Goal: Task Accomplishment & Management: Manage account settings

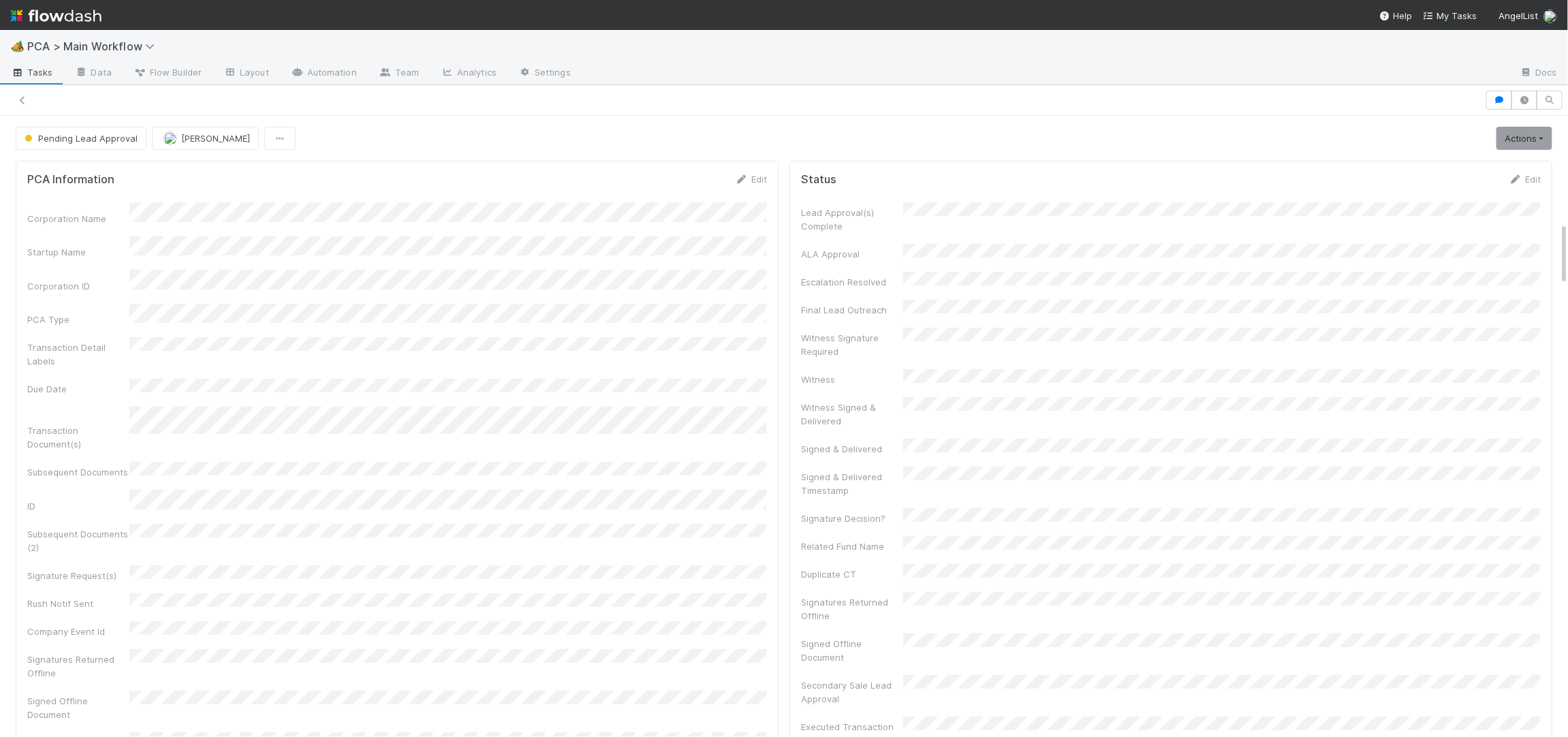
scroll to position [277, 739]
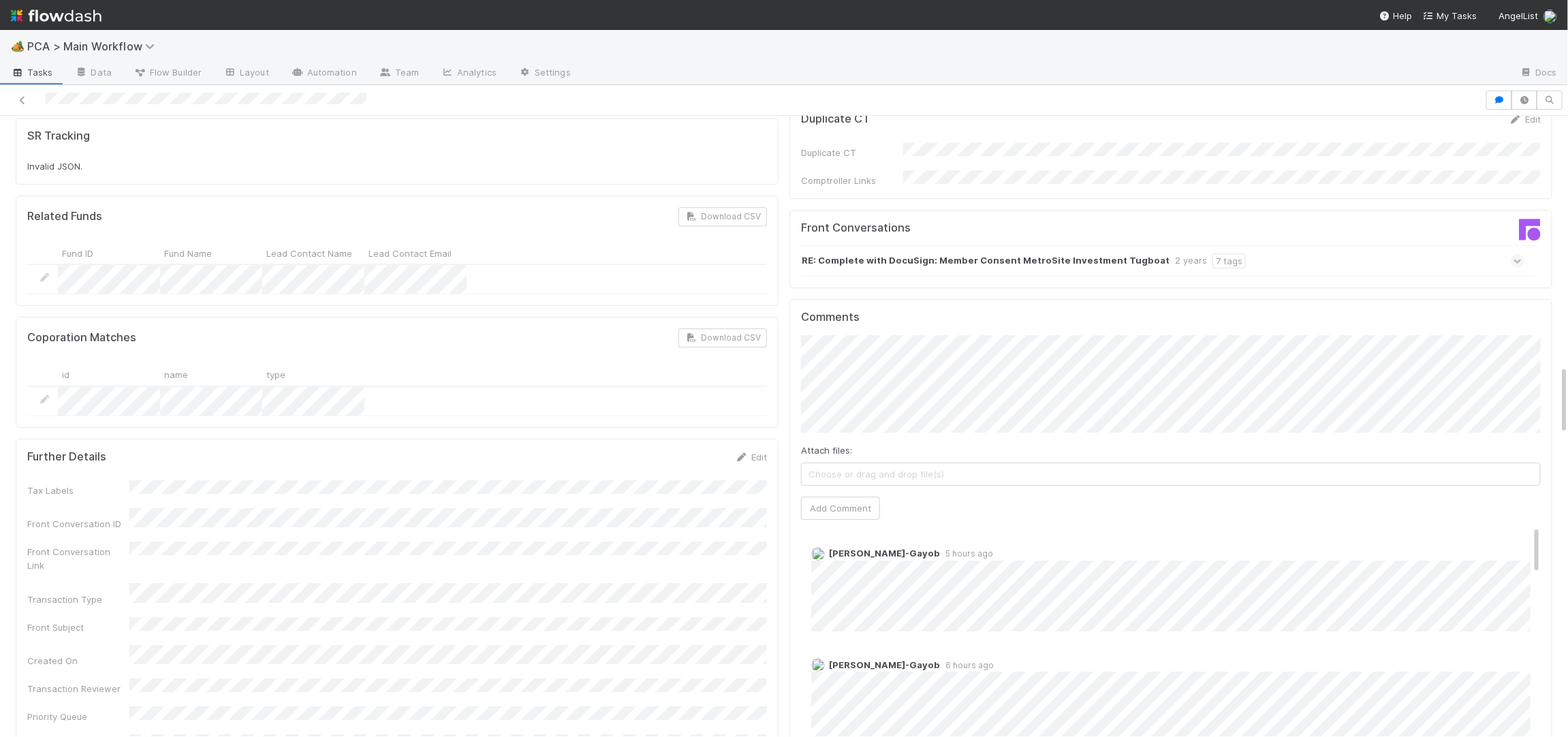
scroll to position [2235, 0]
click at [315, 63] on link "Automation" at bounding box center [324, 74] width 88 height 21
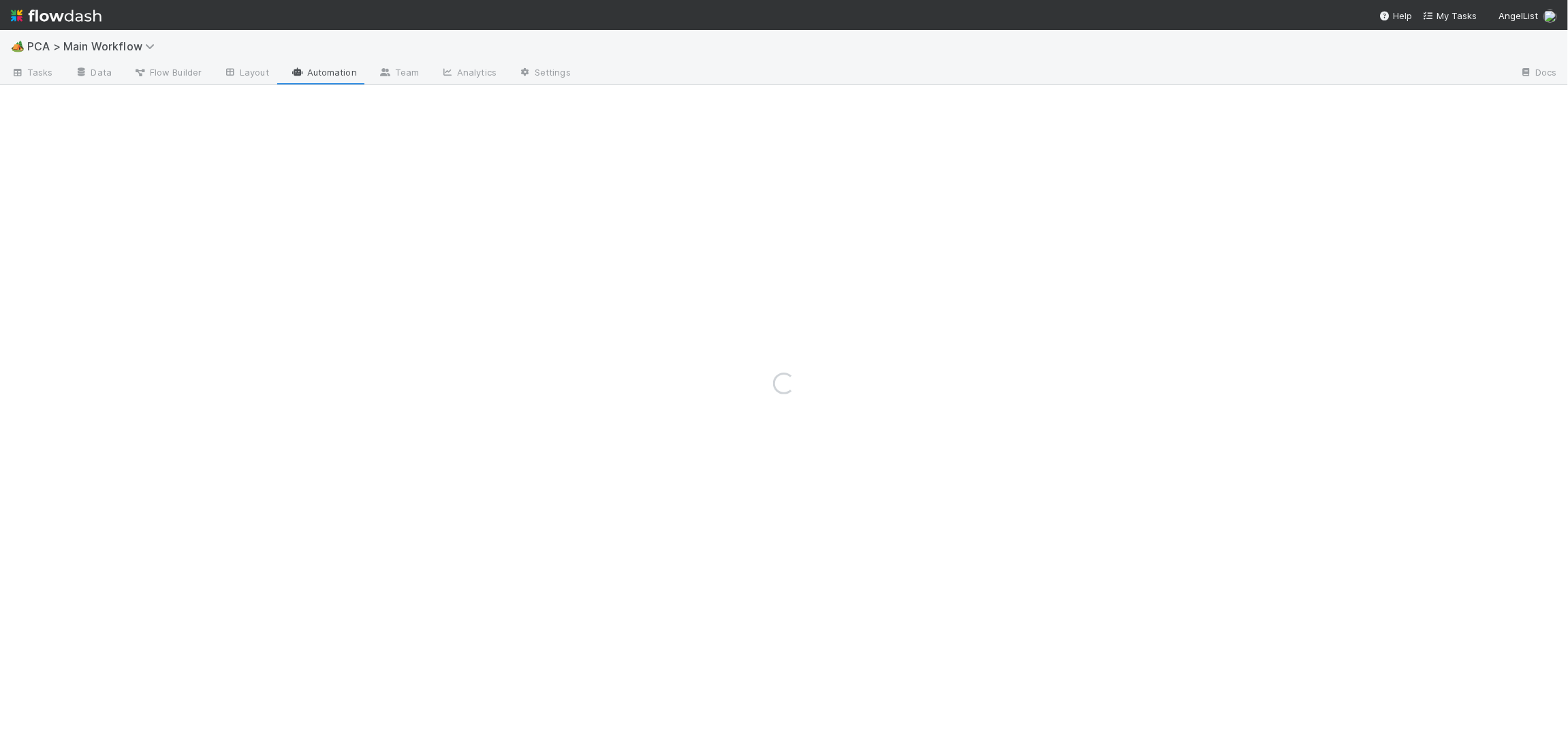
click at [415, 68] on div "Loading..." at bounding box center [784, 383] width 1568 height 707
click at [403, 73] on div "Loading..." at bounding box center [784, 383] width 1568 height 707
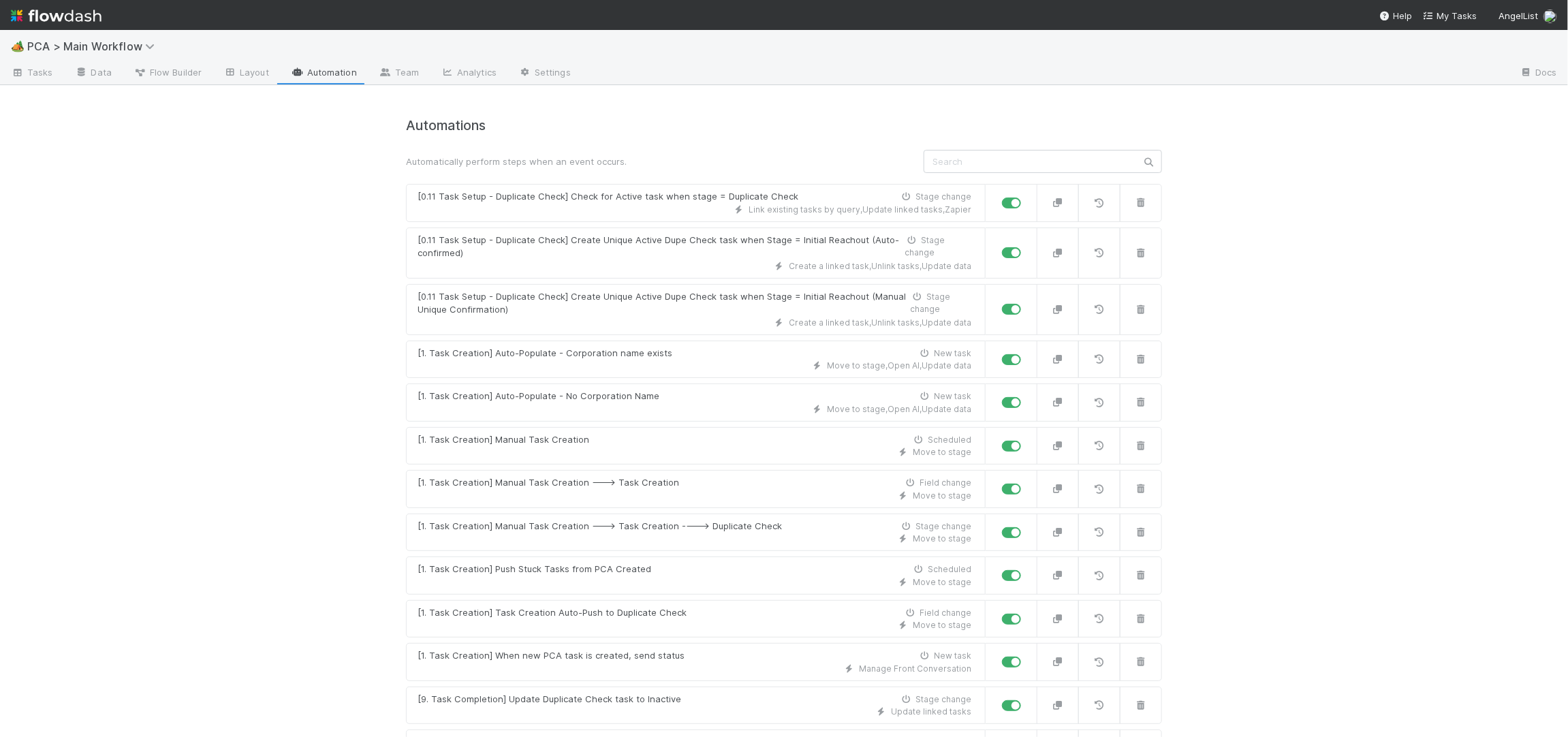
click at [403, 73] on link "Team" at bounding box center [398, 74] width 62 height 21
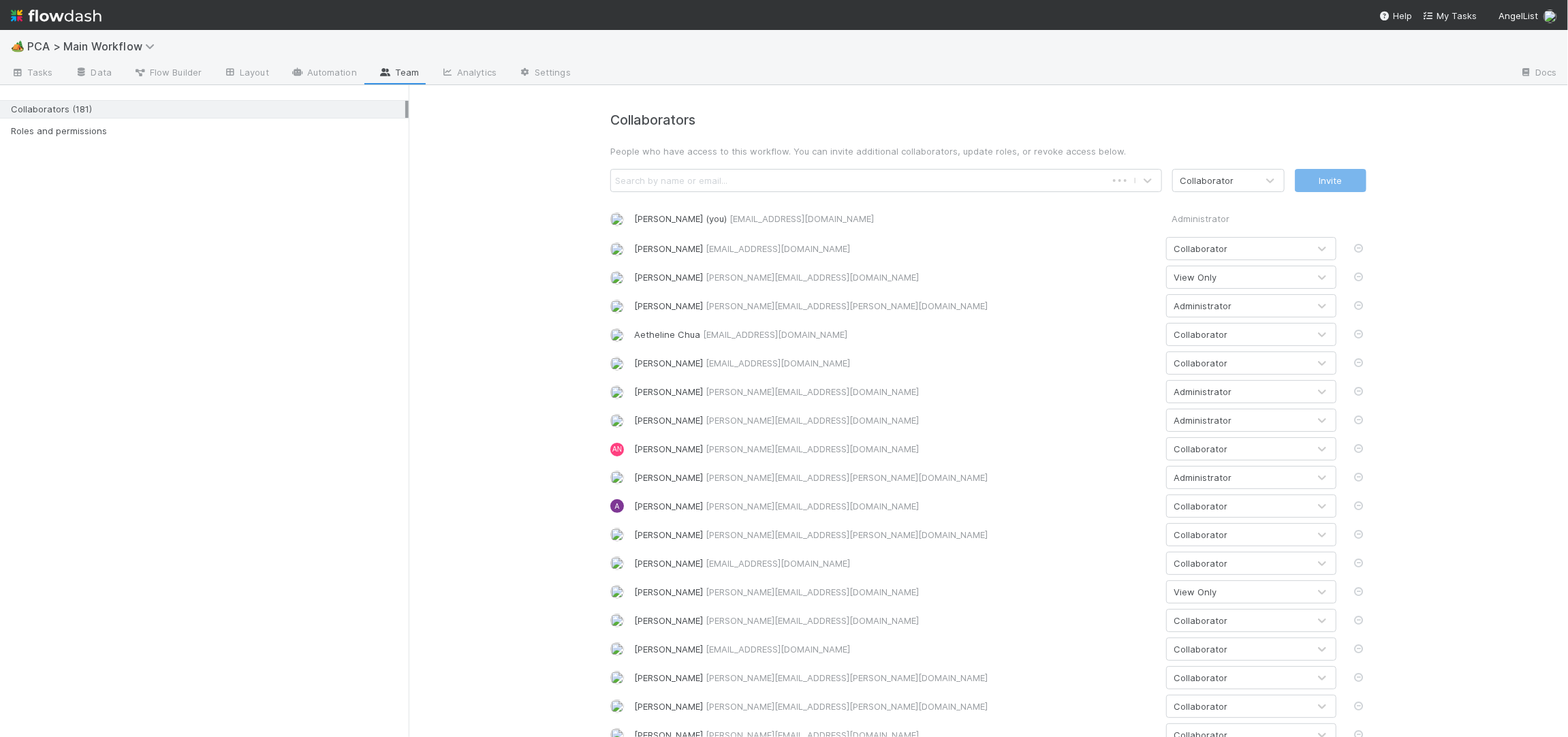
click at [671, 175] on div "Search by name or email..." at bounding box center [671, 180] width 112 height 14
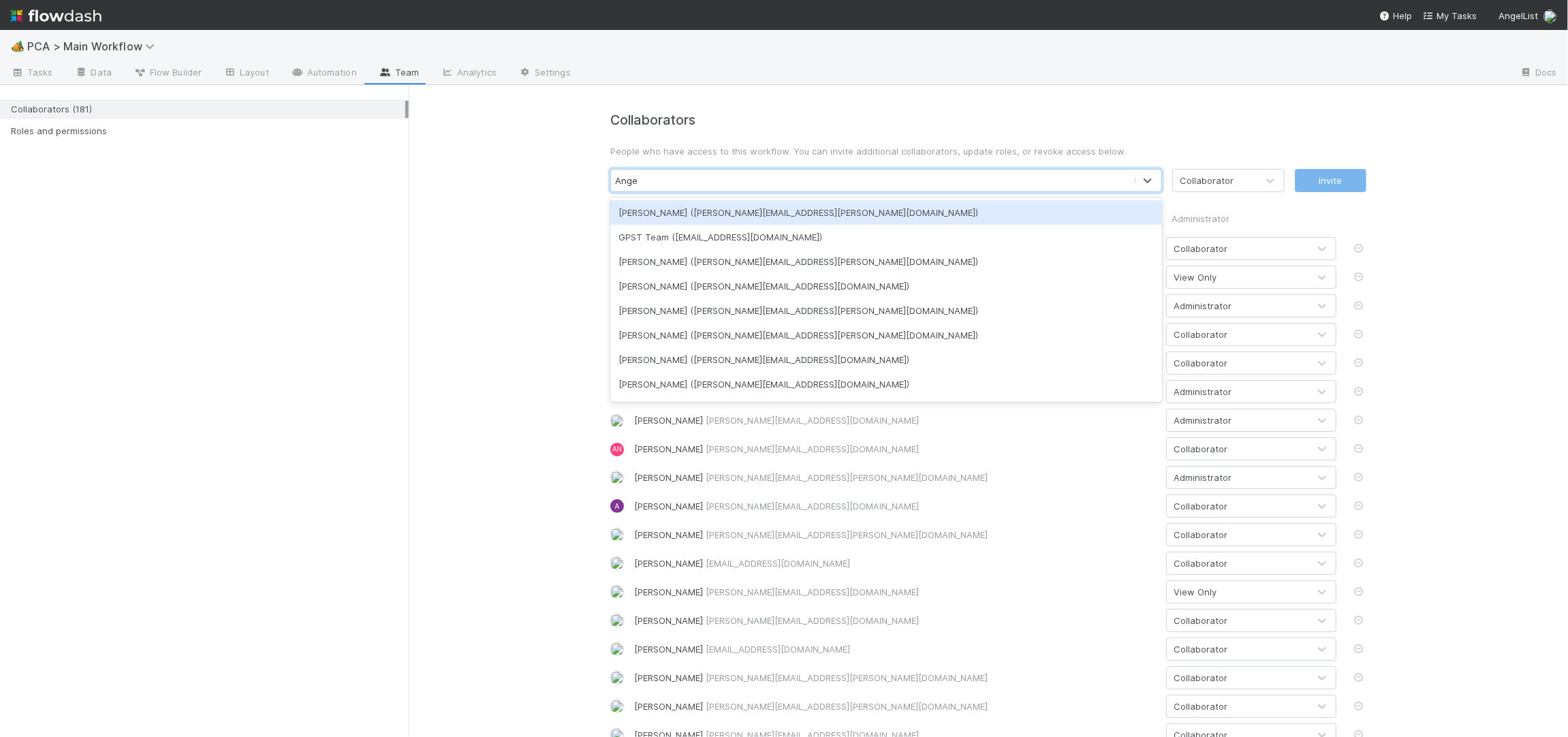
type input "Ange"
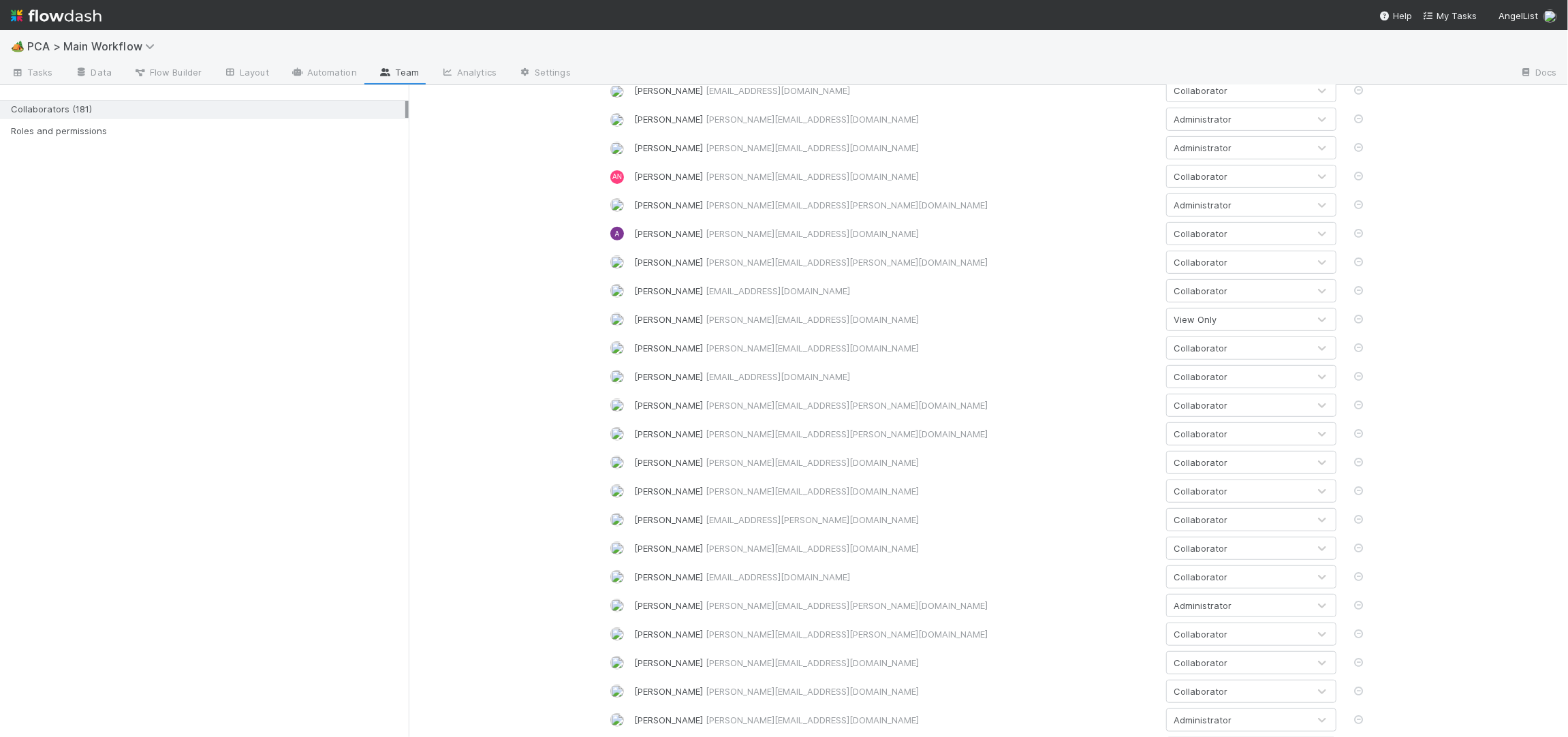
scroll to position [287, 0]
click at [1331, 621] on div at bounding box center [1322, 619] width 24 height 14
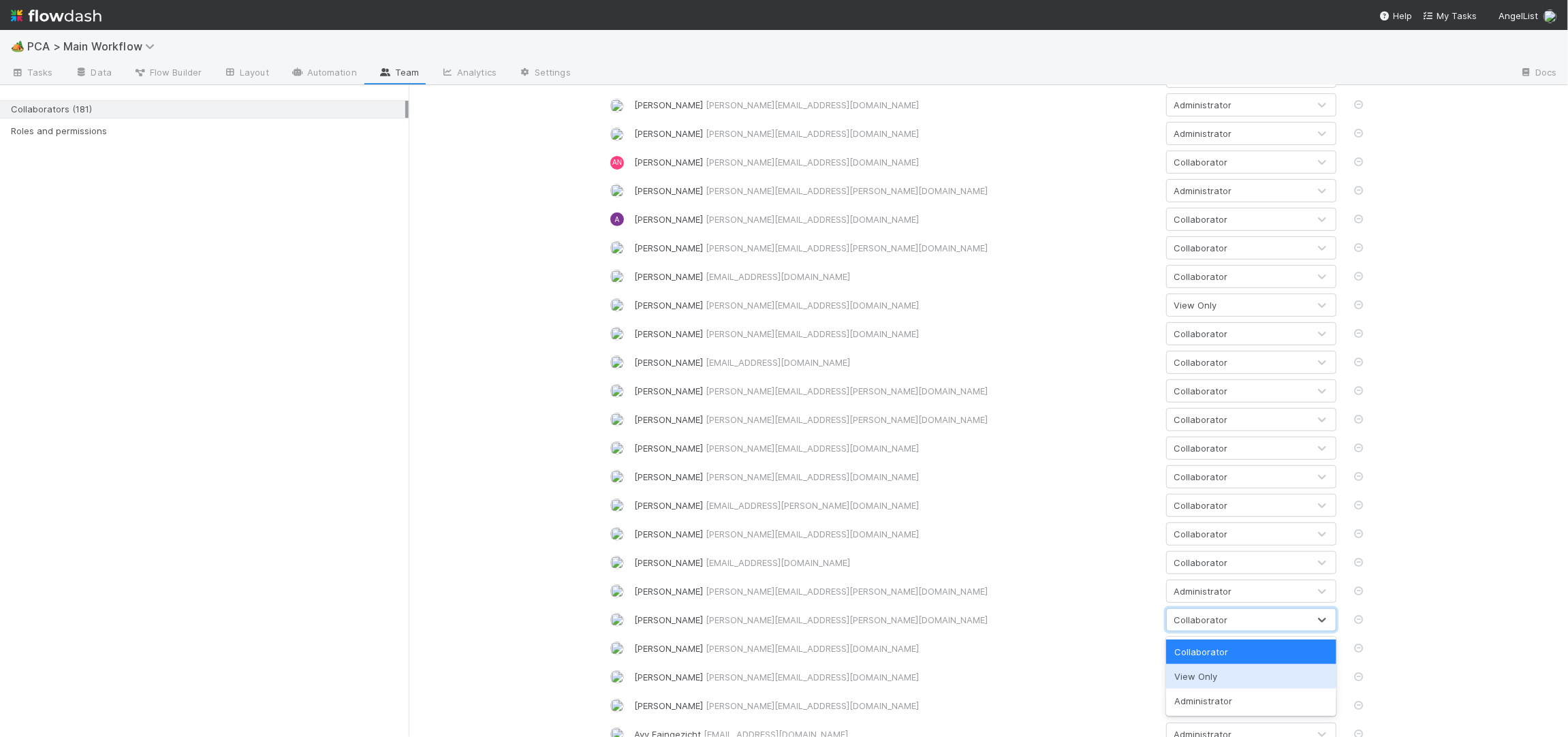
click at [1361, 619] on icon at bounding box center [1359, 619] width 14 height 9
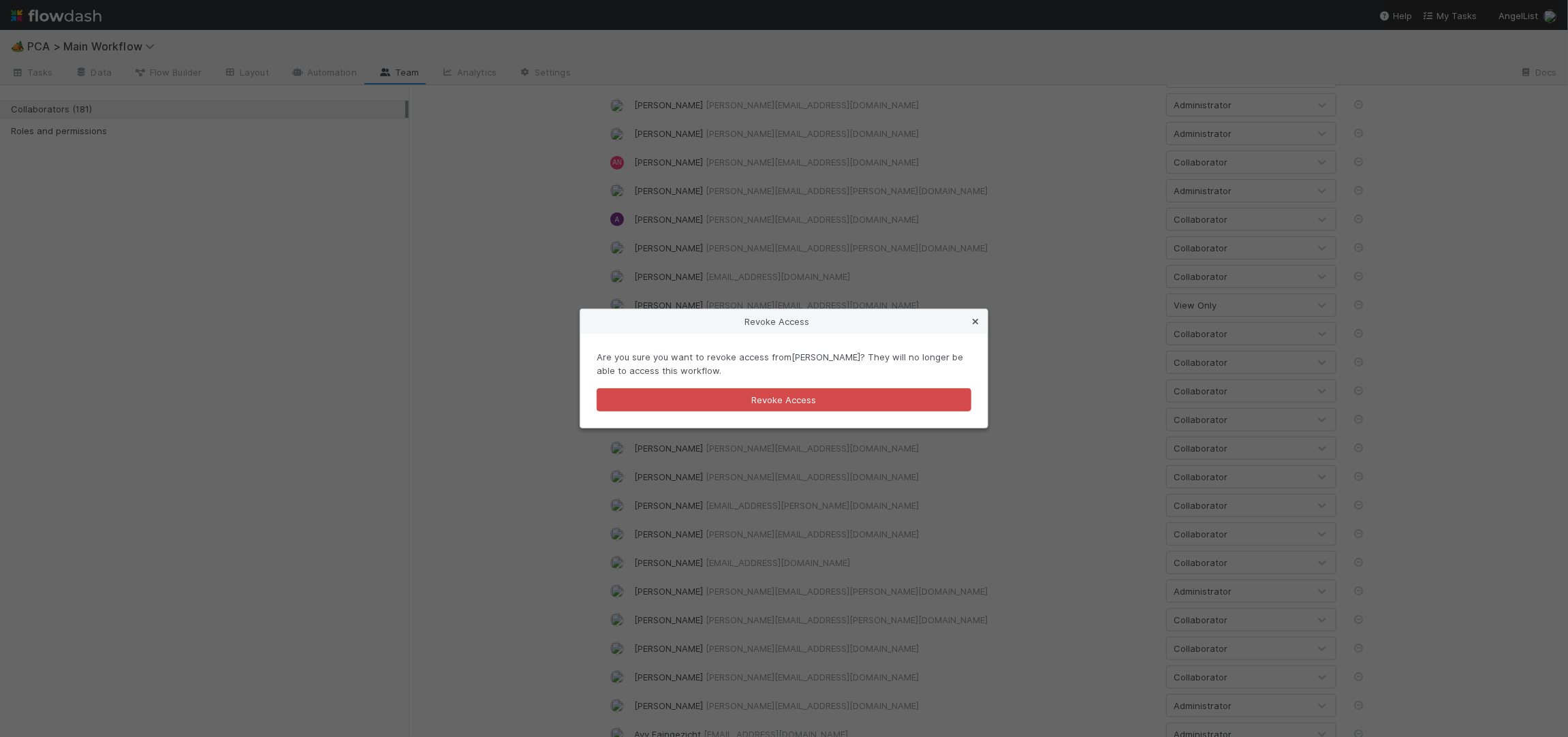
click at [972, 322] on icon at bounding box center [975, 322] width 14 height 9
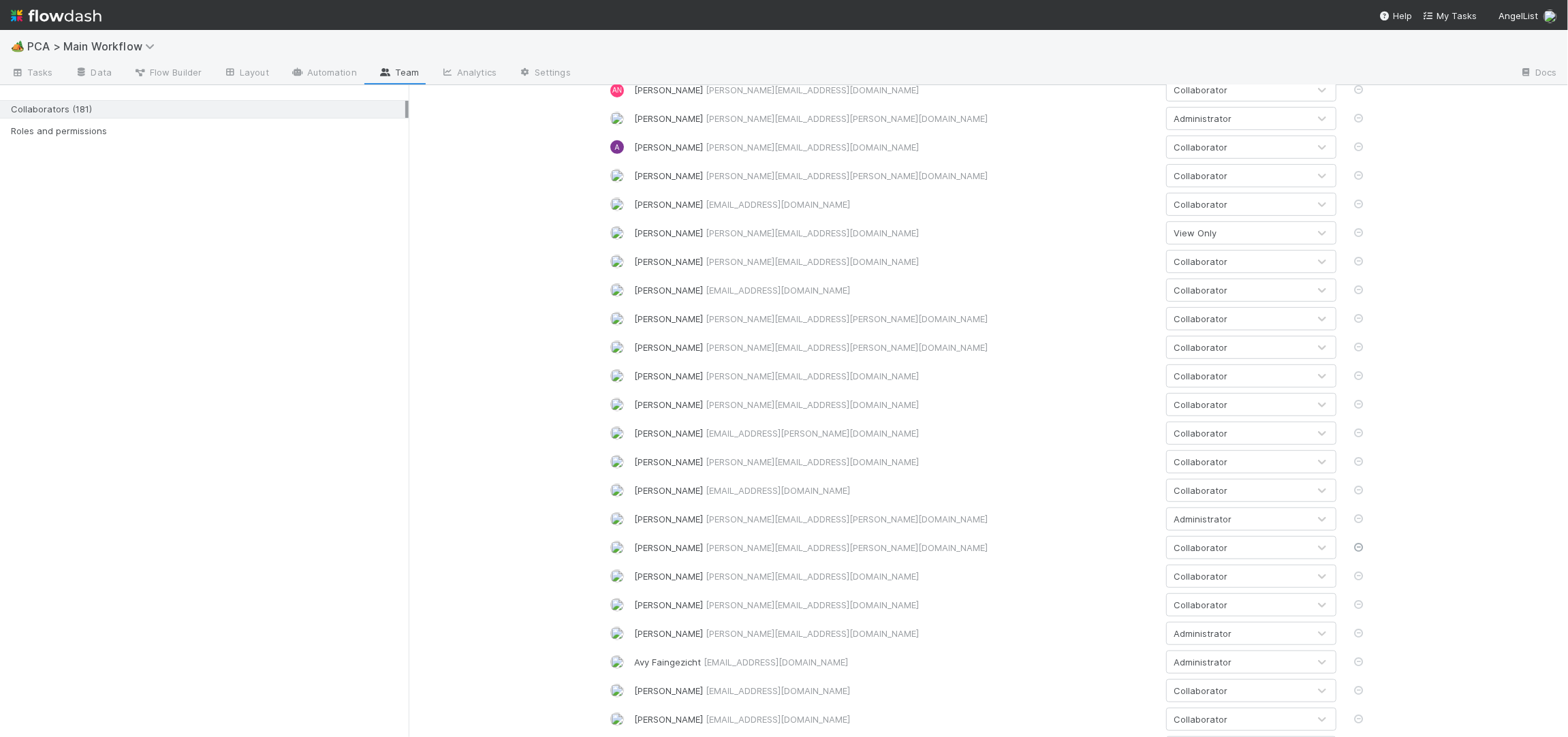
scroll to position [360, 0]
click at [59, 128] on div "Roles and permissions" at bounding box center [208, 131] width 395 height 17
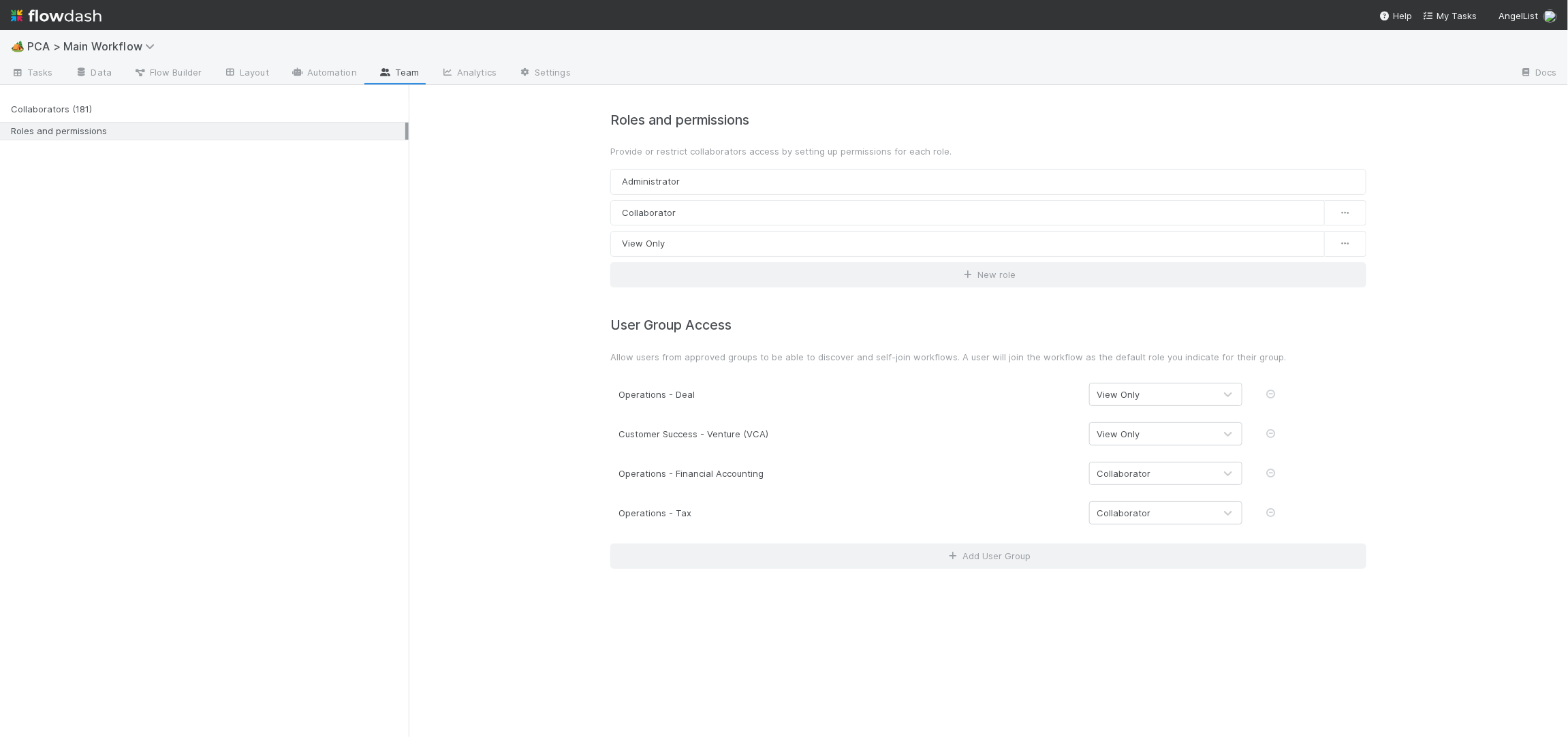
click at [58, 19] on img at bounding box center [56, 16] width 91 height 23
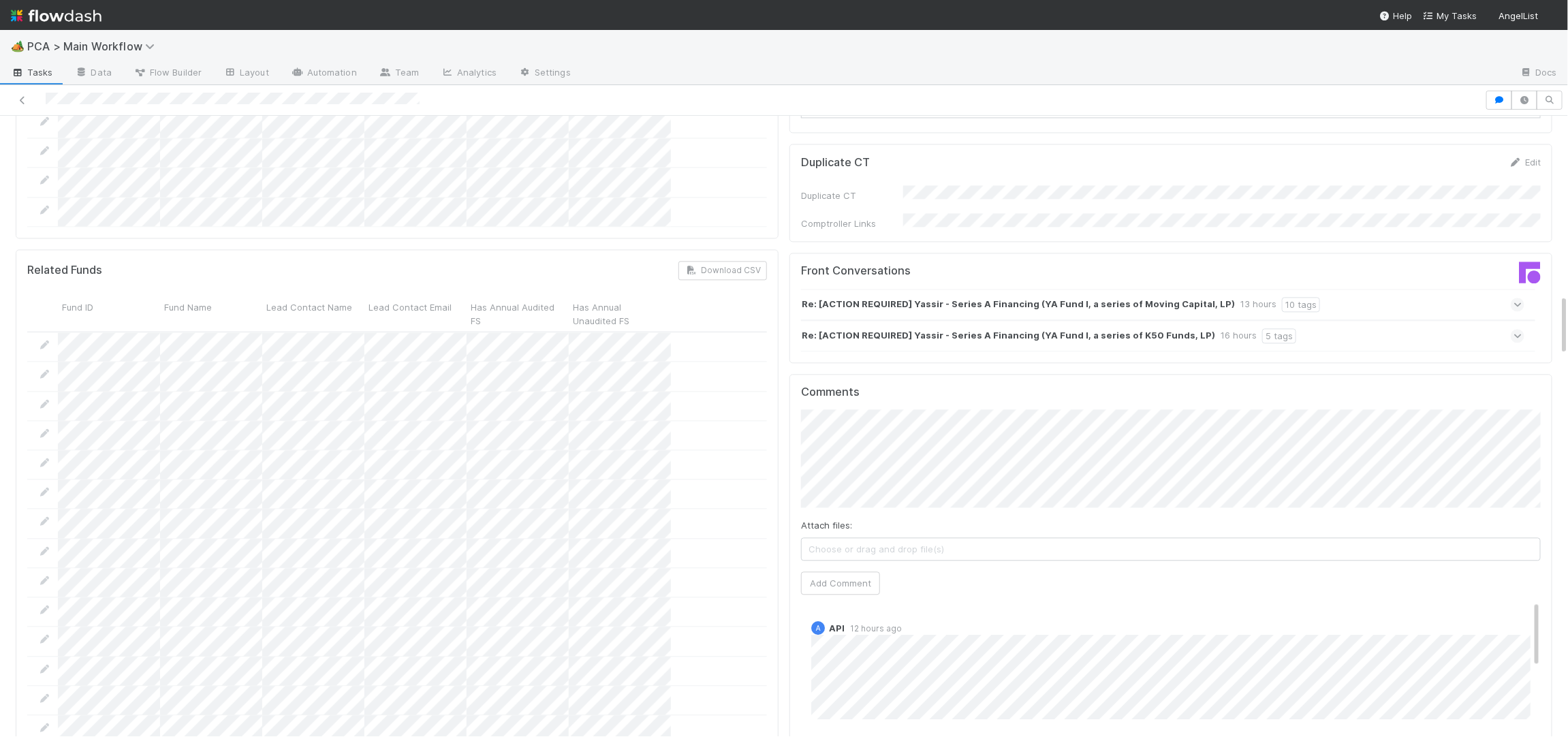
scroll to position [1821, 0]
click at [1183, 318] on div "Re: [ACTION REQUIRED] Yassir - Series A Financing (YA Fund I, a series of K50 F…" at bounding box center [1163, 334] width 724 height 31
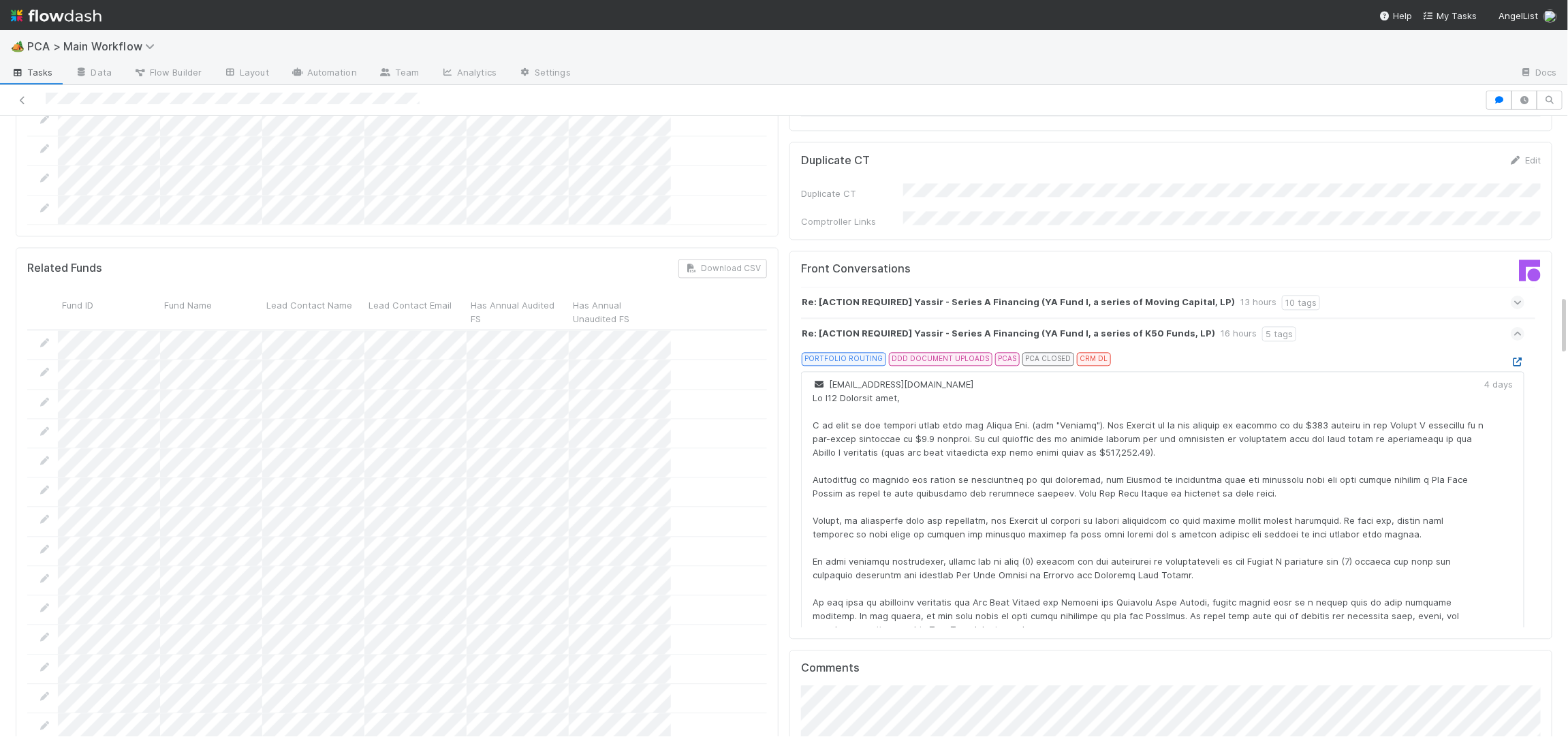
click at [1521, 357] on icon at bounding box center [1517, 362] width 14 height 9
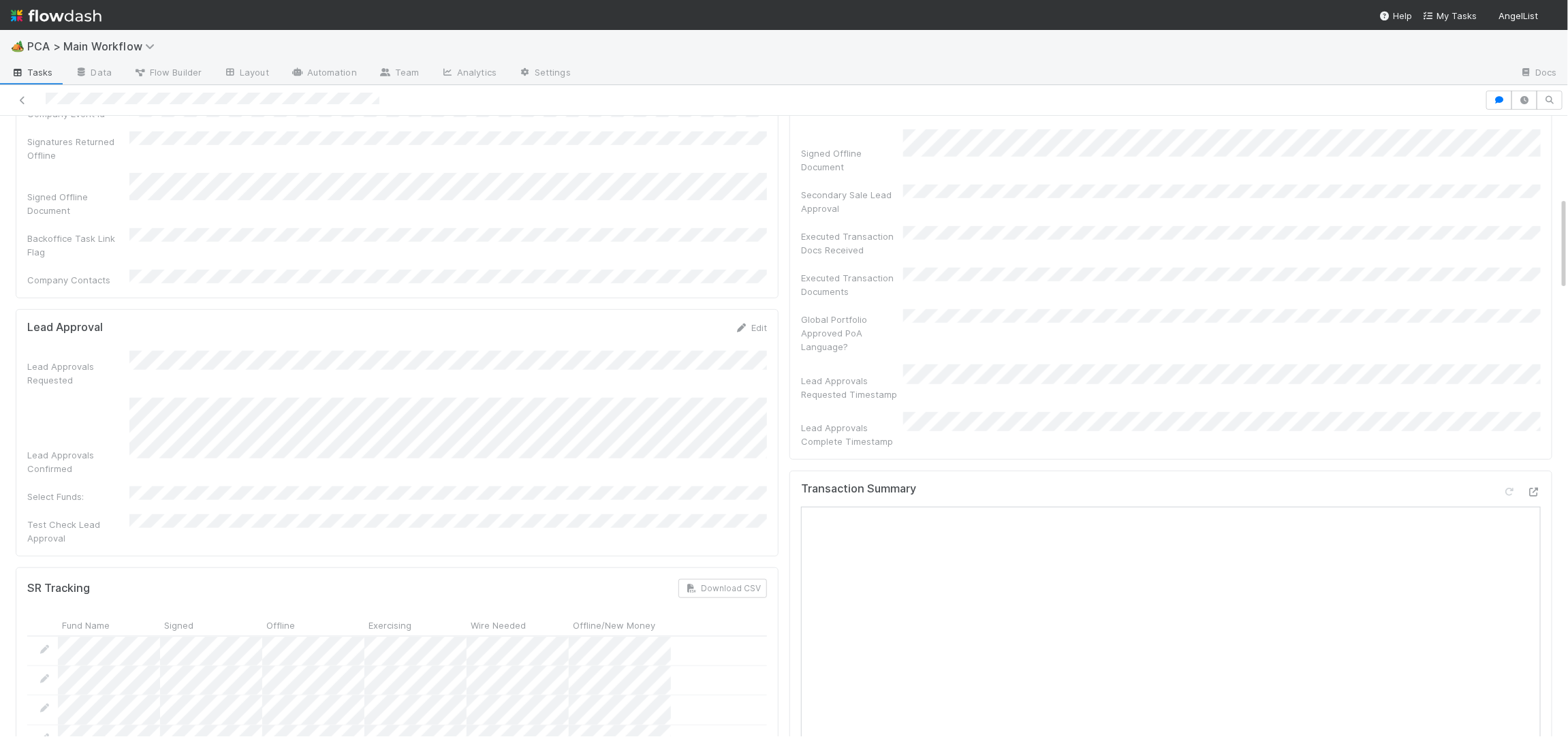
scroll to position [525, 0]
click at [1528, 479] on icon at bounding box center [1534, 483] width 14 height 9
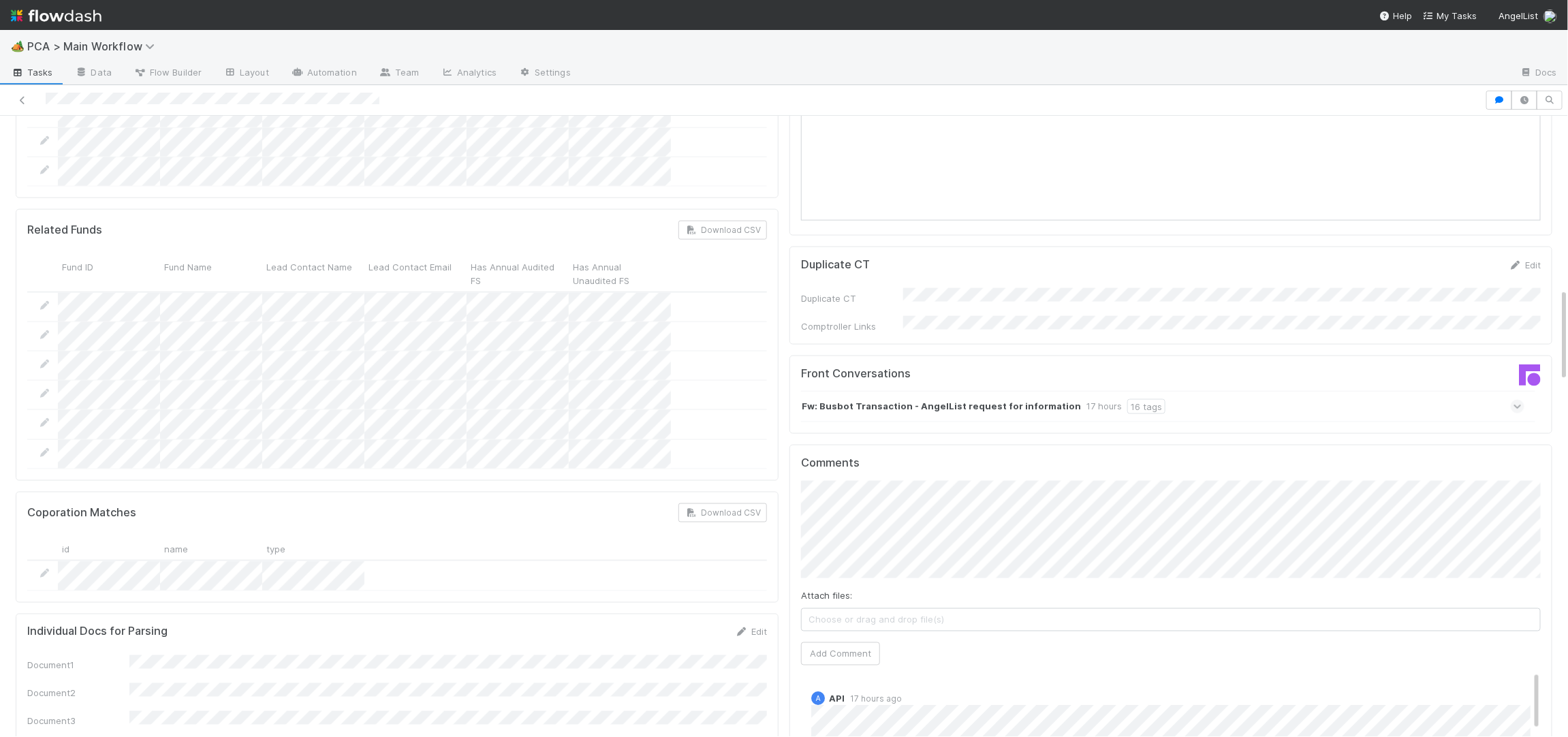
scroll to position [1144, 0]
click at [862, 640] on button "Add Comment" at bounding box center [840, 651] width 79 height 23
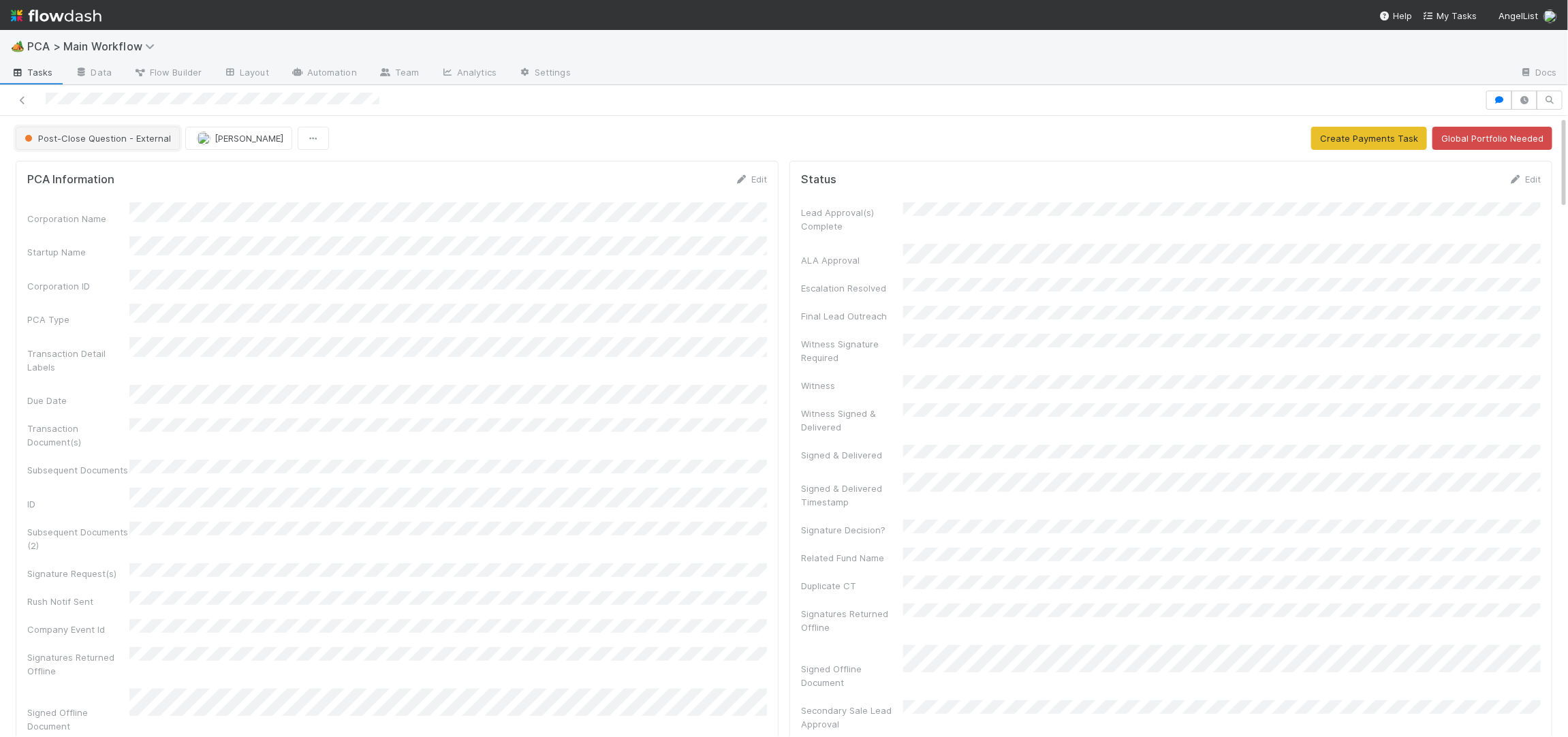
click at [85, 136] on span "Post-Close Question - External" at bounding box center [96, 138] width 149 height 11
click at [92, 199] on span "Record Transaction" at bounding box center [69, 197] width 100 height 11
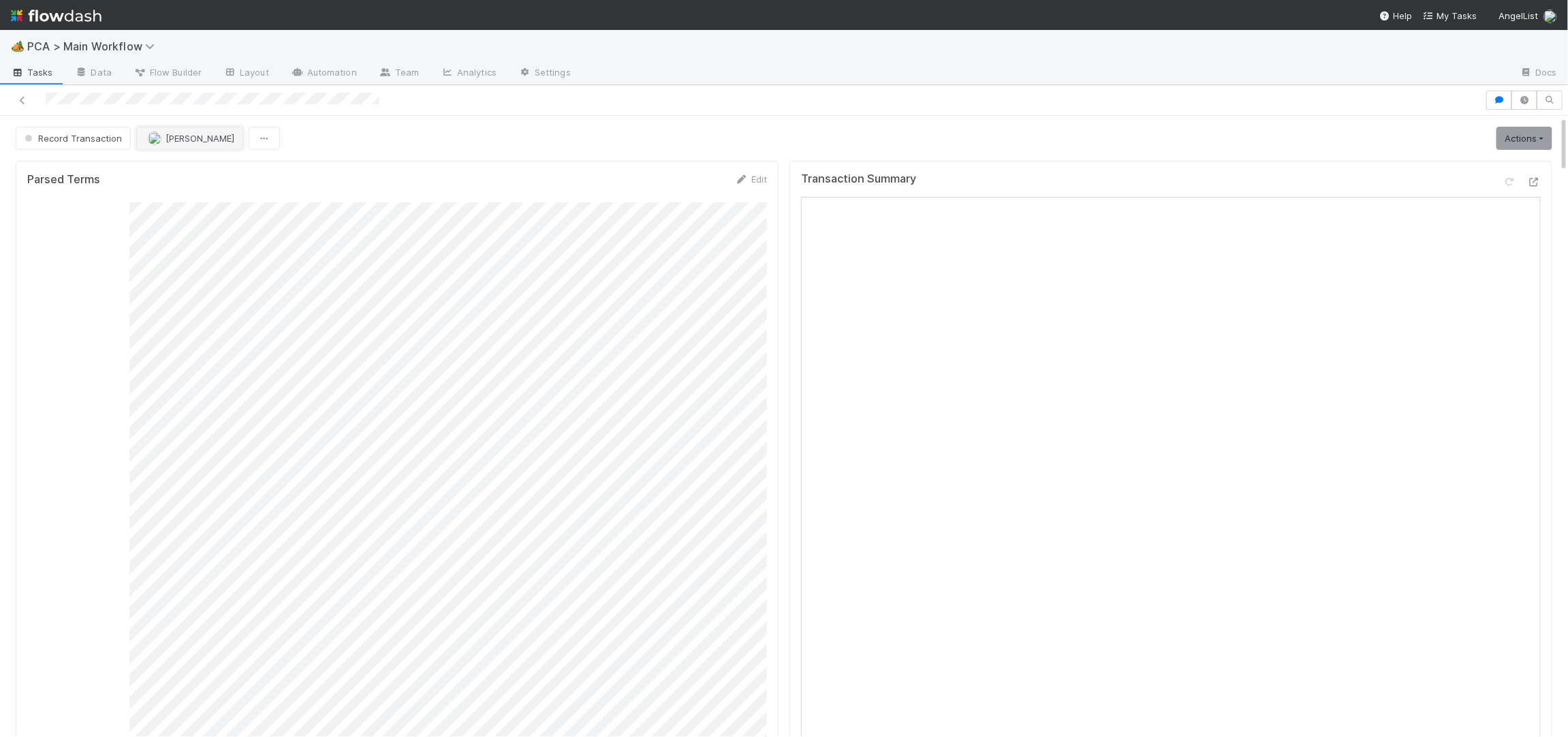
click at [192, 137] on span "[PERSON_NAME]" at bounding box center [200, 138] width 69 height 11
click at [203, 228] on div "Josh Tarr" at bounding box center [225, 222] width 192 height 24
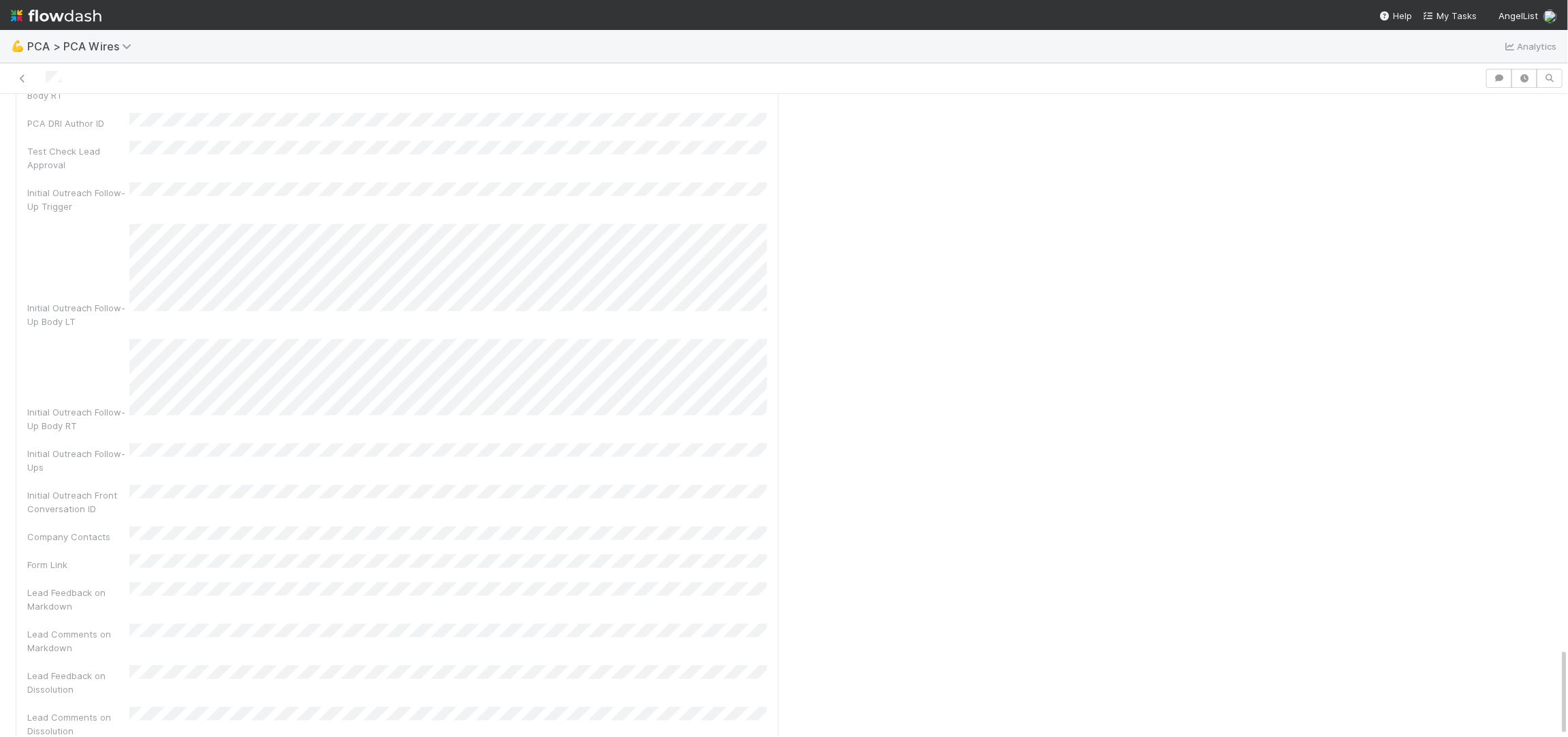
scroll to position [4018, 0]
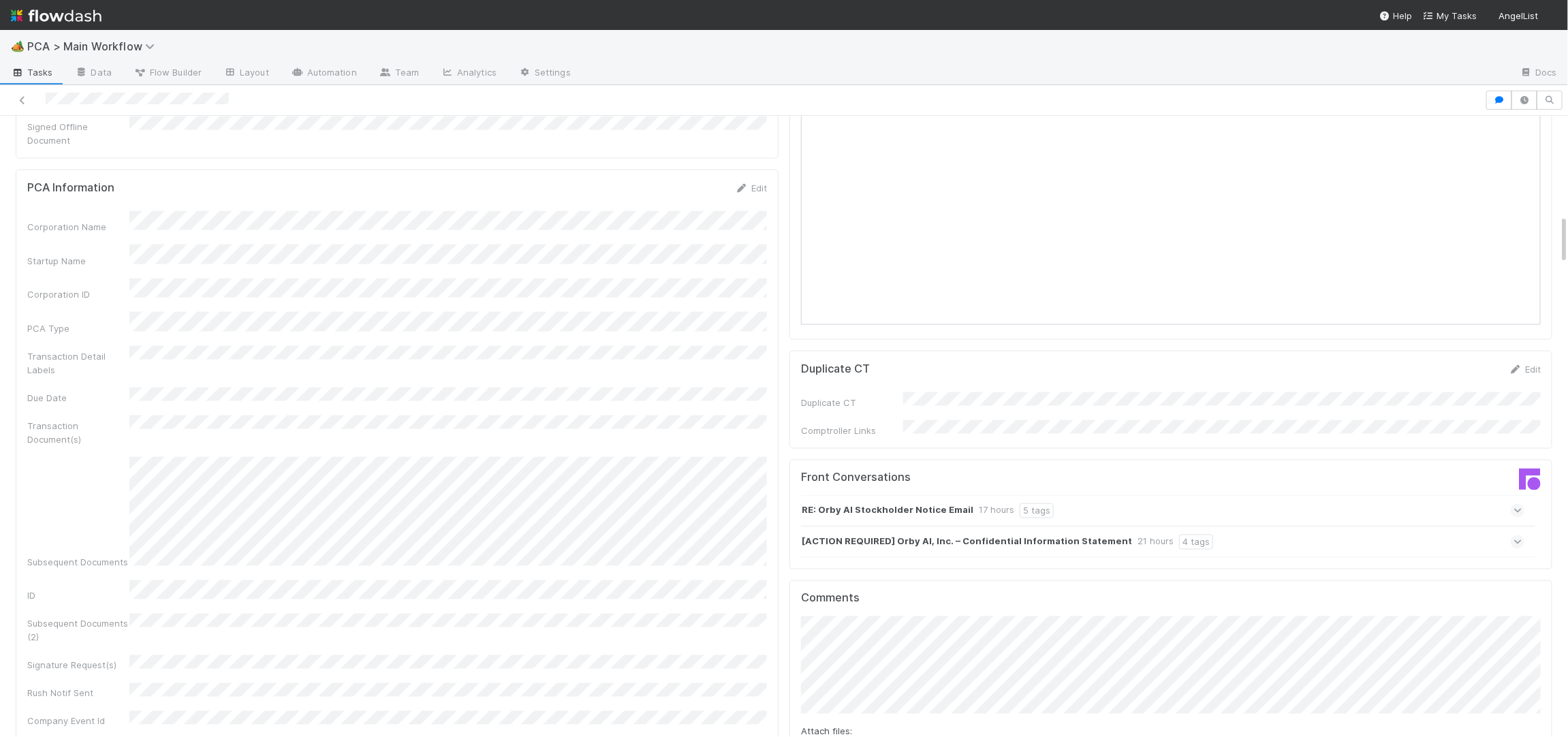
scroll to position [1216, 0]
click at [743, 184] on icon at bounding box center [741, 189] width 14 height 9
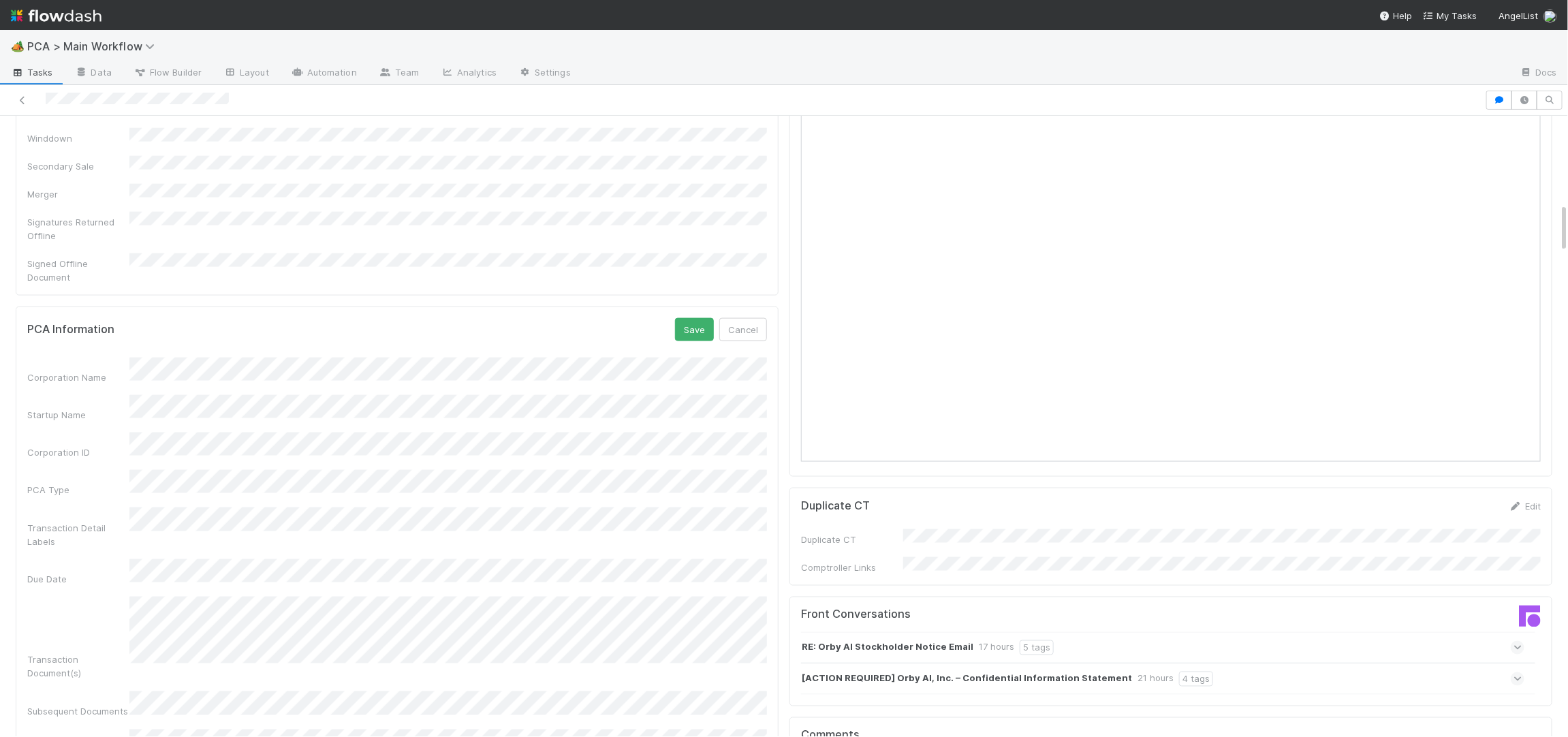
scroll to position [1041, 0]
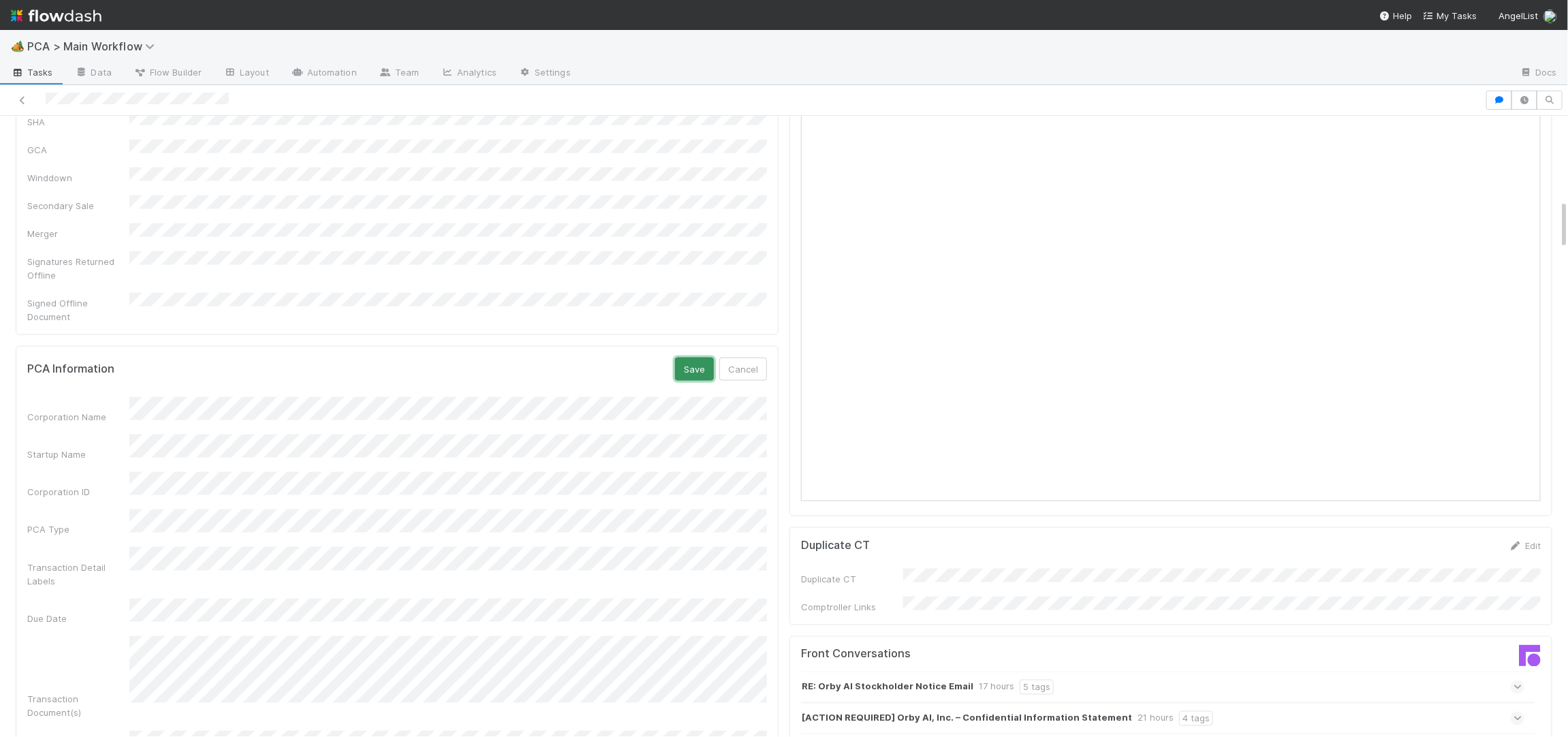
click at [690, 357] on button "Save" at bounding box center [694, 369] width 39 height 23
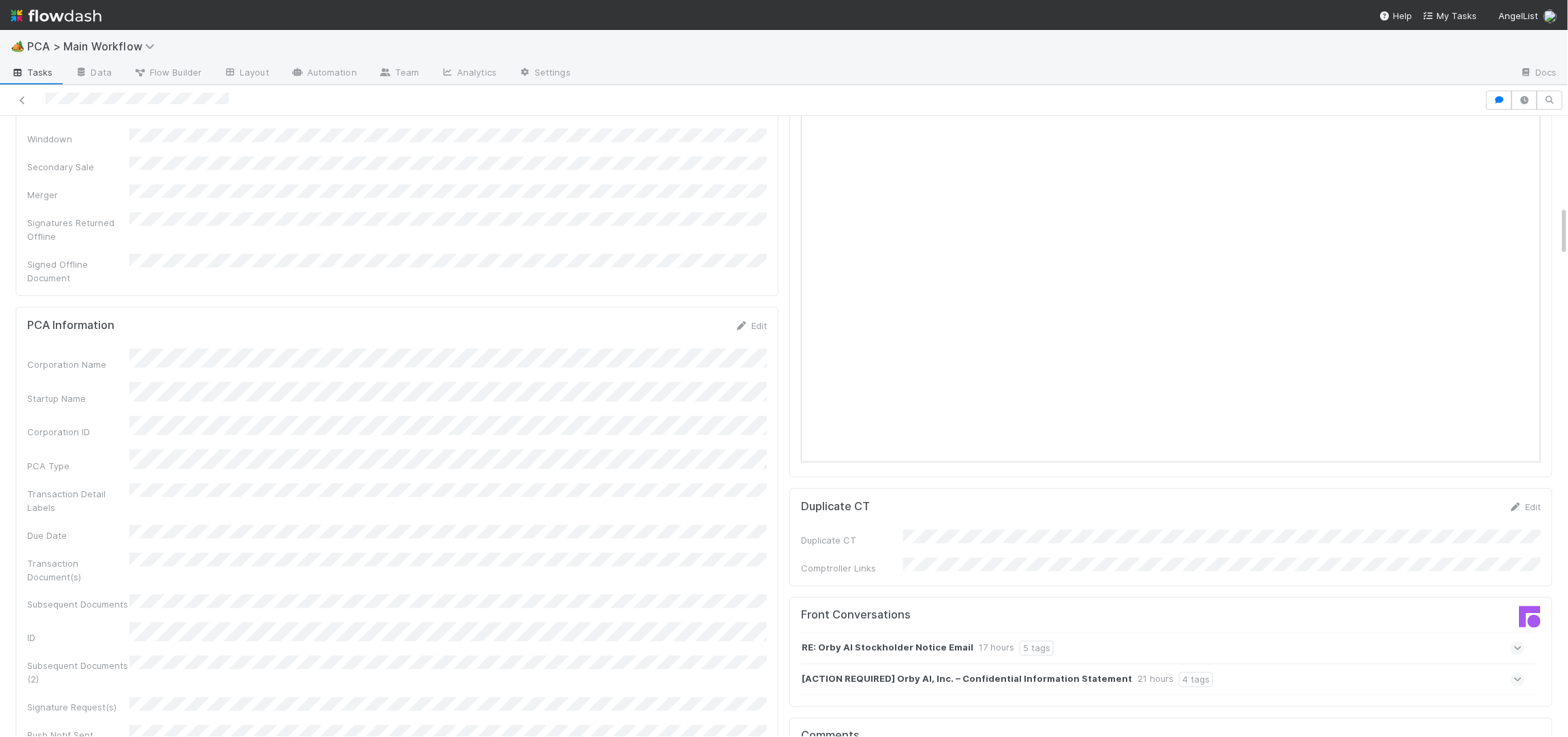
scroll to position [1093, 0]
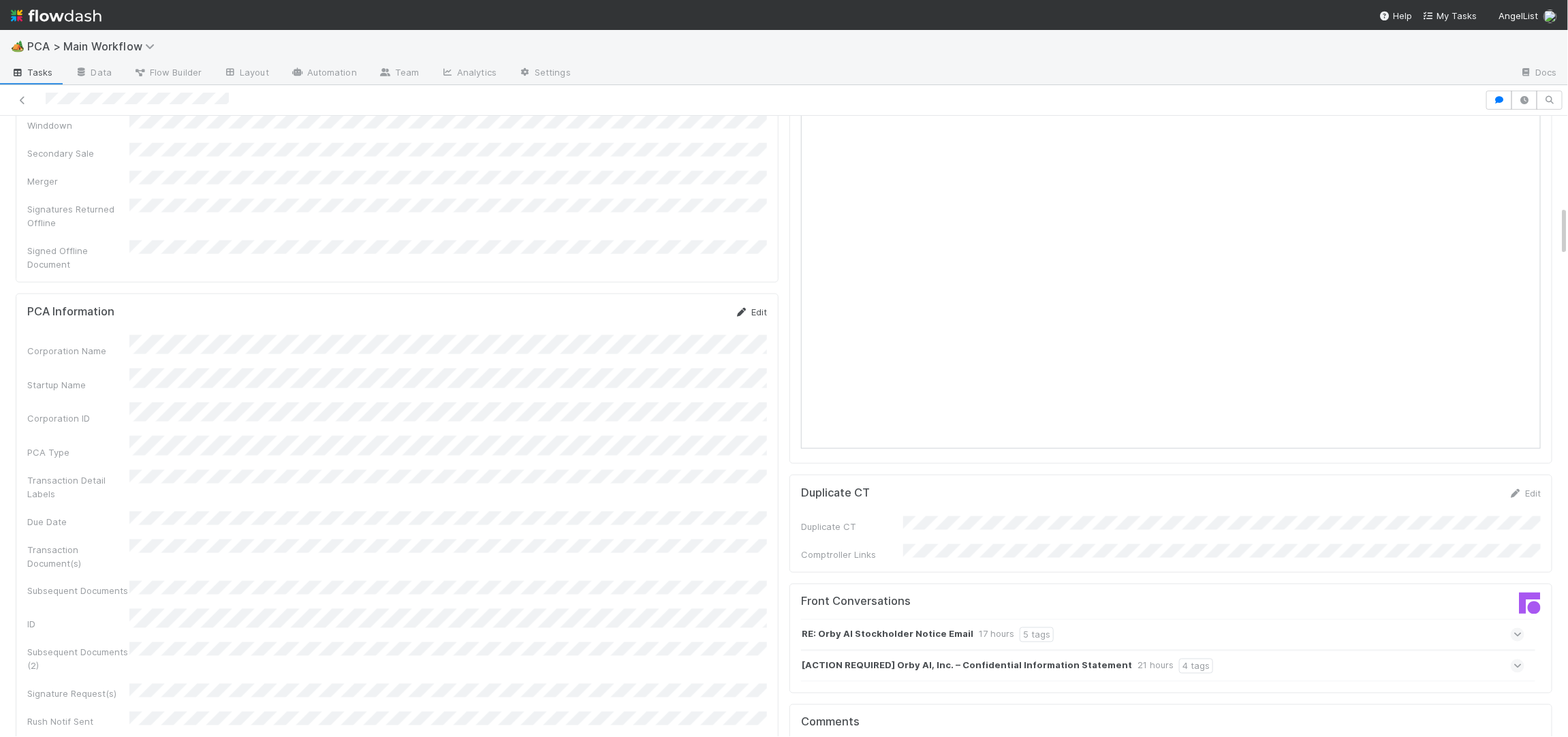
click at [746, 308] on icon at bounding box center [741, 312] width 14 height 9
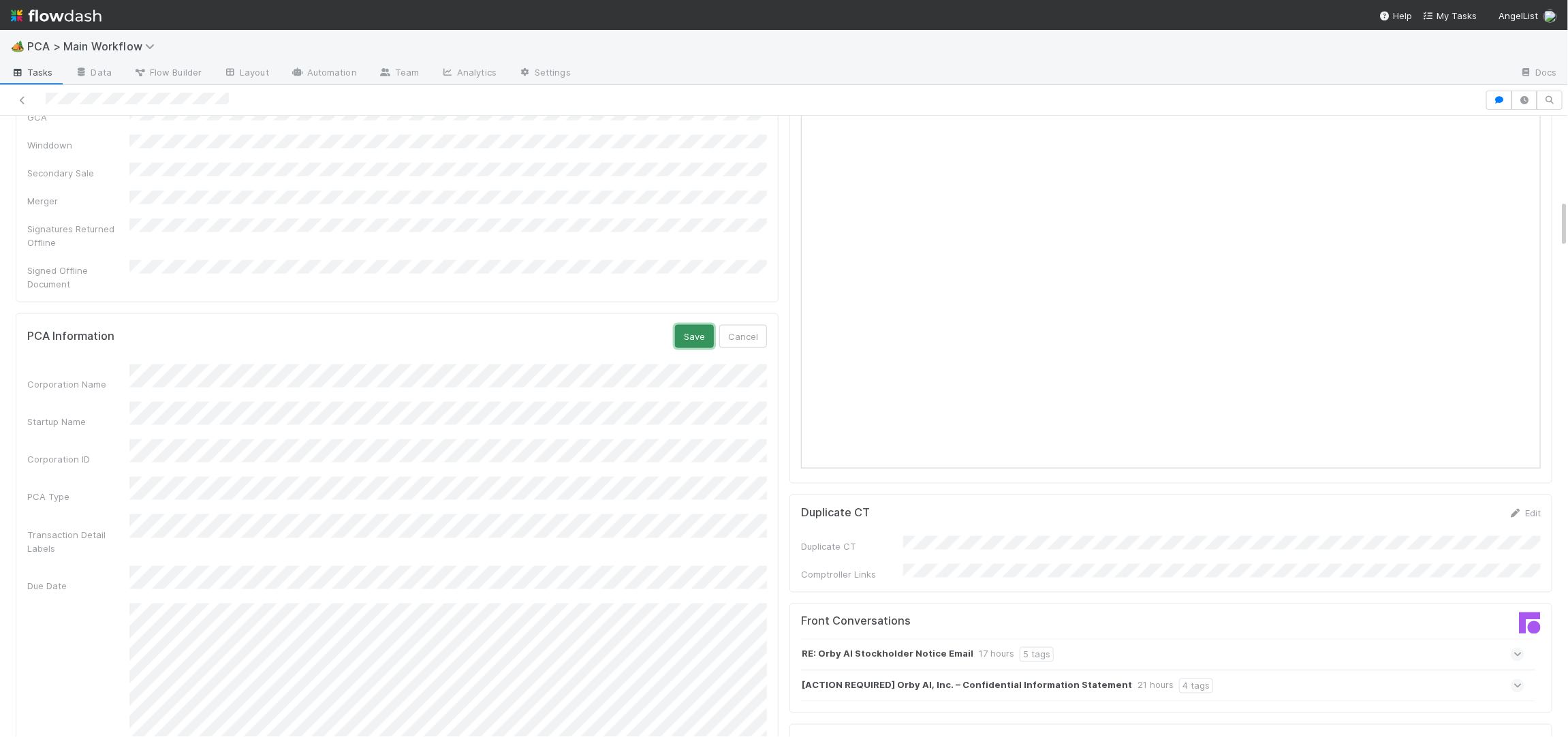
click at [696, 325] on button "Save" at bounding box center [694, 336] width 39 height 23
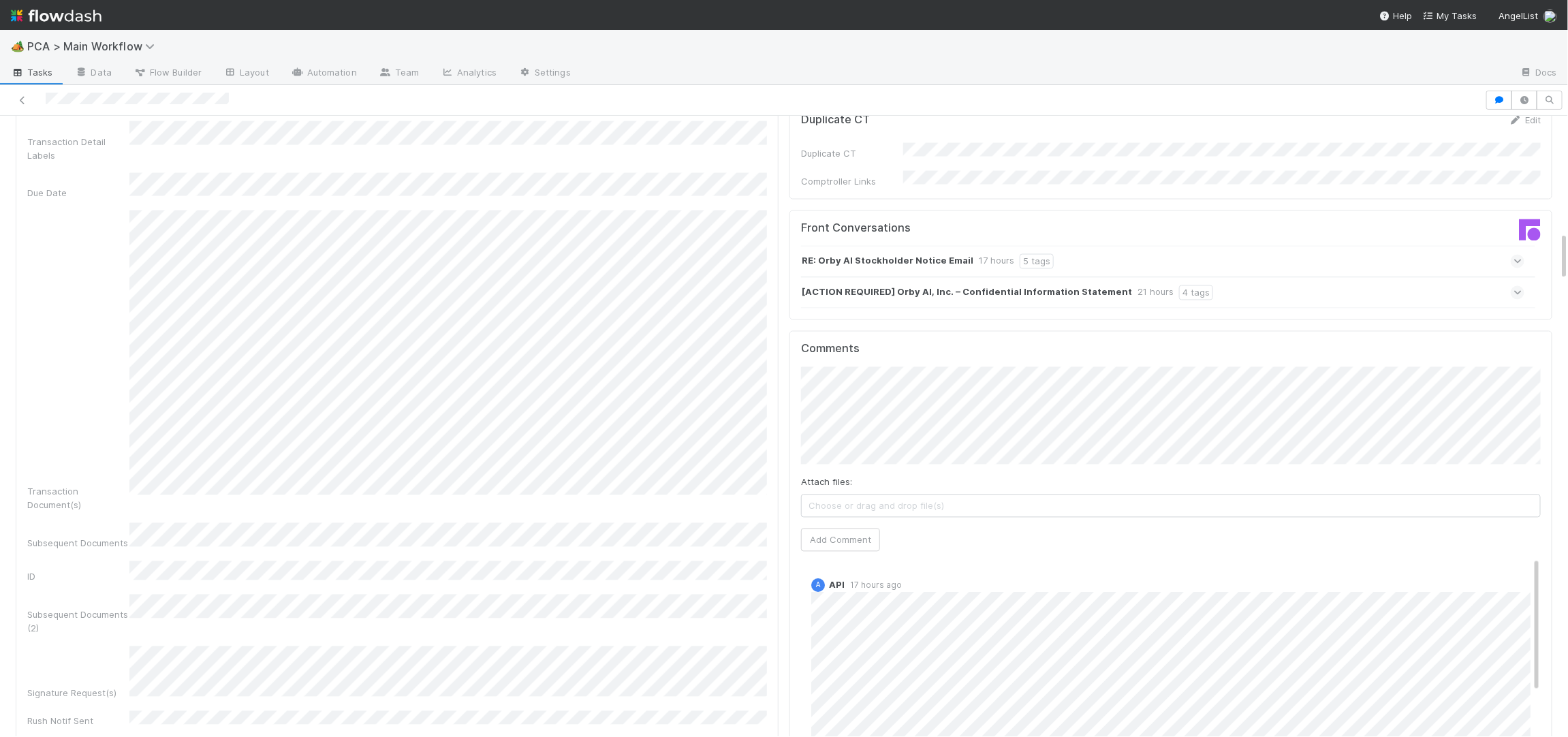
scroll to position [28, 0]
drag, startPoint x: 831, startPoint y: 463, endPoint x: 768, endPoint y: 444, distance: 65.8
click at [830, 528] on button "Add Comment" at bounding box center [840, 540] width 79 height 23
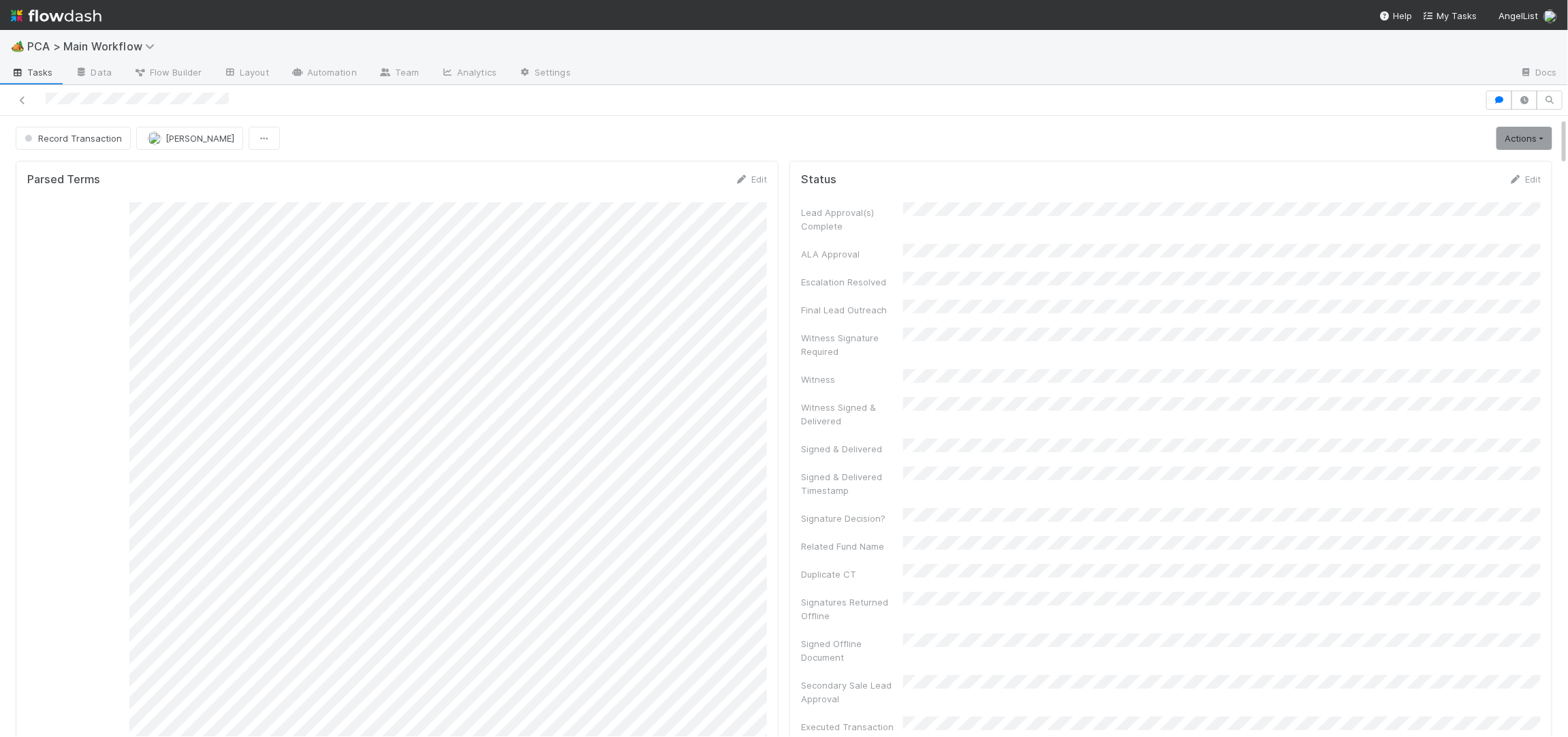
scroll to position [152, 0]
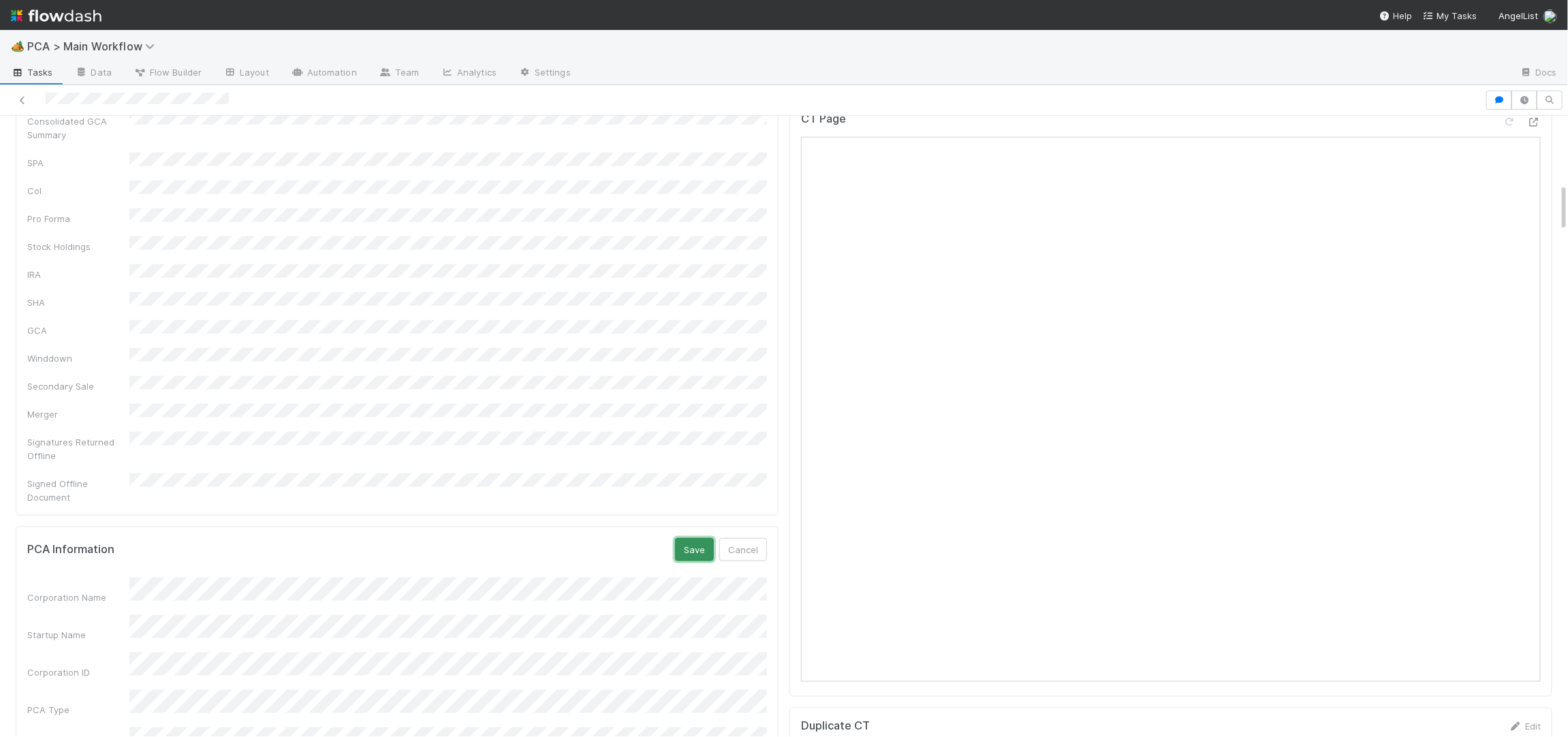
click at [696, 538] on button "Save" at bounding box center [694, 550] width 39 height 23
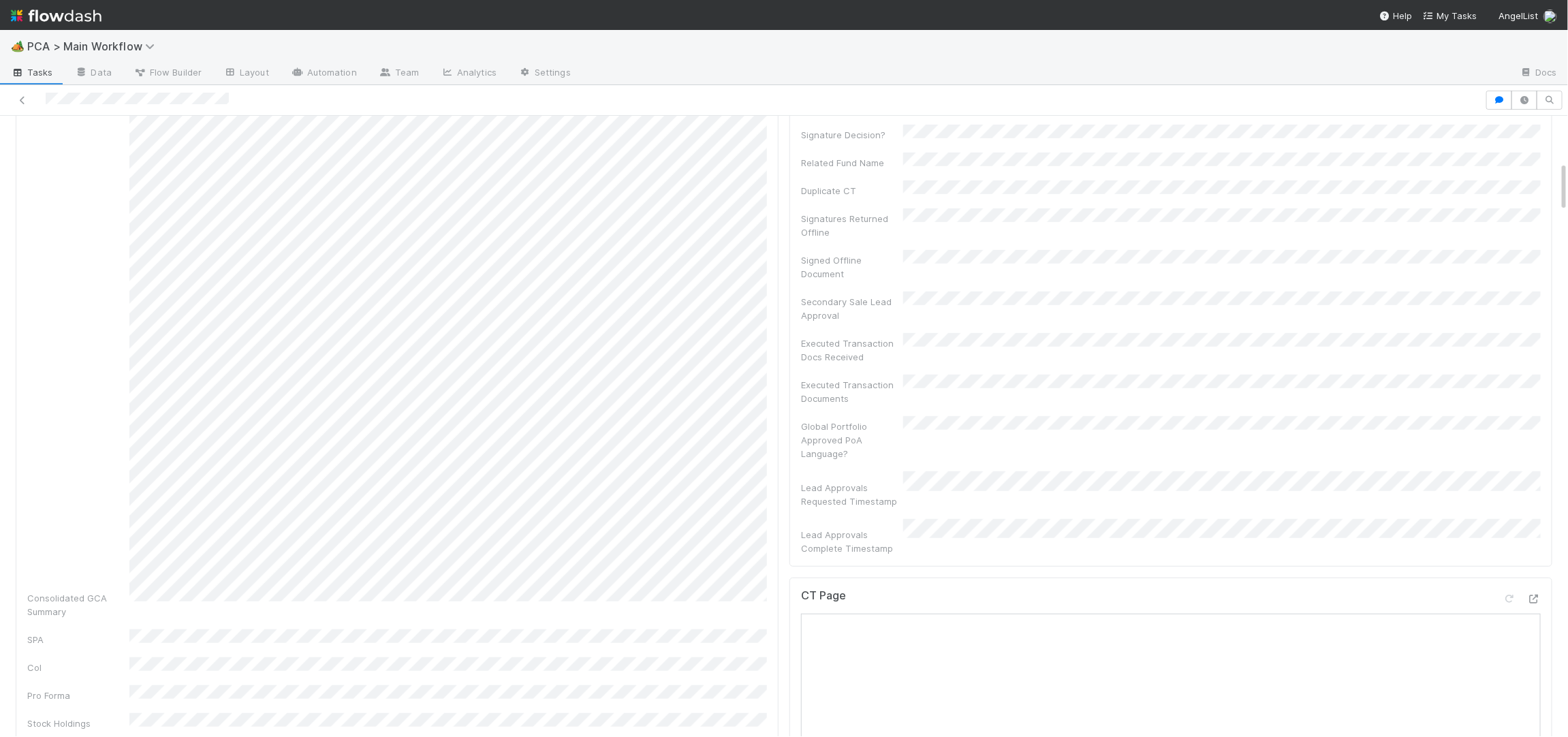
scroll to position [0, 0]
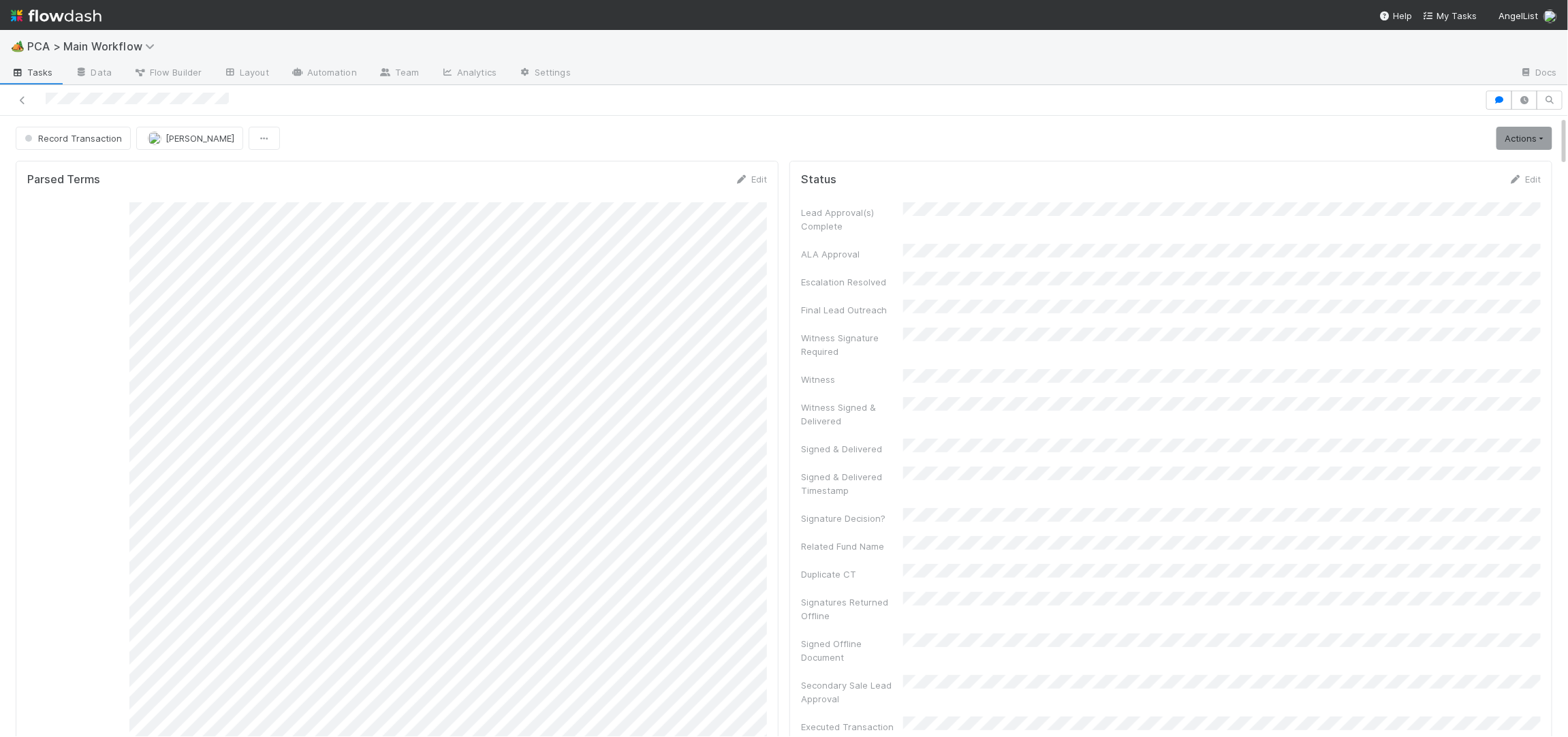
click at [67, 99] on div at bounding box center [743, 100] width 1474 height 19
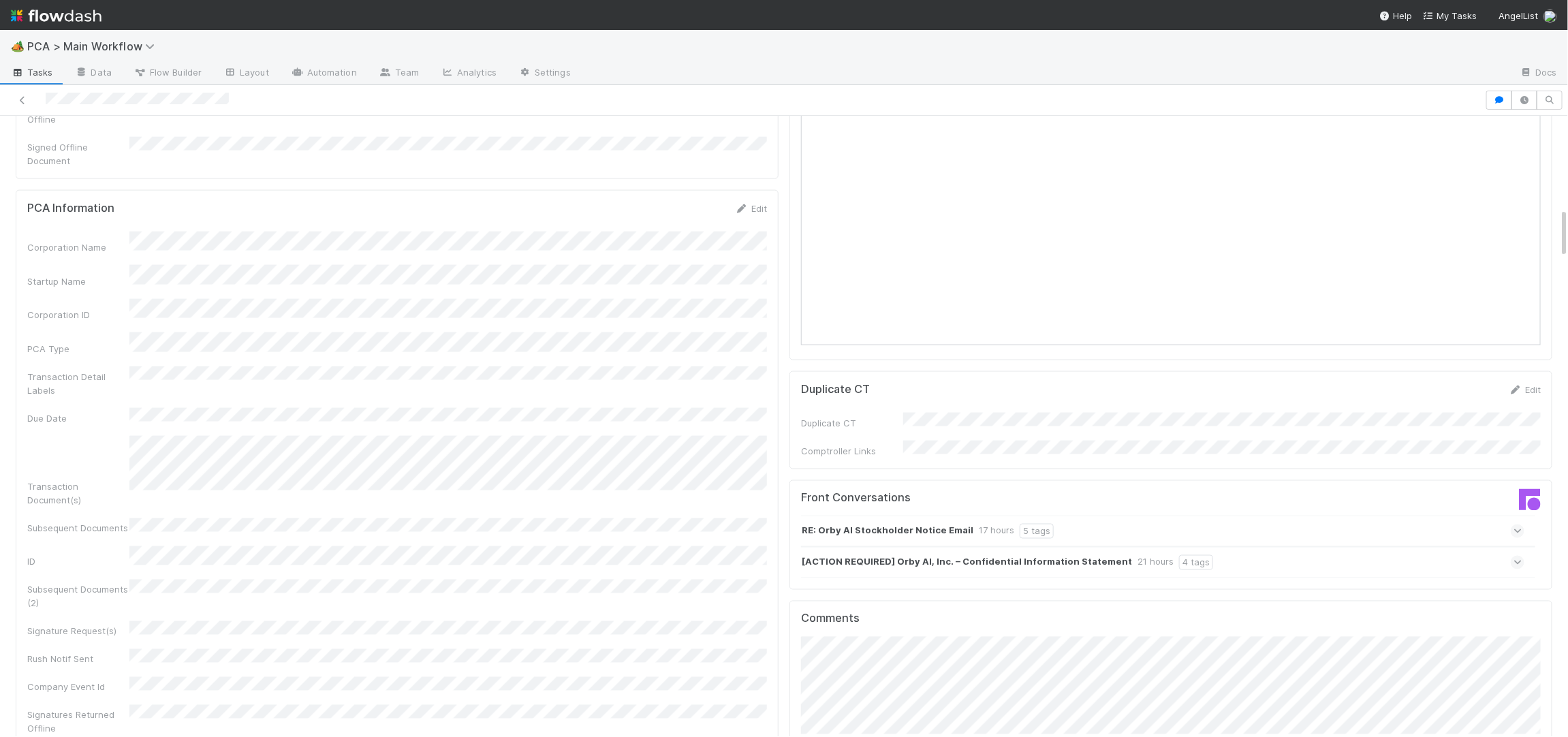
click at [431, 247] on div "Corporation Name Startup Name Corporation ID PCA Type Transaction Detail Labels…" at bounding box center [397, 539] width 740 height 615
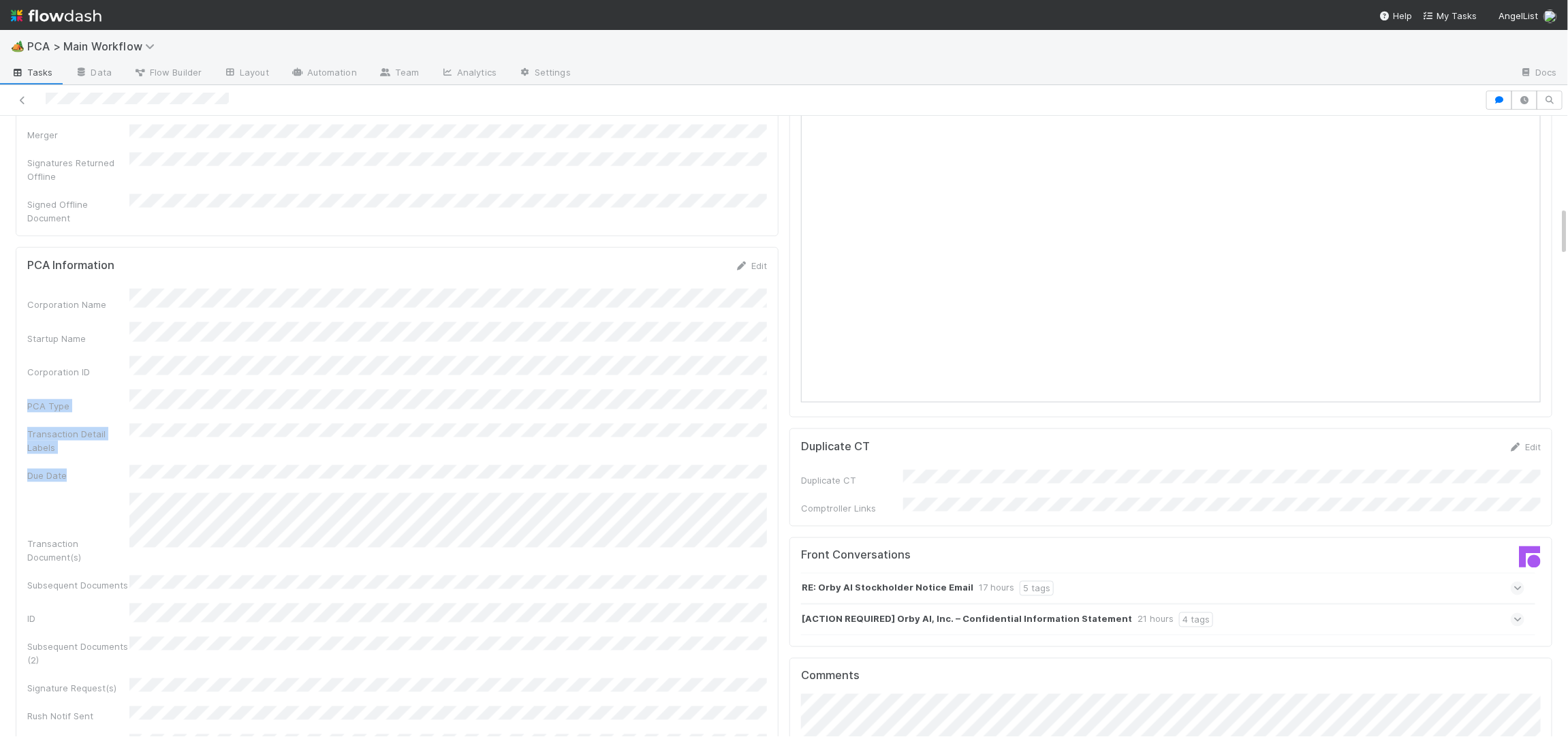
scroll to position [1135, 0]
drag, startPoint x: 44, startPoint y: 97, endPoint x: 740, endPoint y: 218, distance: 706.4
click at [730, 263] on form "PCA Information Edit Corporation Name Startup Name Corporation ID PCA Type Tran…" at bounding box center [397, 585] width 740 height 645
click at [741, 266] on icon at bounding box center [741, 270] width 14 height 9
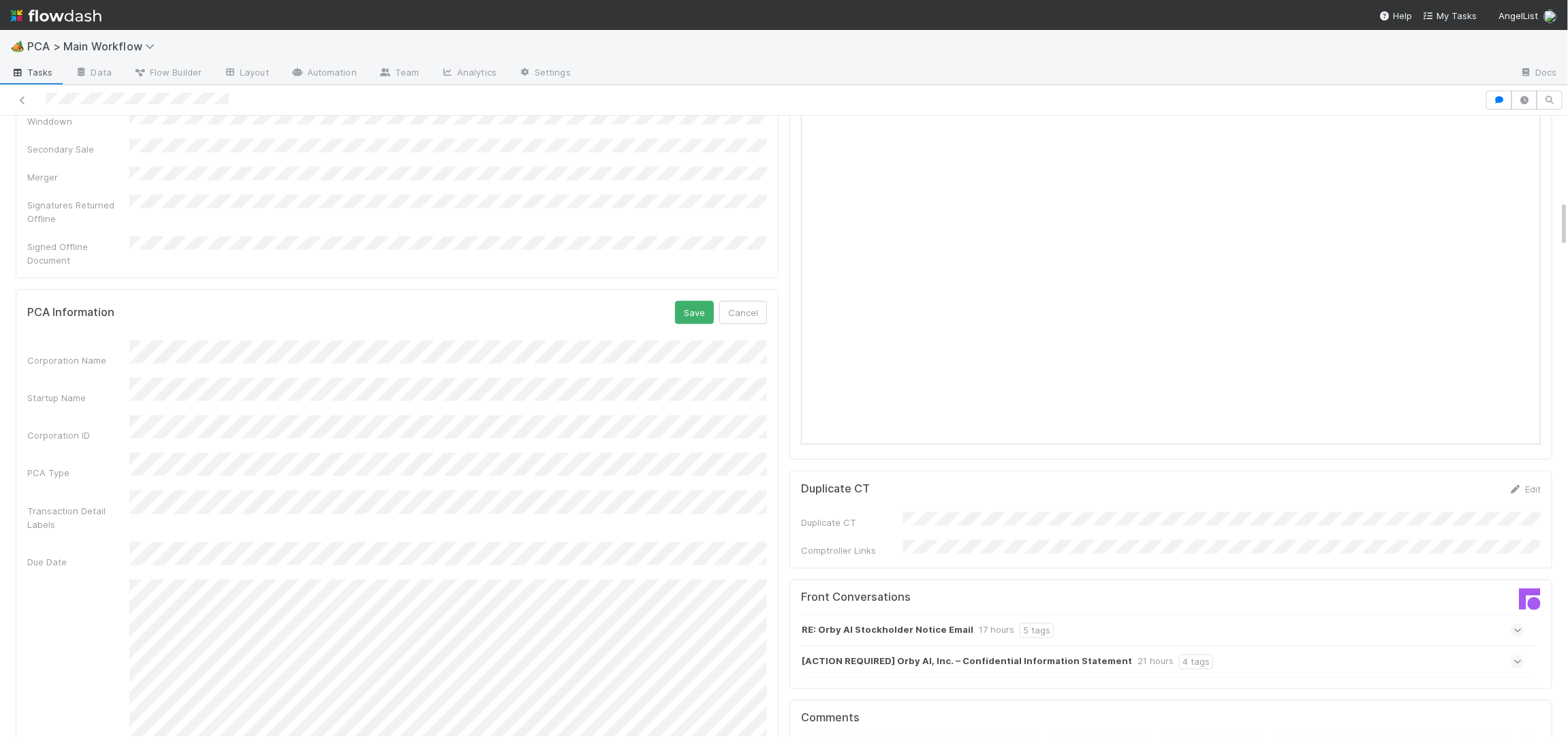
scroll to position [1094, 0]
click at [681, 305] on button "Save" at bounding box center [694, 316] width 39 height 23
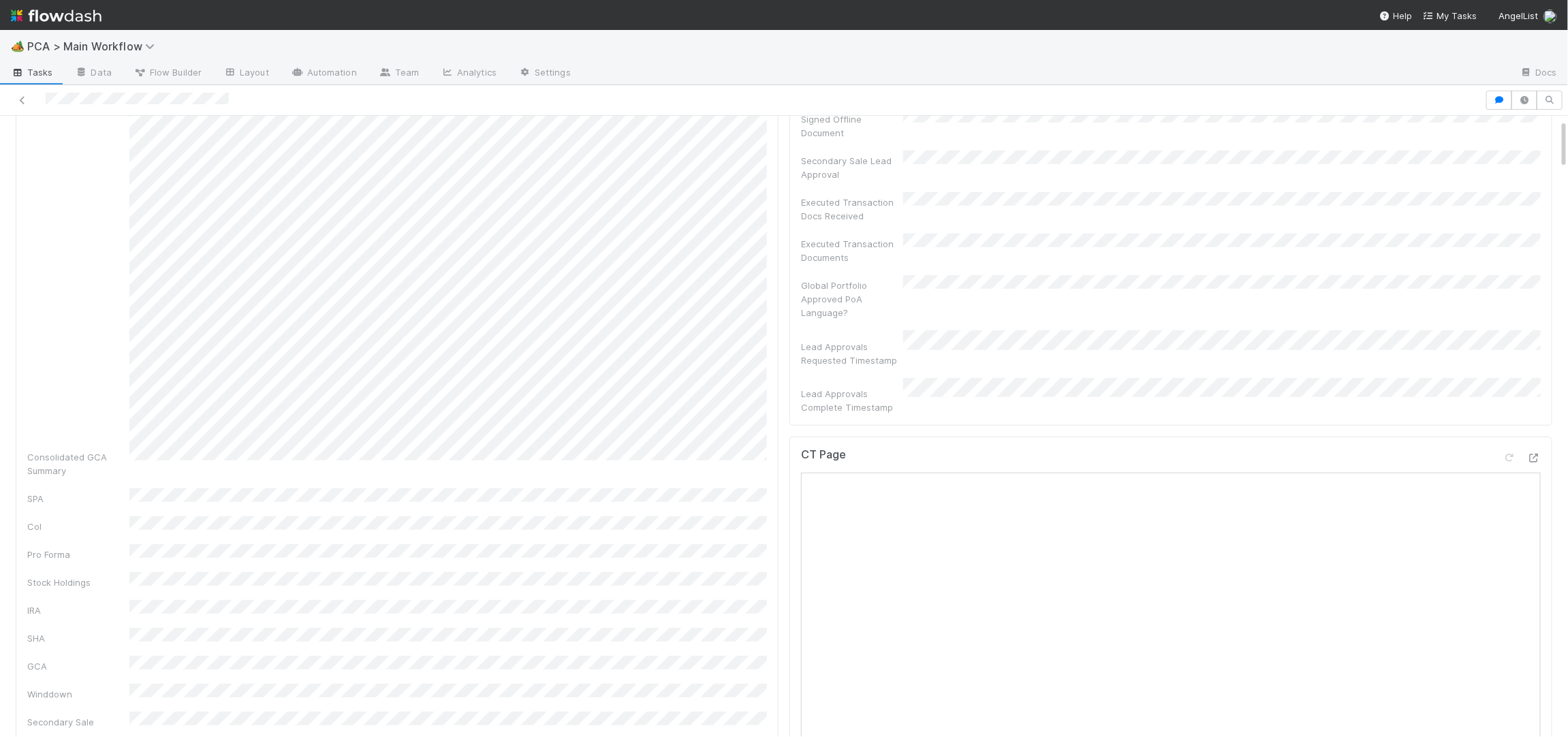
scroll to position [0, 0]
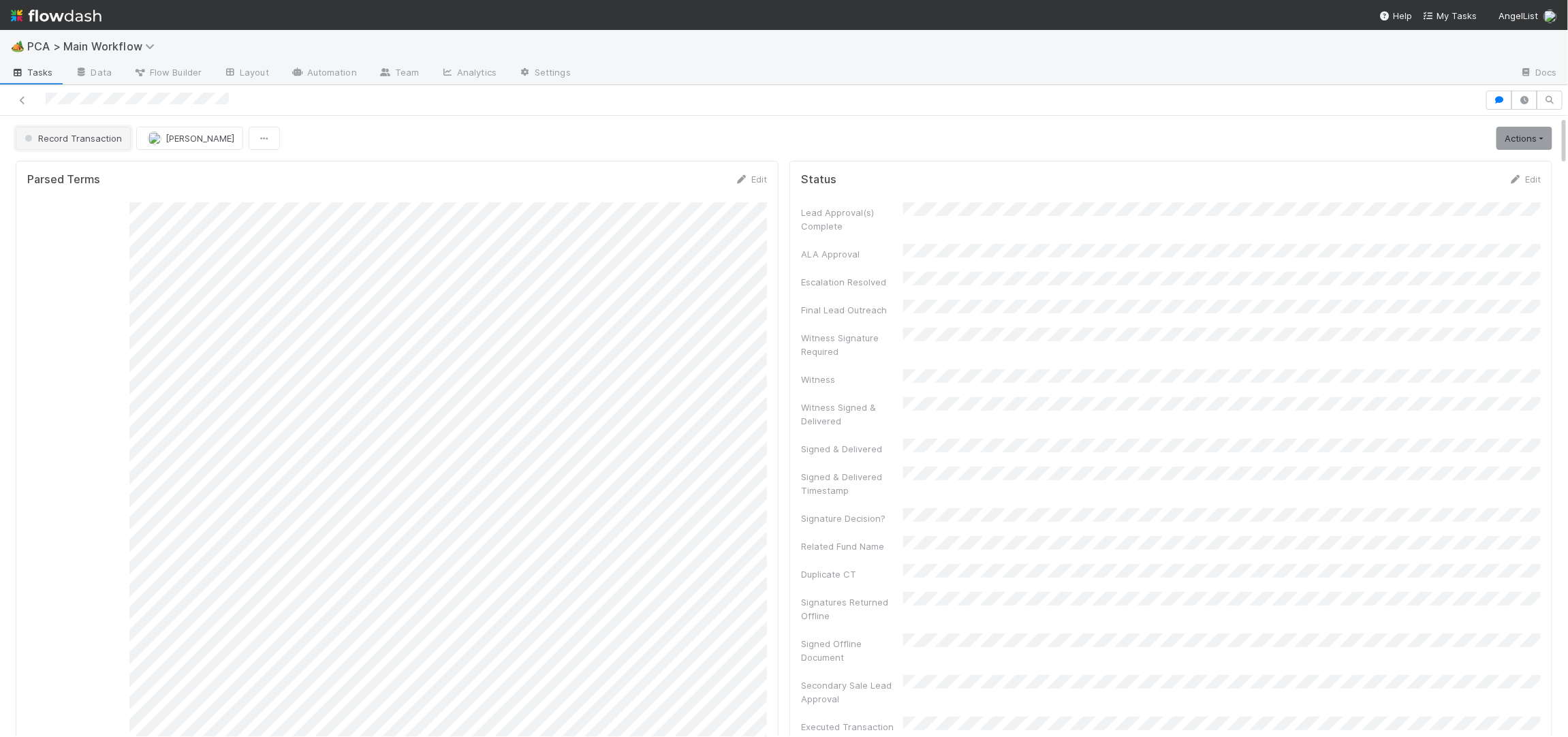
click at [95, 137] on span "Record Transaction" at bounding box center [72, 138] width 100 height 11
click at [94, 172] on div "RTBS" at bounding box center [107, 173] width 192 height 24
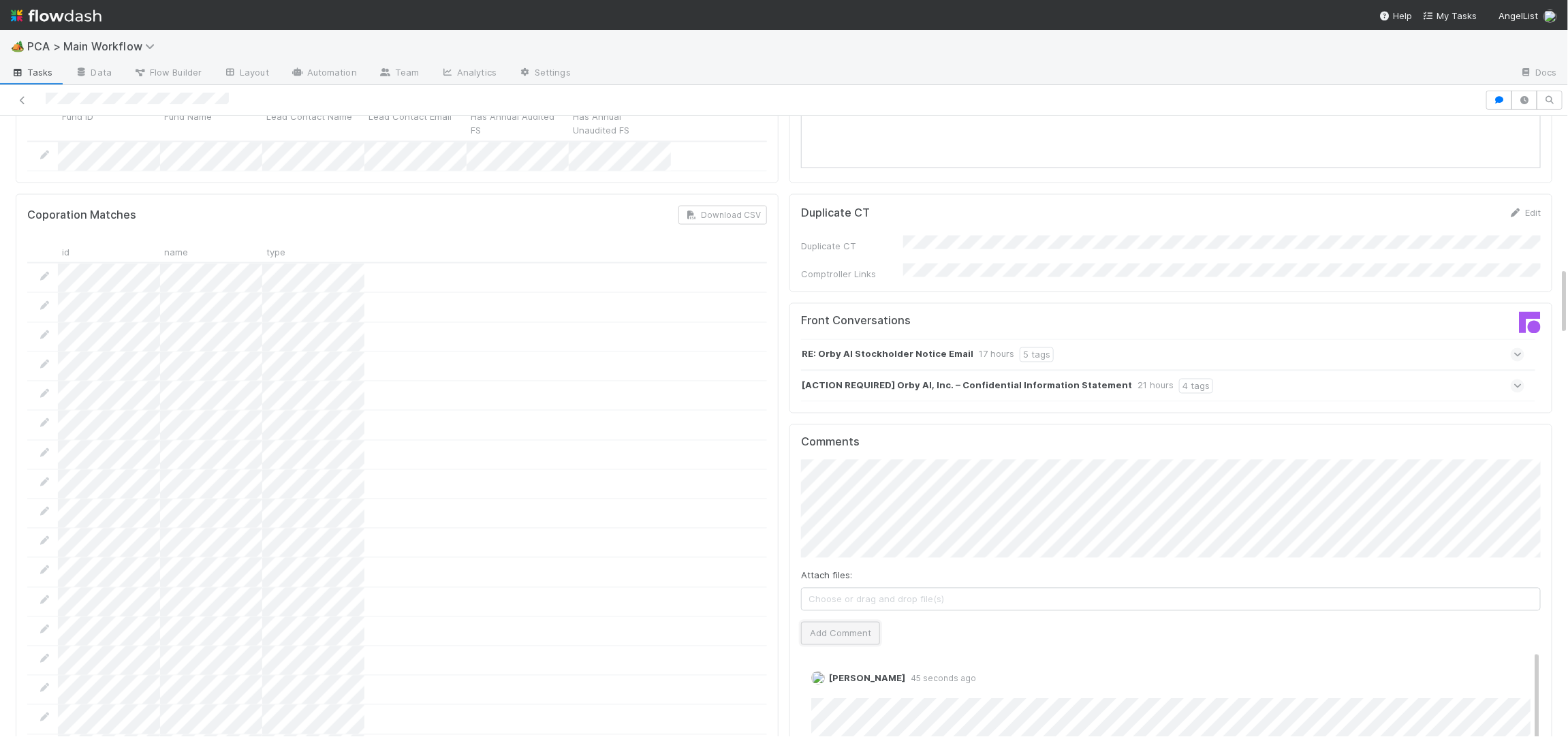
click at [872, 622] on button "Add Comment" at bounding box center [840, 633] width 79 height 23
click at [831, 685] on div "Edit Delete" at bounding box center [1171, 691] width 719 height 14
click at [835, 683] on link "Edit" at bounding box center [830, 688] width 16 height 11
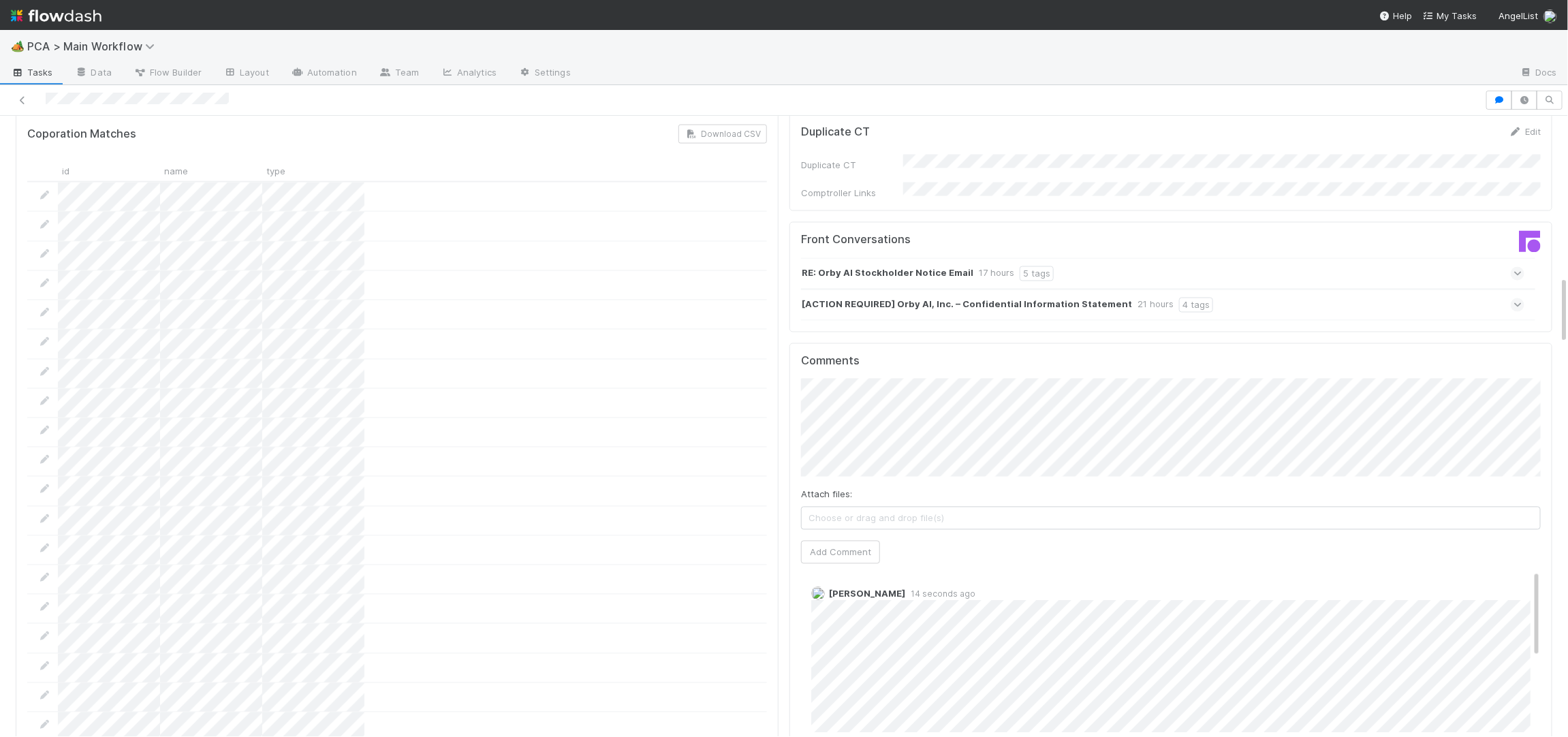
scroll to position [1460, 0]
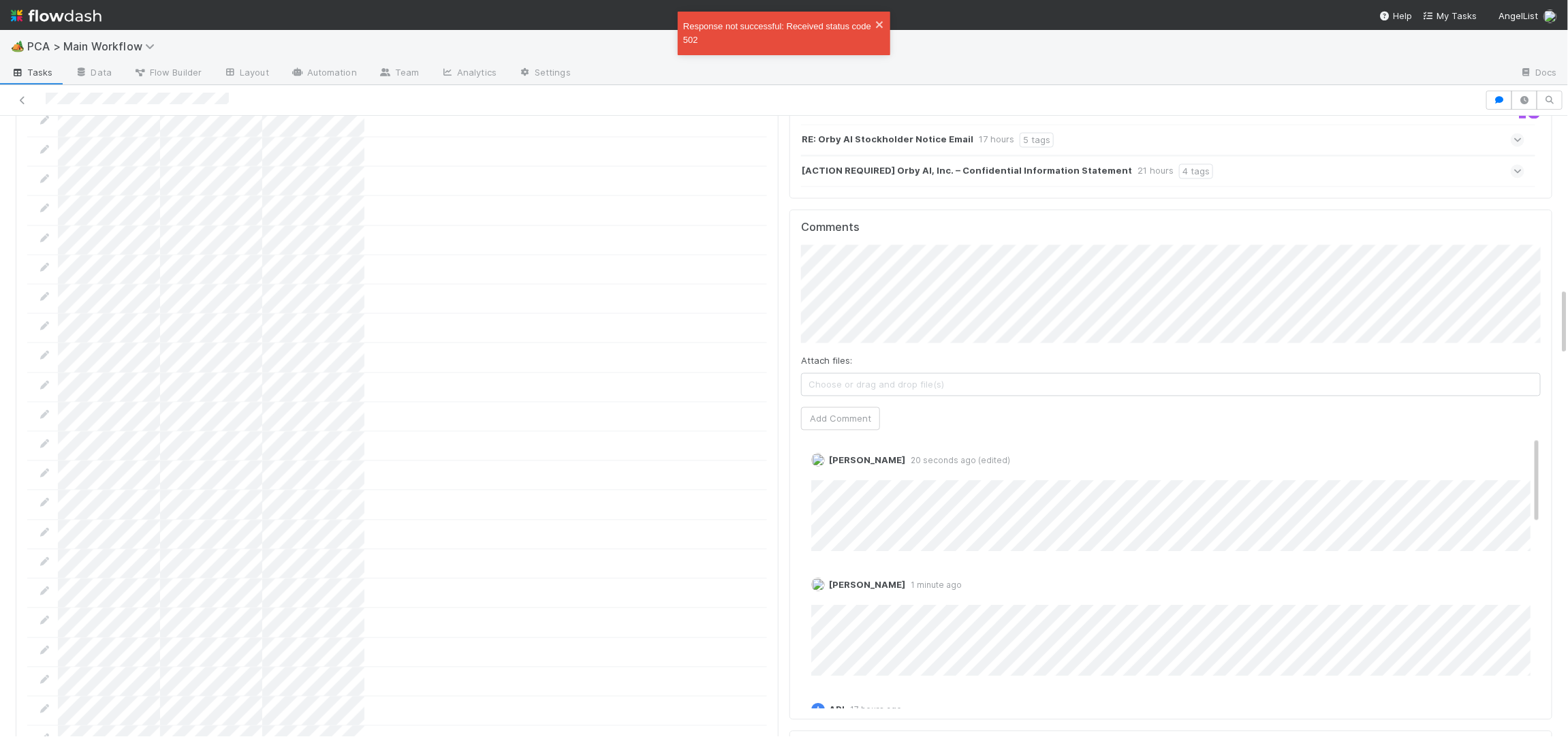
scroll to position [1591, 0]
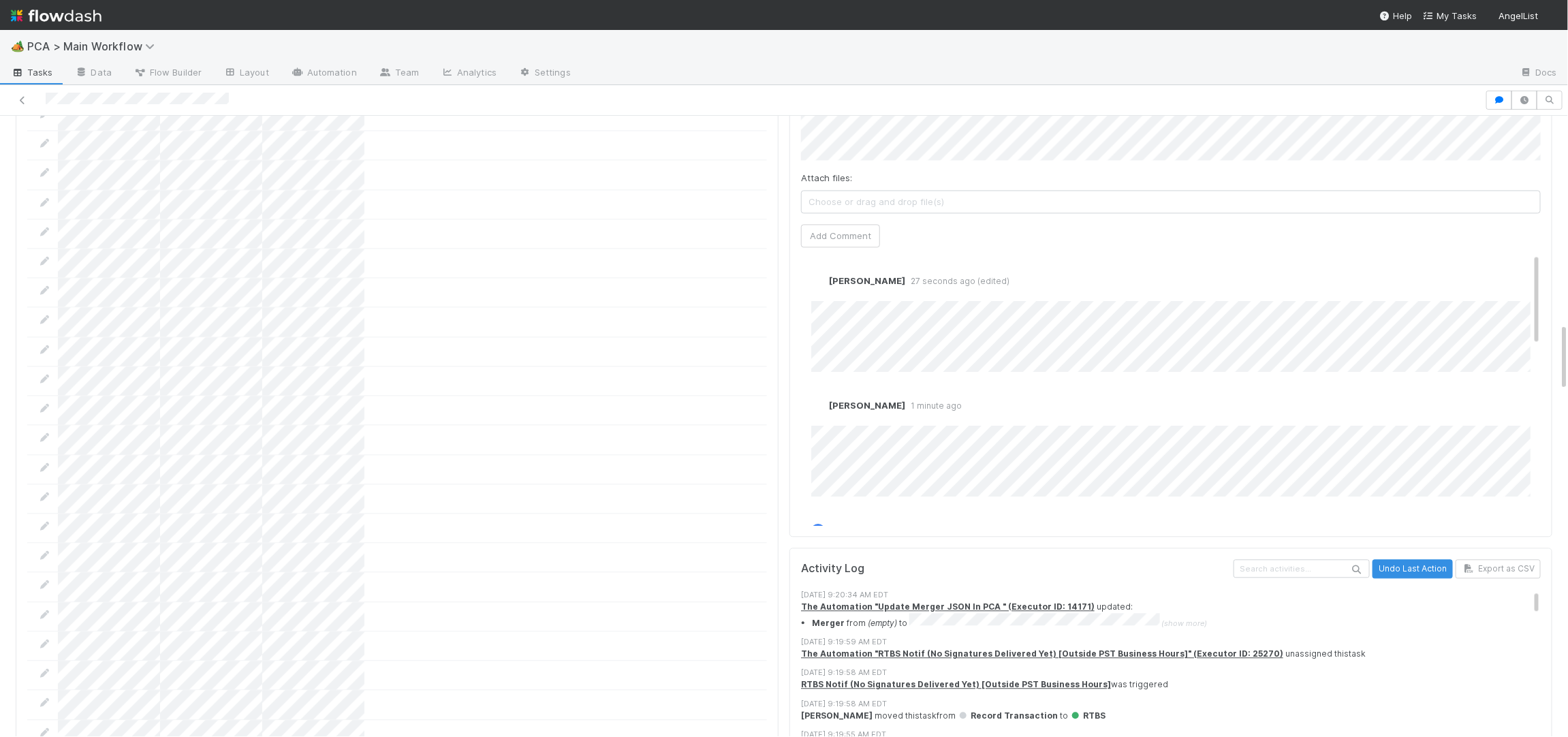
scroll to position [1748, 0]
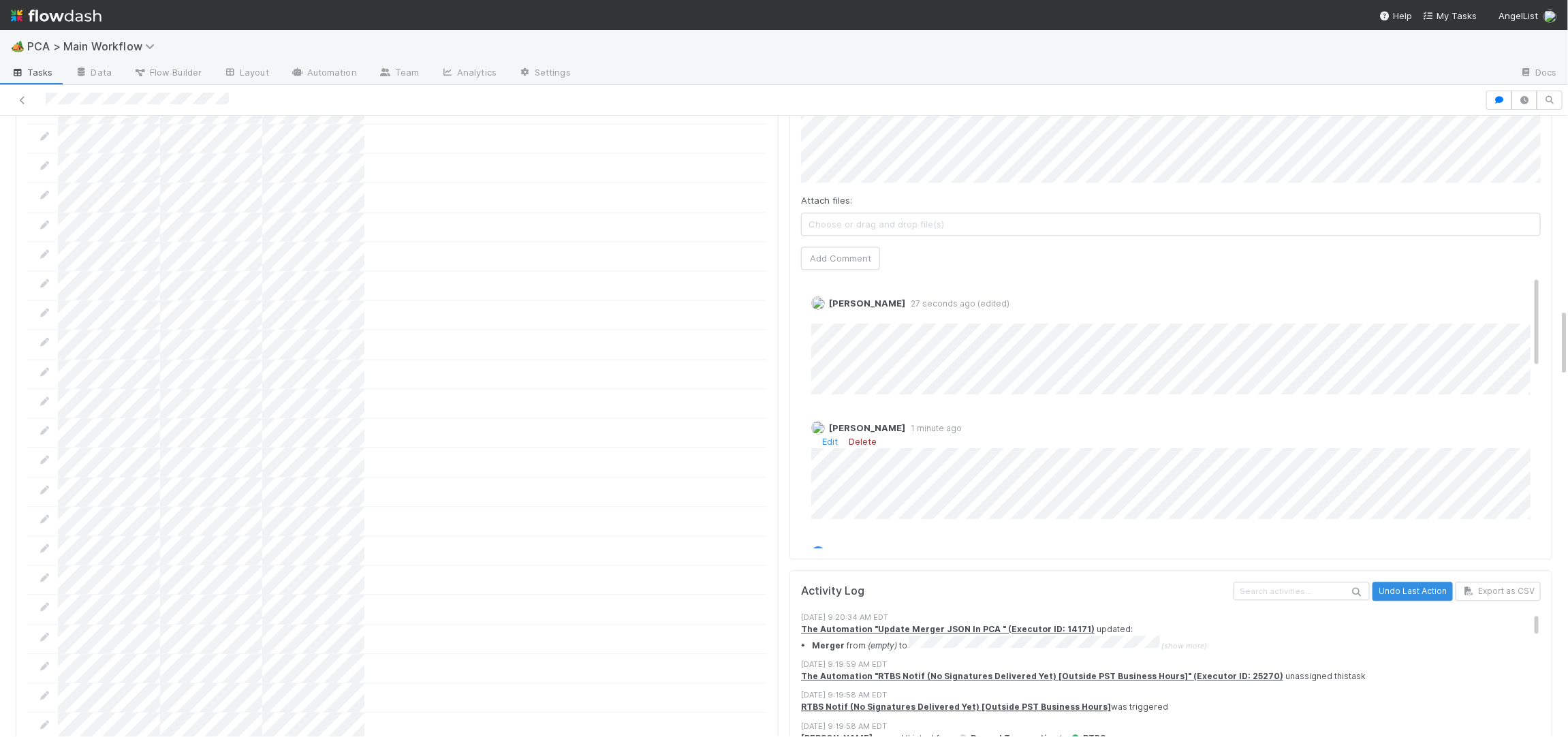
click at [863, 436] on link "Delete" at bounding box center [862, 441] width 28 height 11
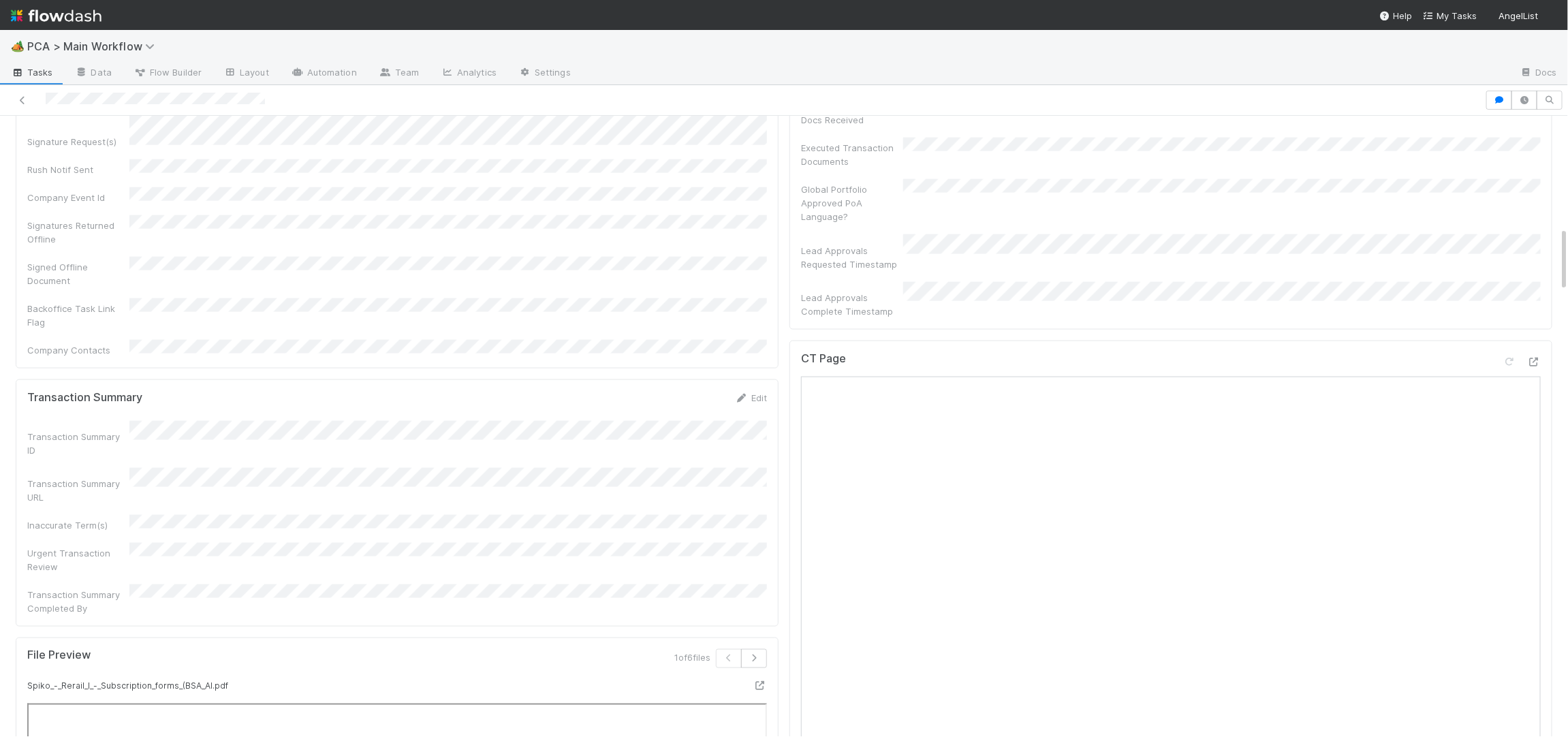
scroll to position [1063, 0]
click at [1534, 355] on icon at bounding box center [1534, 359] width 14 height 9
drag, startPoint x: 1529, startPoint y: 228, endPoint x: 1535, endPoint y: 237, distance: 10.8
click at [1529, 355] on div at bounding box center [1534, 361] width 14 height 14
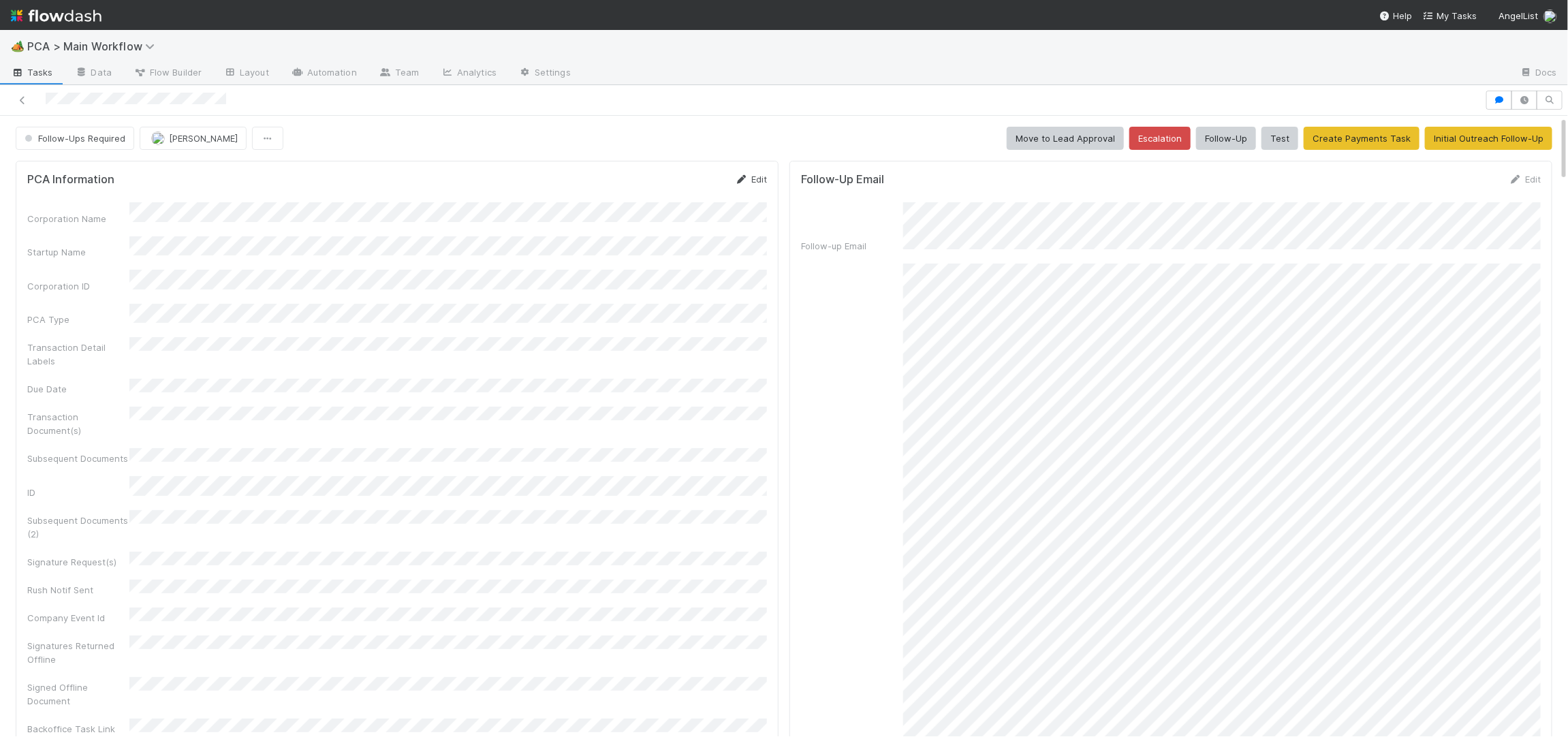
click at [749, 186] on form "PCA Information Edit Corporation Name Startup Name Corporation ID PCA Type Tran…" at bounding box center [397, 478] width 740 height 610
drag, startPoint x: 747, startPoint y: 180, endPoint x: 658, endPoint y: 197, distance: 90.6
click at [748, 179] on link "Edit" at bounding box center [751, 179] width 32 height 11
click at [688, 189] on button "Save" at bounding box center [694, 184] width 39 height 23
drag, startPoint x: 530, startPoint y: 170, endPoint x: 55, endPoint y: 187, distance: 475.3
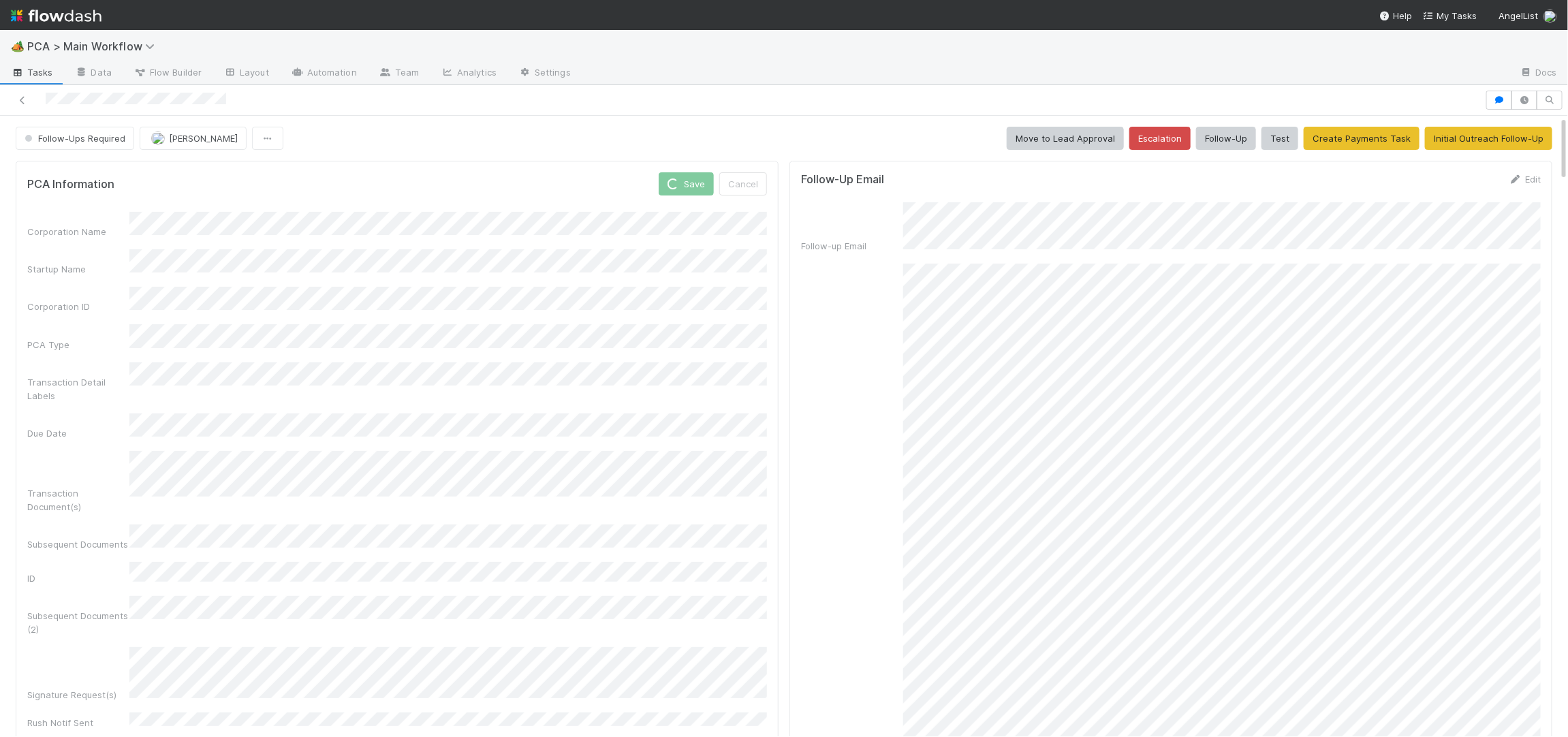
click at [529, 170] on div "PCA Information Save Cancel Corporation Name Startup Name Corporation ID PCA Ty…" at bounding box center [397, 555] width 763 height 789
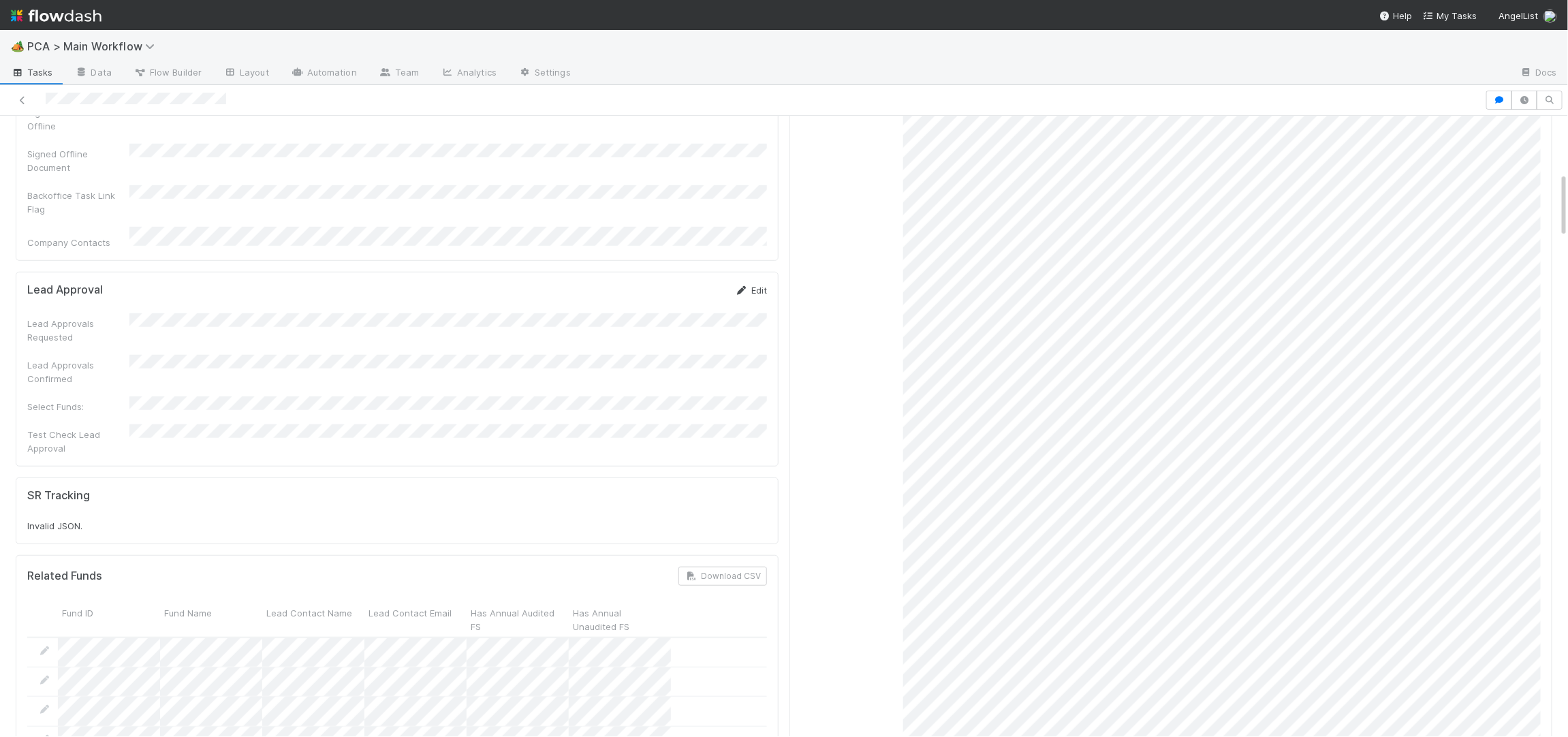
click at [748, 286] on icon at bounding box center [741, 290] width 14 height 9
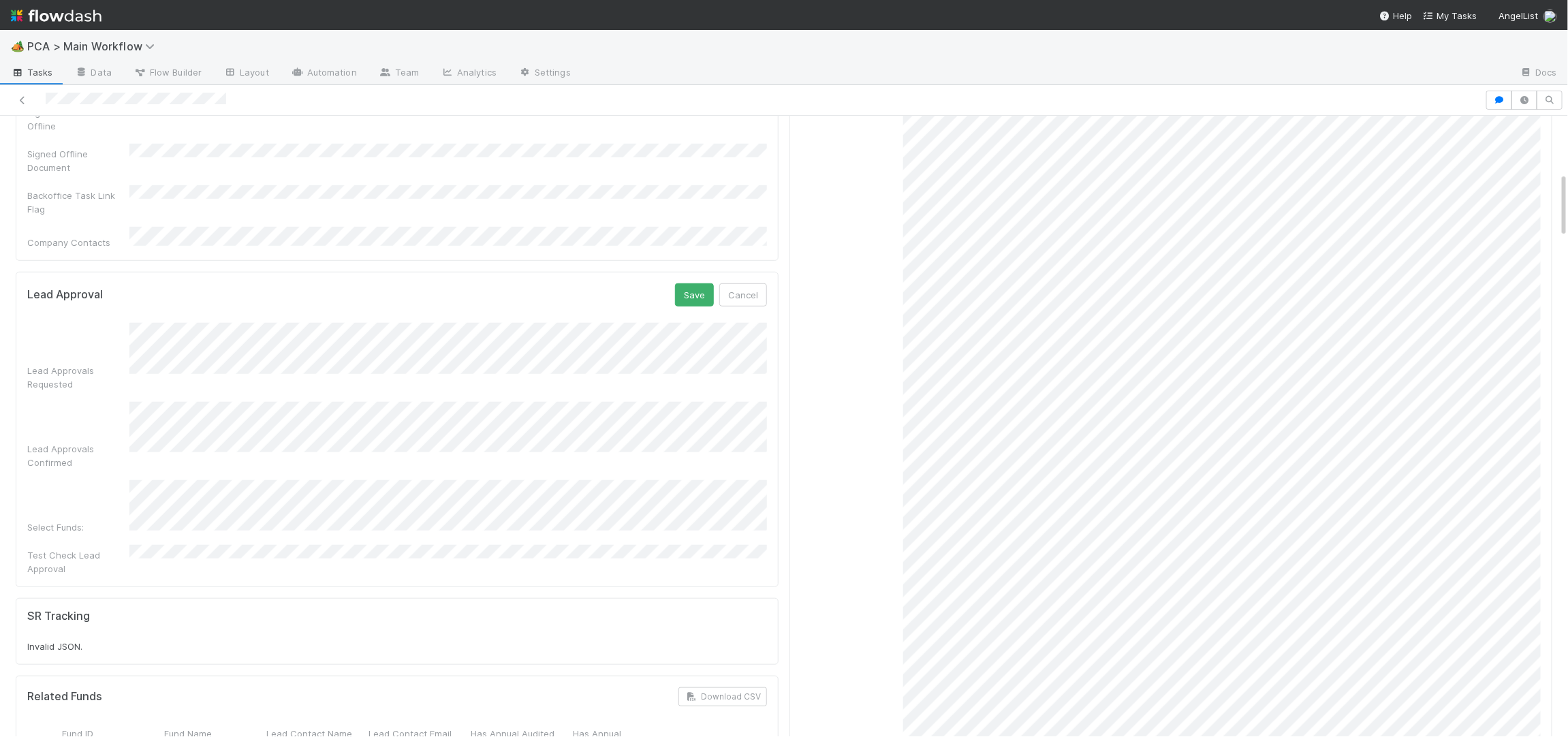
click at [465, 323] on div "Lead Approvals Requested Lead Approvals Confirmed Select Funds: Test Check Lead…" at bounding box center [397, 449] width 740 height 252
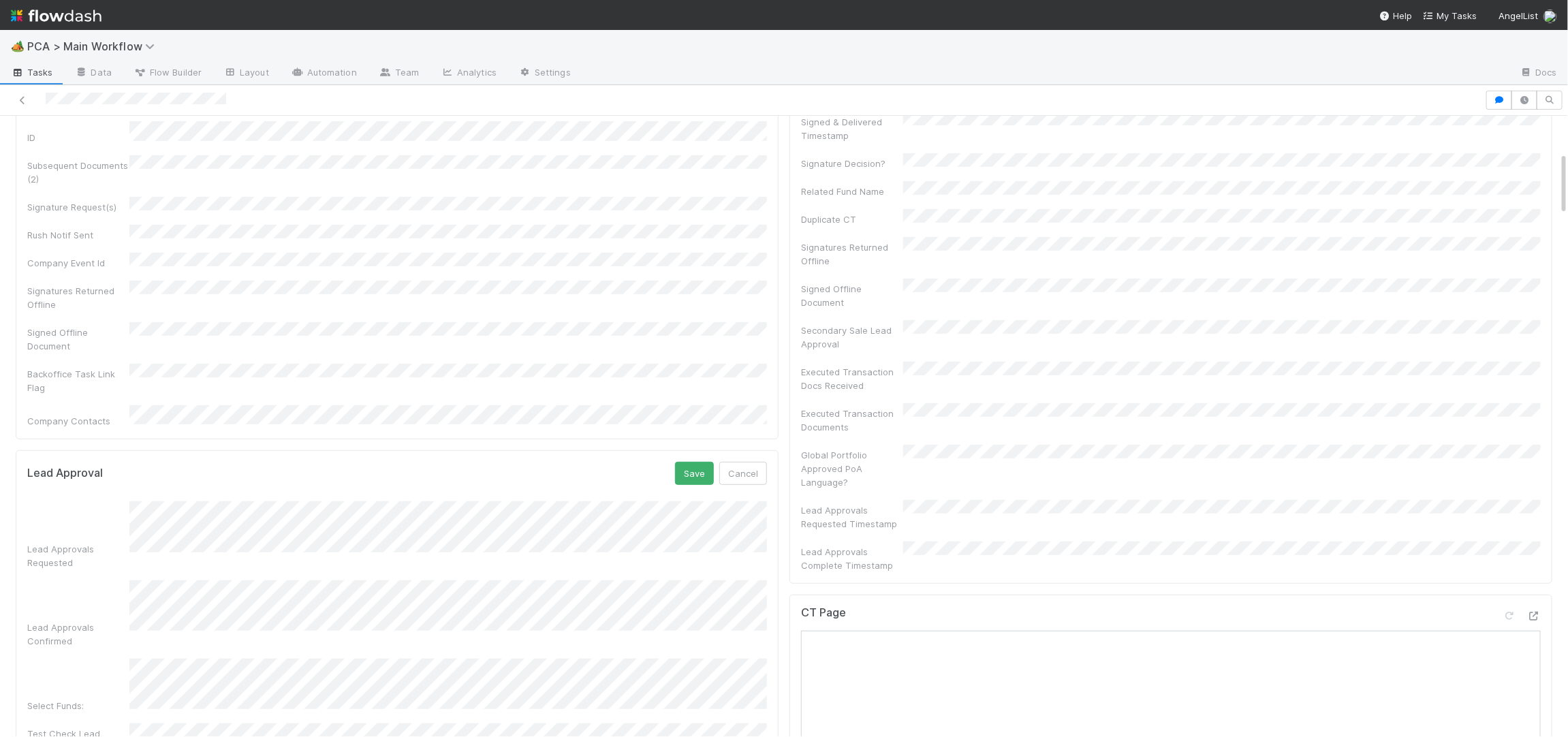
scroll to position [352, 0]
click at [686, 464] on button "Save" at bounding box center [694, 475] width 39 height 23
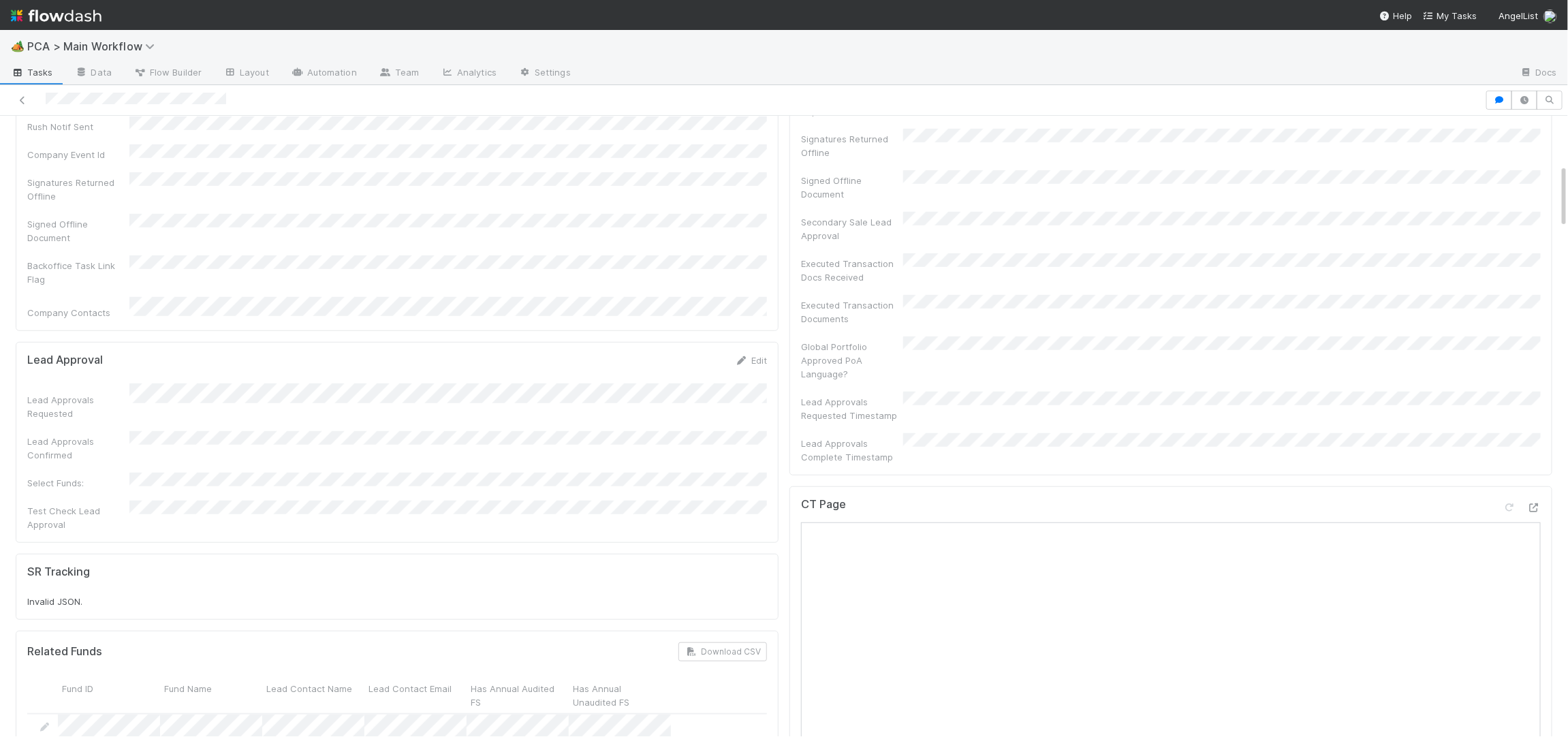
scroll to position [470, 0]
click at [751, 348] on link "Edit" at bounding box center [751, 353] width 32 height 11
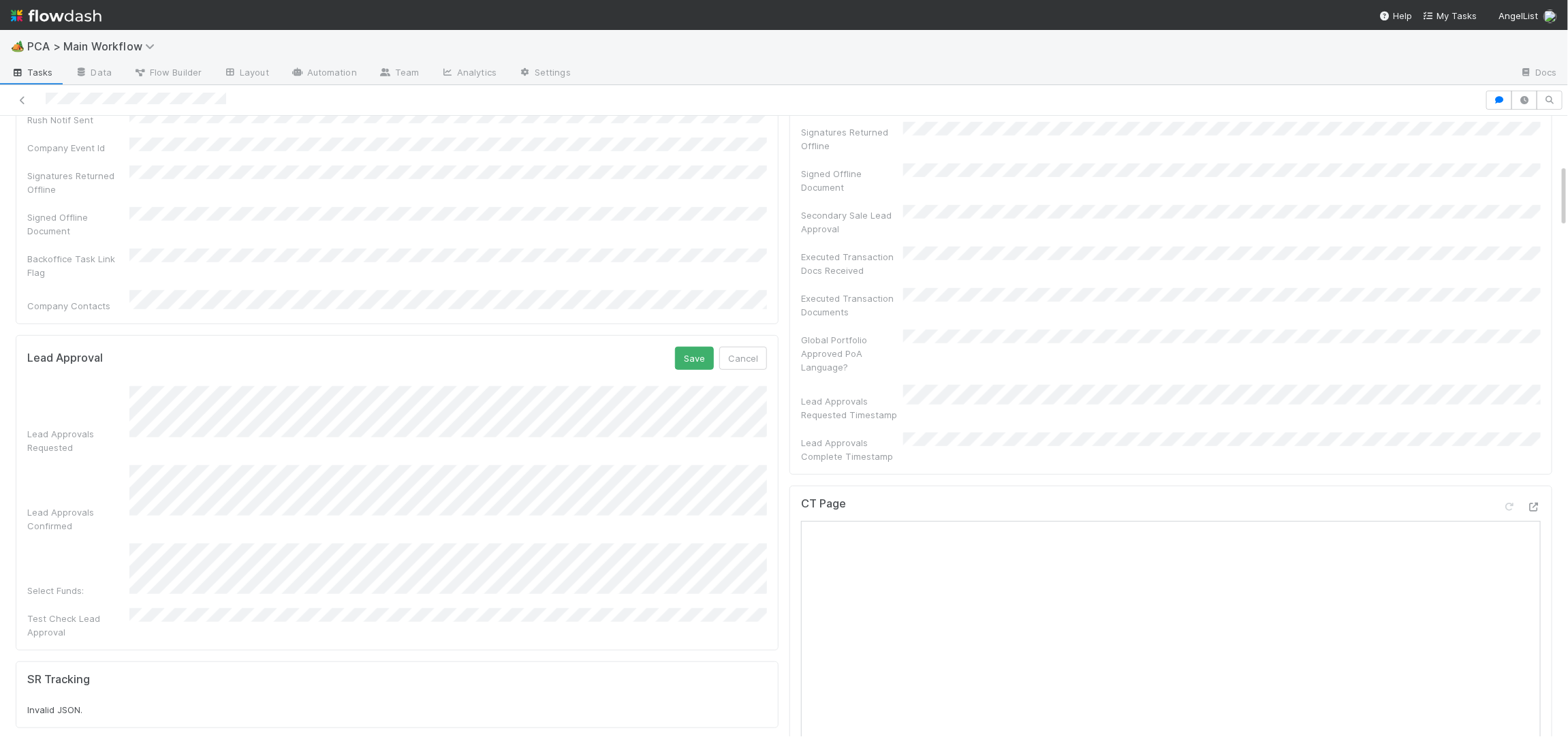
scroll to position [470, 0]
click at [694, 346] on button "Save" at bounding box center [694, 357] width 39 height 23
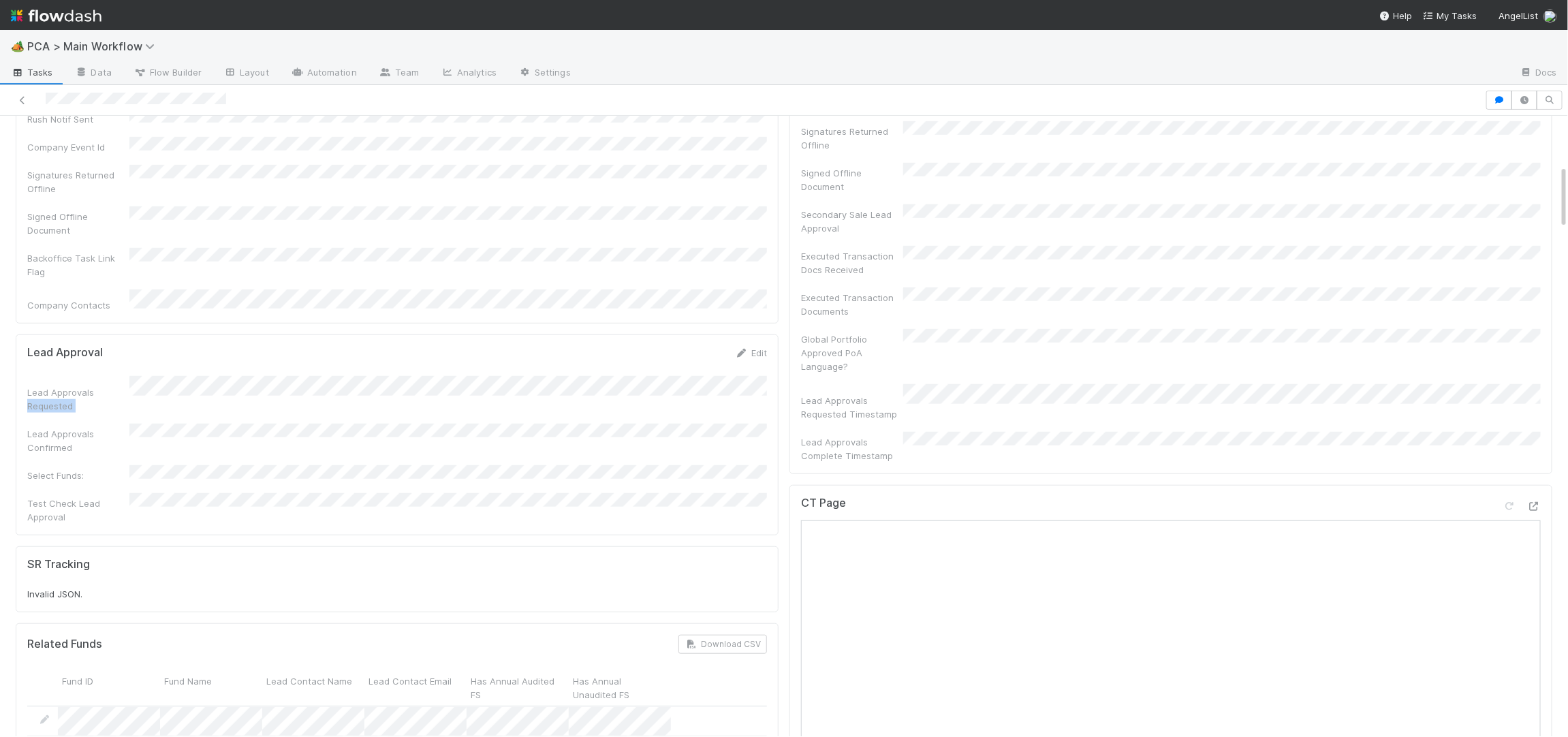
copy div "Requested"
click at [114, 376] on div "Lead Approvals Requested" at bounding box center [397, 394] width 740 height 36
click at [134, 376] on div "Lead Approvals Requested" at bounding box center [397, 394] width 740 height 36
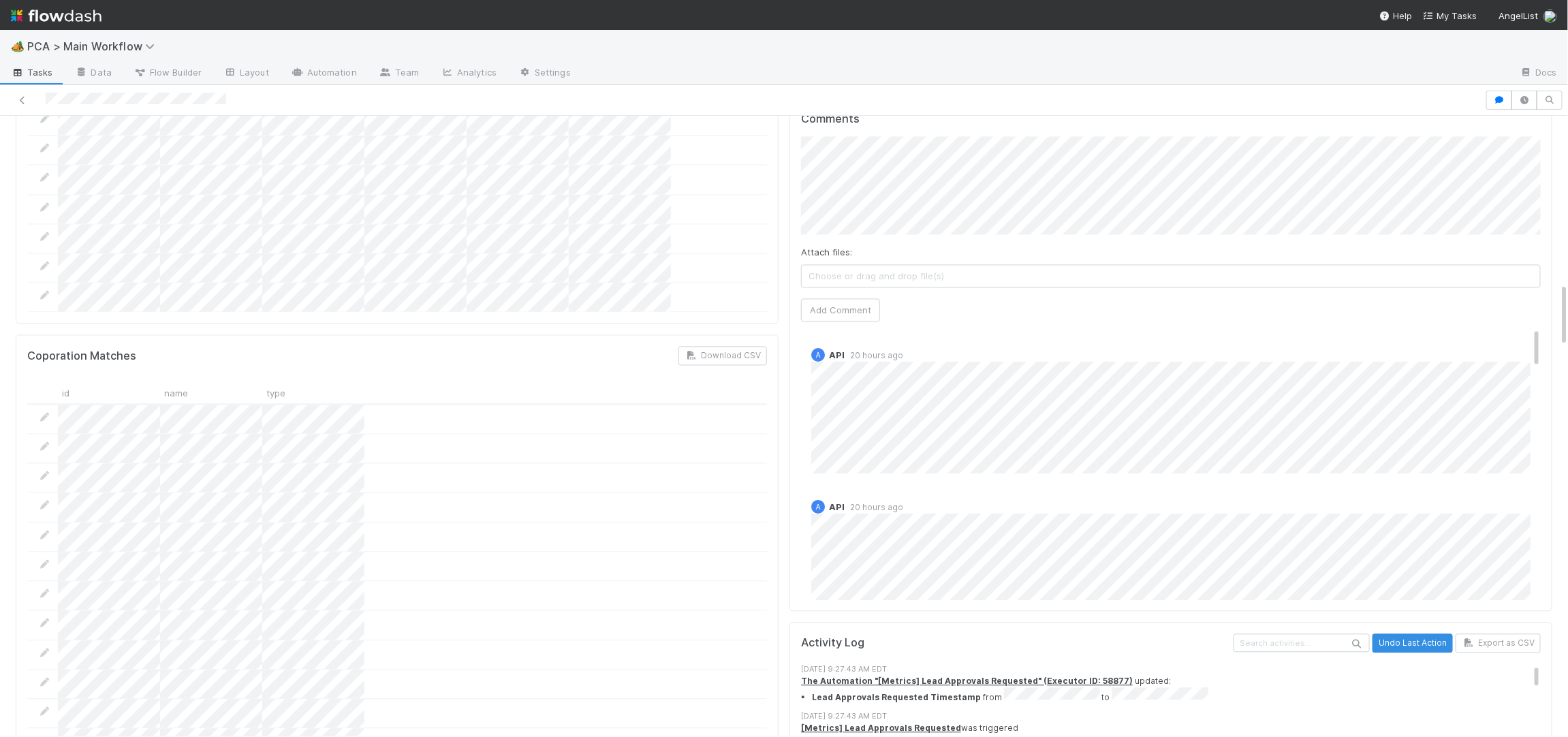
scroll to position [1580, 0]
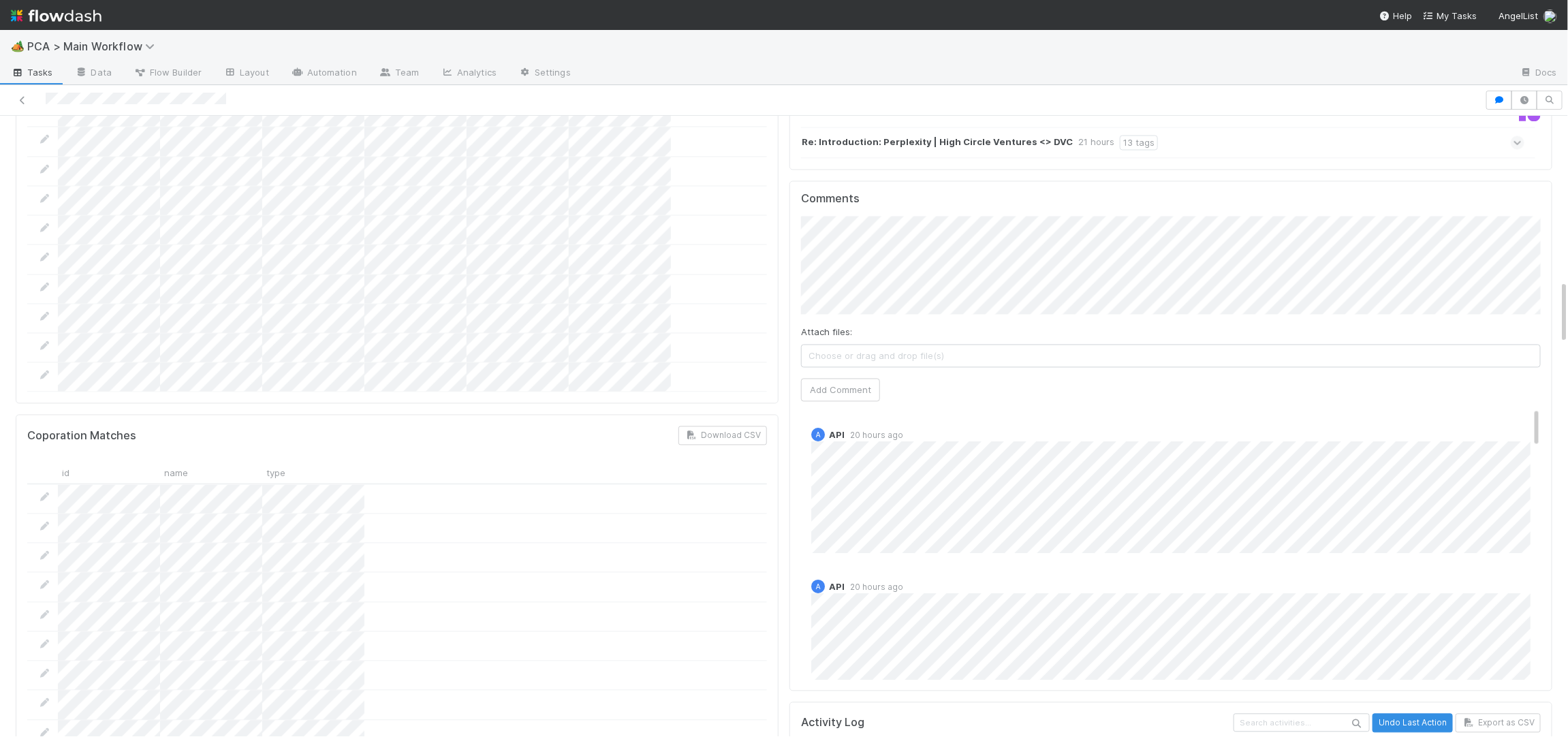
click at [842, 301] on div "Attach files: Choose or drag and drop file(s) Add Comment" at bounding box center [1170, 308] width 740 height 184
click at [843, 378] on button "Add Comment" at bounding box center [840, 390] width 79 height 23
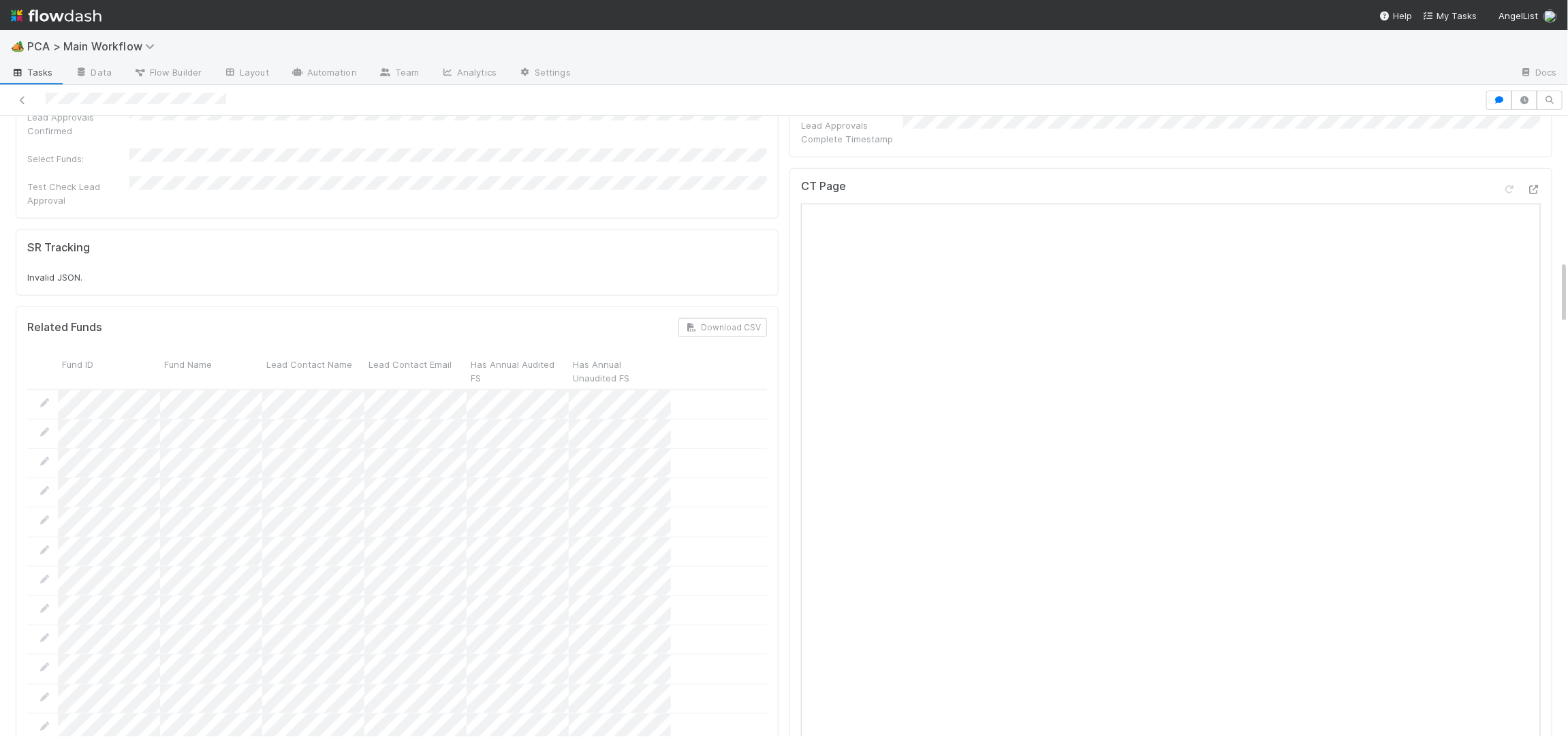
scroll to position [0, 0]
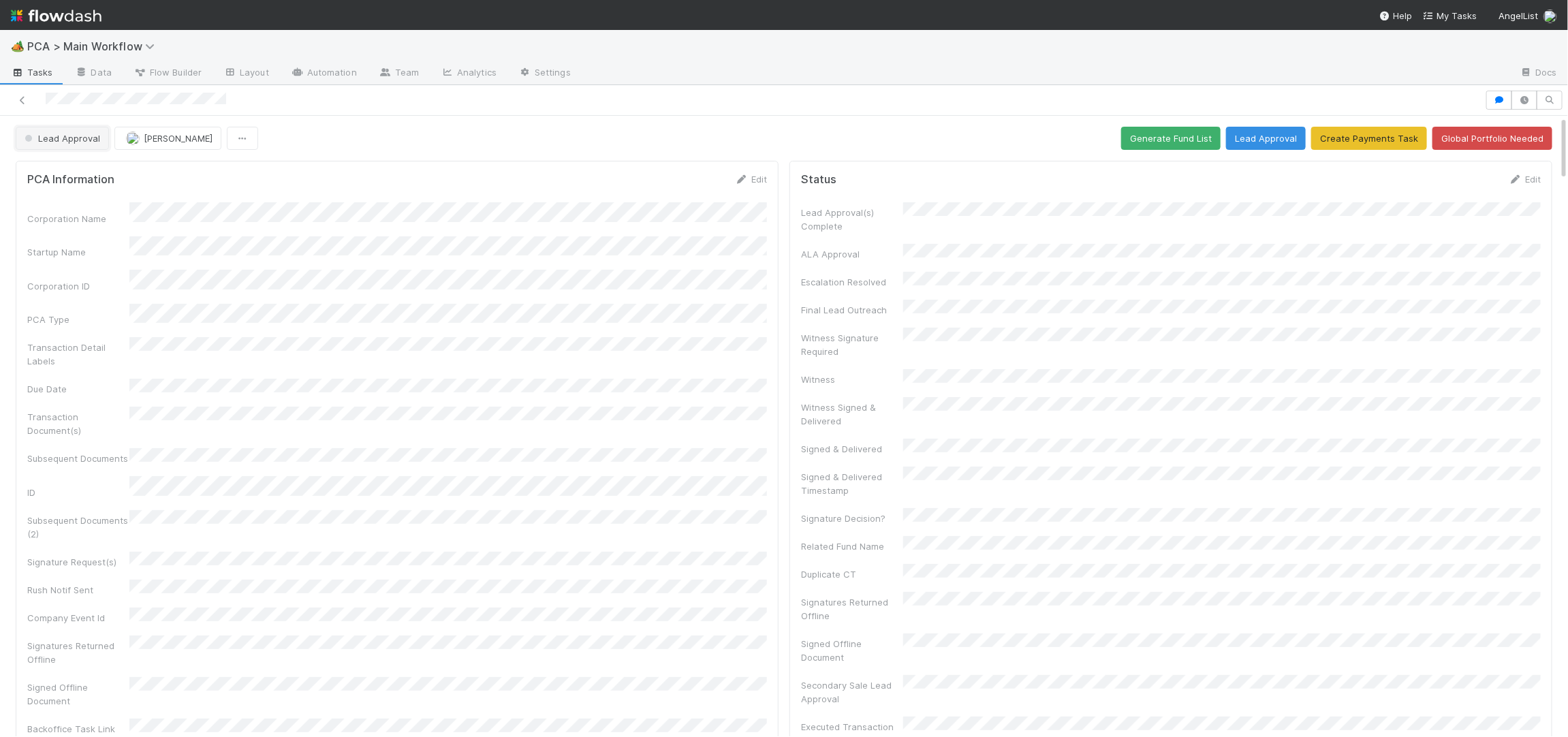
click at [84, 137] on span "Lead Approval" at bounding box center [61, 138] width 79 height 11
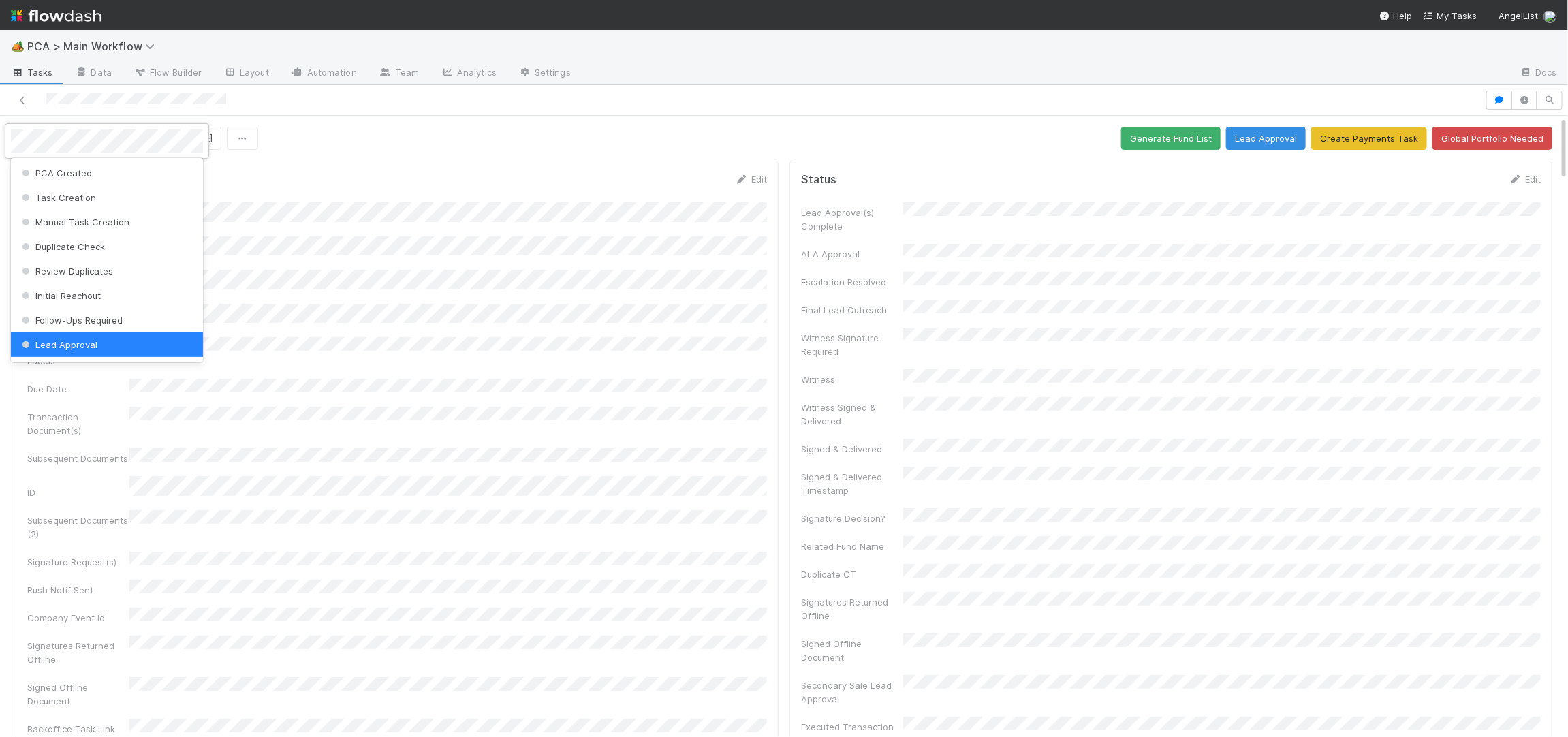
scroll to position [2, 0]
drag, startPoint x: 338, startPoint y: 185, endPoint x: 295, endPoint y: 179, distance: 43.4
click at [334, 184] on div at bounding box center [784, 368] width 1568 height 737
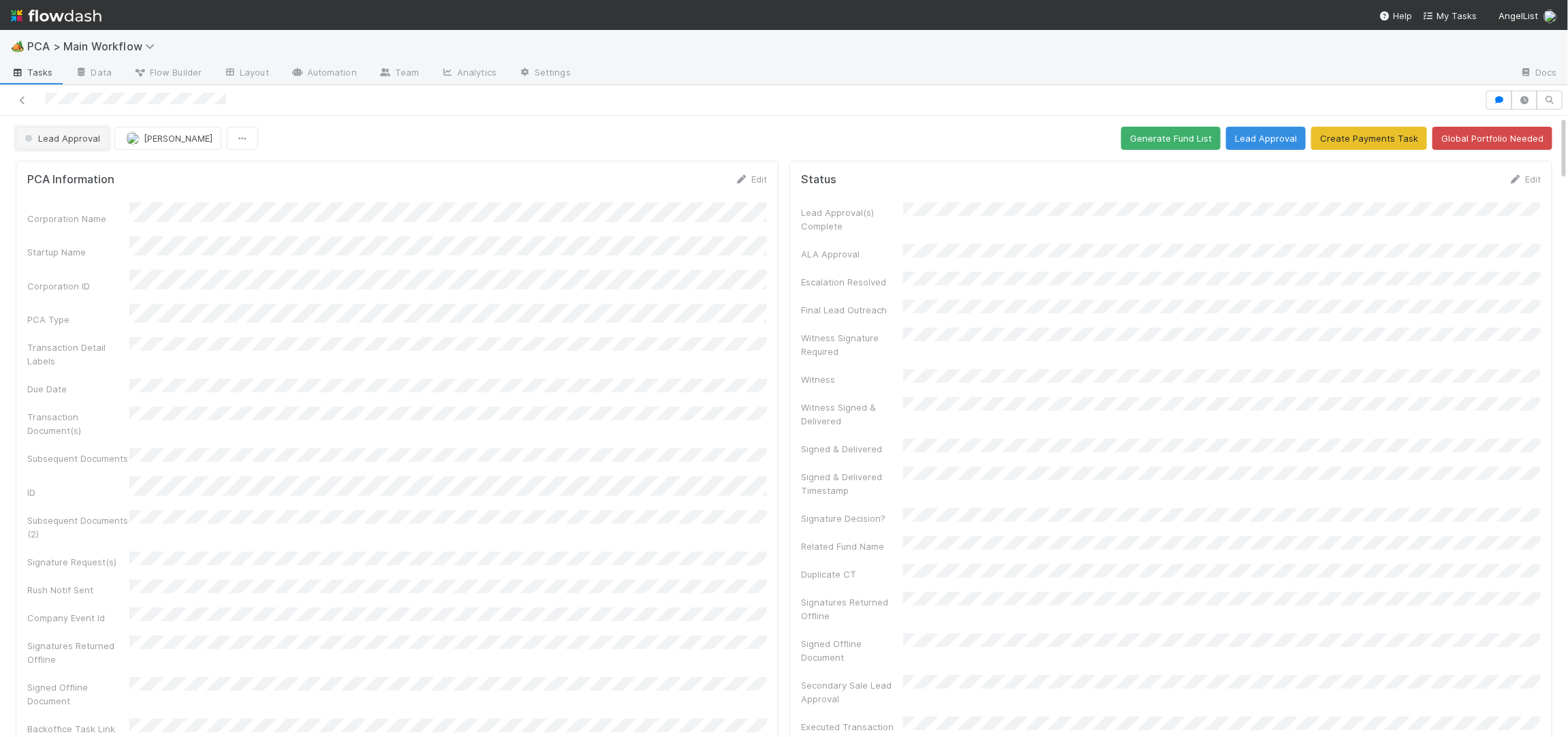
click at [88, 139] on span "Lead Approval" at bounding box center [61, 138] width 79 height 11
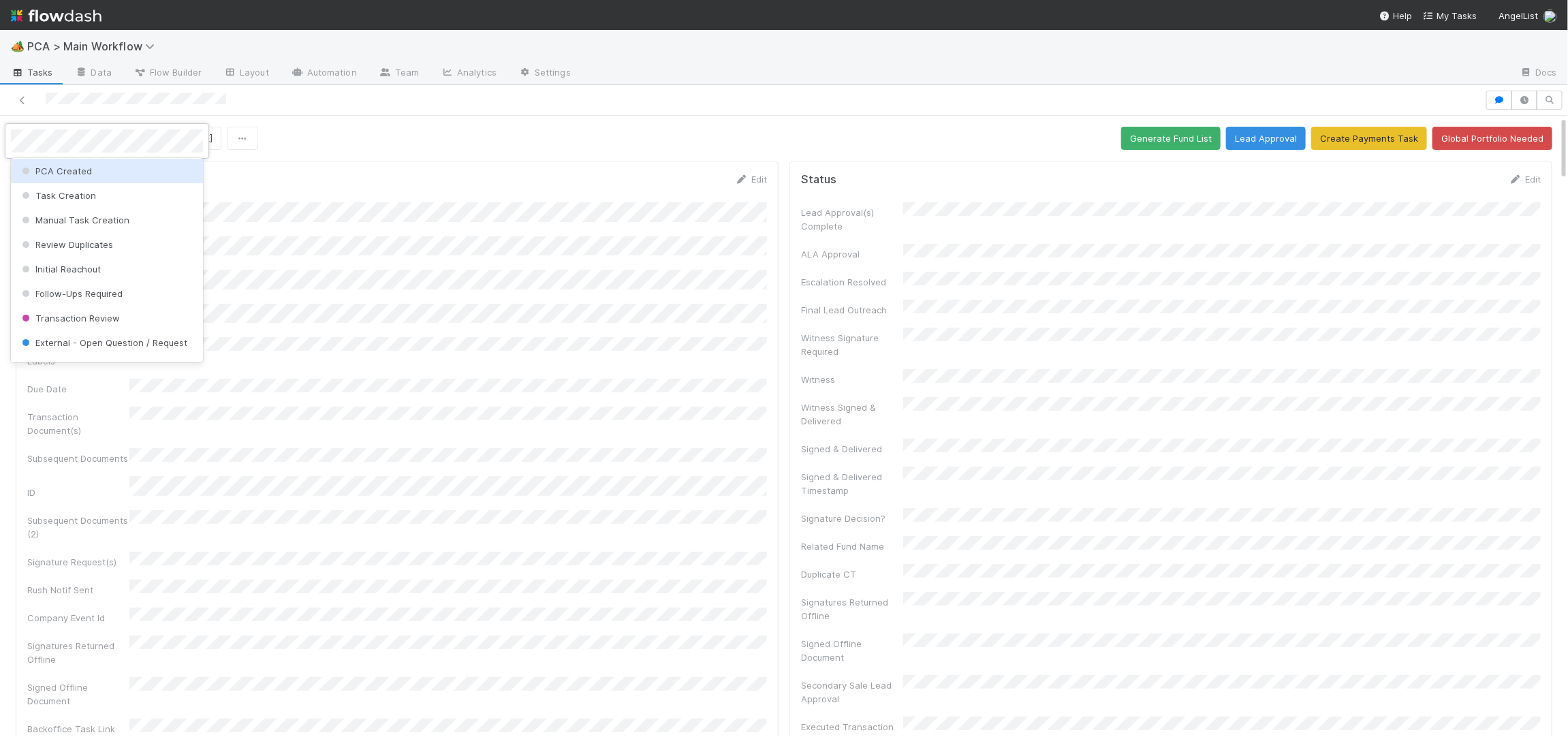
scroll to position [0, 0]
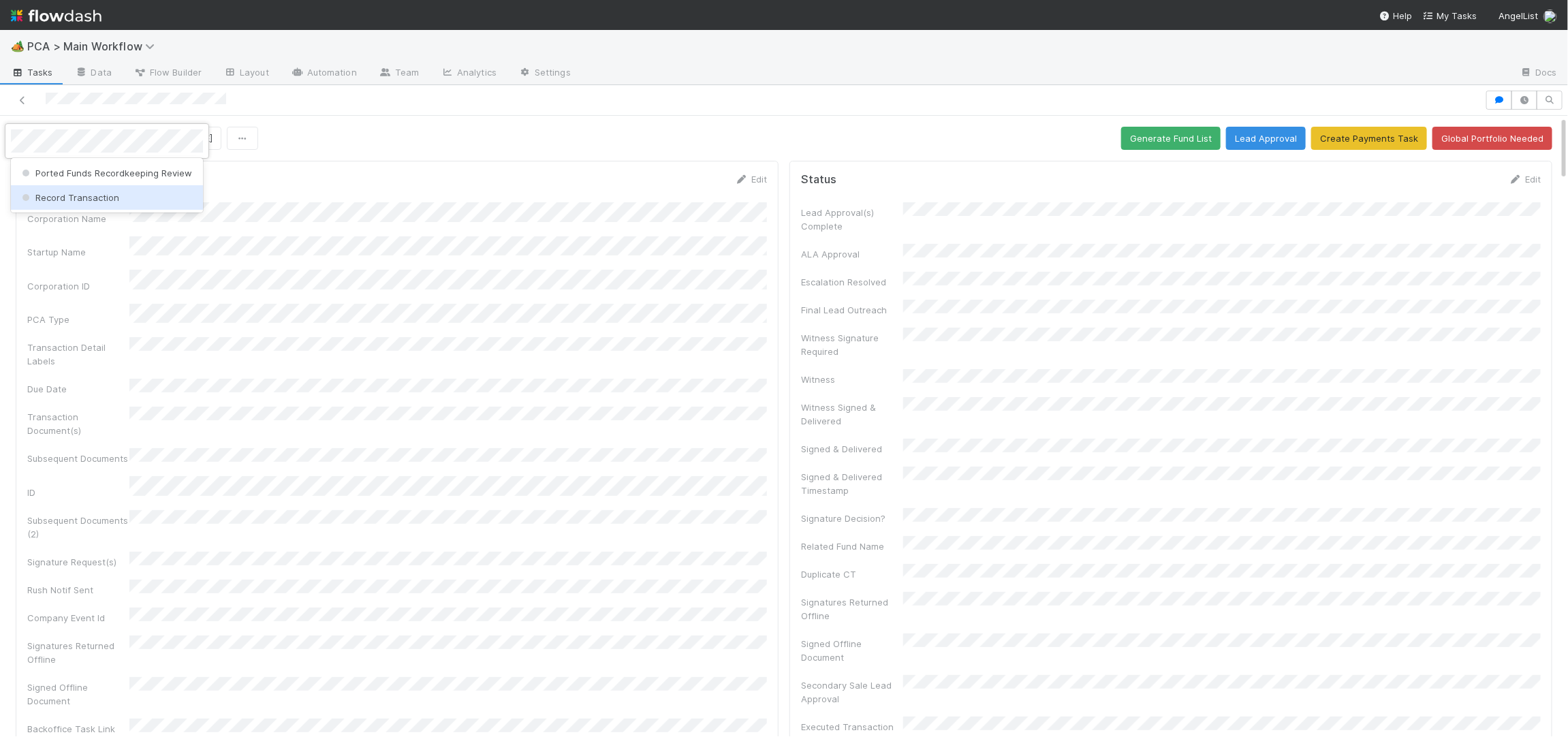
click at [96, 193] on span "Record Transaction" at bounding box center [69, 197] width 100 height 11
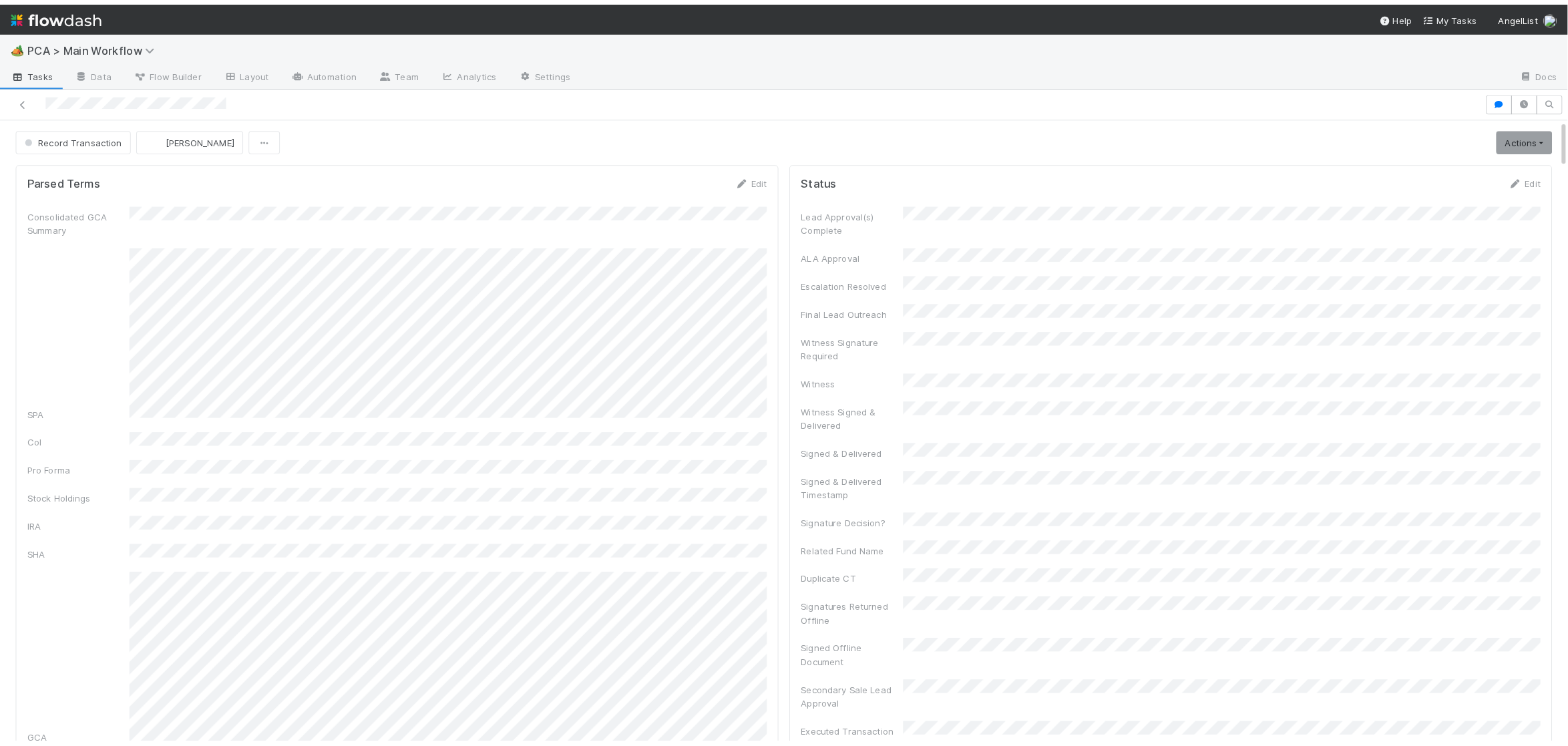
scroll to position [468, 0]
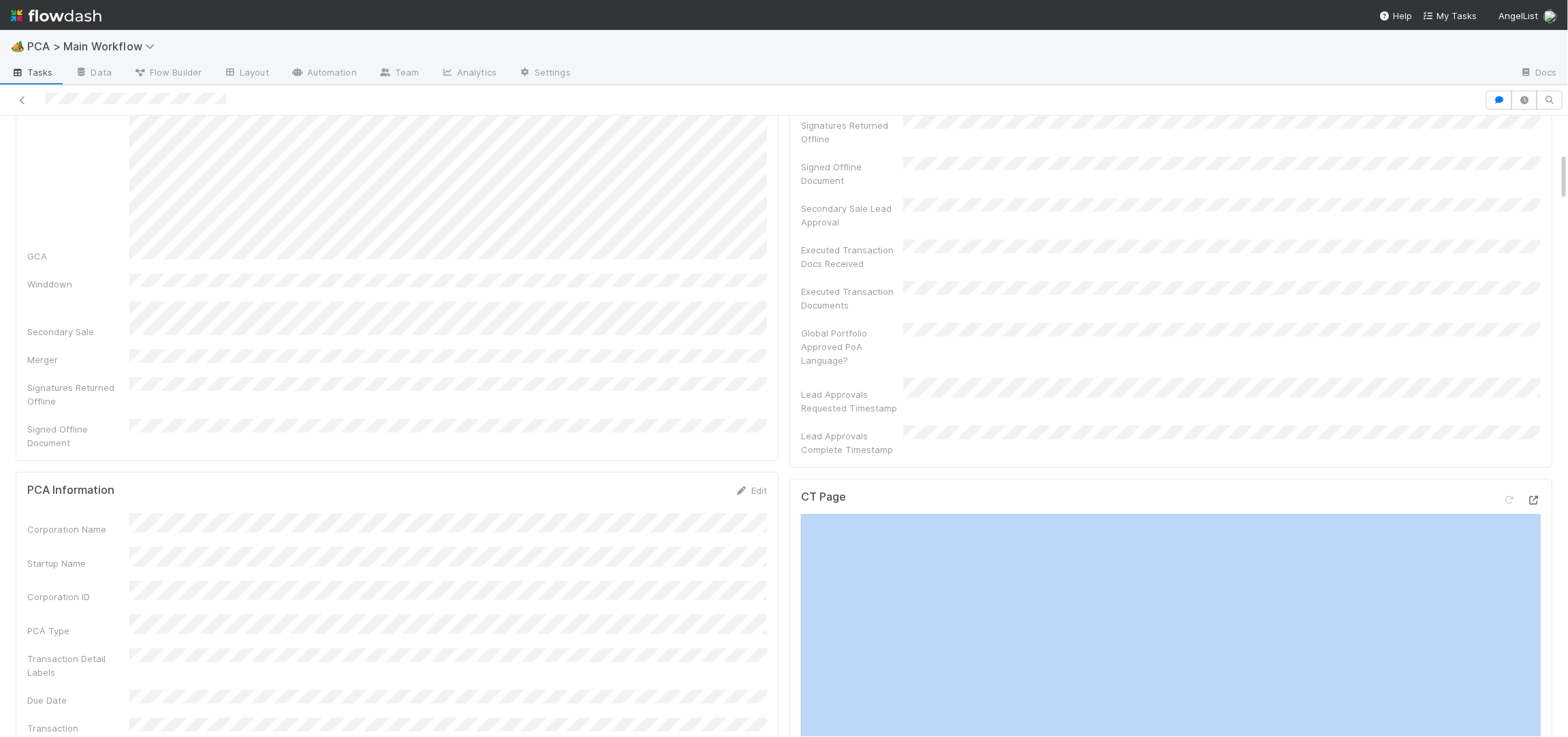
click at [1534, 496] on icon at bounding box center [1534, 500] width 14 height 9
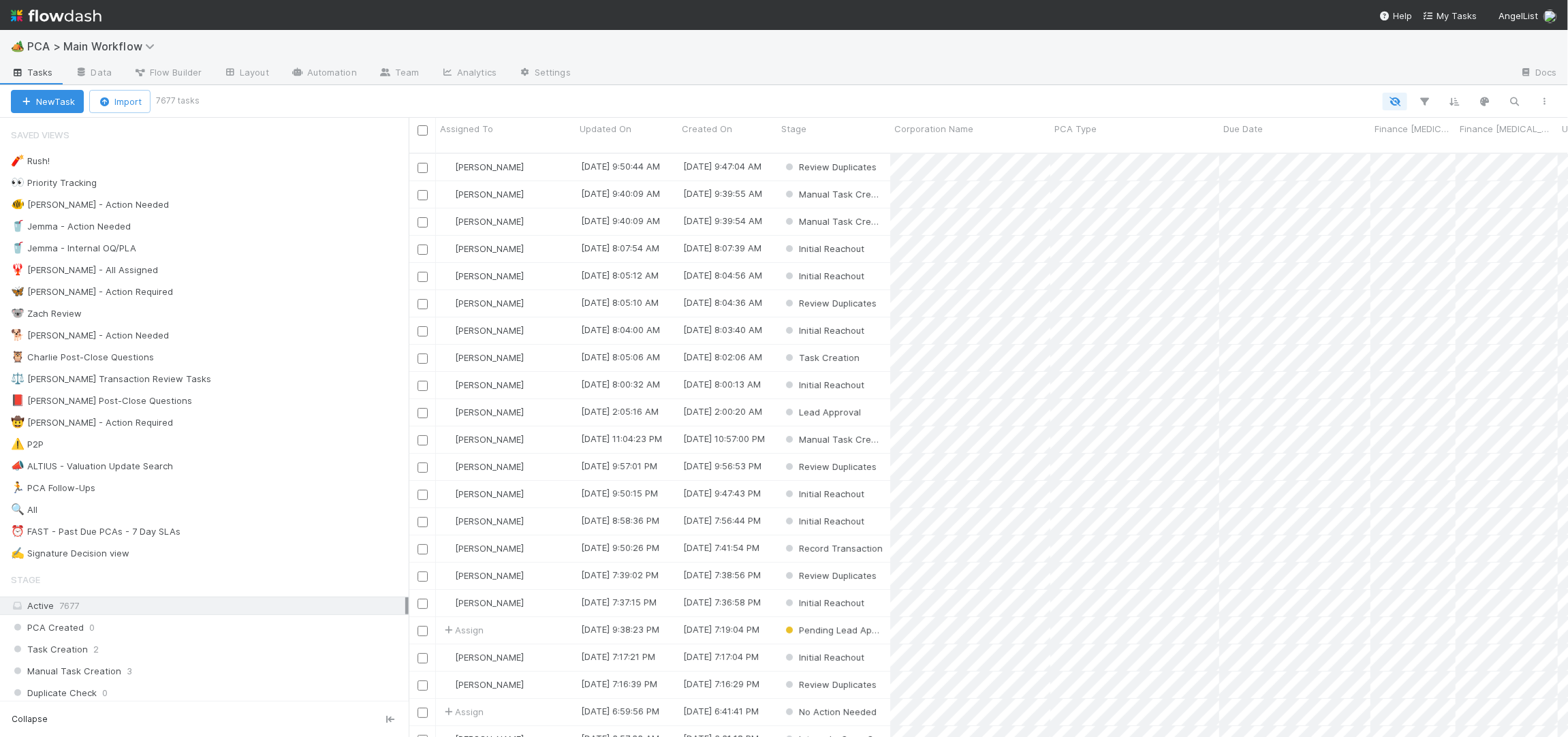
scroll to position [1, 1]
drag, startPoint x: 280, startPoint y: 340, endPoint x: 292, endPoint y: 339, distance: 12.0
click at [280, 340] on div "🐕 Charlie - Action Needed 12" at bounding box center [209, 335] width 398 height 17
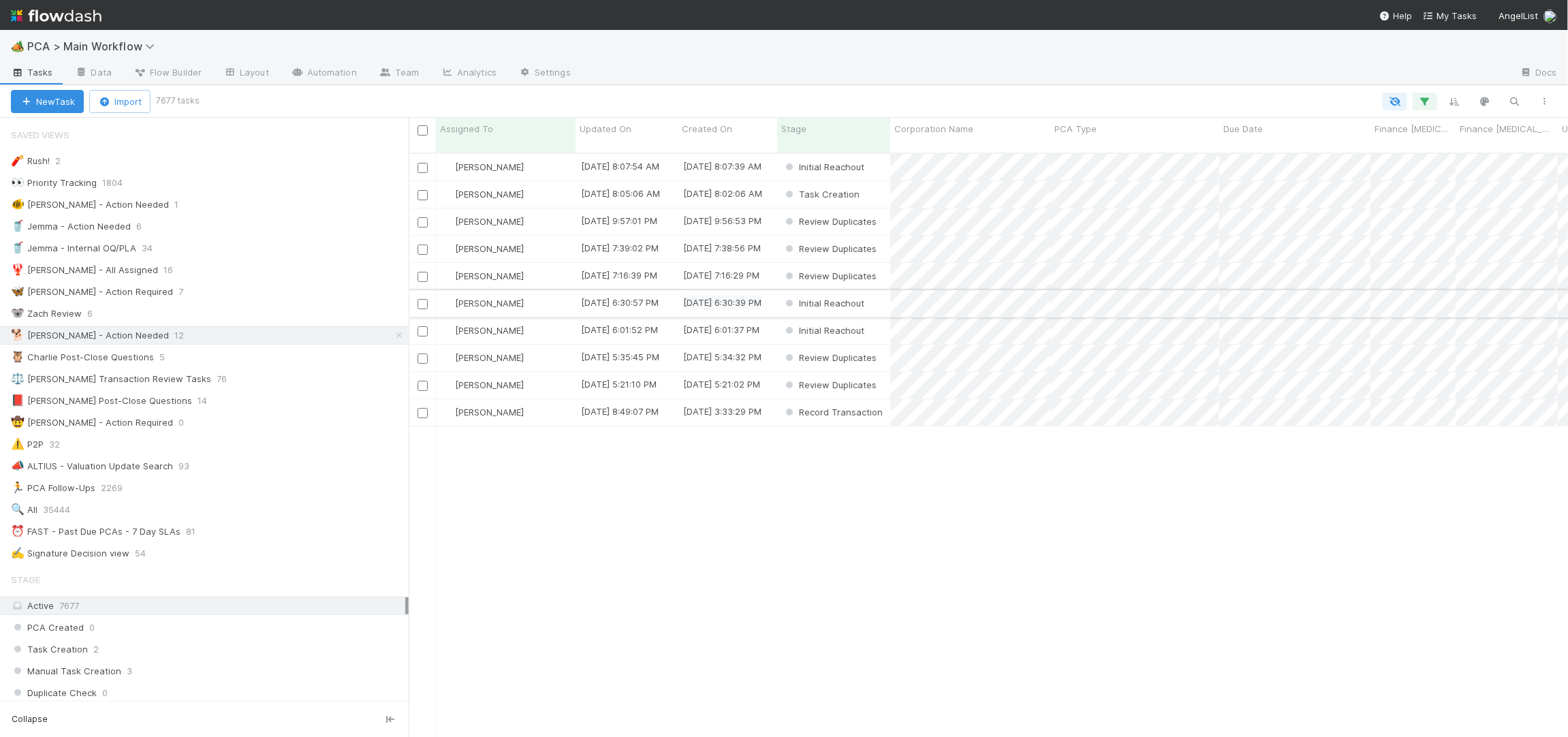
scroll to position [595, 1159]
click at [623, 131] on span "Updated On" at bounding box center [606, 129] width 51 height 14
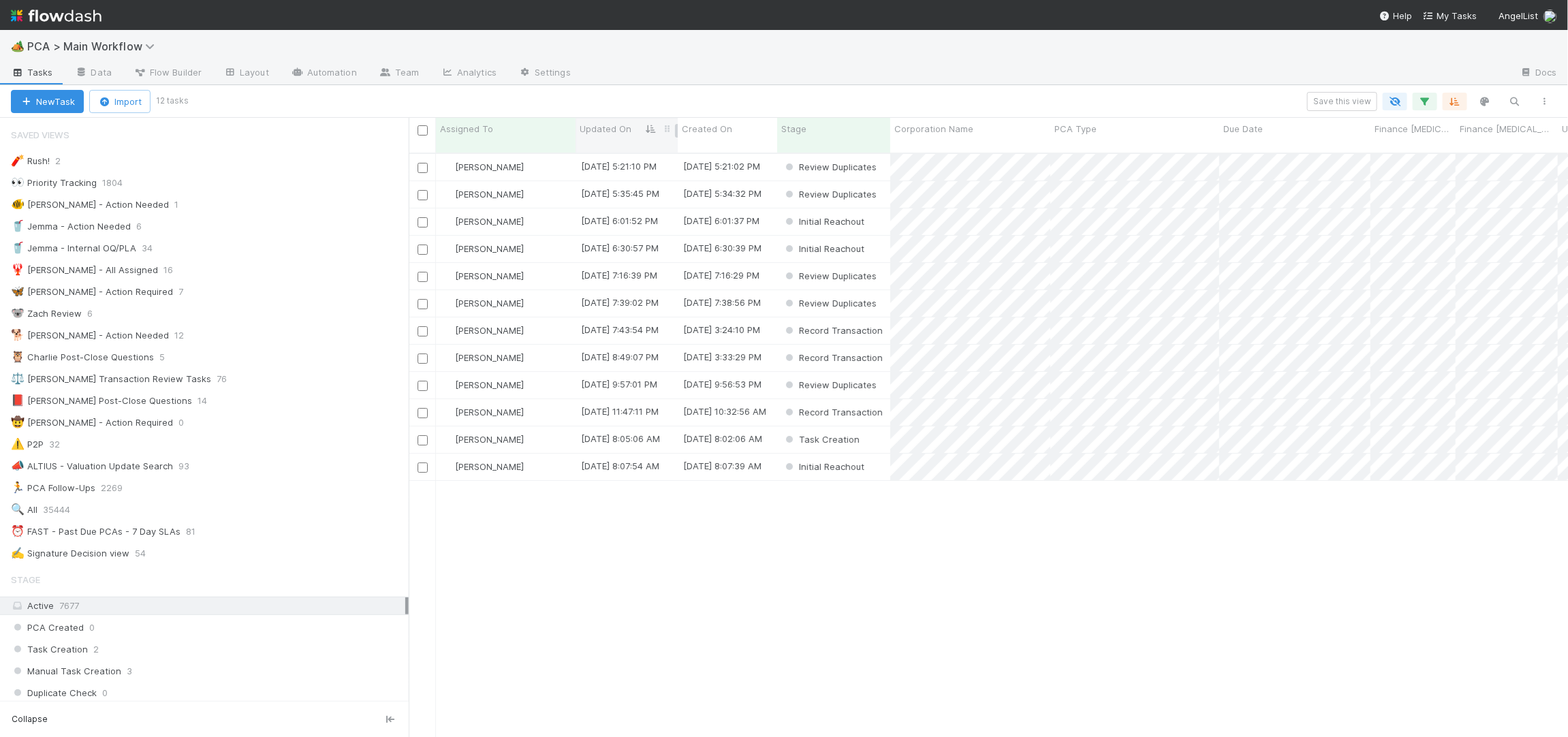
scroll to position [595, 1159]
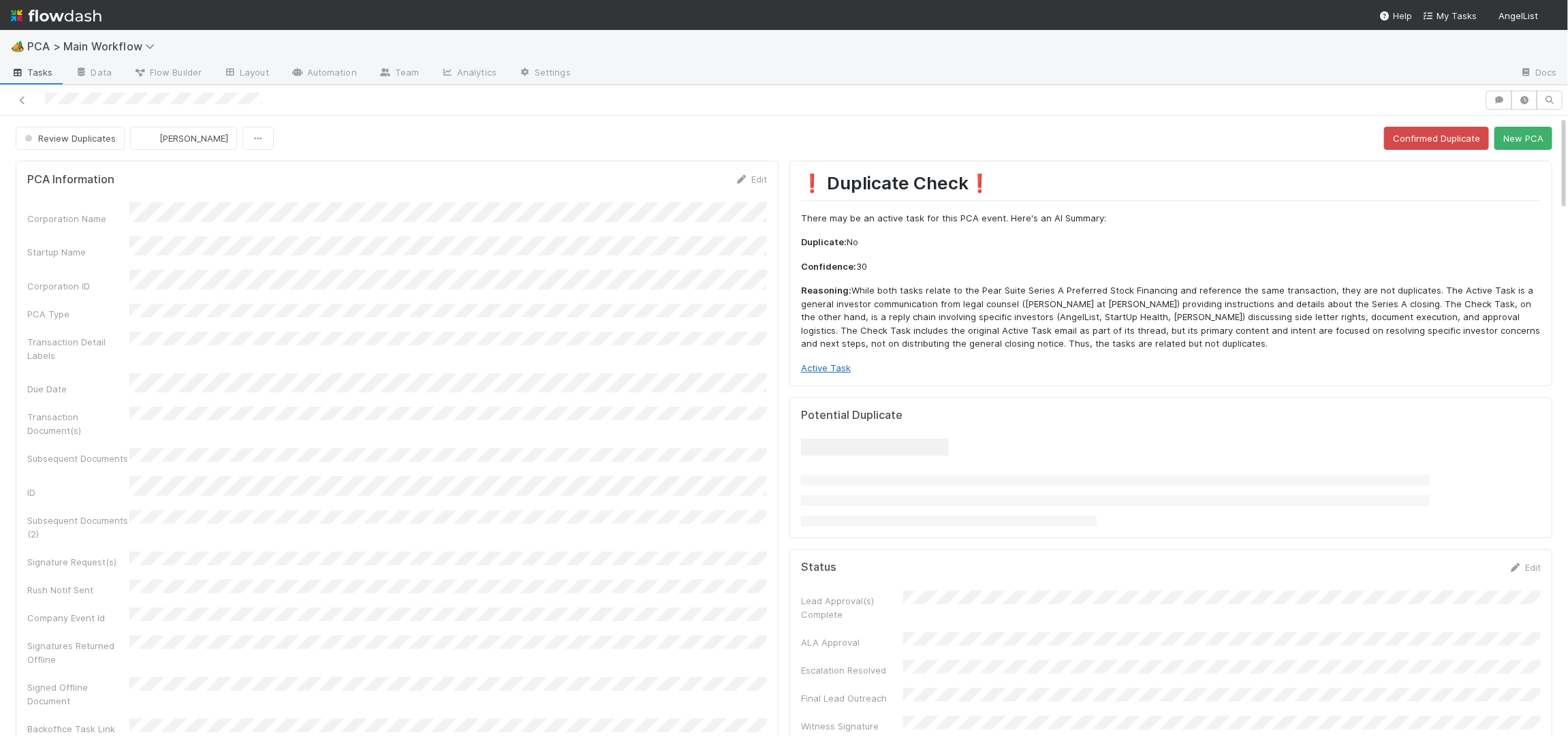
drag, startPoint x: 834, startPoint y: 360, endPoint x: 833, endPoint y: 367, distance: 7.1
click at [834, 360] on div "❗ Duplicate Check❗️ There may be an active task for this PCA event. Here's an A…" at bounding box center [1170, 273] width 740 height 202
click at [832, 367] on link "Active Task" at bounding box center [826, 367] width 50 height 11
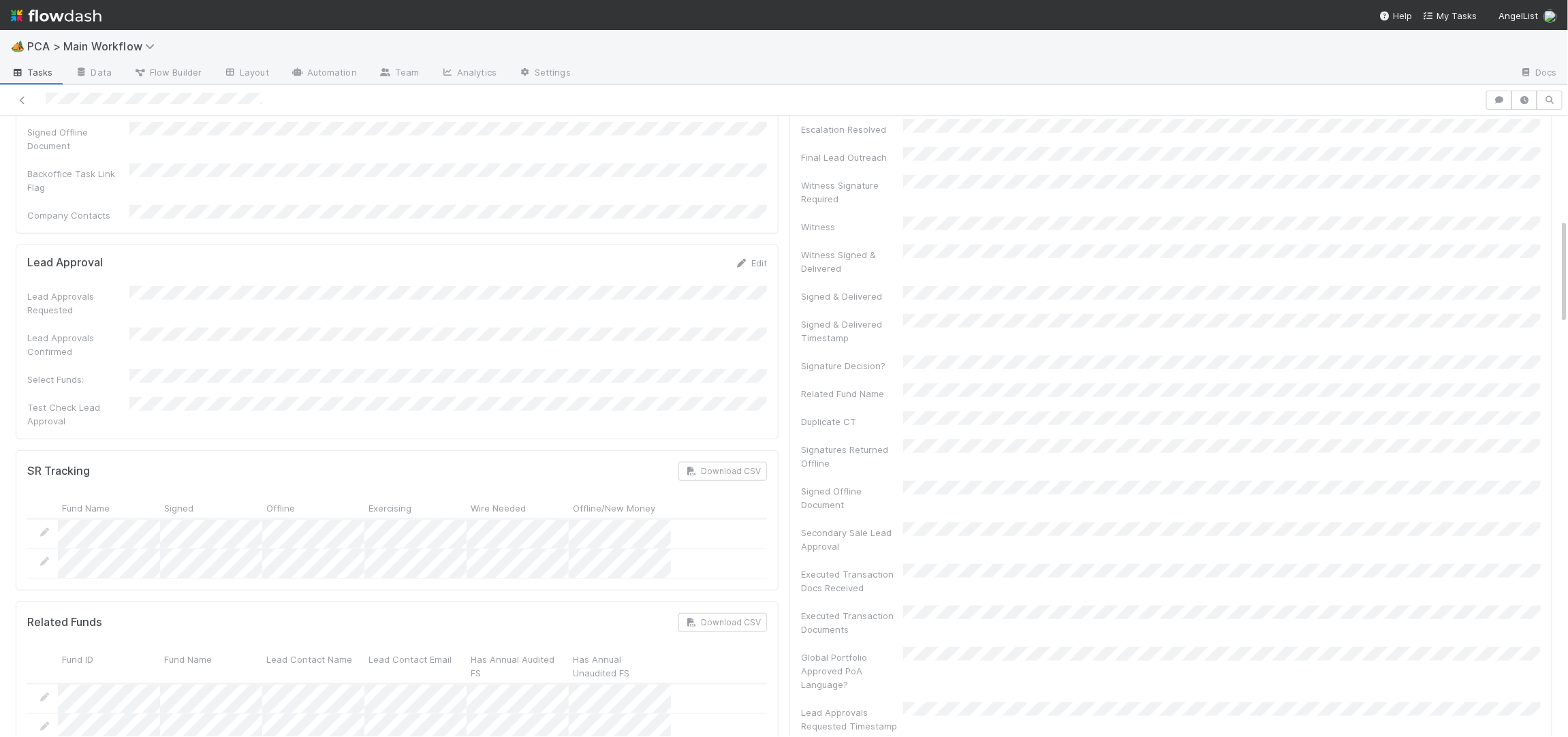
scroll to position [988, 0]
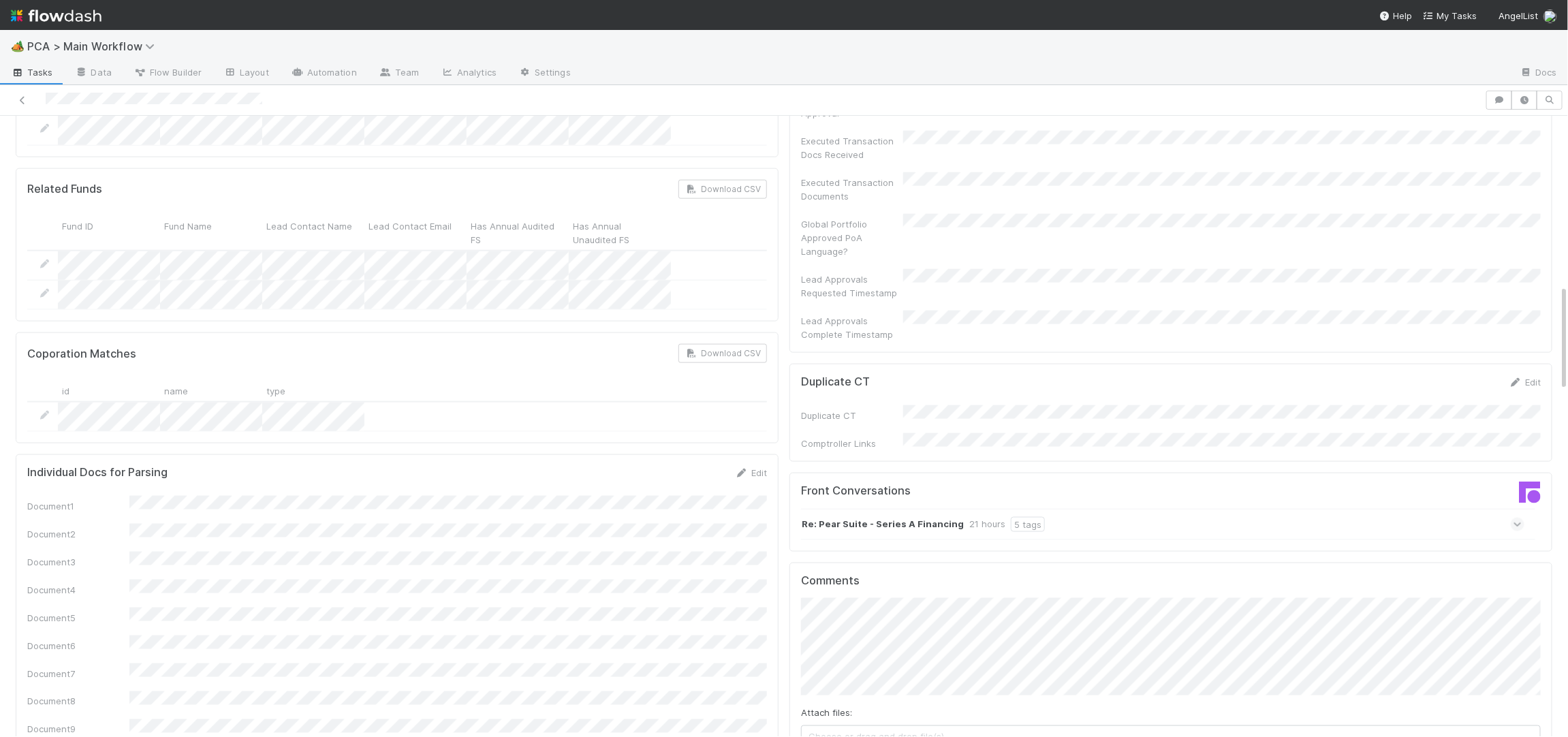
click at [1056, 509] on div "Re: Pear Suite - Series A Financing 21 hours 5 tags" at bounding box center [1163, 525] width 724 height 31
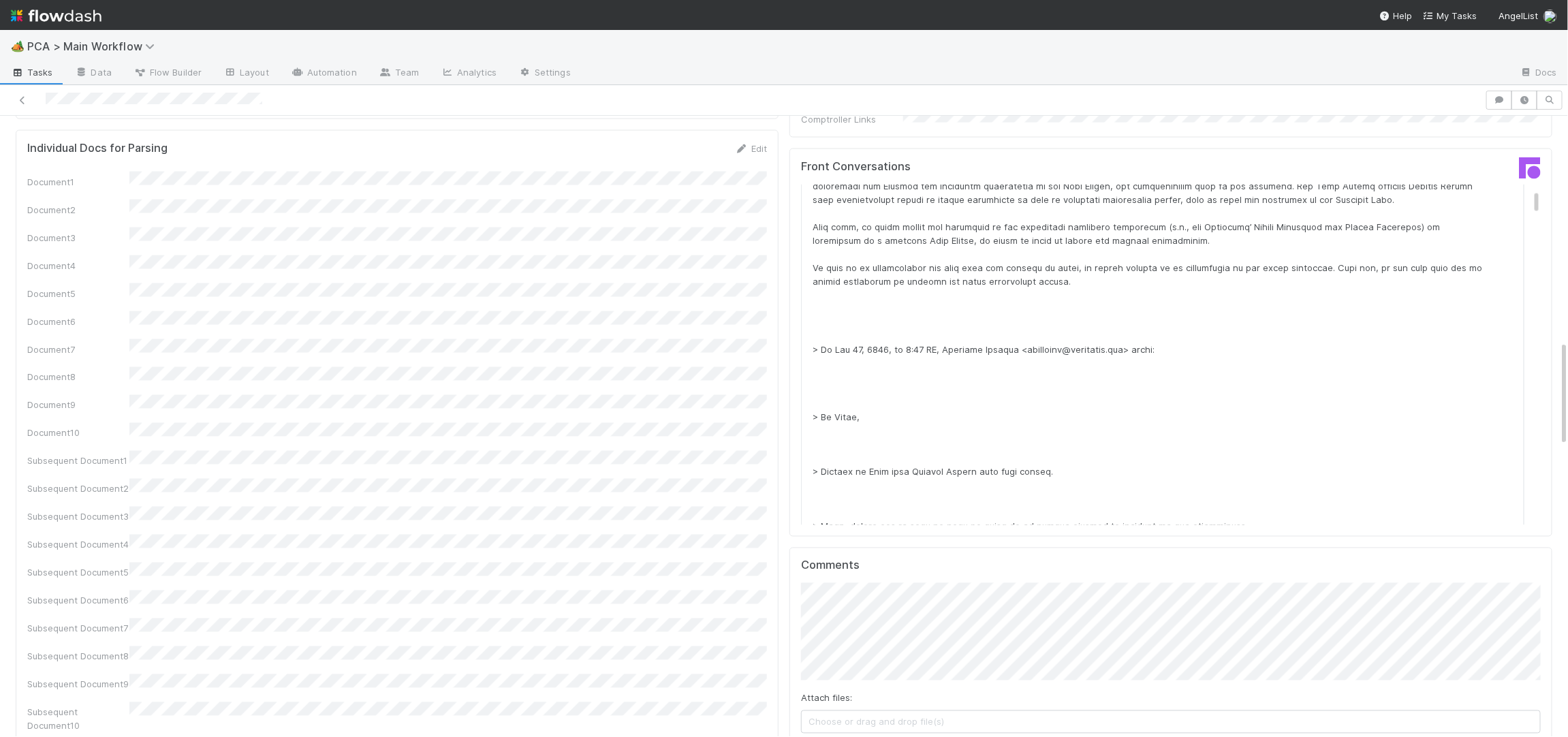
scroll to position [1315, 0]
drag, startPoint x: 843, startPoint y: 675, endPoint x: 834, endPoint y: 671, distance: 9.8
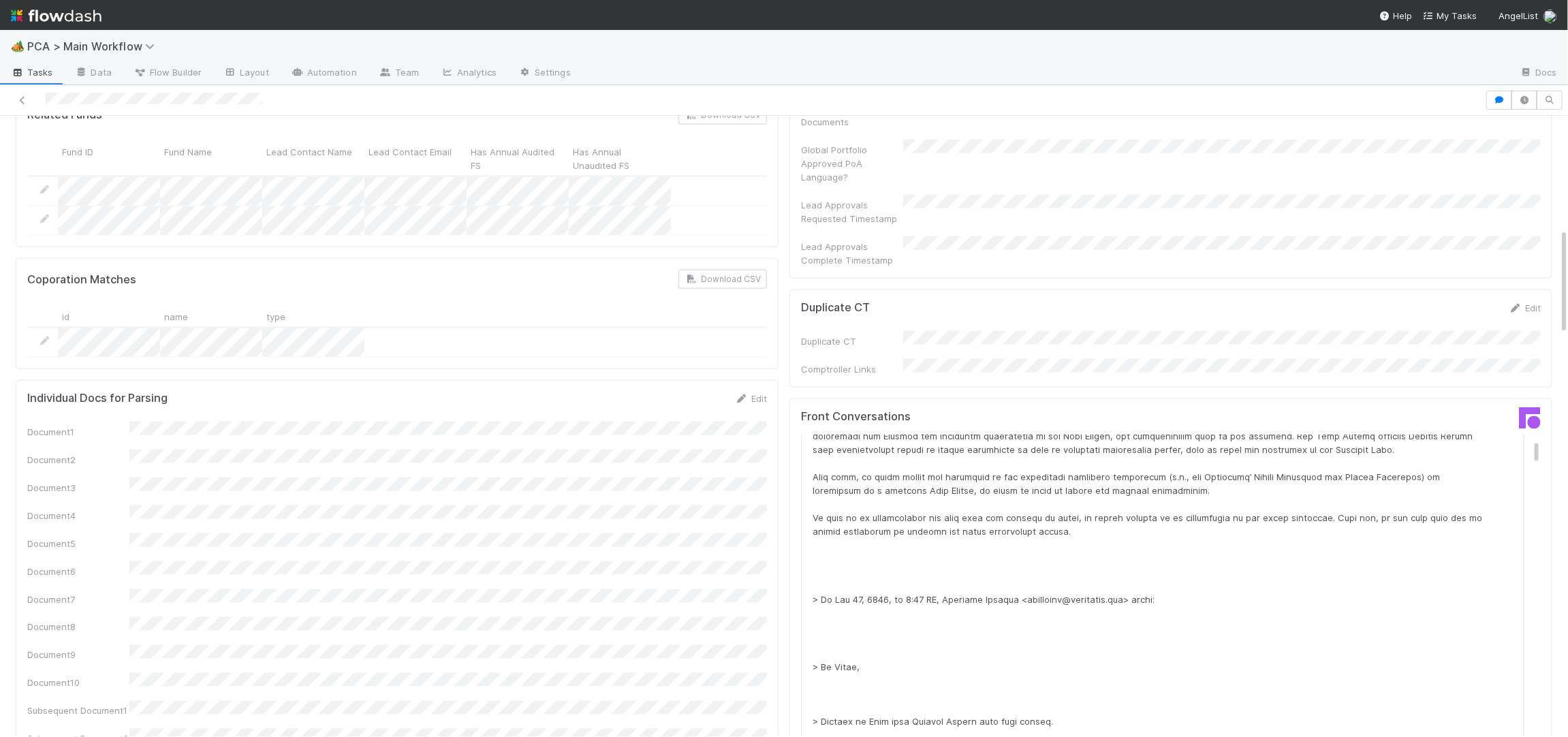
scroll to position [0, 0]
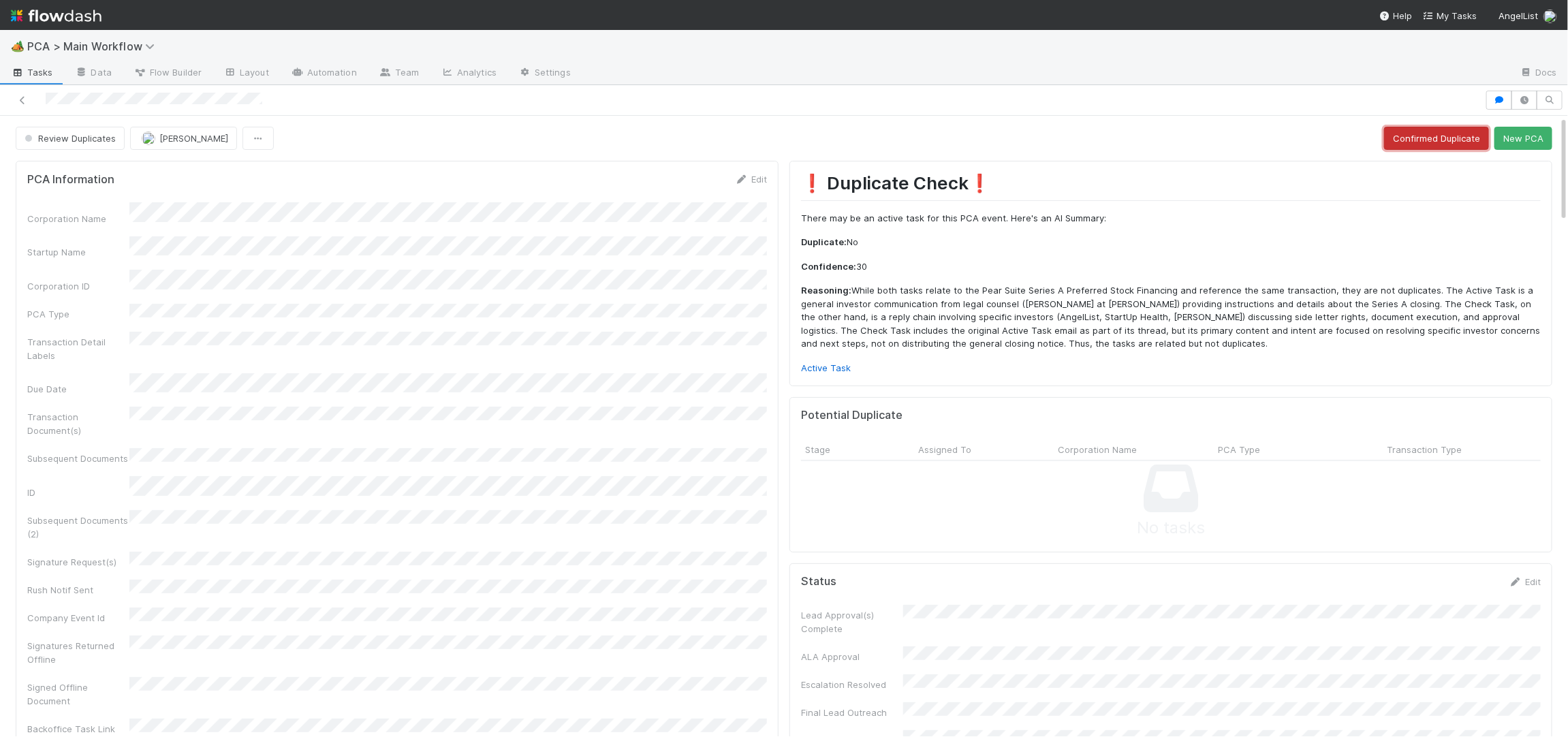
drag, startPoint x: 1448, startPoint y: 131, endPoint x: 1352, endPoint y: 137, distance: 96.2
click at [1448, 131] on button "Confirmed Duplicate" at bounding box center [1436, 138] width 105 height 23
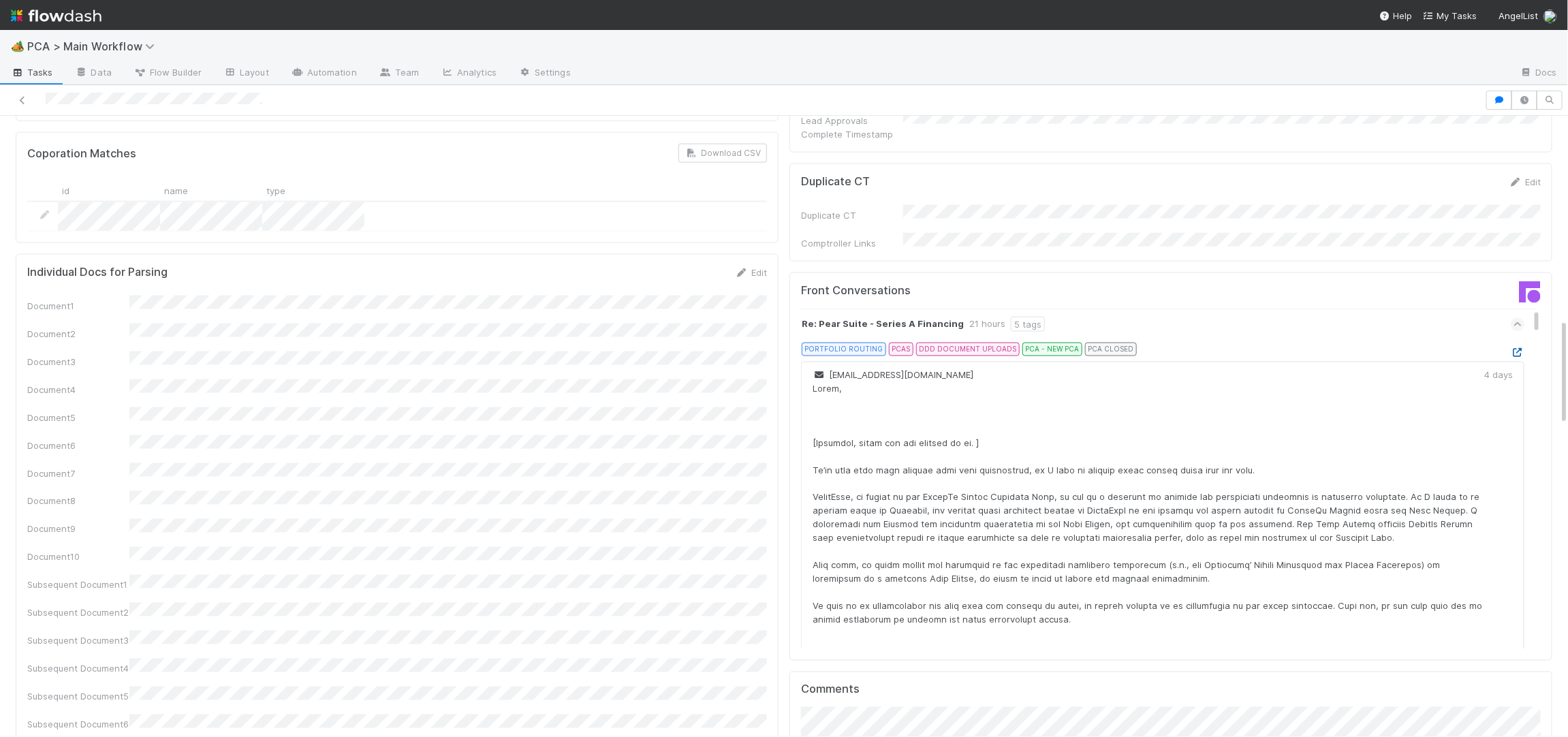
click at [1517, 348] on icon at bounding box center [1517, 352] width 14 height 9
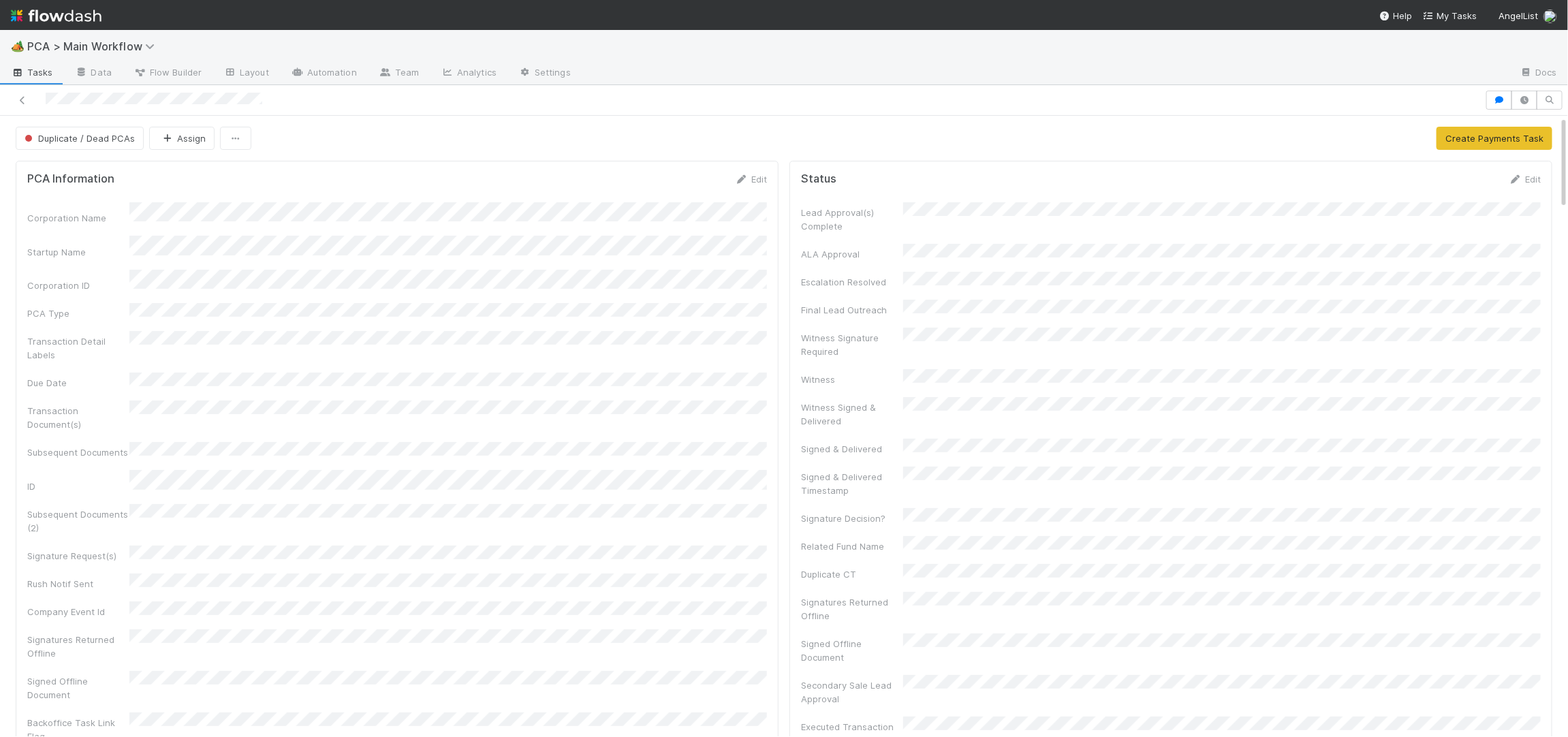
click at [75, 18] on img at bounding box center [56, 16] width 91 height 23
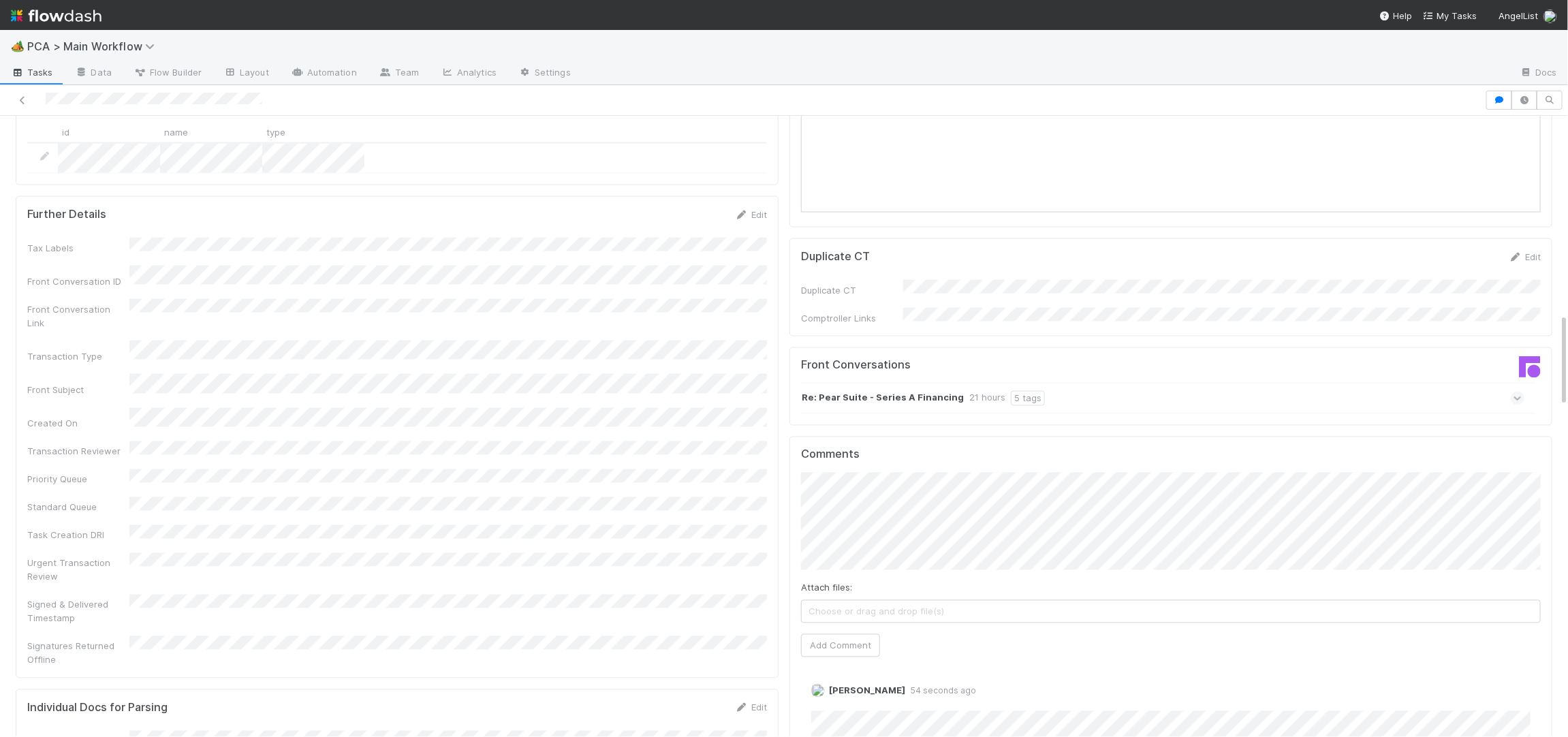
scroll to position [1333, 0]
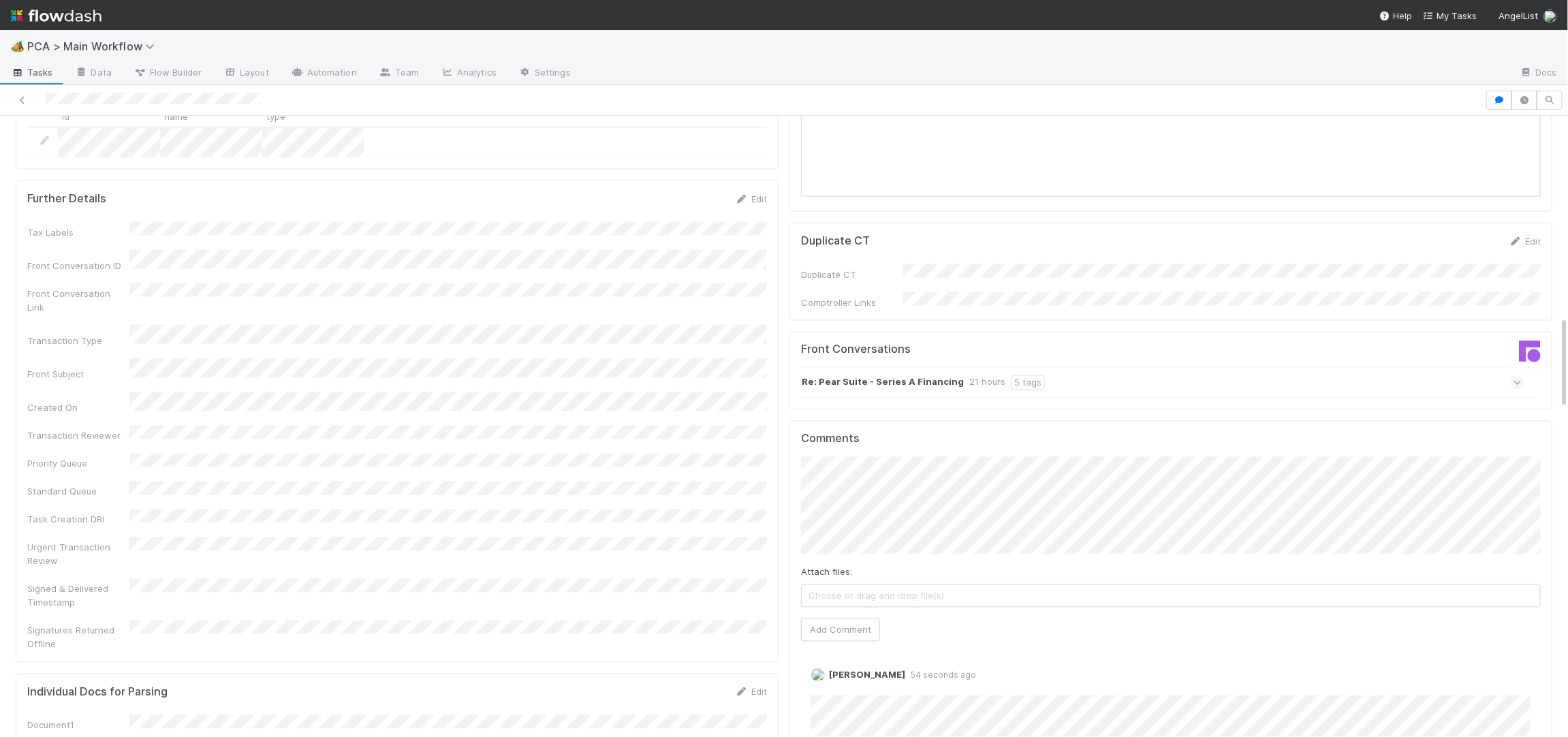
click at [977, 367] on div "Re: Pear Suite - Series A Financing 21 hours 5 tags" at bounding box center [1163, 382] width 724 height 31
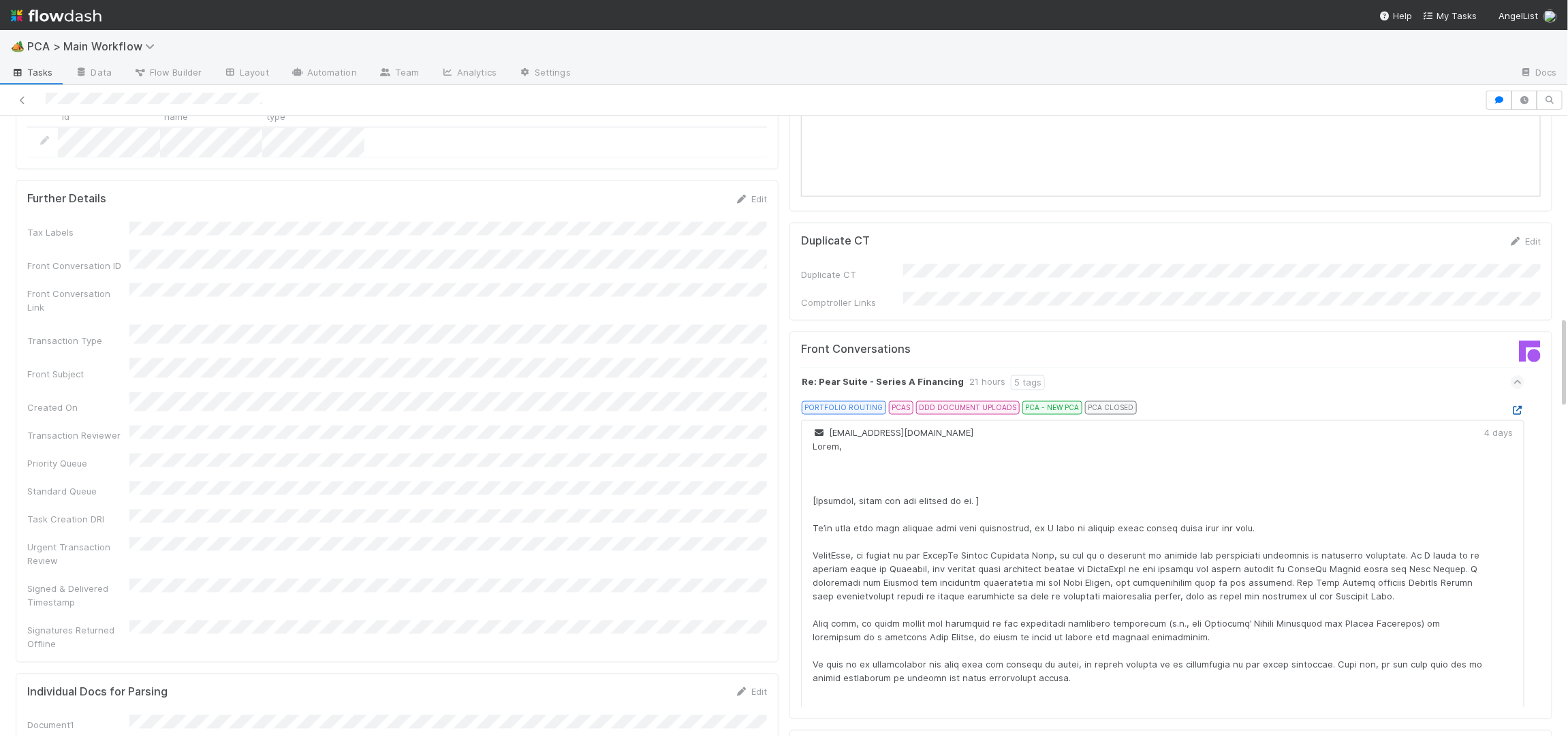
click at [1517, 407] on icon at bounding box center [1517, 411] width 14 height 9
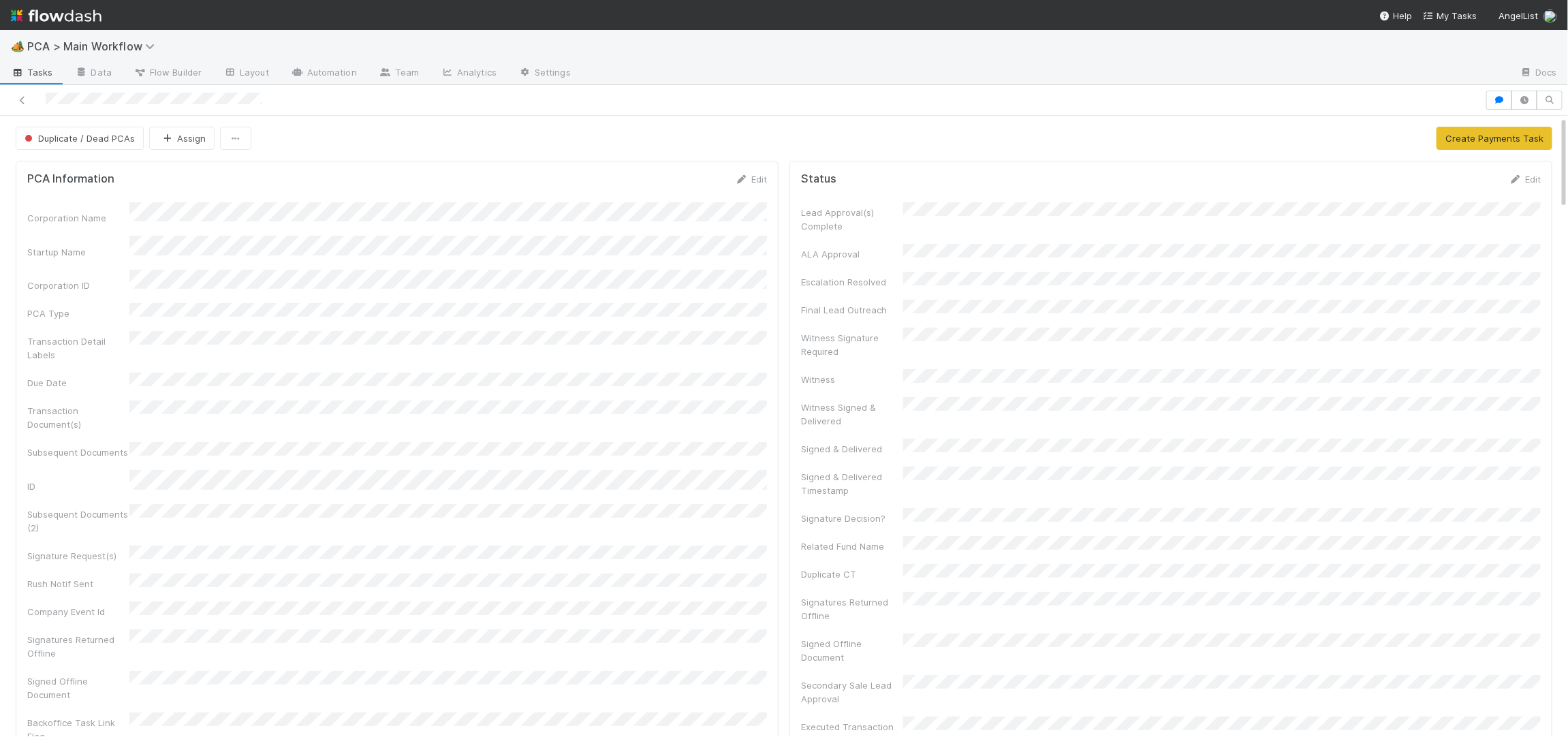
click at [84, 16] on img at bounding box center [56, 16] width 91 height 23
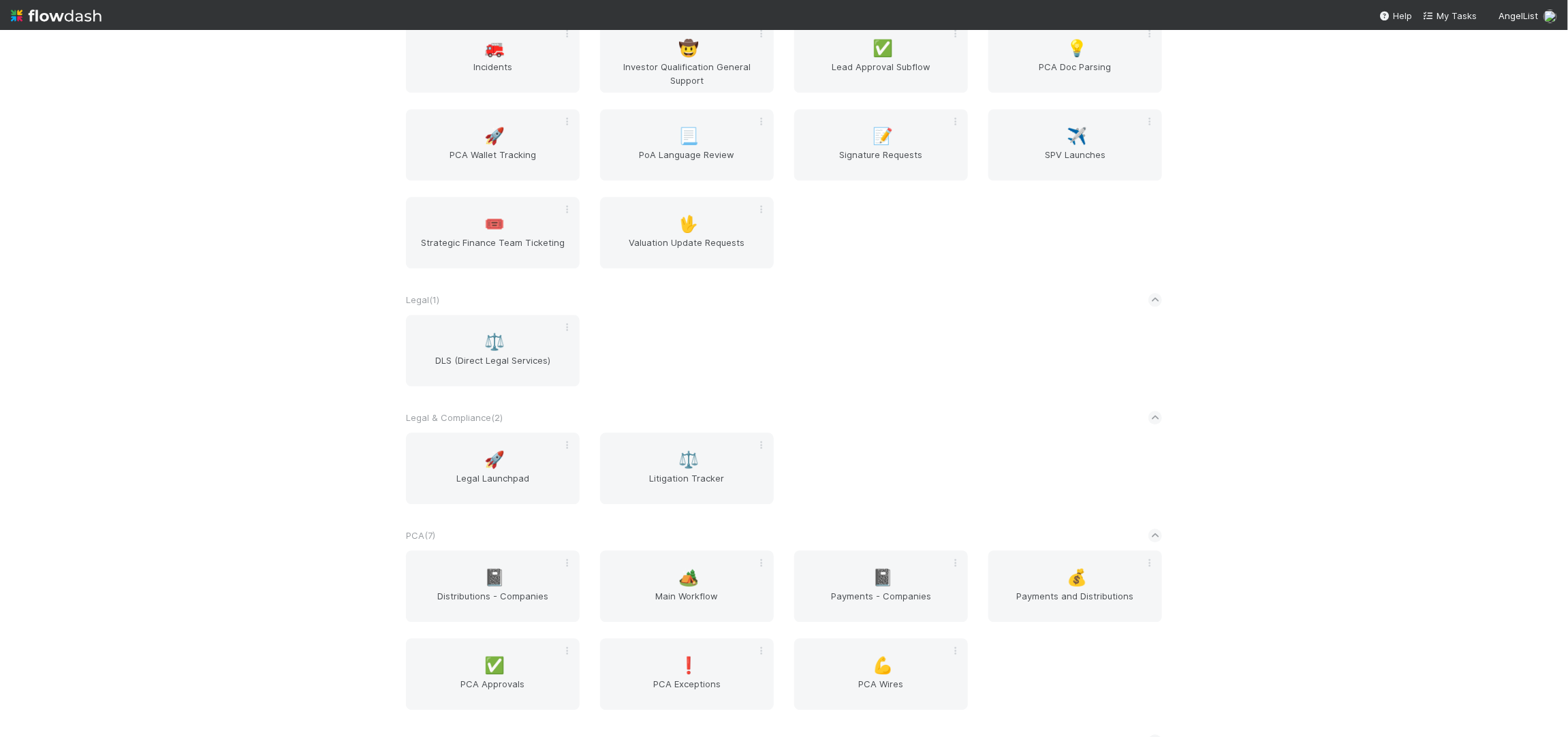
scroll to position [2184, 0]
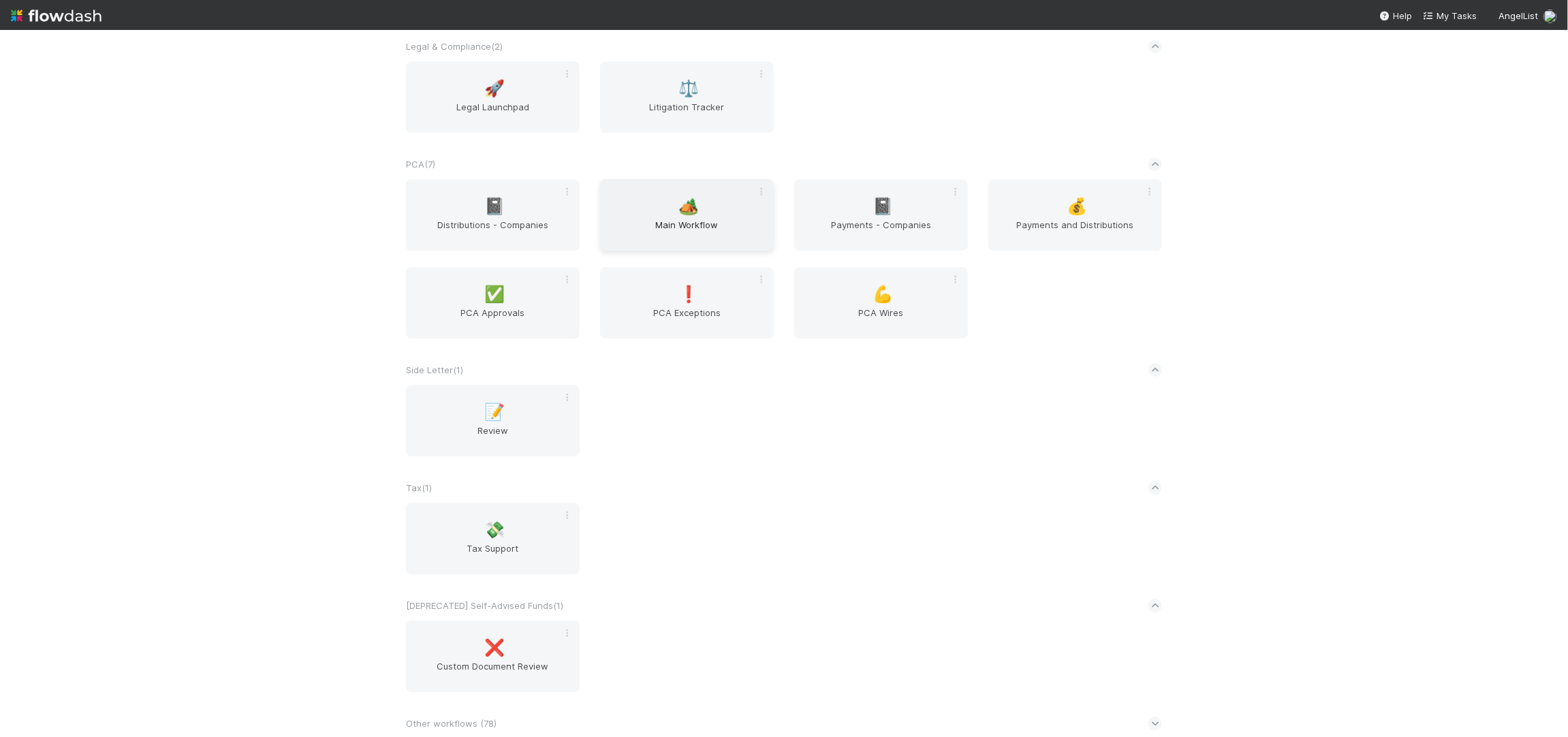
click at [687, 211] on span "🏕️" at bounding box center [689, 206] width 21 height 18
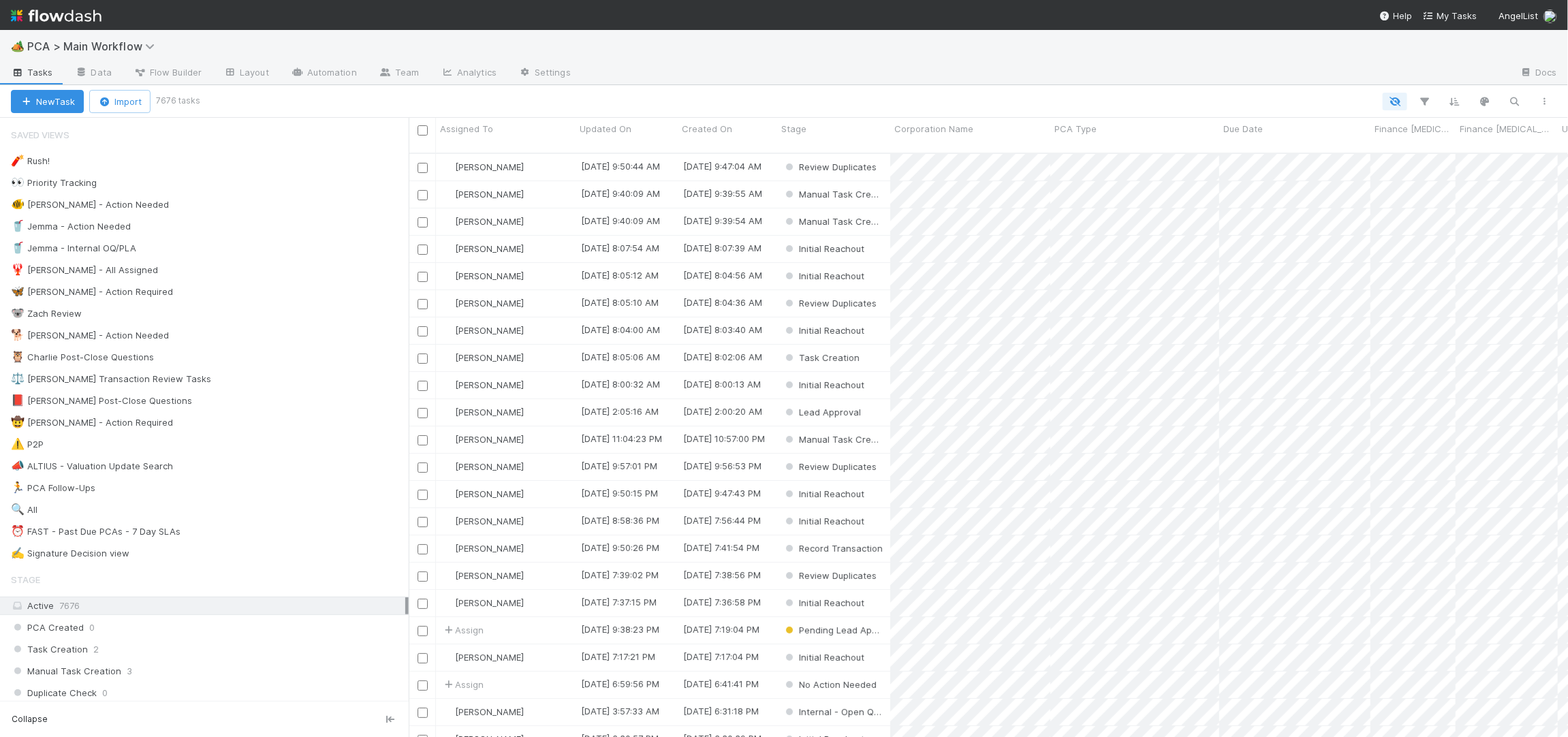
scroll to position [595, 1159]
click at [279, 327] on div "🧨 Rush! 2 👀 Priority Tracking 1804 🐠 Chris - Action Needed 1 🥤 Jemma - Action N…" at bounding box center [204, 357] width 409 height 410
click at [277, 338] on div "🐕 Charlie - Action Needed 11" at bounding box center [209, 335] width 398 height 17
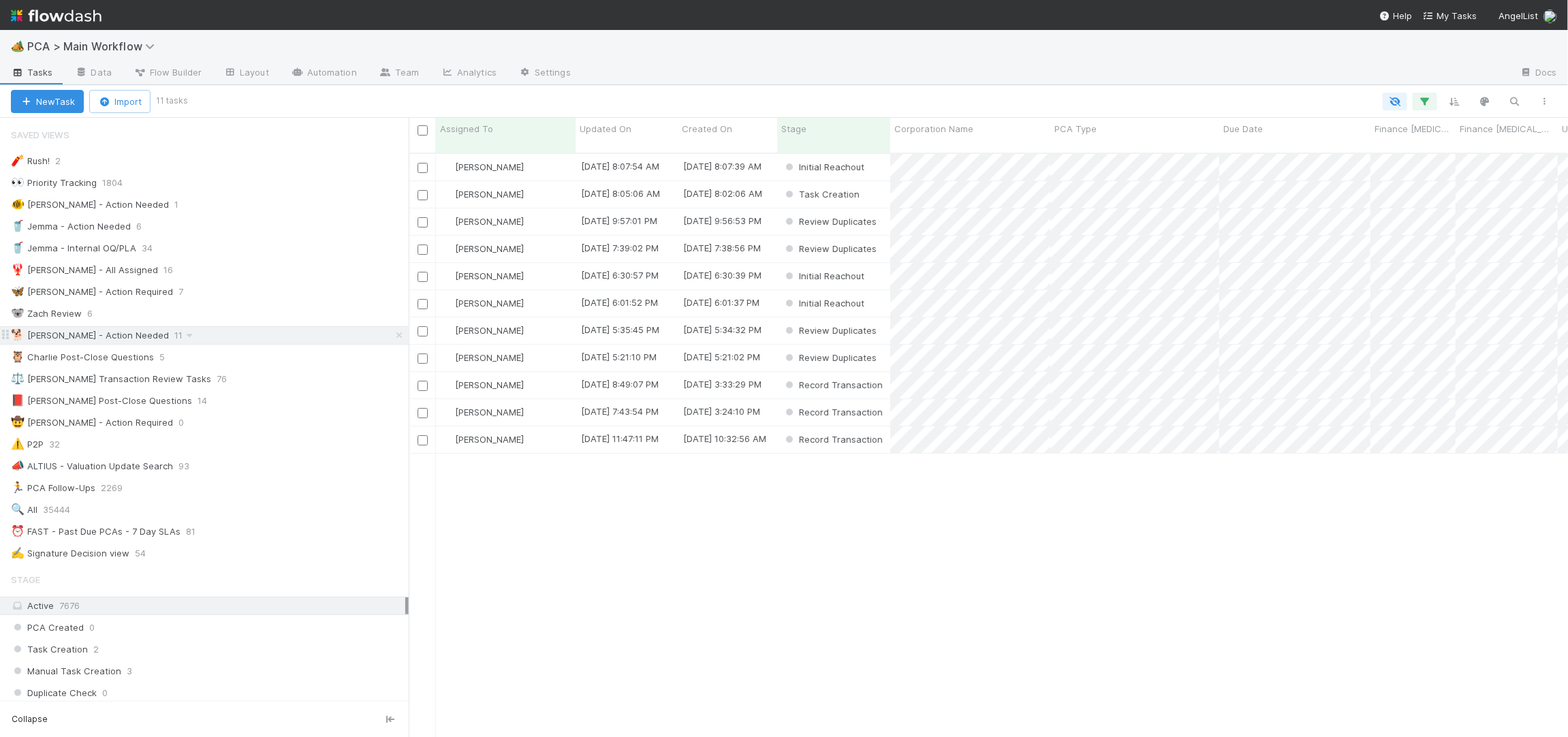
scroll to position [595, 1159]
click at [621, 131] on span "Updated On" at bounding box center [606, 129] width 51 height 14
click at [641, 144] on div "Sort Oldest → Newest" at bounding box center [658, 154] width 155 height 21
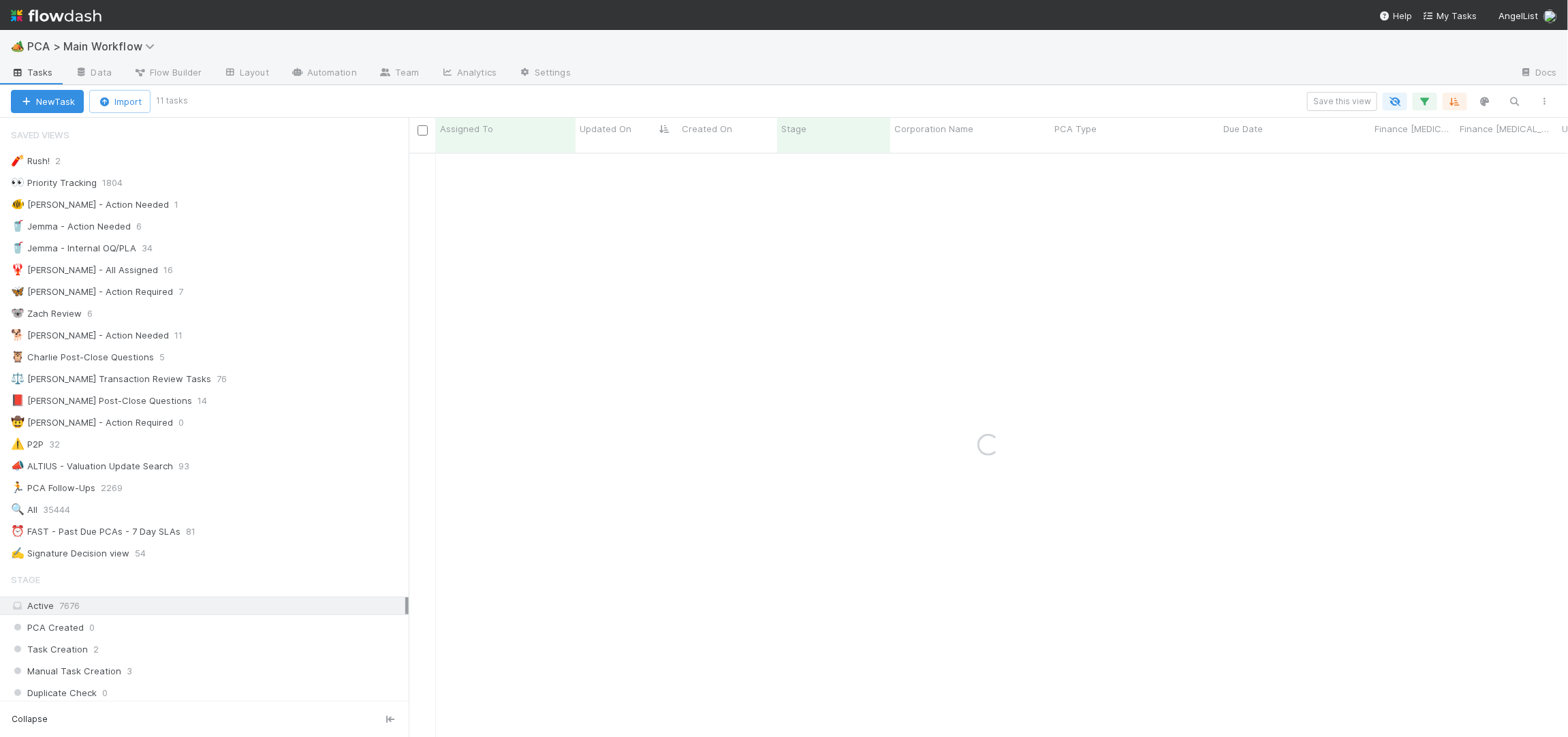
click at [940, 425] on div "Loading..." at bounding box center [988, 445] width 1159 height 583
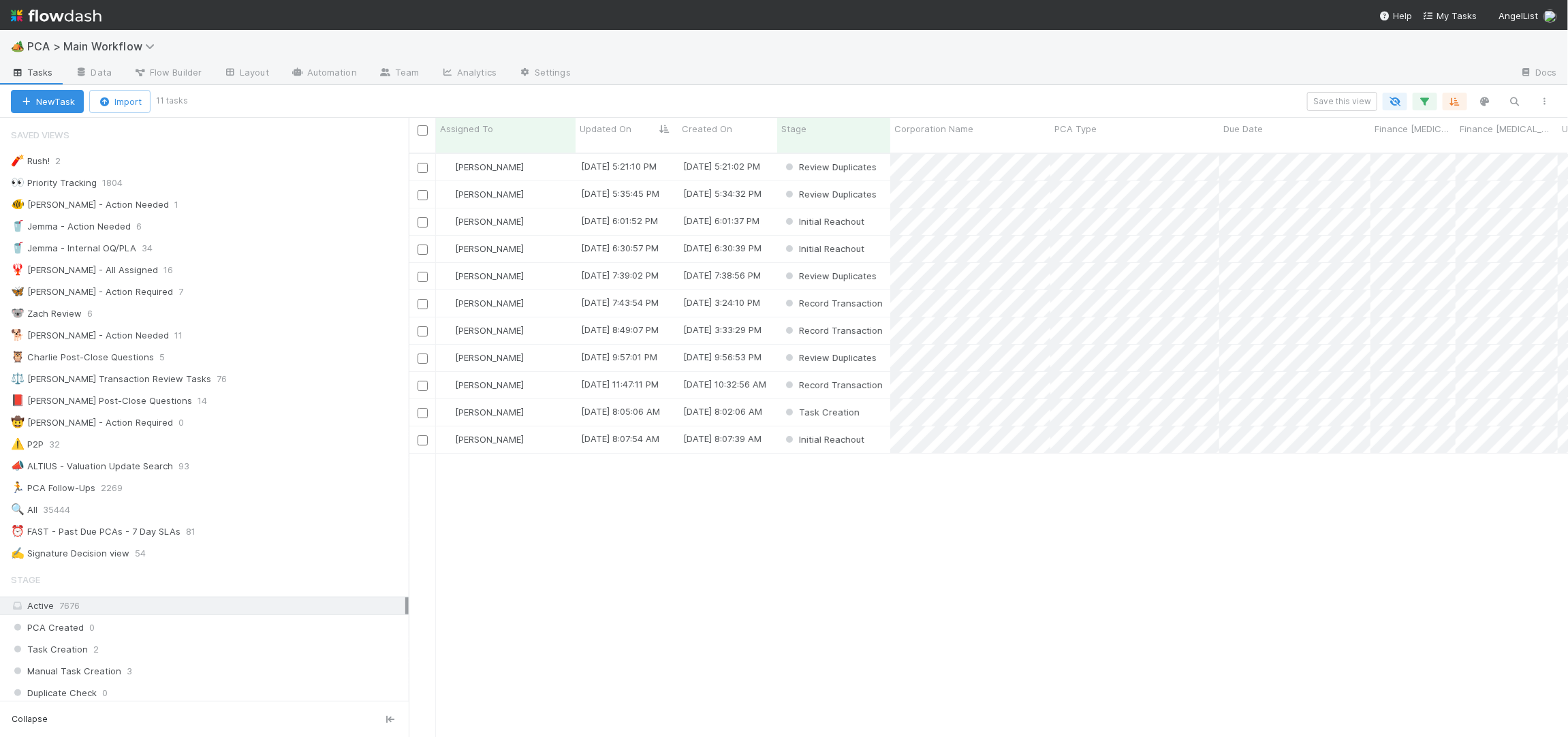
scroll to position [595, 1159]
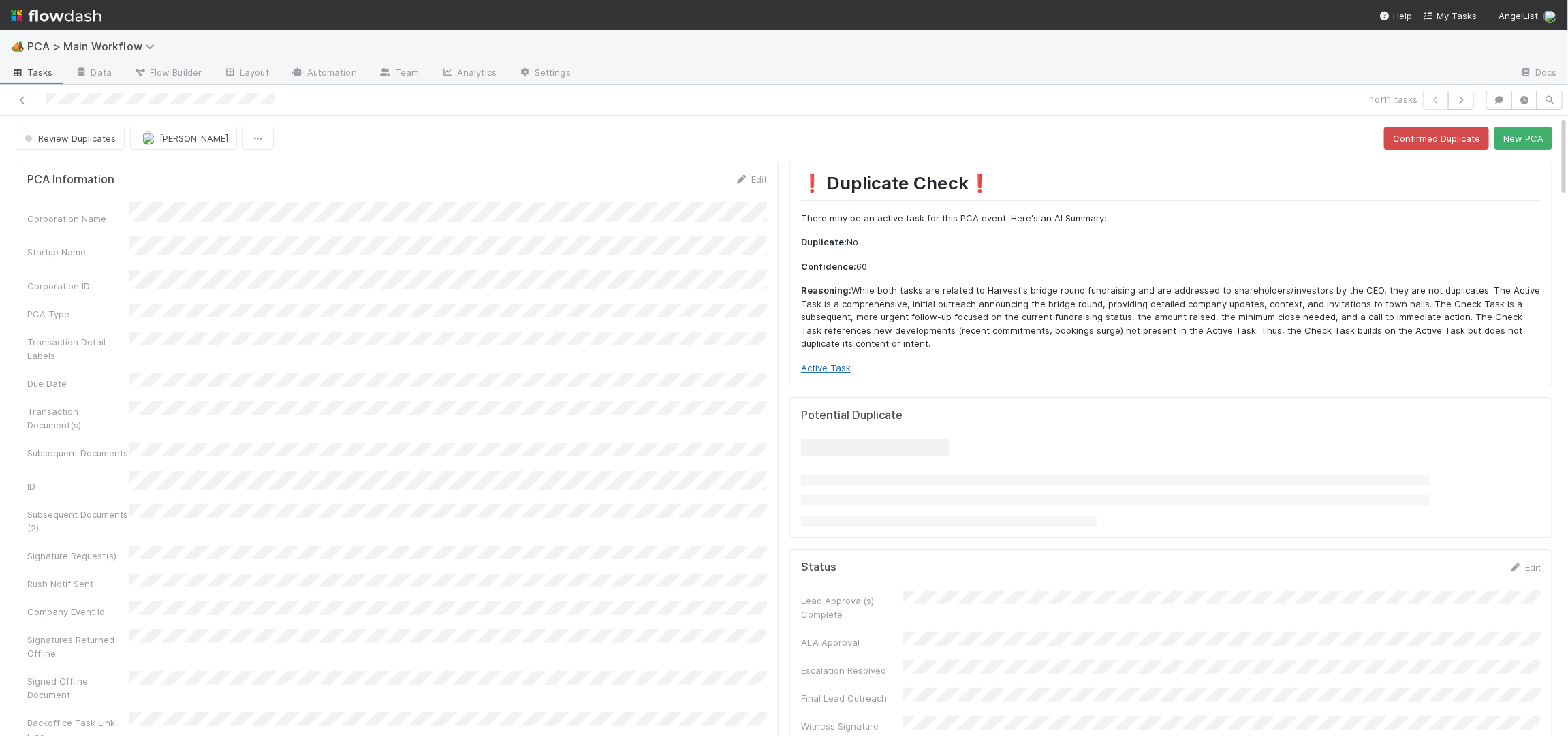
click at [828, 362] on link "Active Task" at bounding box center [826, 367] width 50 height 11
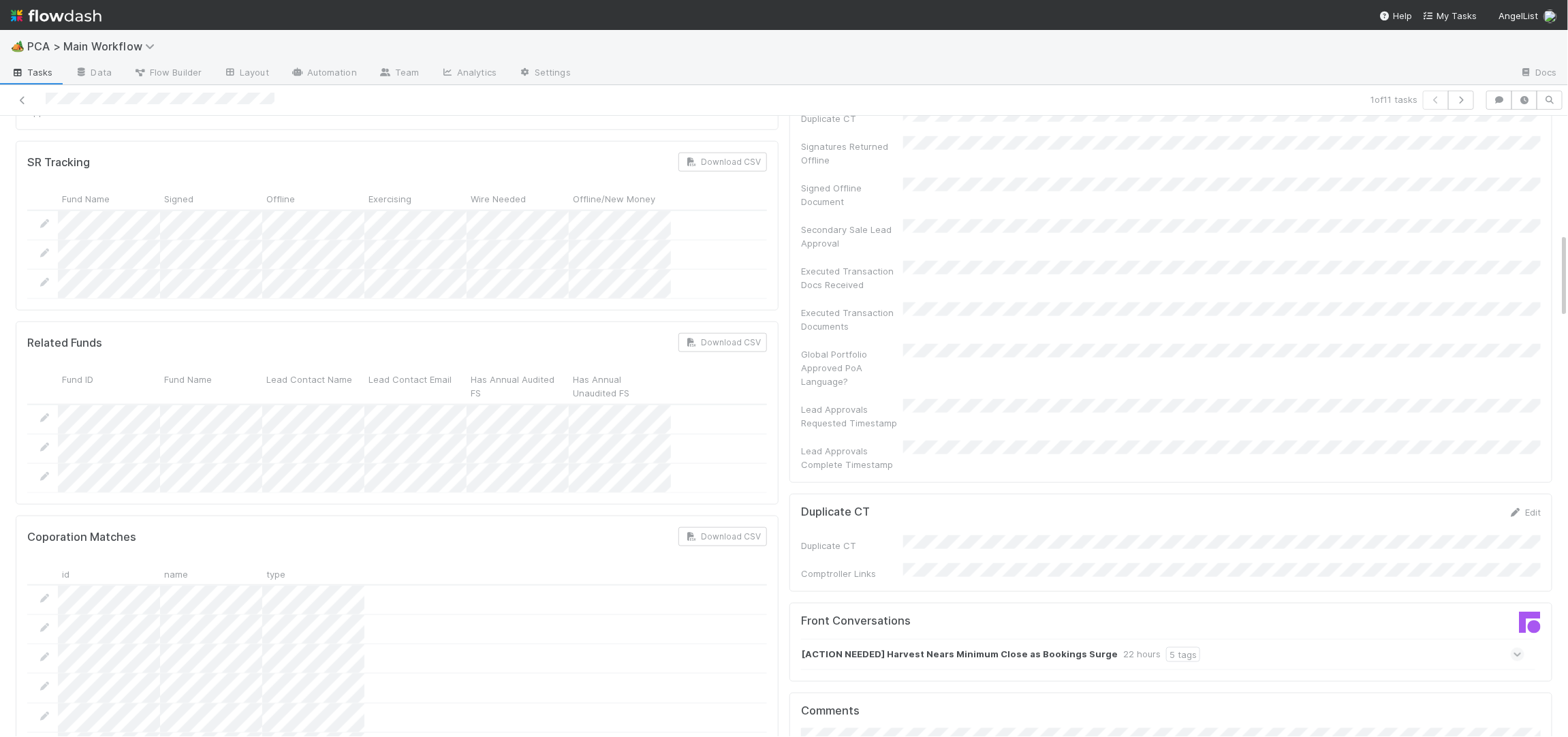
scroll to position [859, 0]
click at [1123, 646] on div "22 hours" at bounding box center [1142, 653] width 37 height 15
click at [1522, 677] on icon at bounding box center [1517, 681] width 14 height 9
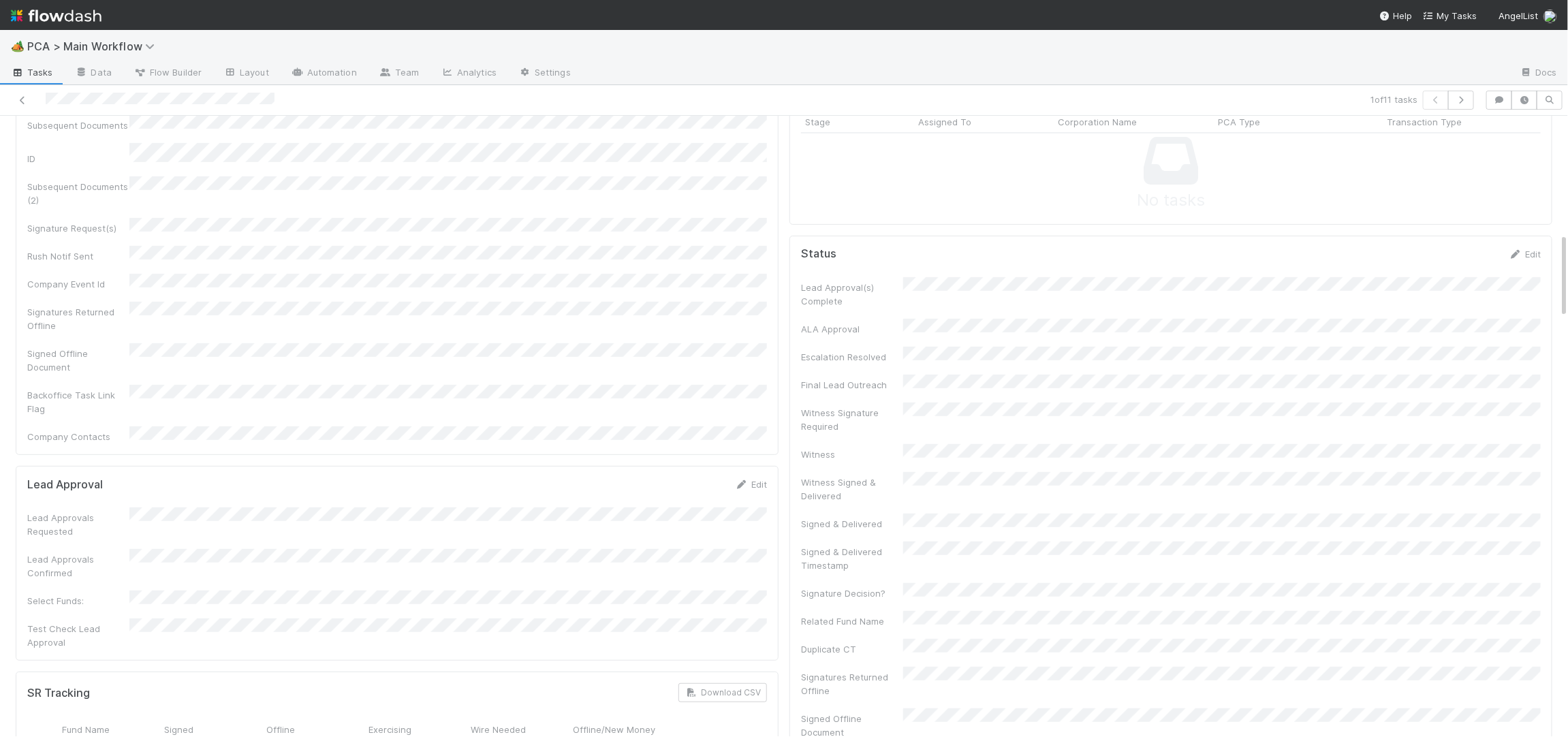
scroll to position [0, 0]
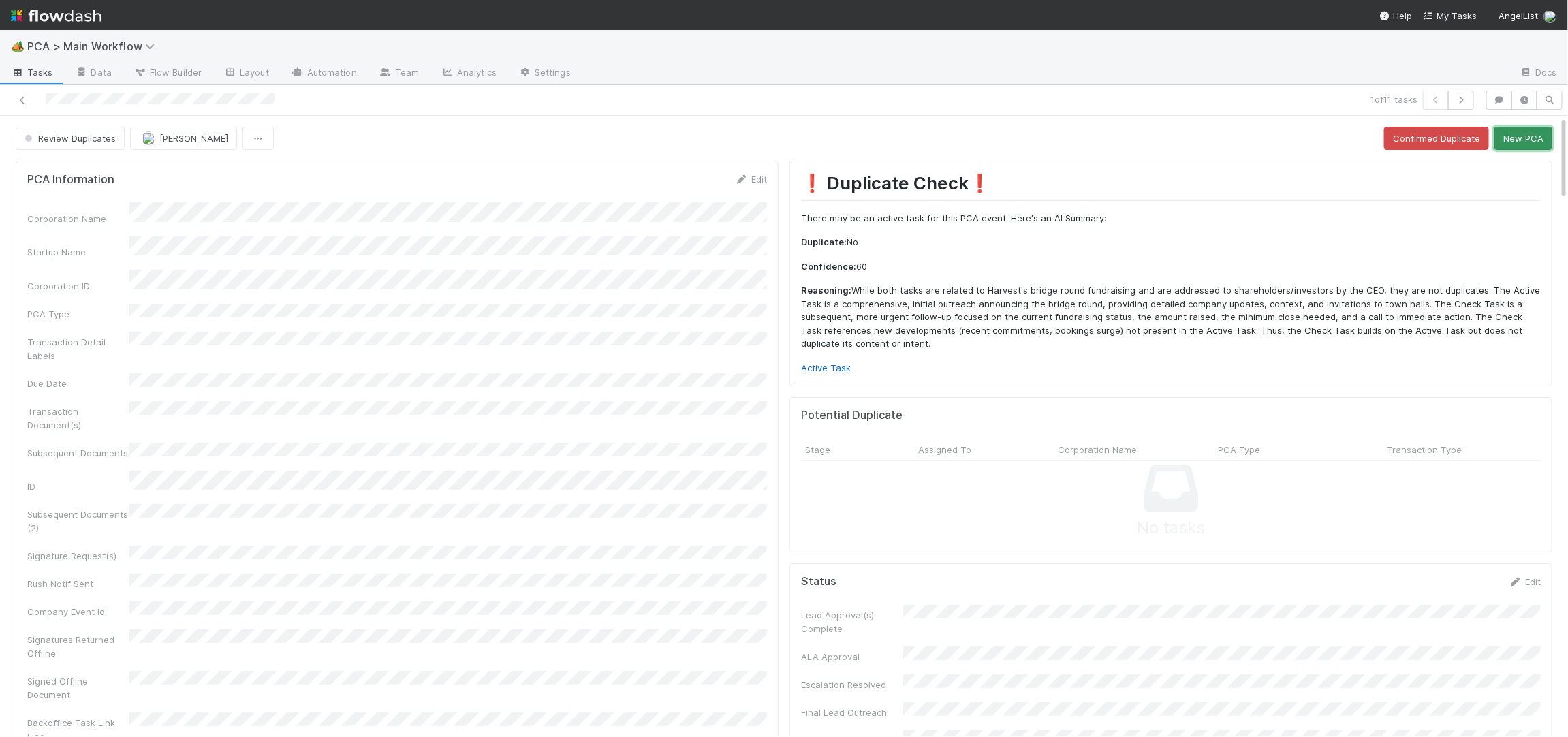
click at [1505, 137] on button "New PCA" at bounding box center [1523, 138] width 58 height 23
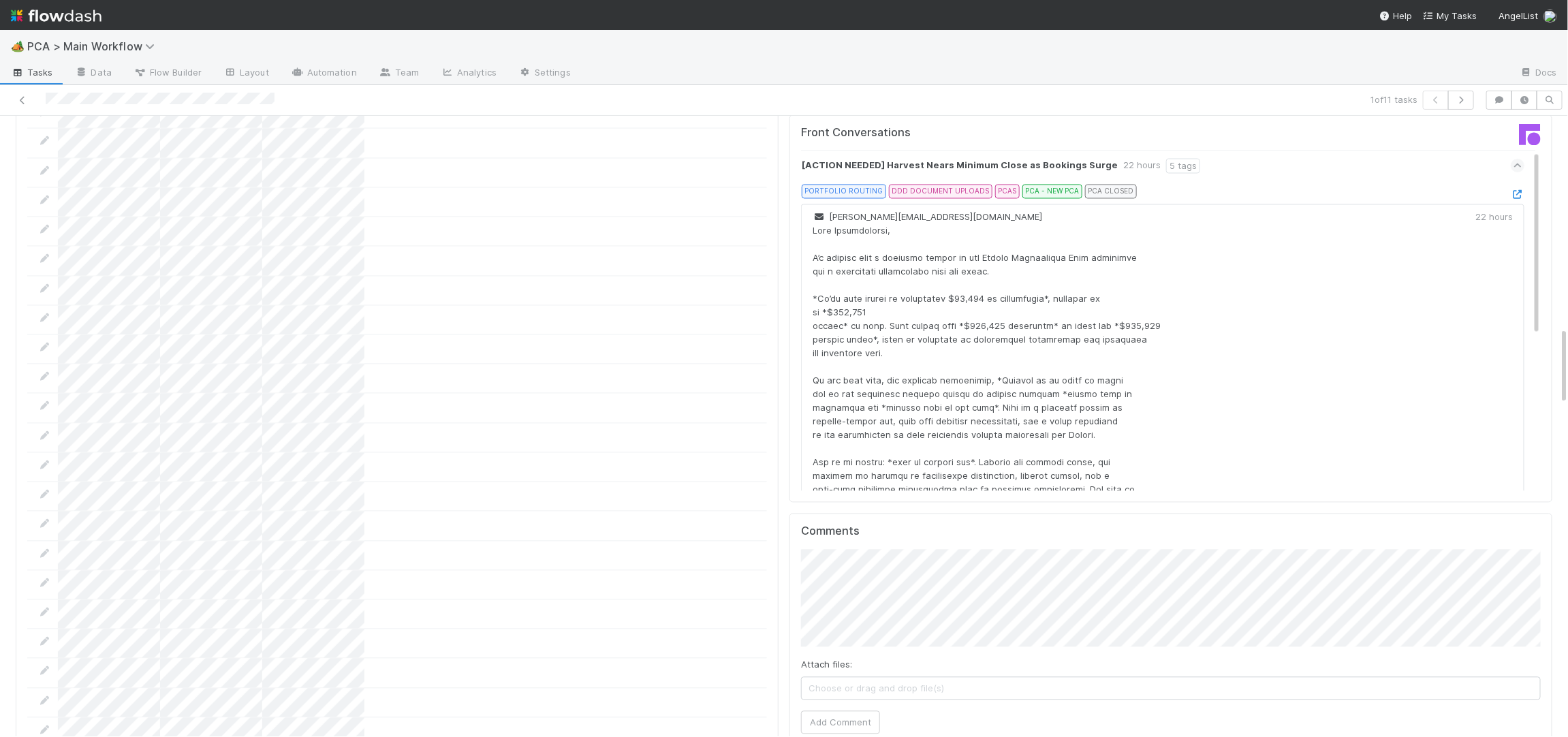
scroll to position [1696, 0]
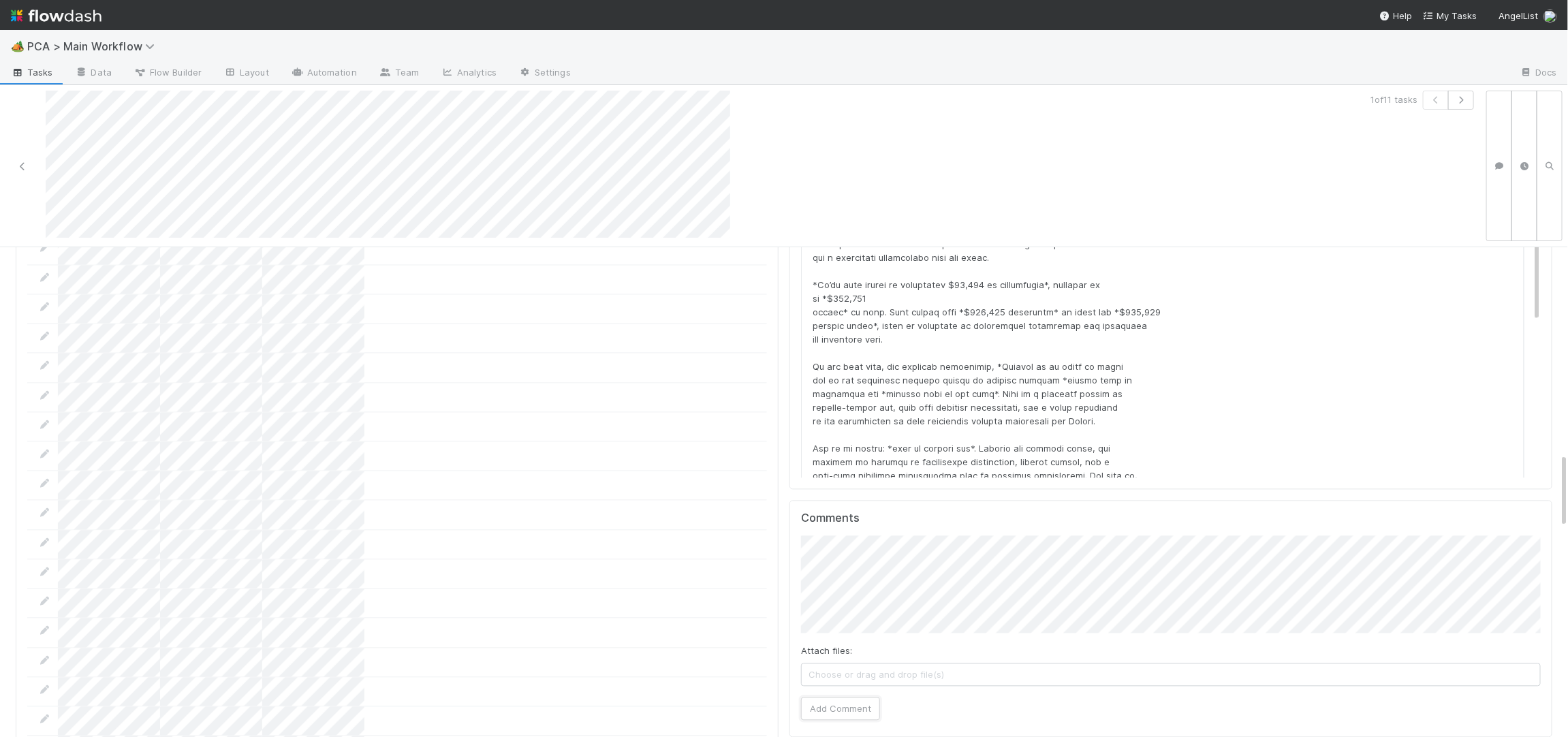
drag, startPoint x: 830, startPoint y: 628, endPoint x: 770, endPoint y: 588, distance: 72.1
click at [830, 697] on button "Add Comment" at bounding box center [840, 708] width 79 height 23
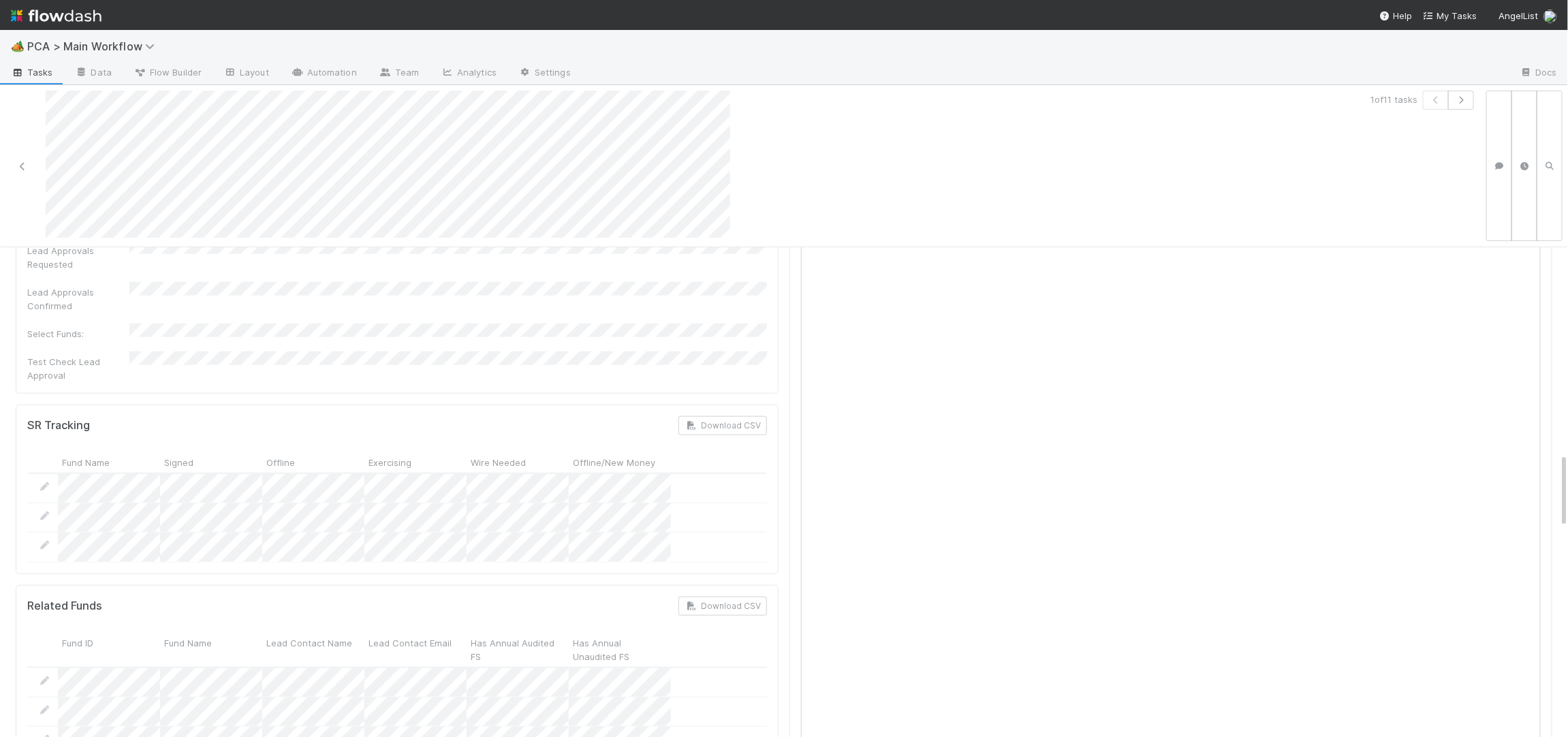
scroll to position [0, 0]
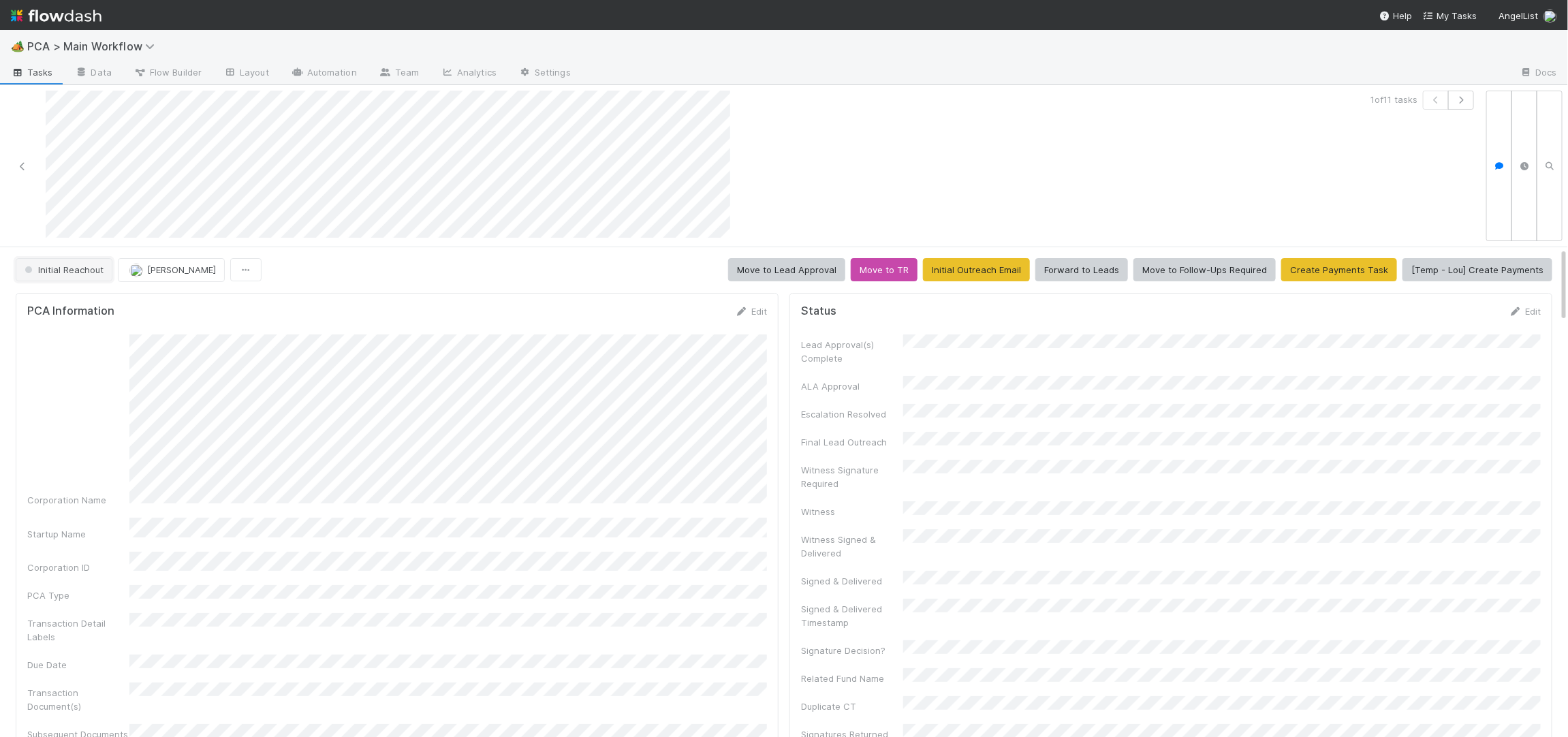
click at [92, 268] on span "Initial Reachout" at bounding box center [62, 269] width 82 height 11
click at [111, 309] on span "No Action Needed" at bounding box center [66, 303] width 94 height 11
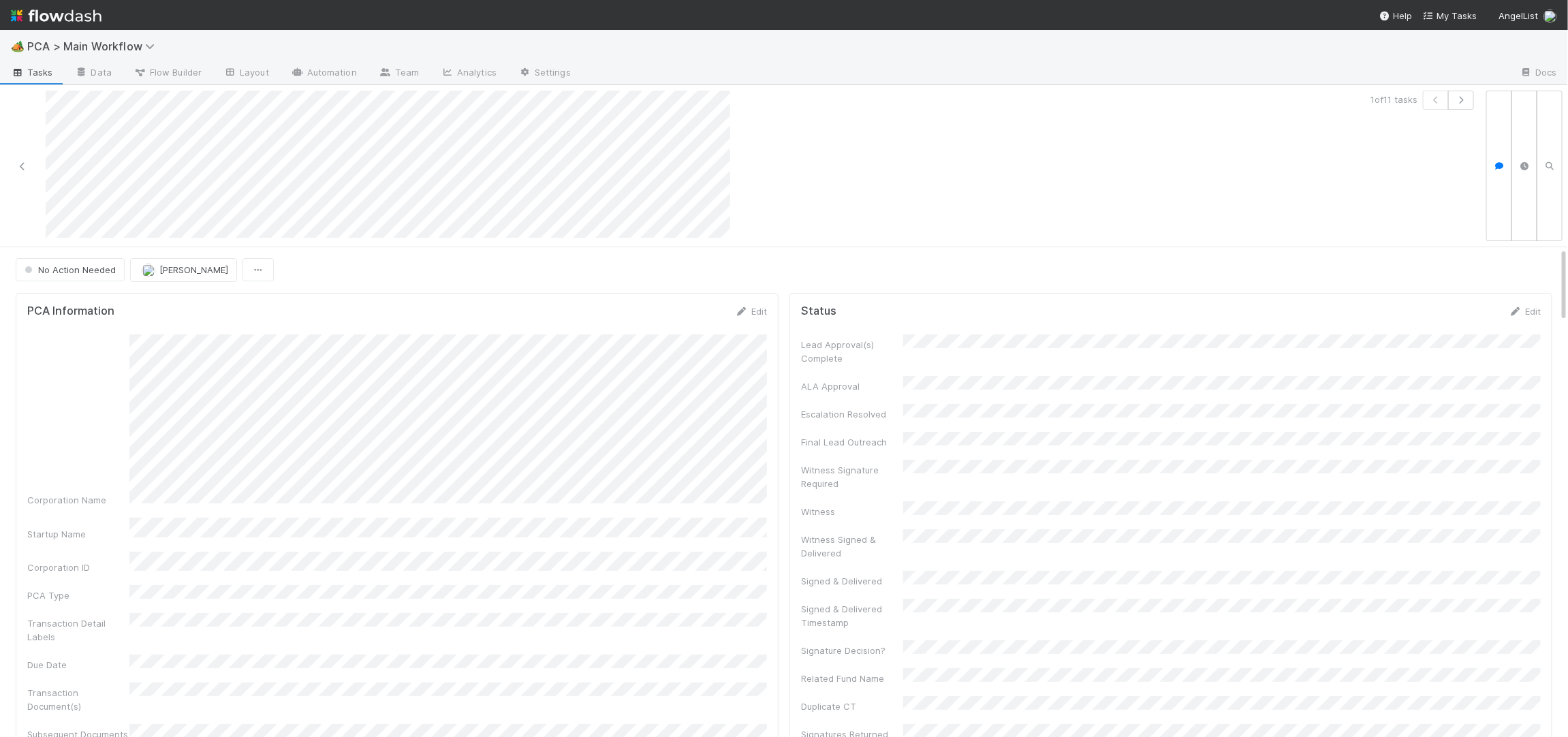
click at [68, 6] on img at bounding box center [56, 16] width 91 height 23
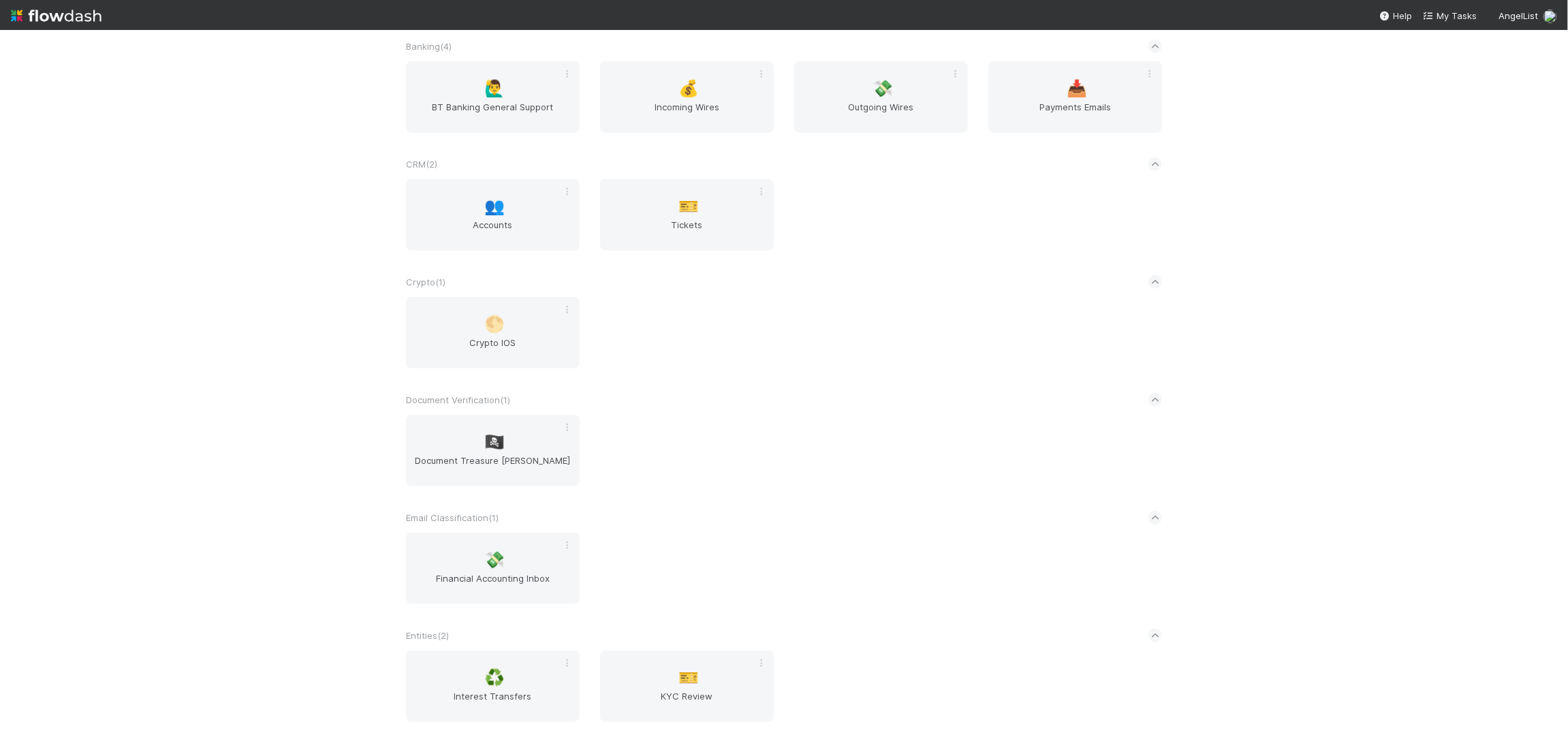
scroll to position [2140, 0]
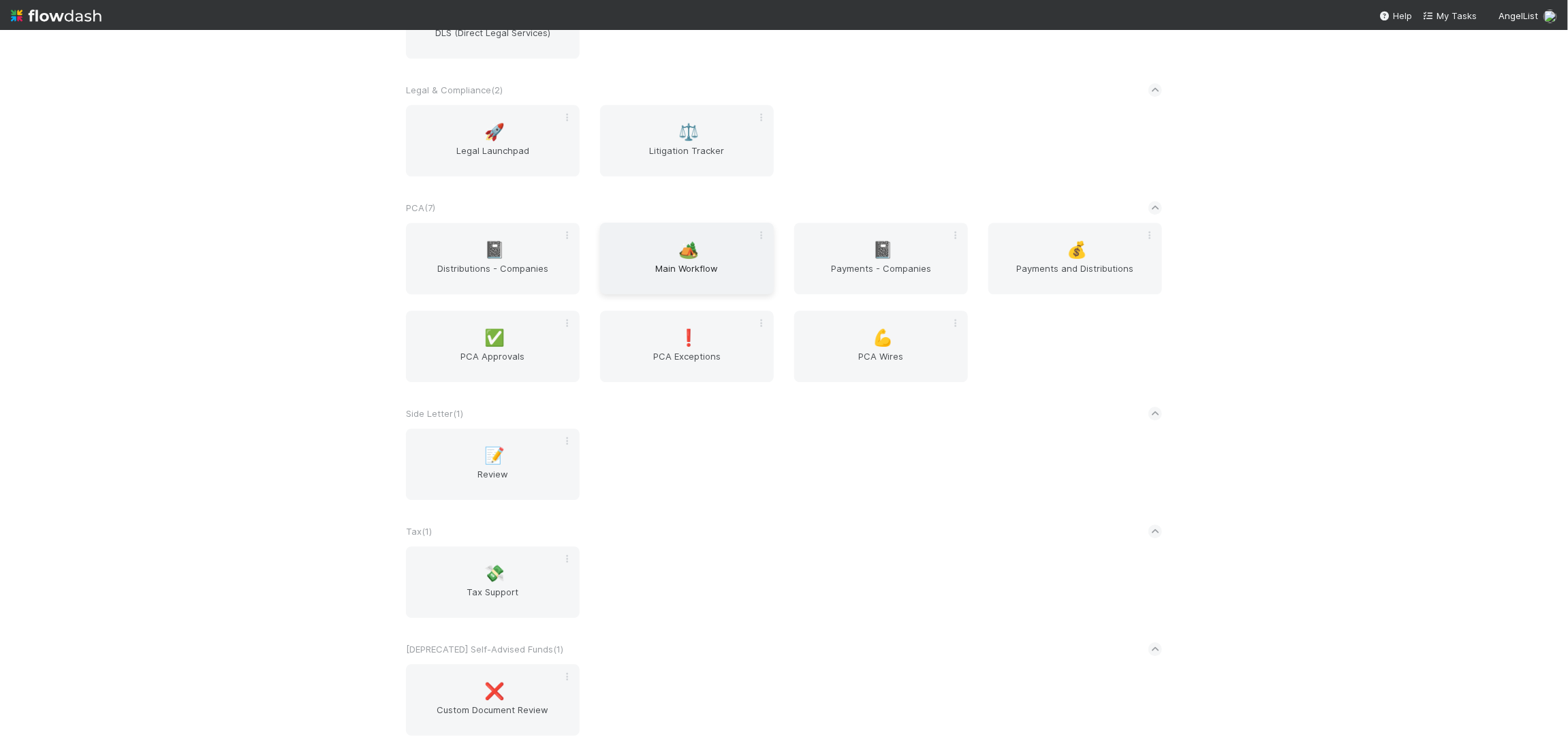
click at [715, 227] on div "🏕️ Main Workflow" at bounding box center [686, 259] width 174 height 71
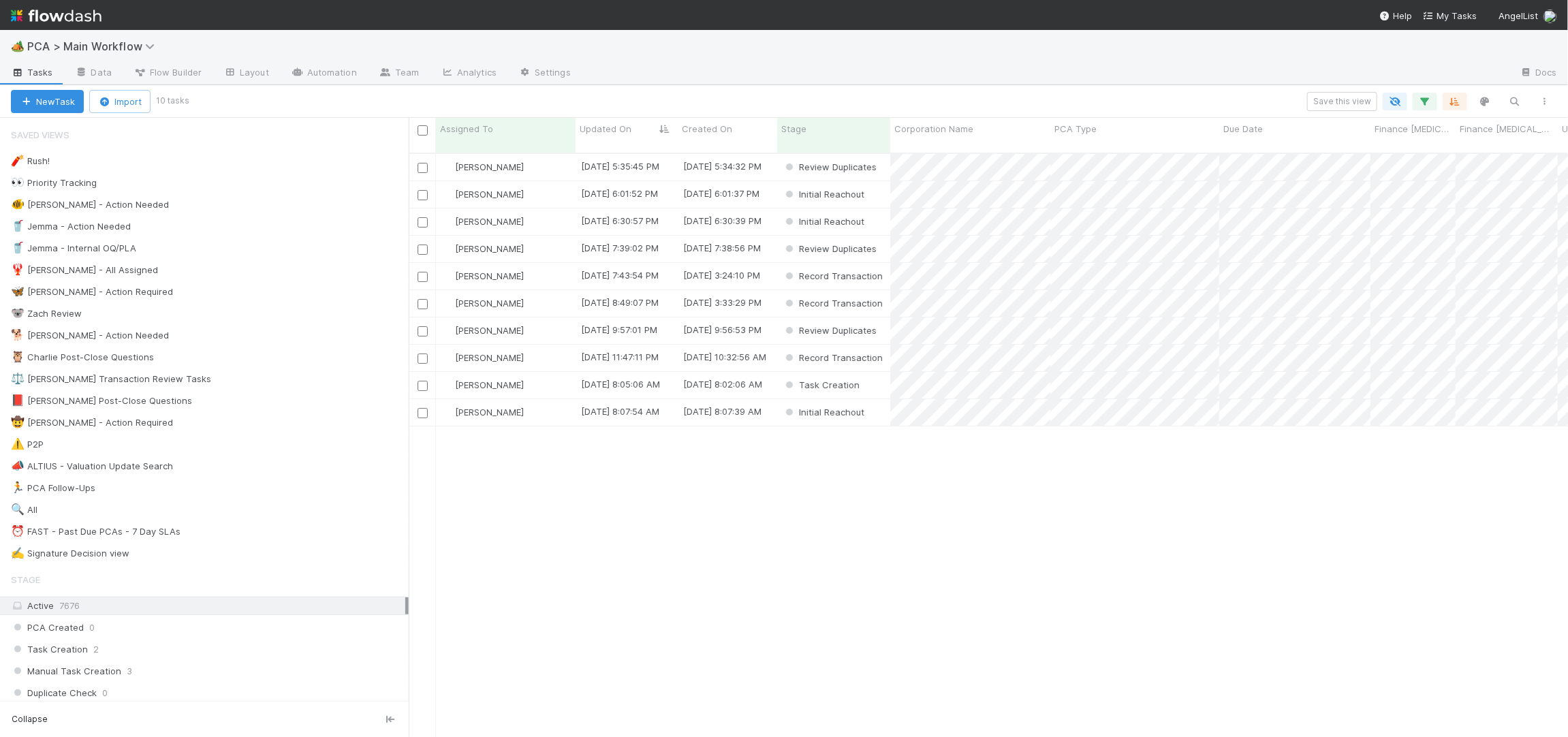
scroll to position [595, 1159]
click at [553, 157] on div "[PERSON_NAME]" at bounding box center [506, 167] width 139 height 26
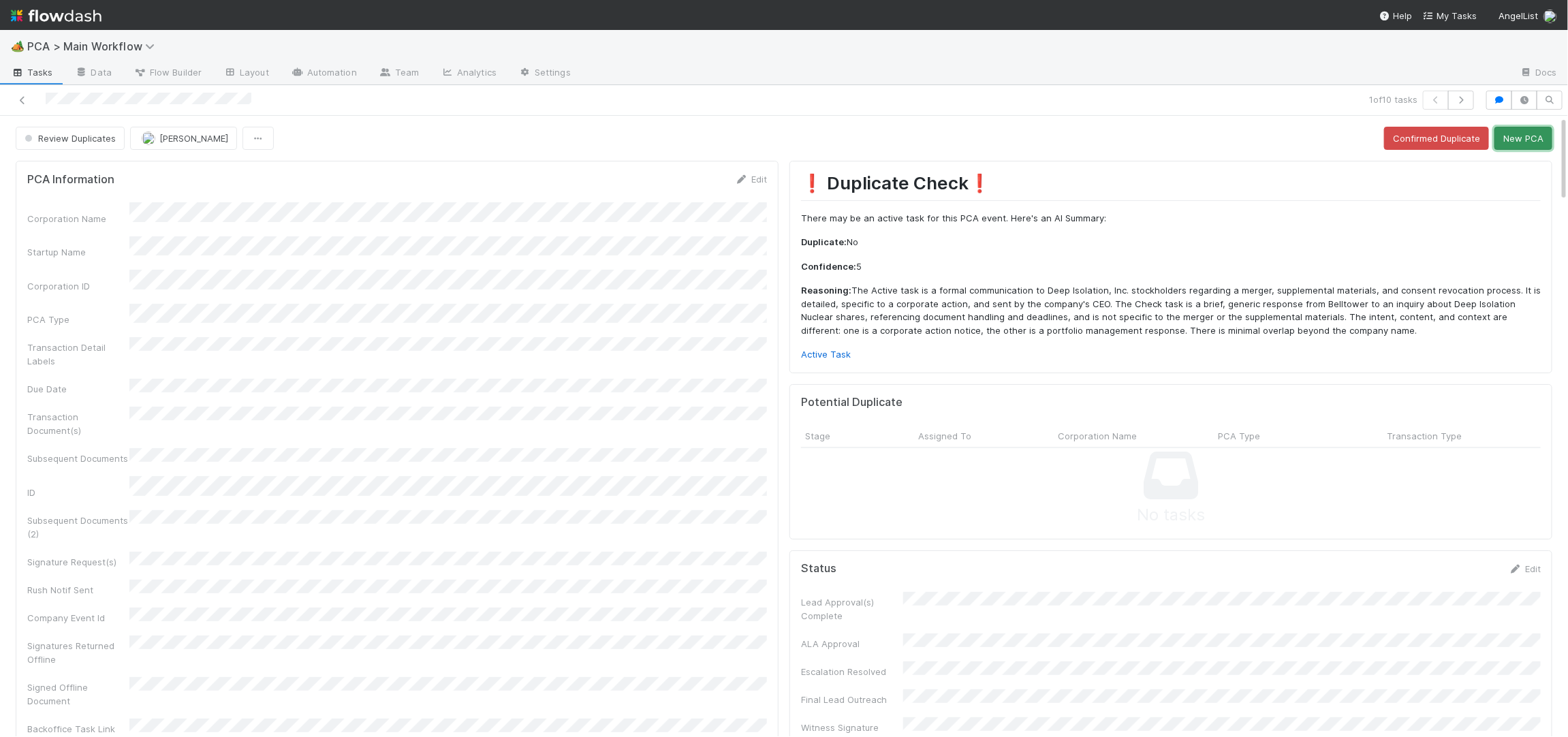
click at [1514, 146] on button "New PCA" at bounding box center [1523, 138] width 58 height 23
click at [817, 352] on link "Active Task" at bounding box center [826, 354] width 50 height 11
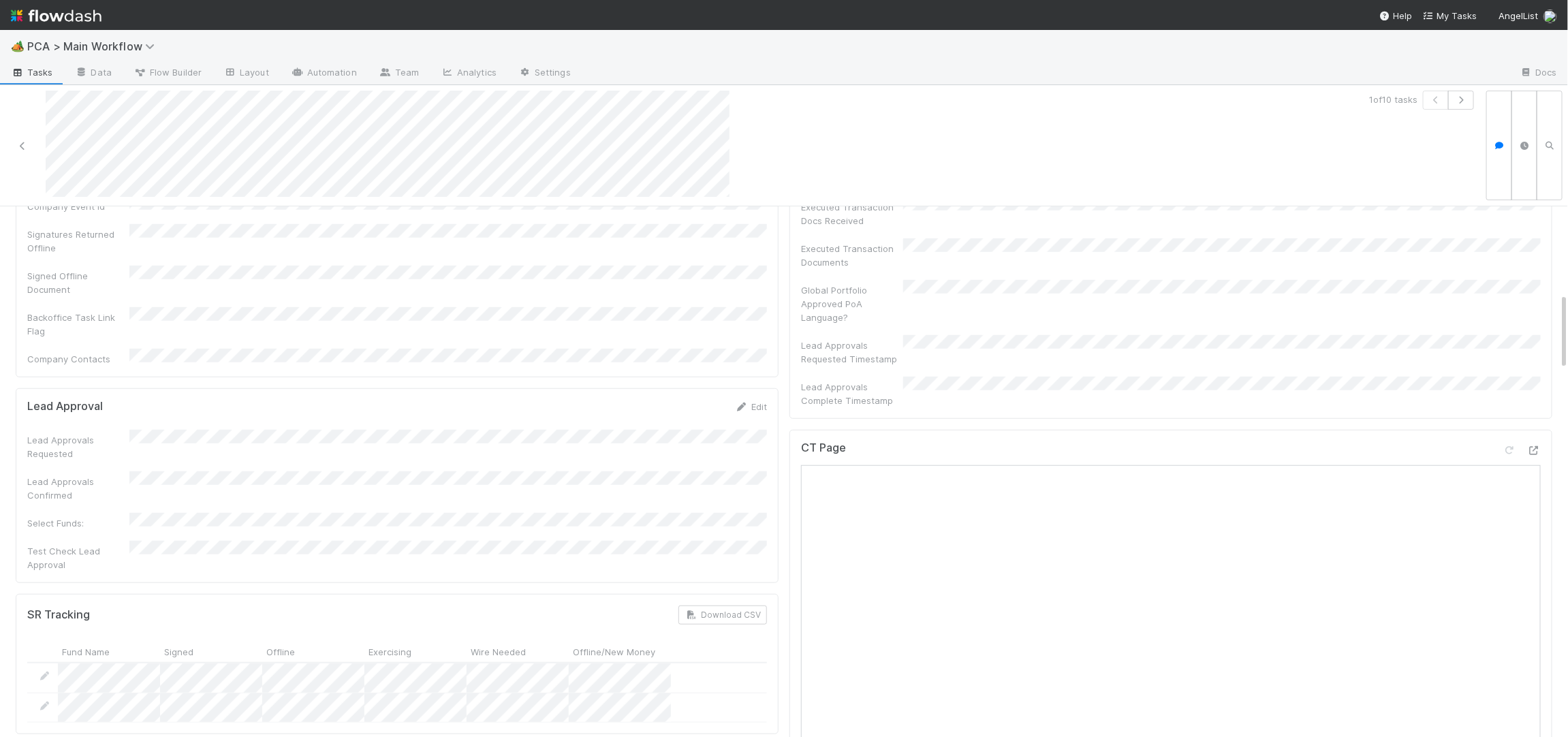
scroll to position [1420, 0]
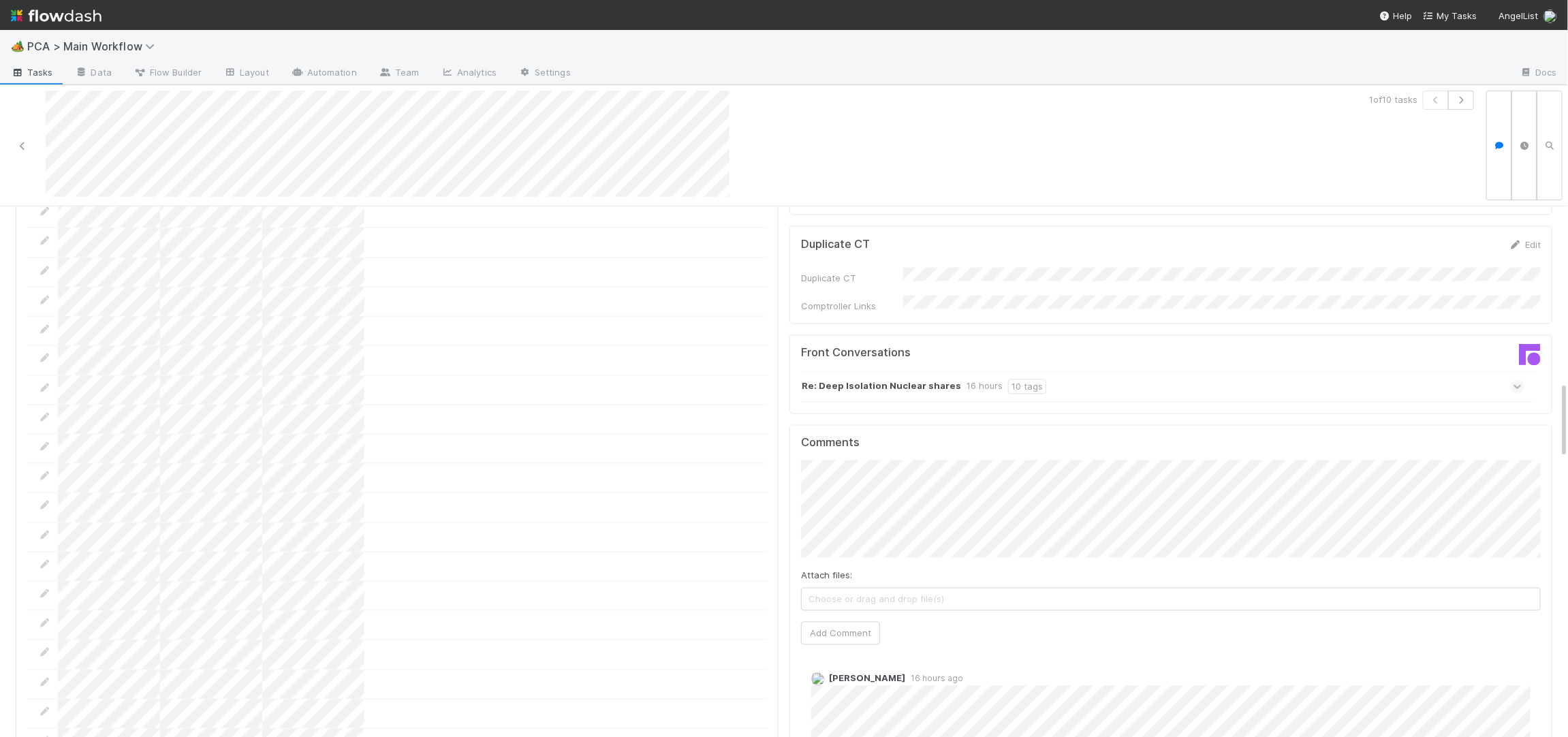
click at [921, 380] on strong "Re: Deep Isolation Nuclear shares" at bounding box center [881, 387] width 159 height 15
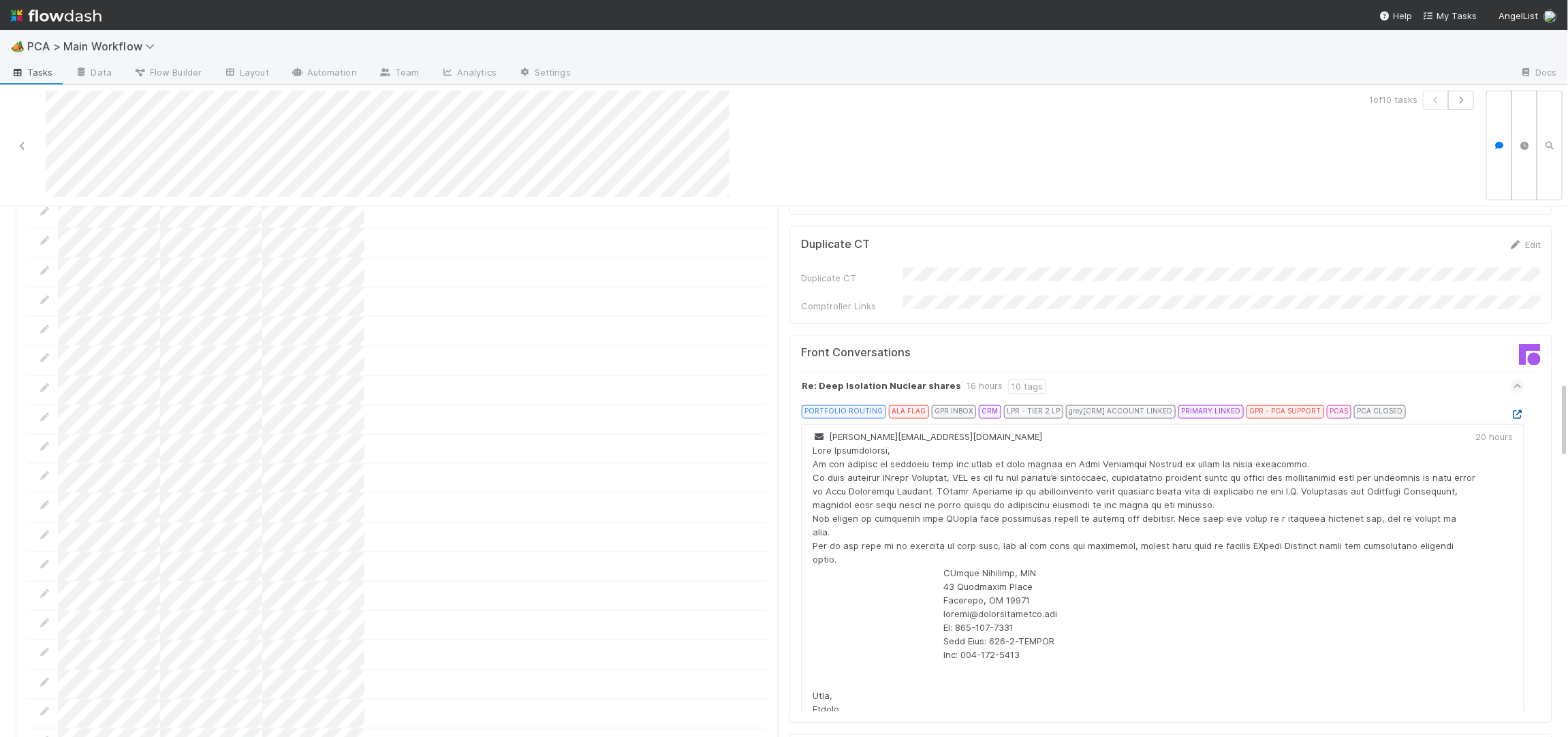
click at [1522, 410] on icon at bounding box center [1517, 415] width 14 height 9
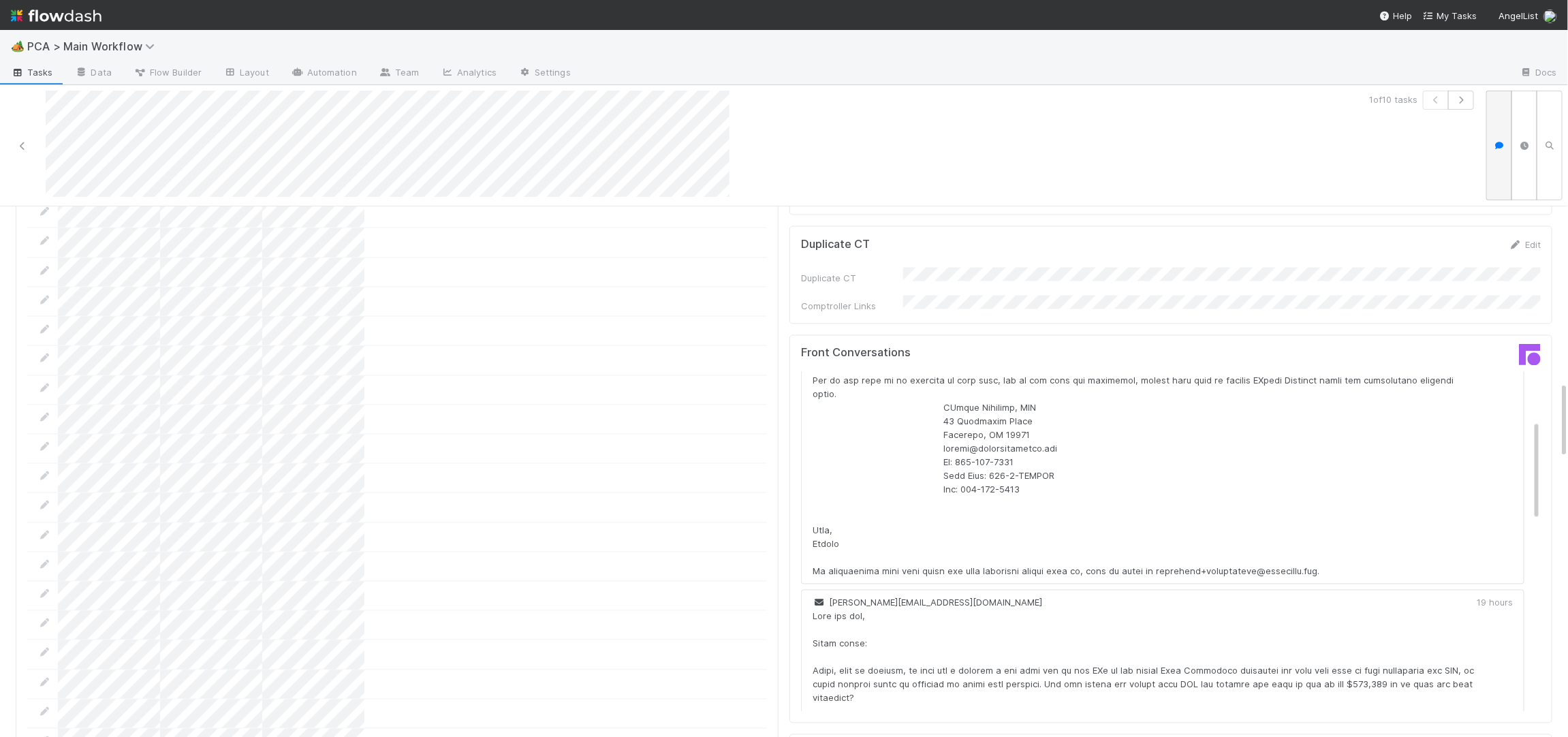
scroll to position [170, 0]
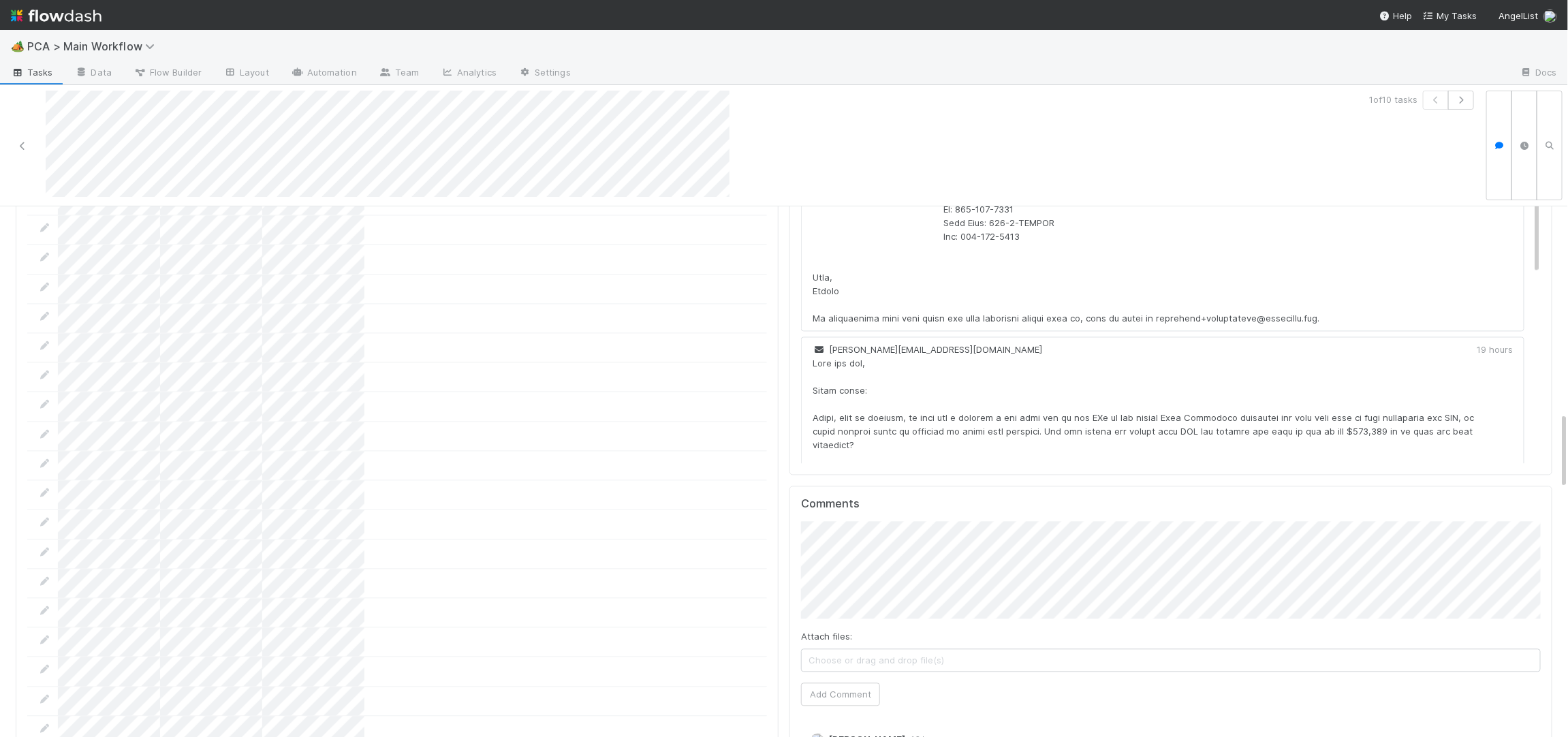
click at [838, 606] on div "Attach files: Choose or drag and drop file(s) Add Comment" at bounding box center [1170, 613] width 740 height 184
drag, startPoint x: 843, startPoint y: 615, endPoint x: 771, endPoint y: 583, distance: 78.8
click at [842, 683] on button "Add Comment" at bounding box center [840, 694] width 79 height 23
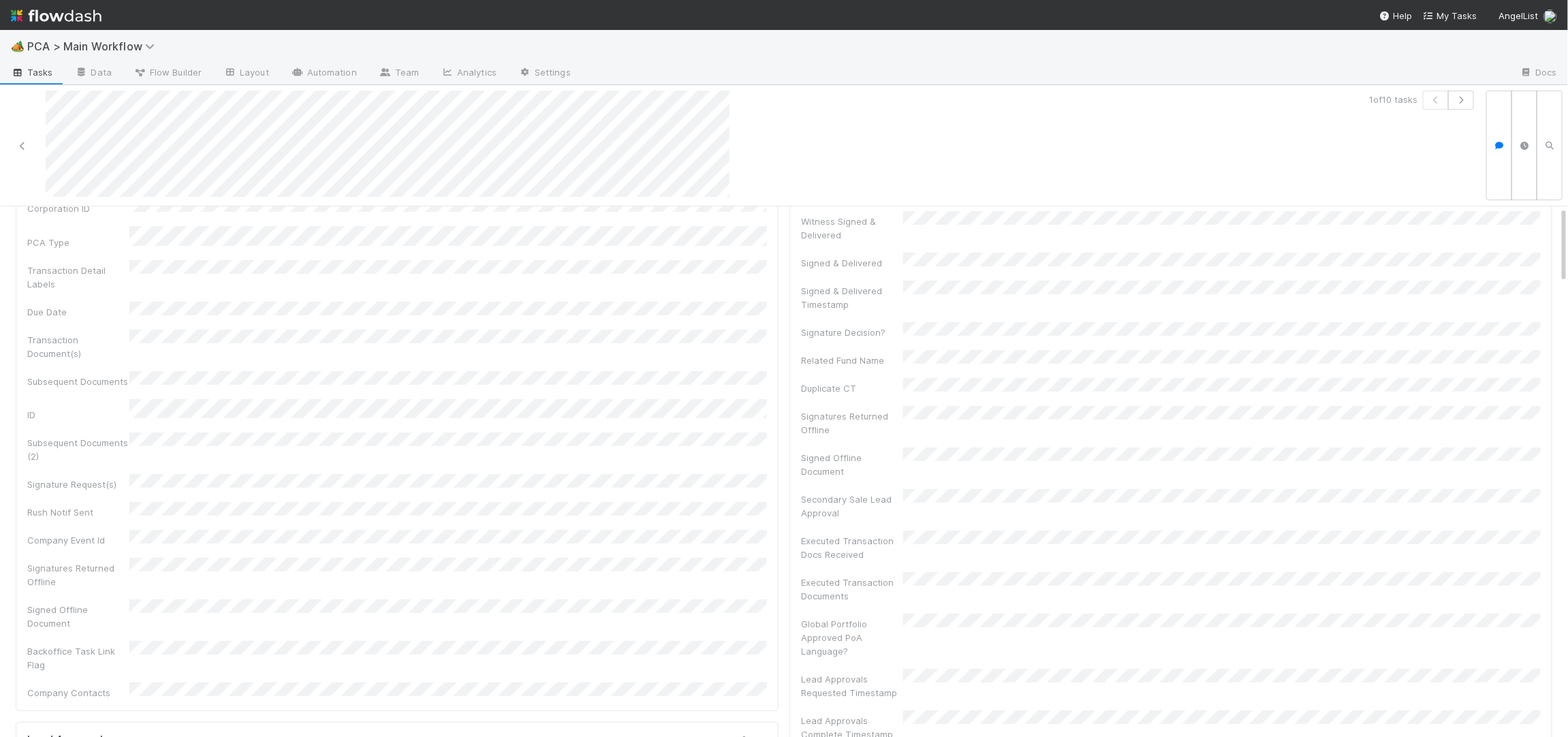
scroll to position [0, 0]
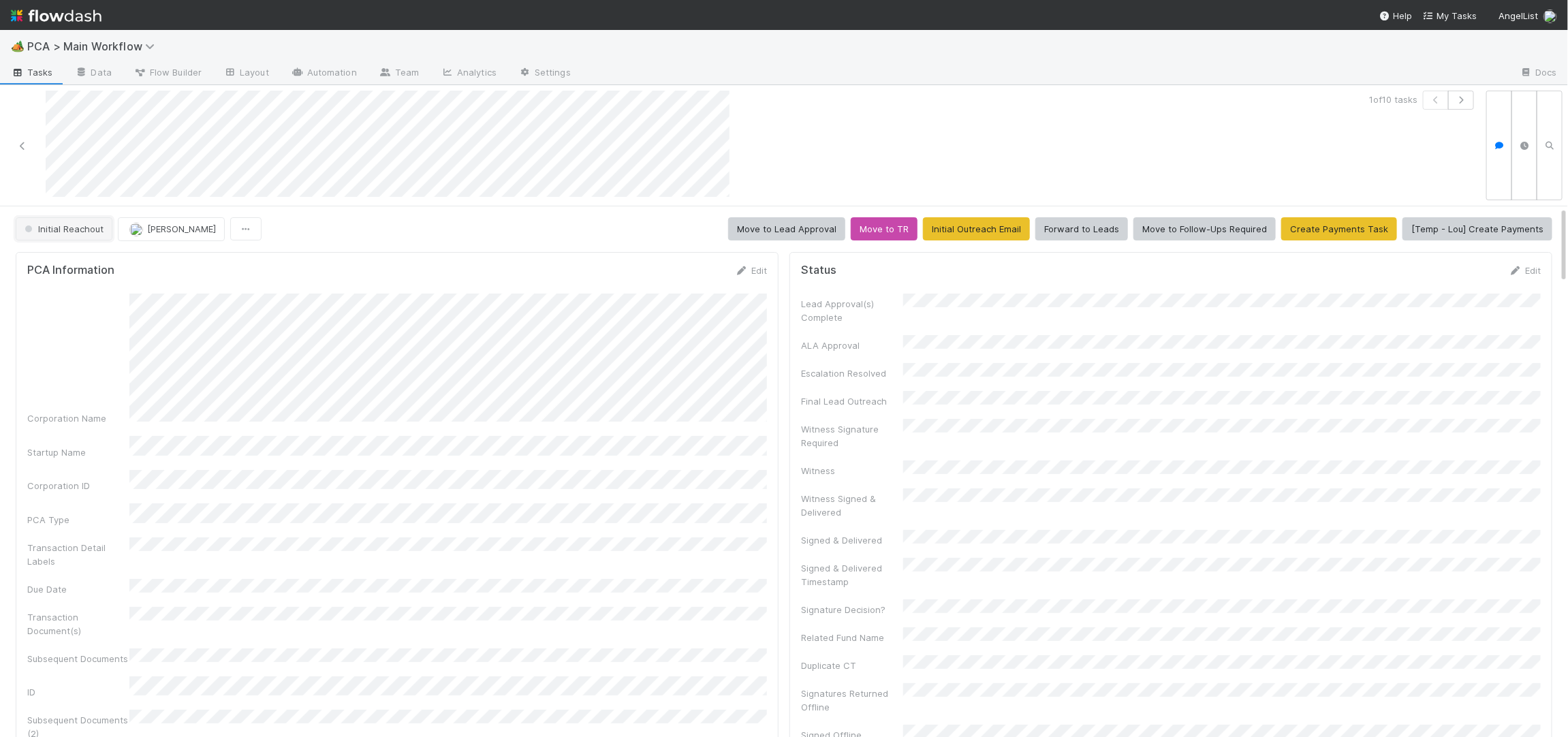
click at [91, 230] on span "Initial Reachout" at bounding box center [62, 228] width 82 height 11
click at [77, 262] on span "No Action Needed" at bounding box center [66, 262] width 94 height 11
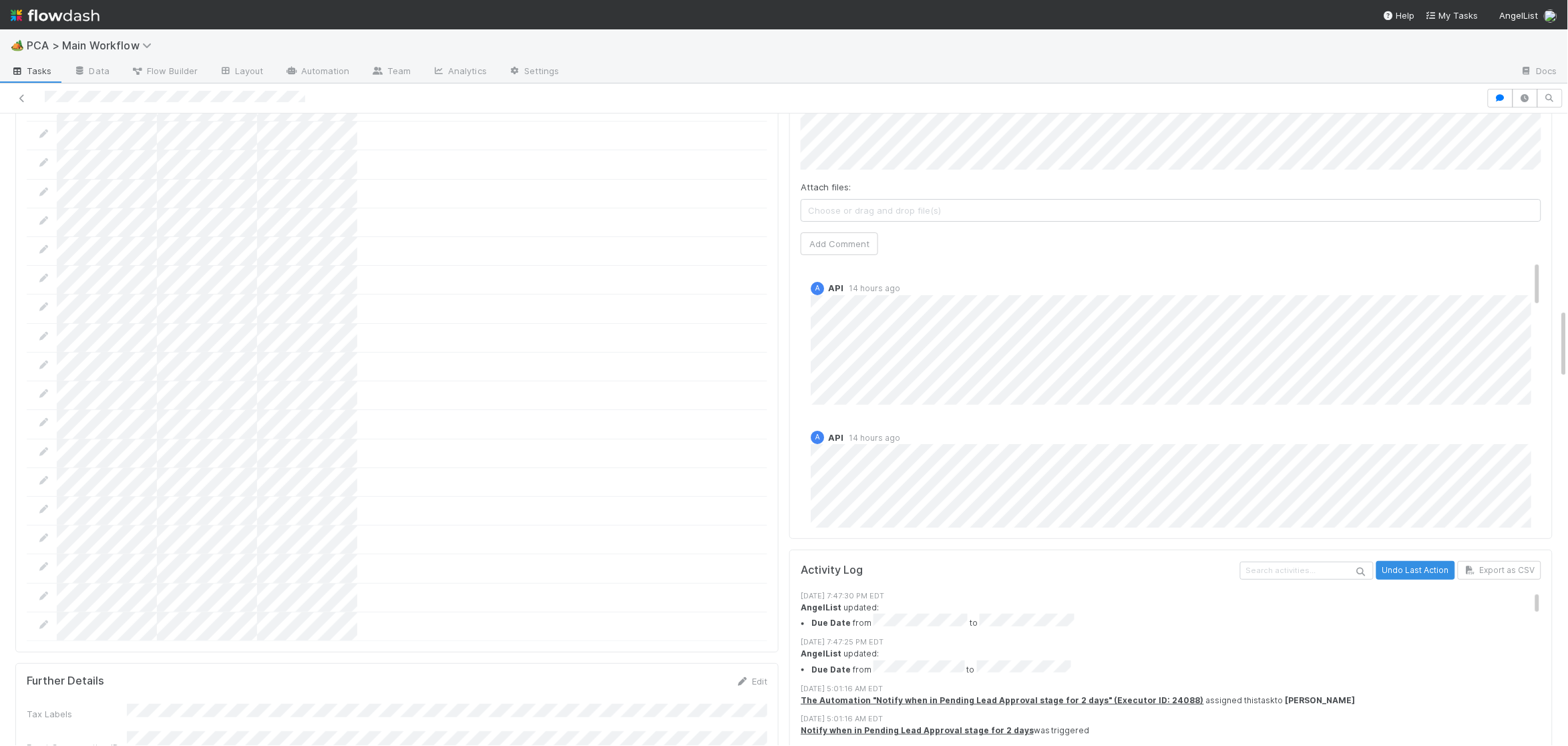
scroll to position [2359, 0]
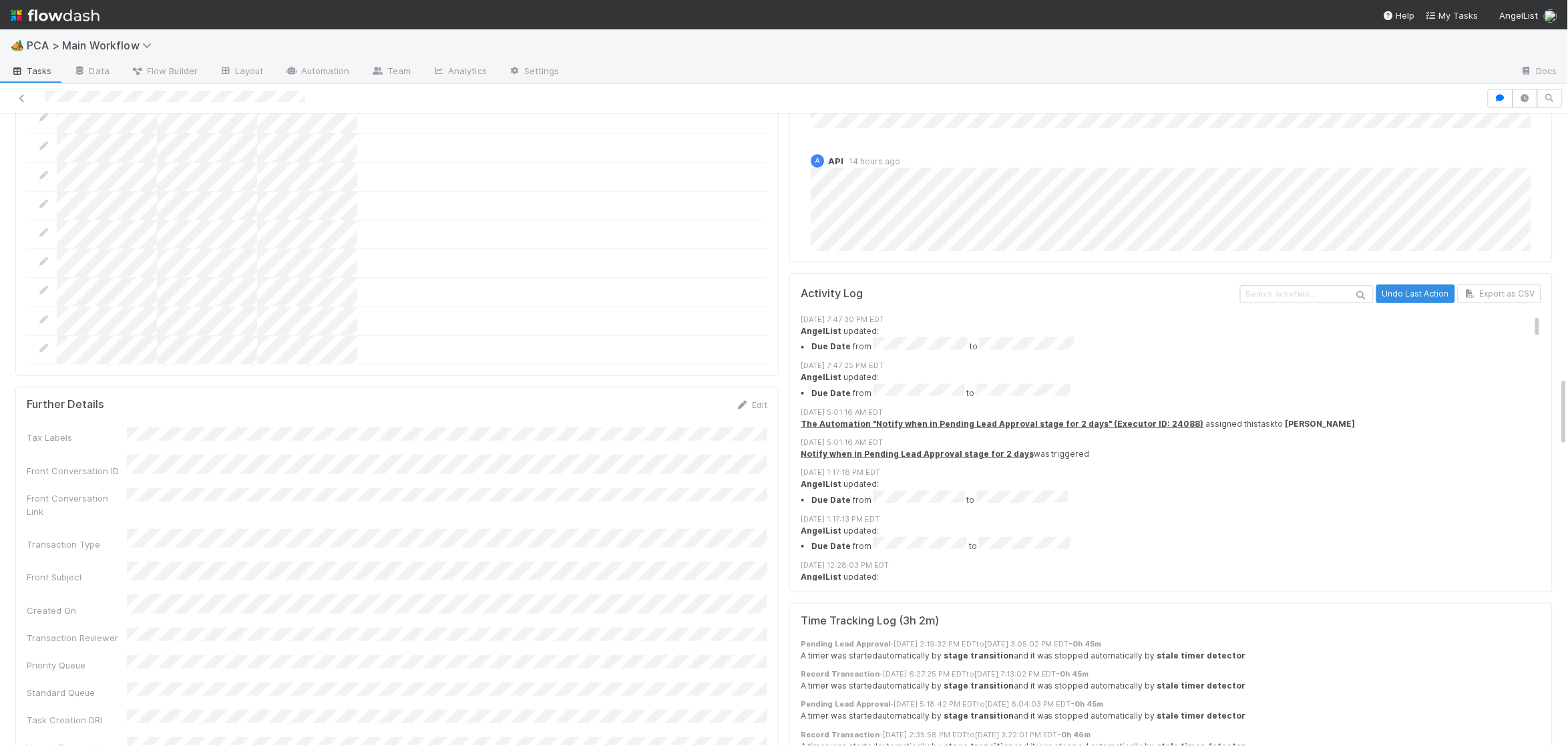
click at [727, 387] on div "Further Details Edit Tax Labels Front Conversation ID Front Conversation Link T…" at bounding box center [397, 623] width 763 height 473
click at [746, 401] on icon at bounding box center [742, 405] width 13 height 8
drag, startPoint x: 695, startPoint y: 290, endPoint x: 755, endPoint y: 321, distance: 67.5
click at [695, 398] on button "Save" at bounding box center [696, 409] width 38 height 22
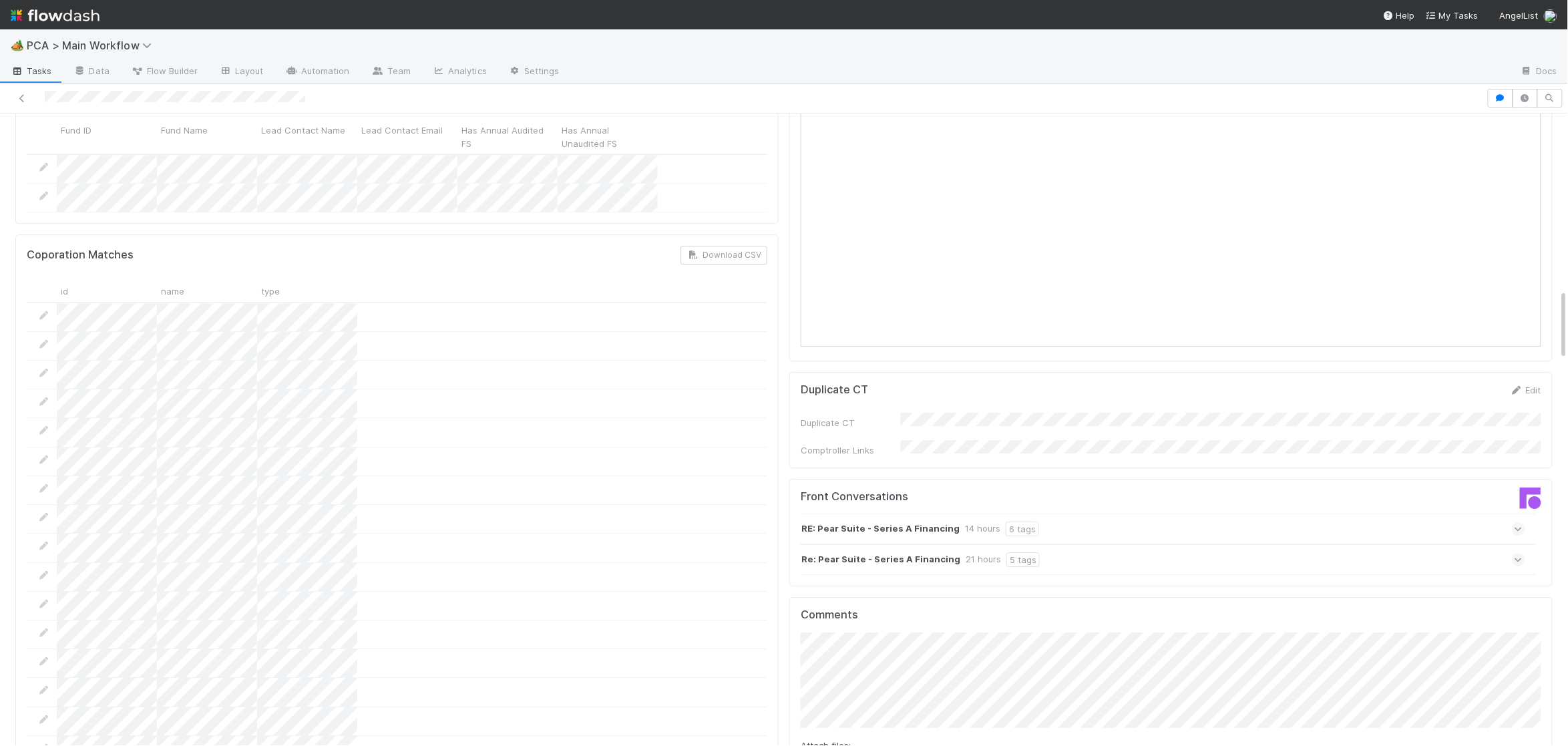
scroll to position [0, 0]
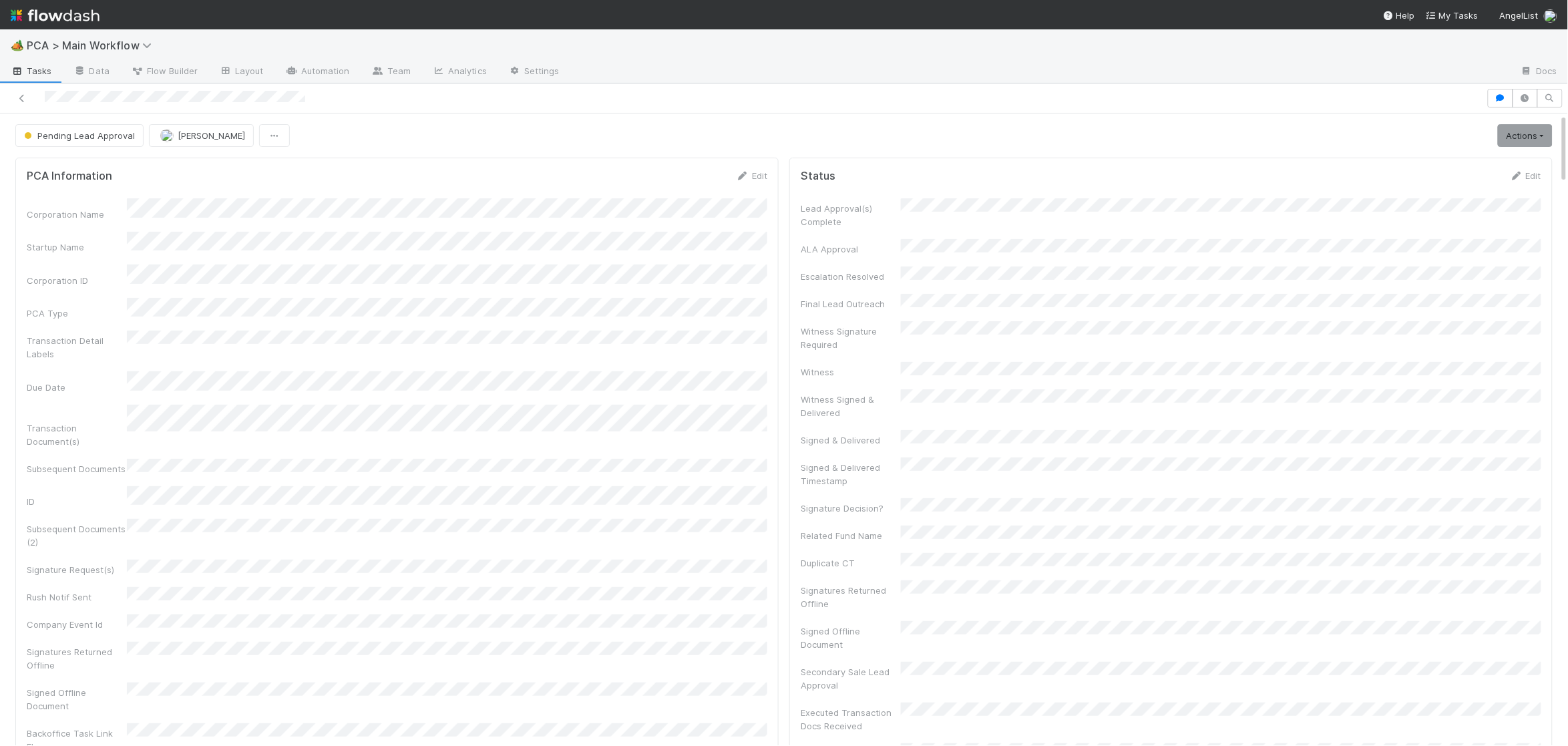
click at [250, 441] on div "Corporation Name Startup Name Corporation ID PCA Type Transaction Detail Labels…" at bounding box center [397, 489] width 741 height 583
drag, startPoint x: 745, startPoint y: 176, endPoint x: 669, endPoint y: 201, distance: 80.0
click at [745, 176] on icon at bounding box center [742, 176] width 13 height 8
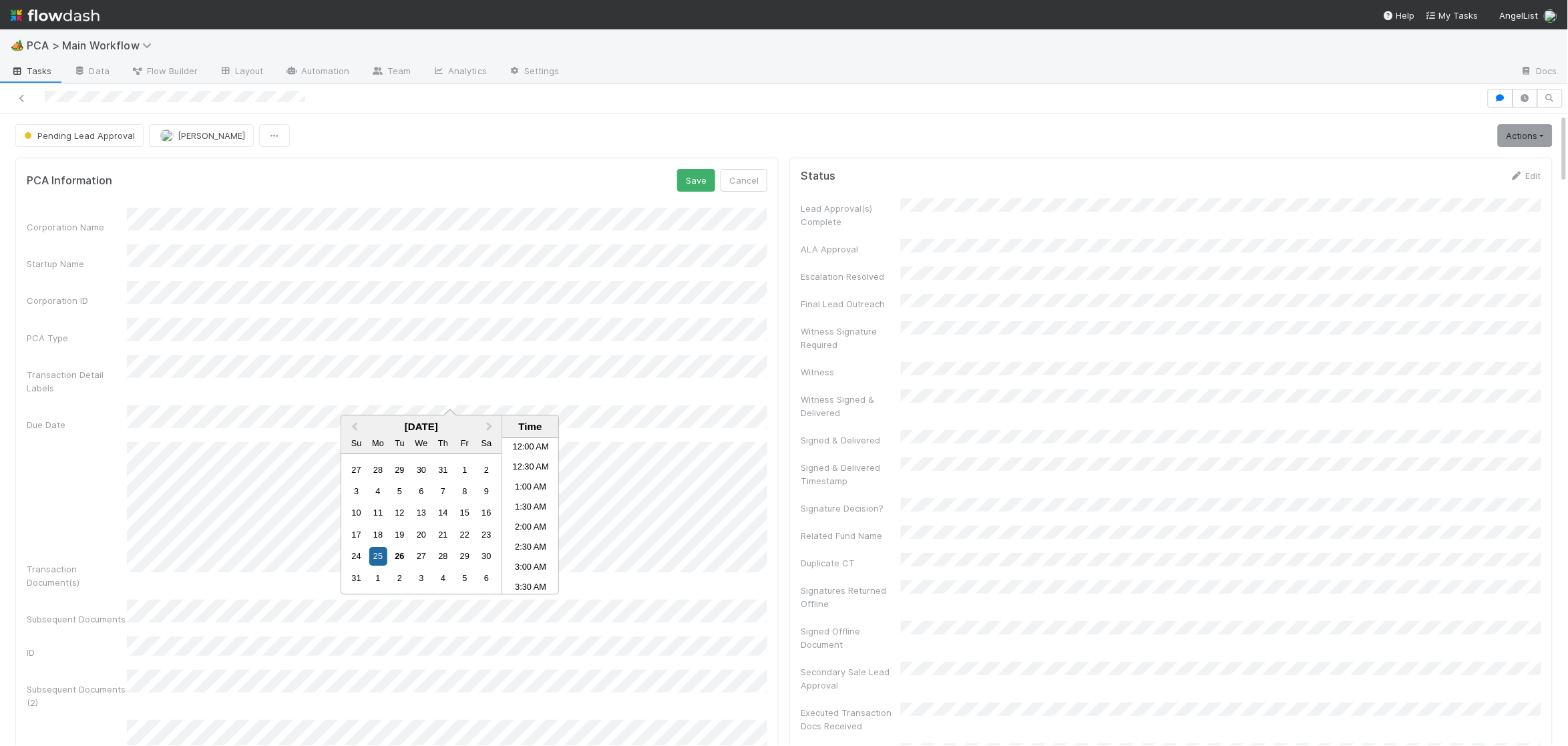
scroll to position [794, 0]
drag, startPoint x: 400, startPoint y: 555, endPoint x: 552, endPoint y: 550, distance: 152.1
click at [400, 555] on div "26" at bounding box center [400, 557] width 18 height 18
click at [540, 540] on li "10:00 PM" at bounding box center [530, 536] width 57 height 20
drag, startPoint x: 677, startPoint y: 189, endPoint x: 698, endPoint y: 186, distance: 21.2
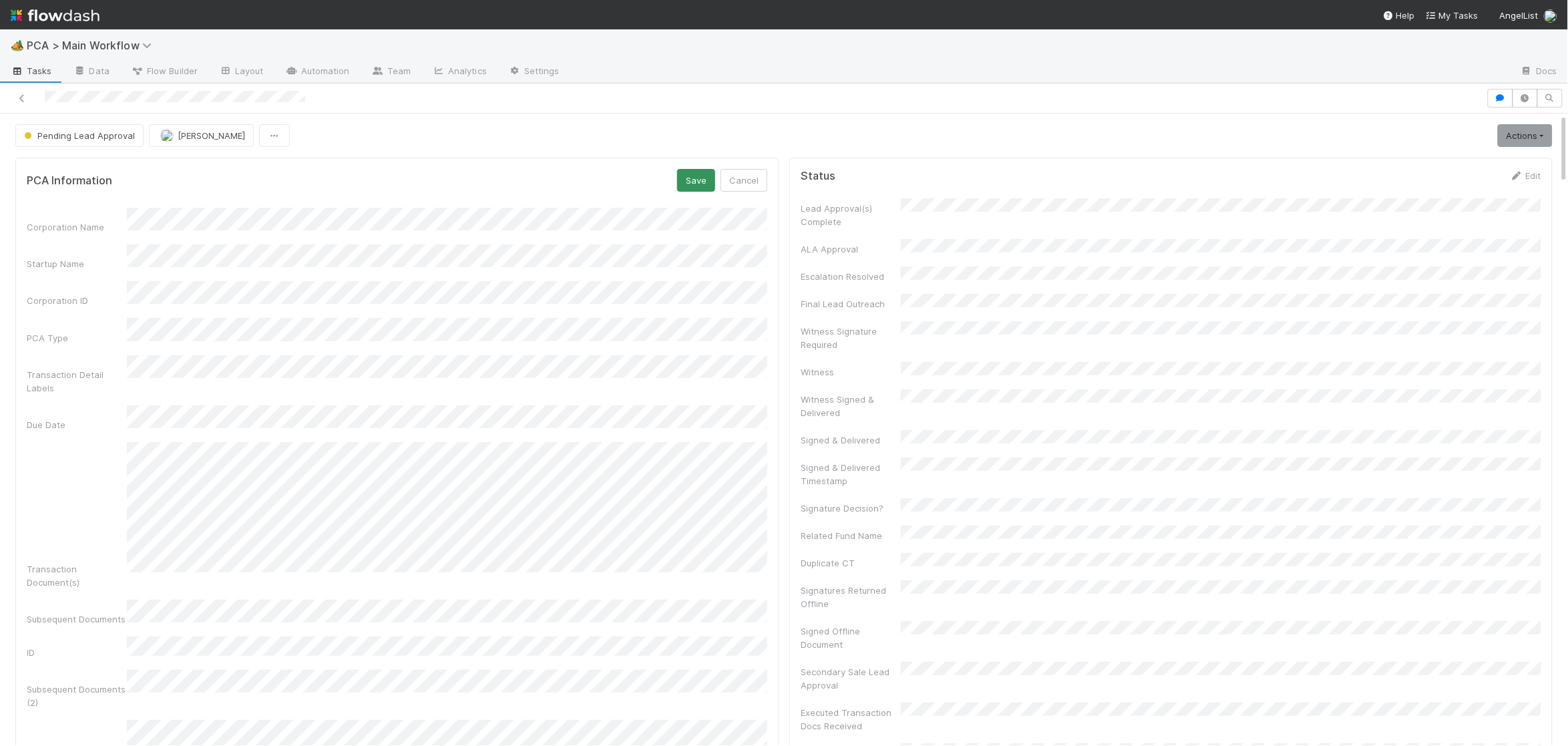
click at [689, 187] on div "PCA Information Save Cancel" at bounding box center [397, 180] width 741 height 22
click at [536, 526] on li "5:00 PM" at bounding box center [530, 527] width 57 height 20
click at [700, 178] on button "Save" at bounding box center [696, 180] width 38 height 22
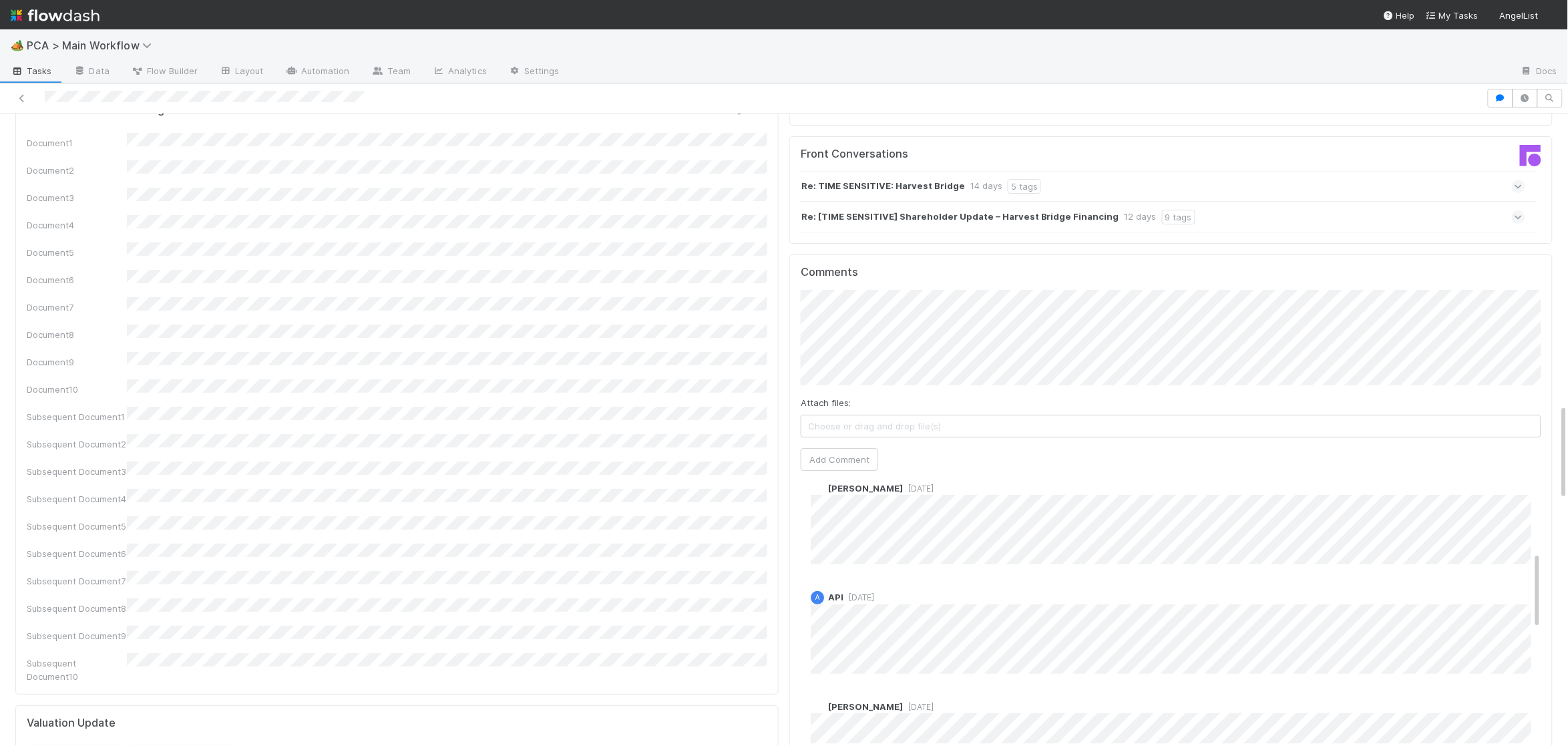
scroll to position [255, 0]
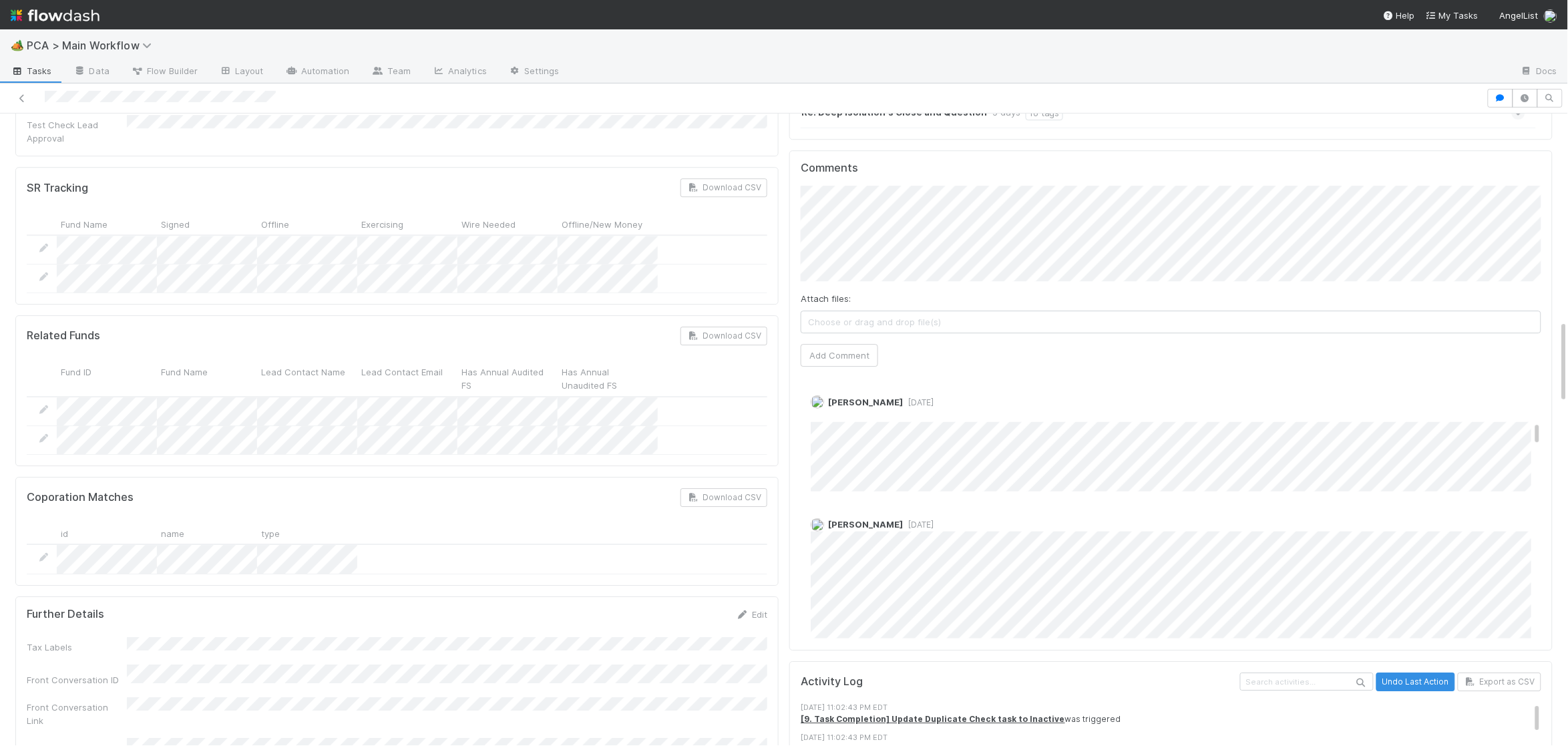
scroll to position [589, 0]
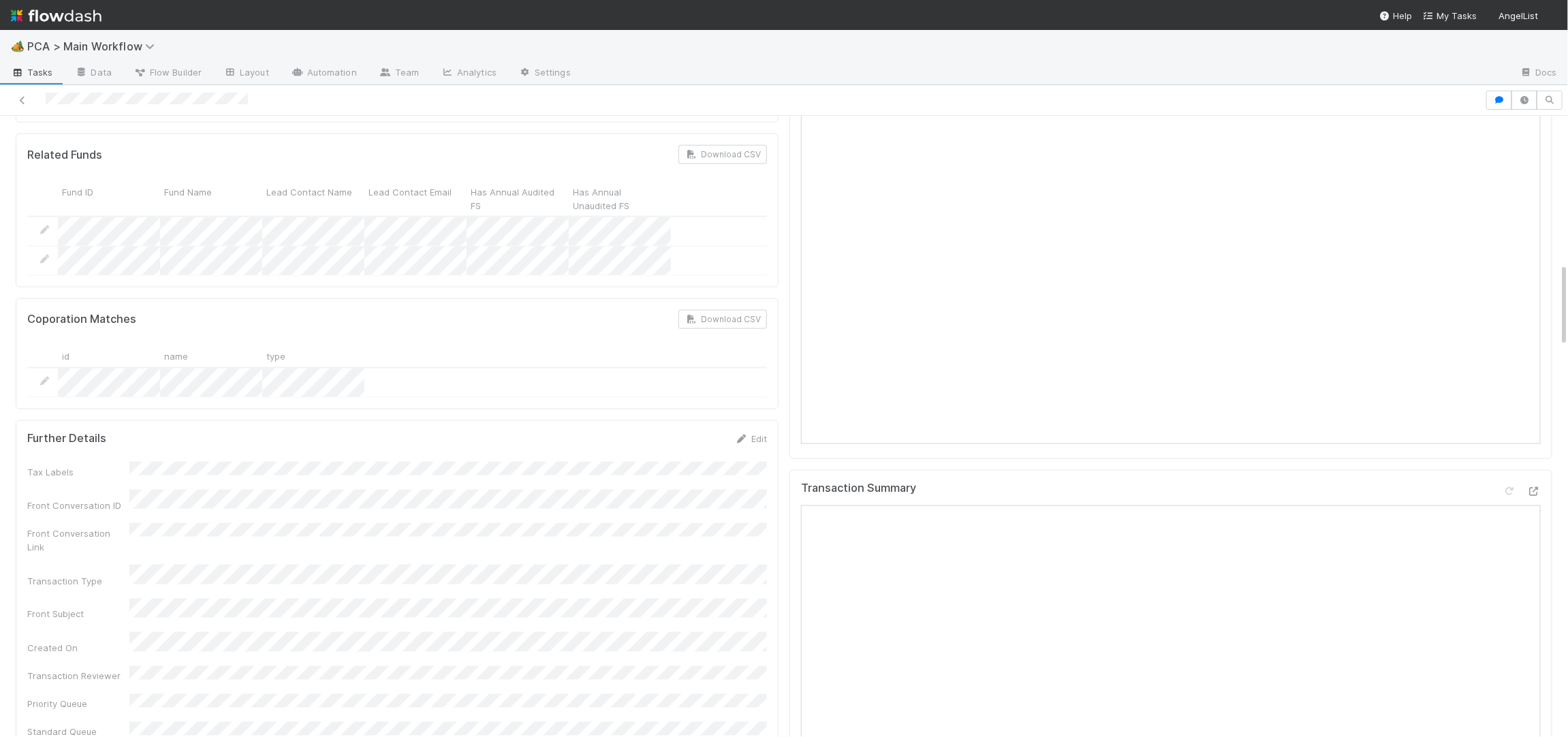
scroll to position [1082, 0]
click at [749, 438] on link "Edit" at bounding box center [751, 443] width 32 height 11
click at [688, 437] on button "Save" at bounding box center [694, 448] width 39 height 23
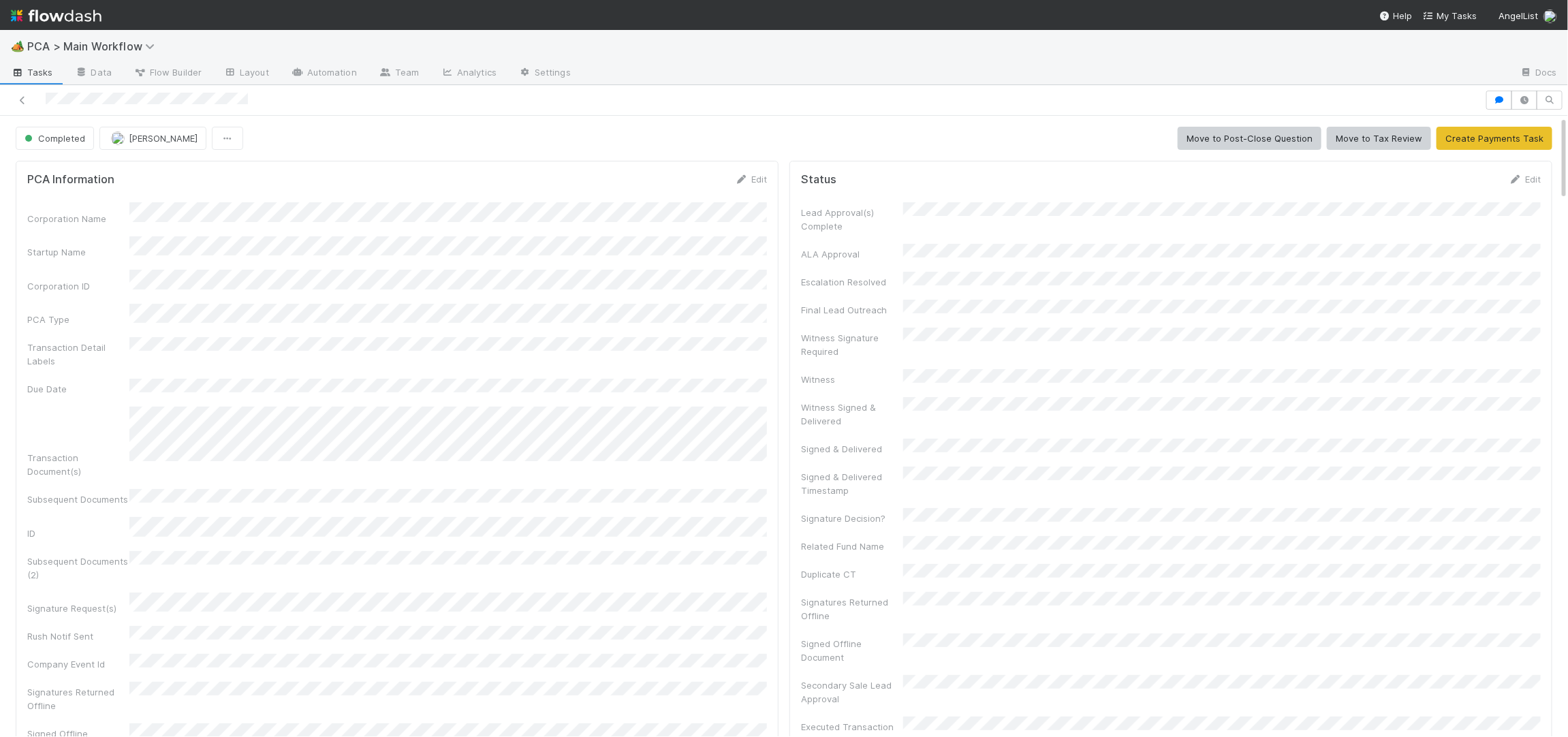
click at [105, 99] on div at bounding box center [743, 100] width 1474 height 19
click at [69, 21] on img at bounding box center [56, 16] width 91 height 23
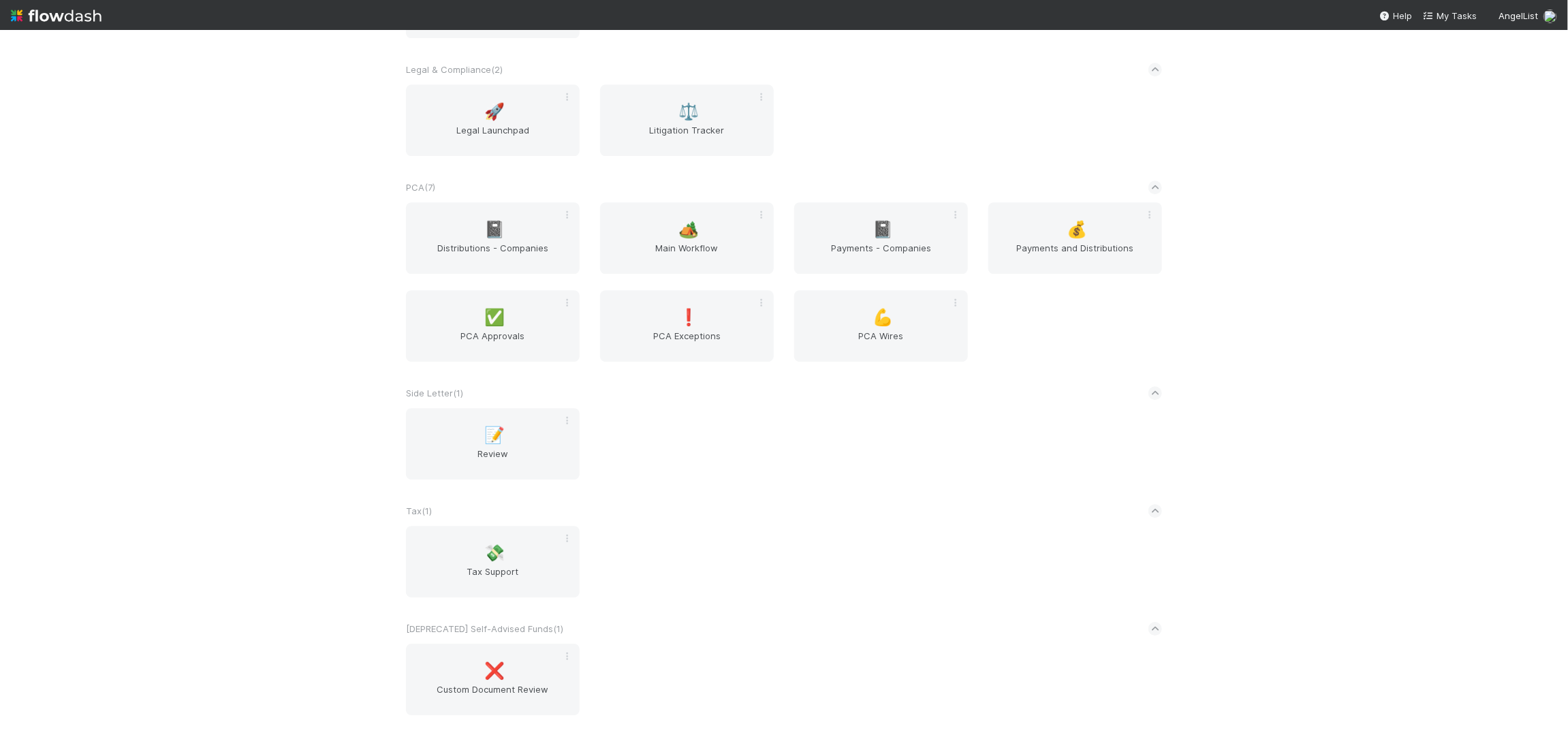
scroll to position [2184, 0]
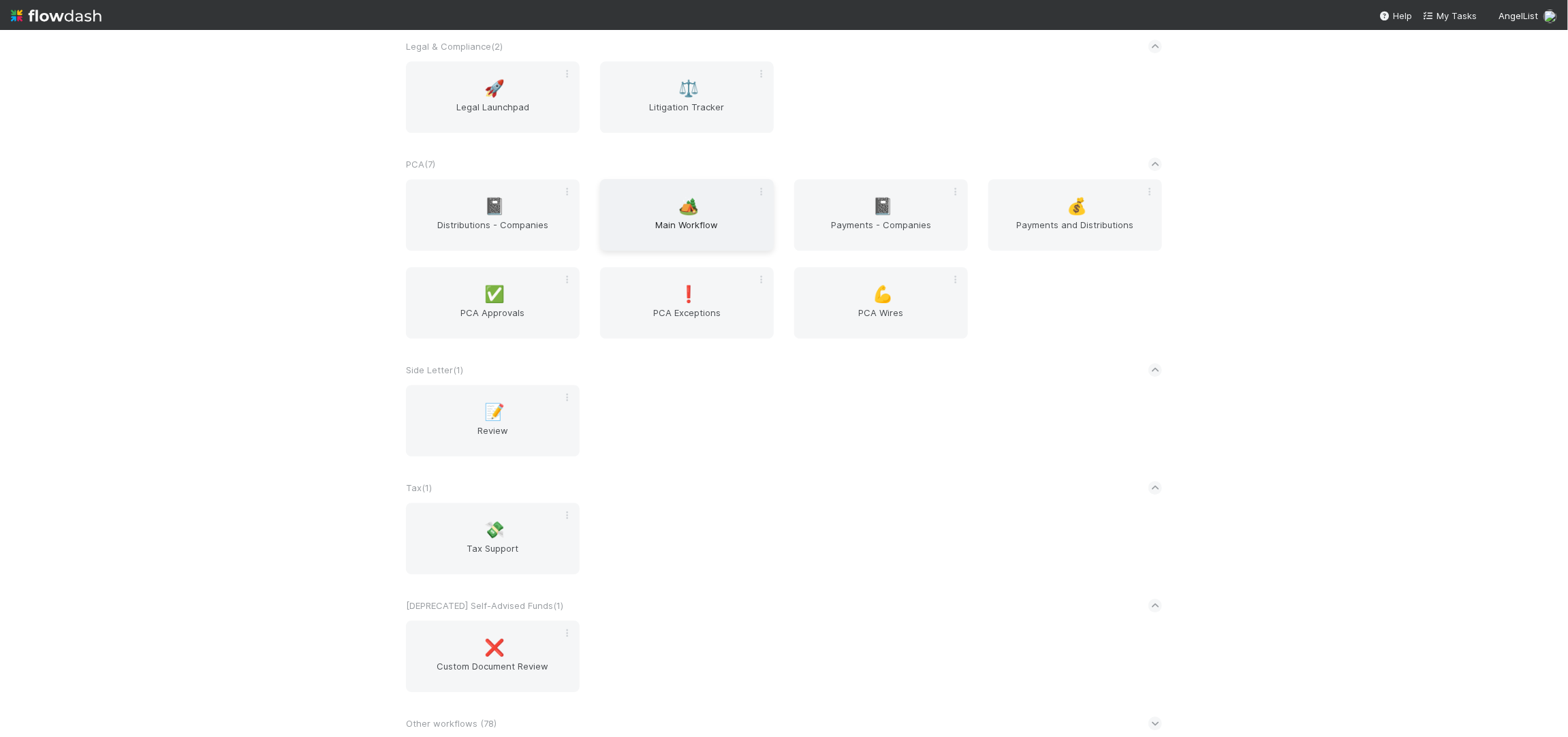
click at [654, 222] on span "Main Workflow" at bounding box center [687, 232] width 163 height 27
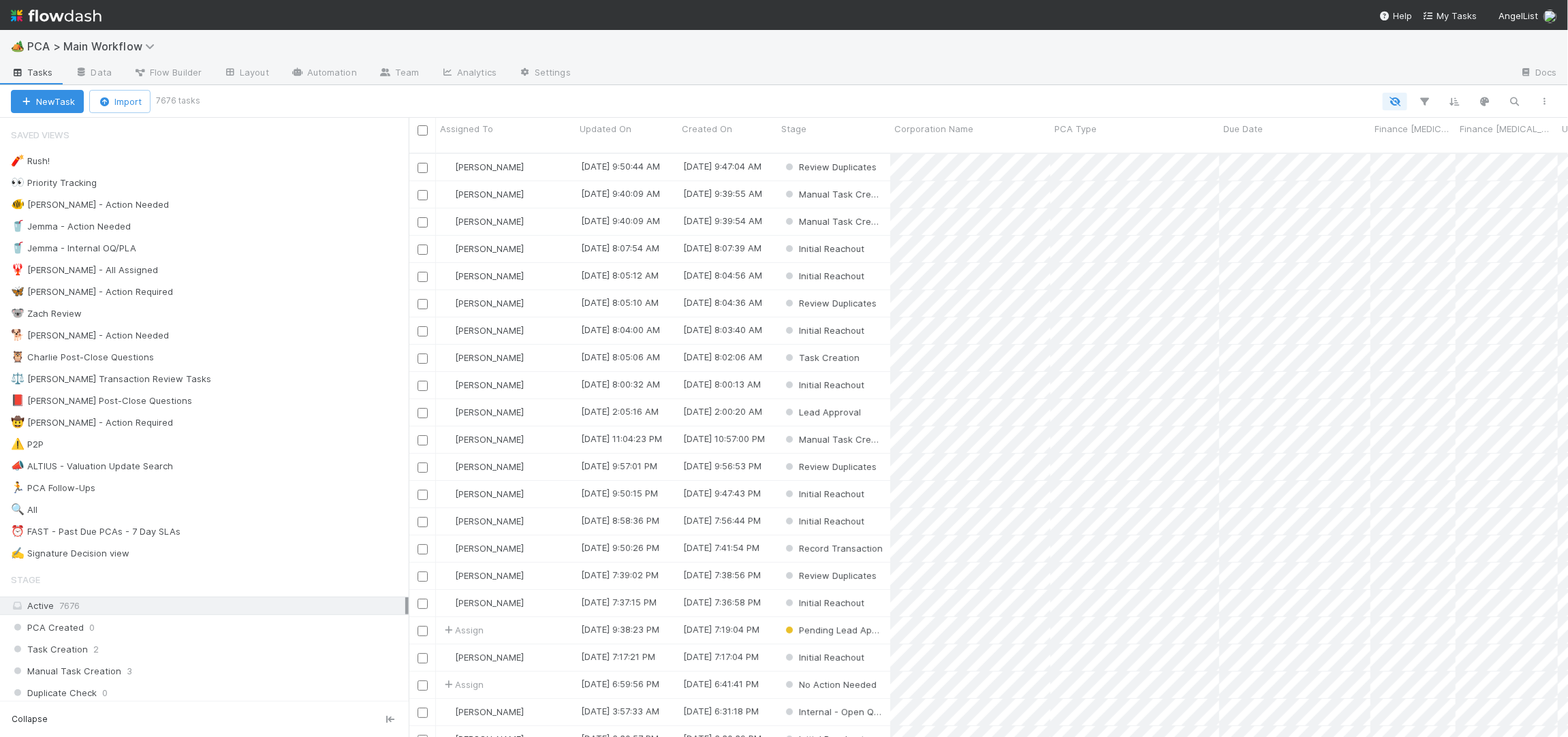
scroll to position [595, 1159]
click at [253, 335] on div "🐕 Charlie - Action Needed 10" at bounding box center [209, 335] width 398 height 17
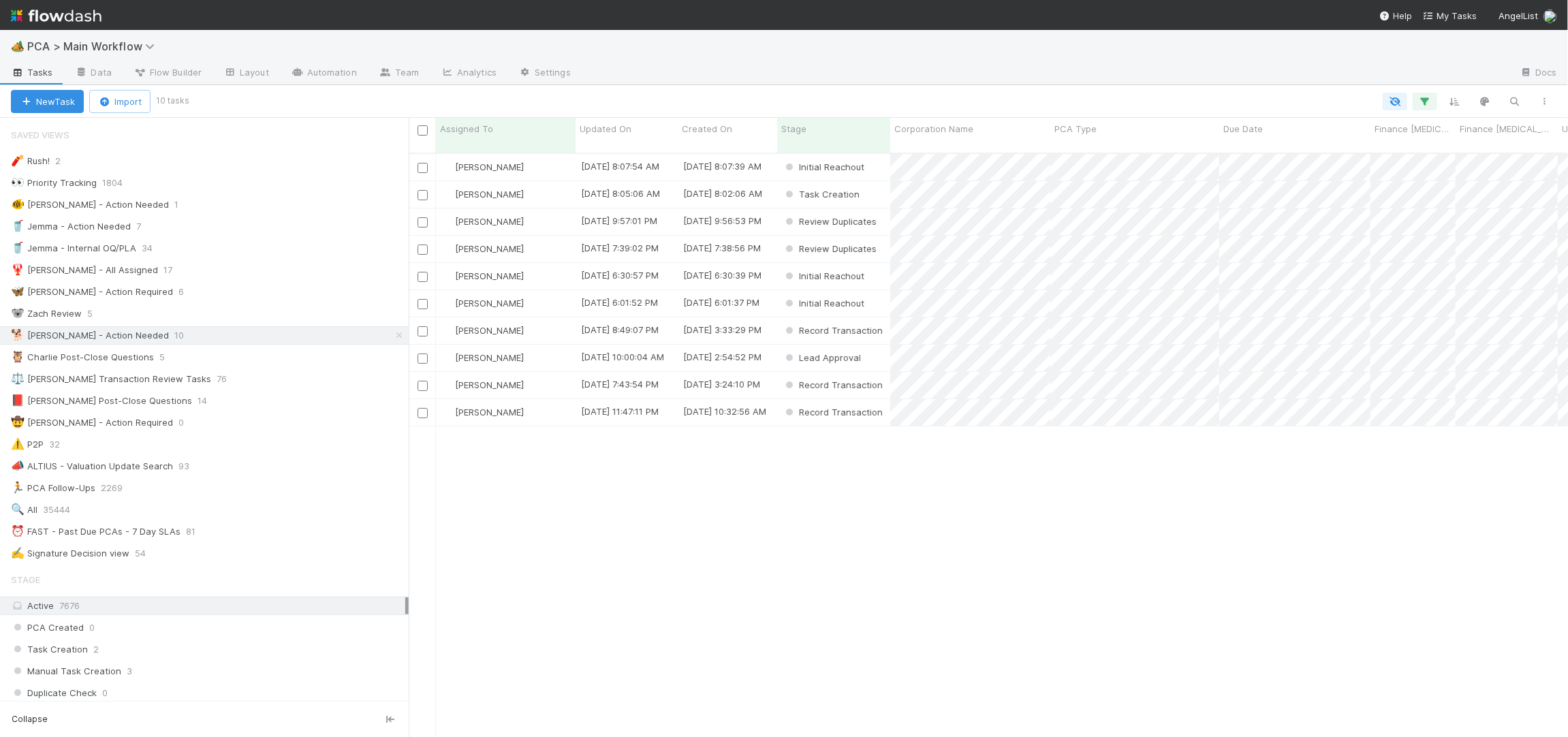
scroll to position [595, 1159]
click at [619, 133] on span "Updated On" at bounding box center [606, 129] width 51 height 14
click at [628, 148] on div "Sort Oldest → Newest" at bounding box center [658, 154] width 155 height 21
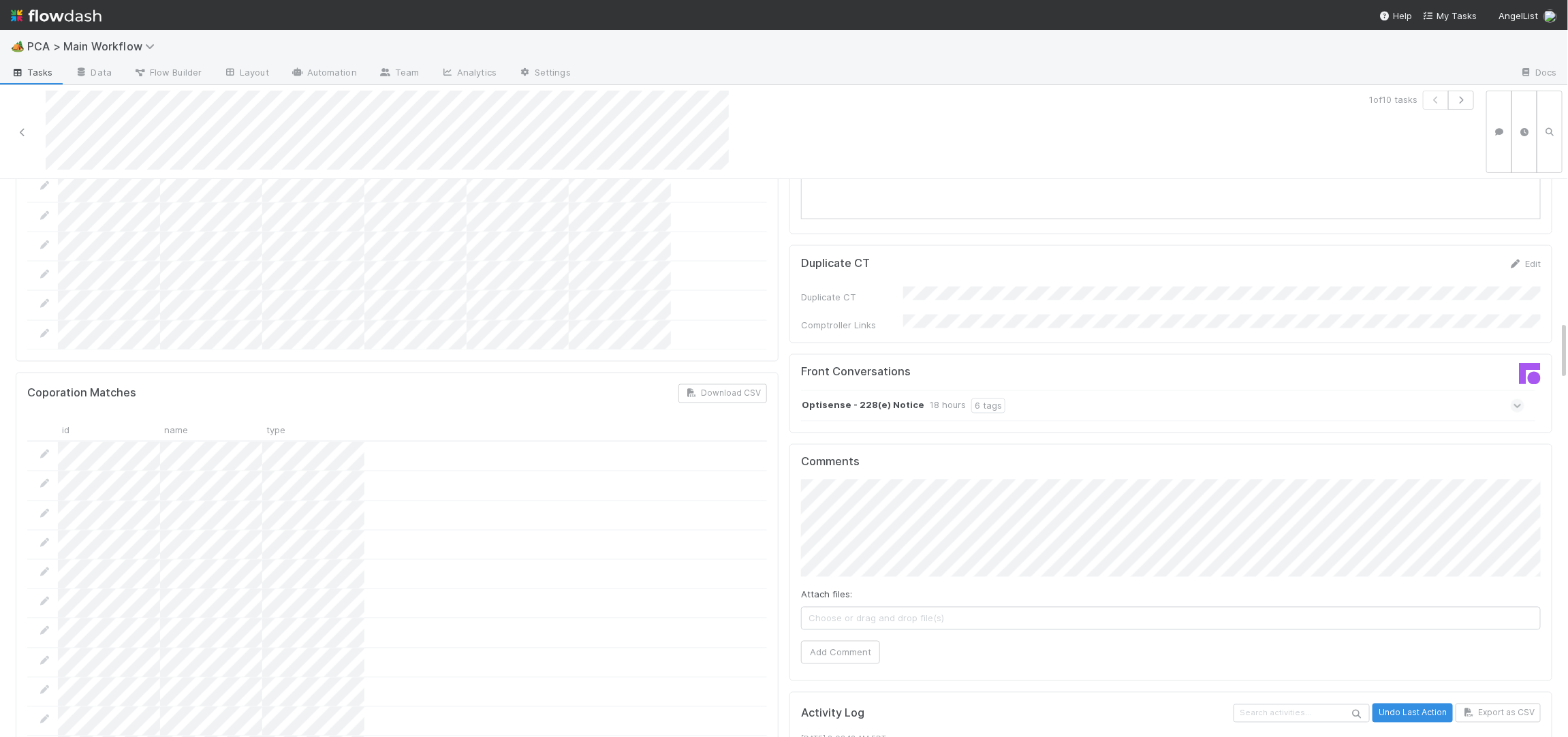
scroll to position [1372, 0]
click at [879, 400] on strong "Optisense - 228(e) Notice" at bounding box center [862, 407] width 122 height 15
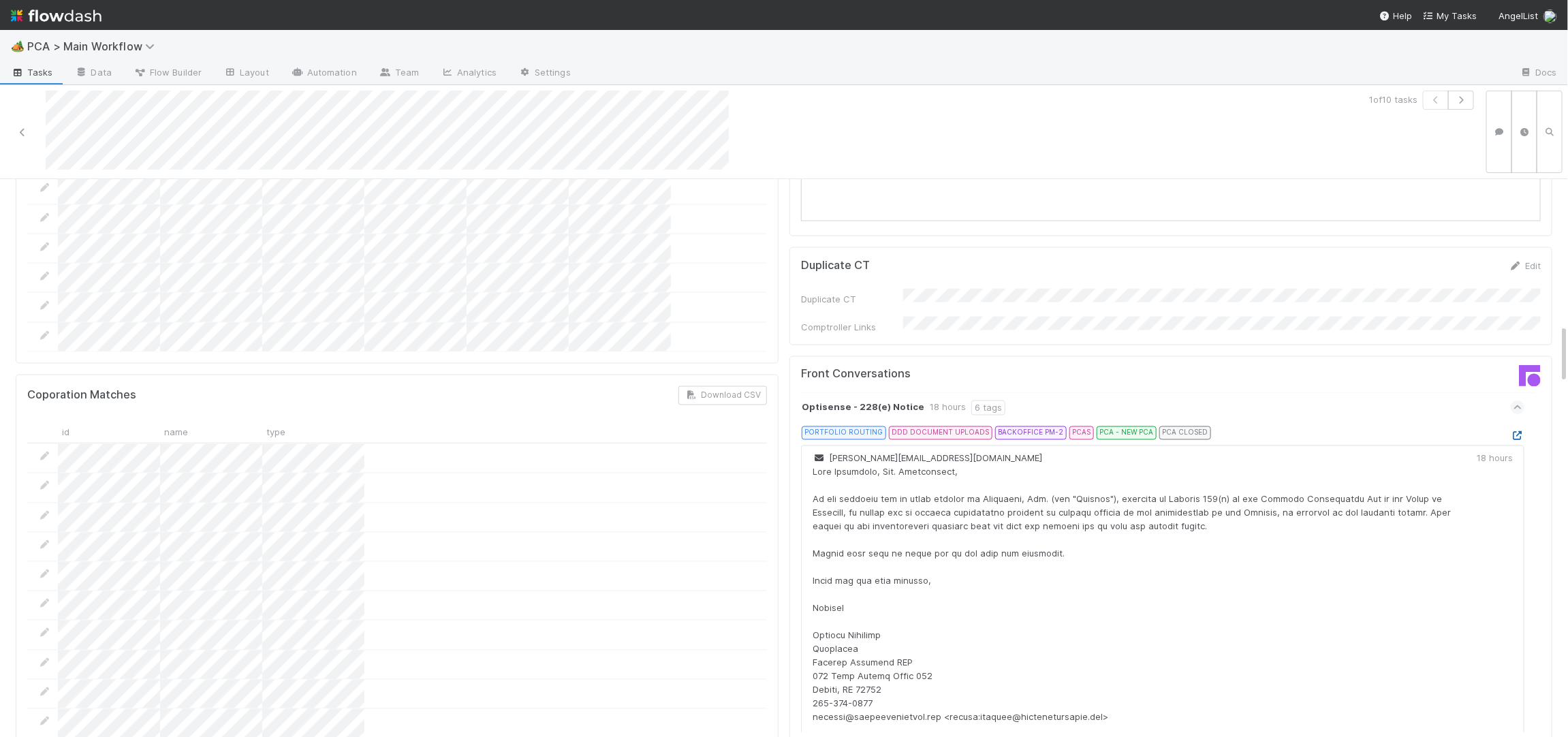
click at [1517, 432] on icon at bounding box center [1517, 436] width 14 height 9
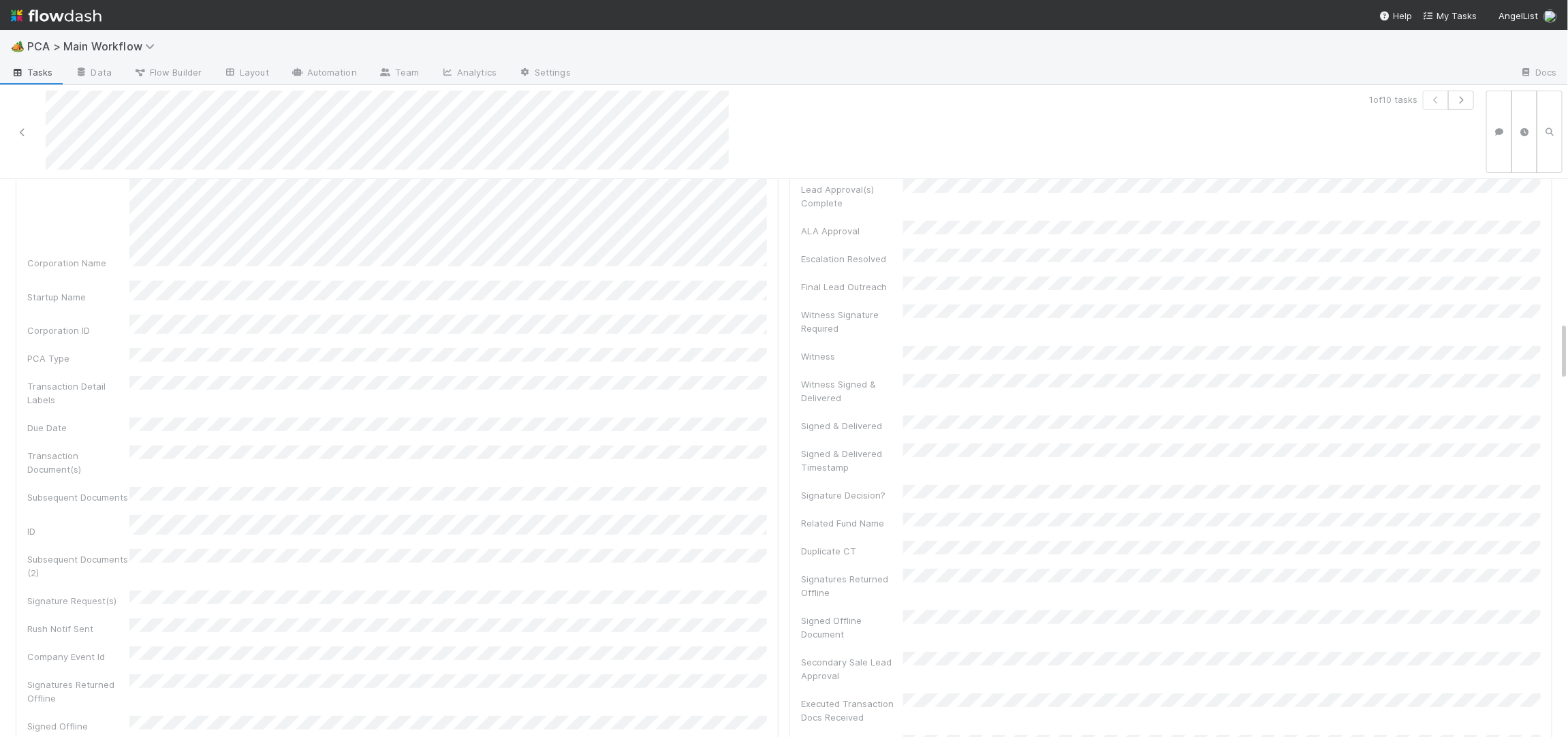
scroll to position [0, 0]
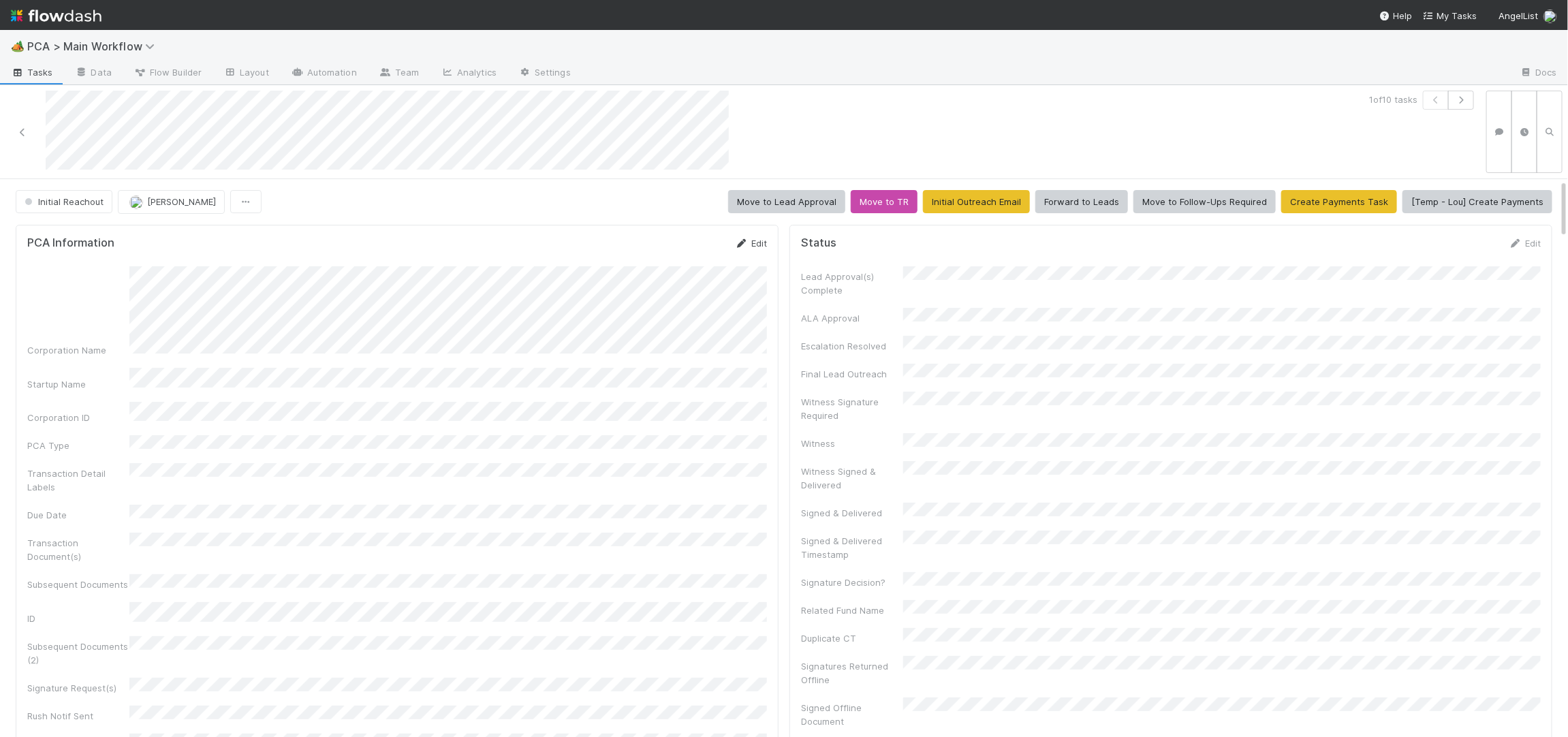
click at [743, 243] on icon at bounding box center [741, 243] width 14 height 9
drag, startPoint x: 689, startPoint y: 247, endPoint x: 947, endPoint y: 292, distance: 261.9
click at [689, 247] on button "Save" at bounding box center [694, 248] width 39 height 23
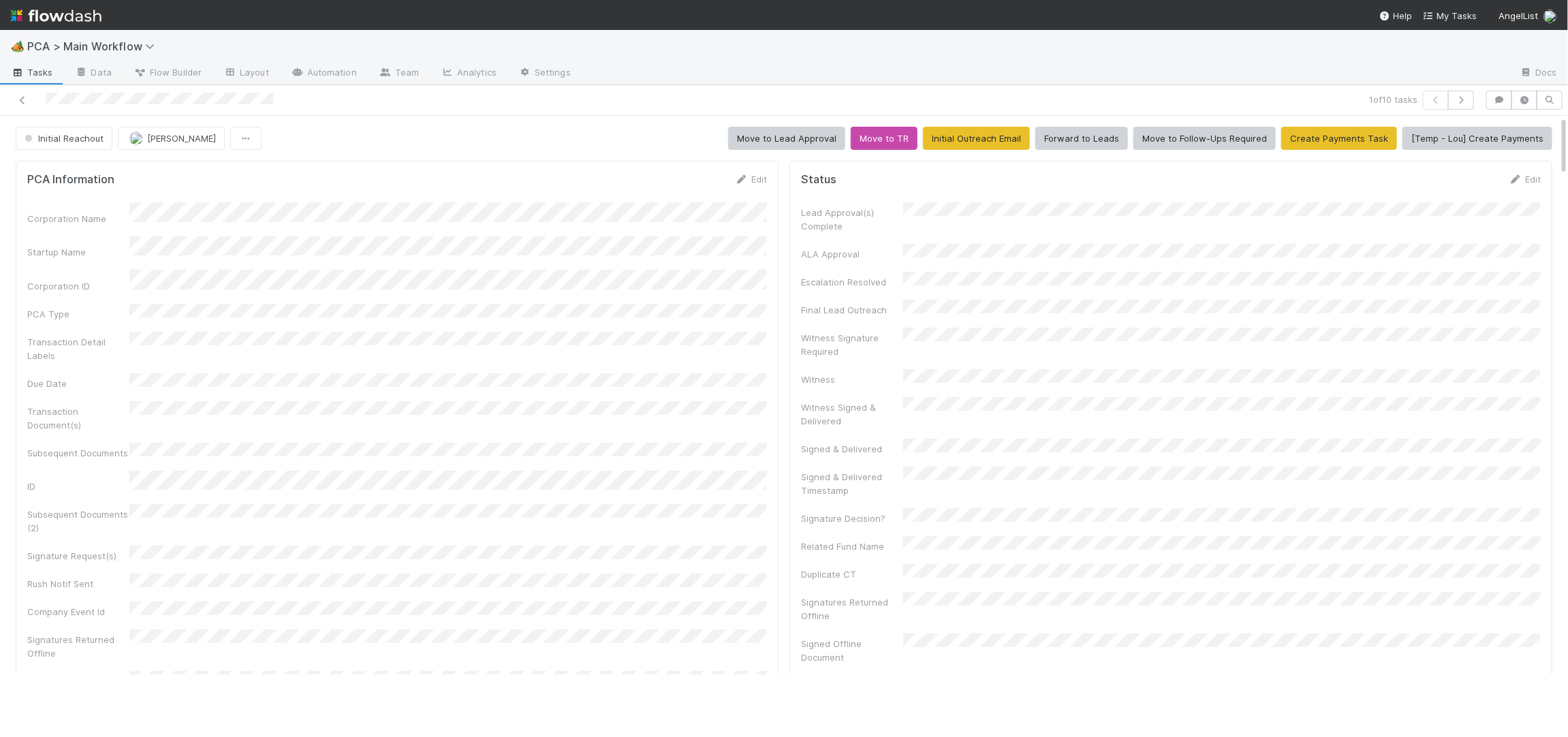
drag, startPoint x: 739, startPoint y: 179, endPoint x: 697, endPoint y: 202, distance: 47.9
click at [739, 179] on icon at bounding box center [741, 179] width 14 height 9
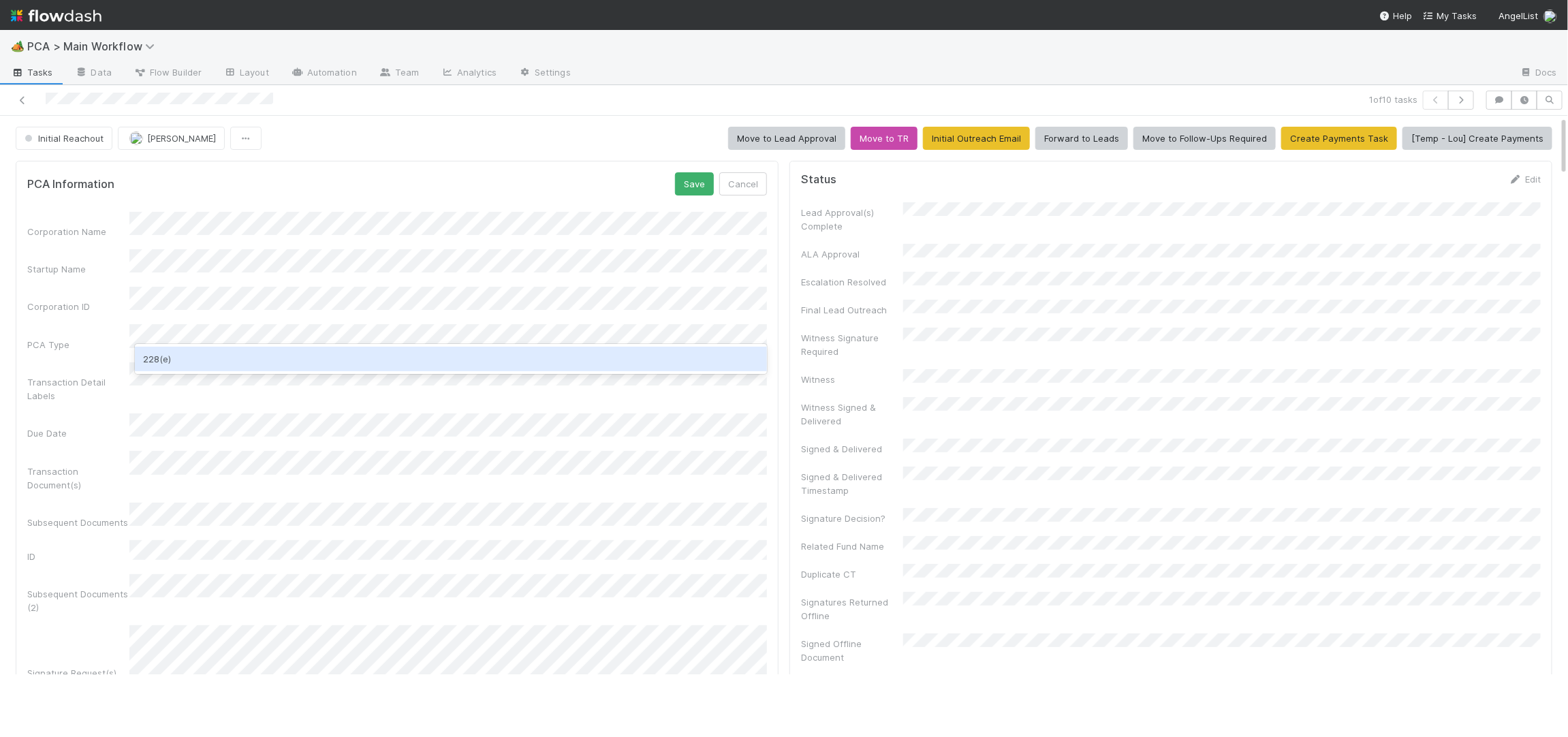
click at [288, 366] on div "228(e)" at bounding box center [451, 359] width 632 height 24
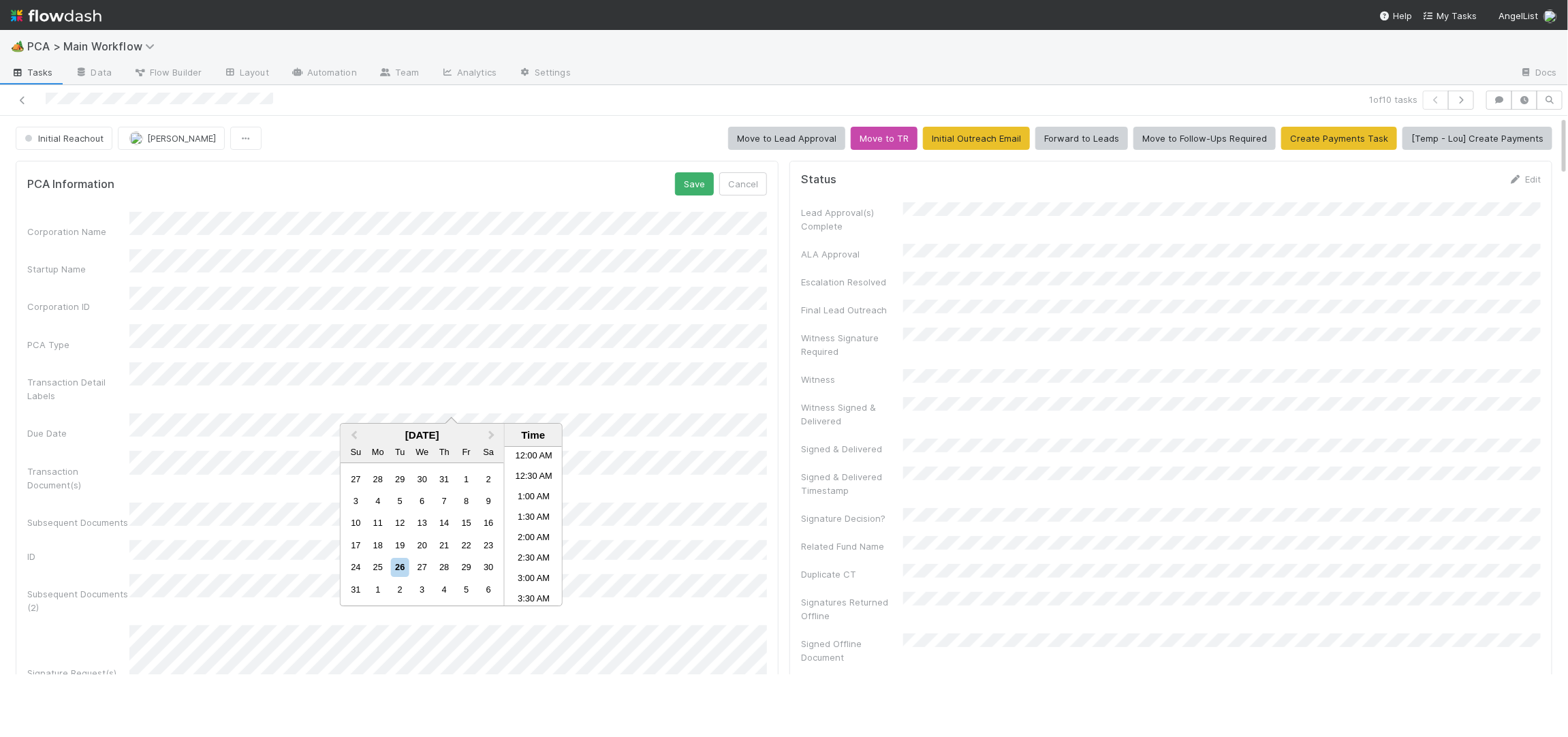
scroll to position [339, 0]
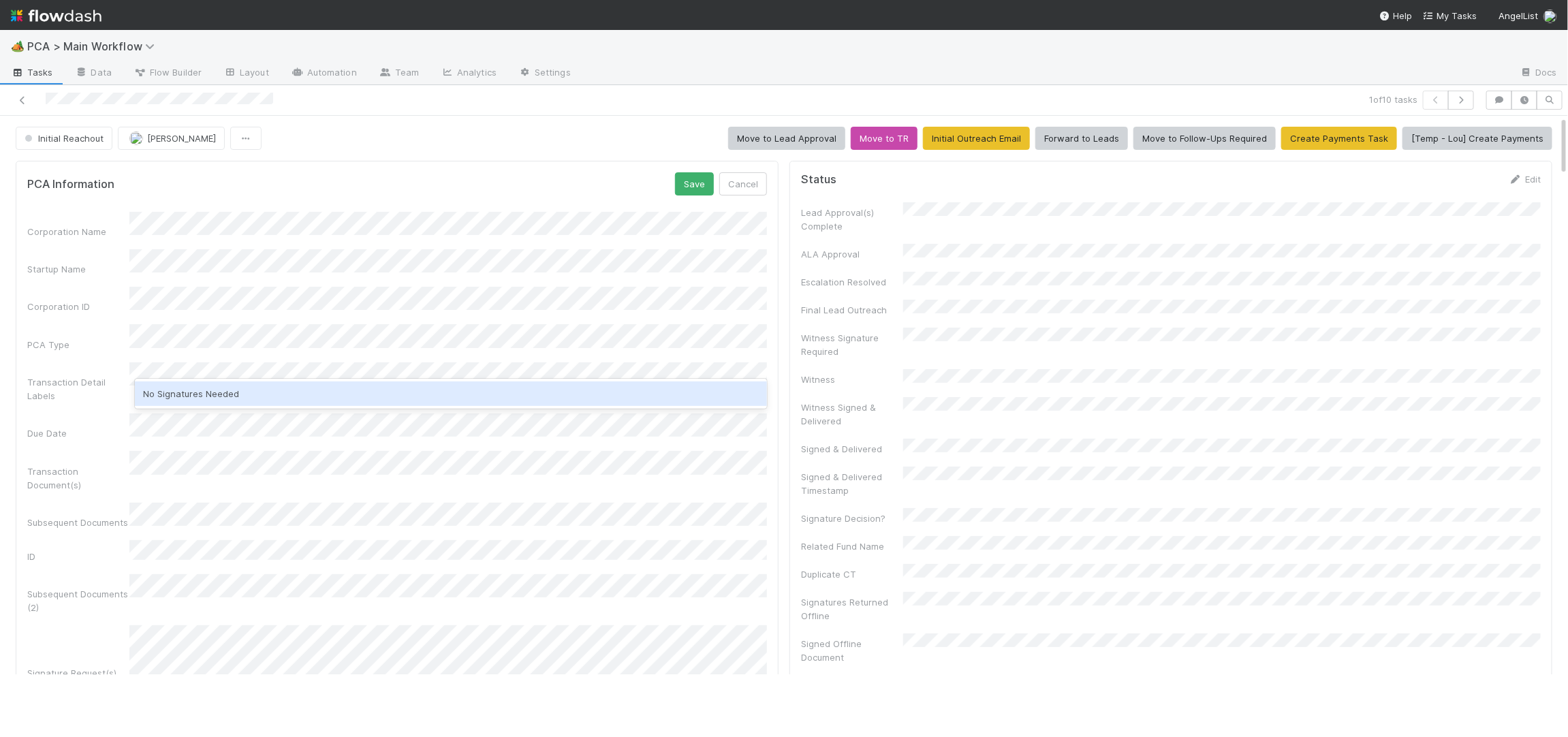
click at [249, 383] on div "No Signatures Needed" at bounding box center [451, 394] width 632 height 24
click at [502, 150] on div "Initial Reachout Charlie Bell Move to Lead Approval Move to TR Initial Outreach…" at bounding box center [784, 138] width 1537 height 23
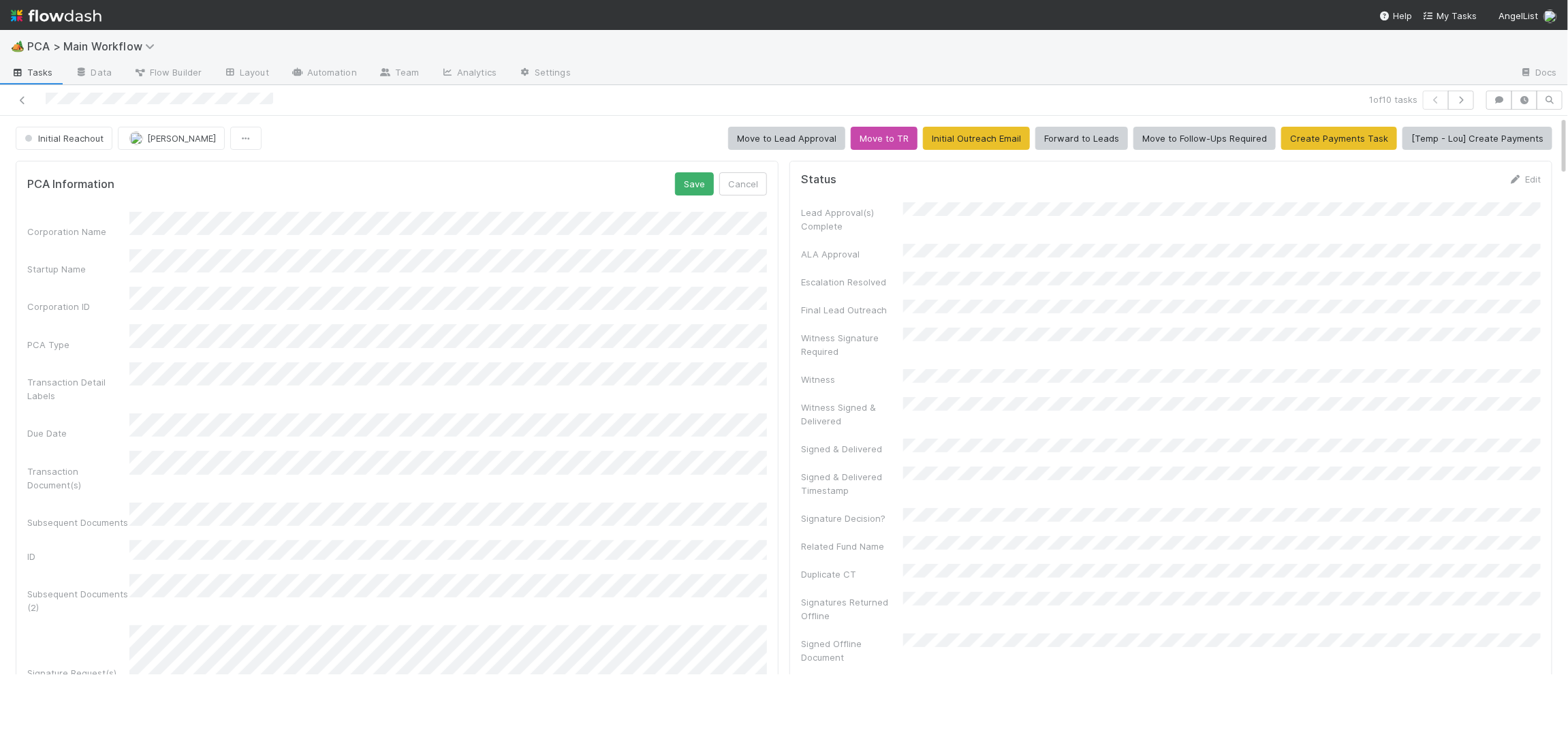
click at [693, 171] on div "PCA Information Save Cancel Corporation Name Startup Name Corporation ID PCA Ty…" at bounding box center [397, 545] width 763 height 768
click at [690, 177] on button "Save" at bounding box center [694, 184] width 39 height 23
click at [87, 139] on span "Initial Reachout" at bounding box center [62, 138] width 82 height 11
click at [110, 197] on span "Record Transaction" at bounding box center [69, 197] width 100 height 11
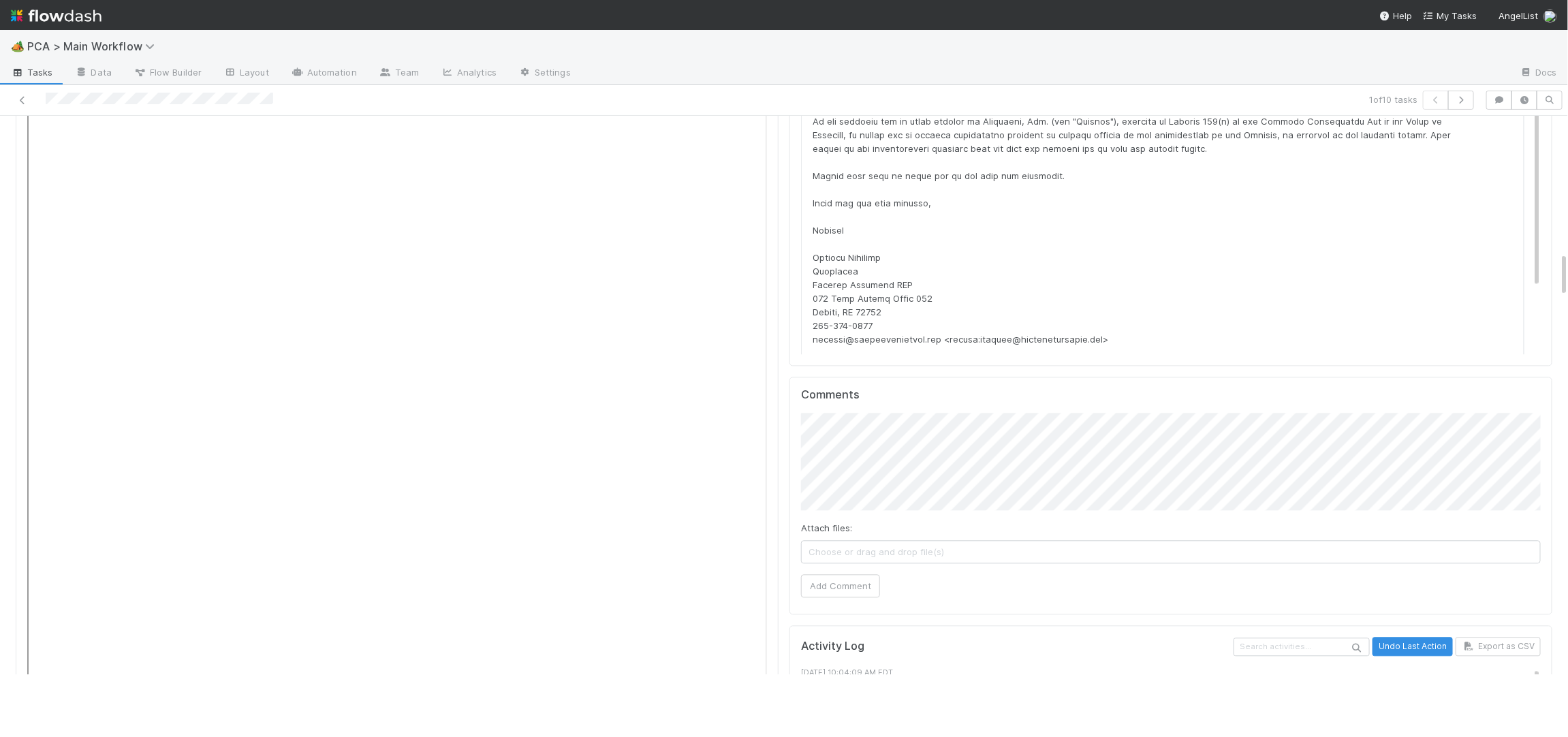
scroll to position [1686, 0]
click at [804, 575] on button "Add Comment" at bounding box center [840, 586] width 79 height 23
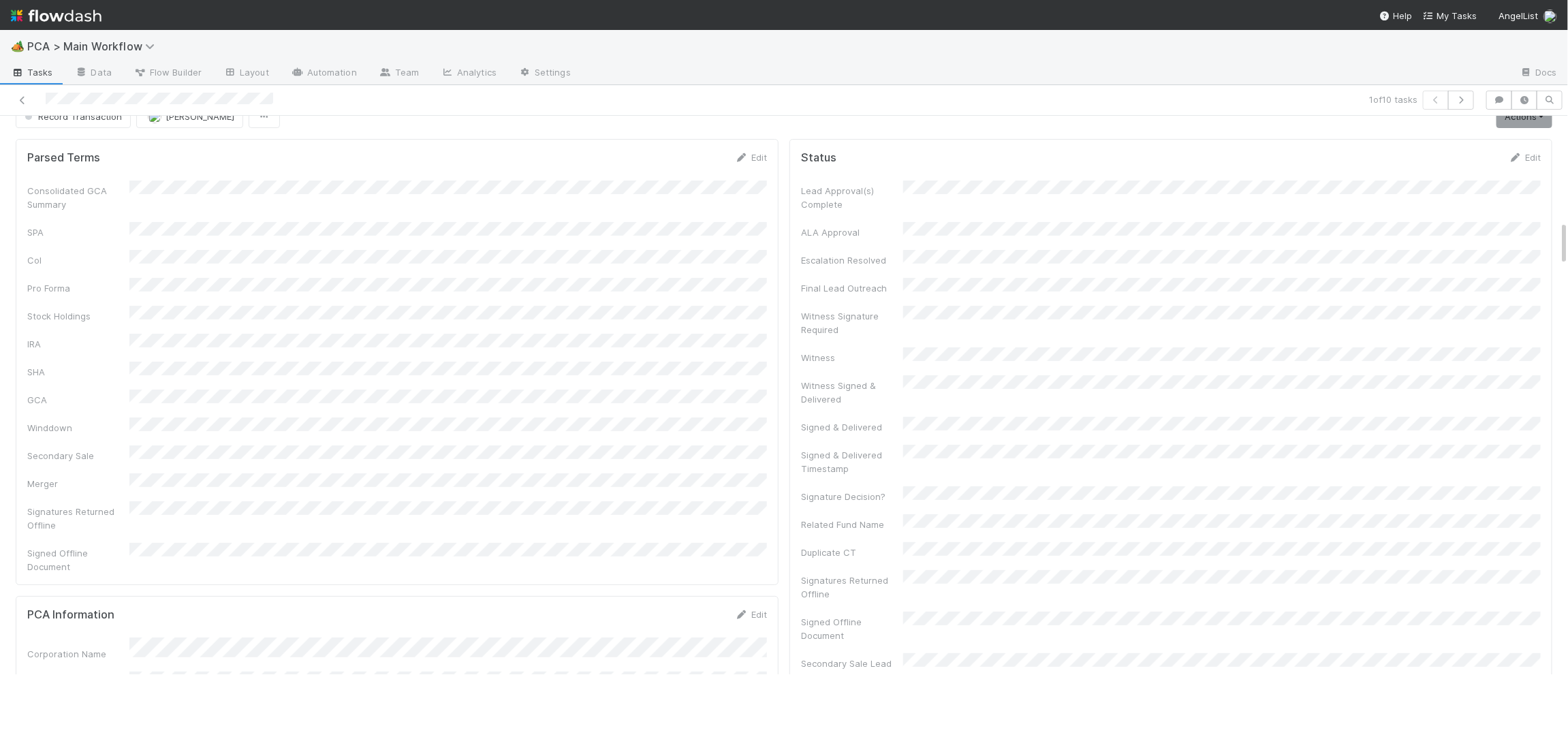
scroll to position [0, 0]
click at [68, 17] on img at bounding box center [56, 16] width 91 height 23
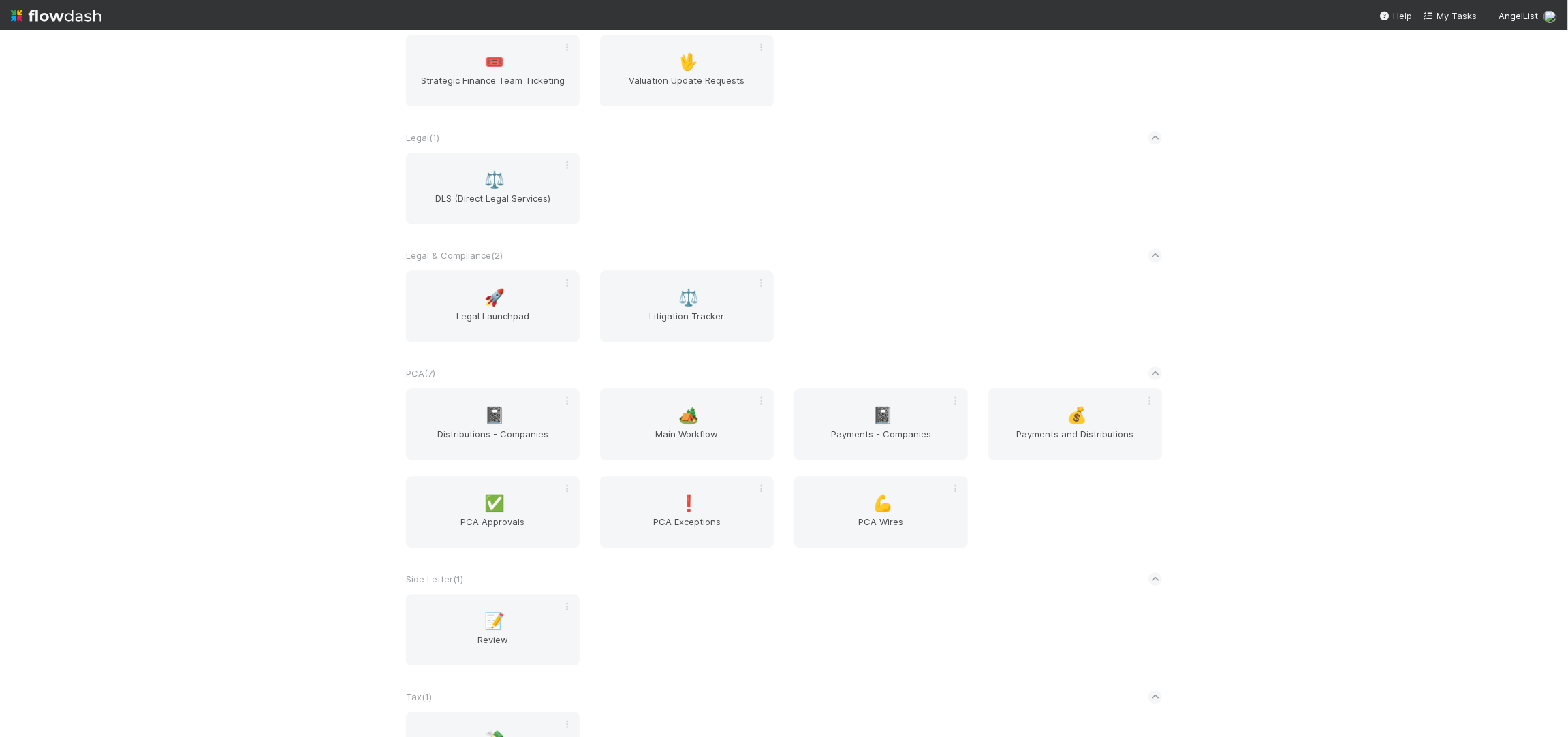
scroll to position [2184, 0]
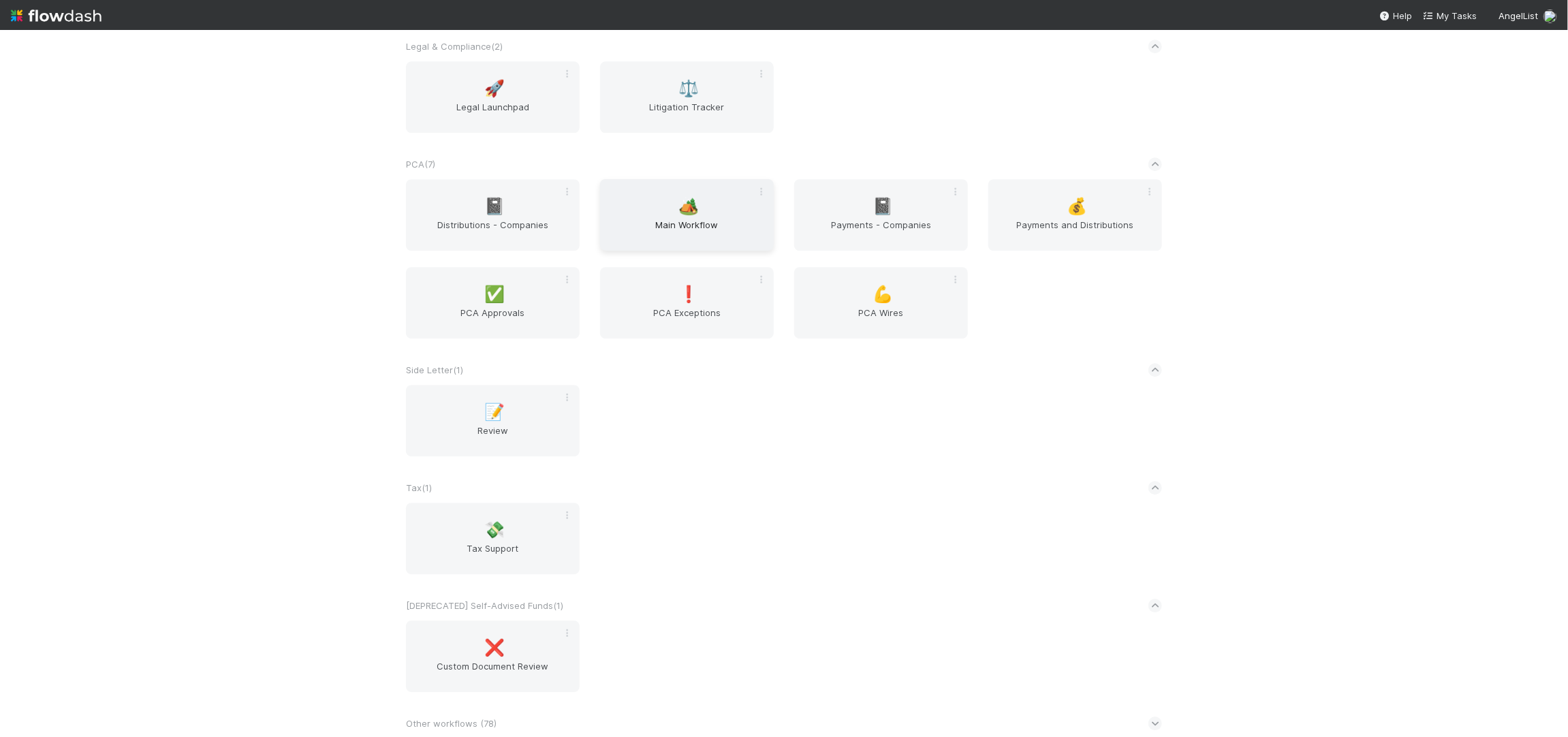
click at [696, 197] on span "🏕️" at bounding box center [689, 206] width 21 height 18
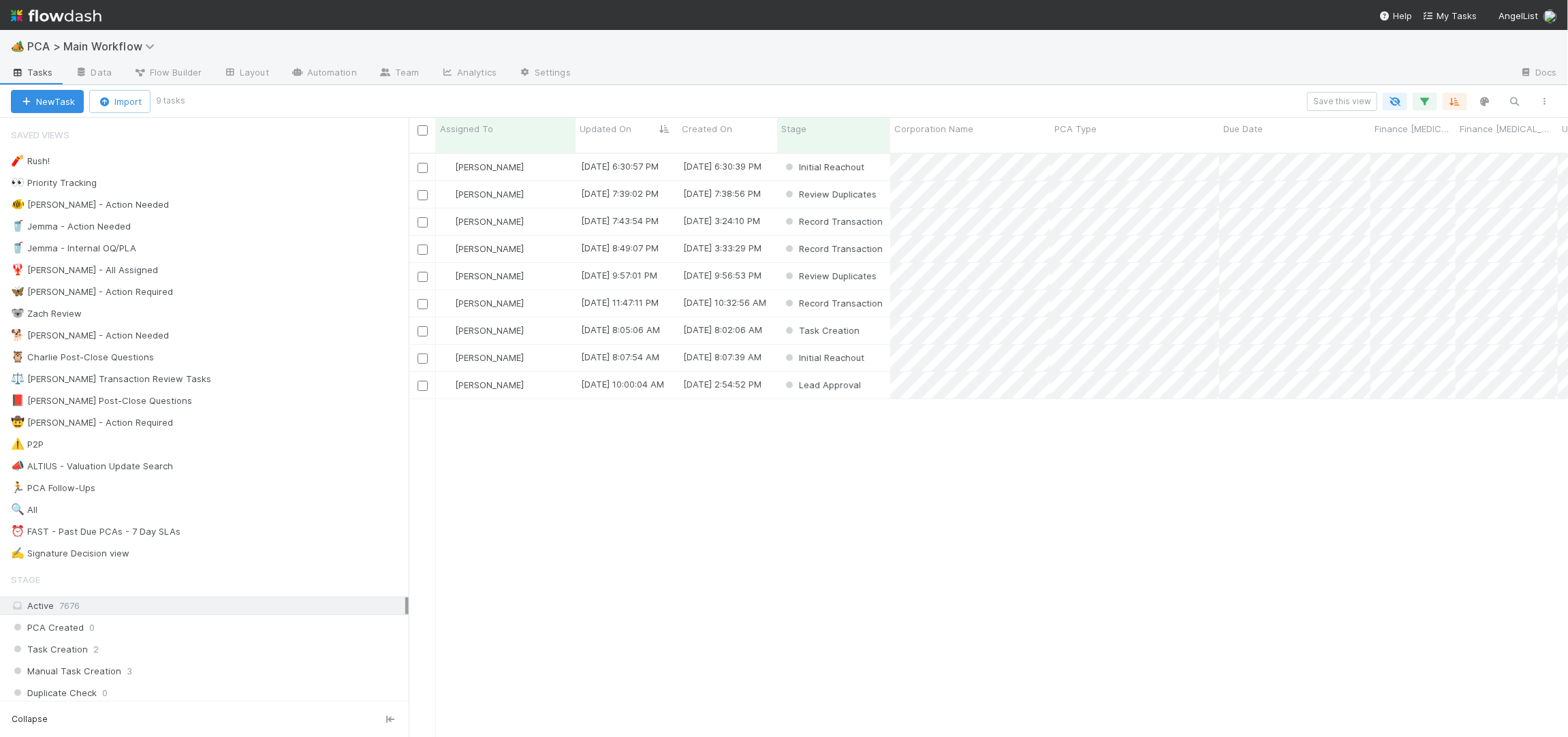
scroll to position [595, 1159]
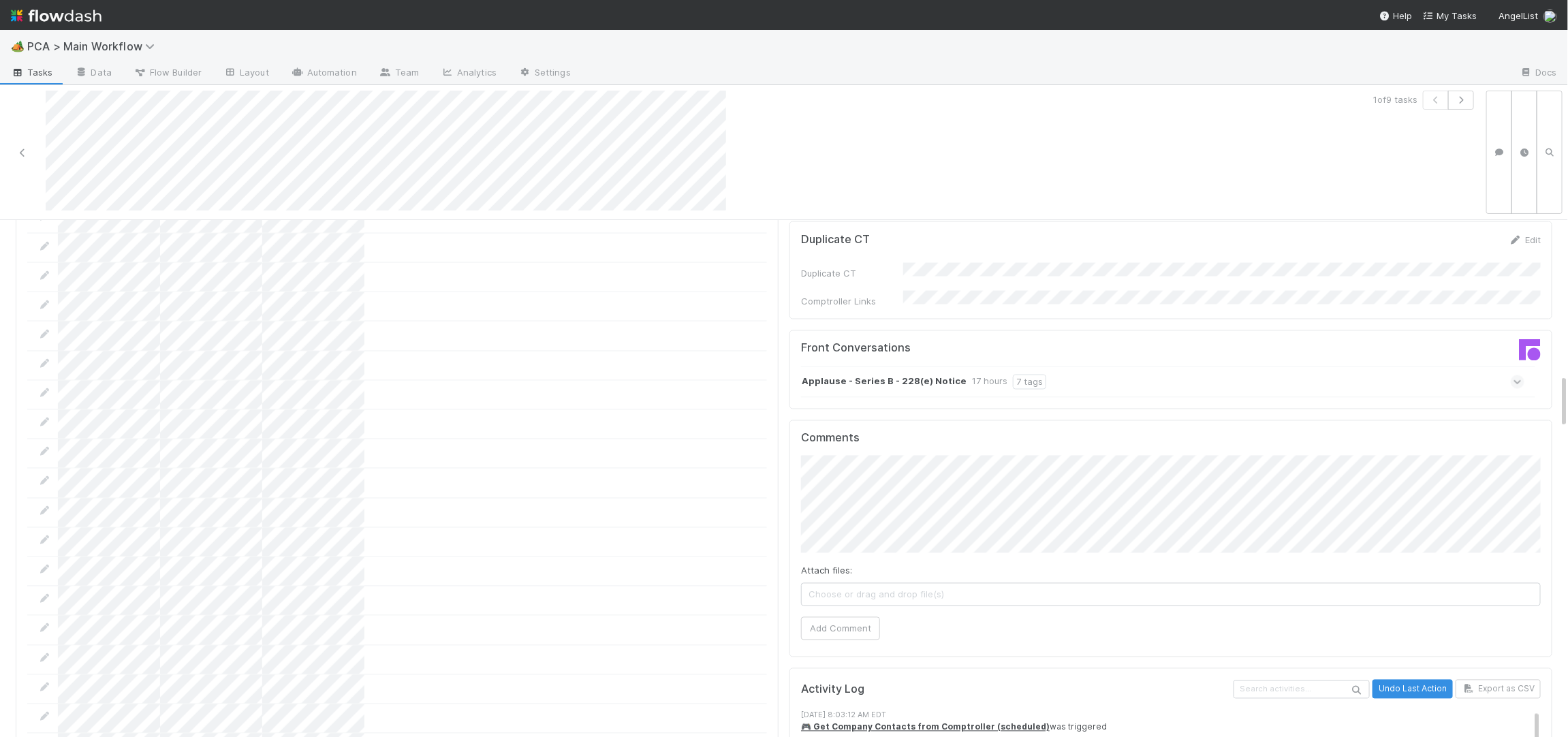
scroll to position [1438, 0]
drag, startPoint x: 957, startPoint y: 313, endPoint x: 975, endPoint y: 312, distance: 18.0
click at [957, 375] on div "Applause - Series B - 228(e) Notice 17 hours 7 tags" at bounding box center [924, 382] width 245 height 15
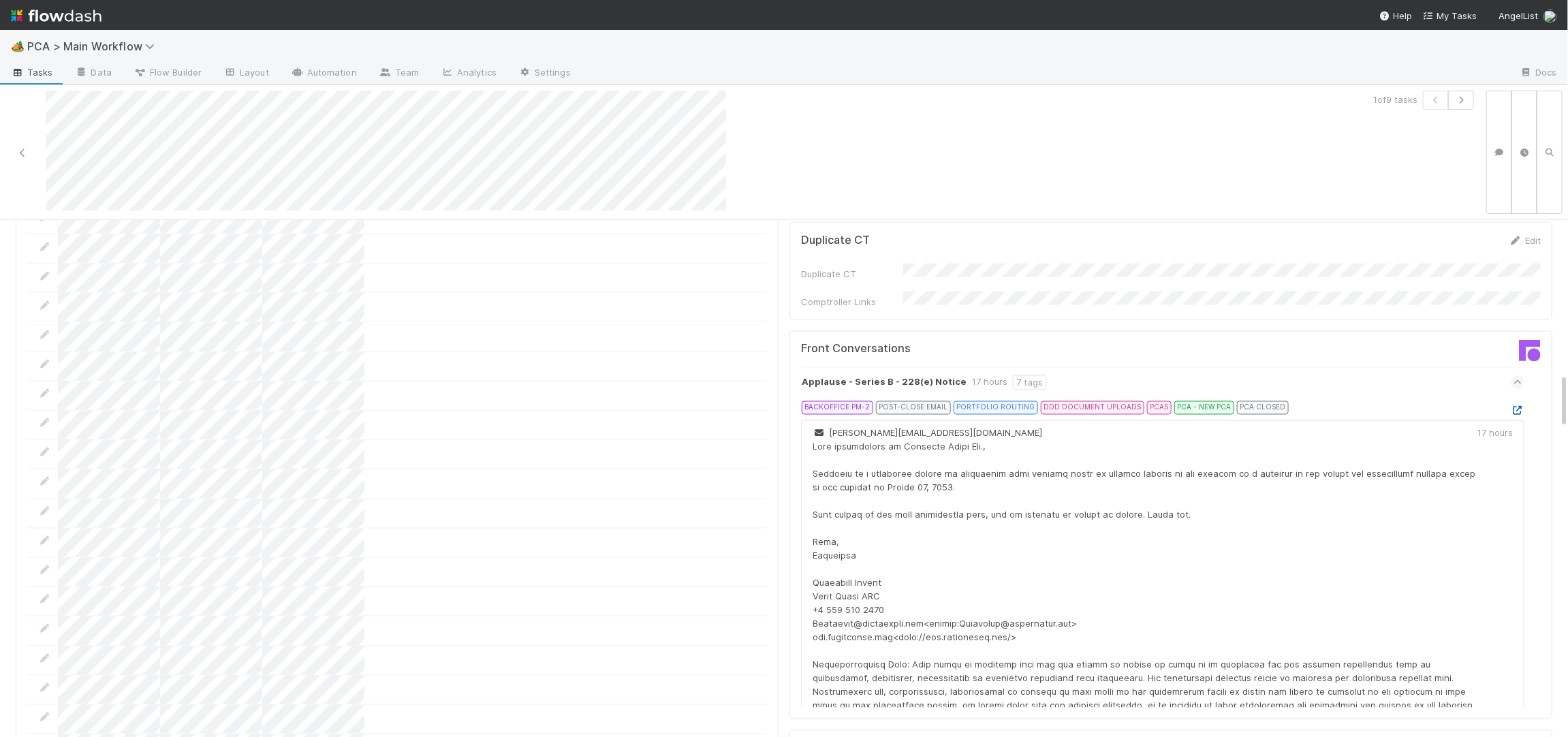
click at [1522, 407] on icon at bounding box center [1517, 411] width 14 height 9
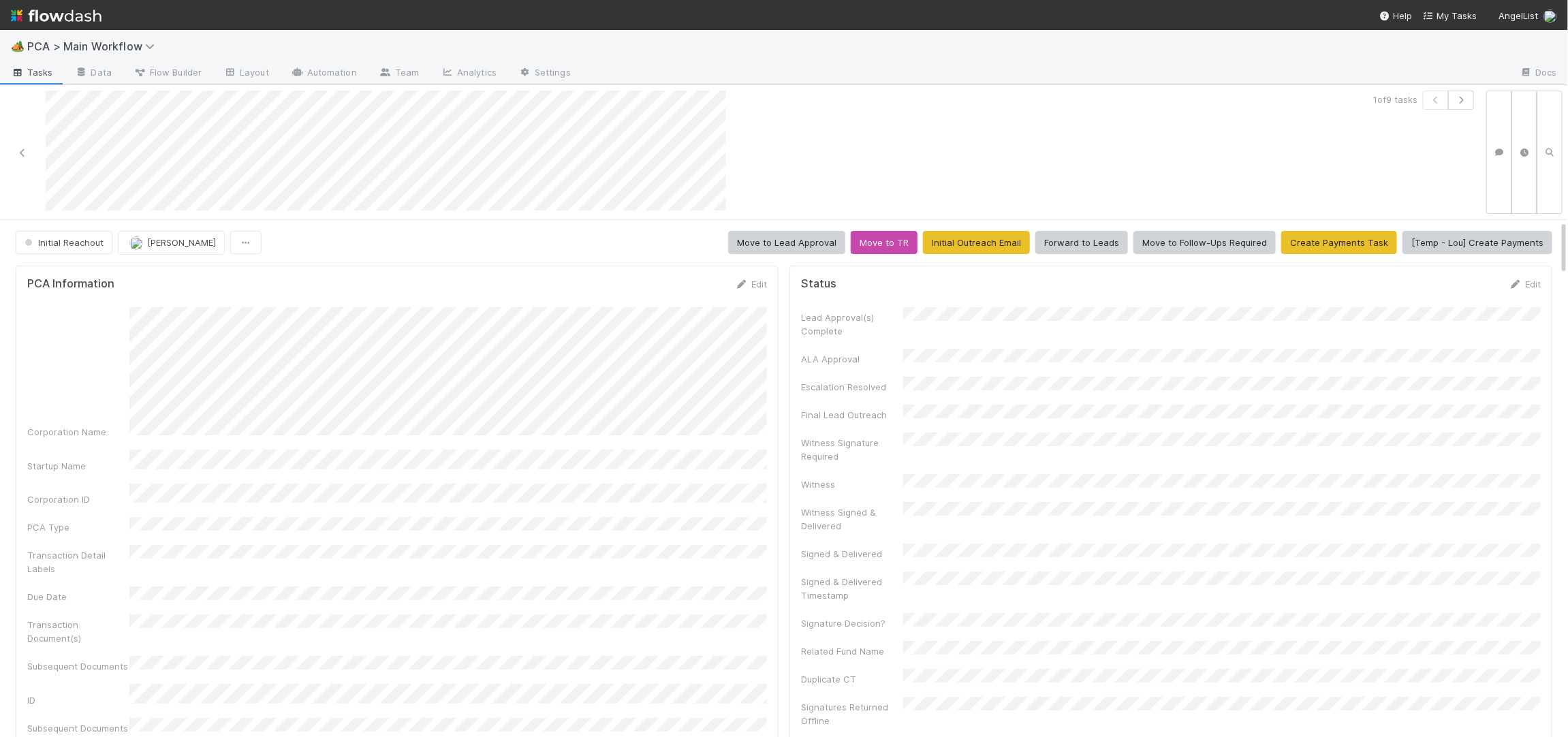
drag, startPoint x: 741, startPoint y: 281, endPoint x: 404, endPoint y: 291, distance: 337.1
click at [741, 281] on icon at bounding box center [741, 285] width 14 height 9
click at [685, 290] on button "Save" at bounding box center [694, 289] width 39 height 23
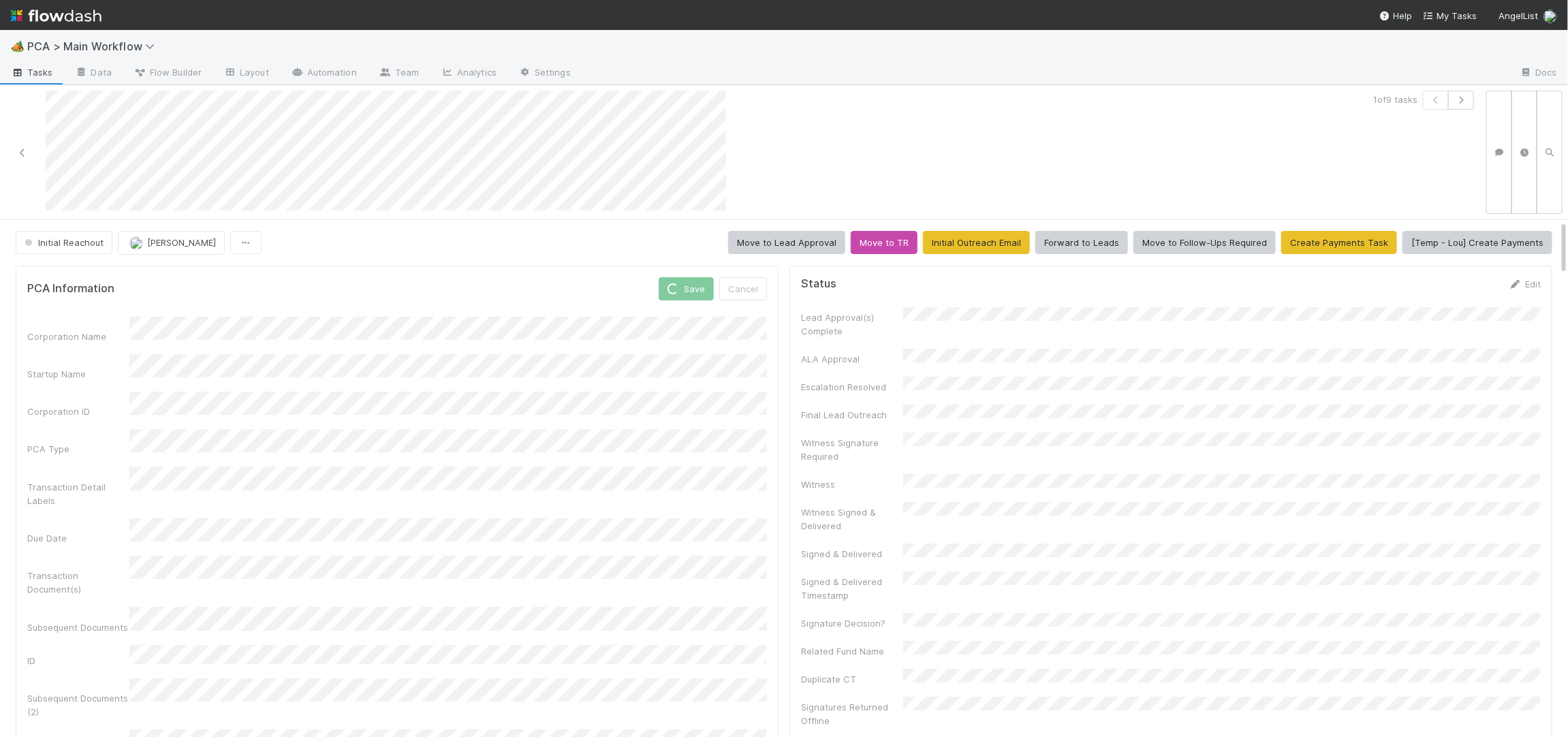
scroll to position [463, 0]
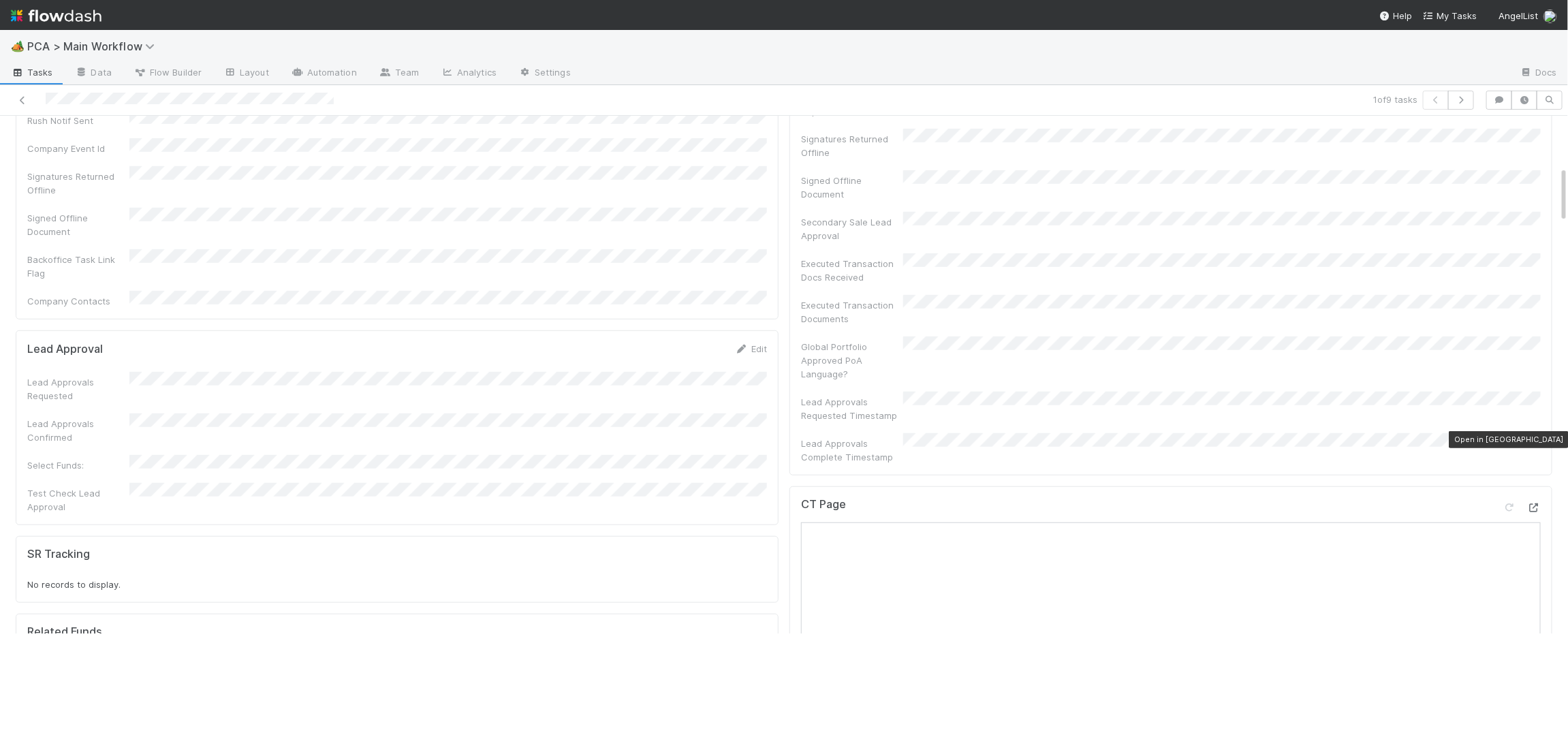
click at [1533, 503] on icon at bounding box center [1534, 508] width 14 height 9
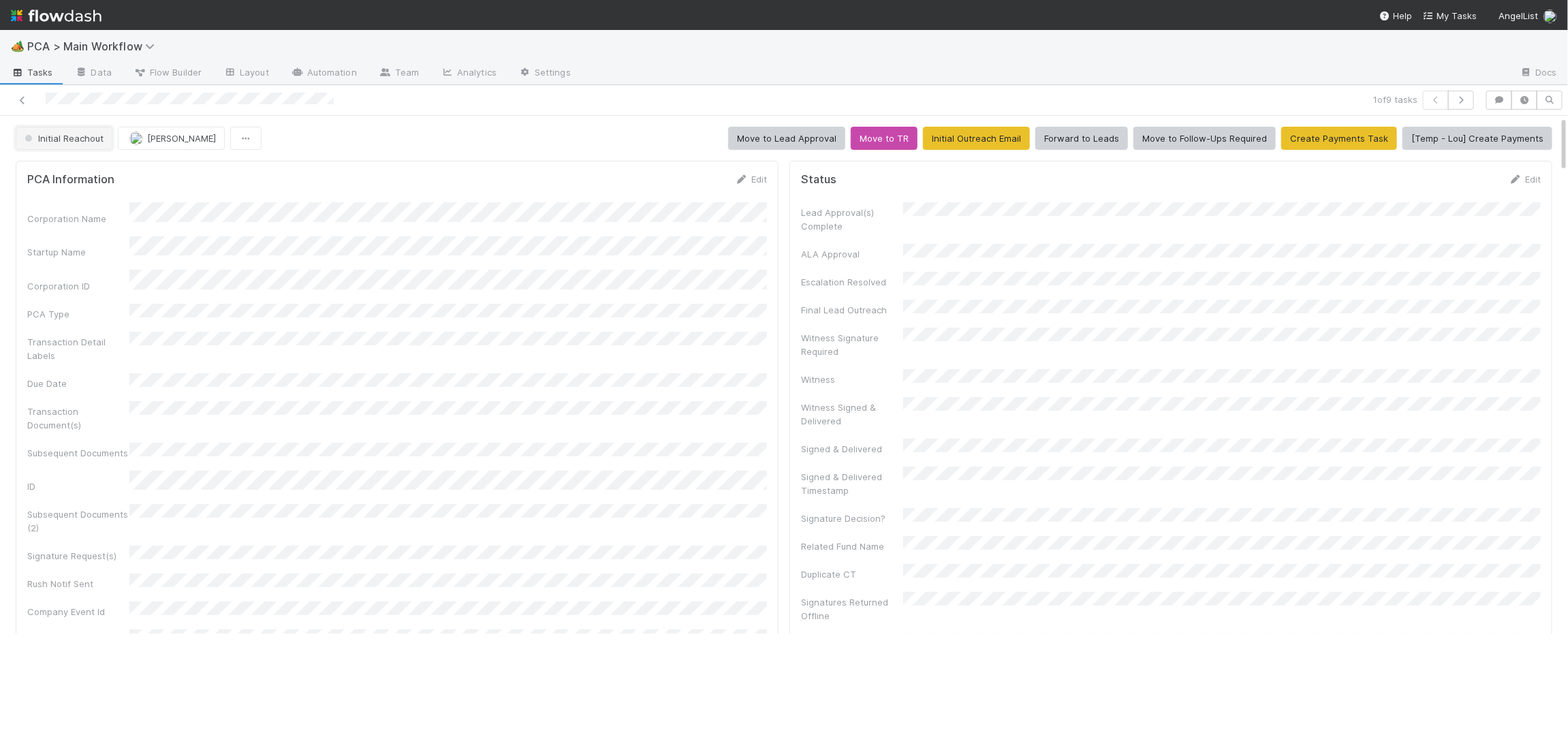
click at [74, 134] on span "Initial Reachout" at bounding box center [62, 138] width 82 height 11
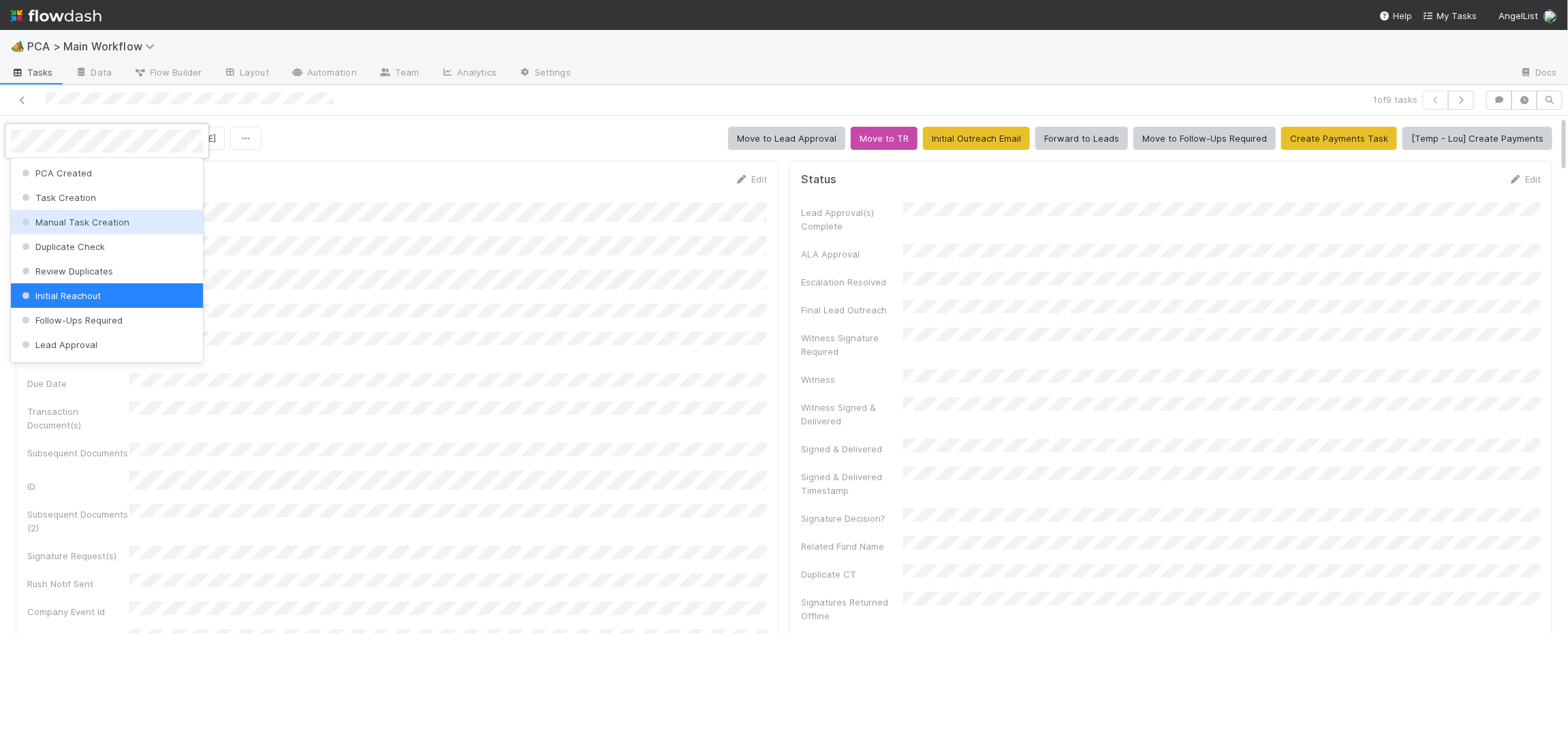
scroll to position [1, 0]
click at [133, 219] on div "Manual Task Creation" at bounding box center [107, 221] width 192 height 24
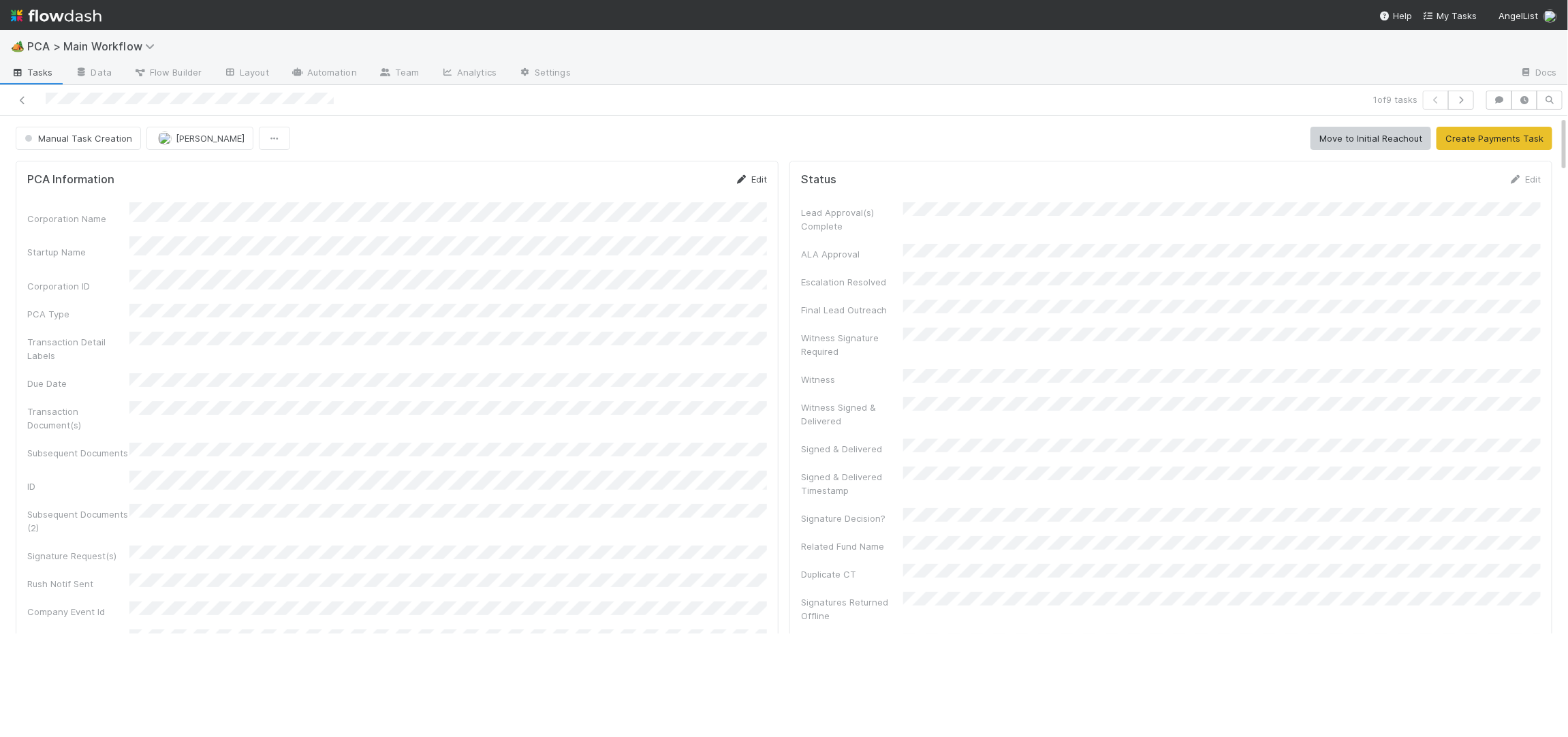
click at [742, 182] on icon at bounding box center [741, 179] width 14 height 9
click at [341, 276] on div "Corporation Name Startup Name Corporation ID PCA Type Transaction Detail Labels…" at bounding box center [397, 564] width 740 height 705
click at [690, 182] on button "Save" at bounding box center [694, 184] width 39 height 23
drag, startPoint x: 742, startPoint y: 182, endPoint x: 628, endPoint y: 208, distance: 116.9
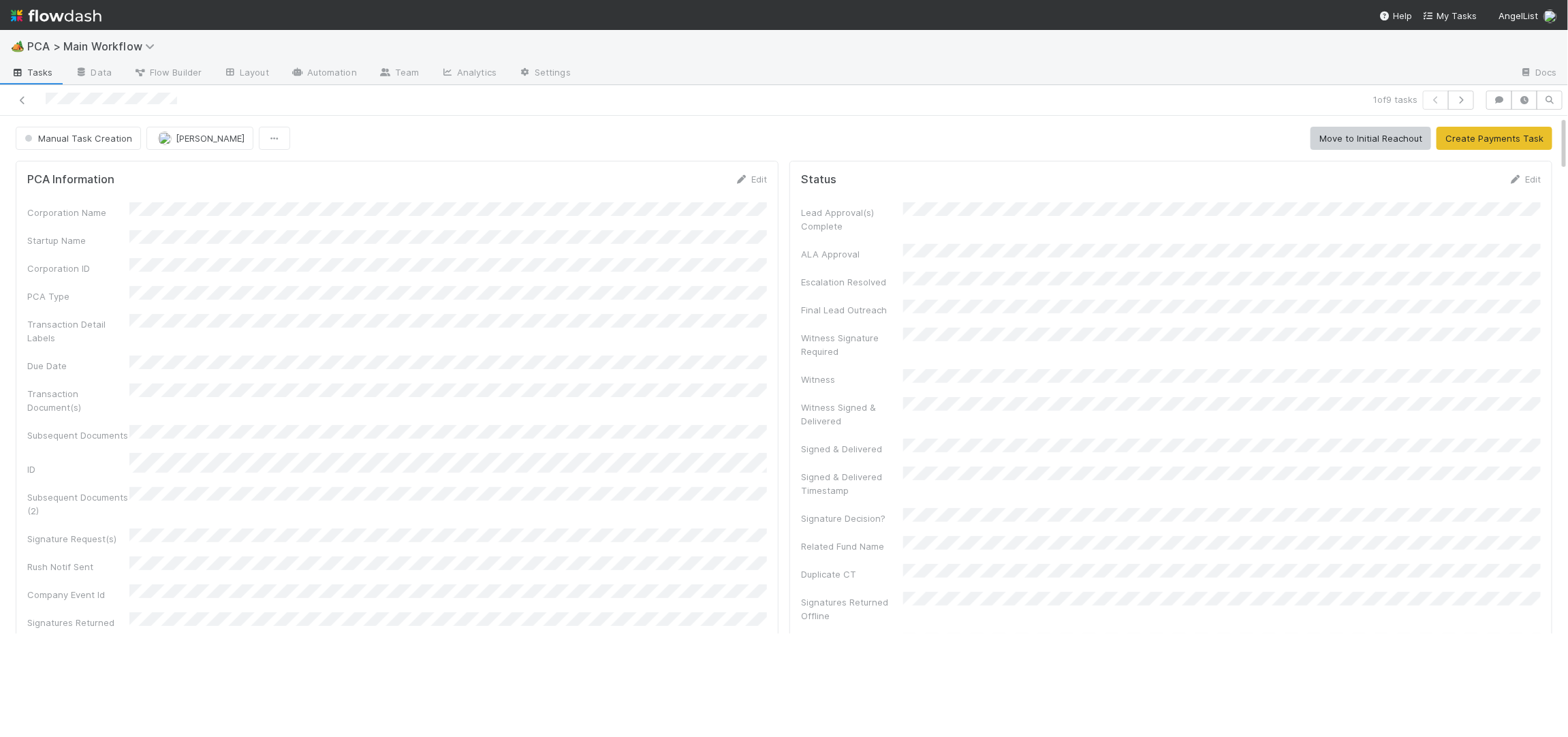
click at [741, 182] on icon at bounding box center [741, 179] width 14 height 9
click at [684, 182] on button "Save" at bounding box center [694, 184] width 39 height 23
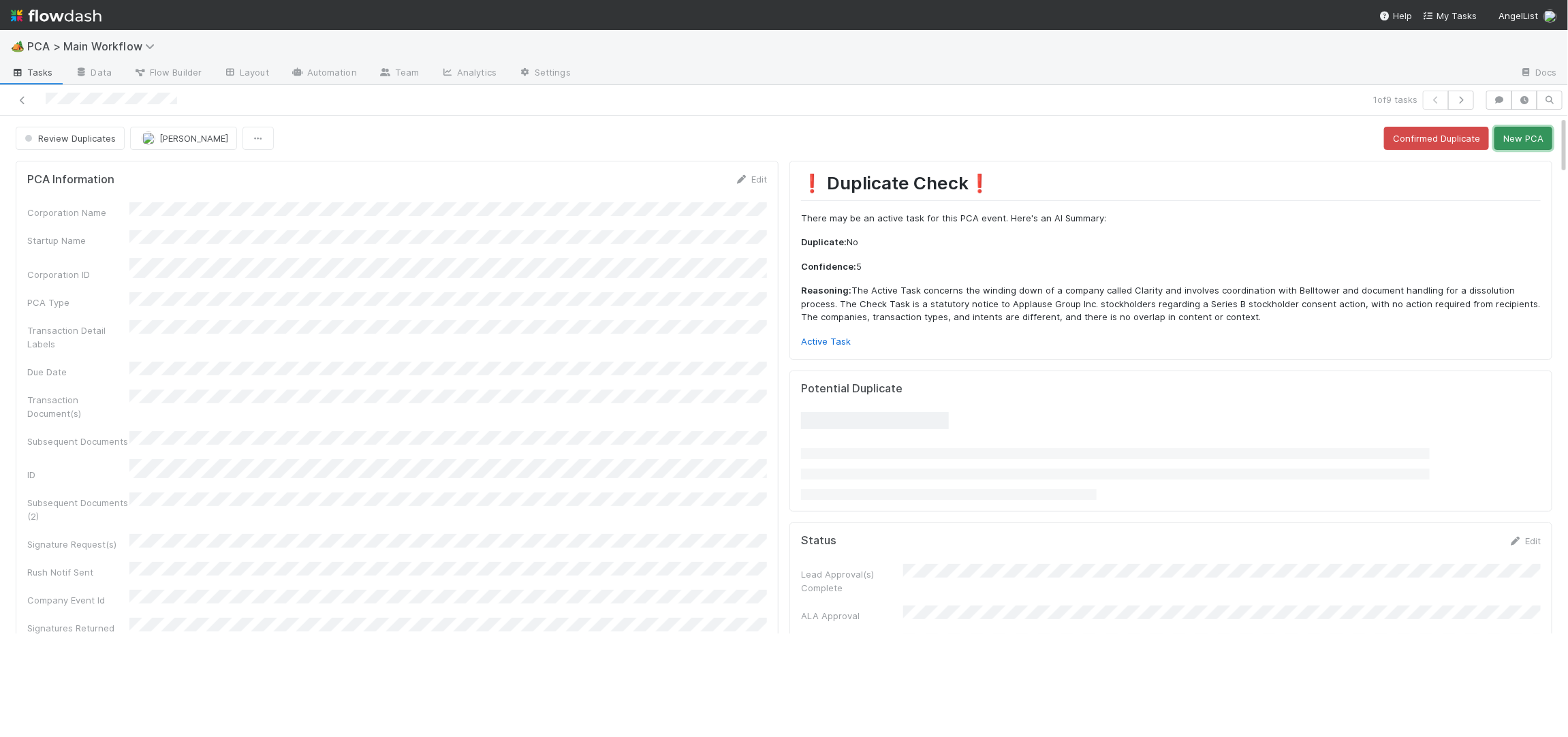
click at [1514, 137] on button "New PCA" at bounding box center [1523, 138] width 58 height 23
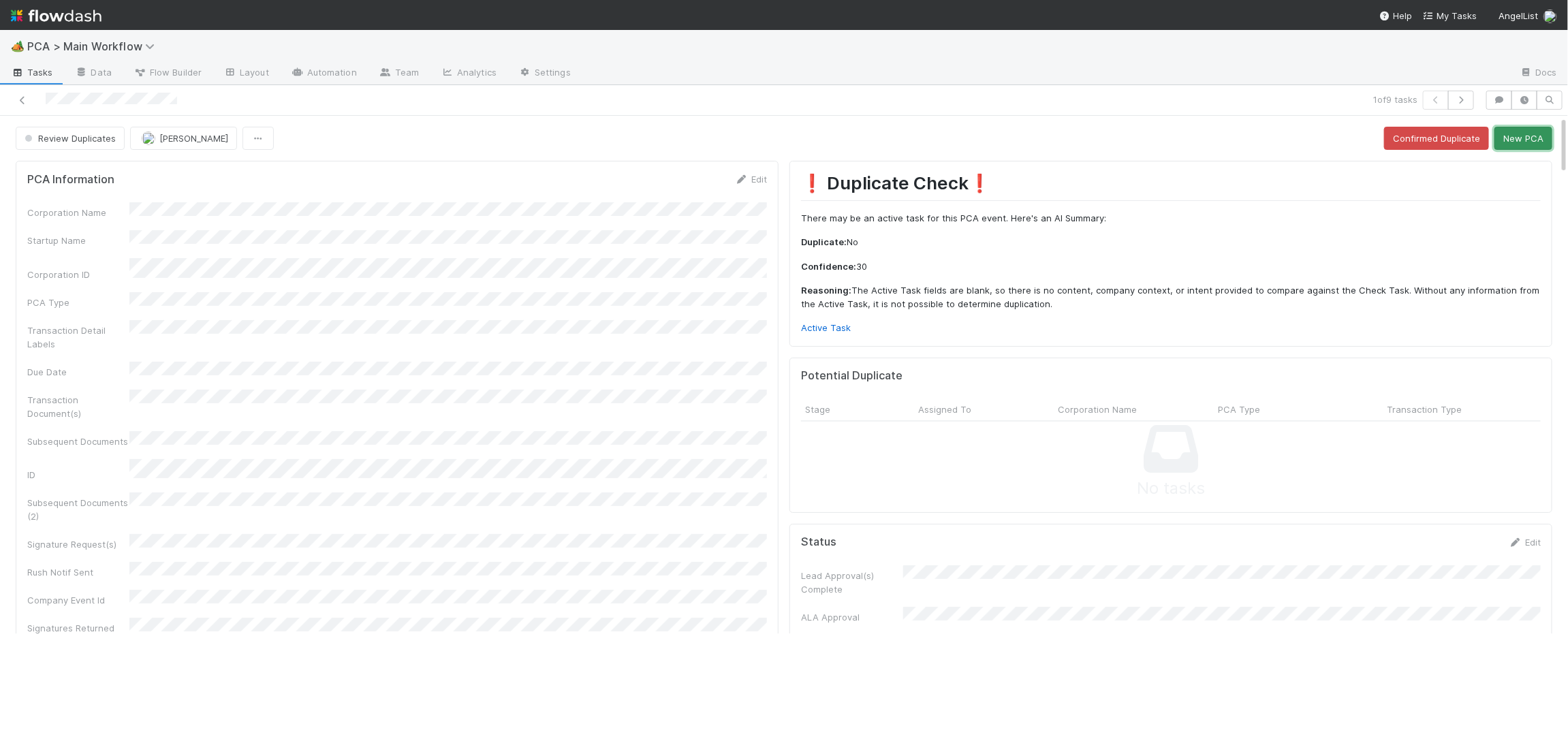
click at [1511, 141] on button "New PCA" at bounding box center [1523, 138] width 58 height 23
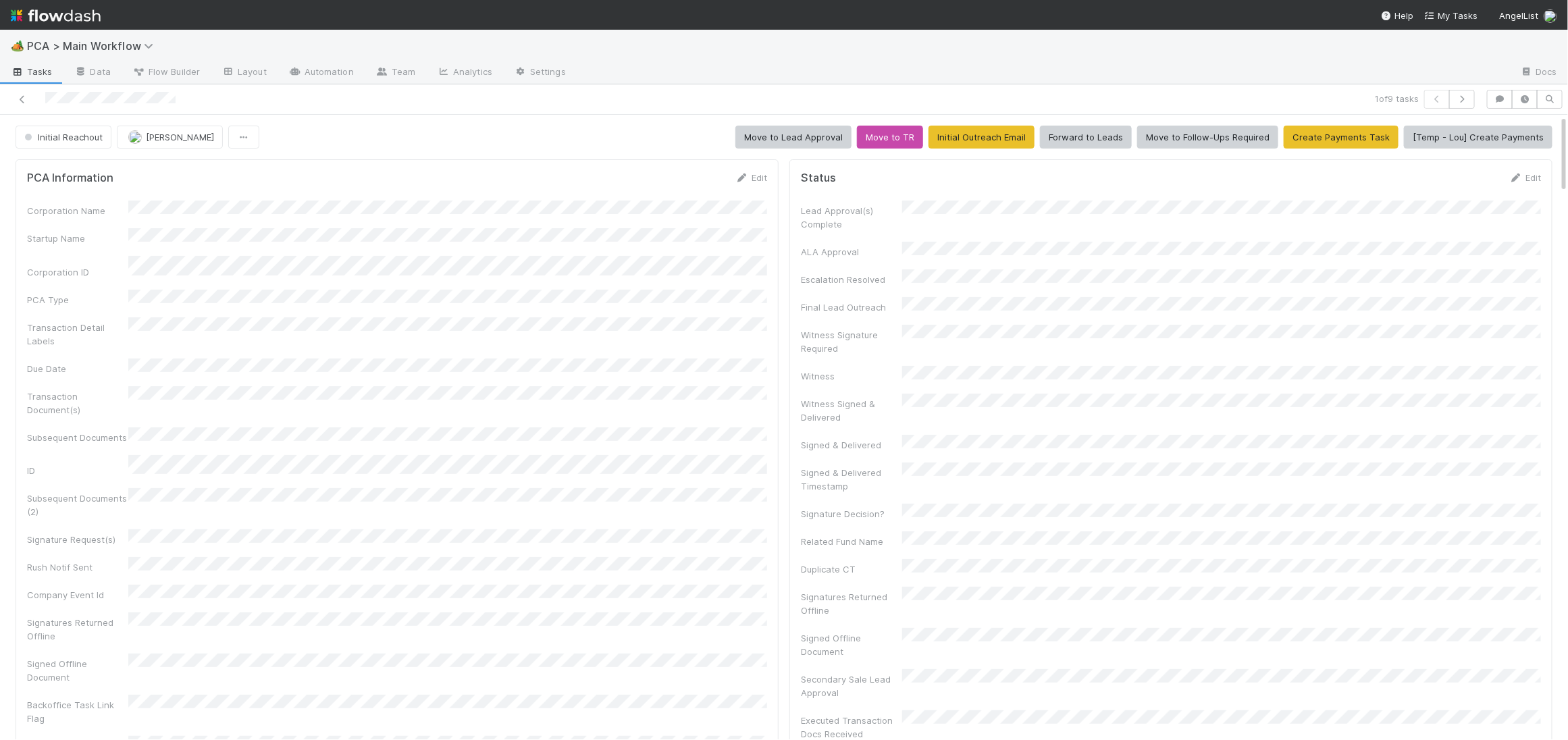
click at [663, 192] on form "PCA Information Edit Corporation Name Startup Name Corporation ID PCA Type Tran…" at bounding box center [397, 461] width 740 height 582
click at [736, 174] on icon at bounding box center [741, 178] width 13 height 9
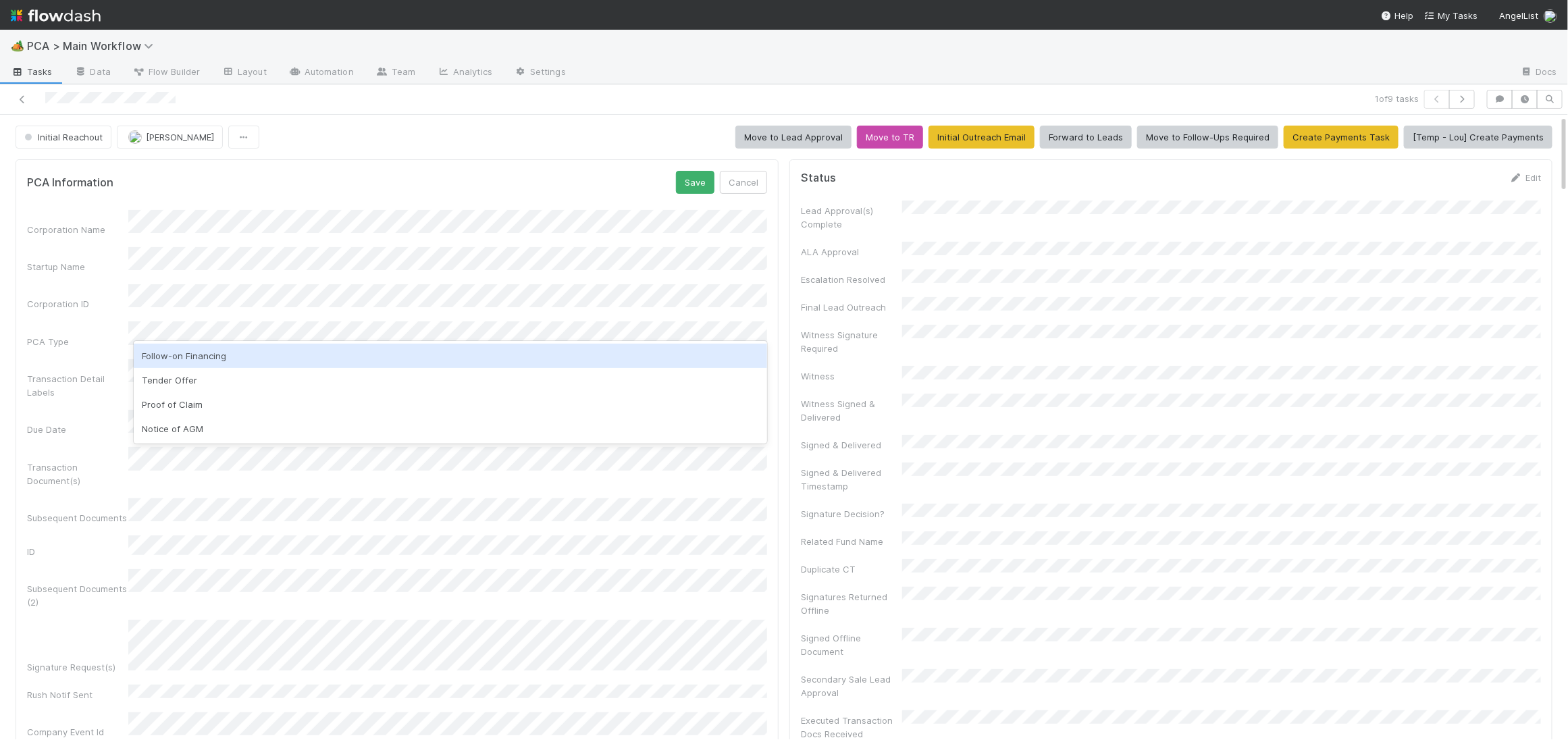
click at [252, 353] on div "Follow-on Financing" at bounding box center [451, 356] width 634 height 24
click at [679, 176] on button "Save" at bounding box center [695, 182] width 38 height 23
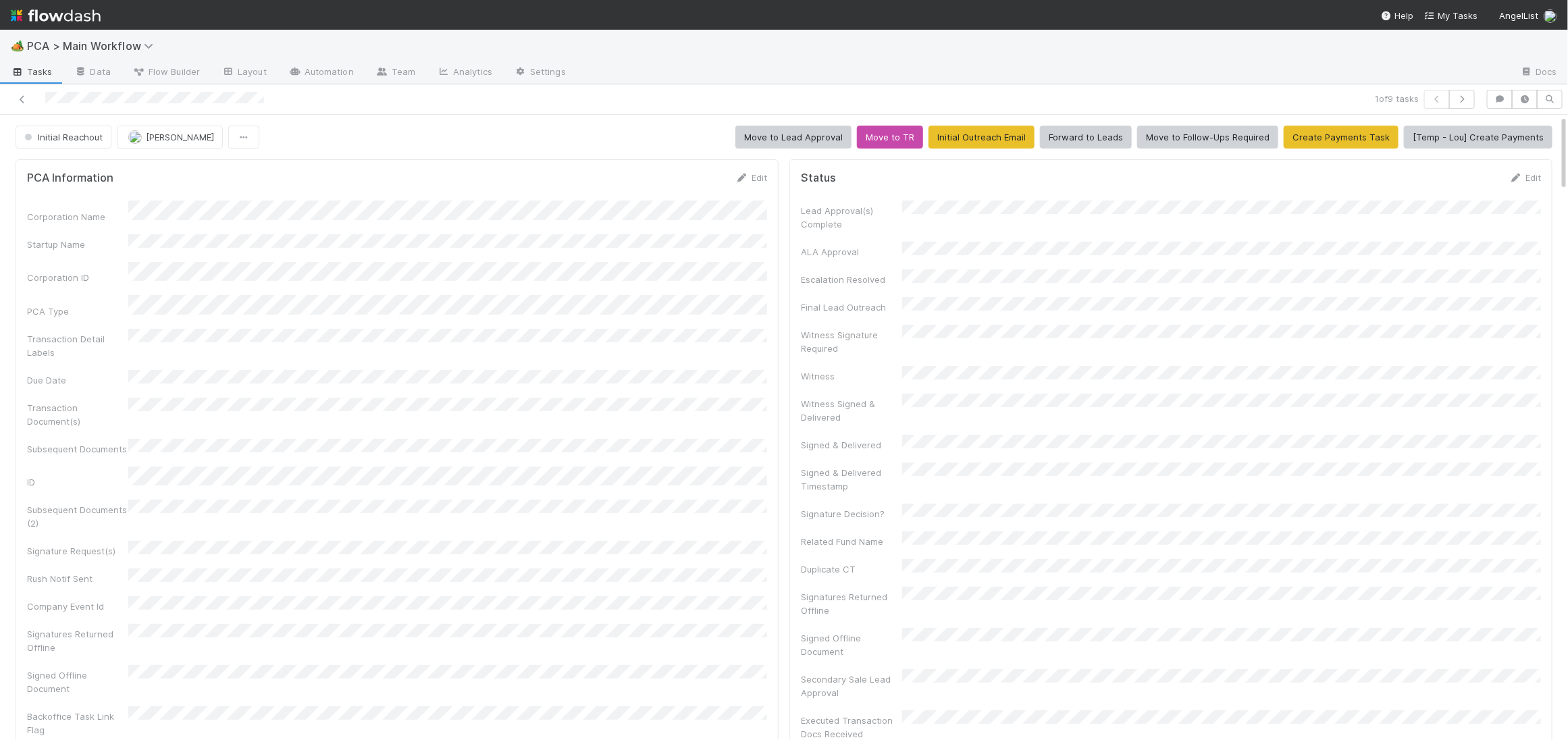
click at [112, 101] on div at bounding box center [376, 99] width 740 height 19
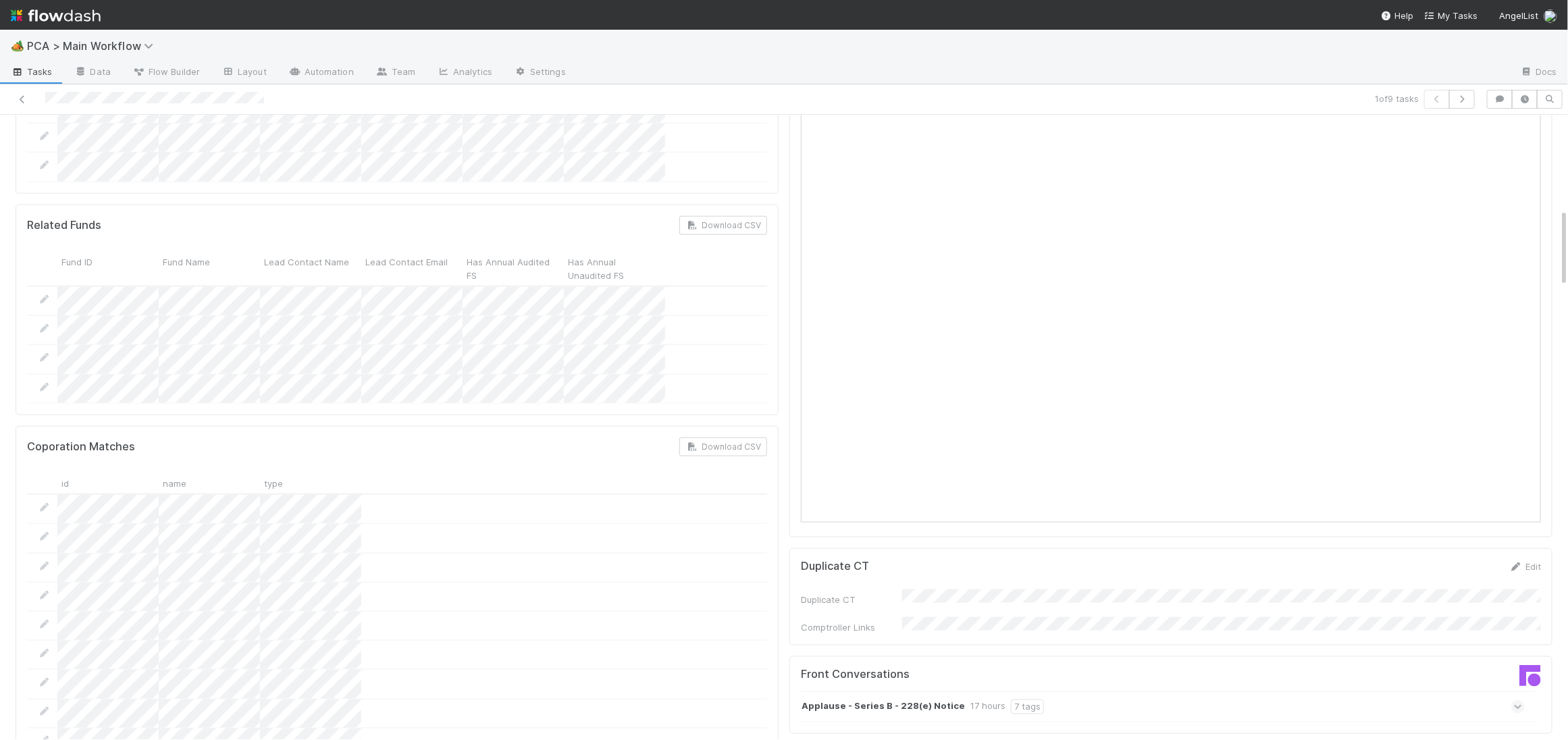
scroll to position [1348, 0]
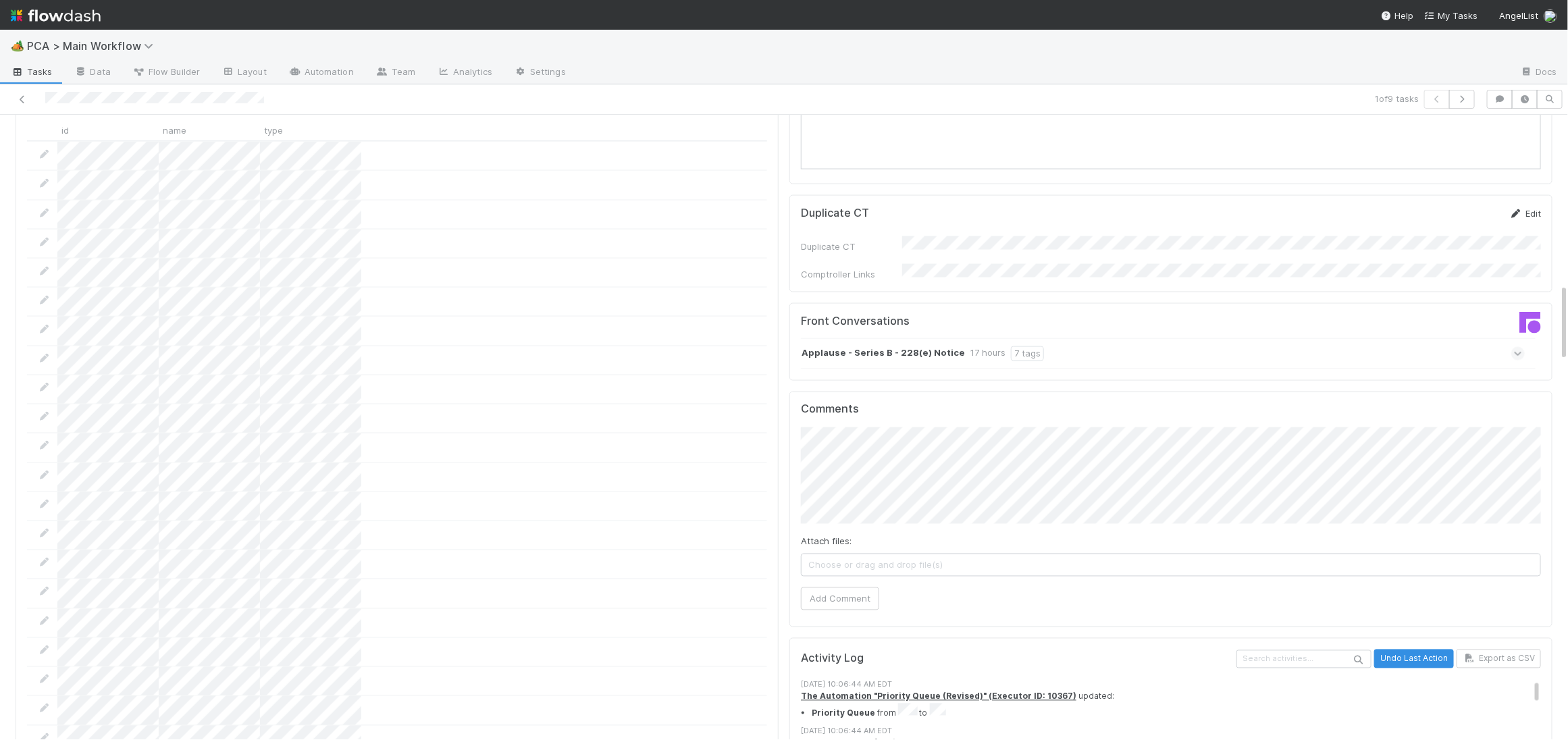
click at [1513, 209] on icon at bounding box center [1516, 213] width 13 height 9
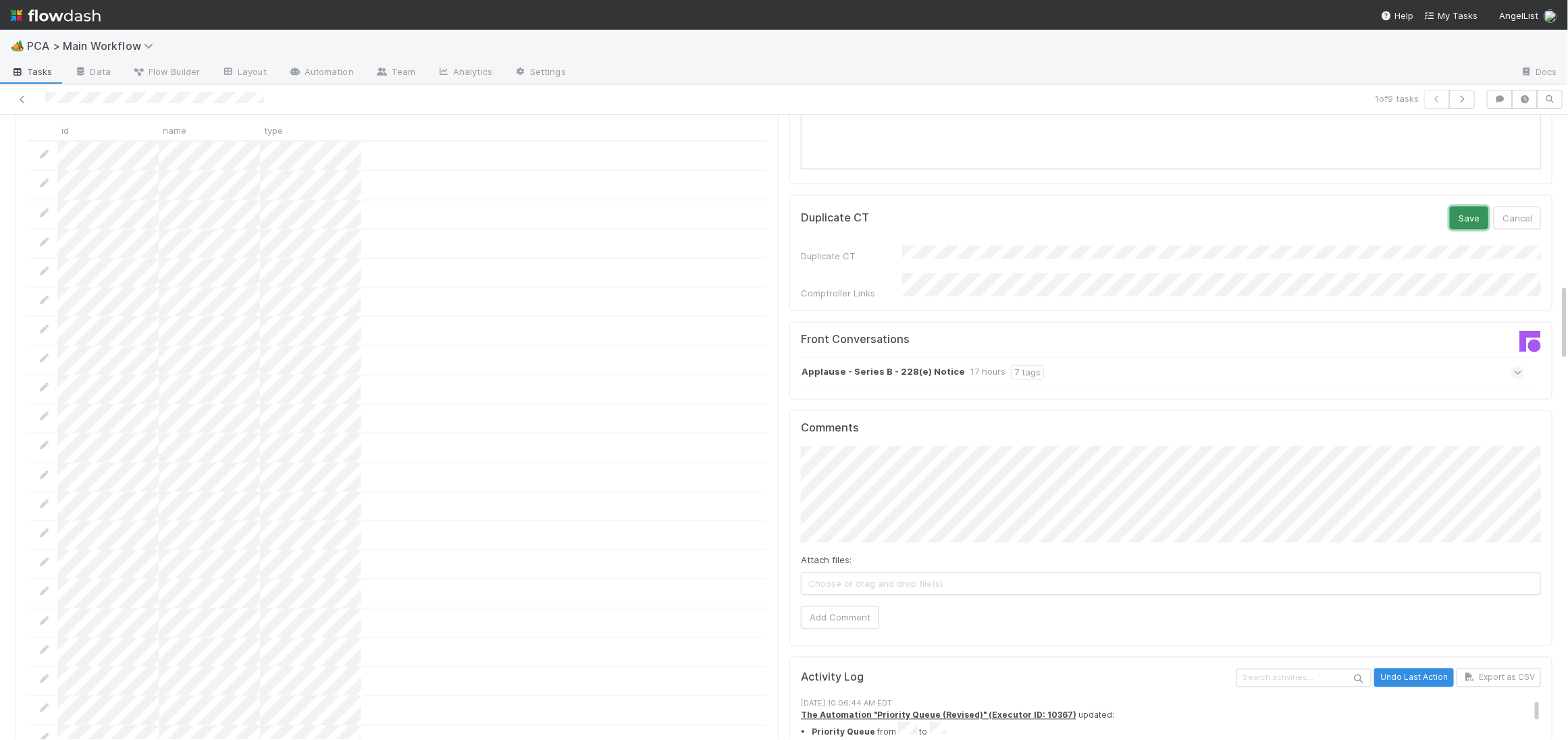
click at [1476, 207] on button "Save" at bounding box center [1469, 218] width 38 height 23
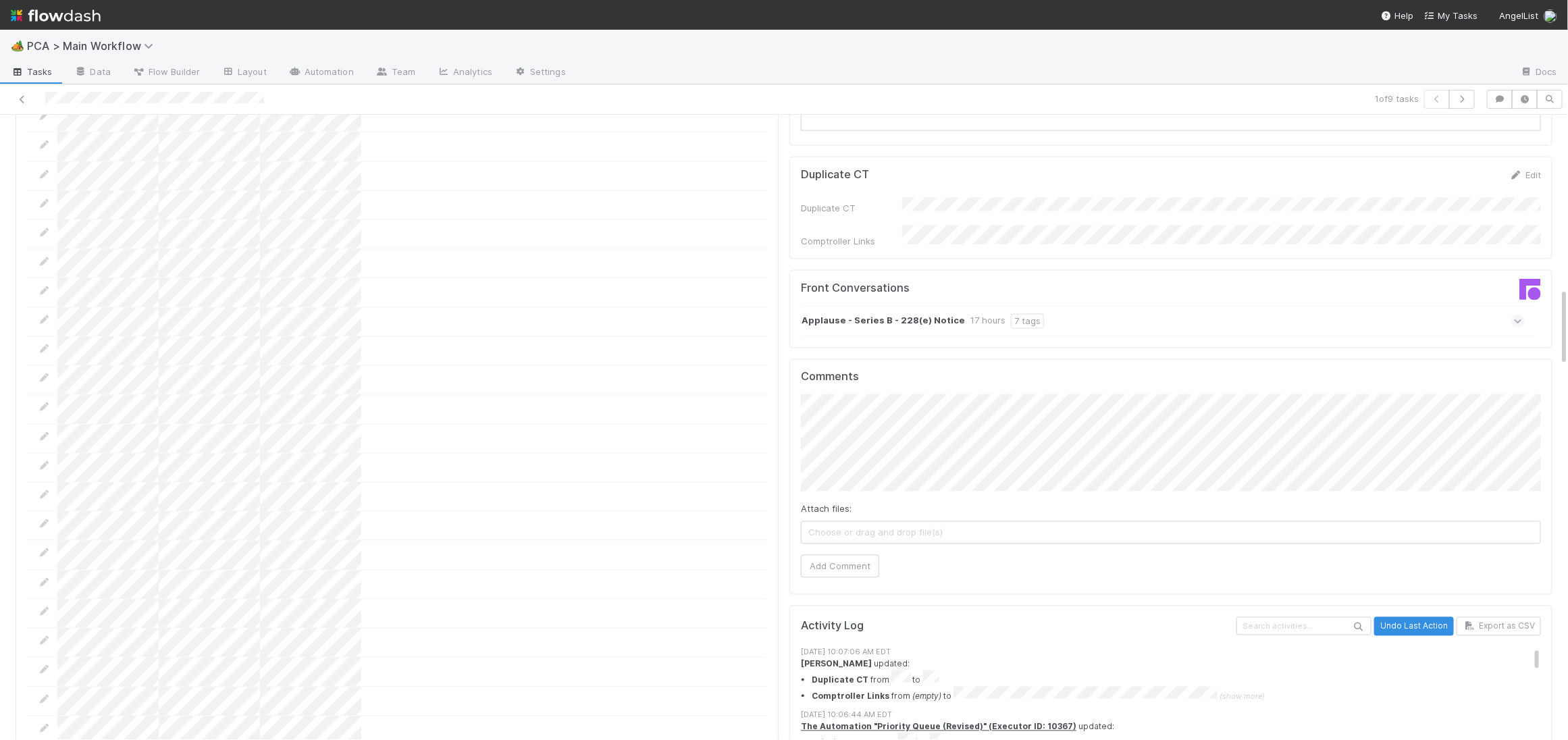
scroll to position [1381, 0]
click at [831, 560] on button "Add Comment" at bounding box center [840, 571] width 79 height 23
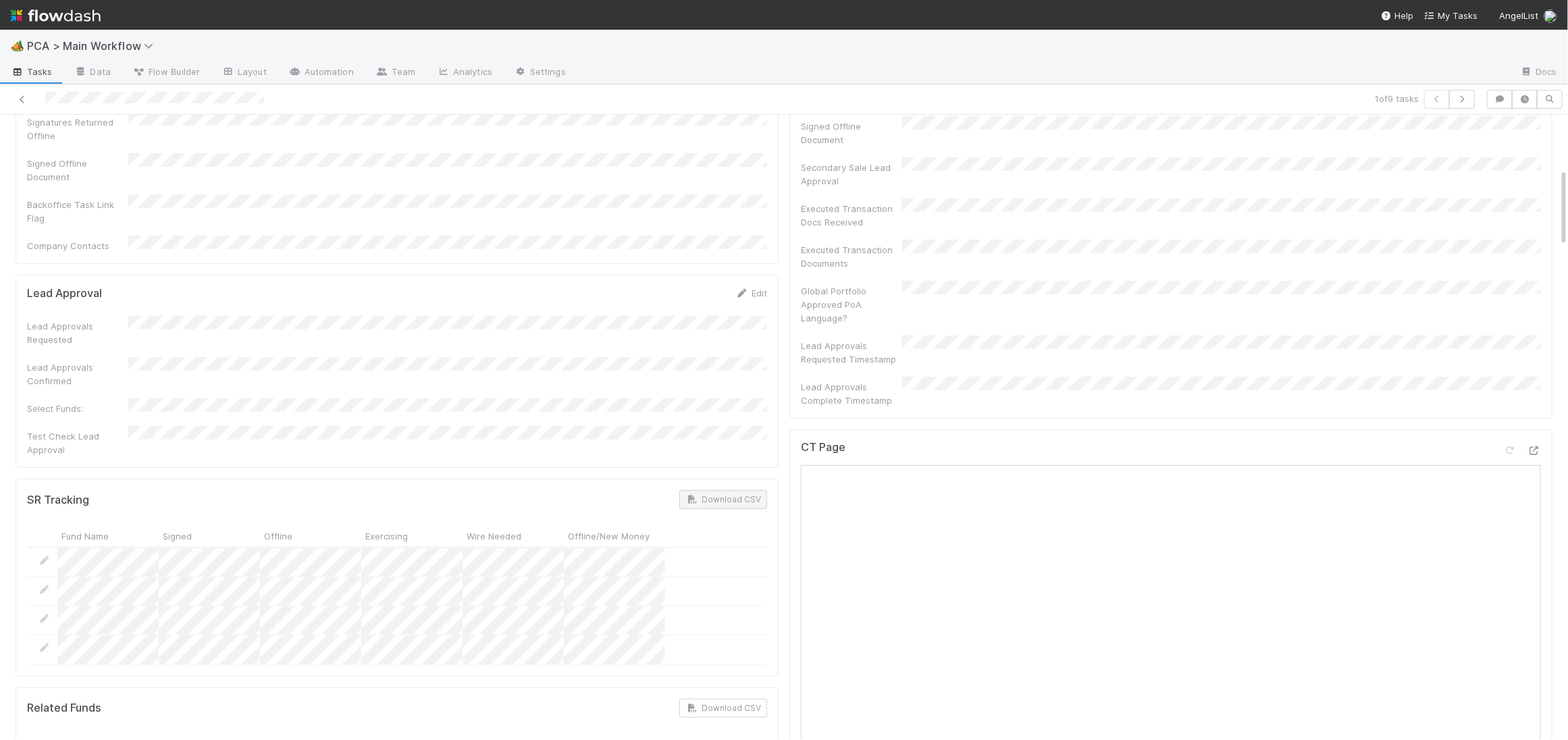
scroll to position [0, 0]
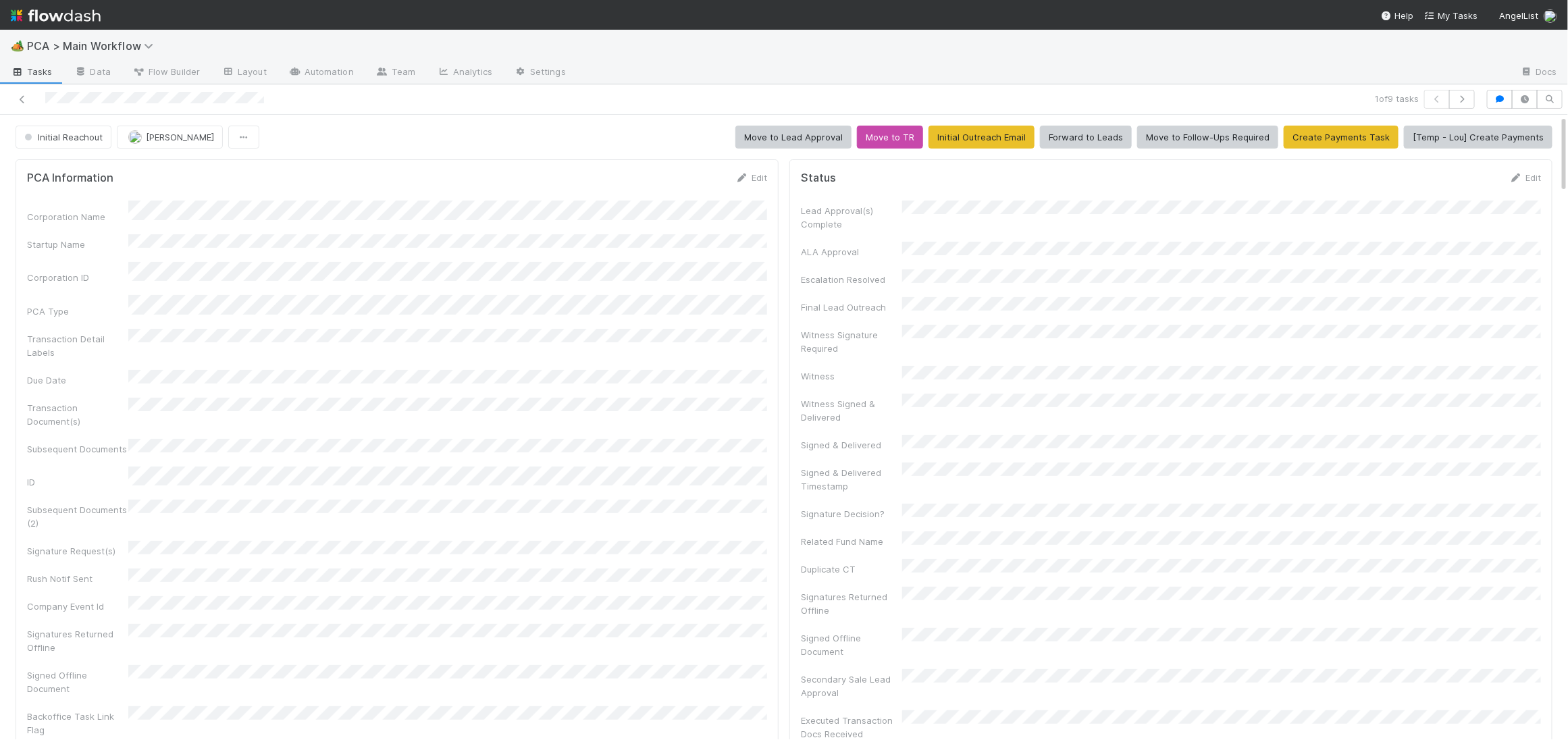
click at [719, 193] on form "PCA Information Edit Corporation Name Startup Name Corporation ID PCA Type Tran…" at bounding box center [397, 467] width 740 height 593
click at [743, 176] on icon at bounding box center [741, 178] width 13 height 9
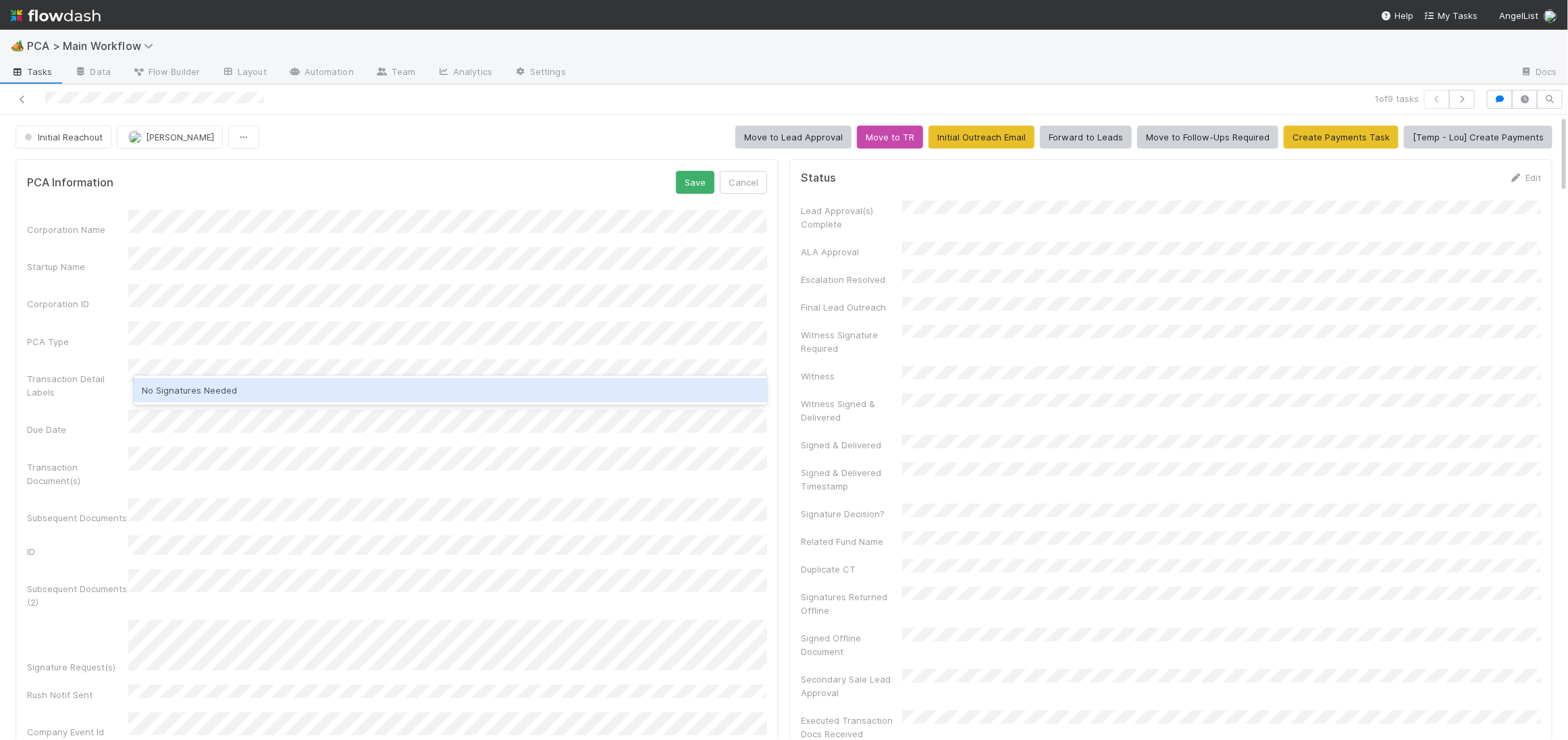
click at [211, 388] on div "No Signatures Needed" at bounding box center [451, 391] width 634 height 24
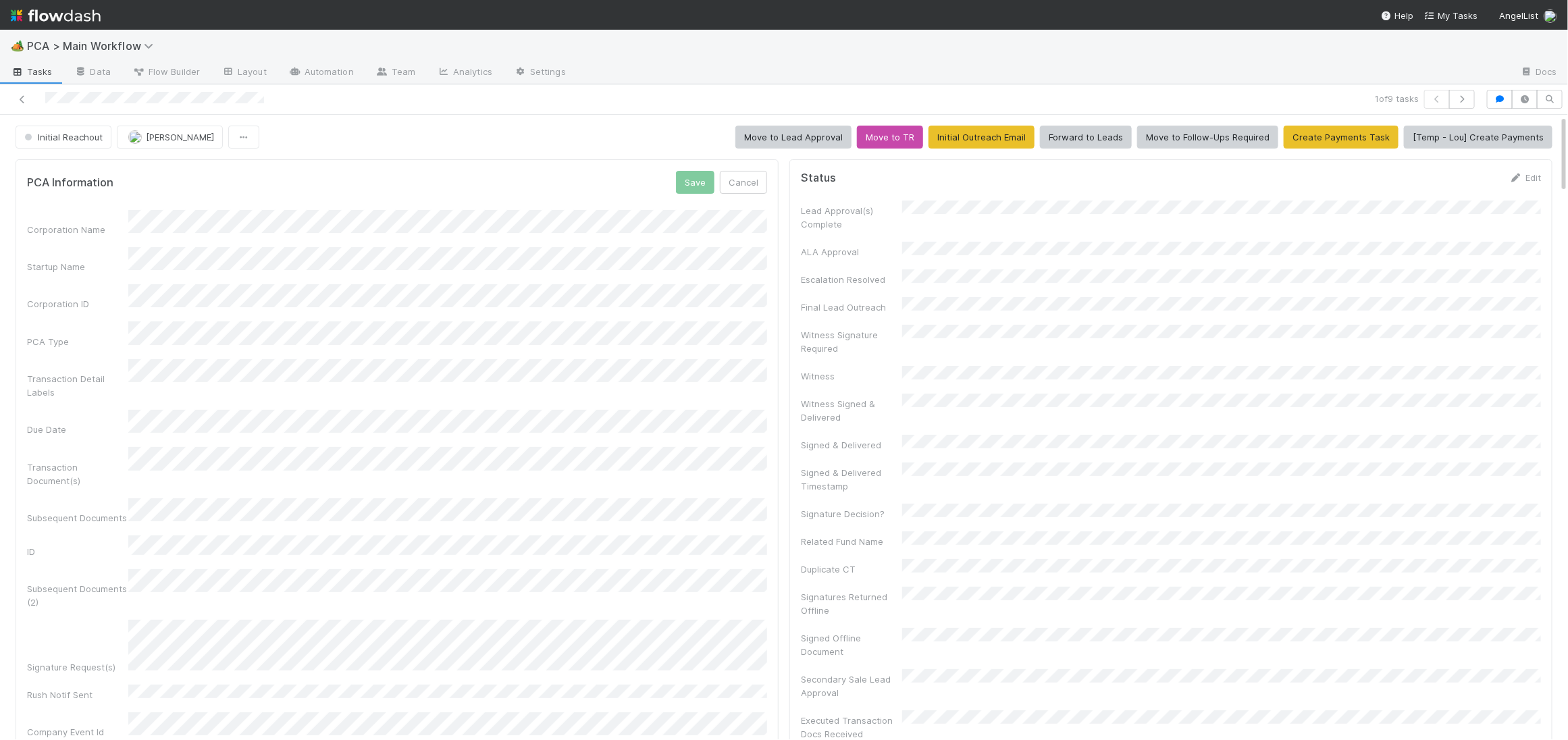
click at [517, 179] on div "PCA Information Save Cancel" at bounding box center [397, 182] width 740 height 23
click at [699, 176] on button "Save" at bounding box center [695, 182] width 38 height 23
click at [74, 135] on span "Initial Reachout" at bounding box center [62, 137] width 81 height 11
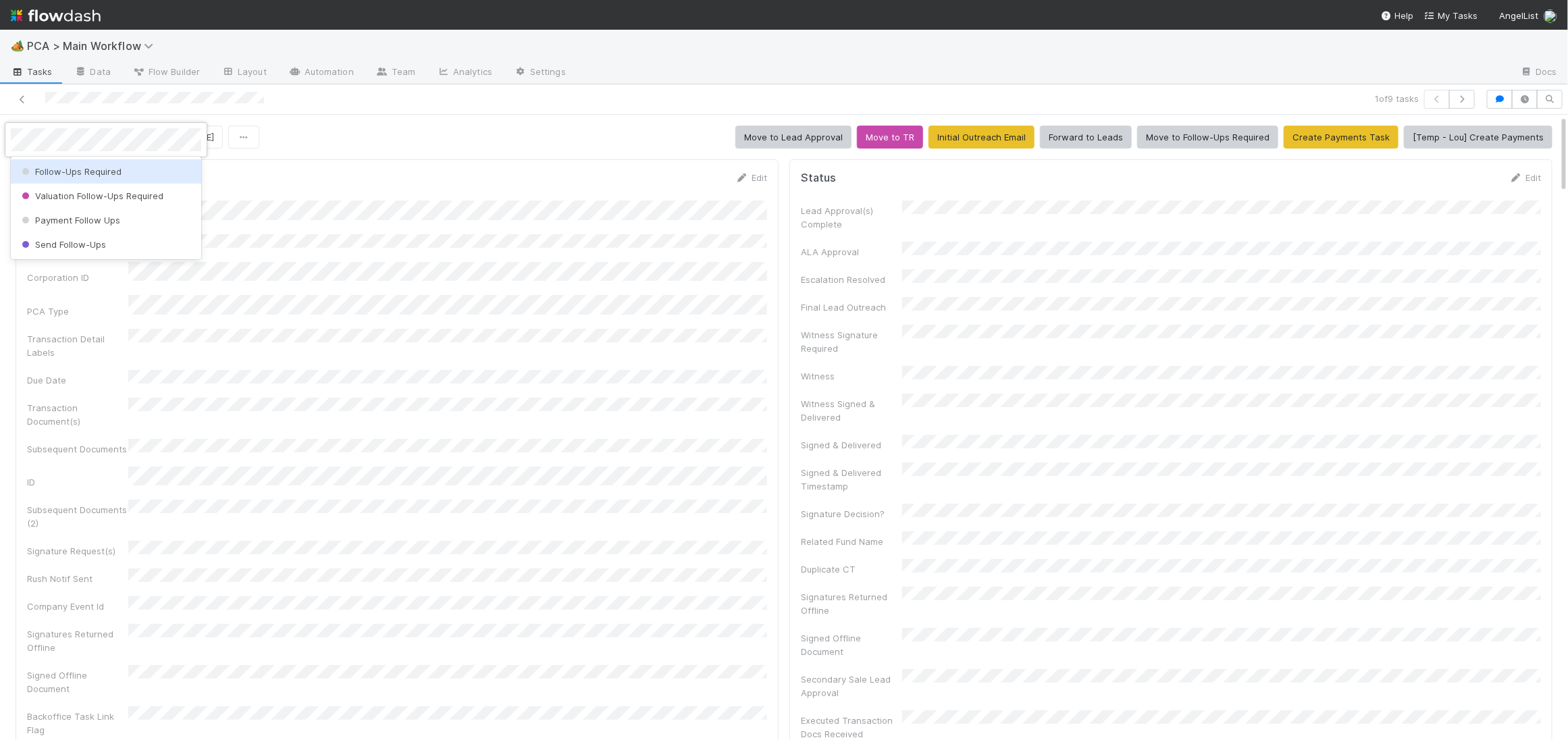
click at [76, 162] on div "Follow-Ups Required" at bounding box center [106, 172] width 191 height 24
click at [67, 17] on img at bounding box center [55, 16] width 90 height 23
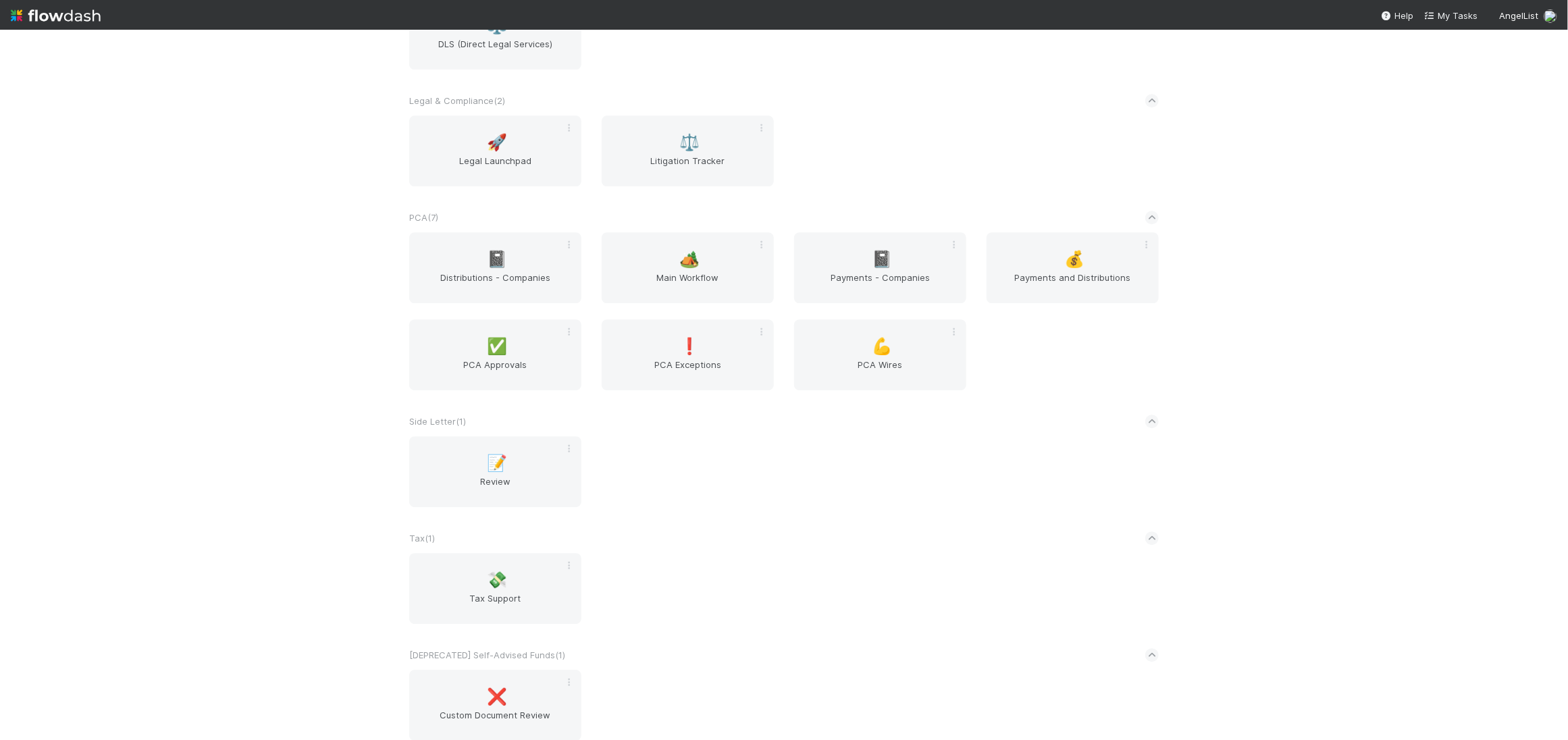
scroll to position [2156, 0]
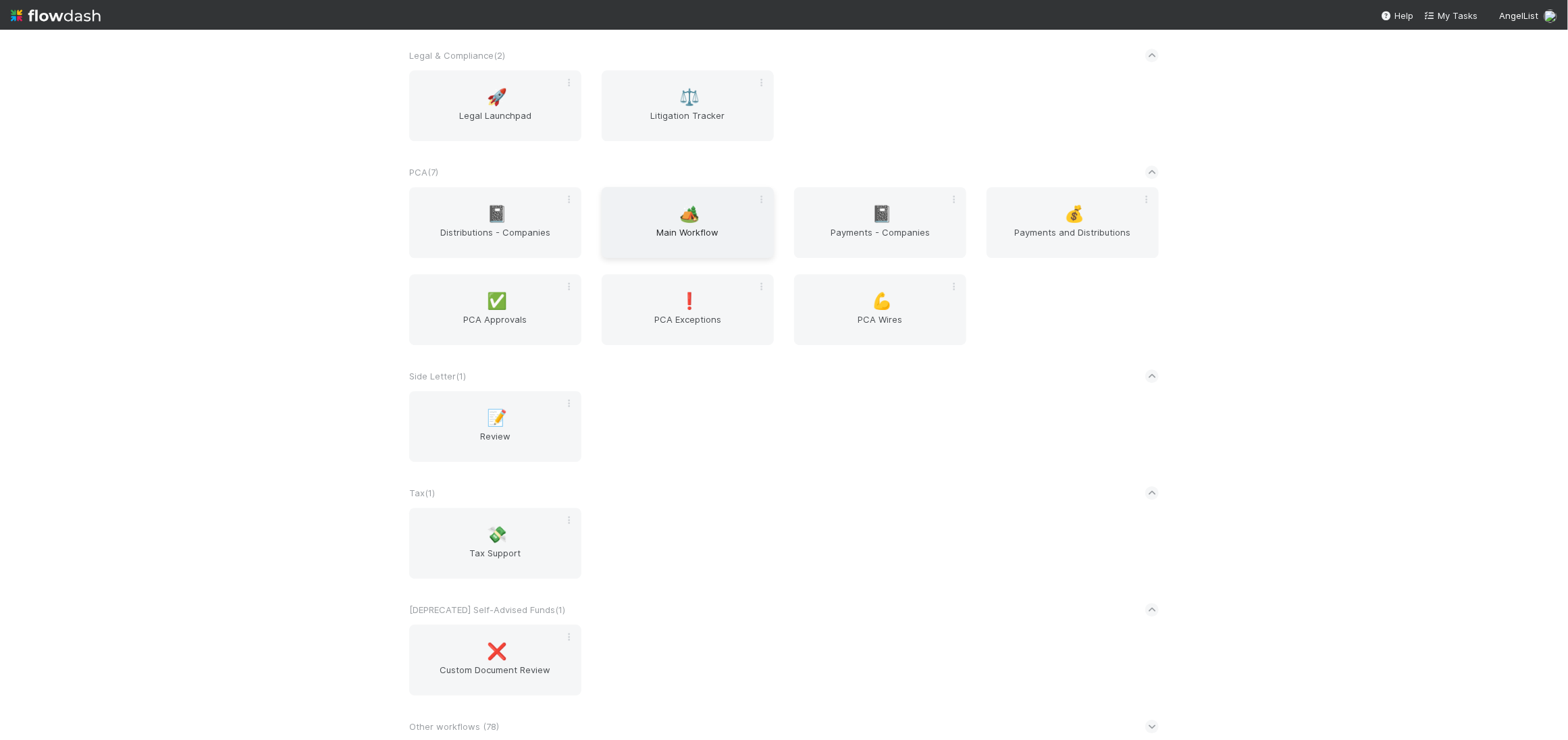
click at [695, 230] on span "Main Workflow" at bounding box center [688, 239] width 162 height 27
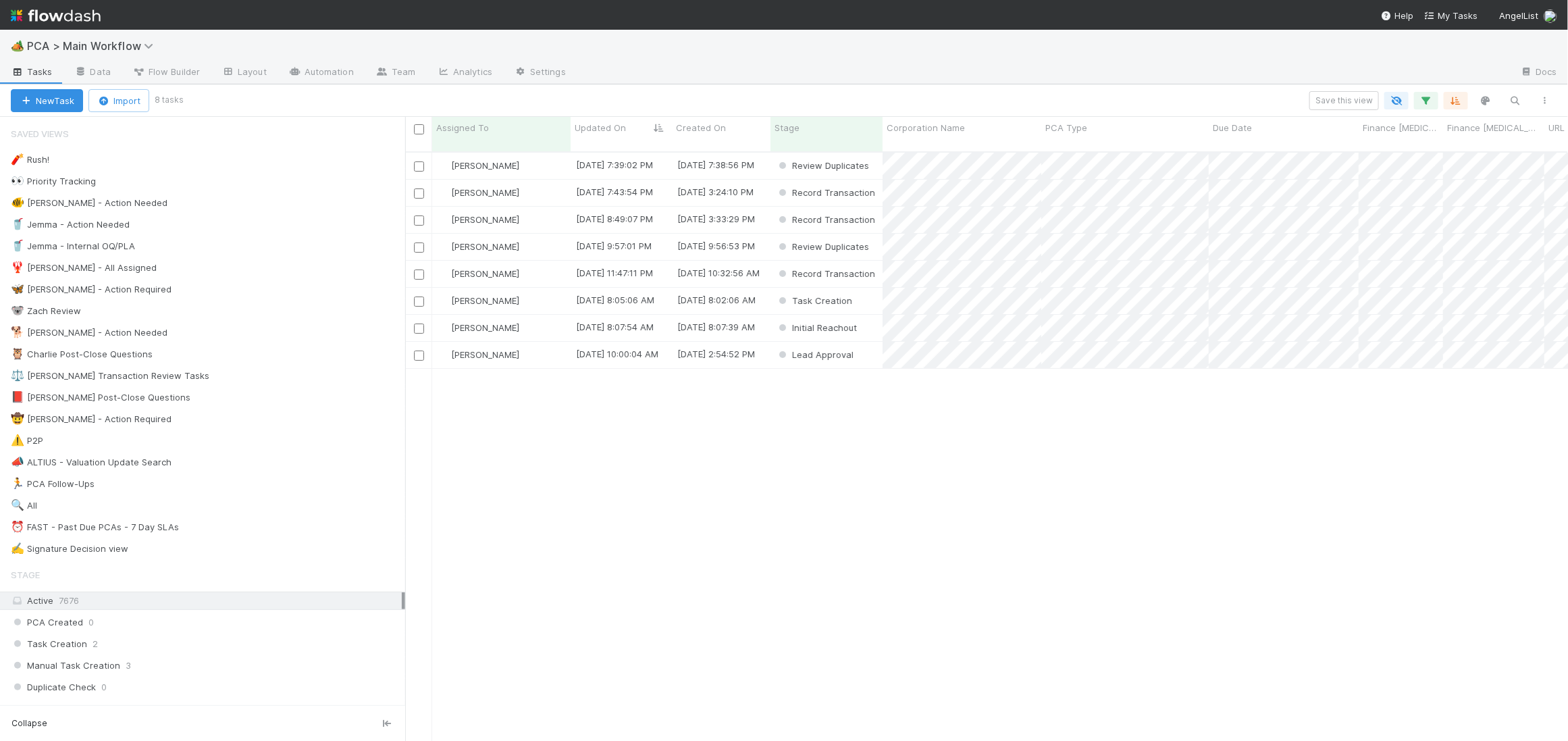
scroll to position [1, 1]
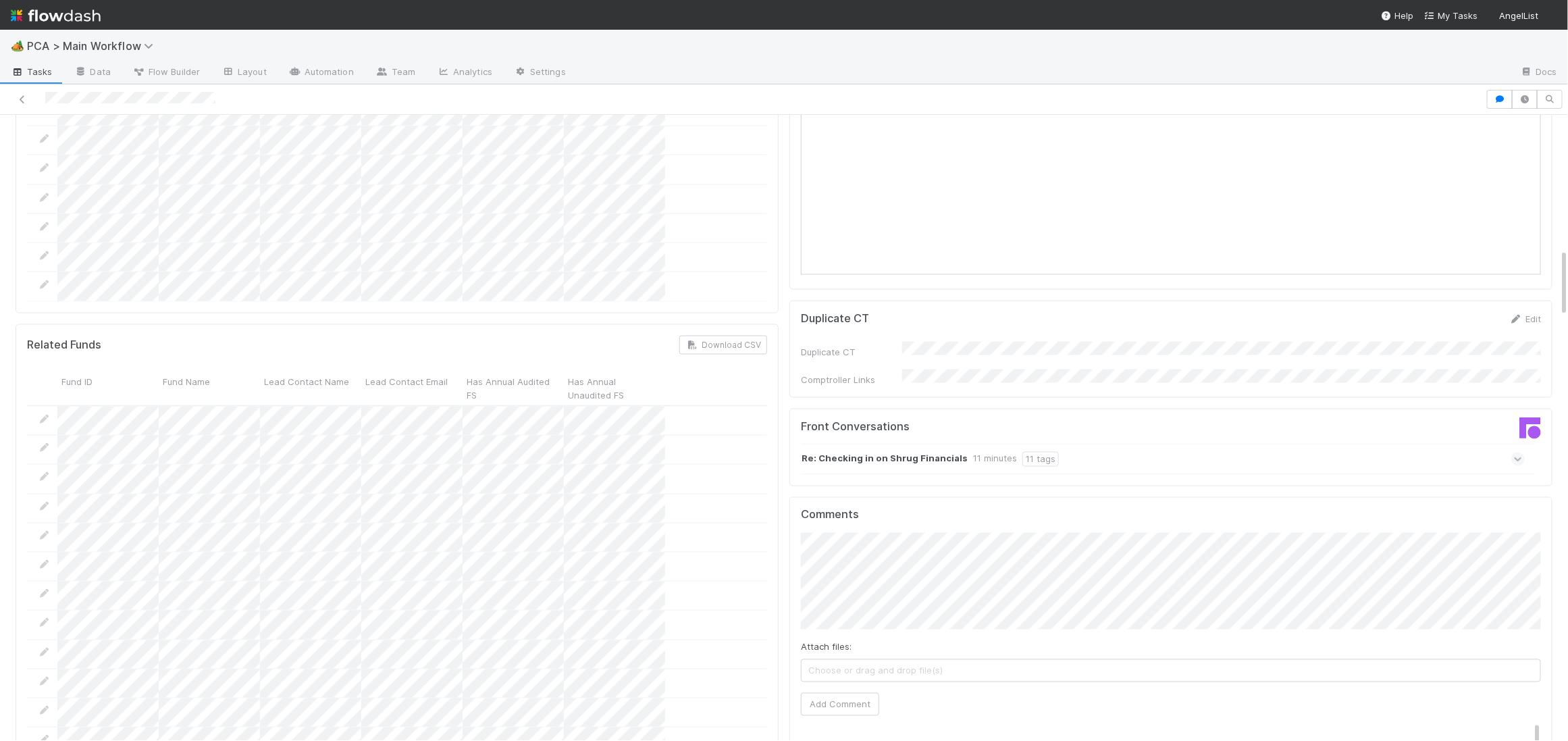
scroll to position [1255, 0]
click at [1005, 432] on div "Re: Checking in on Shrug Financials 11 minutes 11 tags" at bounding box center [1163, 447] width 724 height 31
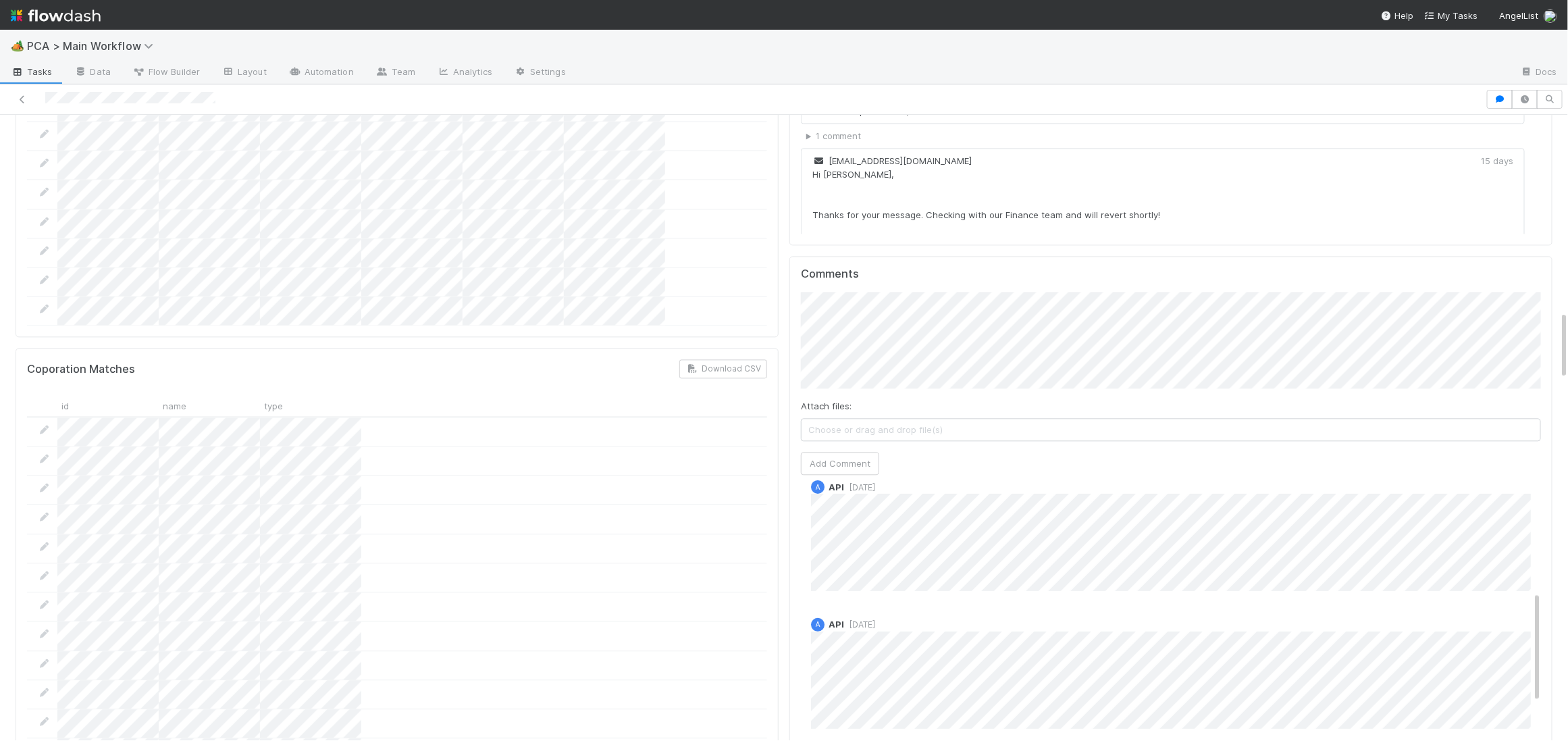
scroll to position [385, 0]
click at [1075, 629] on div "[PERSON_NAME] [DATE] Edit Delete" at bounding box center [1171, 682] width 740 height 107
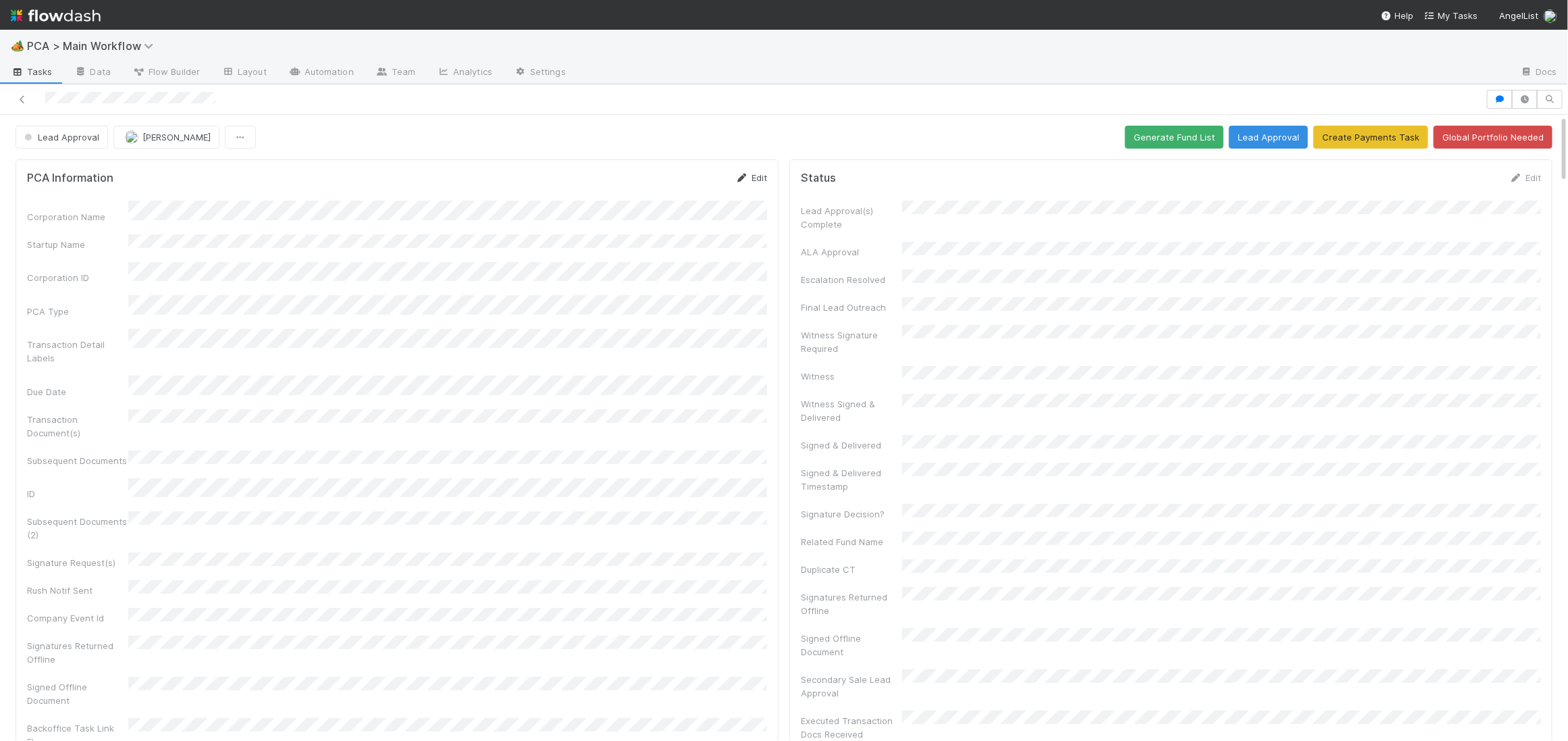
click at [739, 177] on icon at bounding box center [741, 178] width 13 height 9
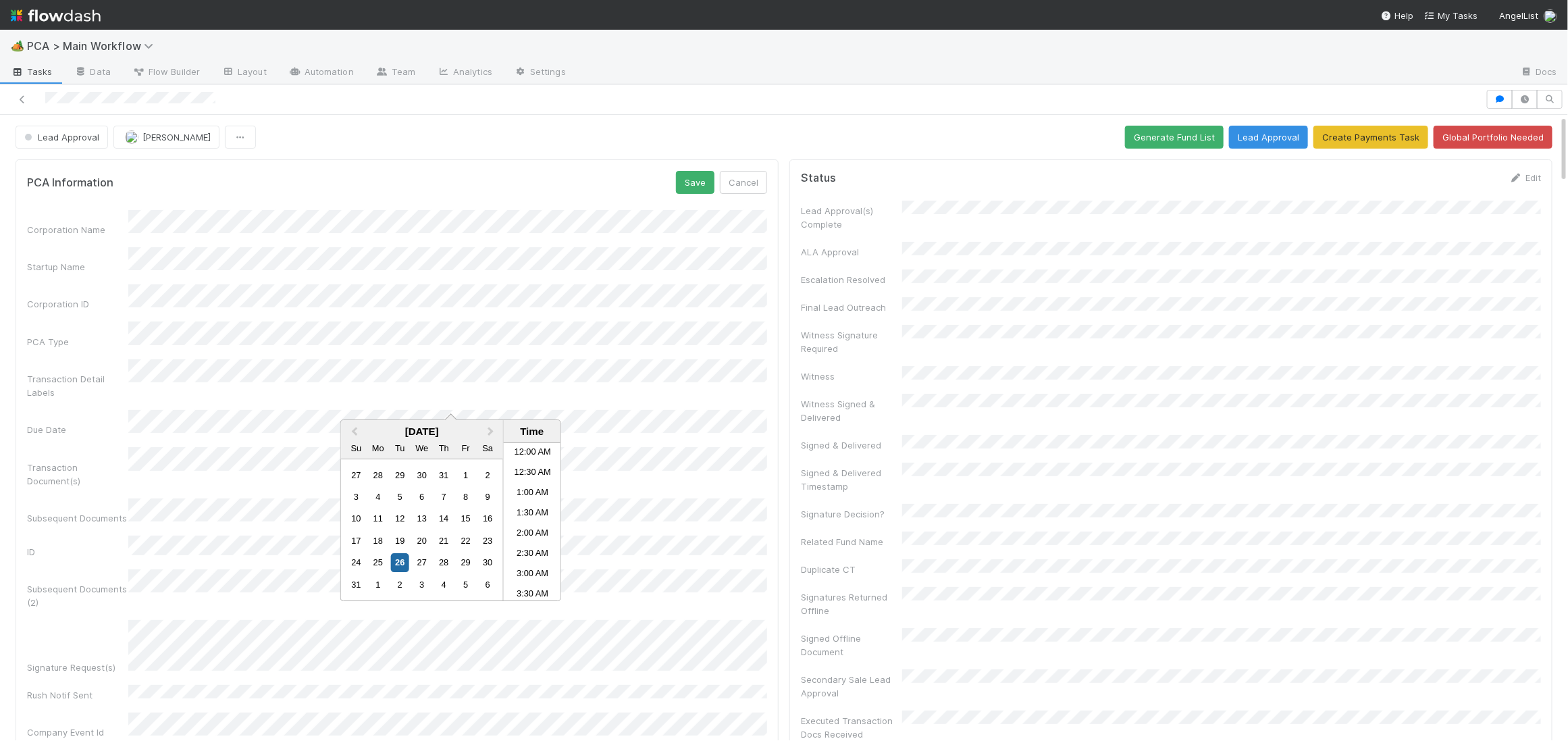
scroll to position [357, 0]
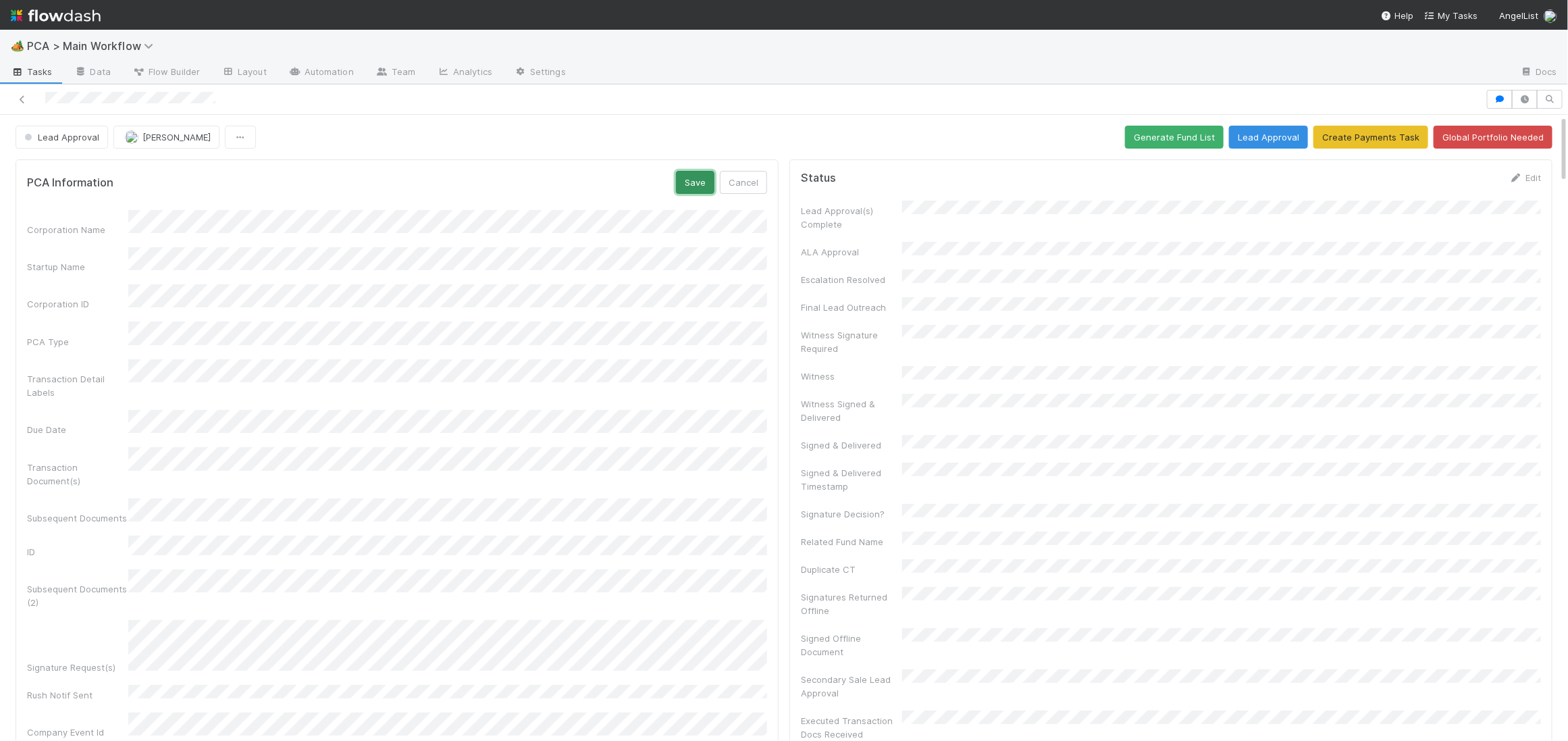
click at [688, 180] on button "Save" at bounding box center [695, 182] width 38 height 23
click at [85, 141] on span "Lead Approval" at bounding box center [60, 137] width 78 height 11
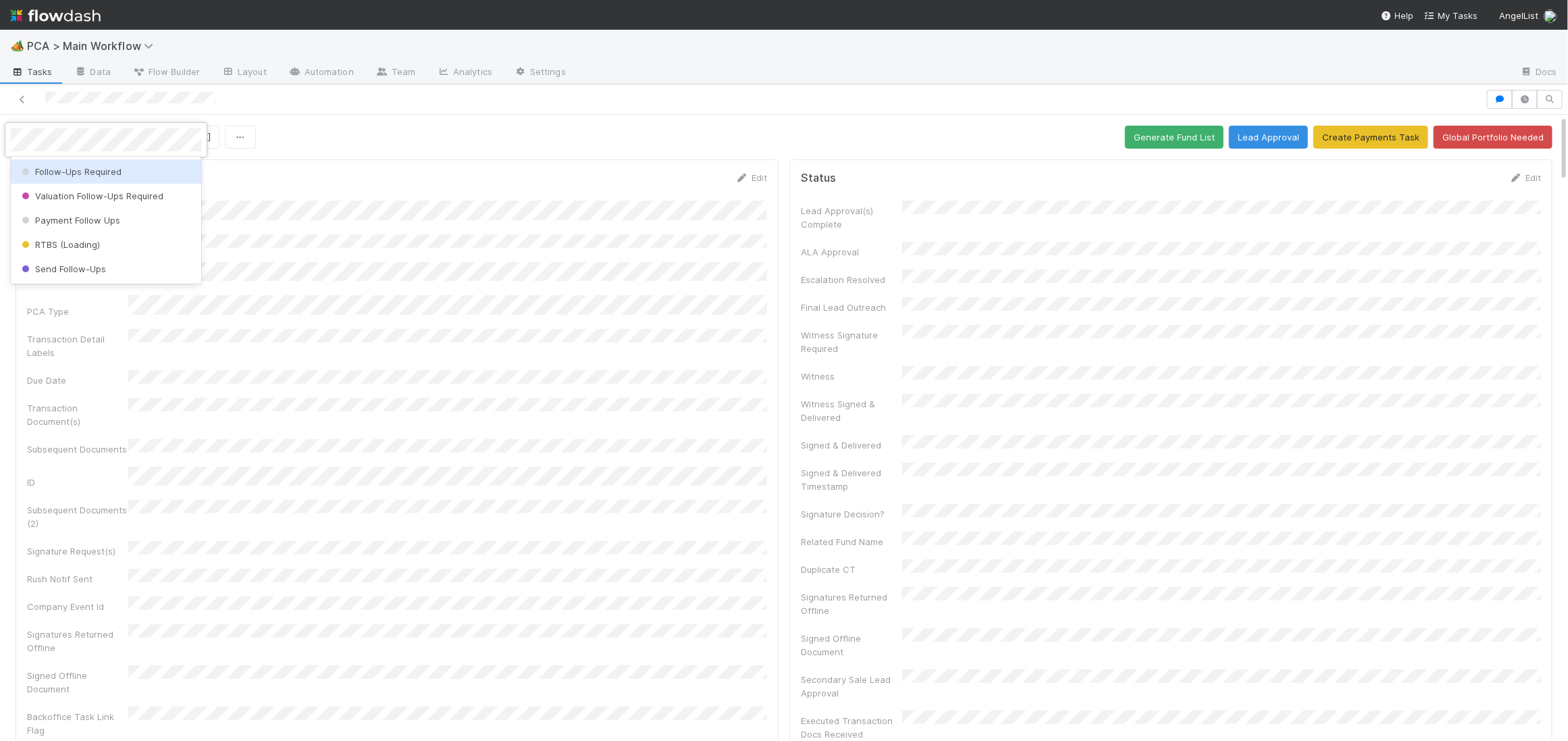
scroll to position [433, 0]
drag, startPoint x: 106, startPoint y: 176, endPoint x: 81, endPoint y: 131, distance: 51.5
click at [105, 174] on span "Follow-Ups Required" at bounding box center [70, 171] width 103 height 11
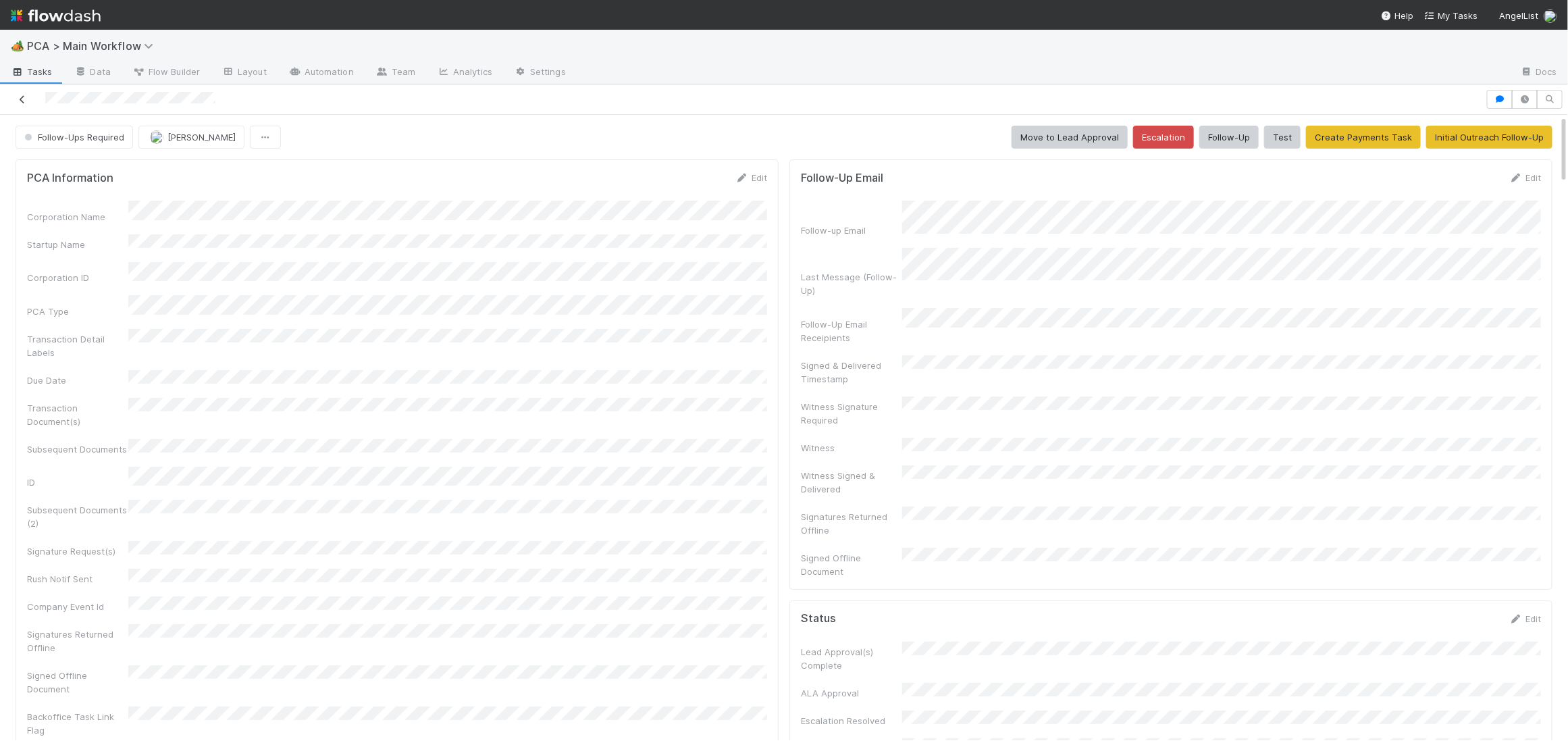
scroll to position [420, 0]
drag, startPoint x: 28, startPoint y: 104, endPoint x: 44, endPoint y: 98, distance: 17.1
click at [44, 98] on div at bounding box center [743, 99] width 1475 height 19
copy icon
click at [108, 95] on div at bounding box center [743, 99] width 1475 height 19
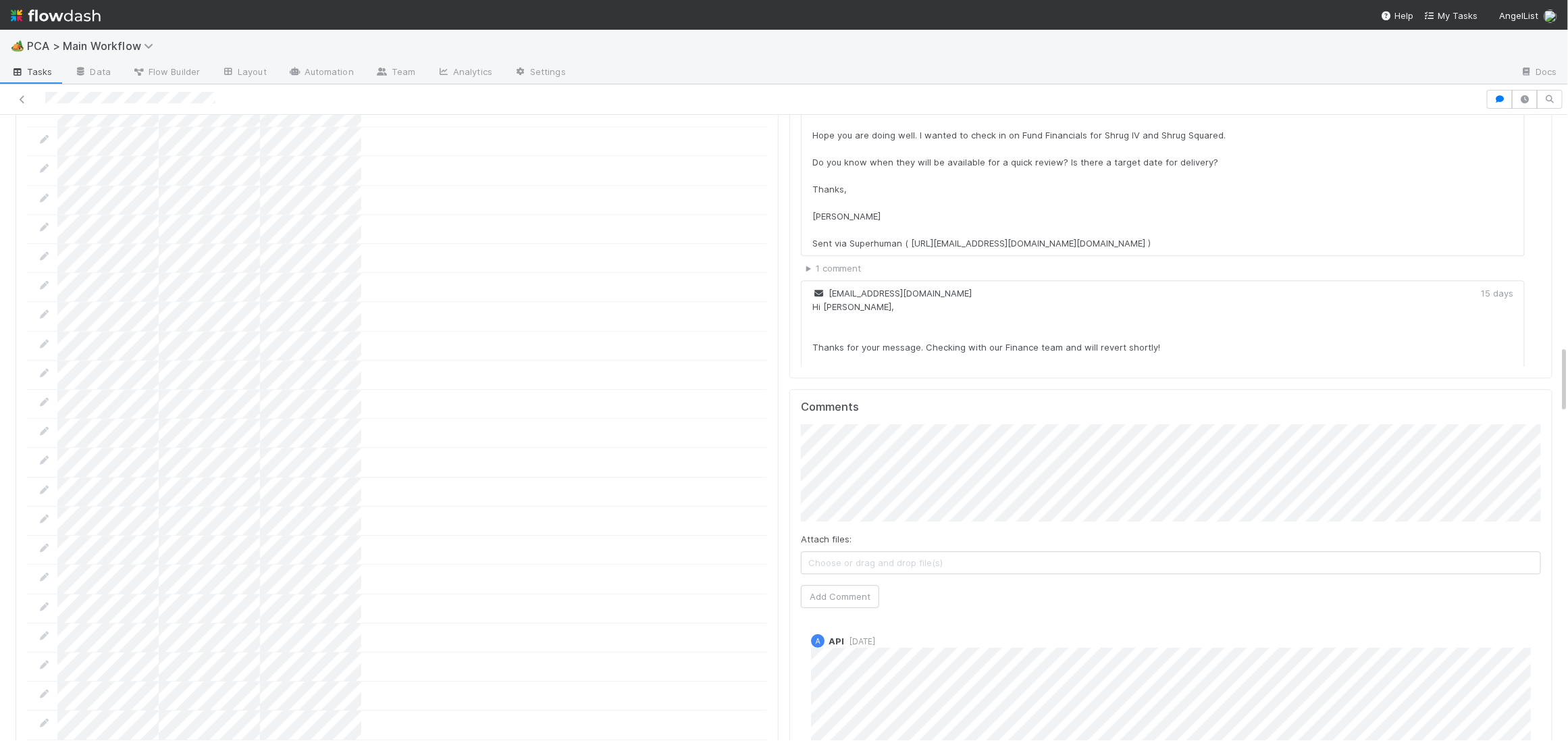
scroll to position [2101, 0]
click at [814, 464] on div "Attach files: Choose or drag and drop file(s) Add Comment" at bounding box center [1171, 513] width 740 height 183
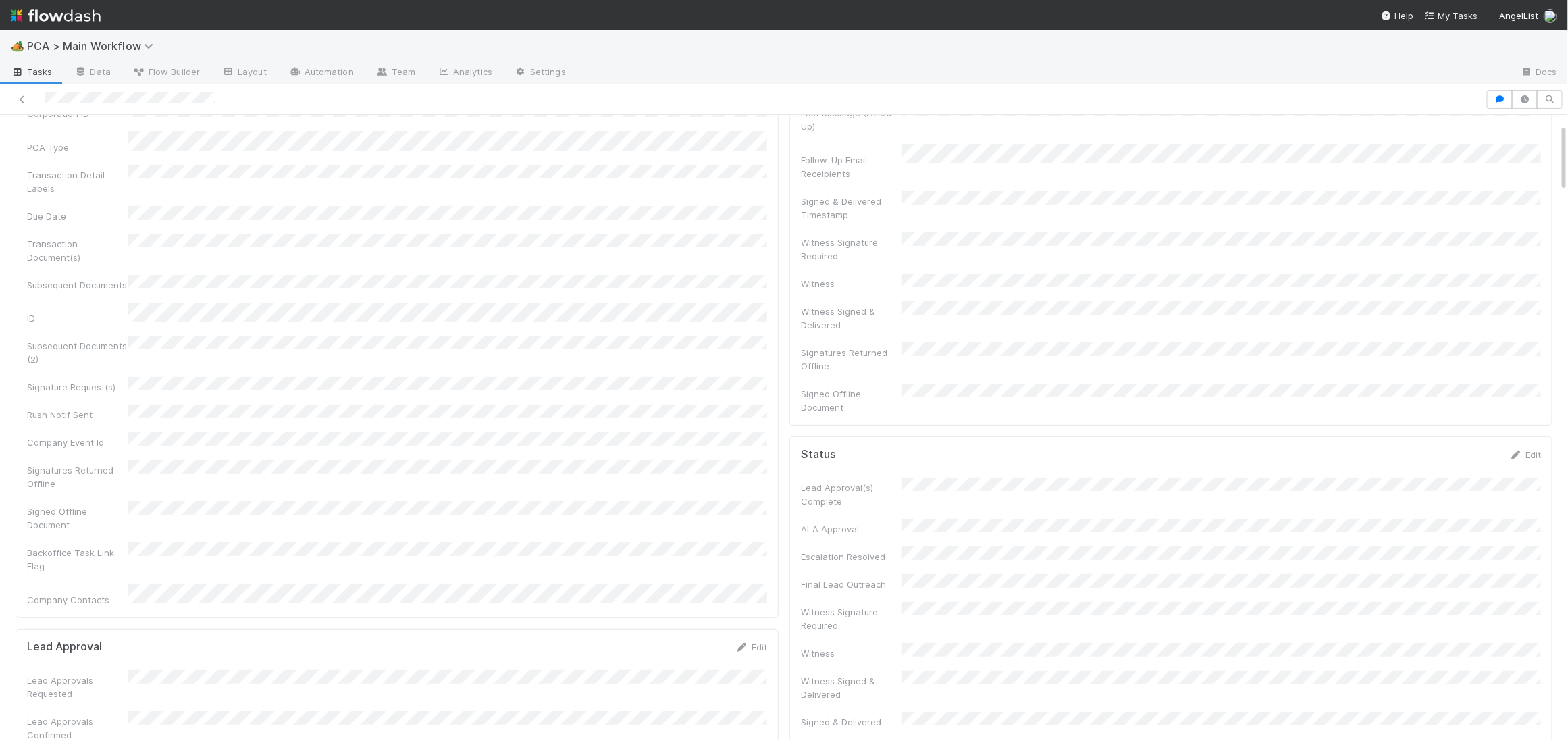
scroll to position [0, 0]
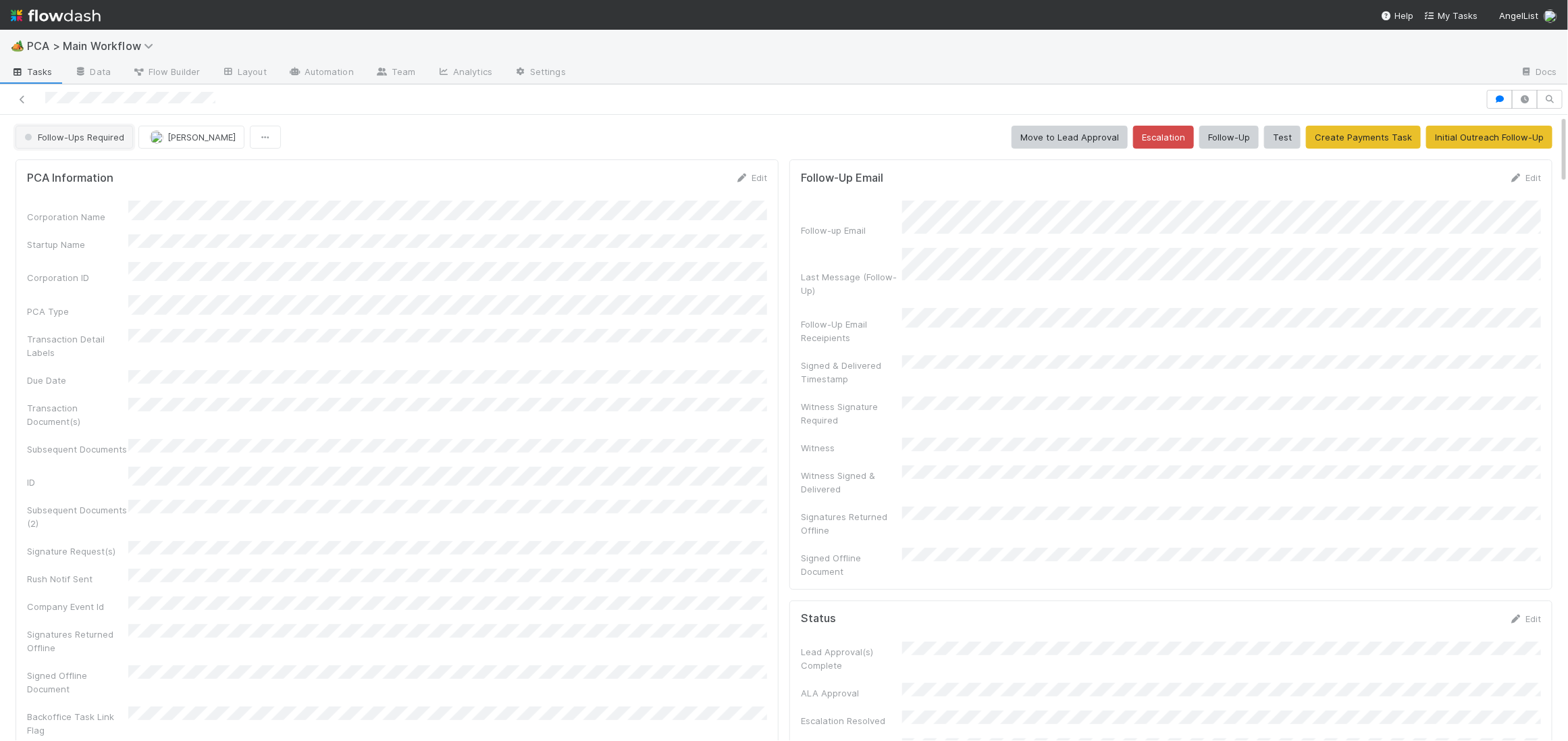
click at [83, 143] on button "Follow-Ups Required" at bounding box center [74, 137] width 118 height 23
click at [81, 172] on span "No Action Needed" at bounding box center [65, 171] width 93 height 11
click at [81, 15] on img at bounding box center [55, 16] width 90 height 23
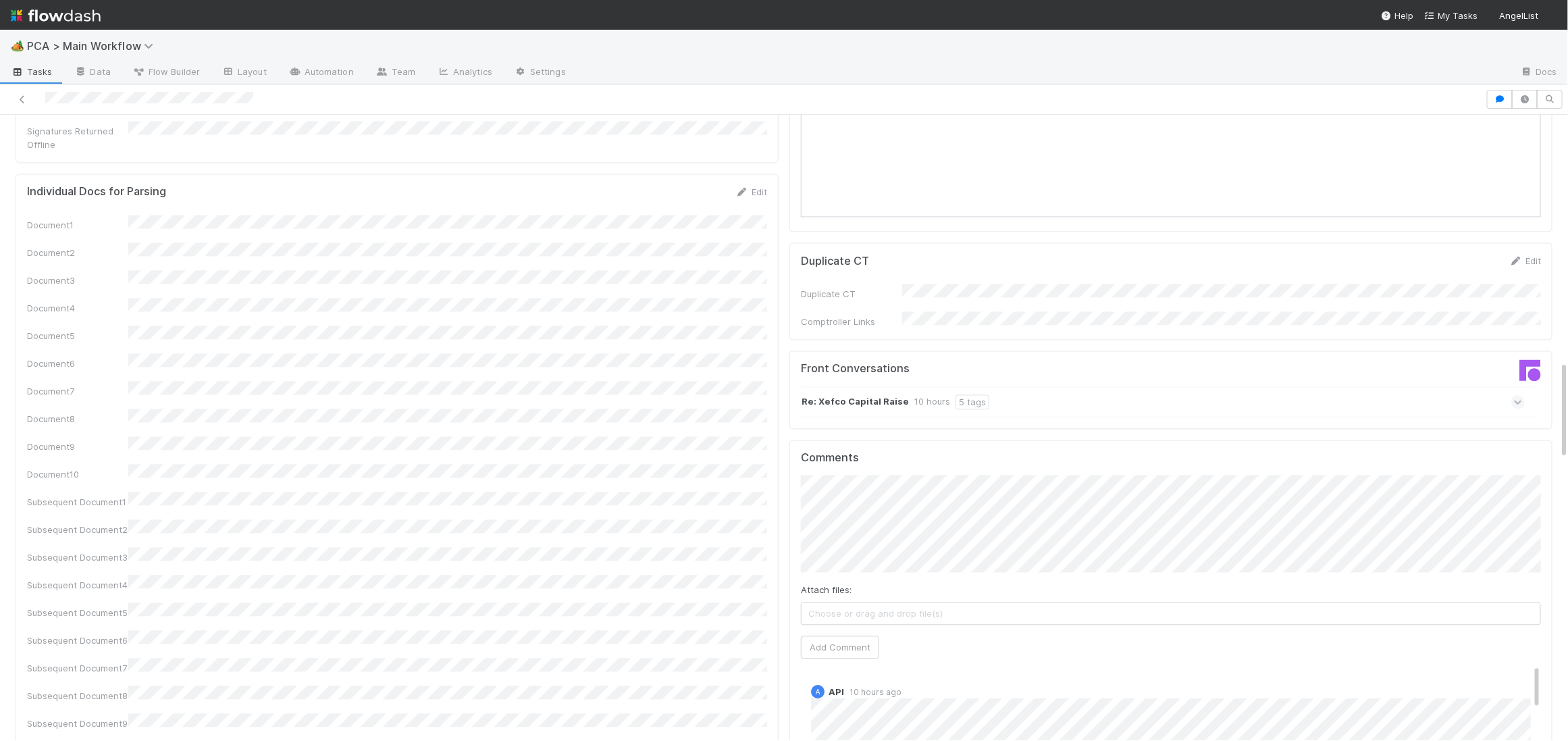
scroll to position [1700, 0]
click at [892, 394] on strong "Re: Xefco Capital Raise" at bounding box center [855, 401] width 107 height 15
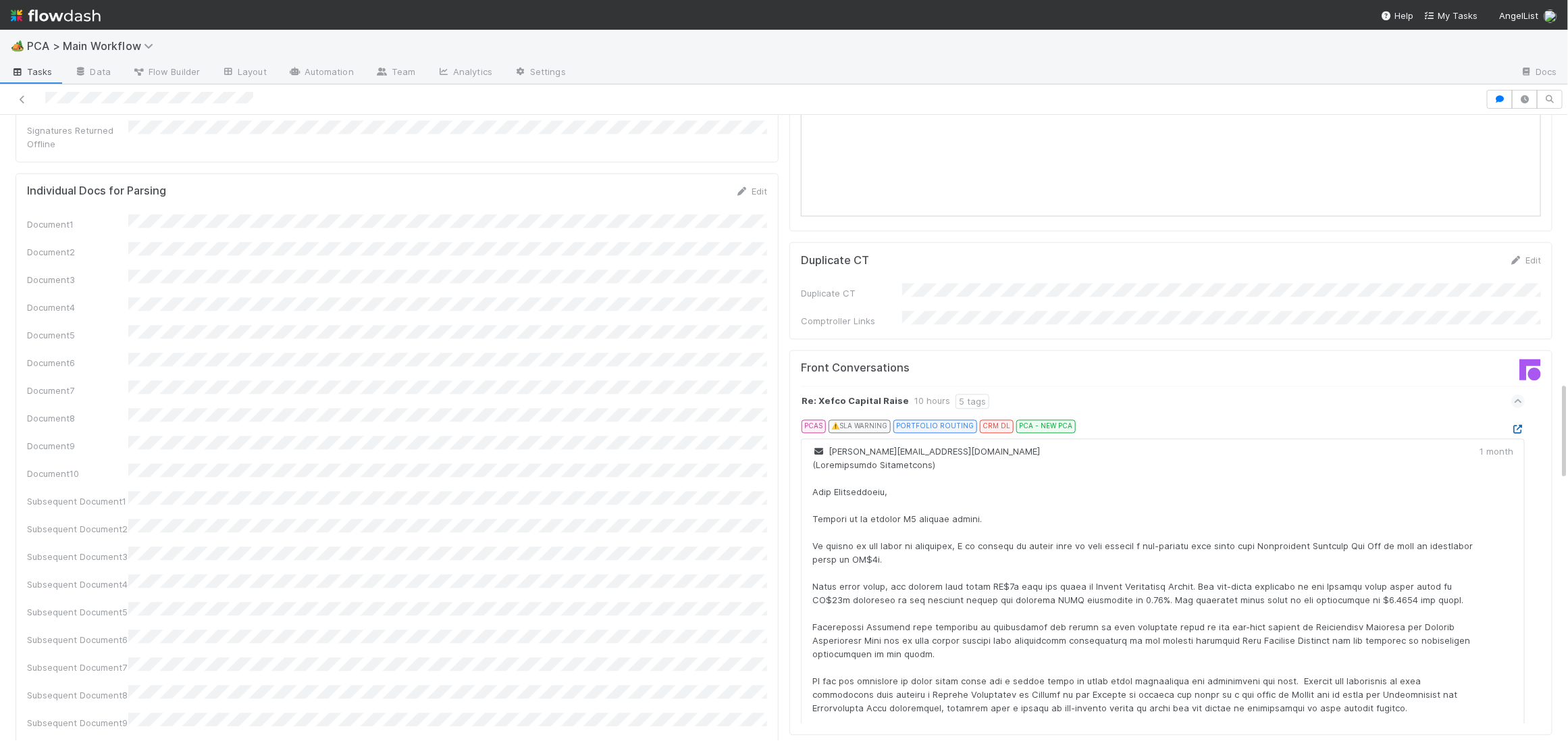
click at [1513, 425] on icon at bounding box center [1518, 429] width 13 height 9
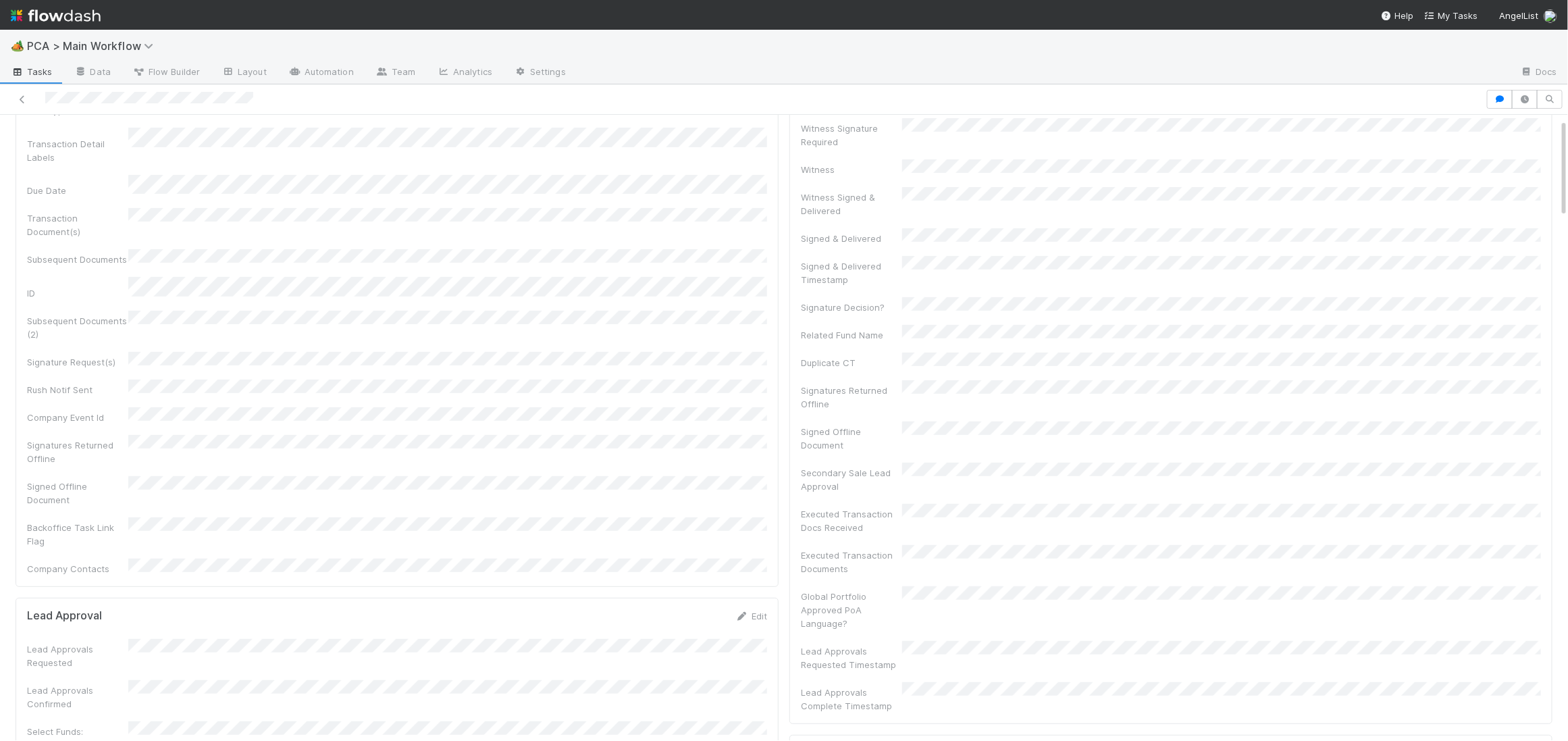
scroll to position [0, 0]
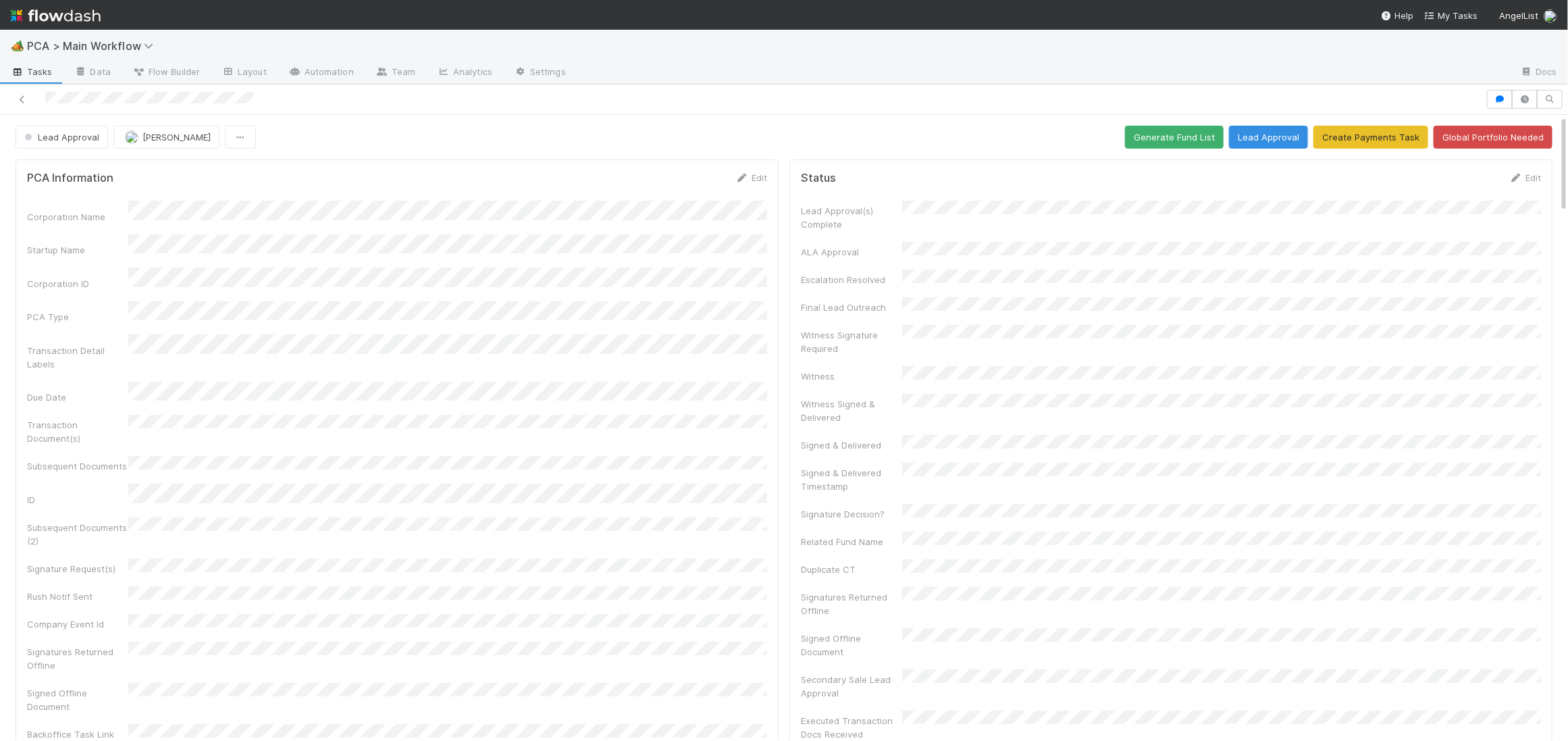
drag, startPoint x: 749, startPoint y: 177, endPoint x: 518, endPoint y: 239, distance: 239.2
click at [749, 177] on link "Edit" at bounding box center [751, 177] width 32 height 11
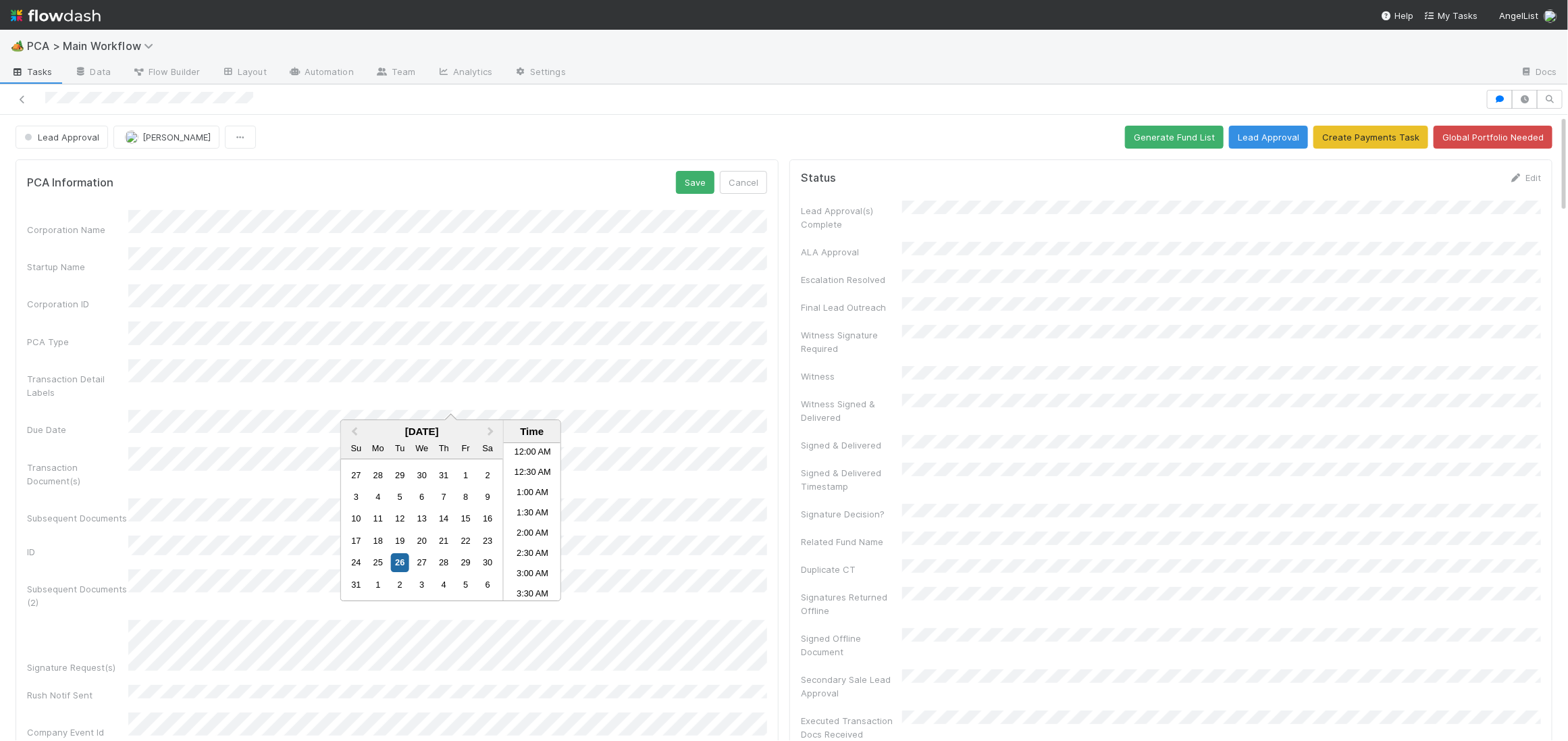
scroll to position [12, 0]
drag, startPoint x: 440, startPoint y: 561, endPoint x: 519, endPoint y: 526, distance: 86.4
click at [441, 560] on div "28" at bounding box center [444, 563] width 18 height 18
click at [535, 492] on li "8:00 PM" at bounding box center [532, 497] width 57 height 21
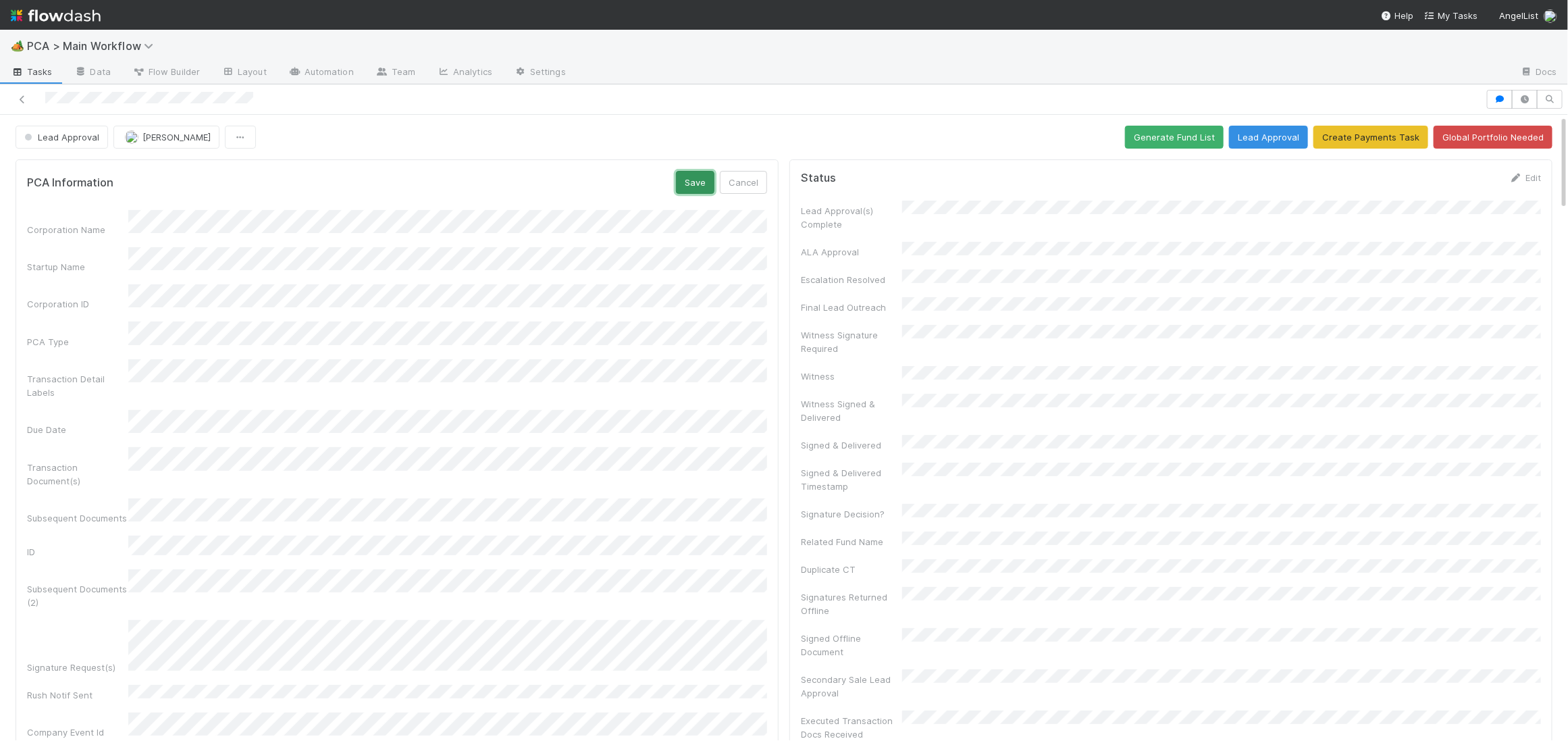
click at [680, 179] on button "Save" at bounding box center [695, 182] width 38 height 23
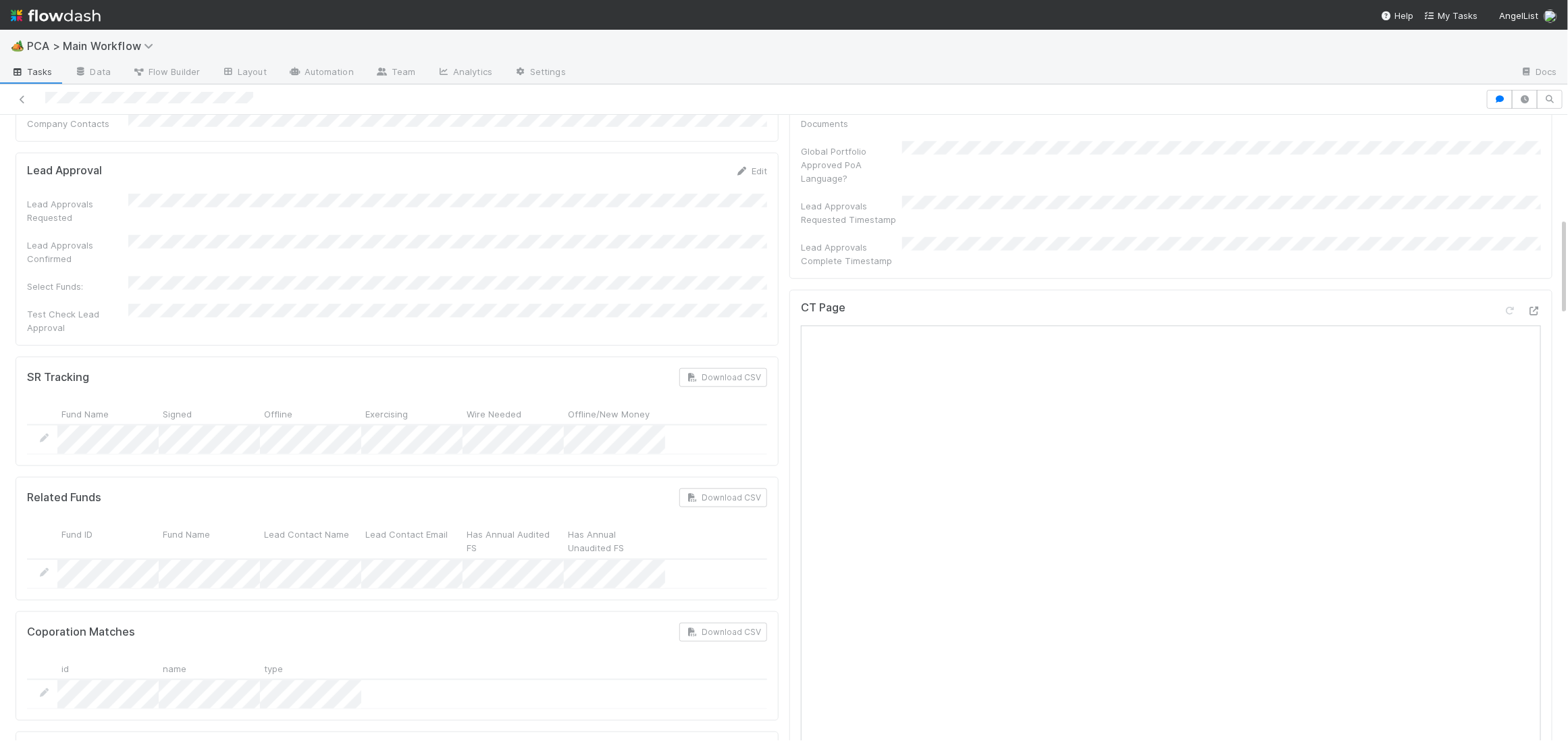
scroll to position [0, 0]
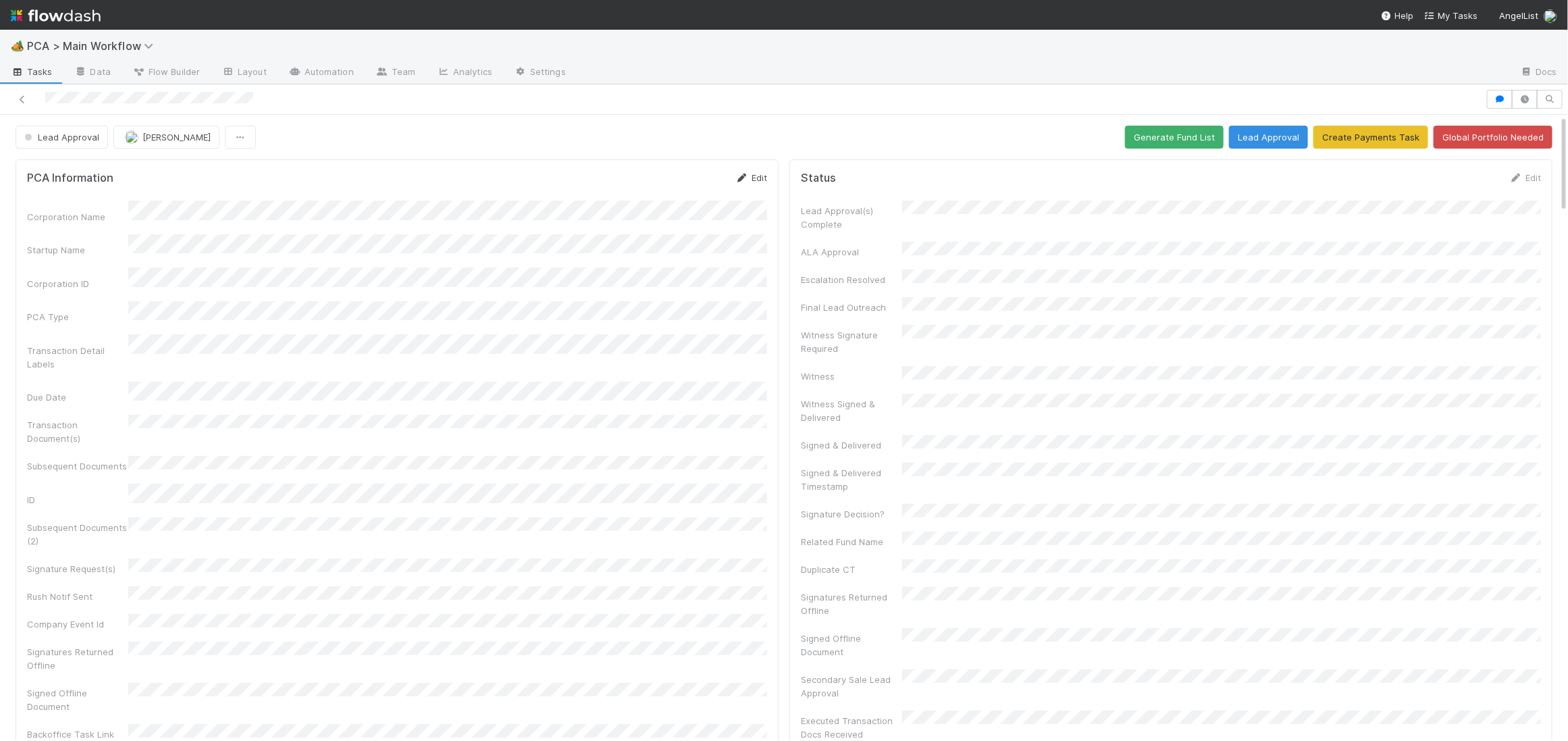
click at [738, 179] on icon at bounding box center [741, 178] width 13 height 9
click at [696, 181] on button "Save" at bounding box center [695, 182] width 38 height 23
click at [86, 15] on img at bounding box center [55, 16] width 90 height 23
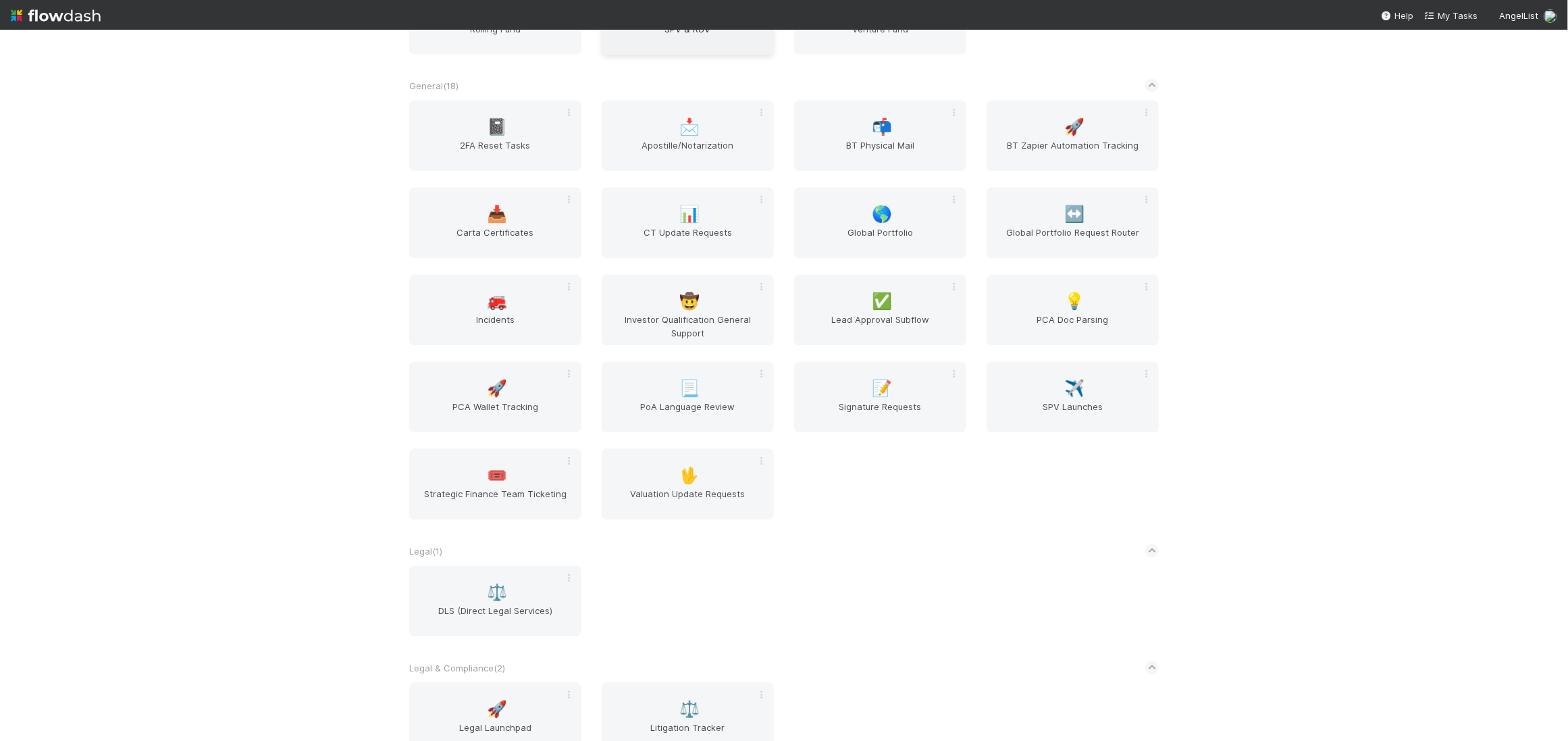
scroll to position [2156, 0]
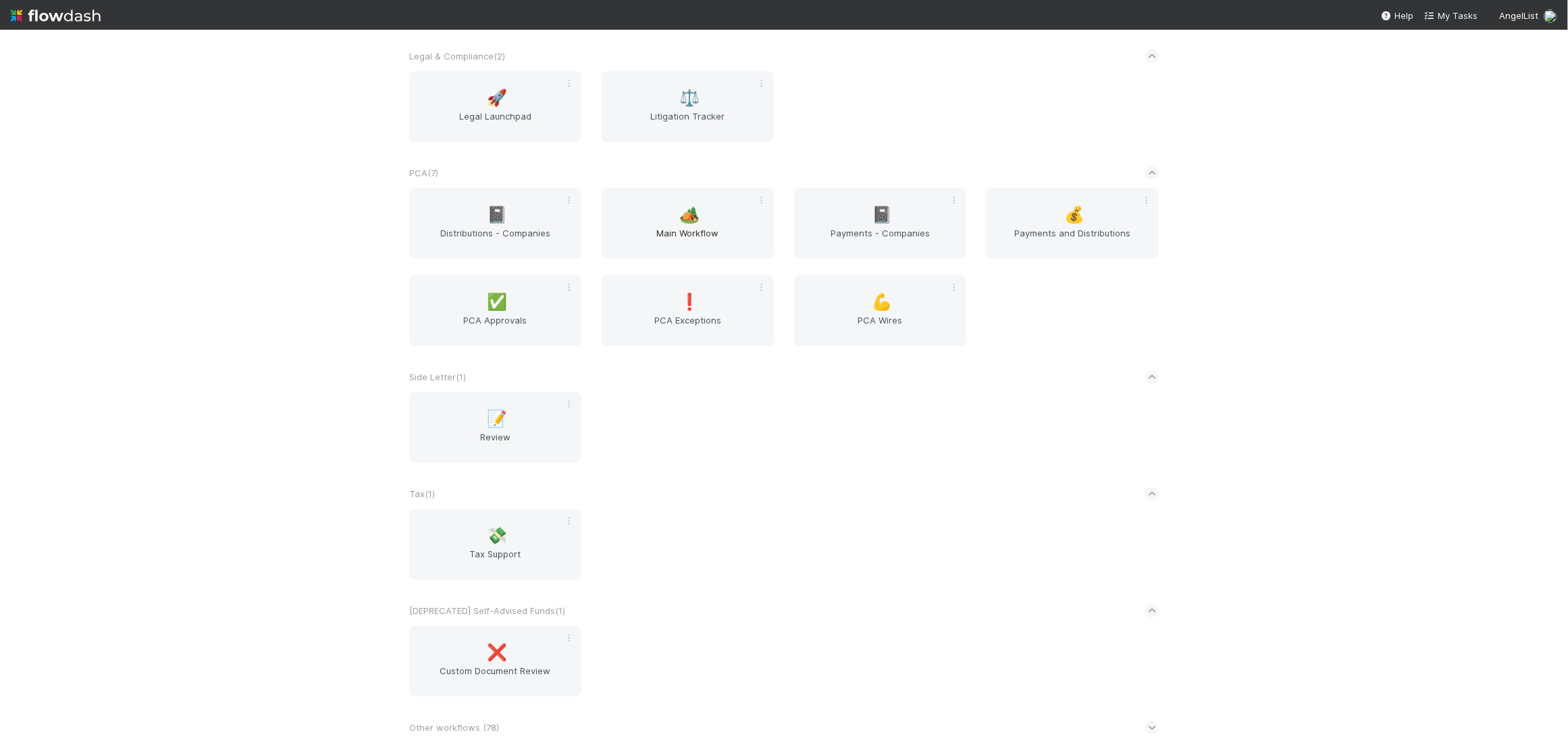
click at [739, 216] on div "🏕️ Main Workflow" at bounding box center [688, 223] width 172 height 71
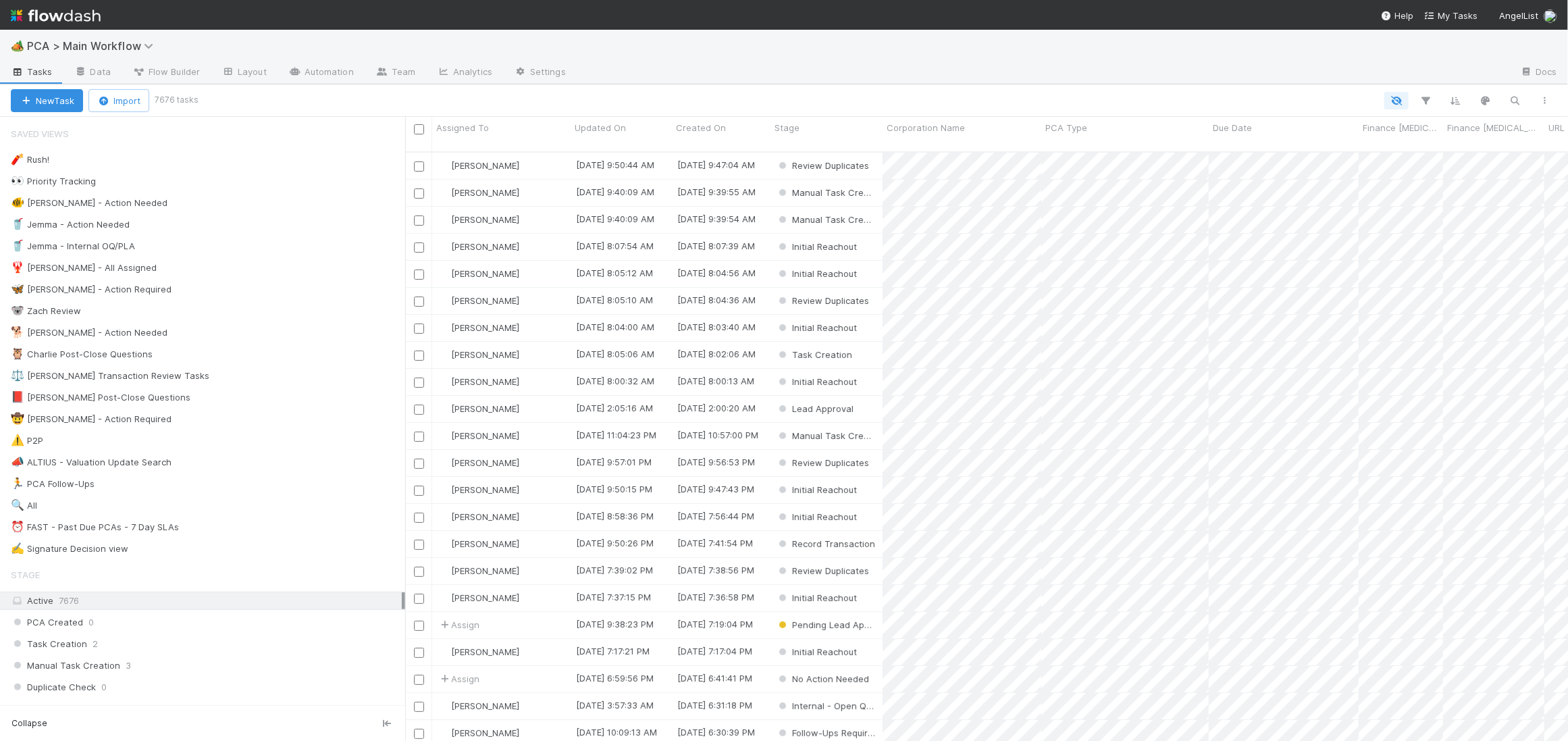
scroll to position [600, 1163]
click at [259, 325] on div "🧨 Rush! 1 👀 Priority Tracking 1803 🐠 Chris - Action Needed 1 🥤 Jemma - Action N…" at bounding box center [203, 354] width 405 height 407
click at [284, 328] on div "🐕 Charlie - Action Needed 7" at bounding box center [208, 333] width 394 height 17
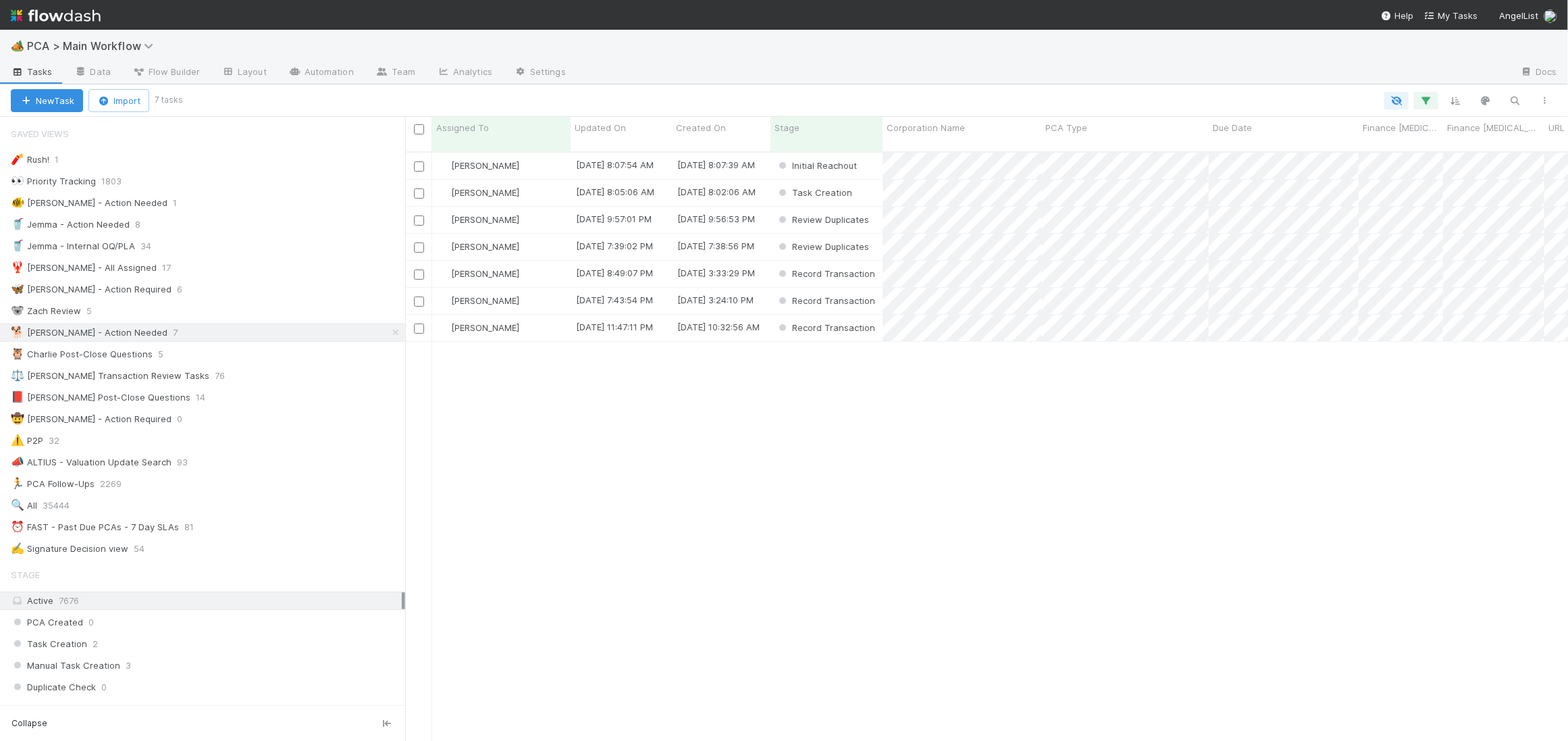
scroll to position [1, 1]
click at [605, 126] on span "Updated On" at bounding box center [600, 128] width 51 height 13
click at [624, 147] on div "Sort Oldest → Newest" at bounding box center [652, 153] width 154 height 21
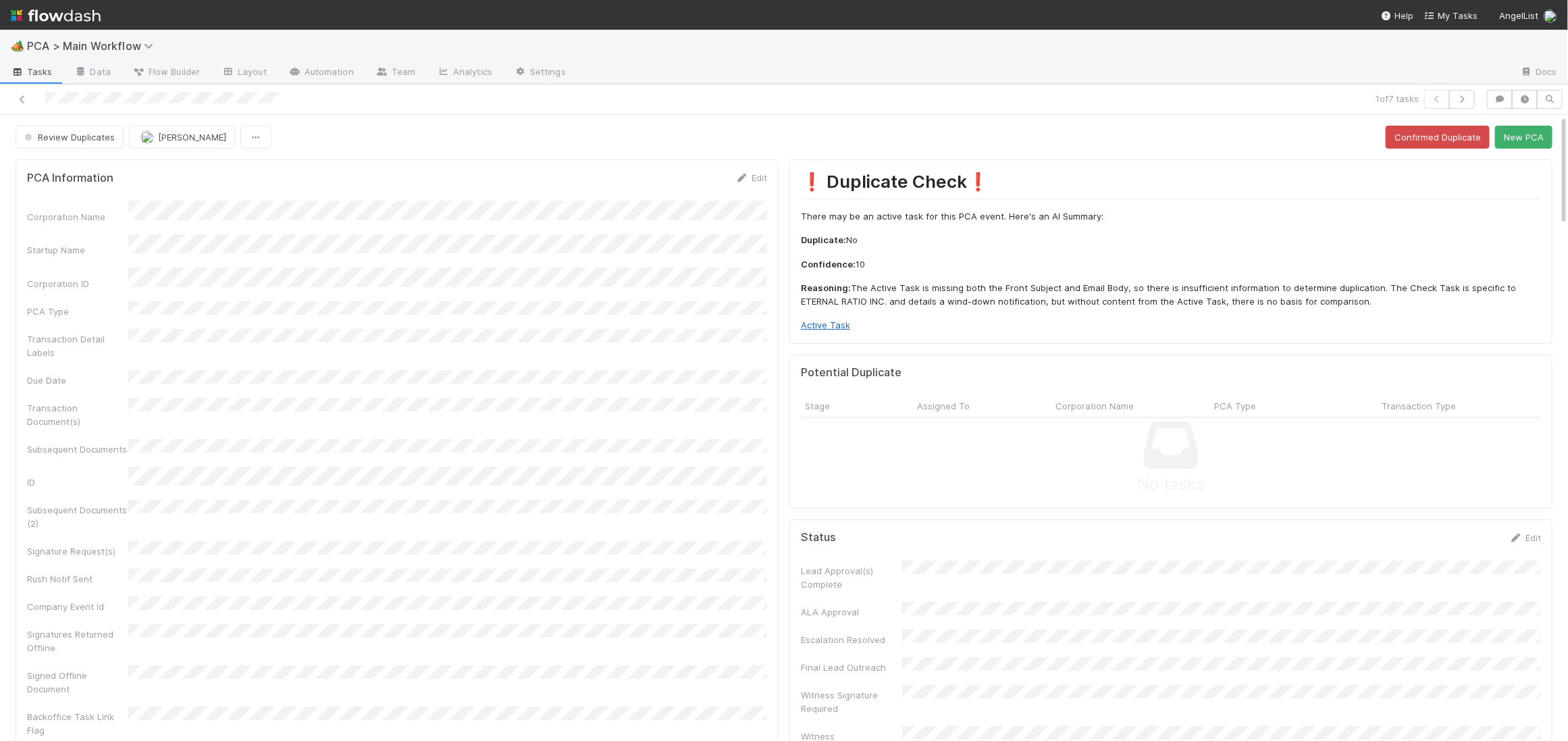
click at [821, 322] on link "Active Task" at bounding box center [826, 325] width 50 height 11
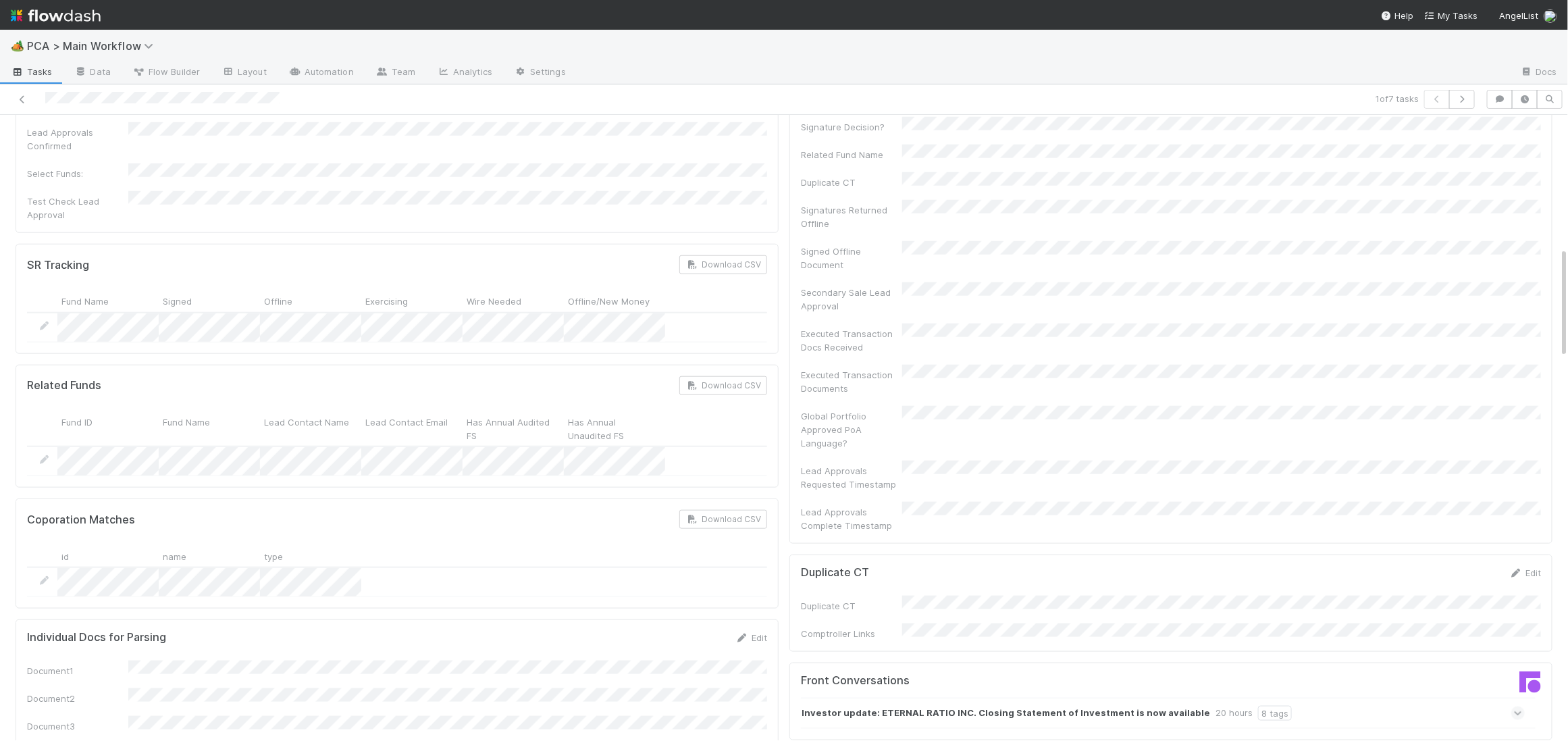
scroll to position [920, 0]
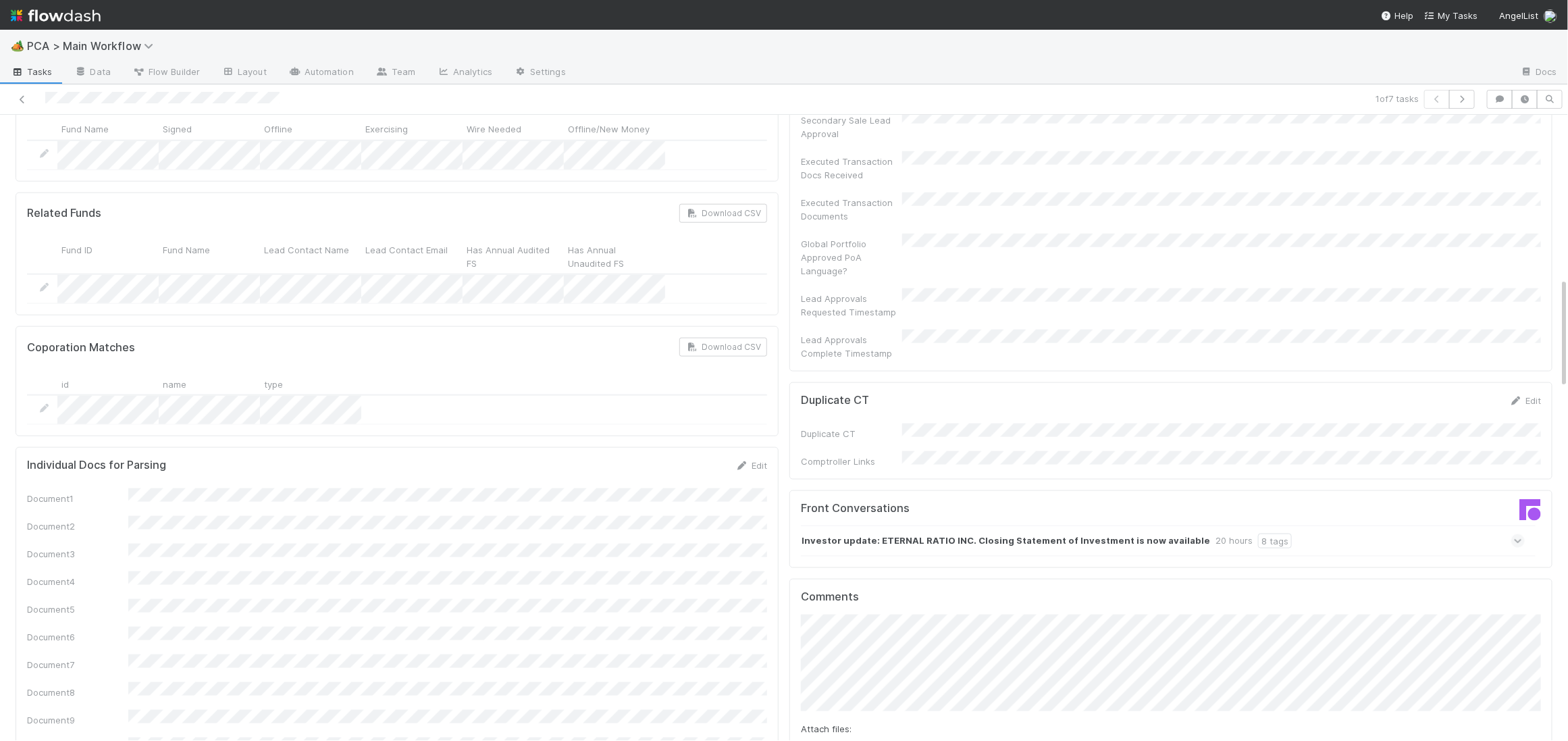
click at [1114, 534] on strong "Investor update: ETERNAL RATIO INC. Closing Statement of Investment is now avai…" at bounding box center [1006, 541] width 408 height 15
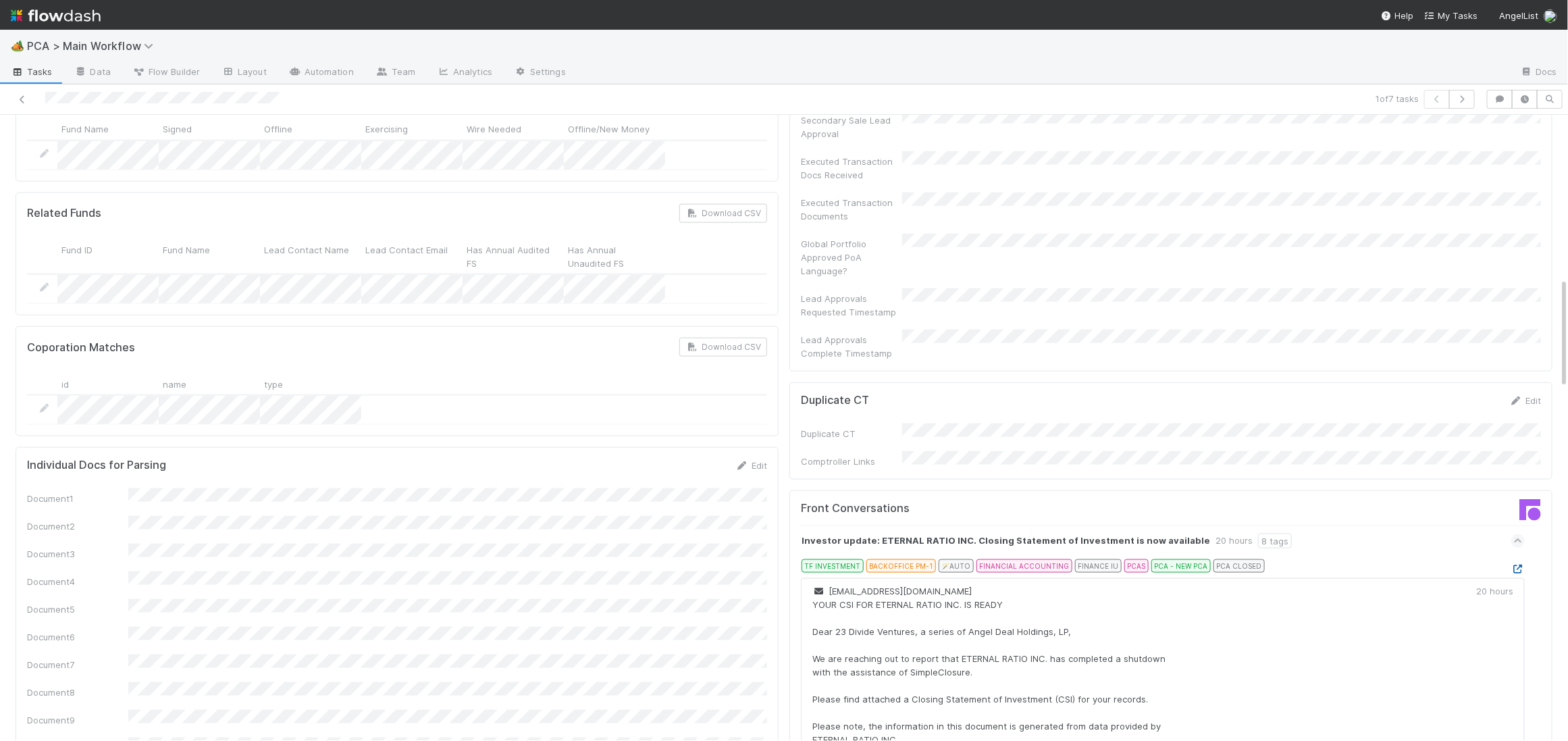
click at [1514, 564] on link at bounding box center [1518, 569] width 13 height 11
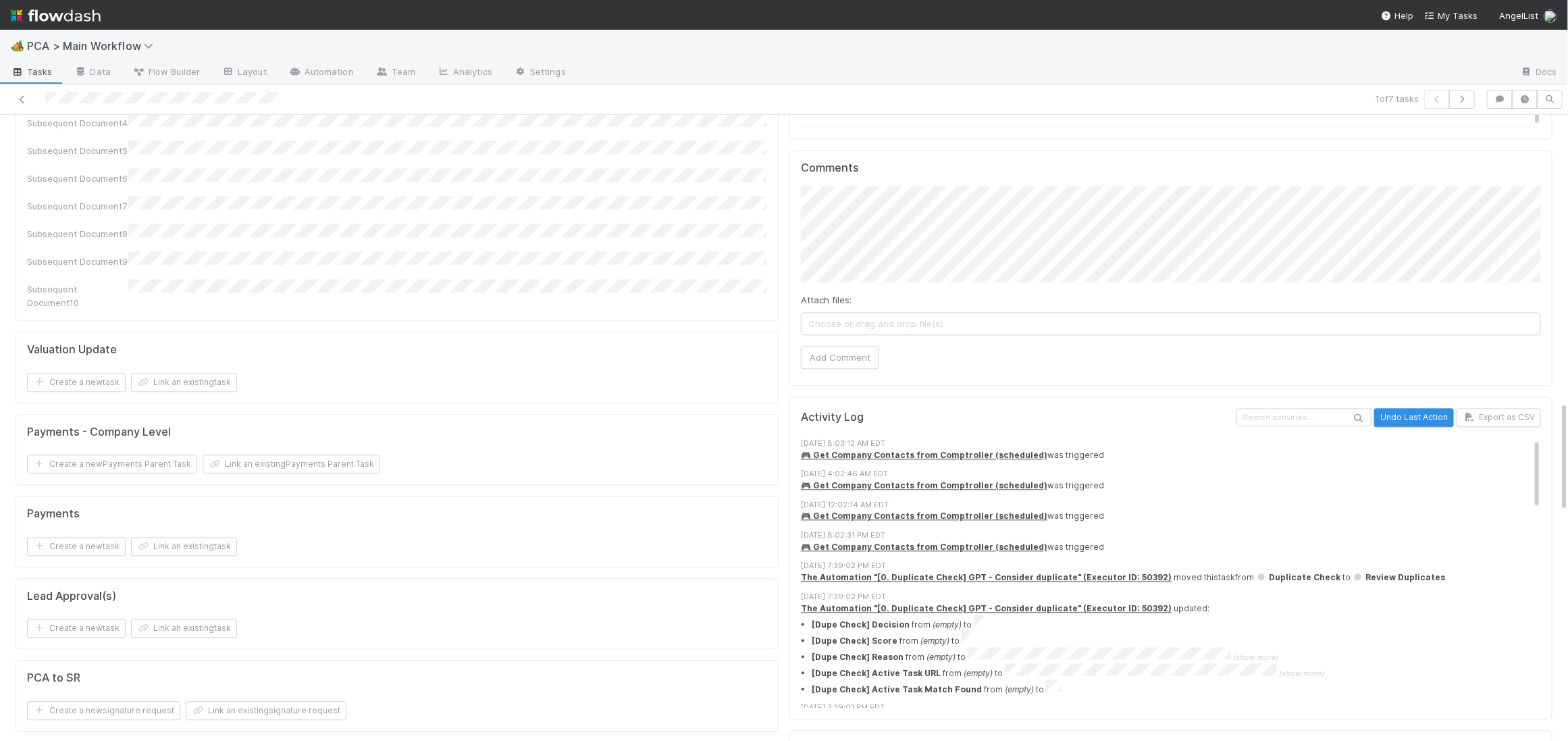
scroll to position [1483, 0]
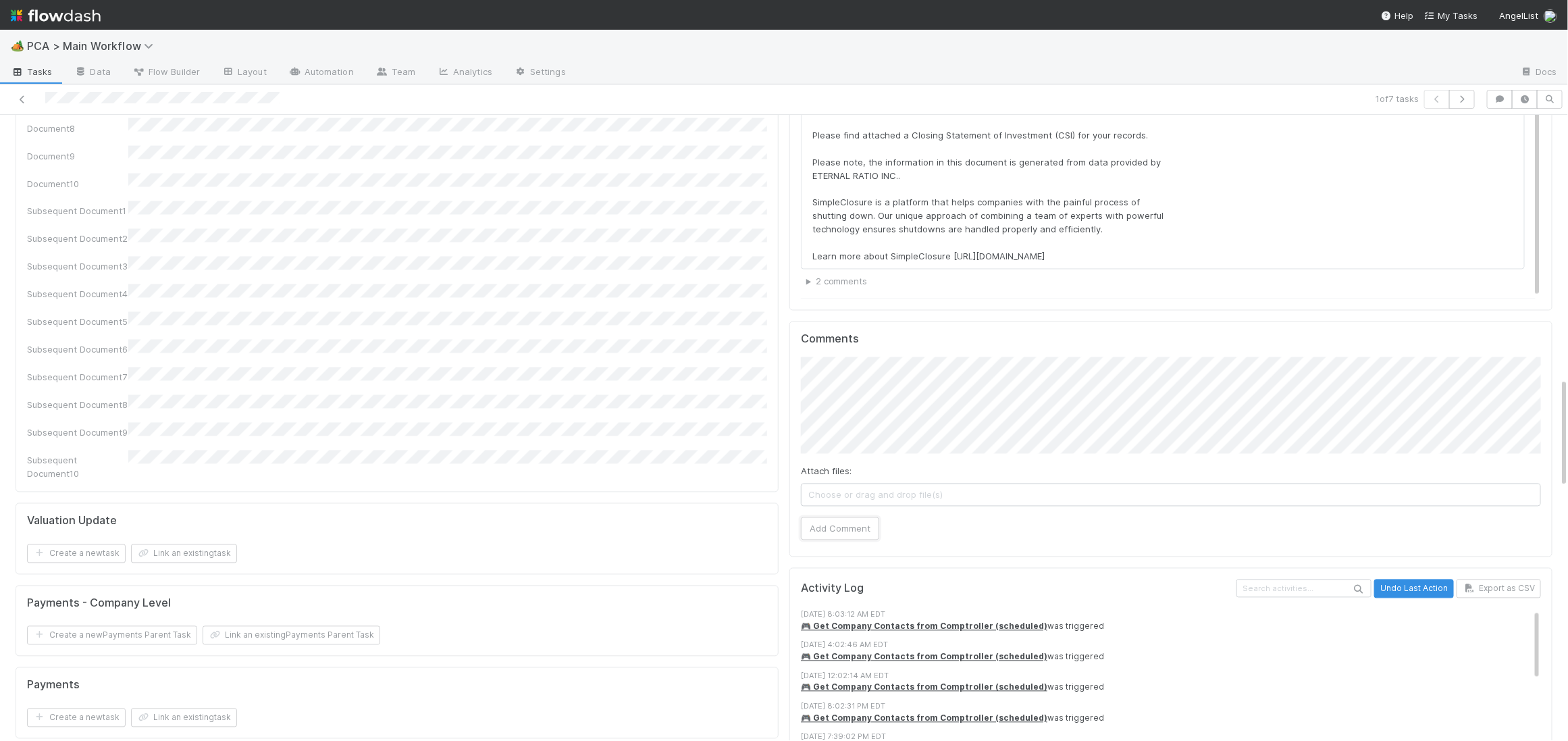
drag, startPoint x: 829, startPoint y: 452, endPoint x: 544, endPoint y: 358, distance: 300.1
click at [824, 518] on button "Add Comment" at bounding box center [840, 529] width 79 height 23
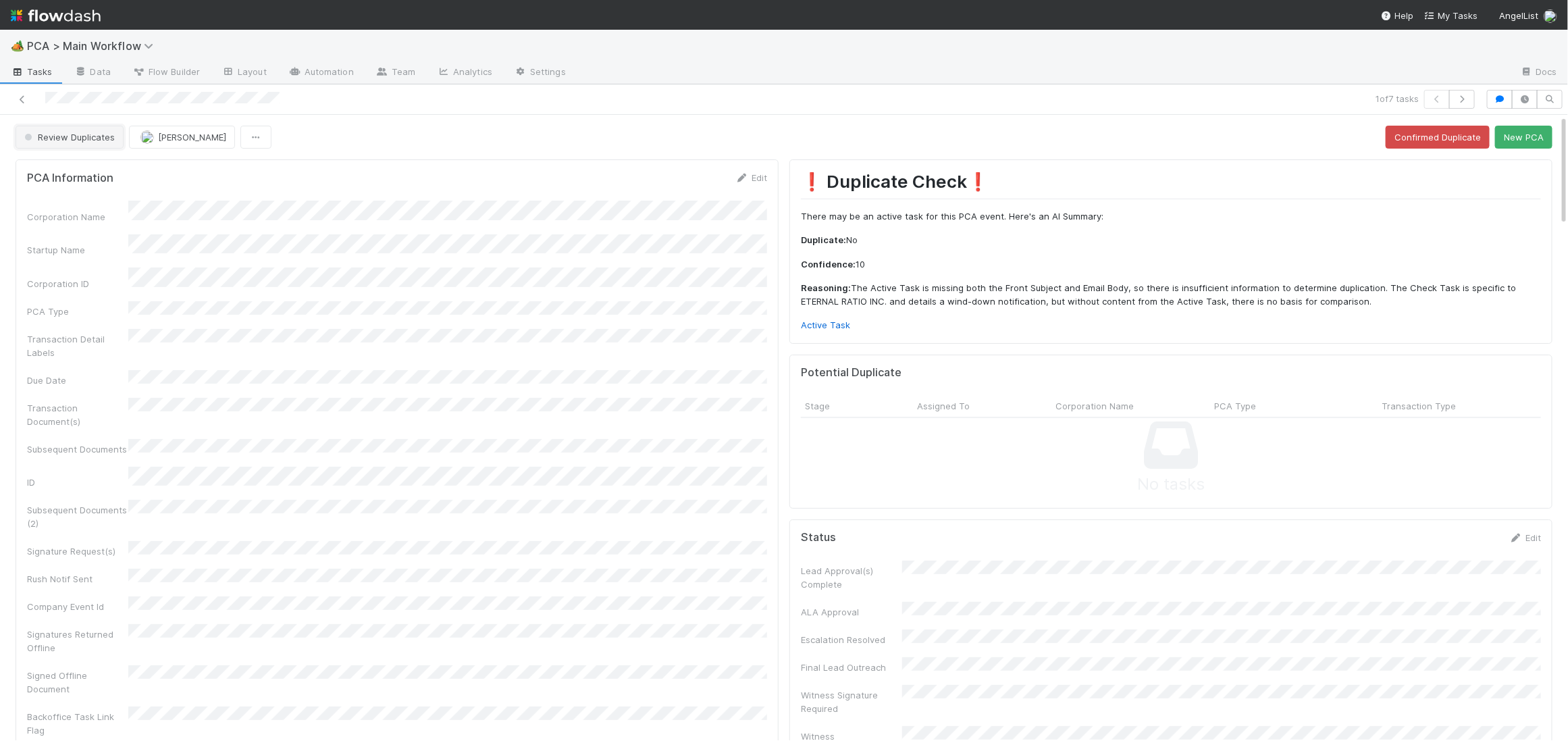
click at [35, 127] on button "Review Duplicates" at bounding box center [69, 137] width 108 height 23
click at [86, 176] on span "Duplicate / Dead PCAs" at bounding box center [75, 171] width 112 height 11
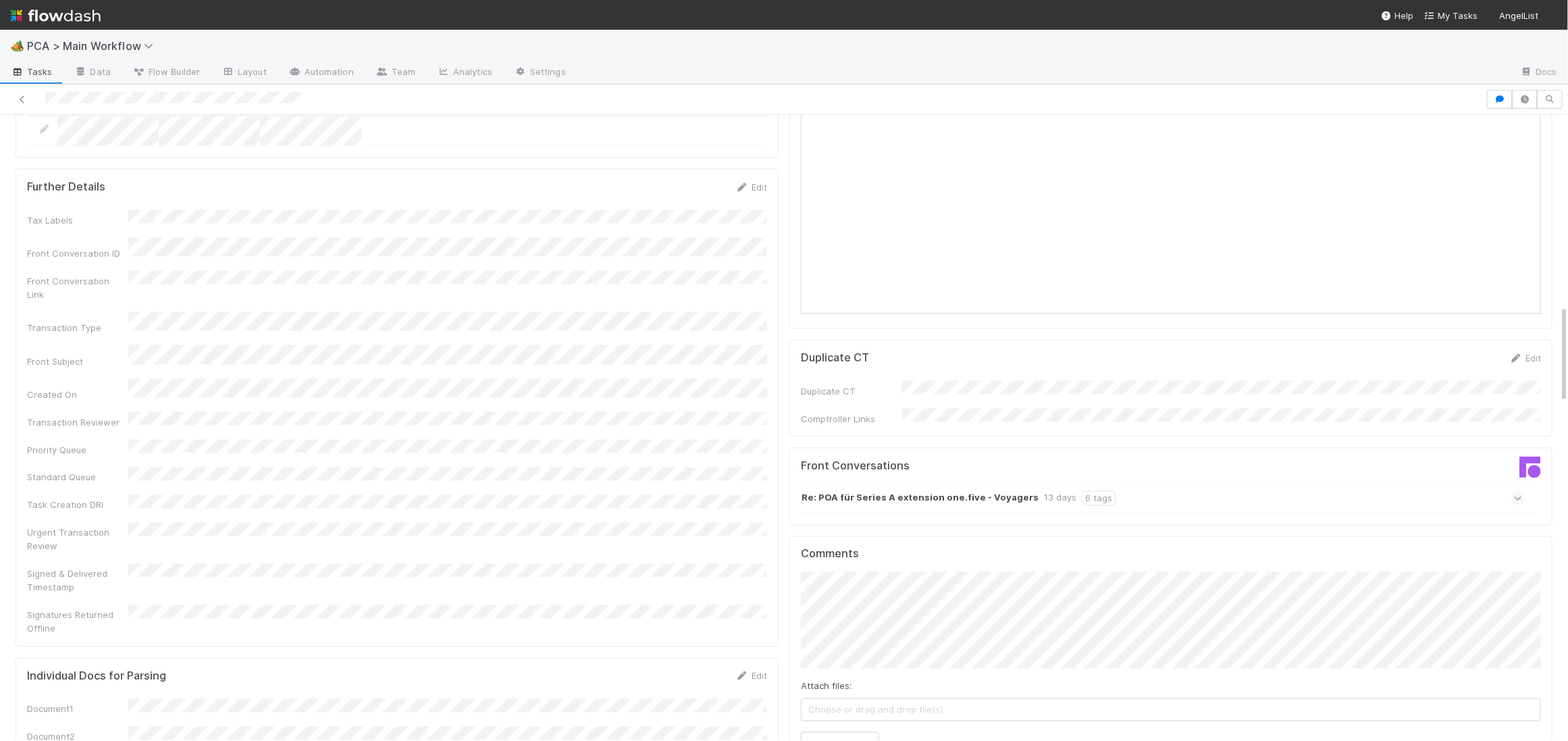
click at [931, 483] on div "Re: POA für Series A extension one.five - Voyagers 13 days 6 tags" at bounding box center [1163, 498] width 724 height 31
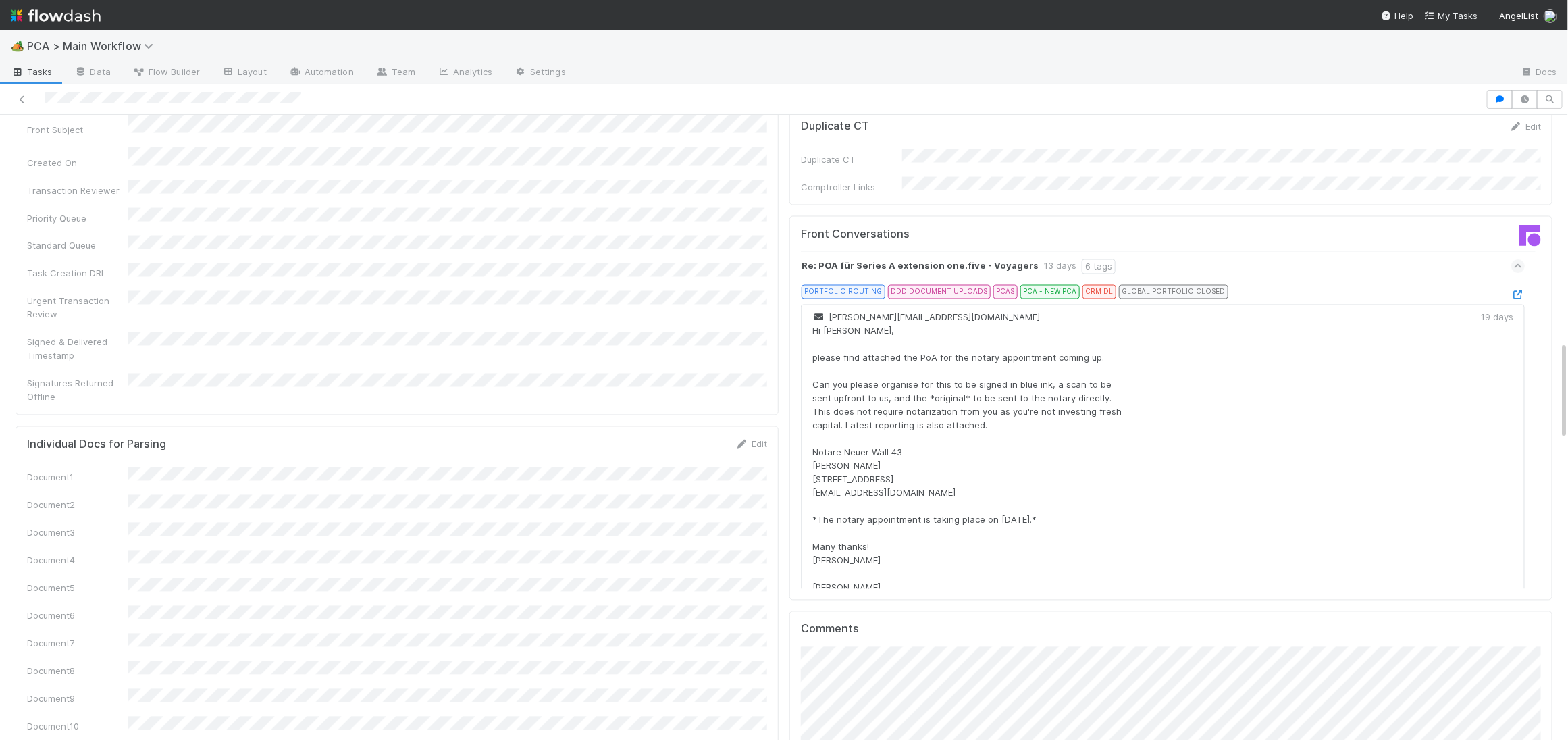
scroll to position [1434, 0]
click at [1525, 287] on div "PORTFOLIO ROUTING DDD DOCUMENT UPLOADS PCAS PCA - NEW PCA CRM DL GLOBAL PORTFOL…" at bounding box center [1168, 296] width 713 height 19
click at [1521, 293] on icon at bounding box center [1518, 297] width 13 height 9
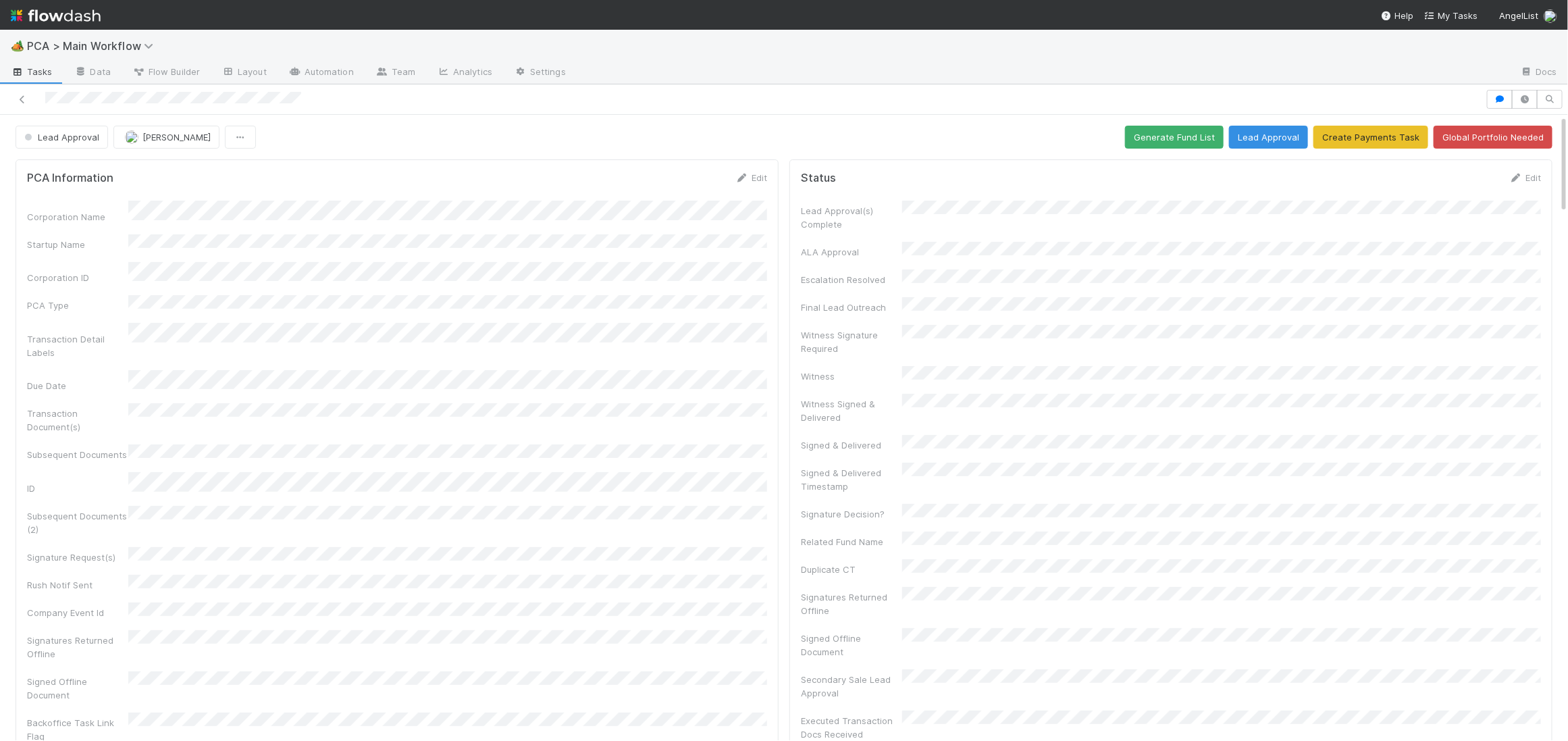
drag, startPoint x: 751, startPoint y: 177, endPoint x: 593, endPoint y: 207, distance: 160.8
click at [751, 177] on link "Edit" at bounding box center [751, 177] width 32 height 11
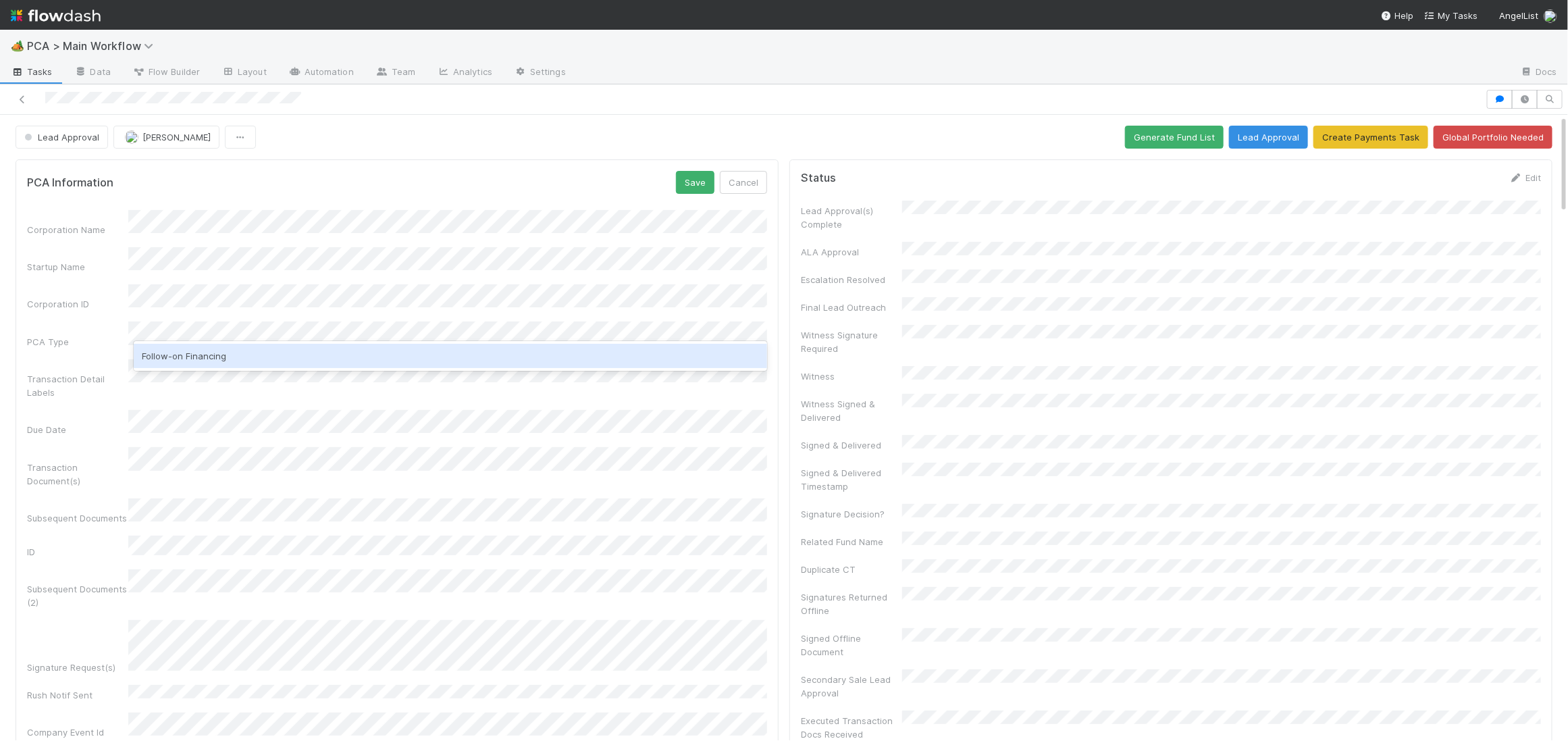
click at [187, 350] on div "Follow-on Financing" at bounding box center [451, 356] width 634 height 24
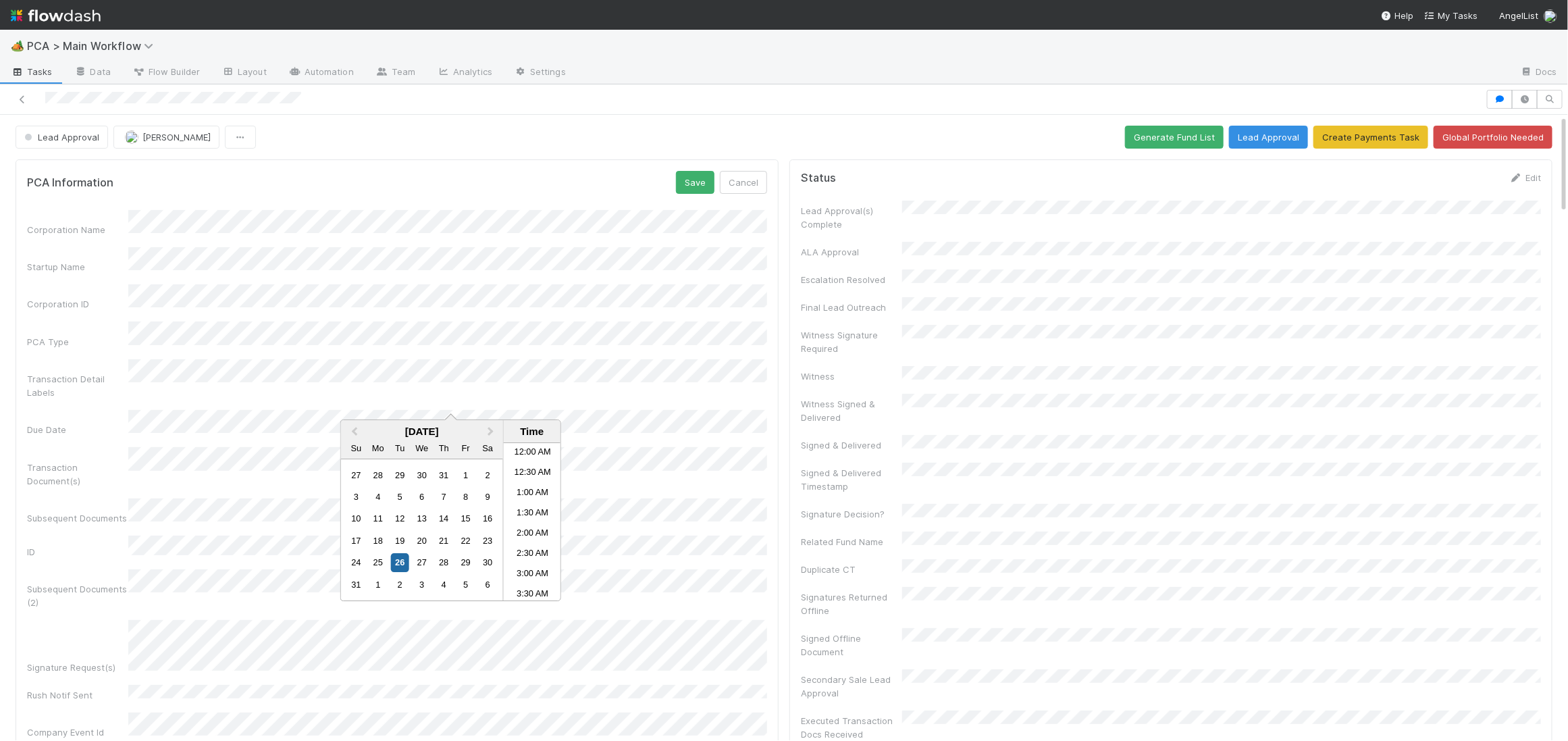
scroll to position [418, 0]
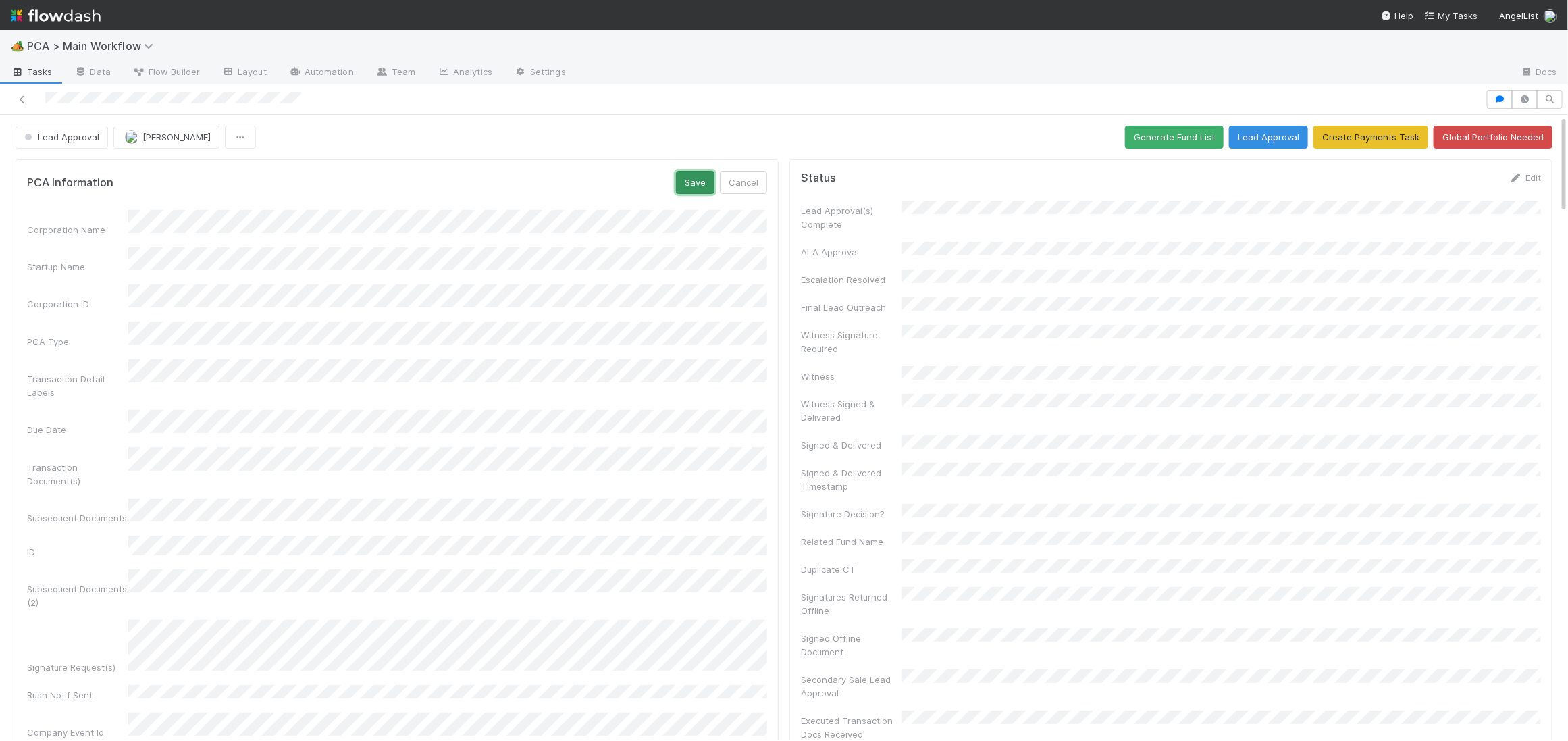
click at [703, 180] on button "Save" at bounding box center [695, 182] width 38 height 23
click at [56, 132] on span "Lead Approval" at bounding box center [60, 137] width 78 height 11
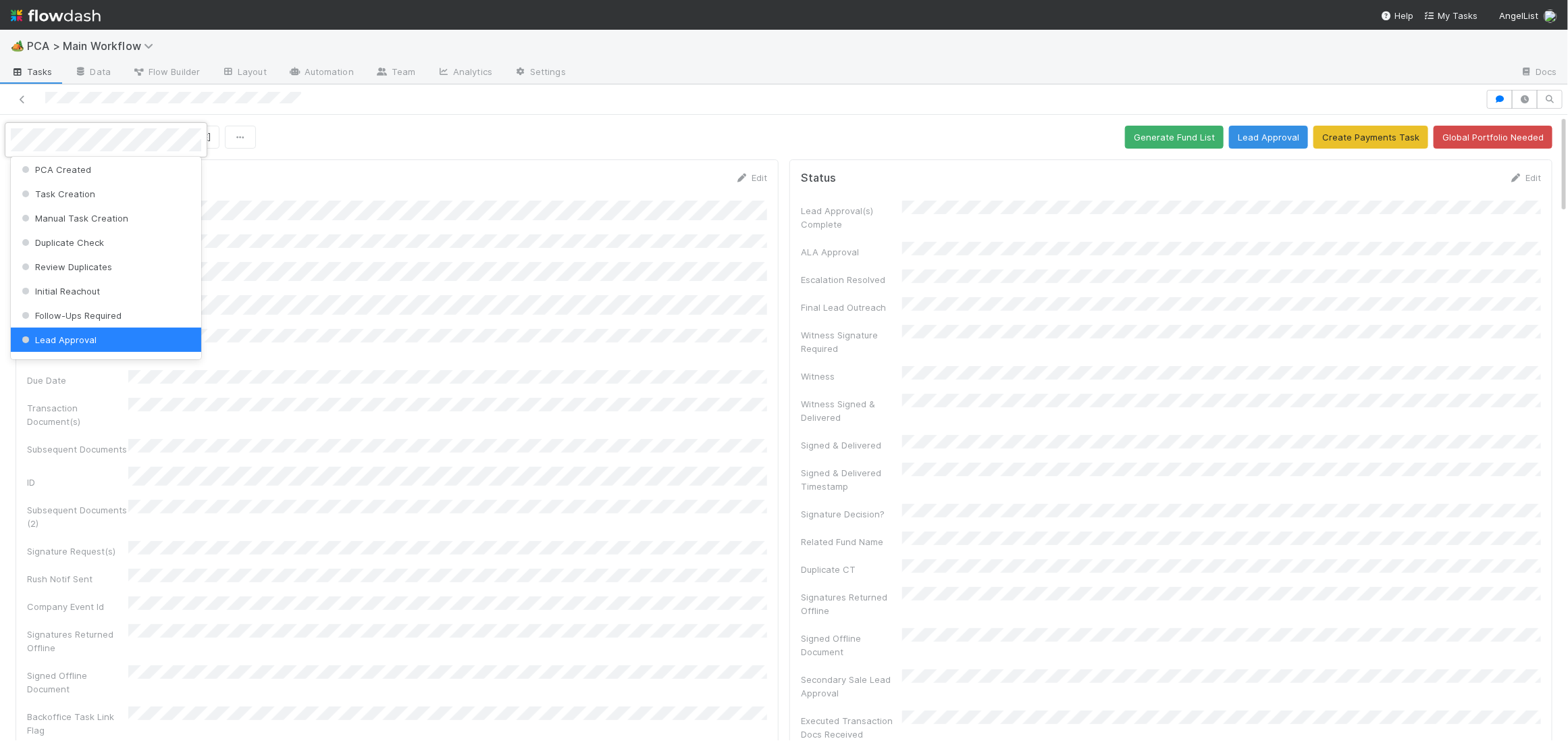
scroll to position [0, 0]
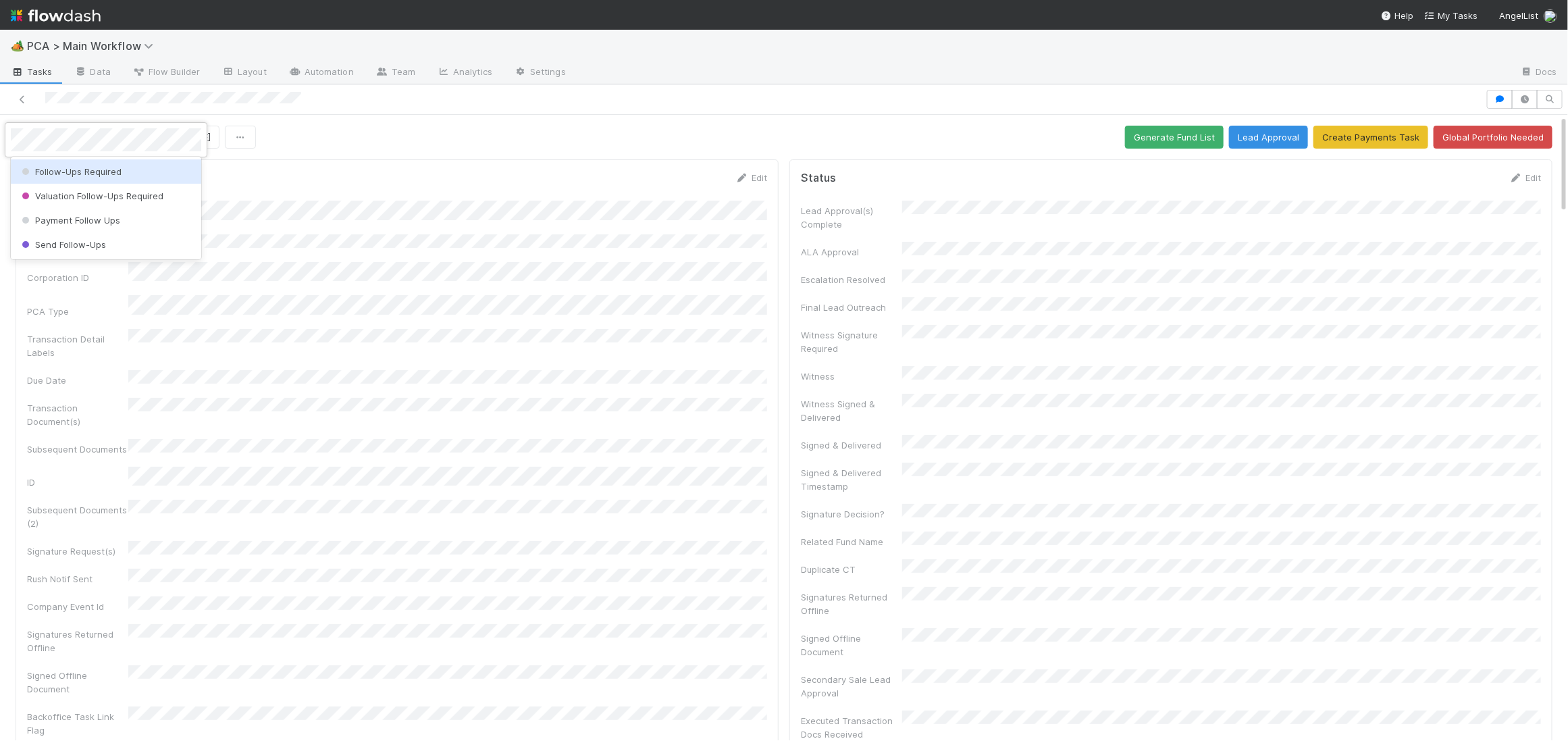
click at [78, 166] on span "Follow-Ups Required" at bounding box center [70, 171] width 103 height 11
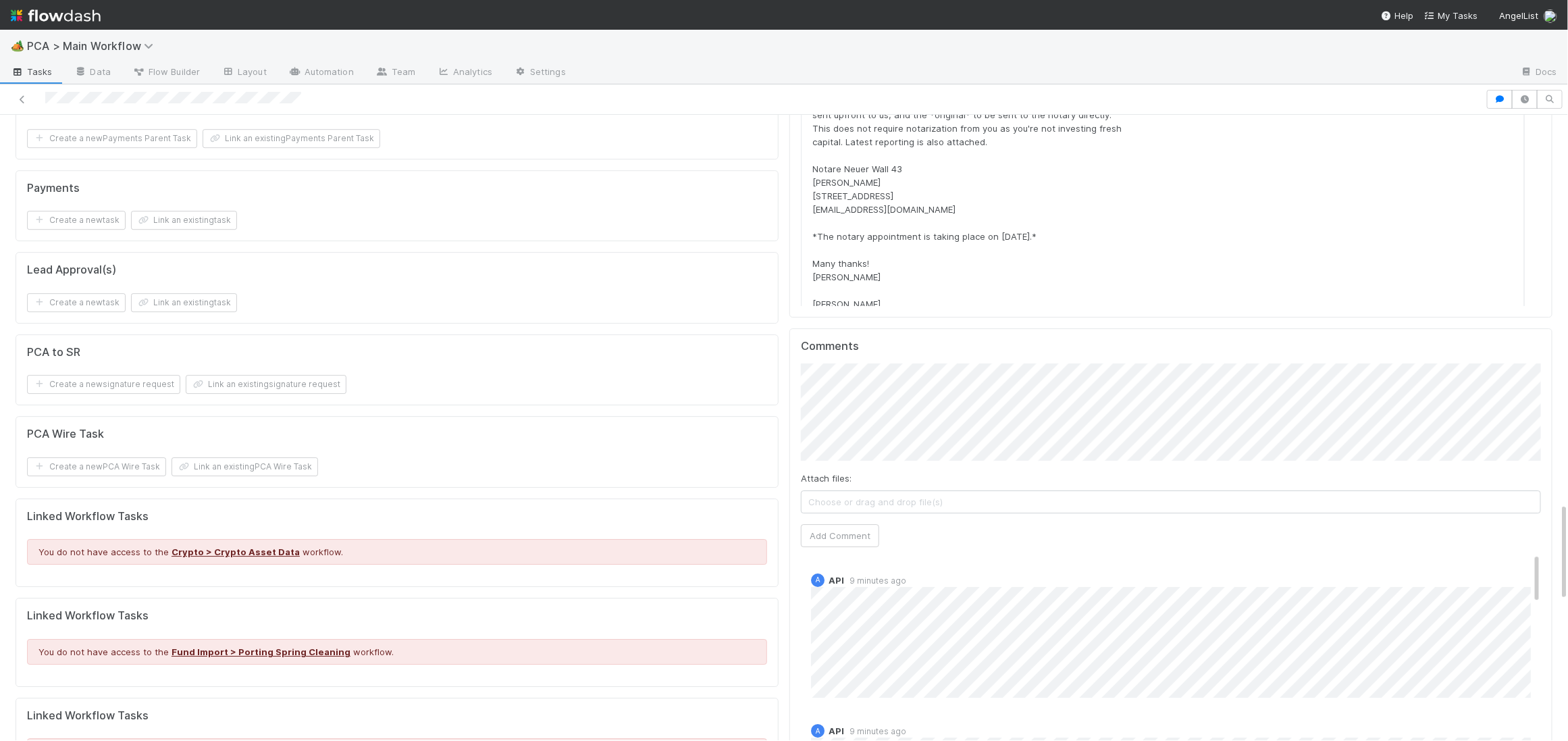
scroll to position [2477, 0]
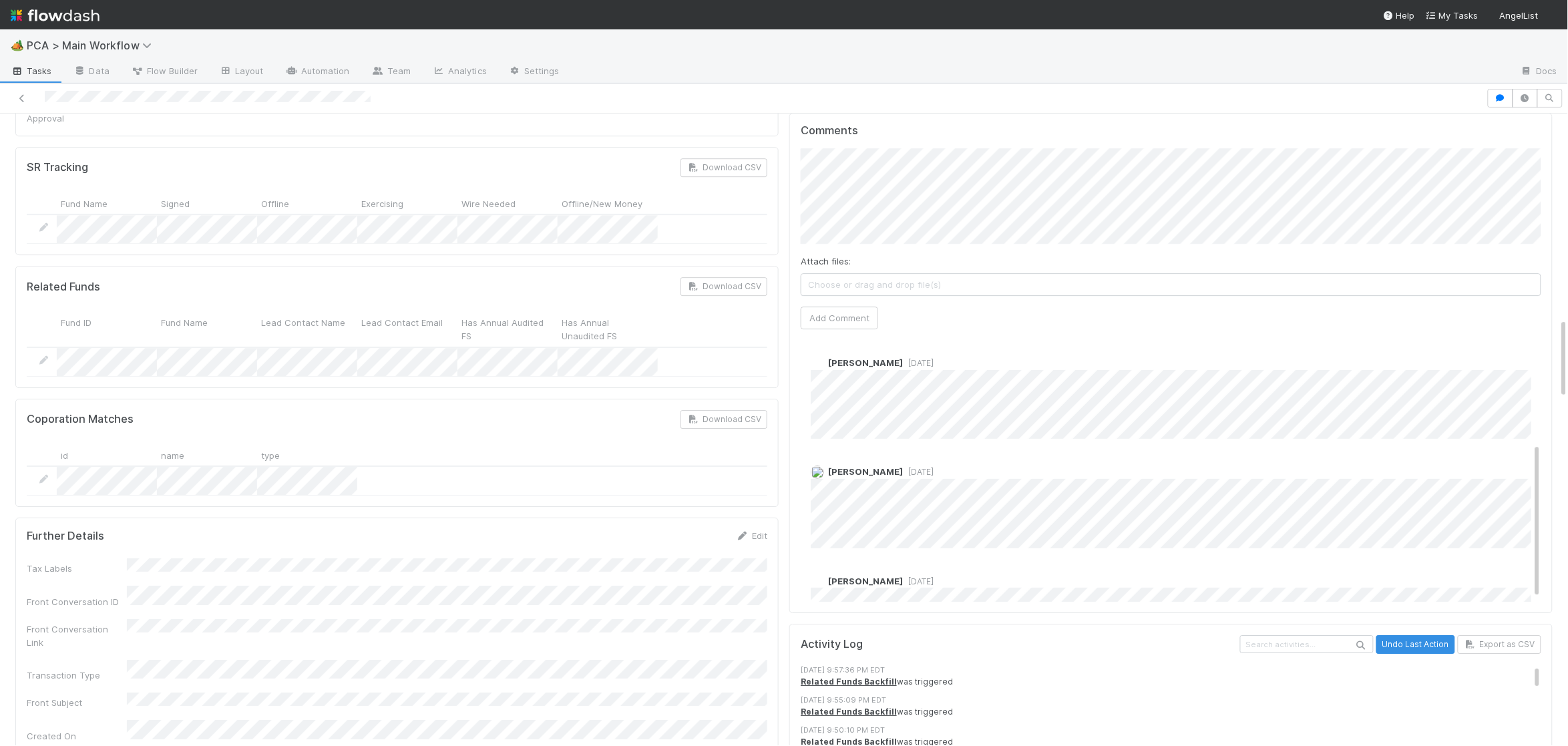
scroll to position [191, 0]
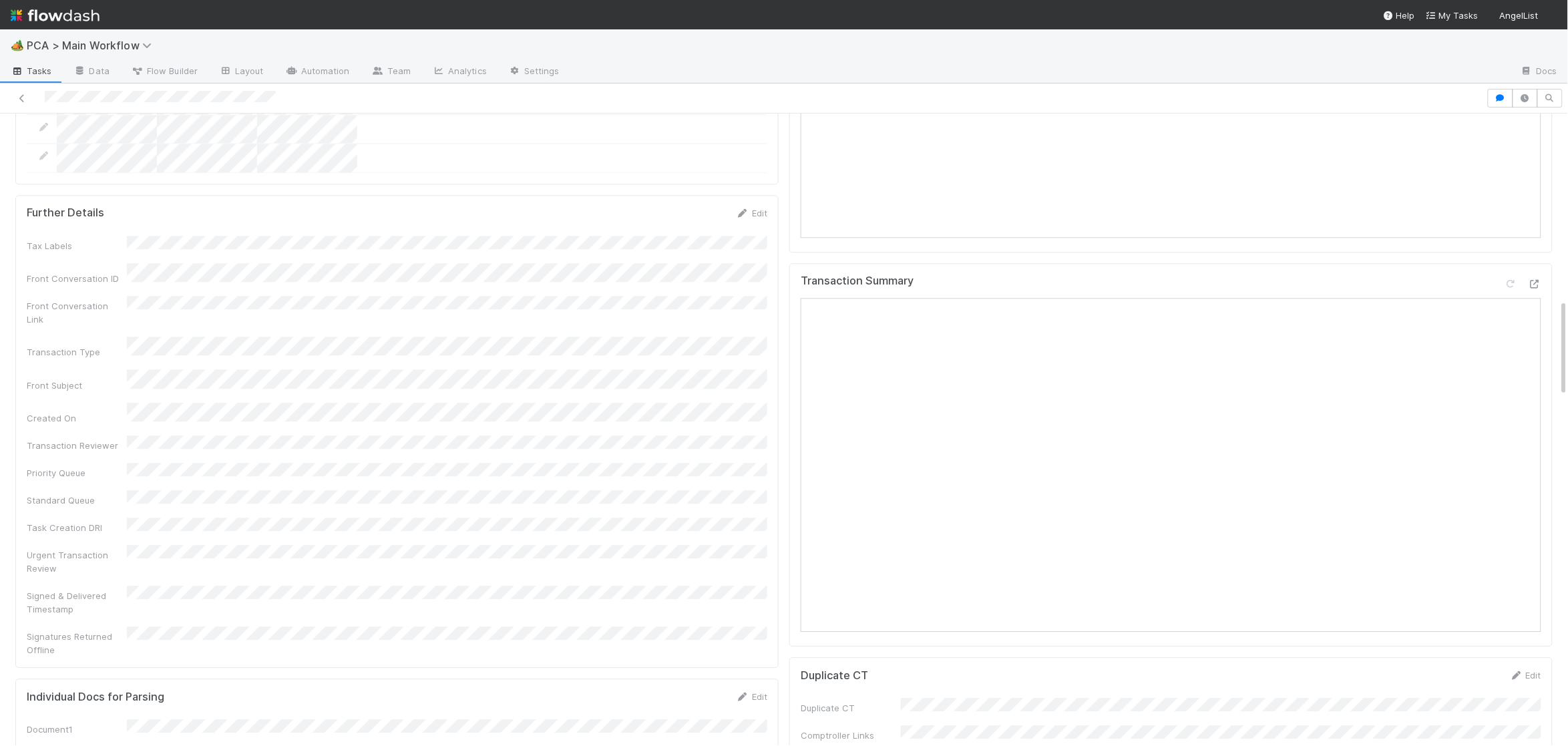
scroll to position [0, 4]
click at [1524, 280] on icon at bounding box center [1530, 284] width 13 height 8
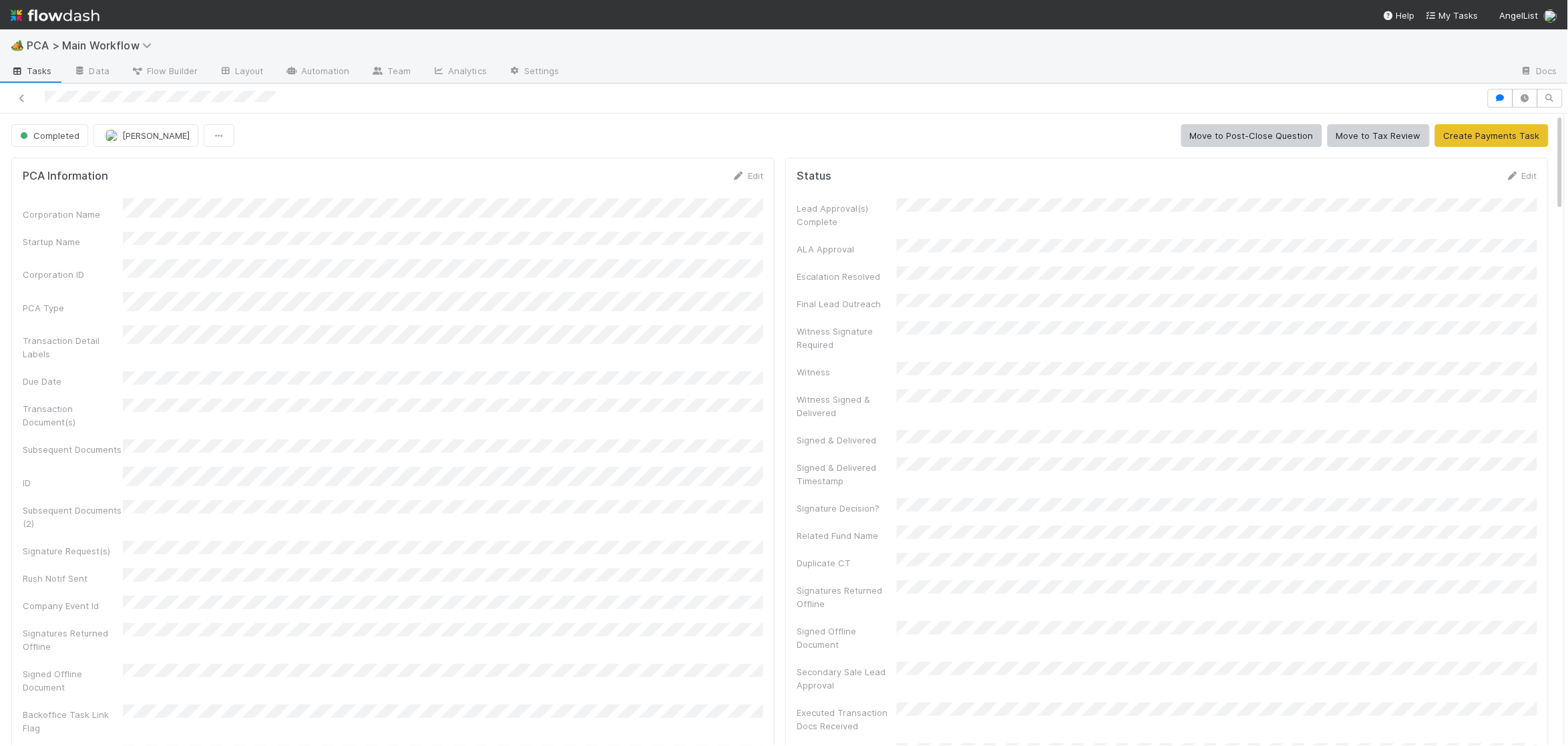
click at [713, 196] on form "PCA Information Edit Corporation Name Startup Name Corporation ID PCA Type Tran…" at bounding box center [393, 465] width 741 height 592
click at [746, 173] on link "Edit" at bounding box center [747, 175] width 32 height 11
click at [676, 182] on button "Save" at bounding box center [692, 180] width 38 height 22
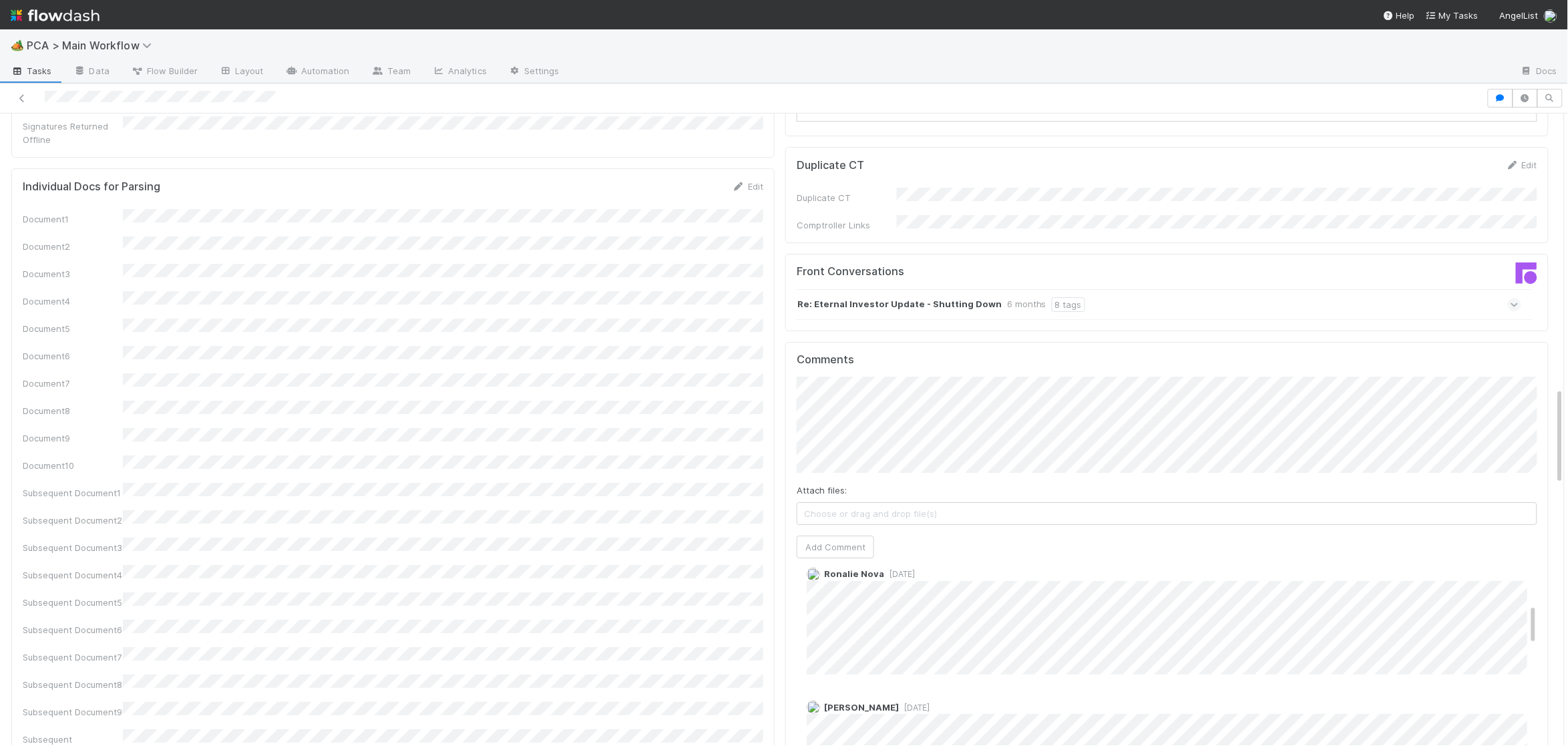
scroll to position [258, 0]
drag, startPoint x: 841, startPoint y: 477, endPoint x: 824, endPoint y: 468, distance: 19.2
click at [840, 536] on button "Add Comment" at bounding box center [836, 547] width 78 height 22
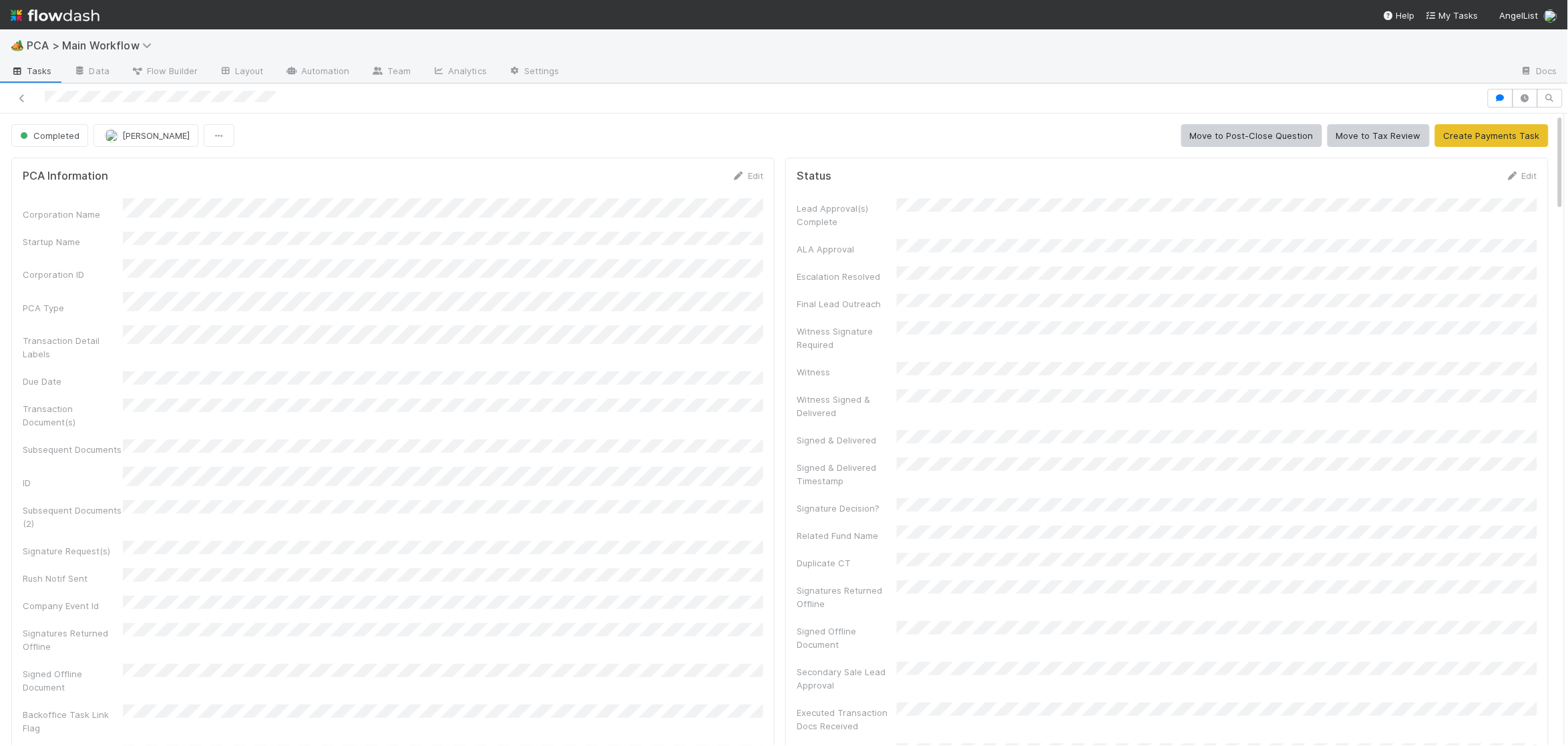
scroll to position [379, 0]
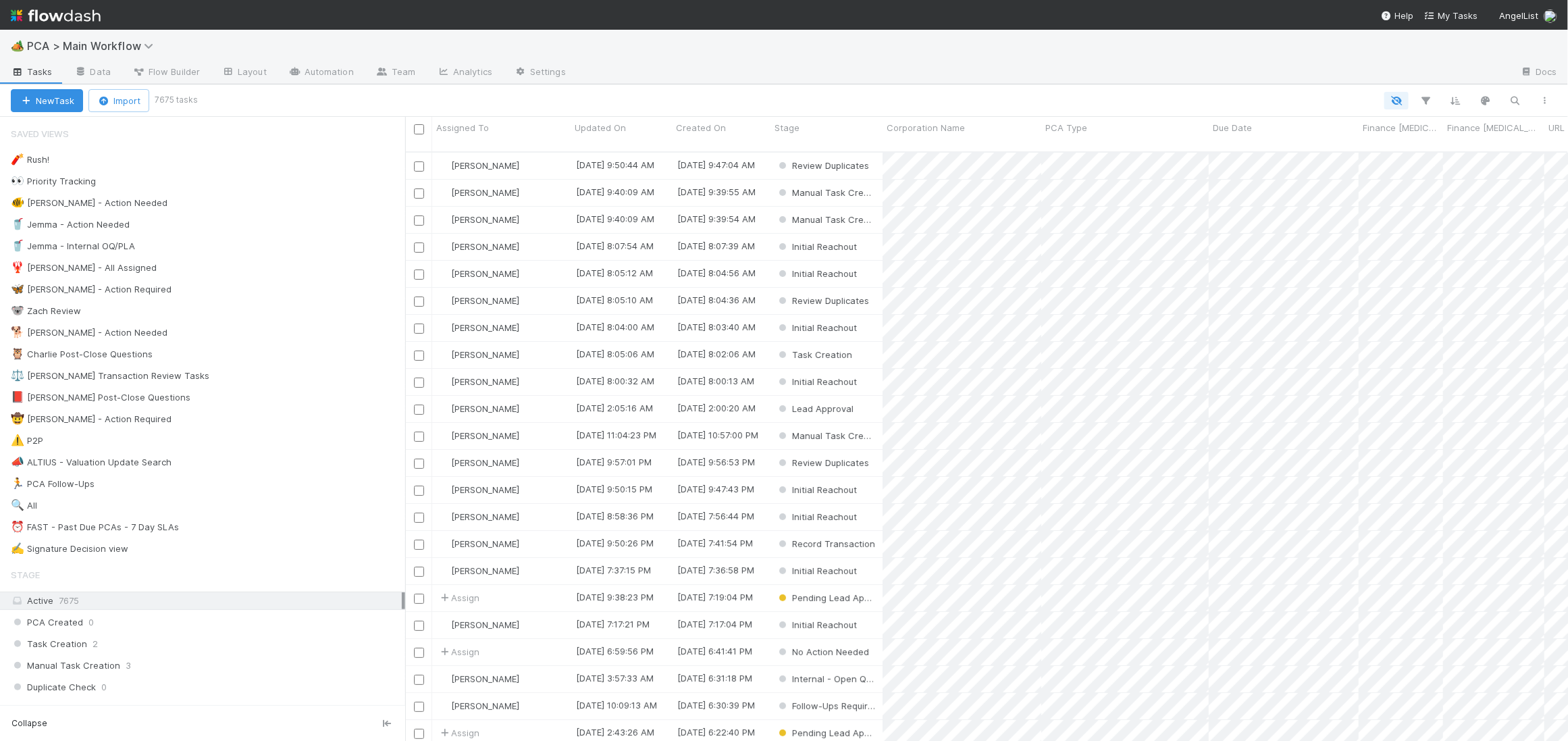
scroll to position [600, 1163]
click at [229, 334] on div "🐕 Charlie - Action Needed 6" at bounding box center [208, 333] width 394 height 17
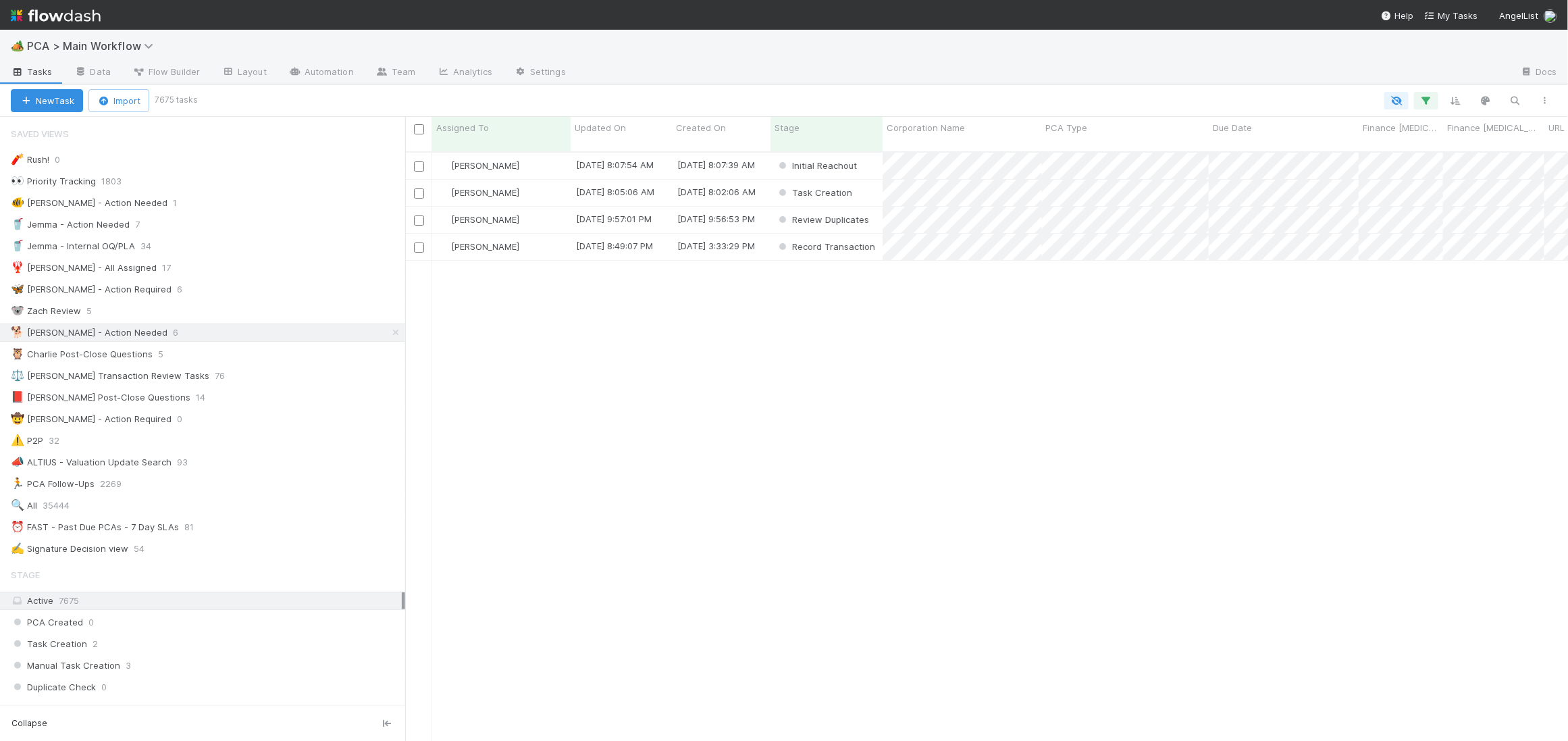
scroll to position [600, 1163]
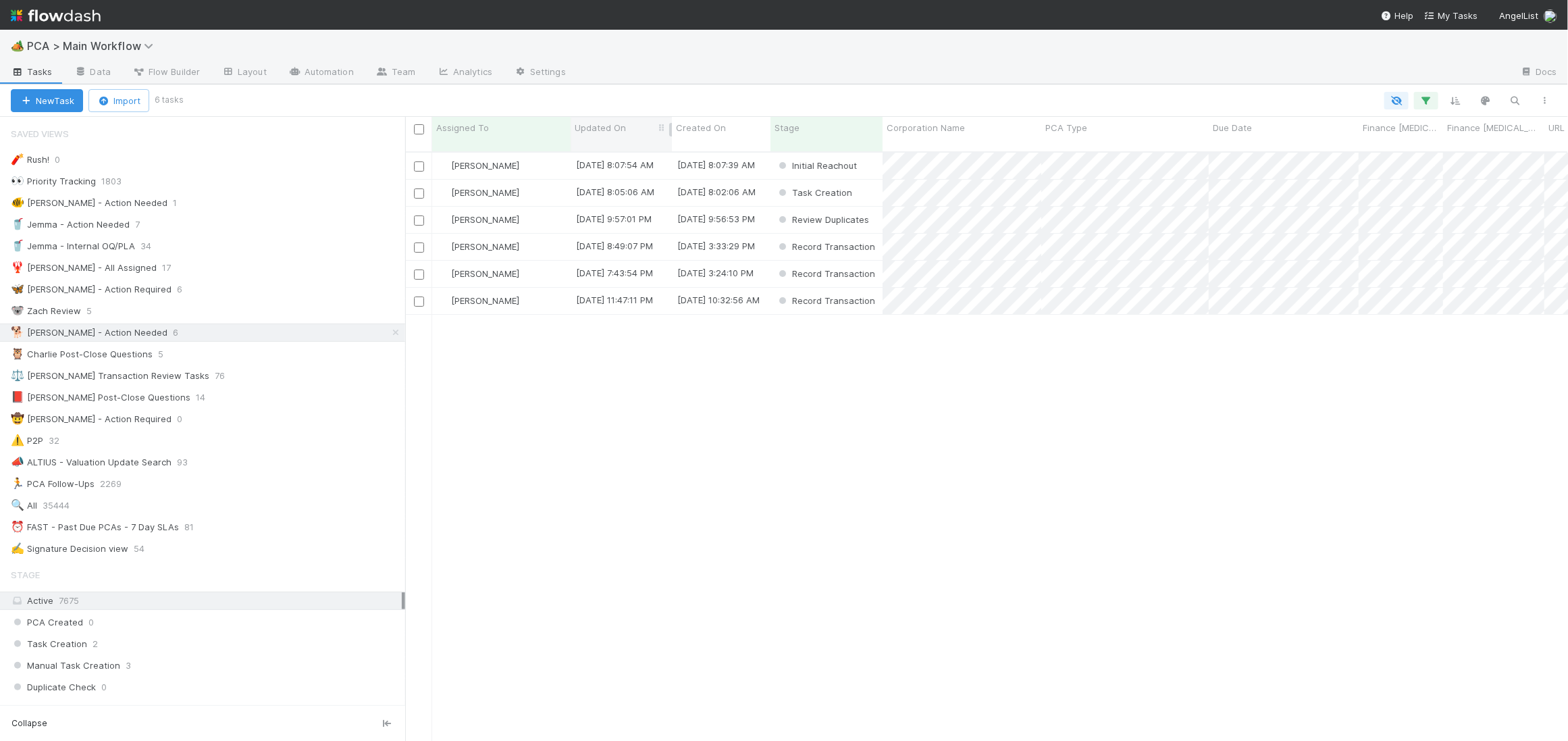
click at [617, 127] on span "Updated On" at bounding box center [600, 128] width 51 height 13
click at [632, 152] on div "Sort Oldest → Newest" at bounding box center [652, 153] width 154 height 21
click at [547, 152] on div "[PERSON_NAME]" at bounding box center [501, 165] width 138 height 26
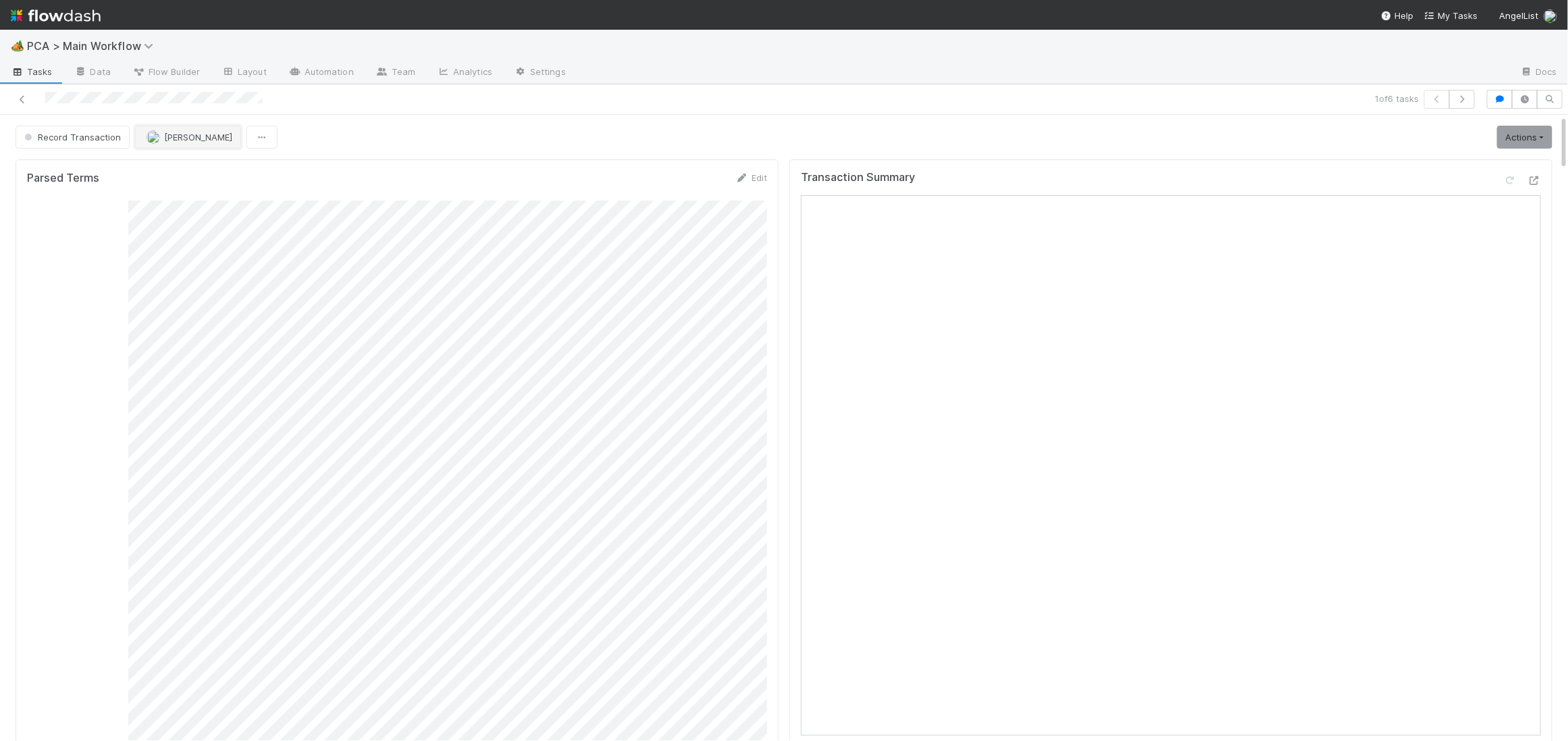
click at [200, 127] on button "[PERSON_NAME]" at bounding box center [189, 137] width 106 height 23
click at [203, 186] on div "Nathalie Gualito" at bounding box center [223, 196] width 191 height 24
click at [64, 21] on img at bounding box center [55, 16] width 90 height 23
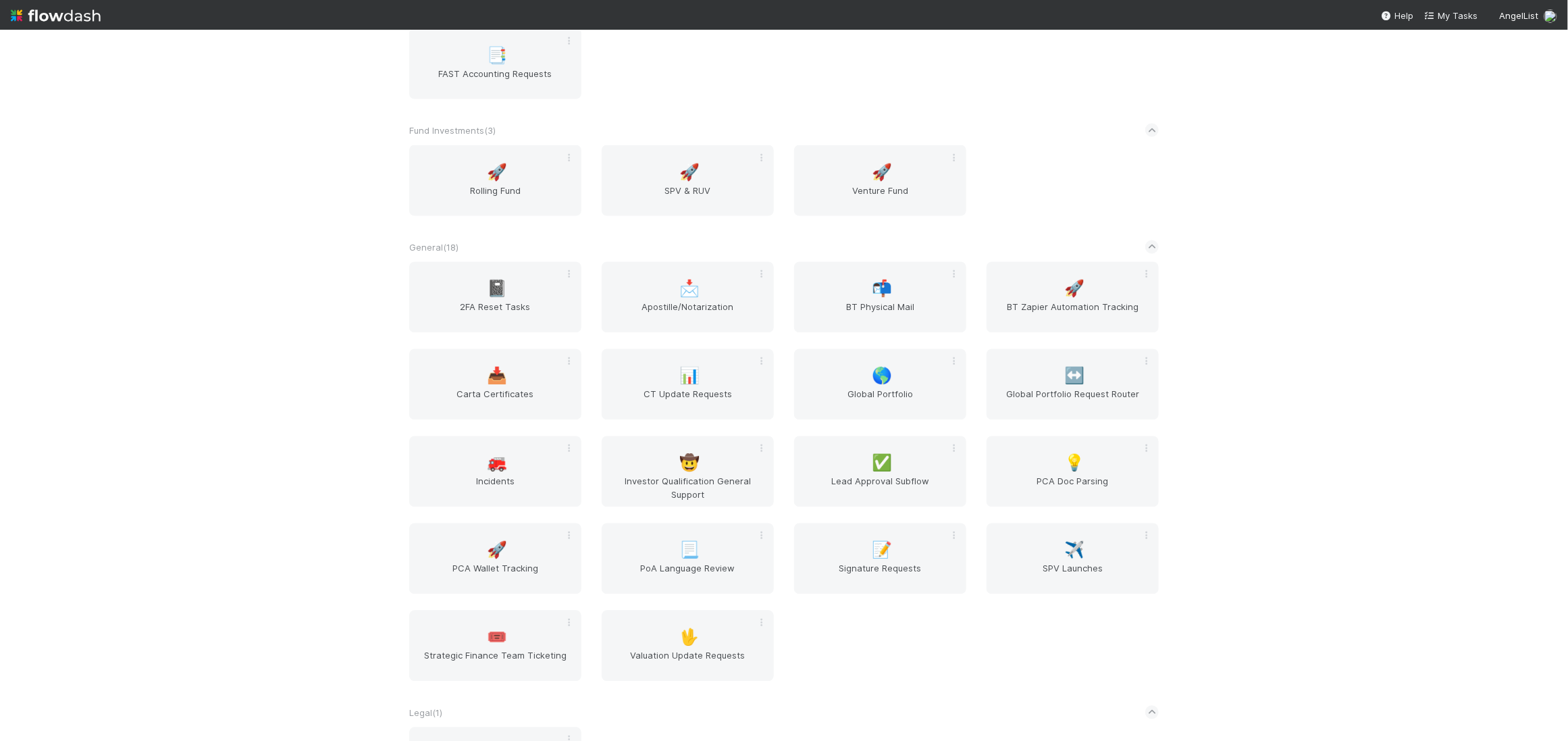
scroll to position [2156, 0]
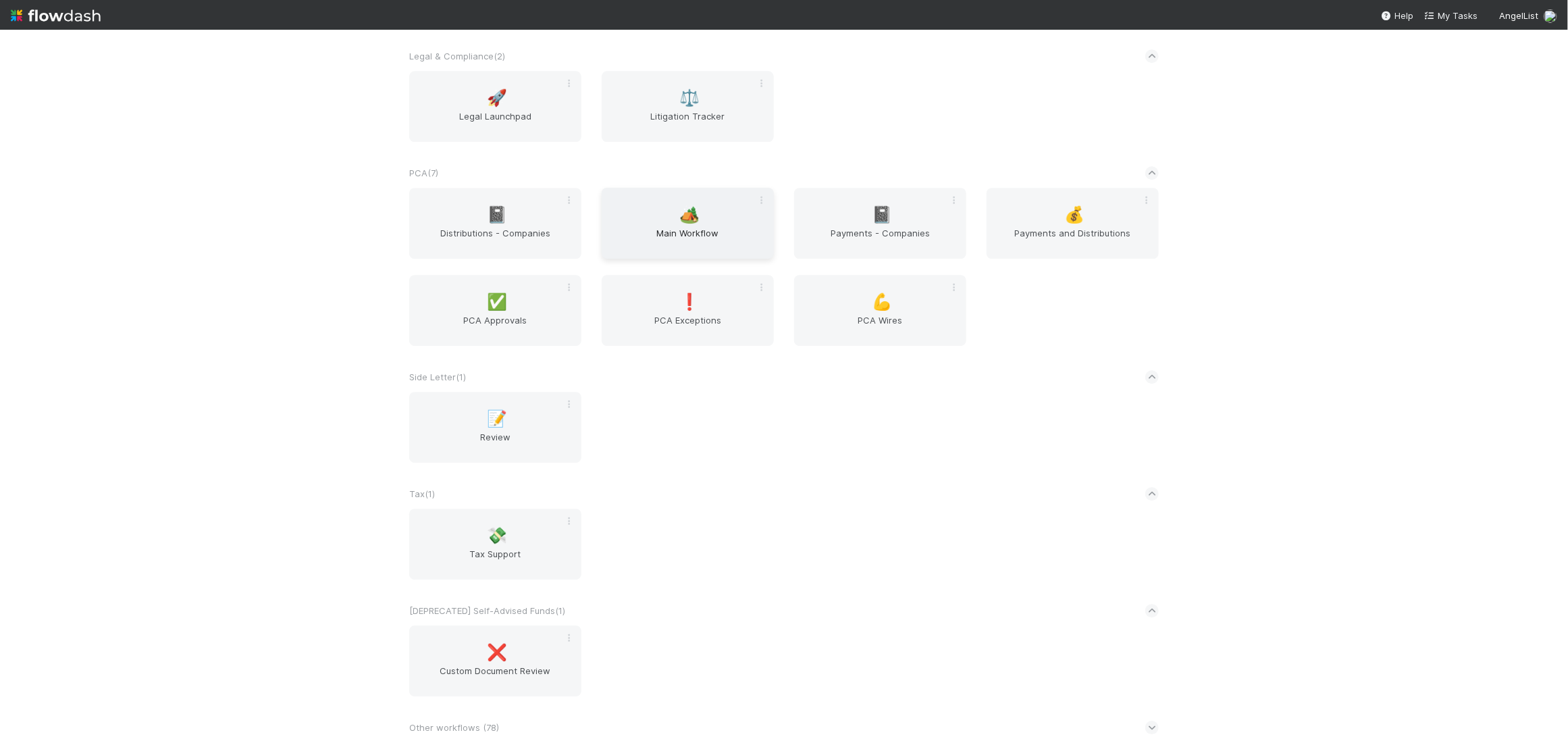
click at [707, 191] on div "🏕️ Main Workflow" at bounding box center [688, 223] width 172 height 71
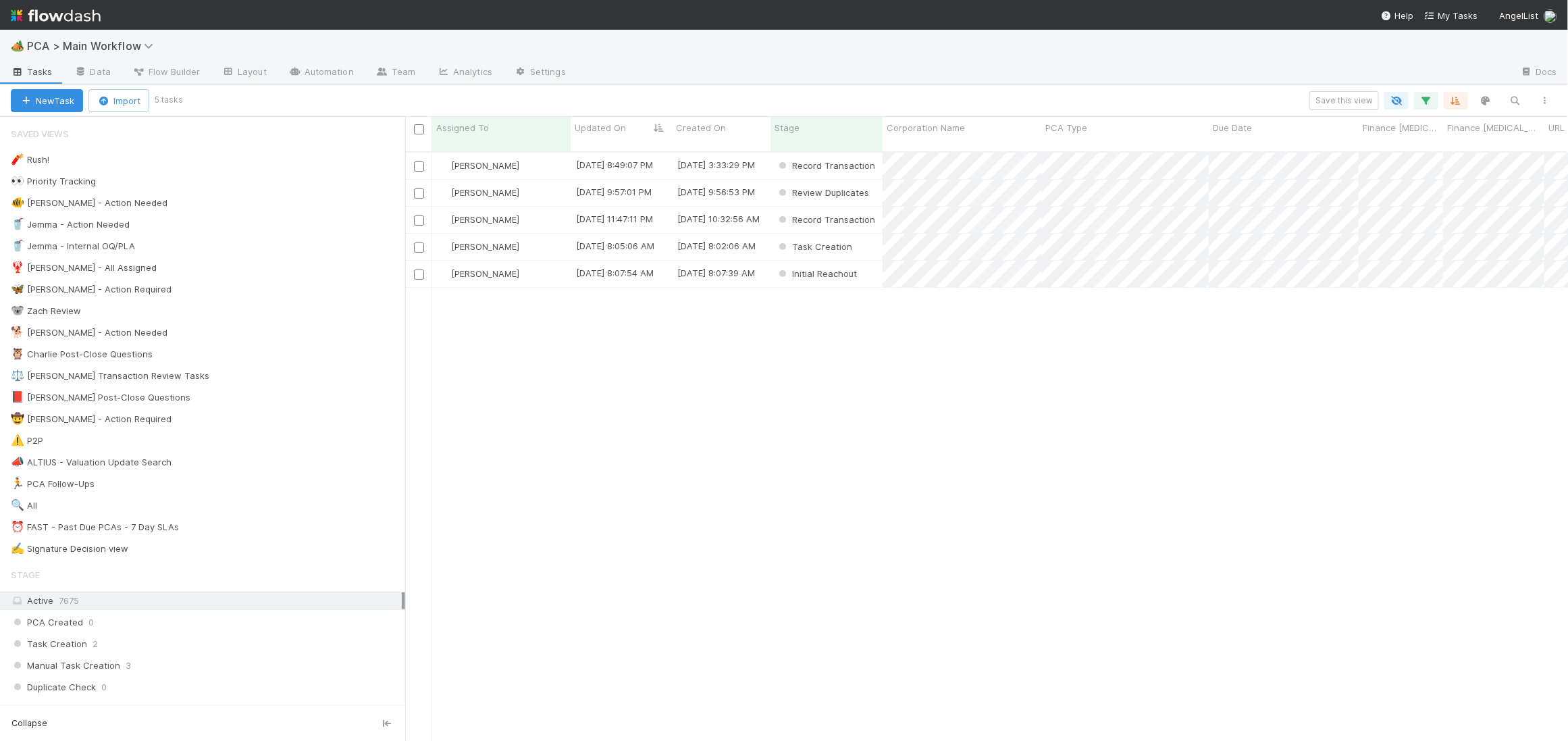
scroll to position [600, 1163]
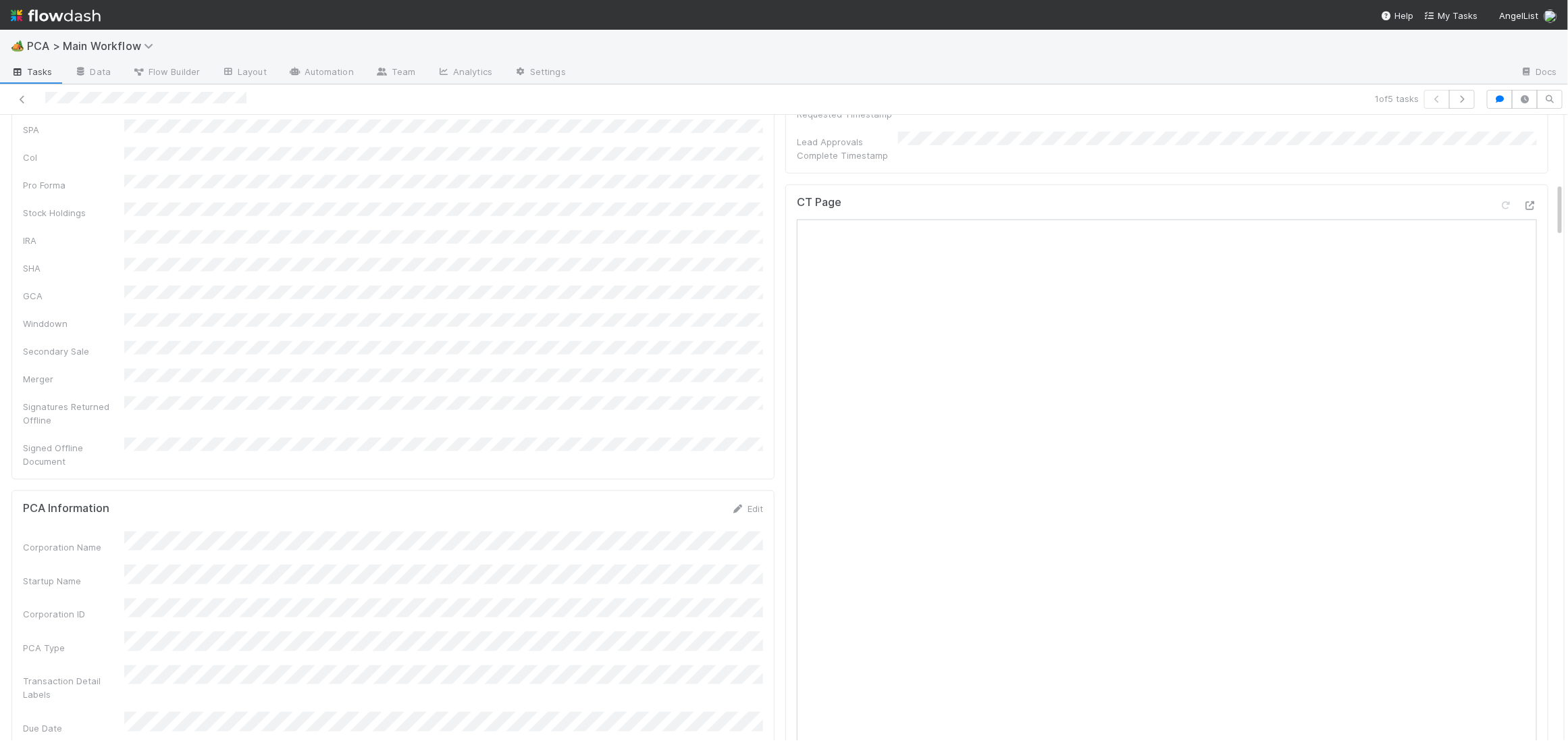
scroll to position [903, 0]
click at [733, 365] on icon at bounding box center [738, 369] width 13 height 9
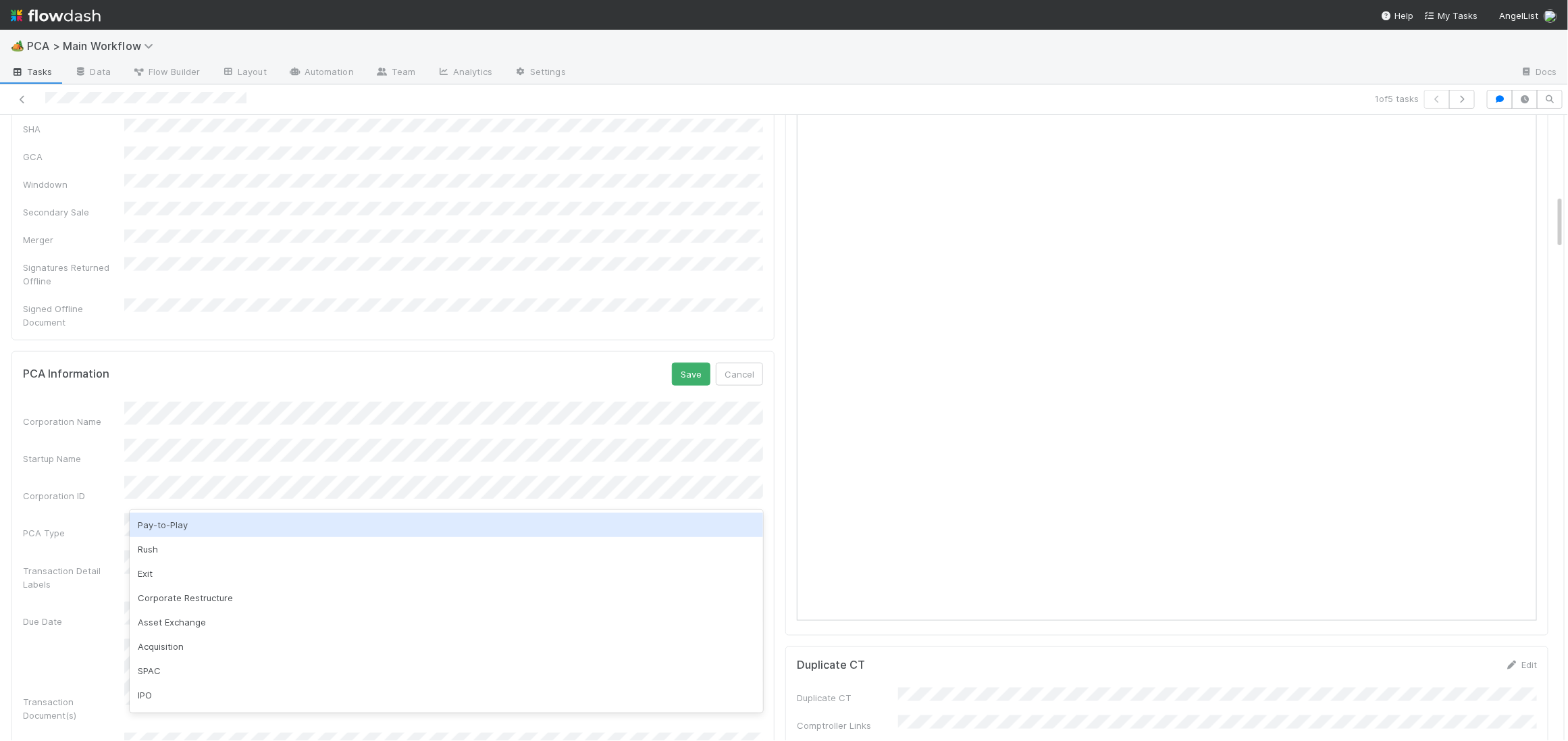
drag, startPoint x: 630, startPoint y: 331, endPoint x: 655, endPoint y: 328, distance: 25.2
click at [637, 363] on form "PCA Information Save Cancel Corporation Name Startup Name Corporation ID PCA Ty…" at bounding box center [393, 754] width 740 height 781
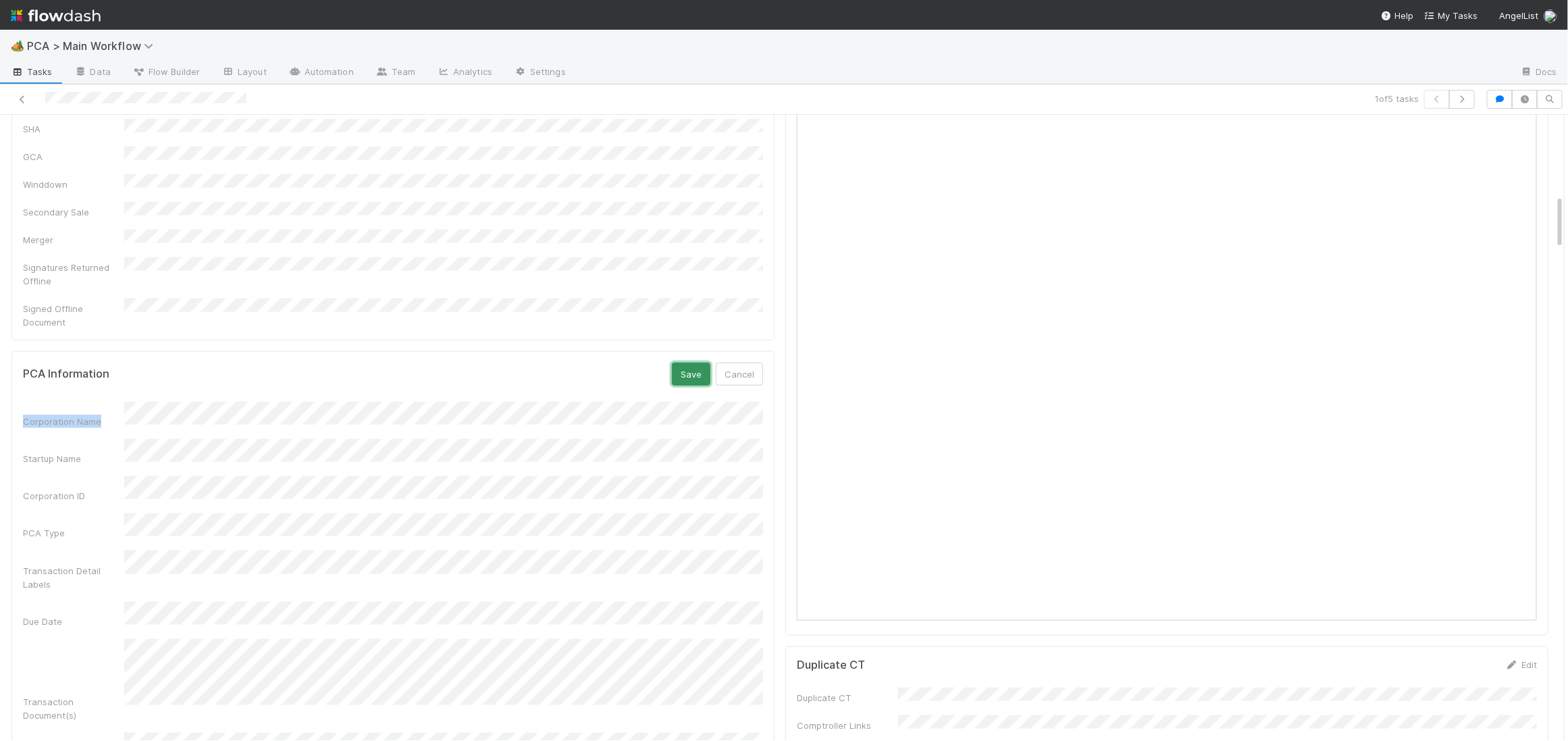
click at [674, 363] on button "Save" at bounding box center [691, 374] width 38 height 23
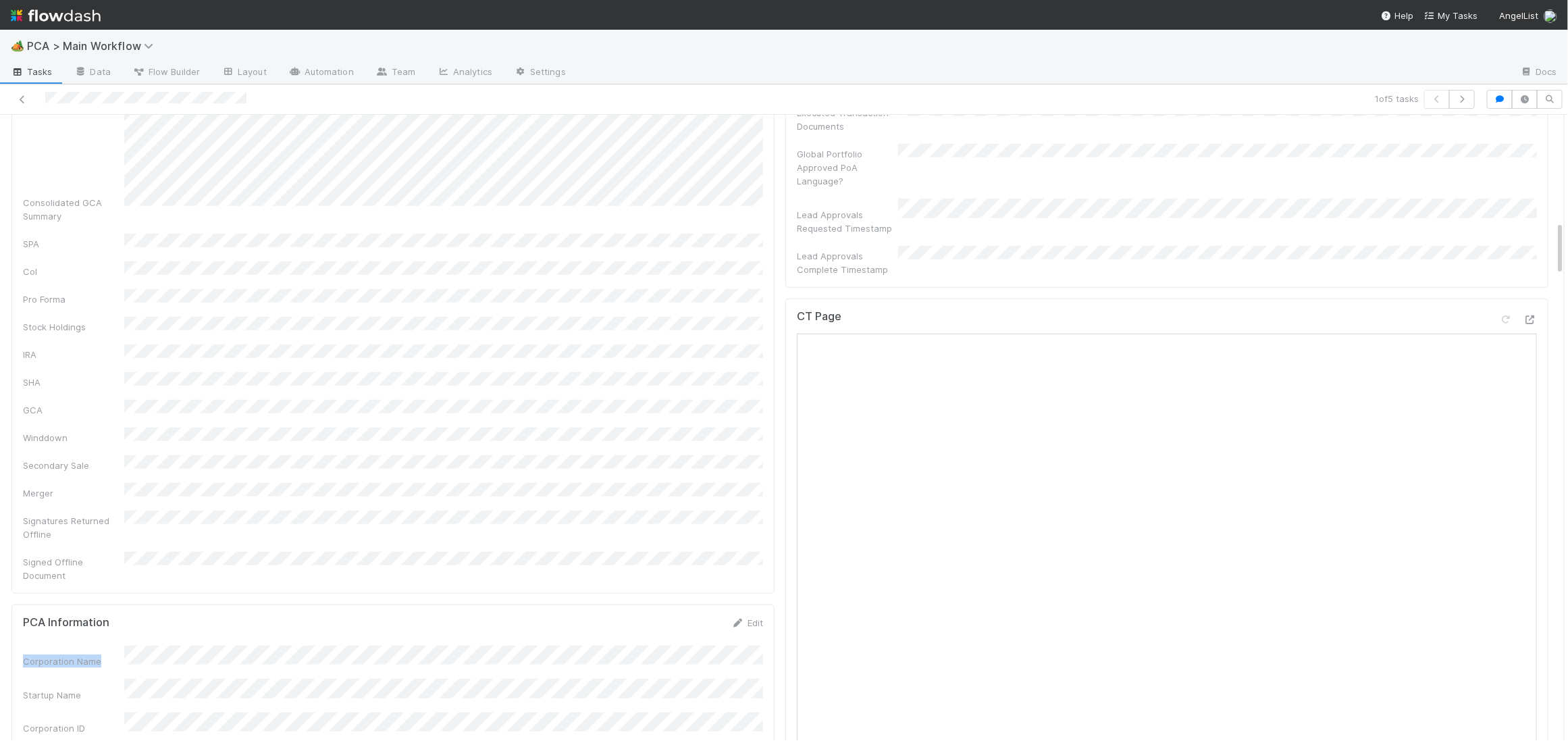
scroll to position [0, 0]
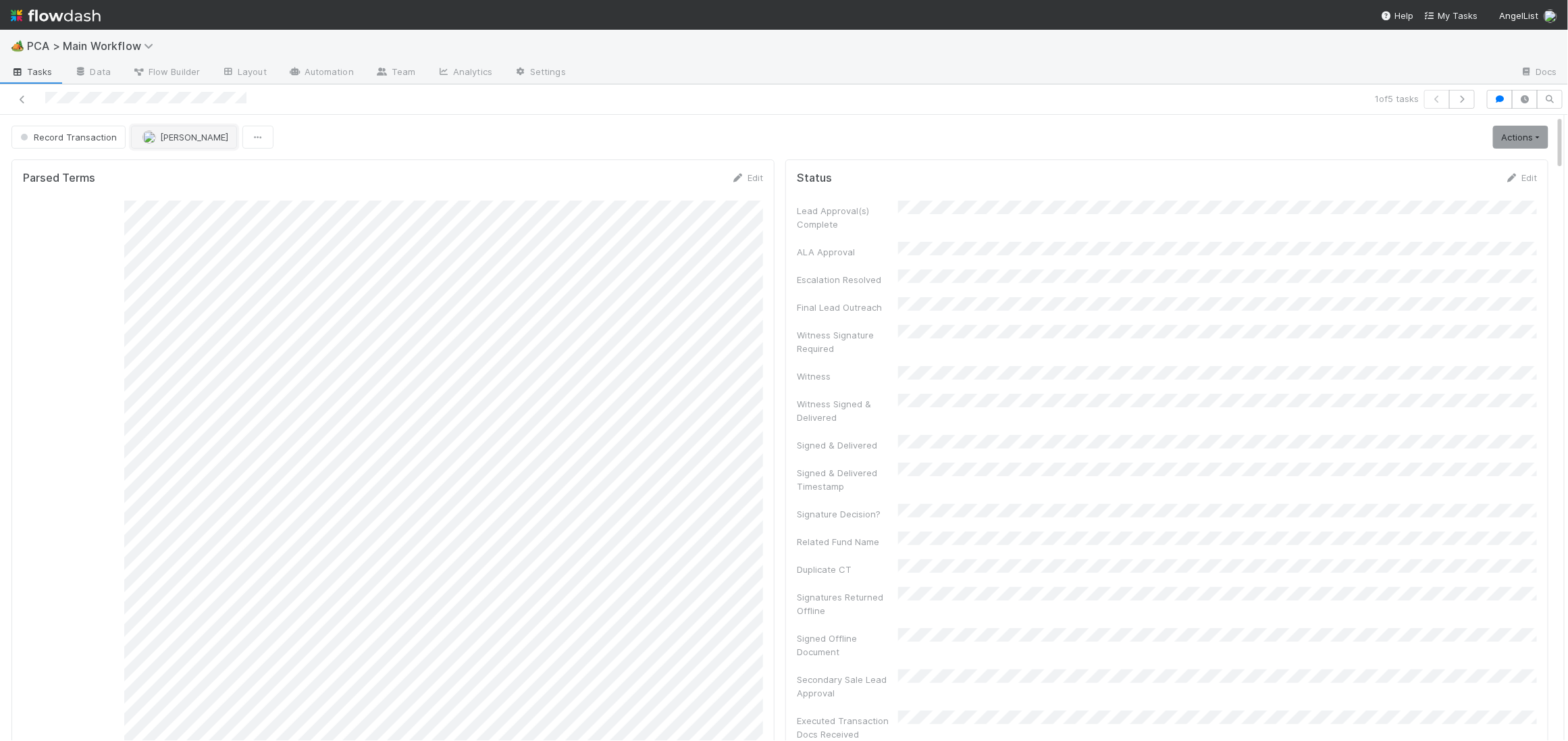
click at [164, 138] on span "[PERSON_NAME]" at bounding box center [194, 137] width 68 height 11
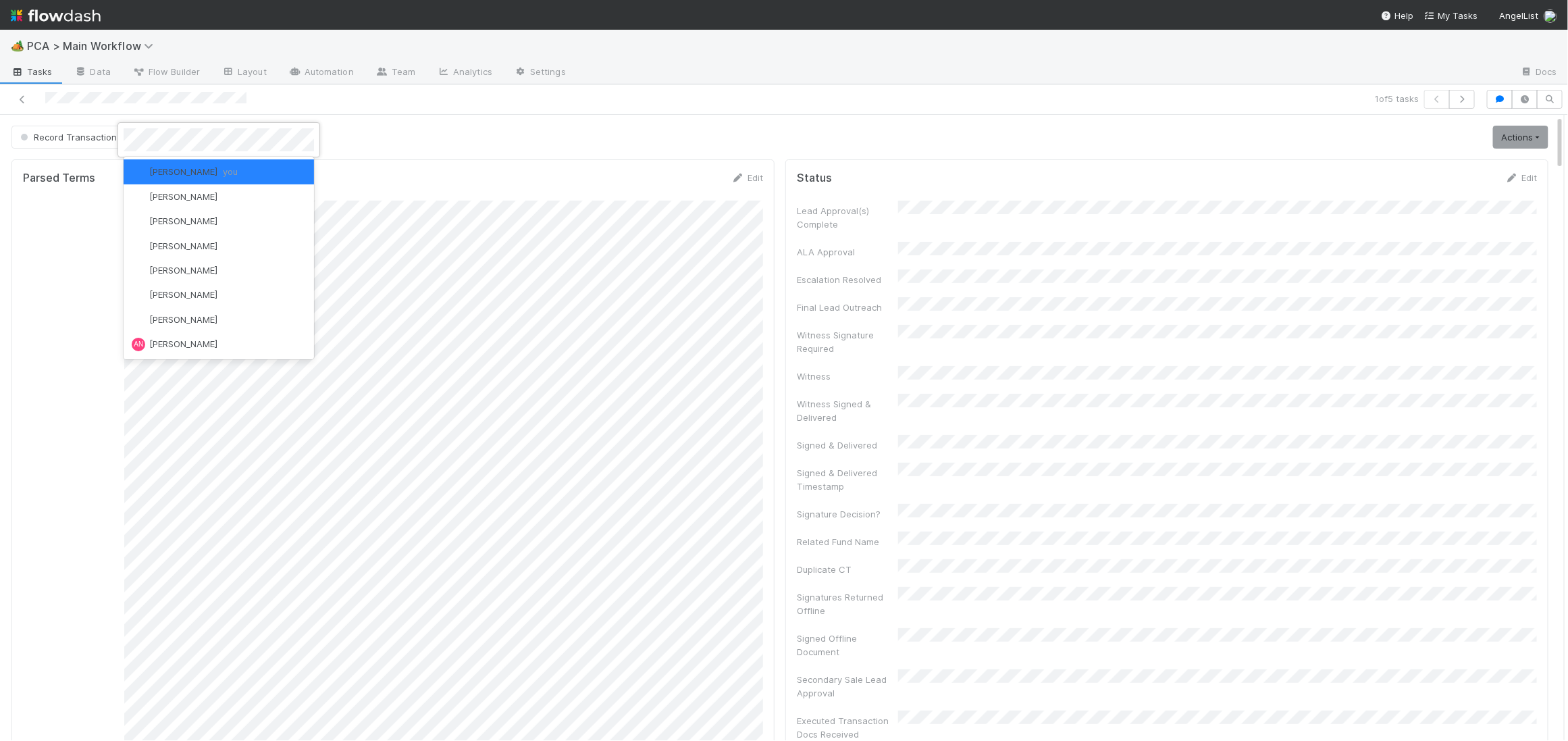
scroll to position [264, 0]
click at [179, 169] on span "[PERSON_NAME]" at bounding box center [184, 171] width 68 height 11
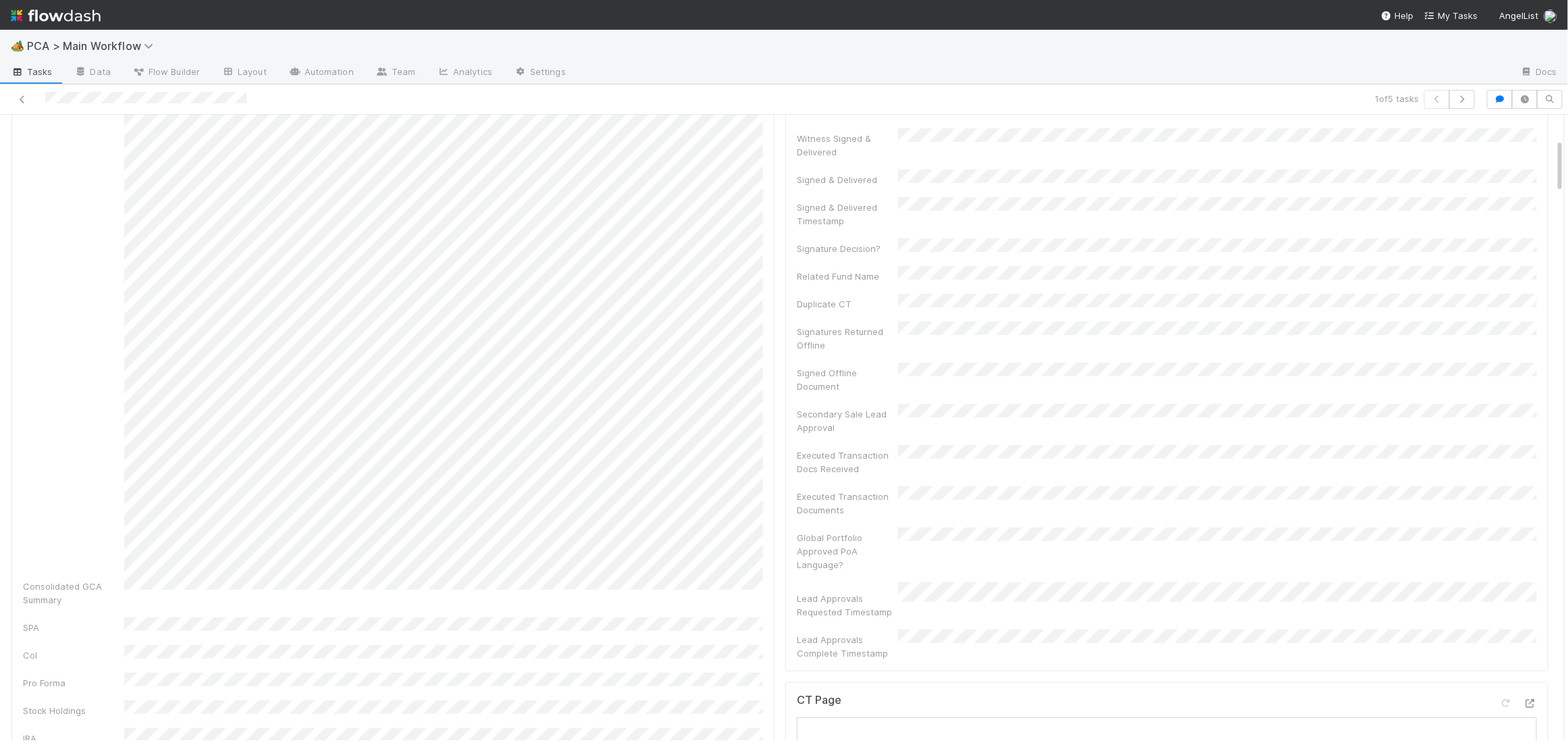
scroll to position [1227, 0]
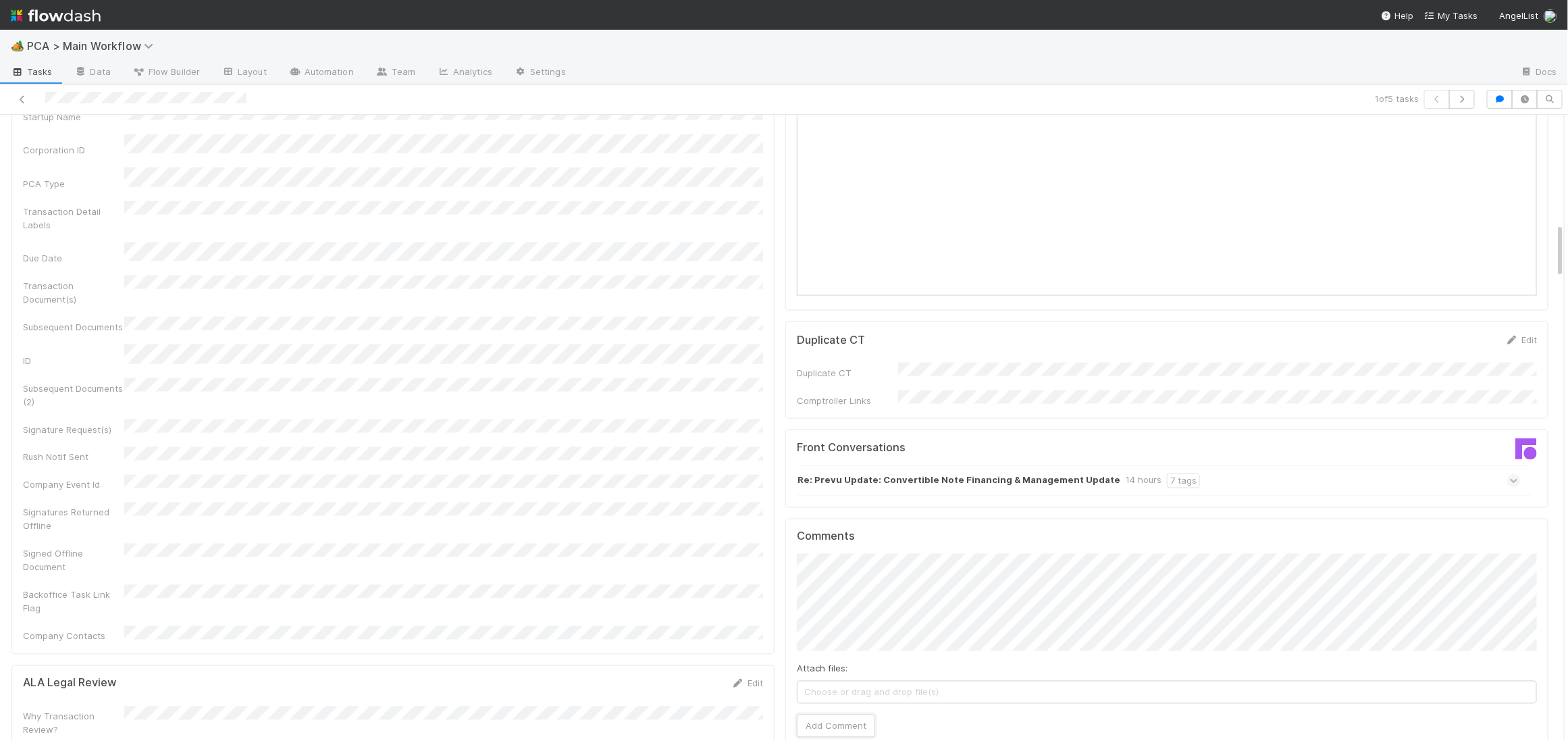
drag, startPoint x: 840, startPoint y: 650, endPoint x: 746, endPoint y: 542, distance: 143.2
click at [828, 715] on button "Add Comment" at bounding box center [836, 726] width 79 height 23
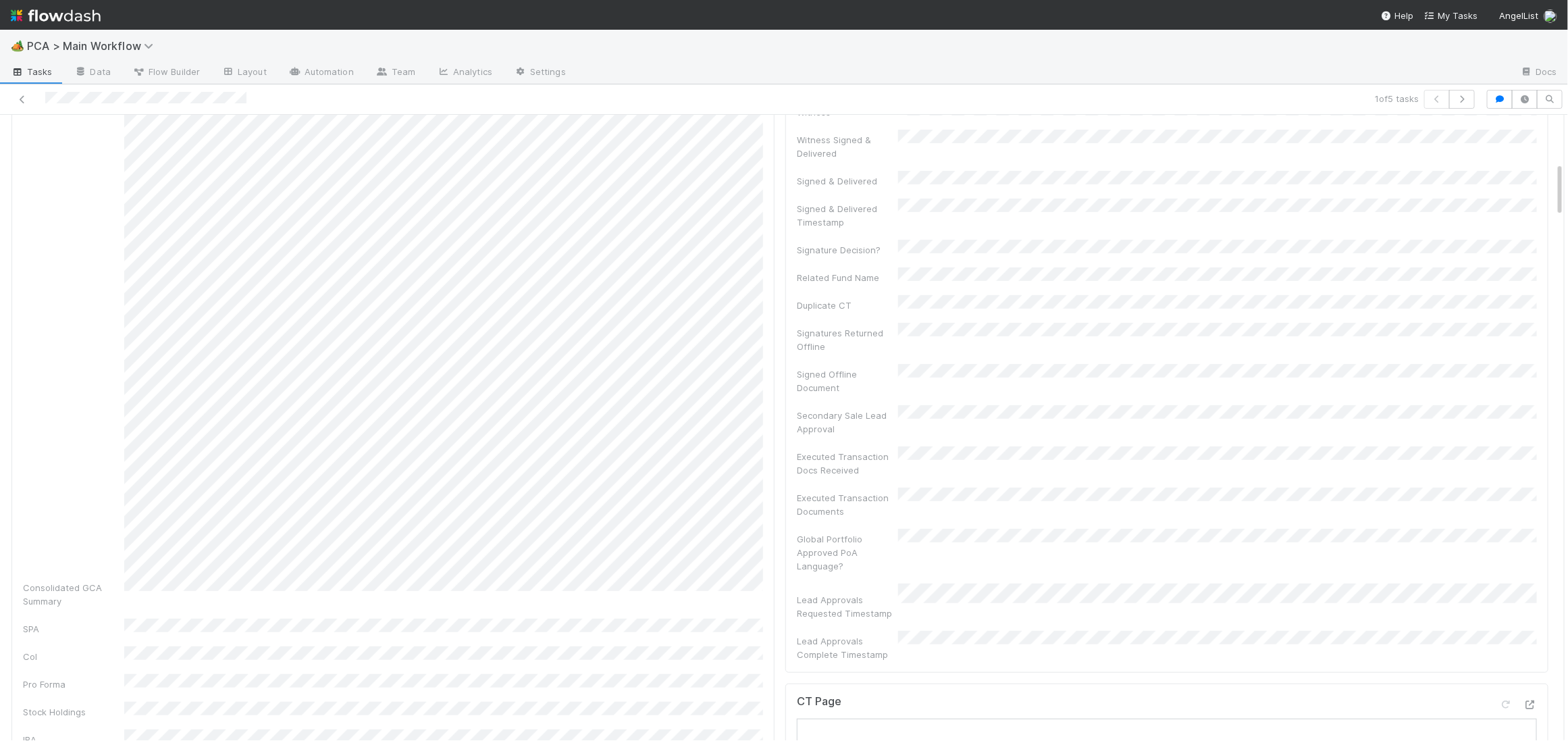
scroll to position [0, 0]
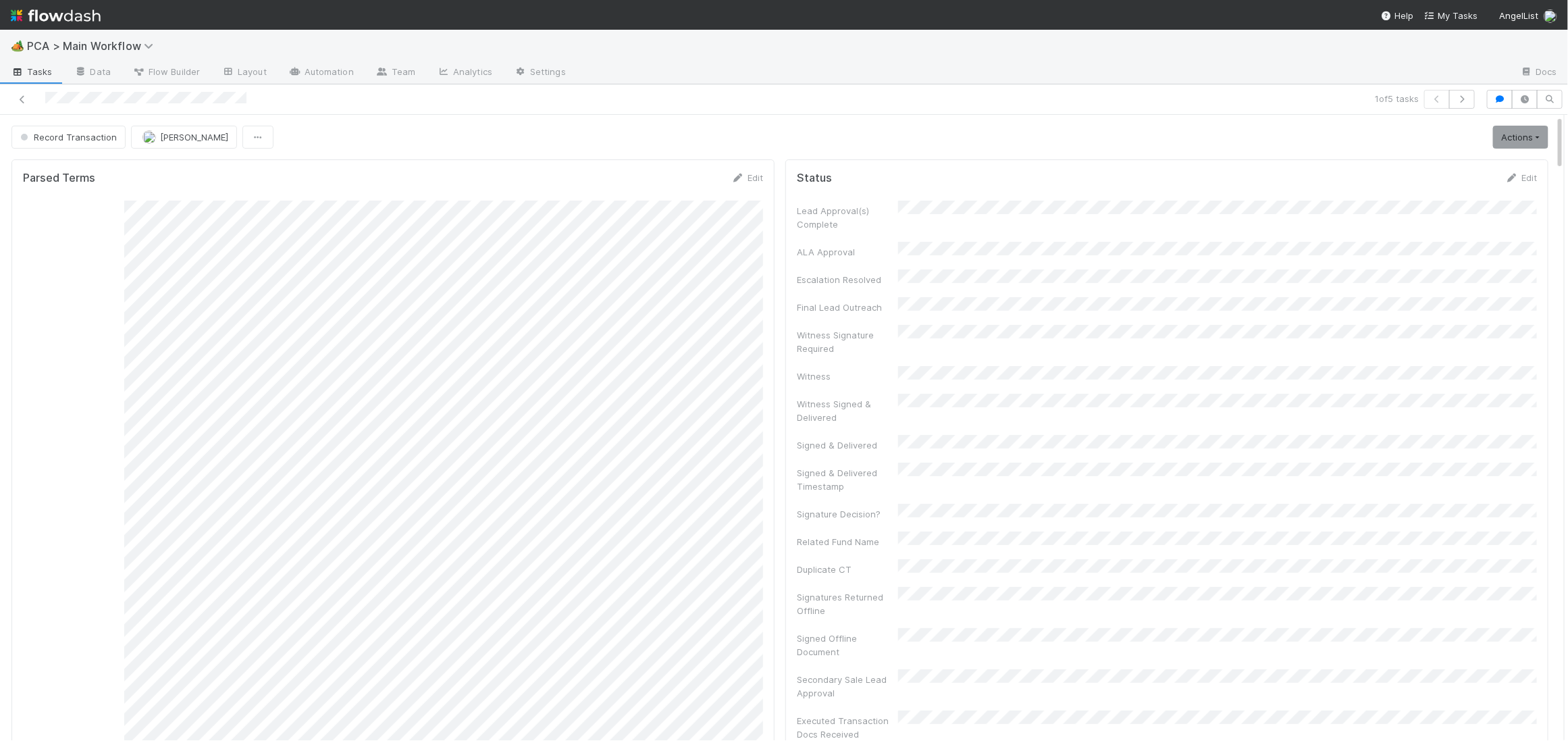
click at [72, 16] on img at bounding box center [55, 16] width 90 height 23
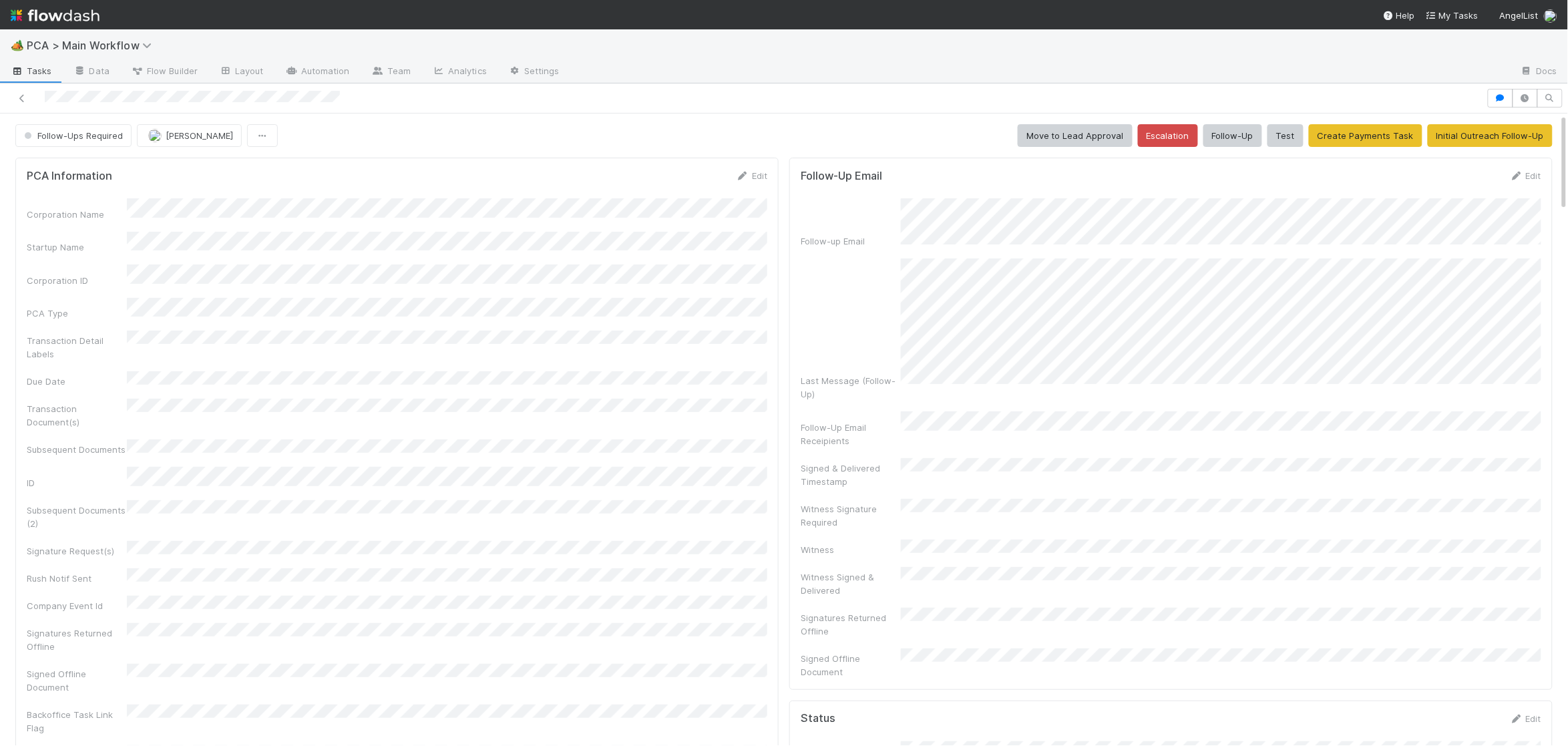
drag, startPoint x: 739, startPoint y: 173, endPoint x: 299, endPoint y: 207, distance: 441.3
click at [739, 173] on icon at bounding box center [742, 176] width 13 height 8
click at [687, 180] on button "Save" at bounding box center [696, 180] width 38 height 22
click at [101, 100] on div at bounding box center [743, 98] width 1475 height 19
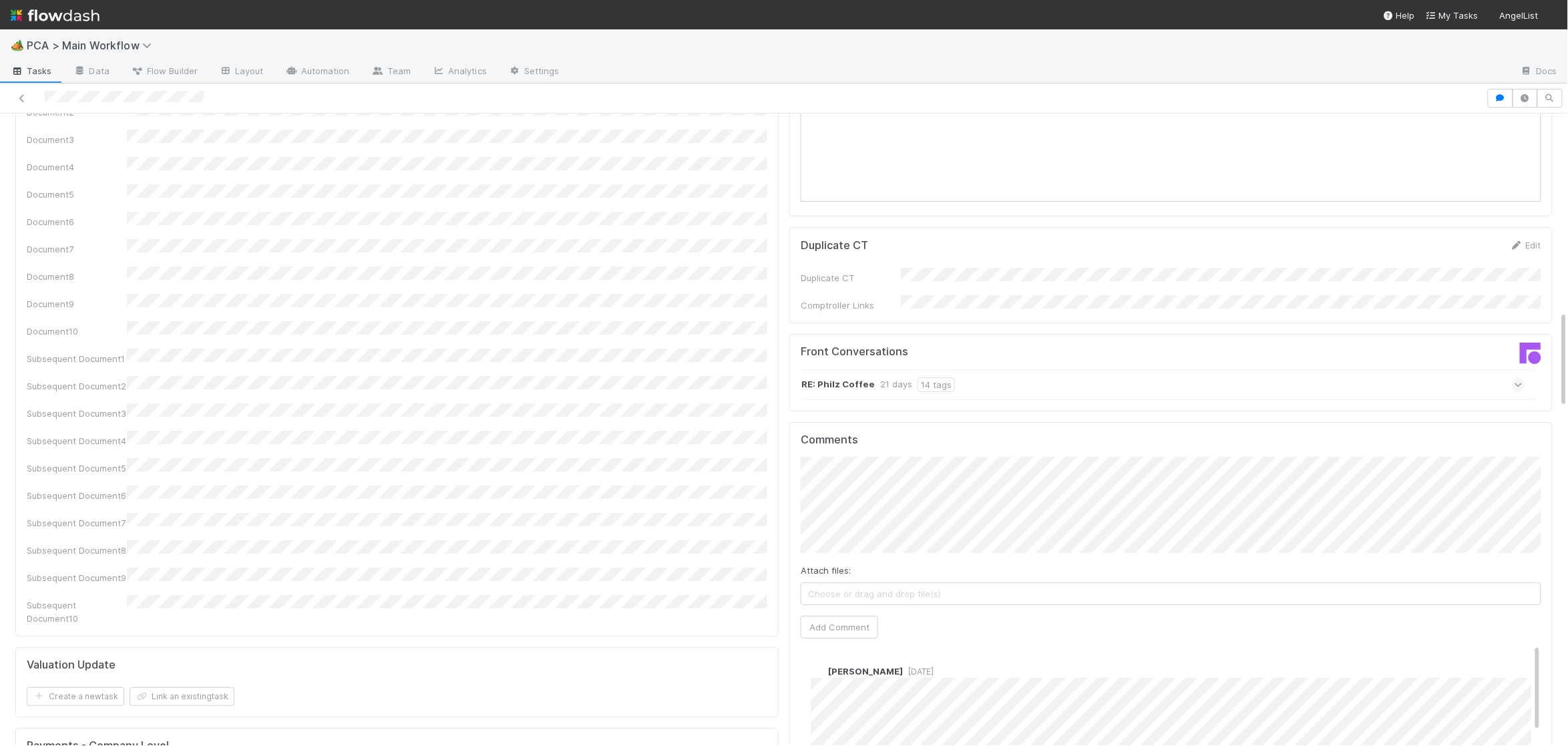
scroll to position [1861, 0]
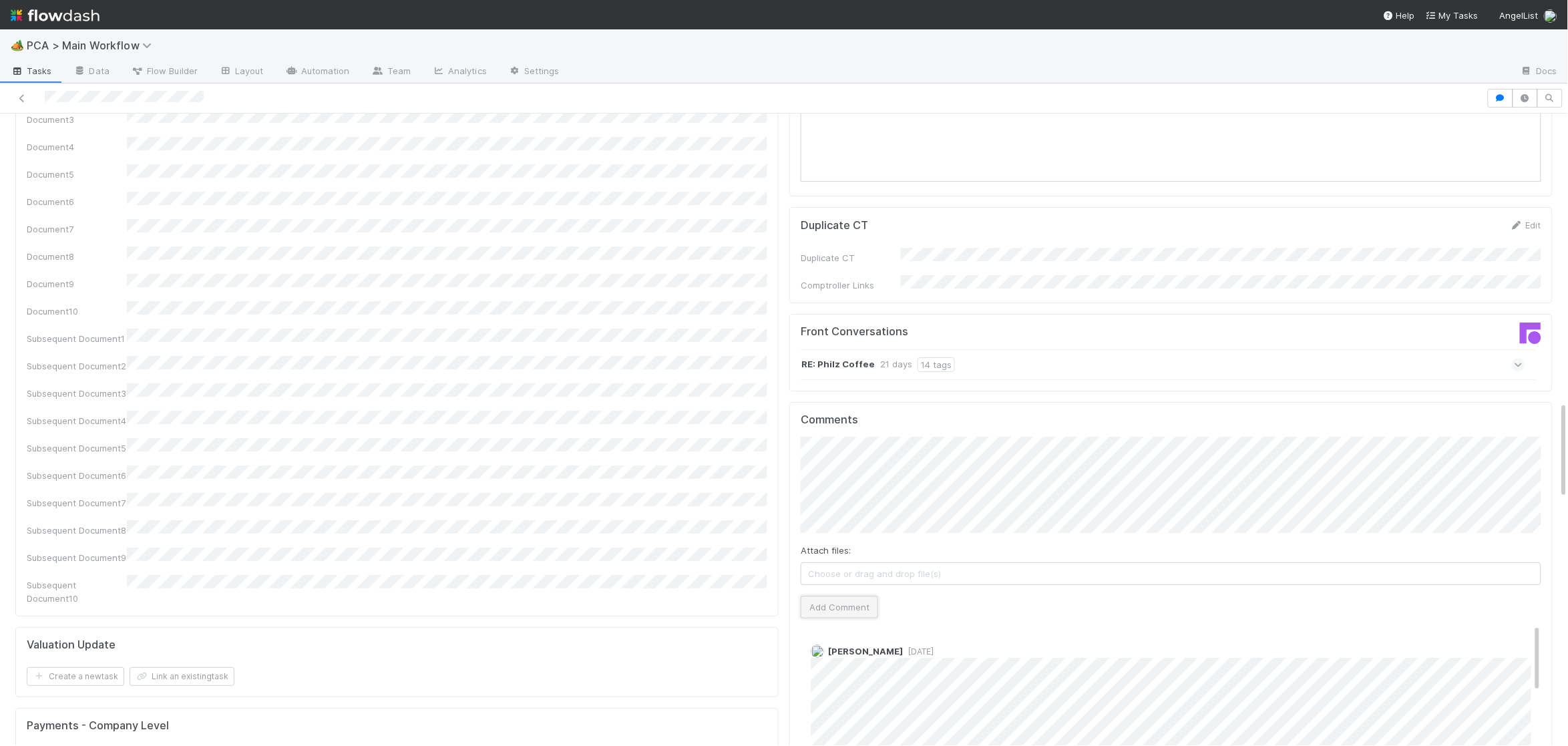
click at [834, 596] on button "Add Comment" at bounding box center [839, 607] width 78 height 22
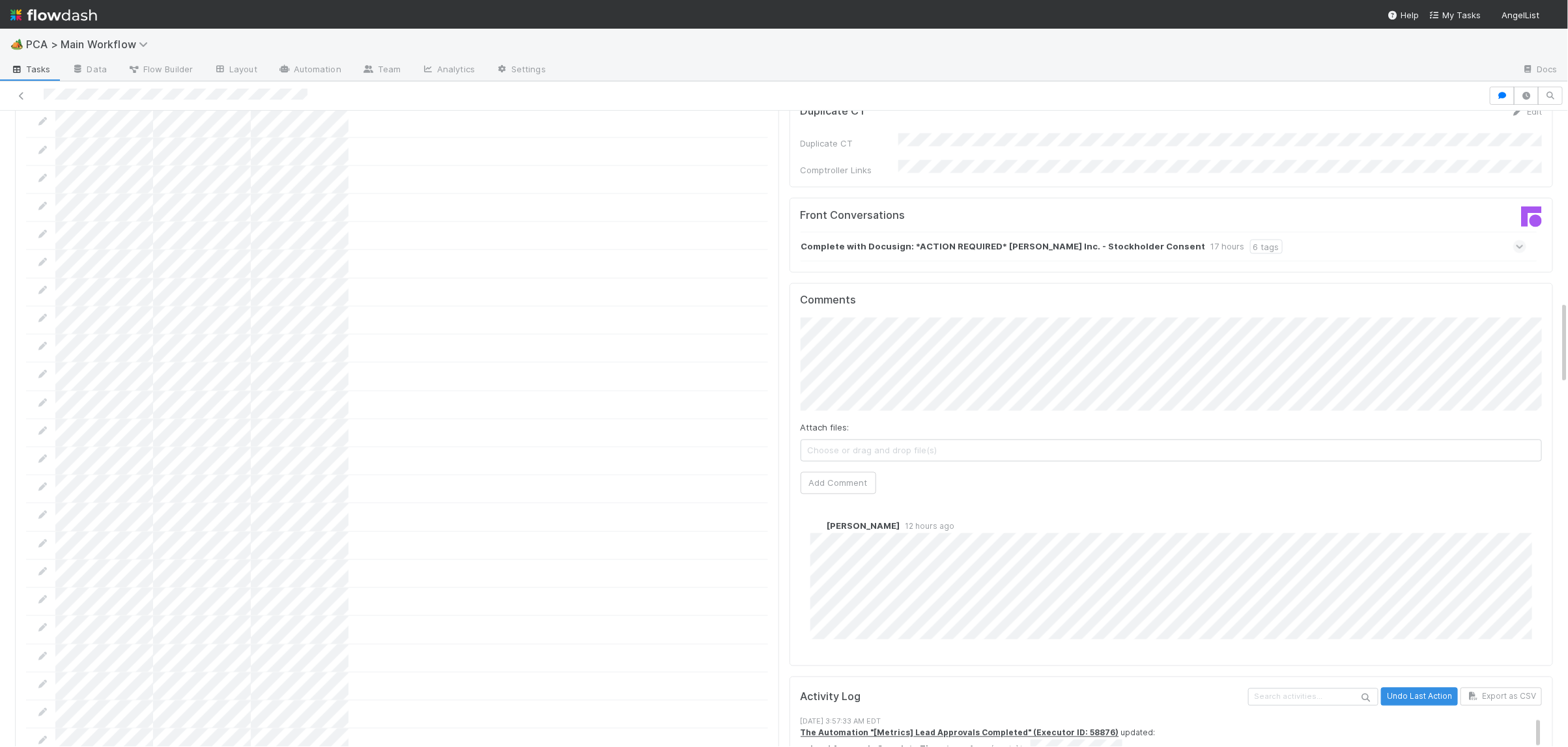
scroll to position [1403, 0]
click at [952, 241] on strong "Complete with Docusign: *ACTION REQUIRED* [PERSON_NAME] Inc. - Stockholder Cons…" at bounding box center [1004, 248] width 405 height 14
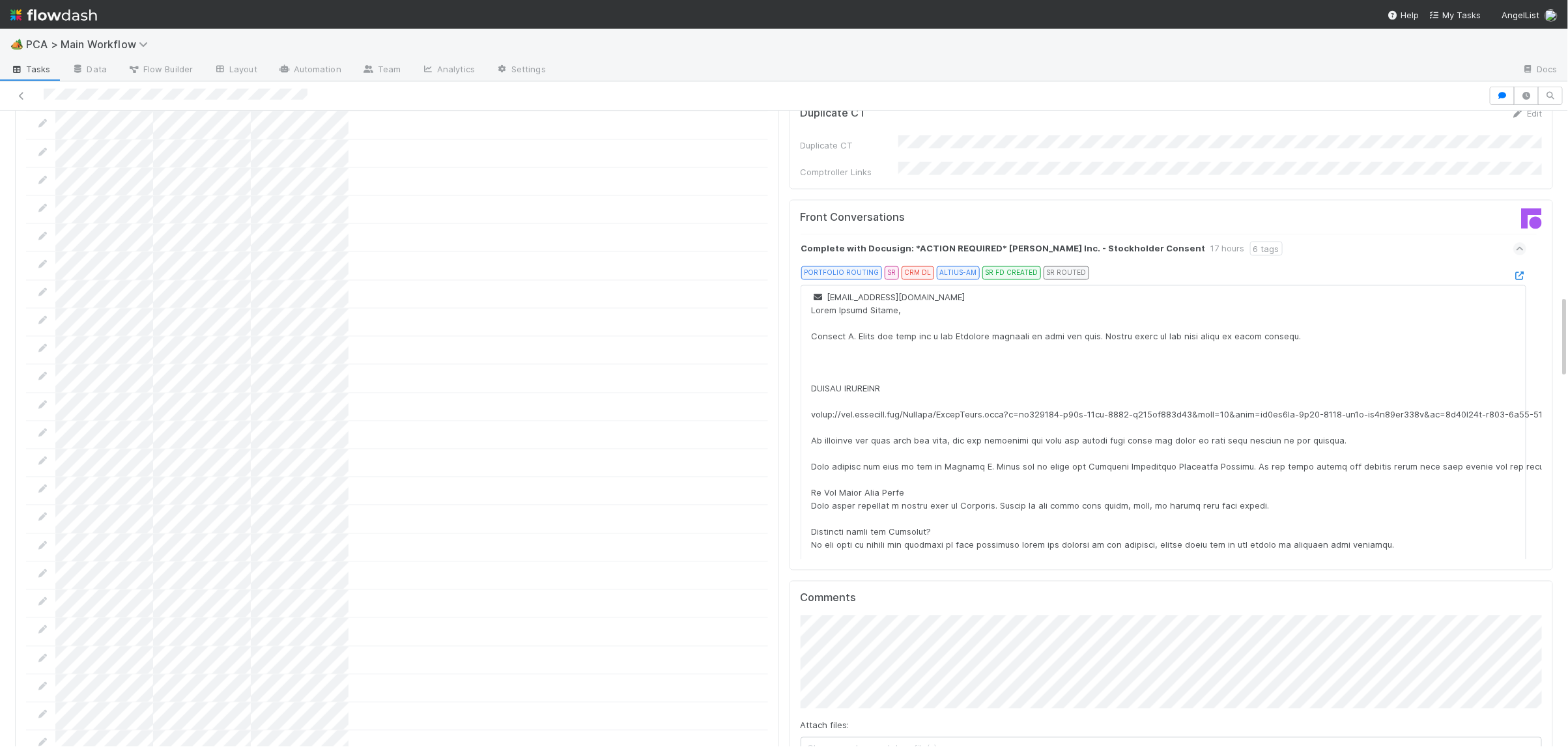
scroll to position [0, 0]
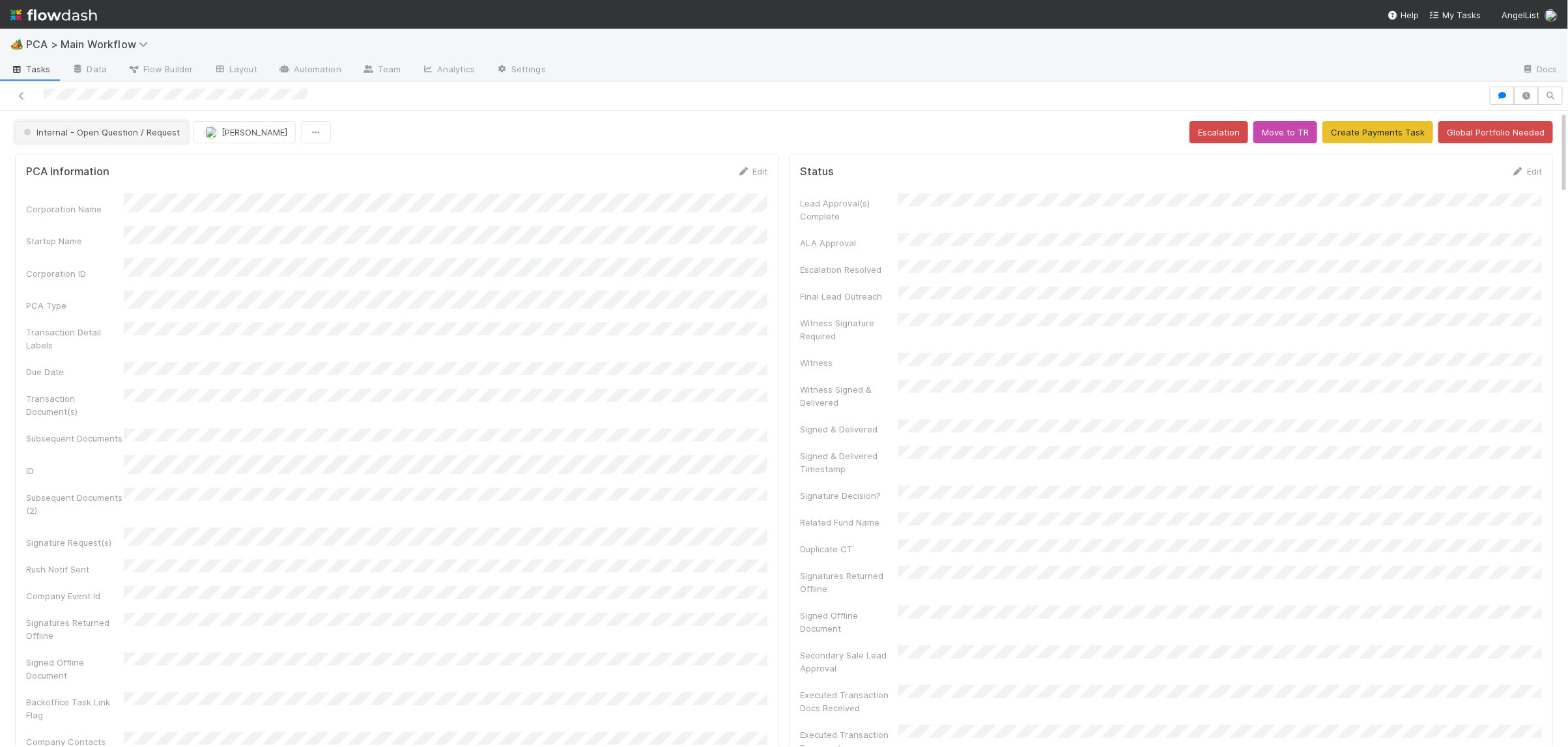
click at [126, 131] on span "Internal - Open Question / Request" at bounding box center [100, 132] width 159 height 10
click at [127, 161] on div "Lead Approval" at bounding box center [102, 165] width 184 height 23
click at [741, 168] on icon at bounding box center [743, 172] width 13 height 8
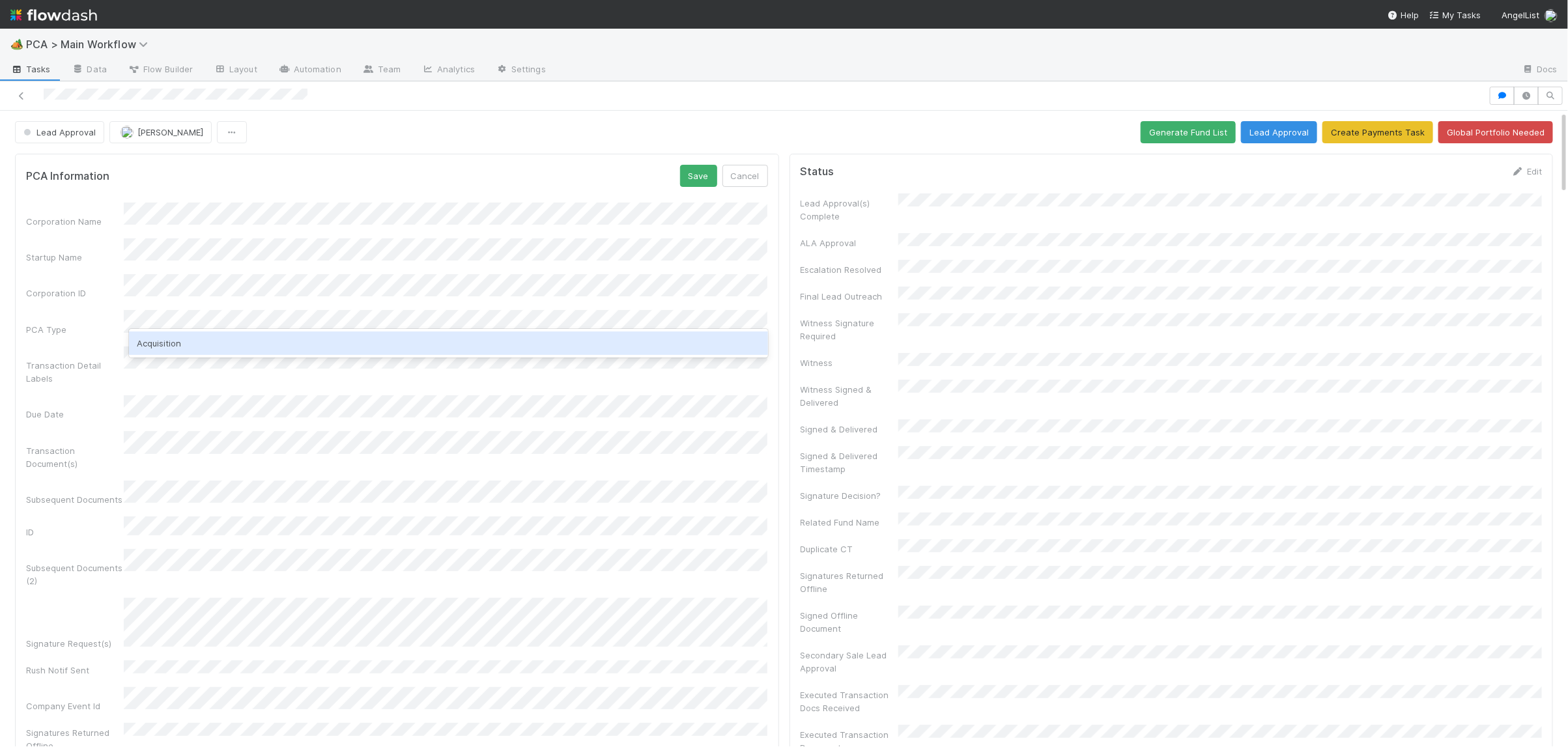
click at [218, 347] on div "Acquisition" at bounding box center [449, 343] width 639 height 23
click at [457, 155] on div "PCA Information Save Cancel Corporation Name Startup Name Corporation ID PCA Ty…" at bounding box center [397, 583] width 764 height 859
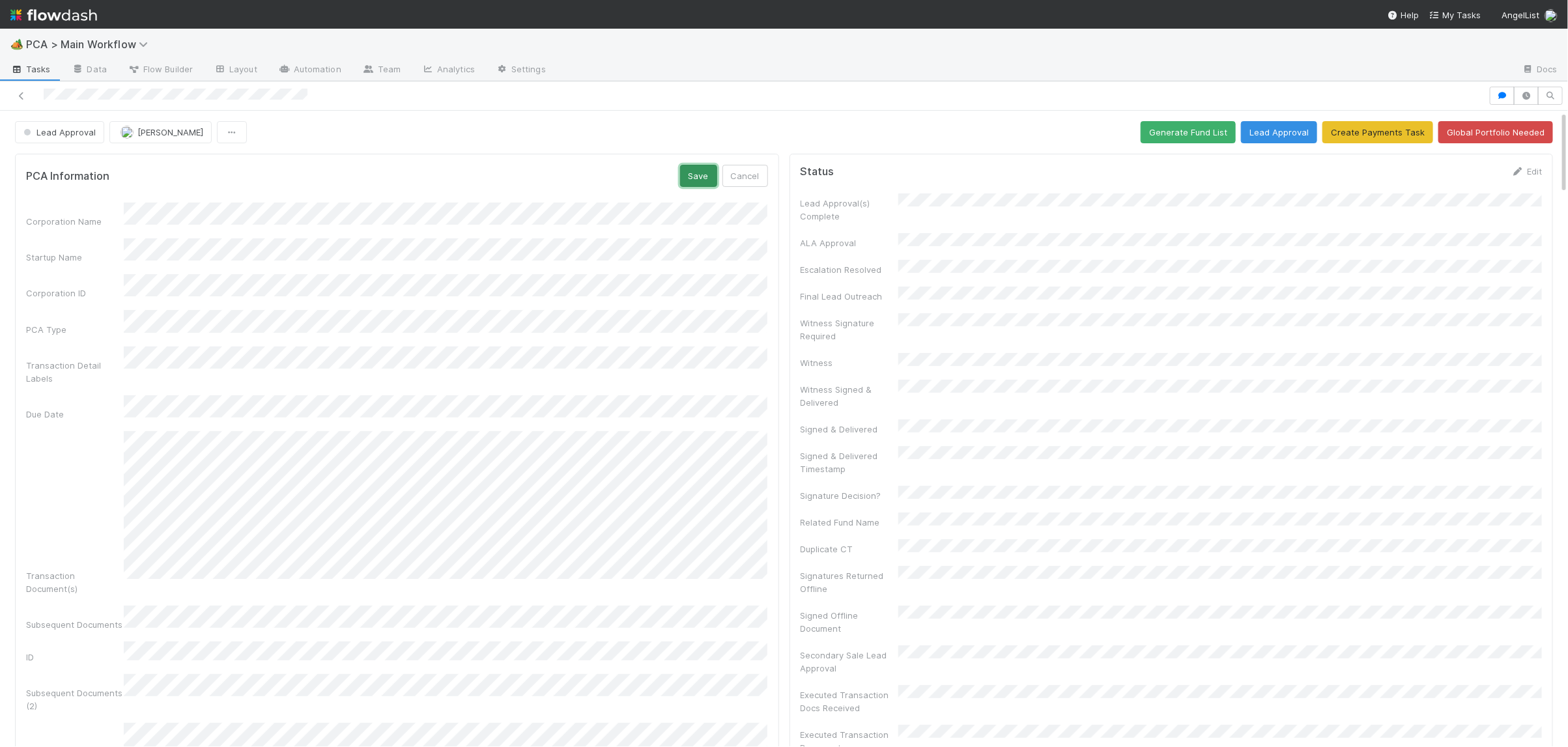
click at [687, 178] on button "Save" at bounding box center [699, 176] width 37 height 22
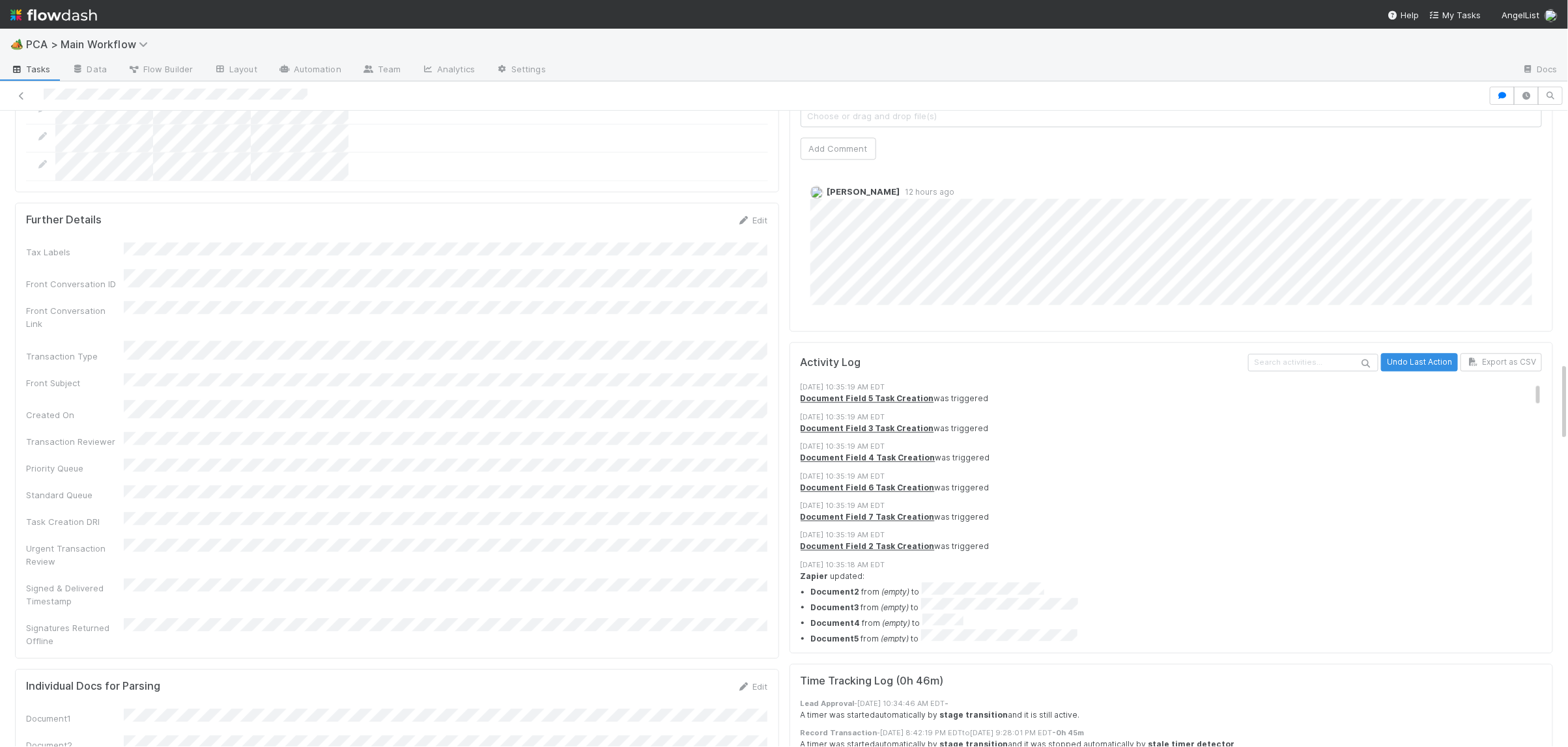
scroll to position [2026, 0]
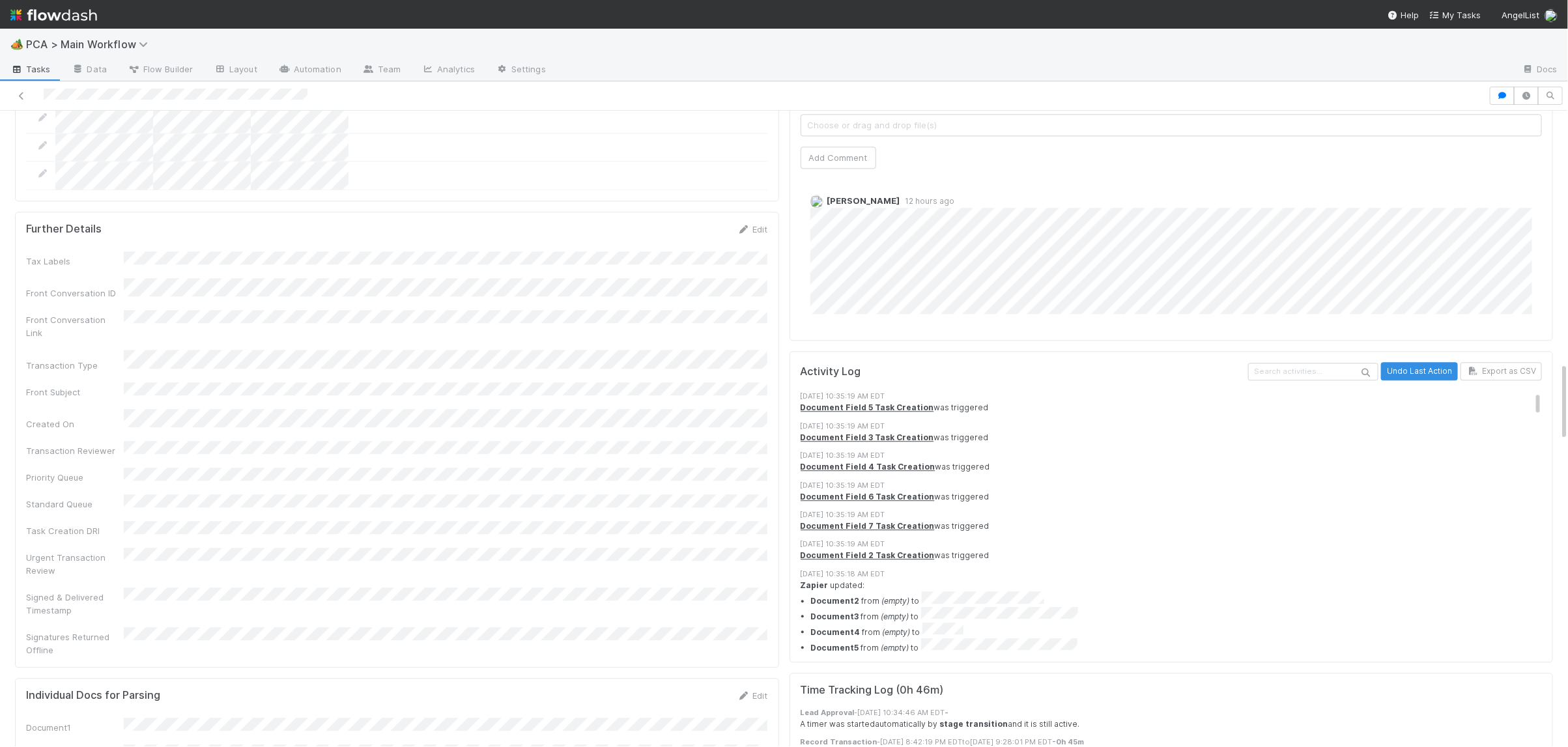
click at [736, 252] on div "Tax Labels Front Conversation ID Front Conversation Link Transaction Type Front…" at bounding box center [397, 454] width 742 height 405
click at [749, 224] on link "Edit" at bounding box center [752, 229] width 31 height 10
click at [691, 223] on button "Save" at bounding box center [699, 234] width 37 height 22
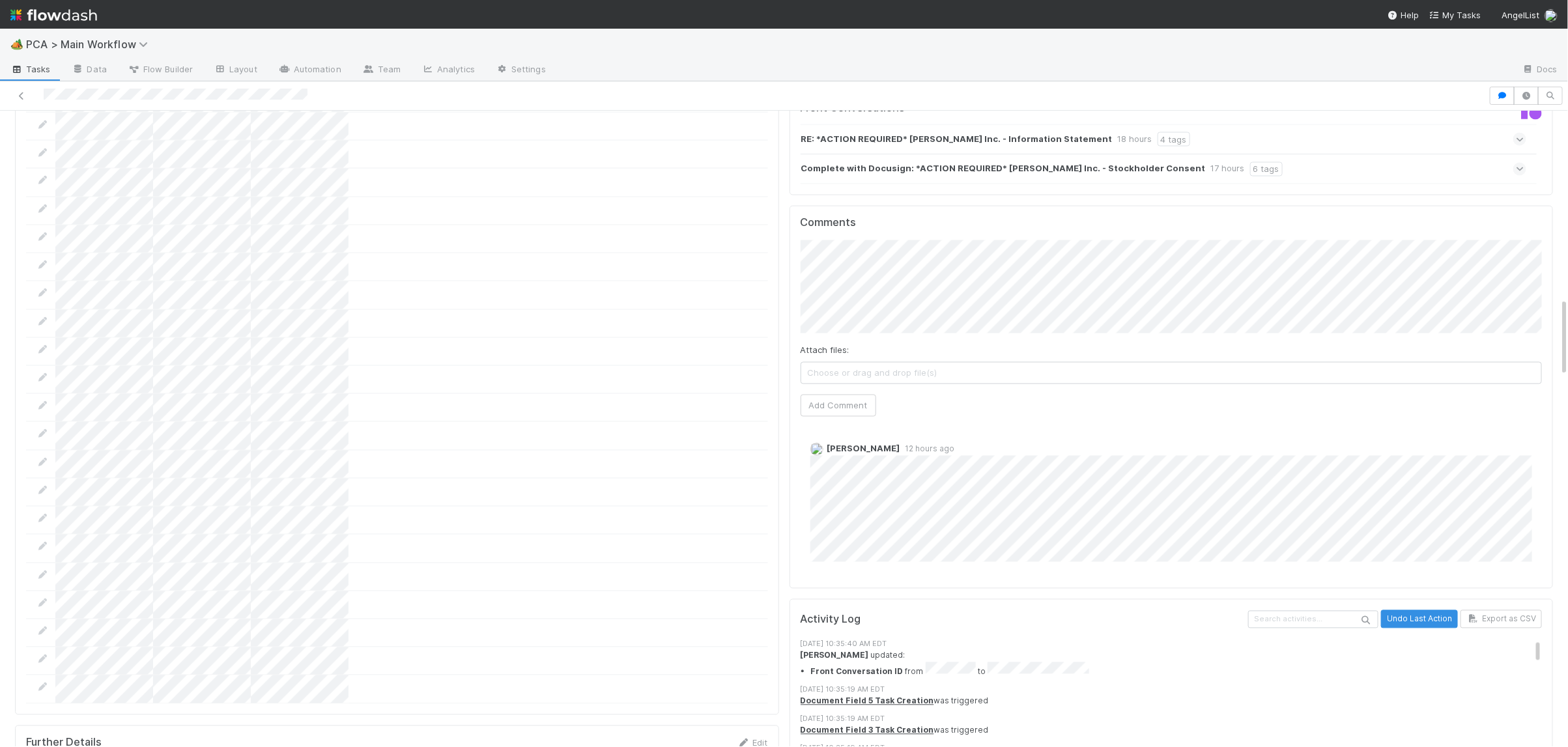
scroll to position [1501, 0]
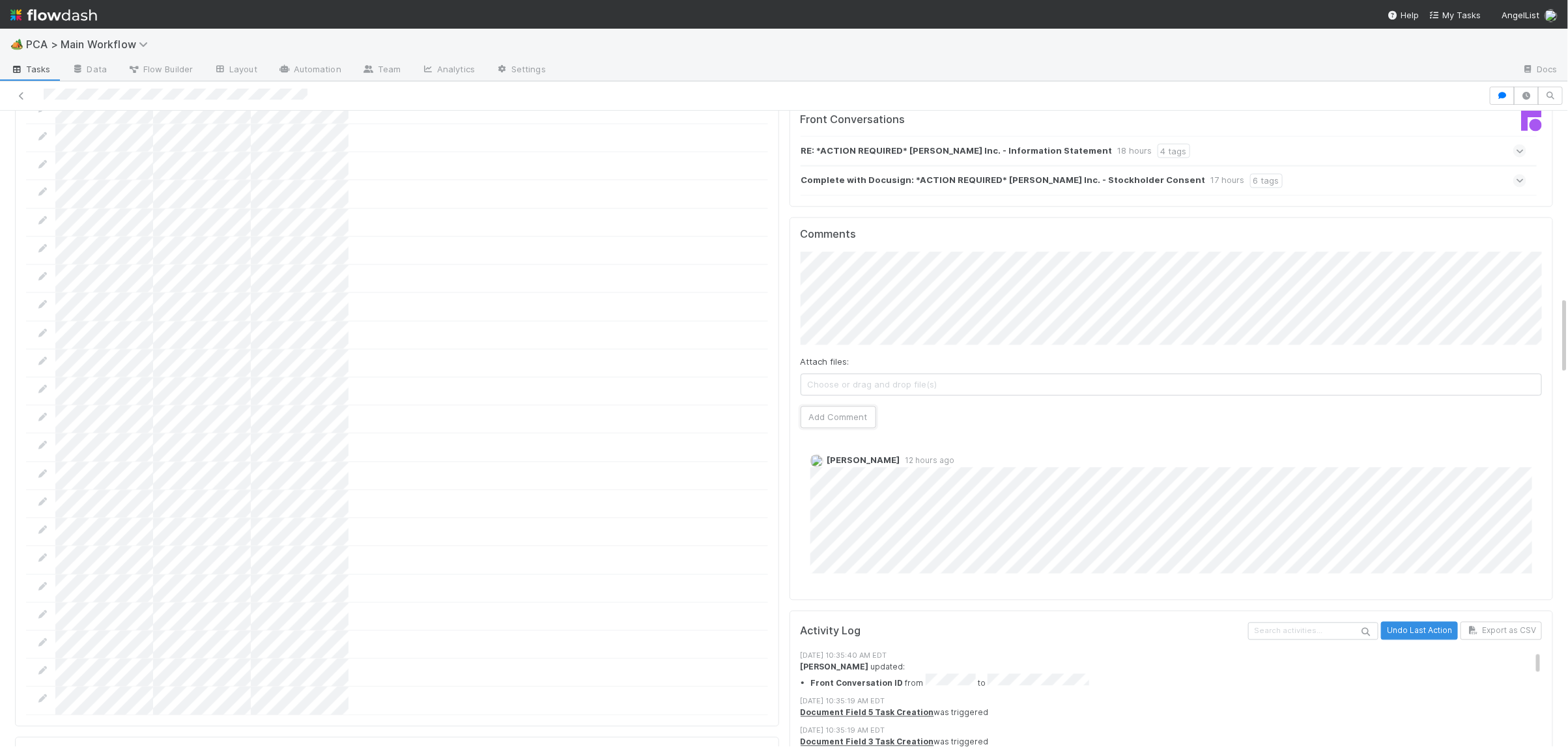
drag, startPoint x: 831, startPoint y: 342, endPoint x: 756, endPoint y: 325, distance: 76.9
click at [830, 406] on button "Add Comment" at bounding box center [838, 417] width 76 height 22
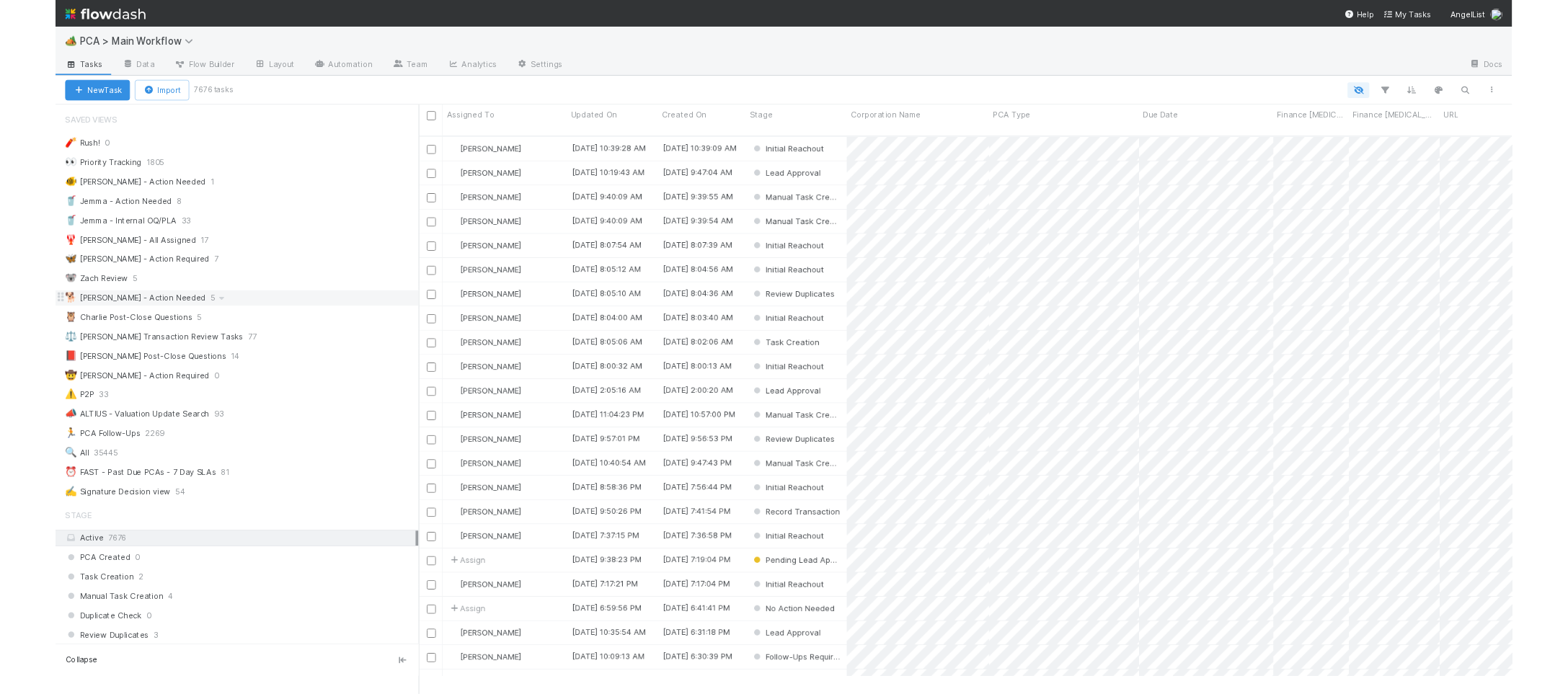
scroll to position [655, 1302]
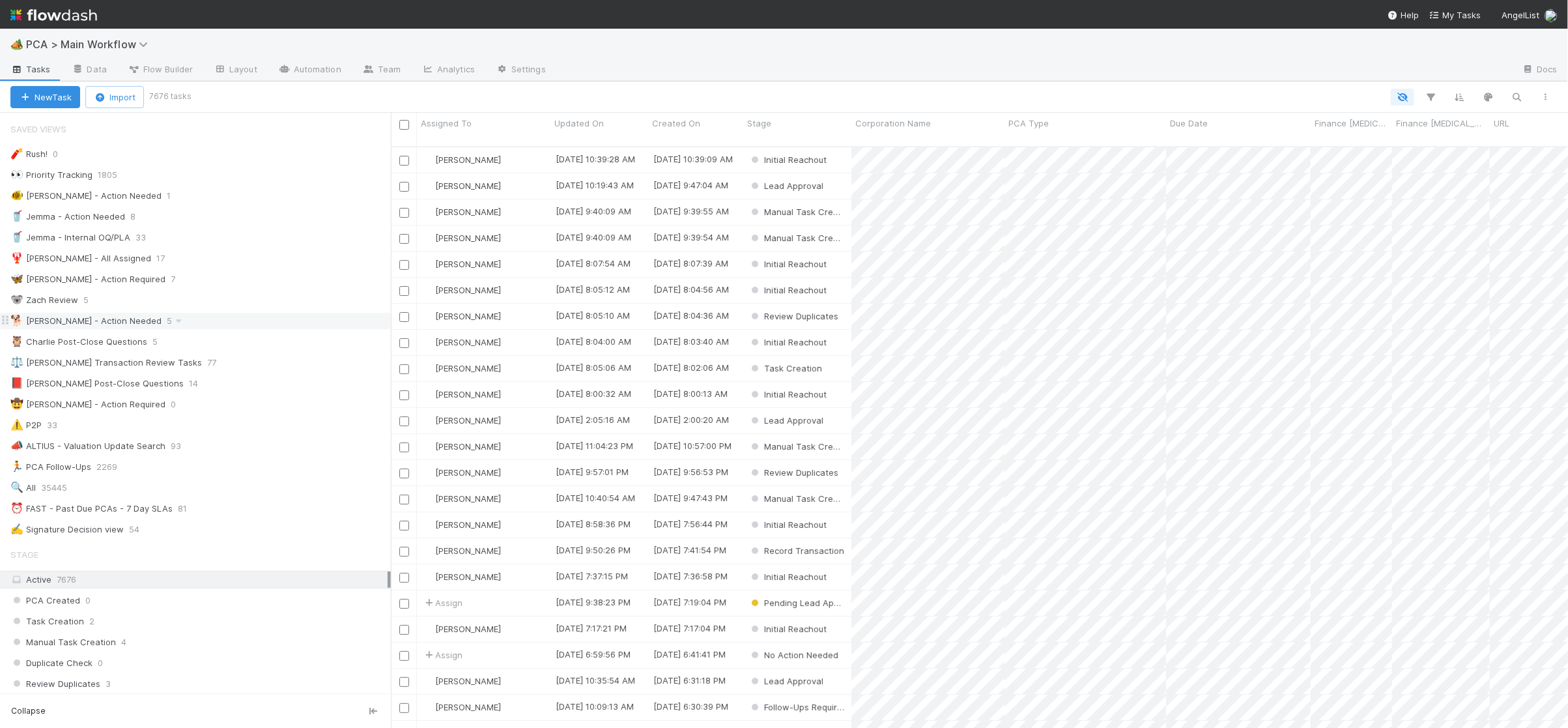
click at [199, 322] on div "🐕 [PERSON_NAME] - Action Needed 5" at bounding box center [200, 321] width 380 height 16
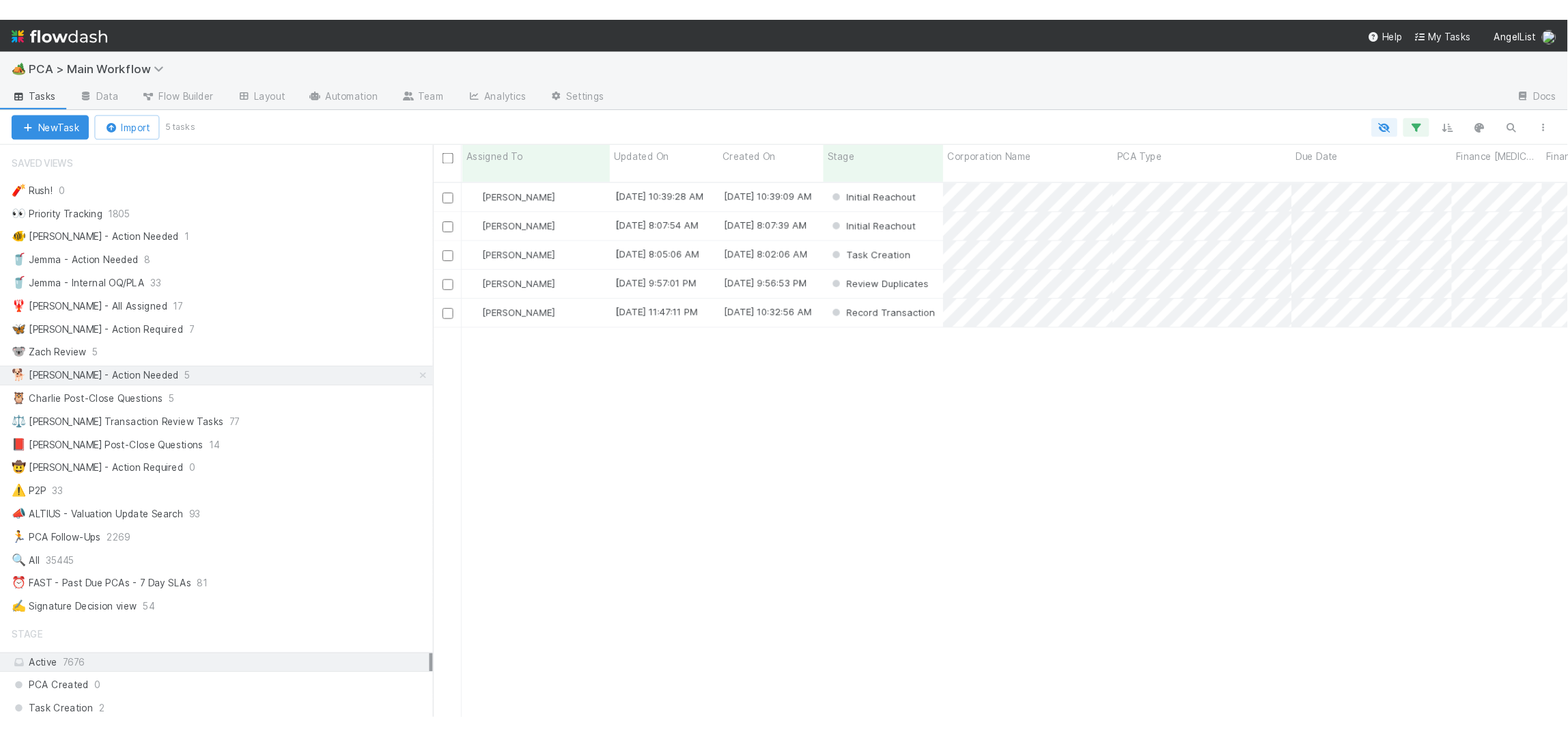
scroll to position [593, 1159]
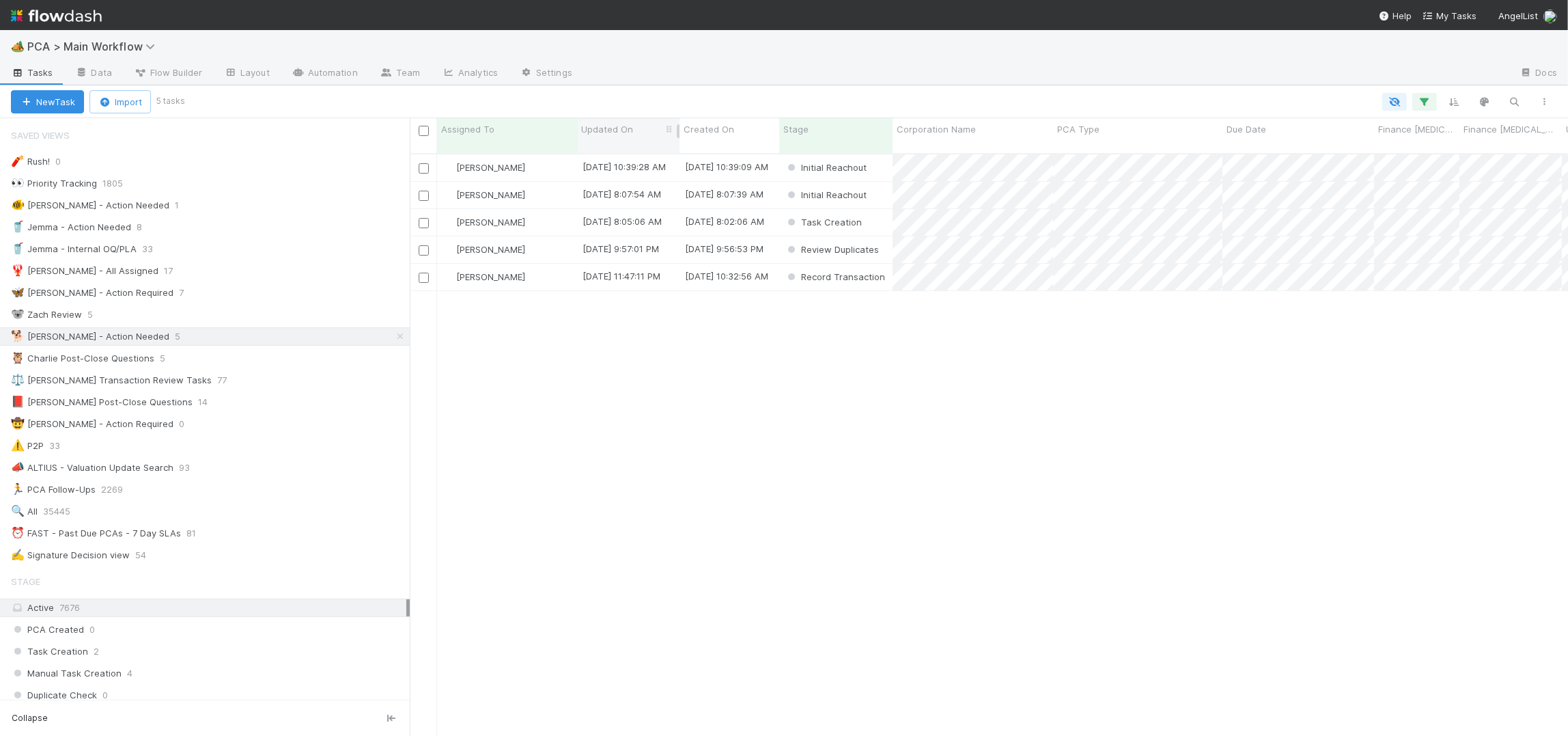
click at [623, 131] on span "Updated On" at bounding box center [607, 129] width 52 height 14
click at [666, 151] on div "Sort Oldest → Newest" at bounding box center [660, 155] width 156 height 21
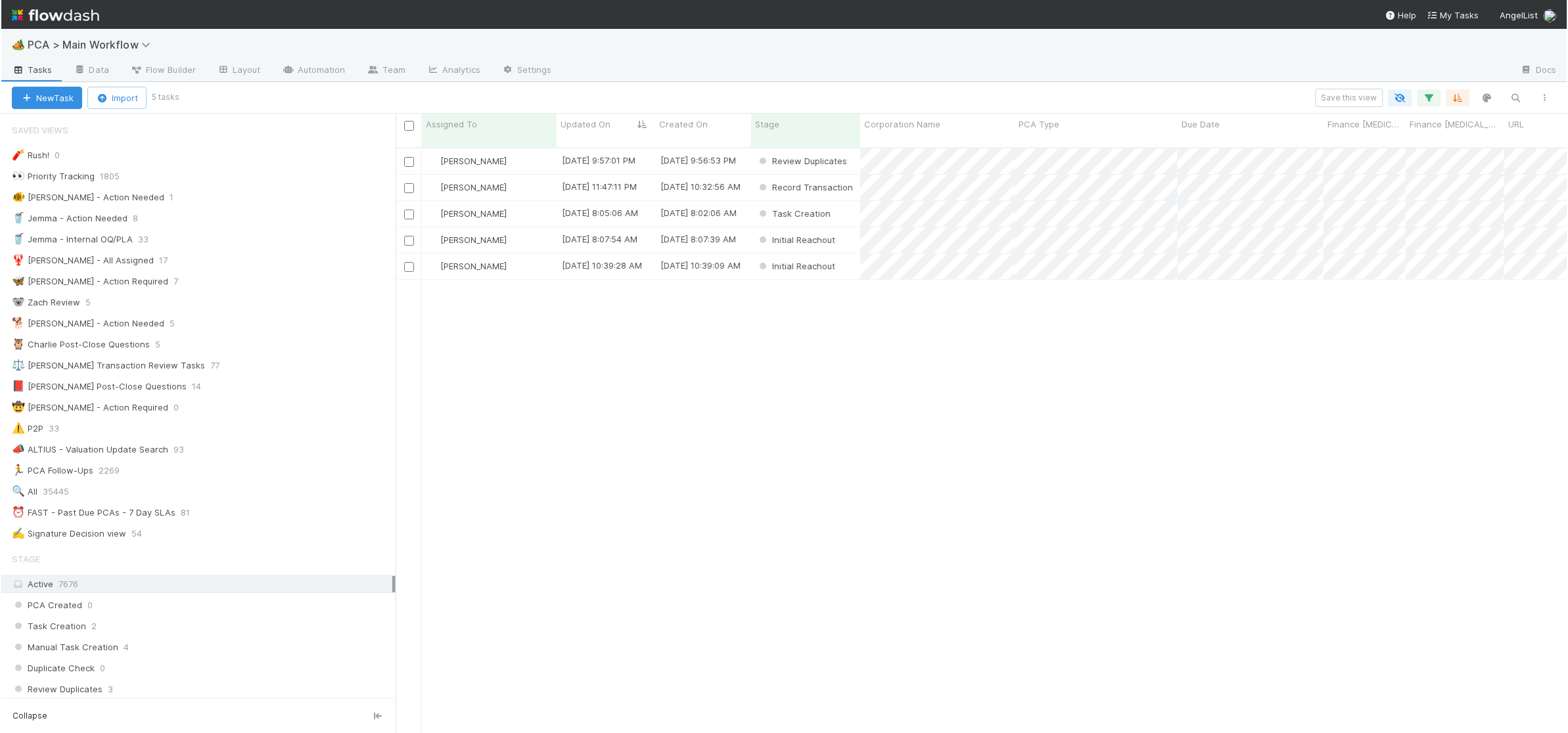
scroll to position [596, 1173]
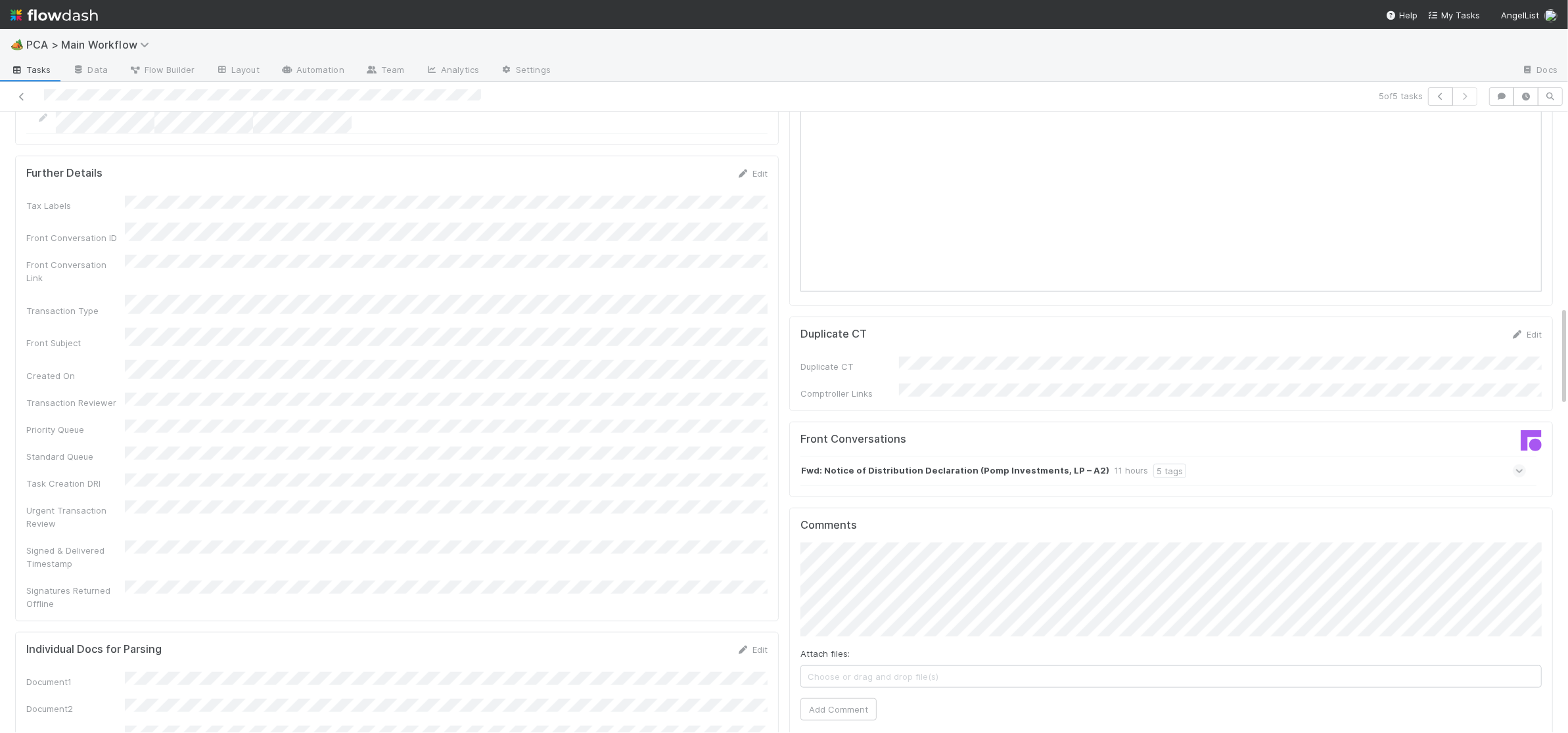
scroll to position [1234, 0]
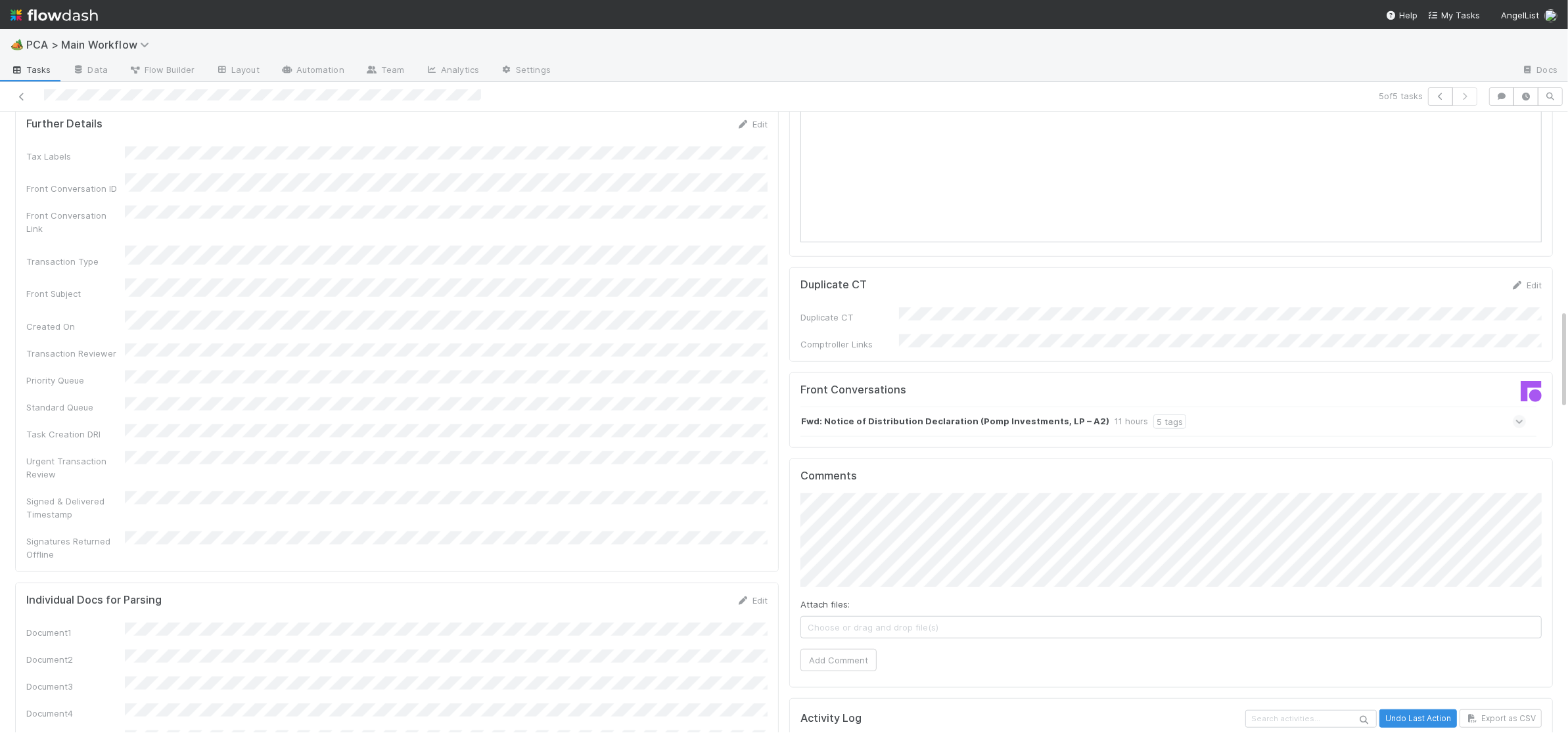
click at [942, 414] on strong "Fwd: Notice of Distribution Declaration (Pomp Investments, LP – A2)" at bounding box center [955, 421] width 308 height 14
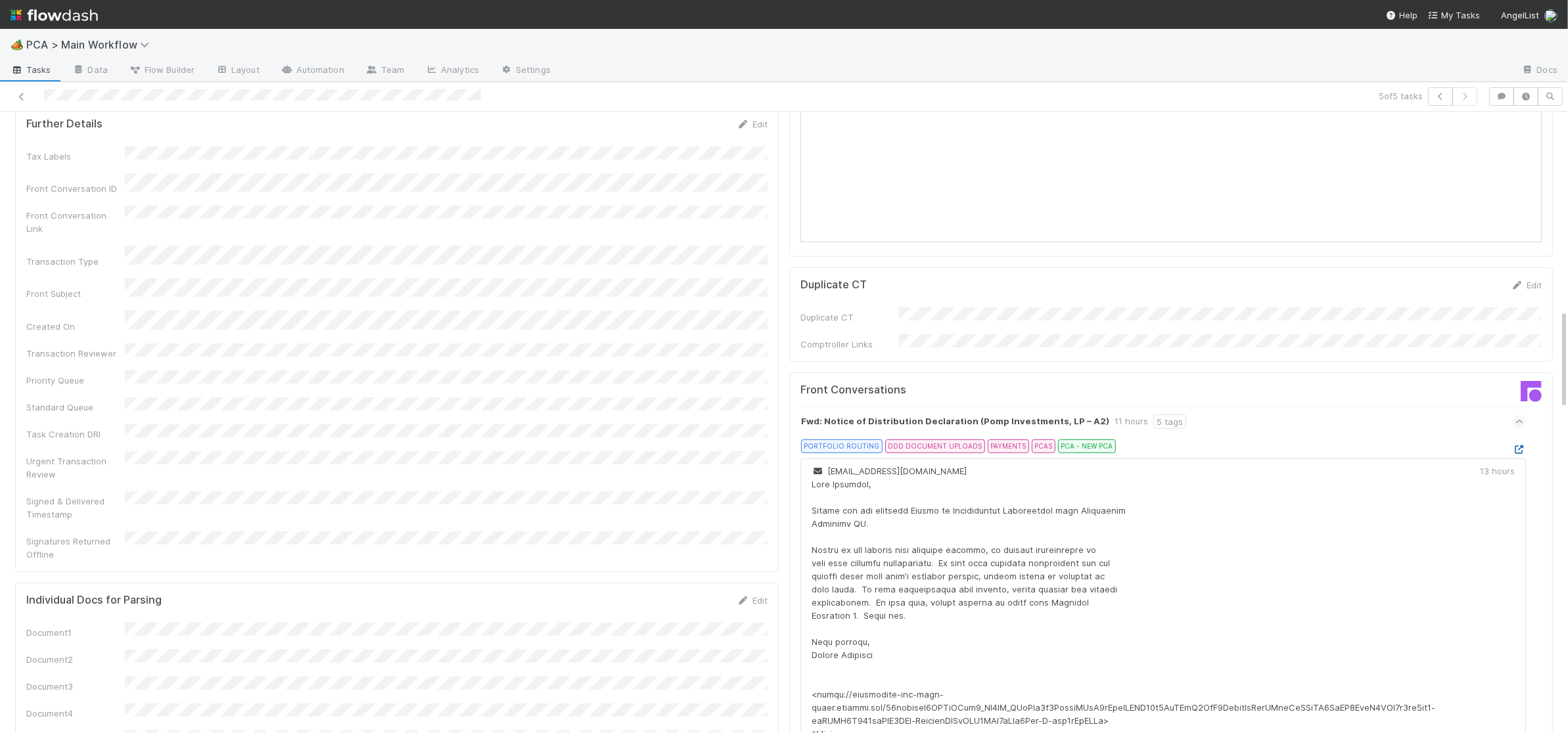
click at [1522, 445] on icon at bounding box center [1519, 450] width 13 height 8
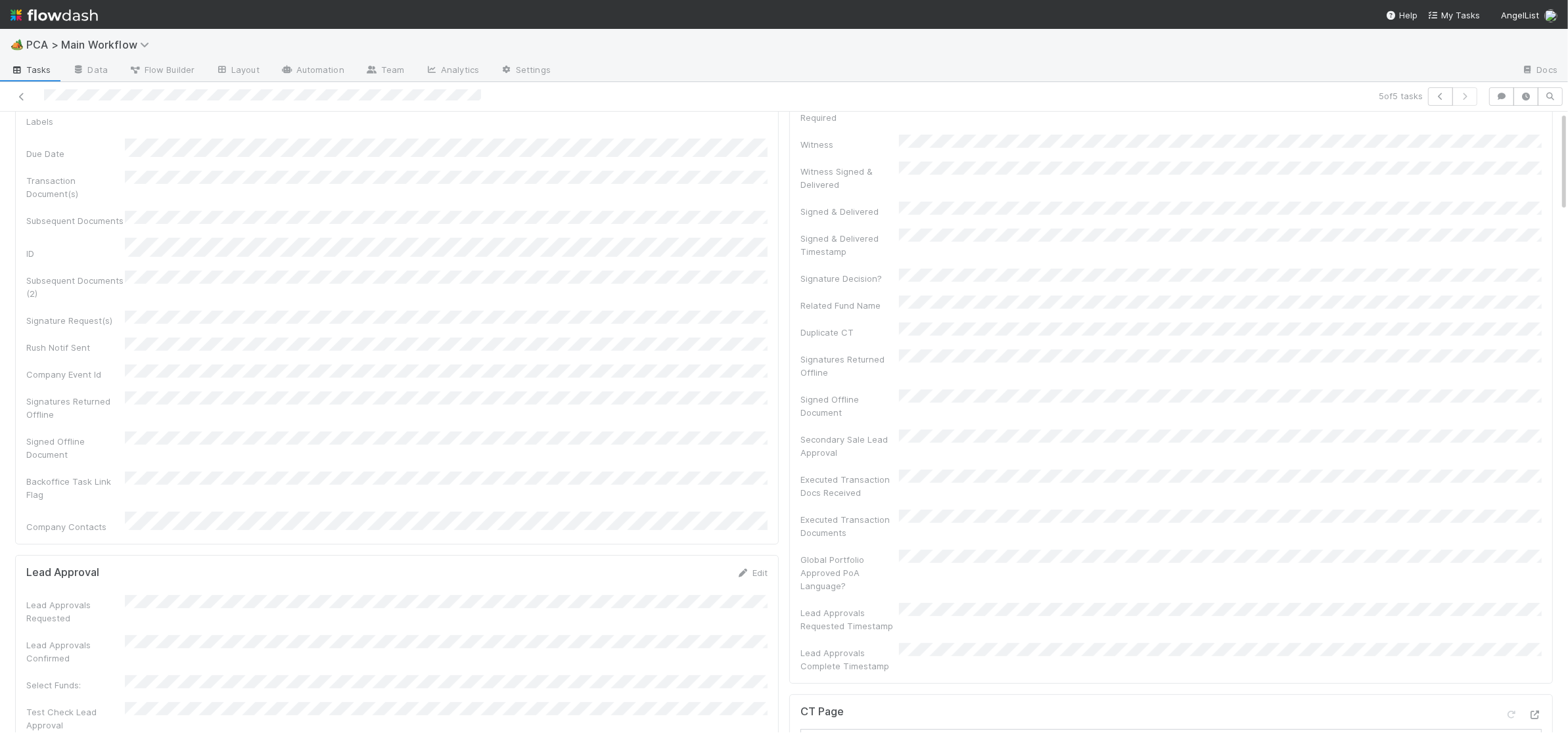
scroll to position [0, 0]
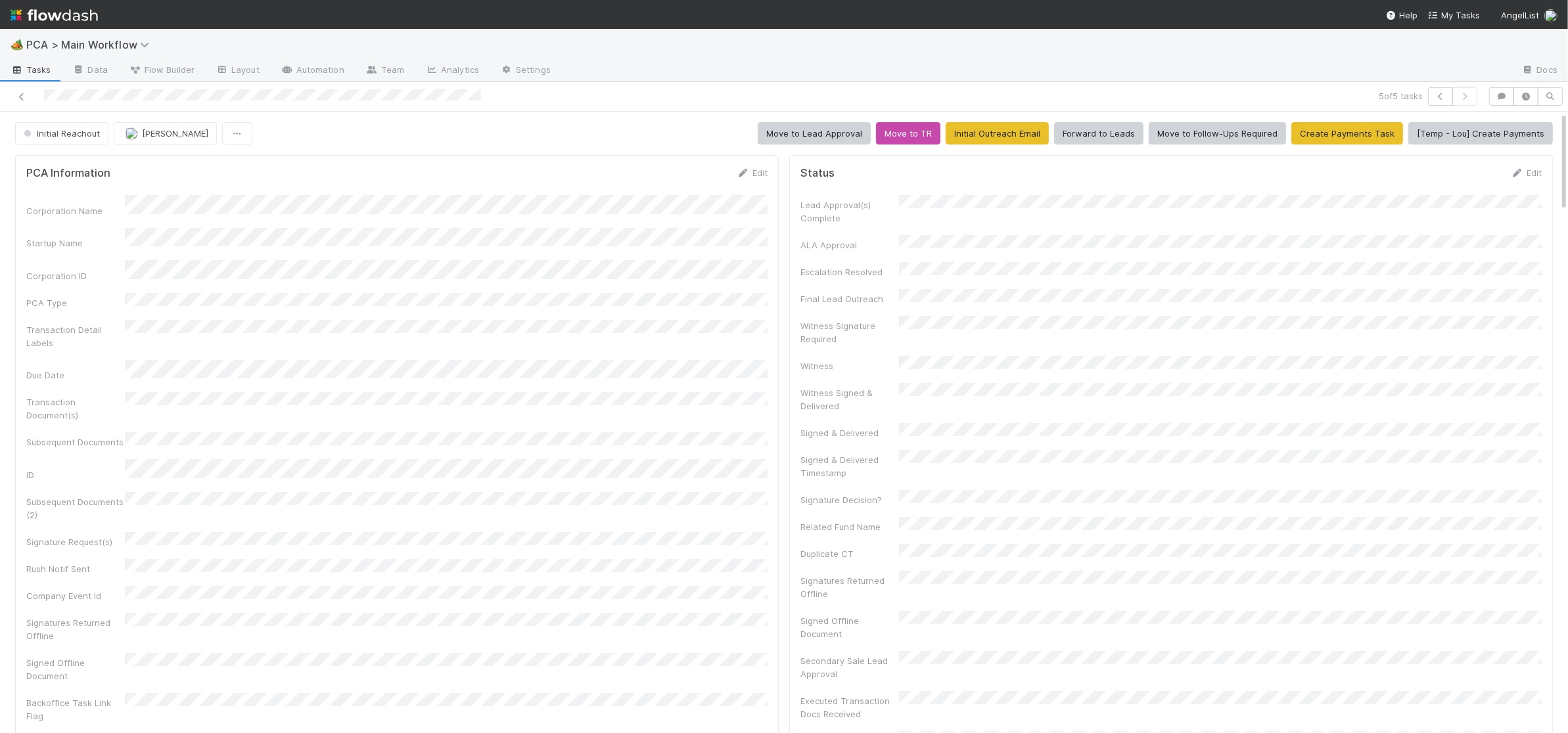
drag, startPoint x: 675, startPoint y: 181, endPoint x: 691, endPoint y: 182, distance: 16.0
click at [678, 181] on form "PCA Information Edit Corporation Name Startup Name Corporation ID PCA Type Tran…" at bounding box center [397, 461] width 742 height 589
drag, startPoint x: 744, startPoint y: 172, endPoint x: 413, endPoint y: 261, distance: 342.8
click at [744, 172] on icon at bounding box center [743, 173] width 13 height 8
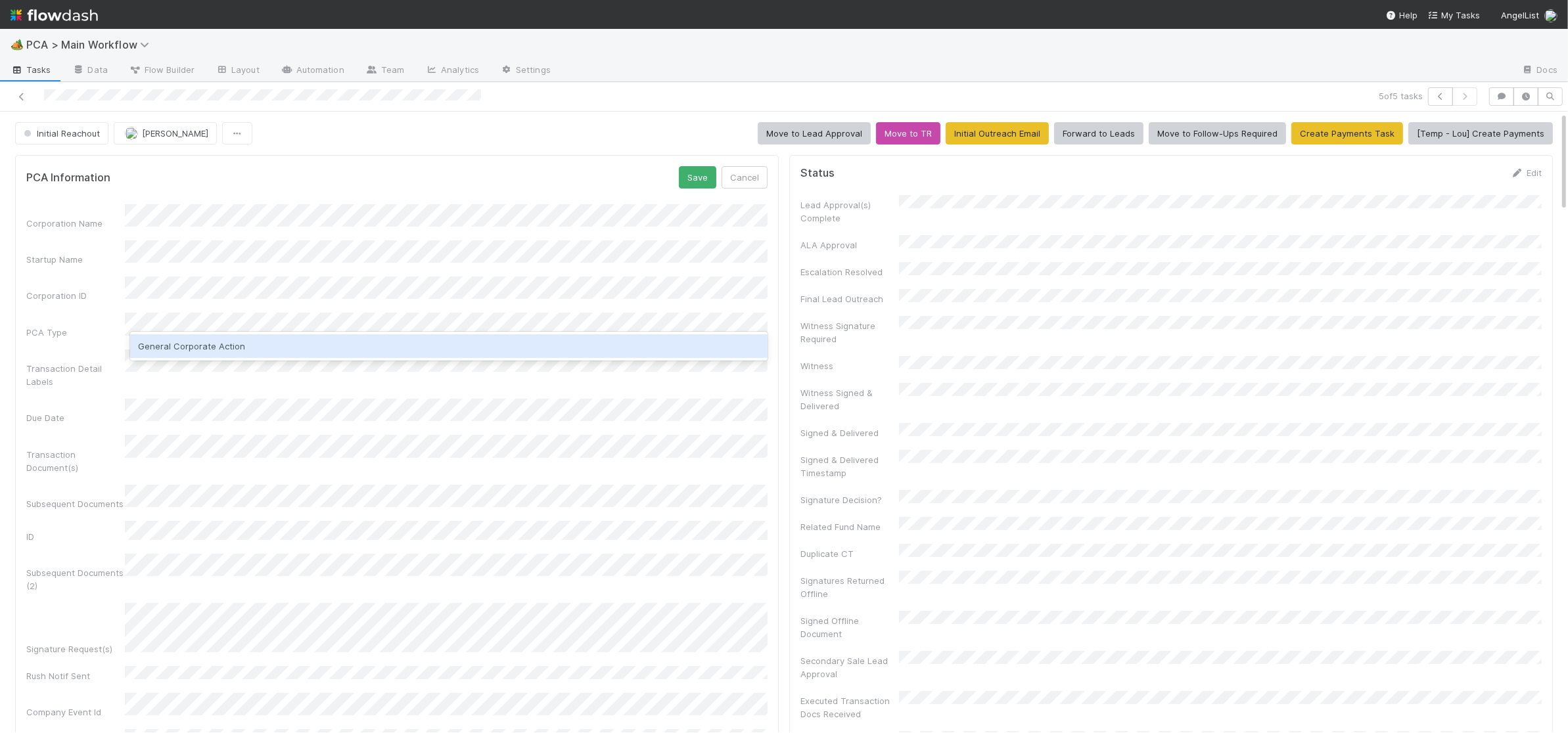
click at [303, 347] on div "General Corporate Action" at bounding box center [449, 346] width 637 height 23
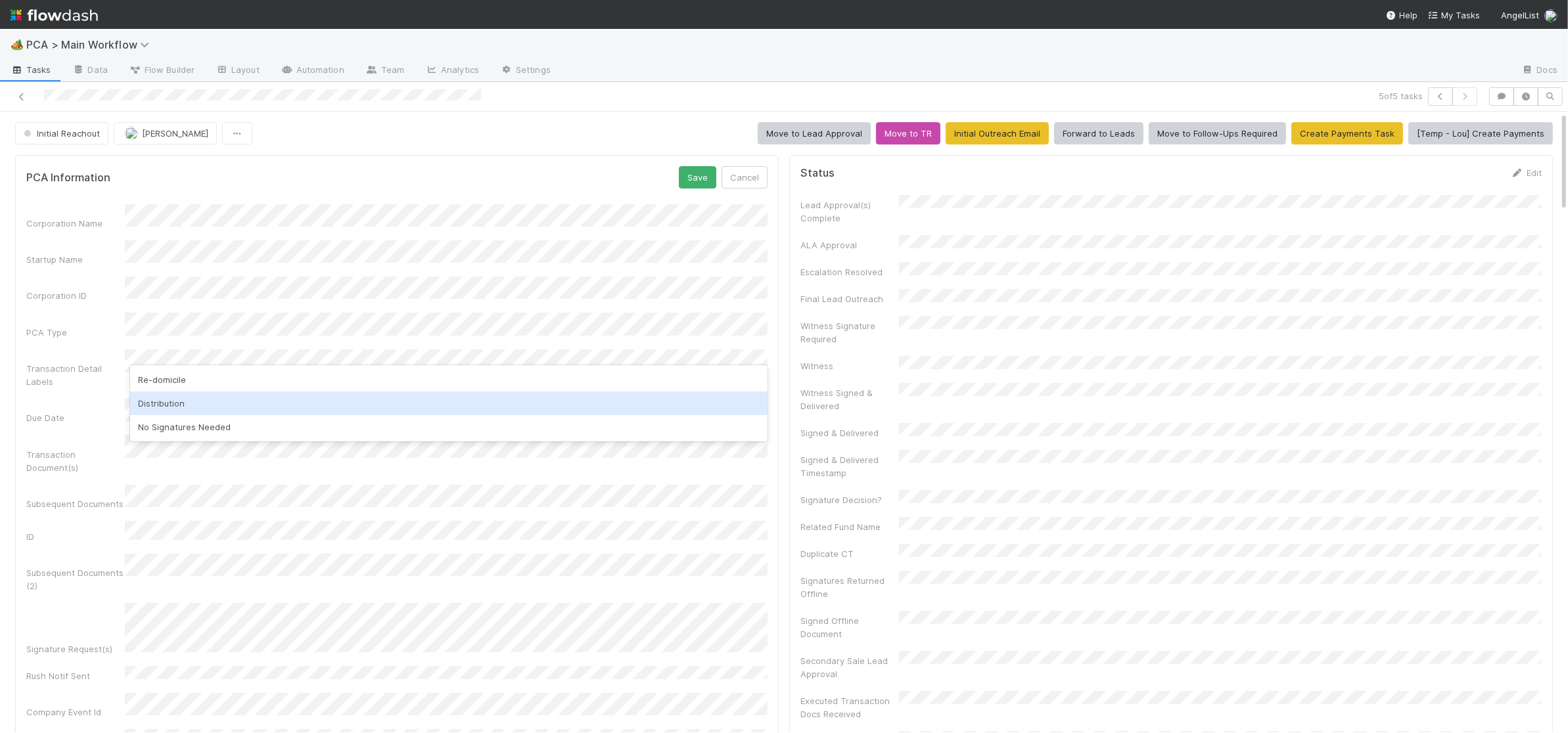
click at [295, 405] on div "Distribution" at bounding box center [449, 403] width 637 height 23
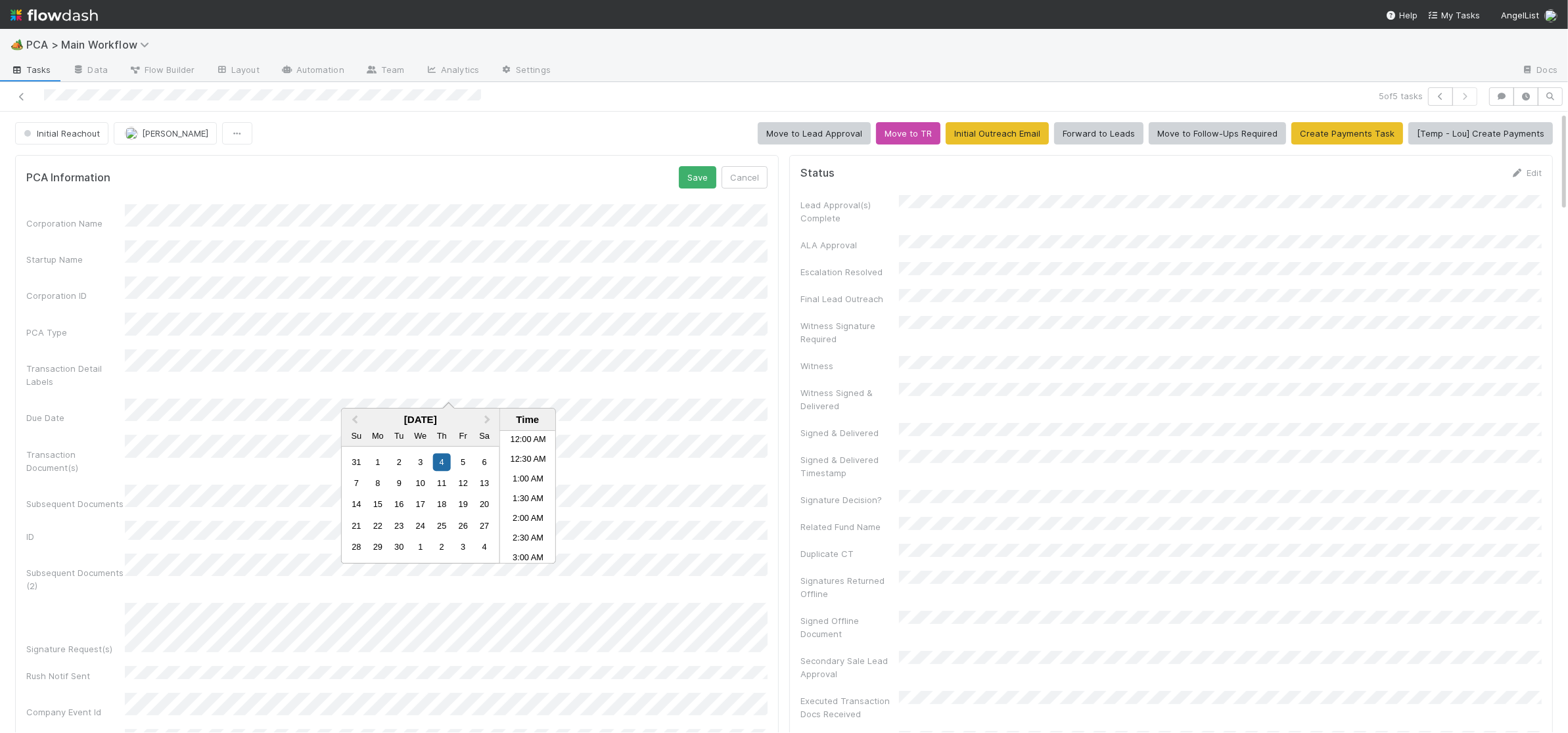
scroll to position [102, 0]
click at [360, 132] on div "Initial Reachout Charlie Bell Move to Lead Approval Move to TR Initial Outreach…" at bounding box center [784, 133] width 1538 height 22
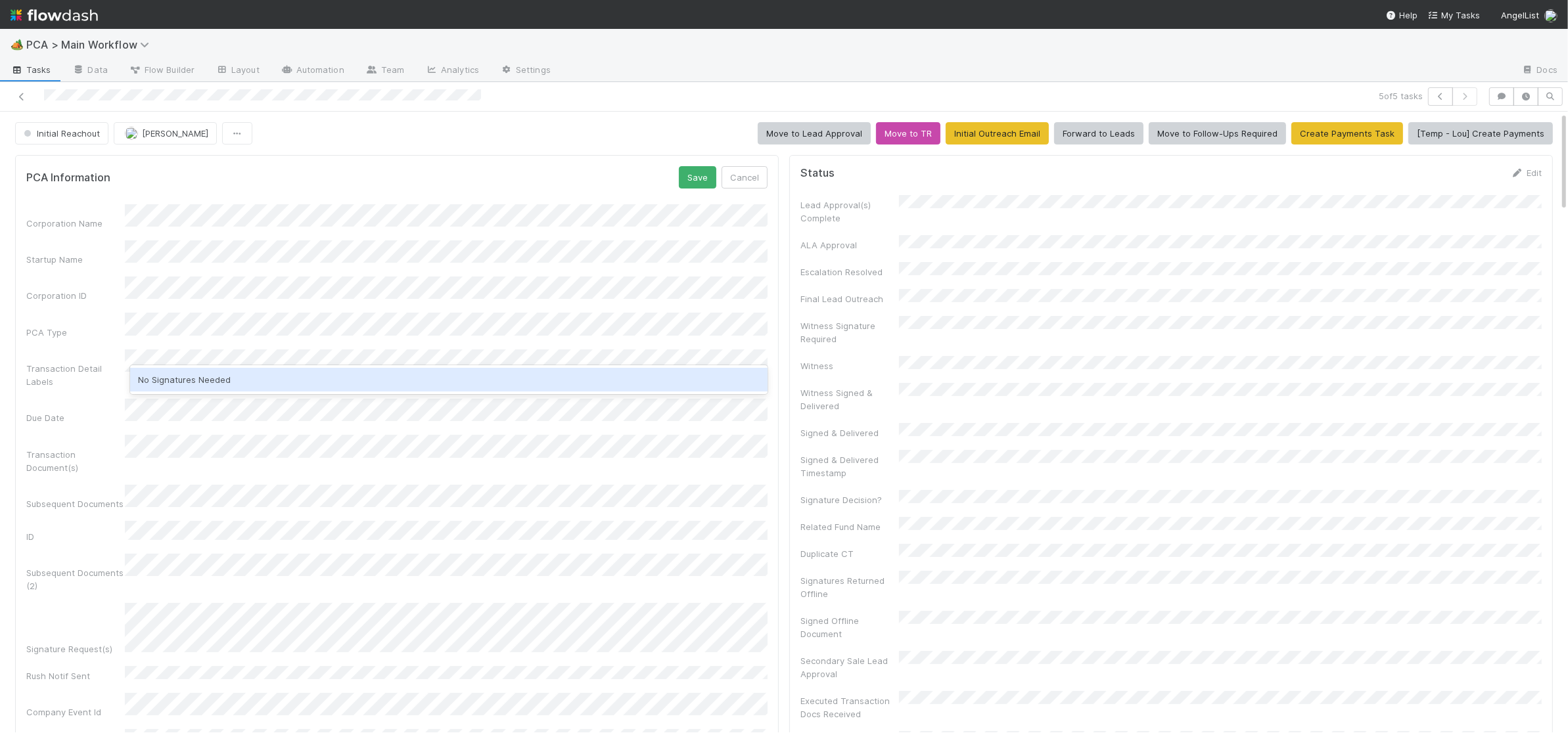
click at [244, 376] on div "No Signatures Needed" at bounding box center [449, 380] width 637 height 23
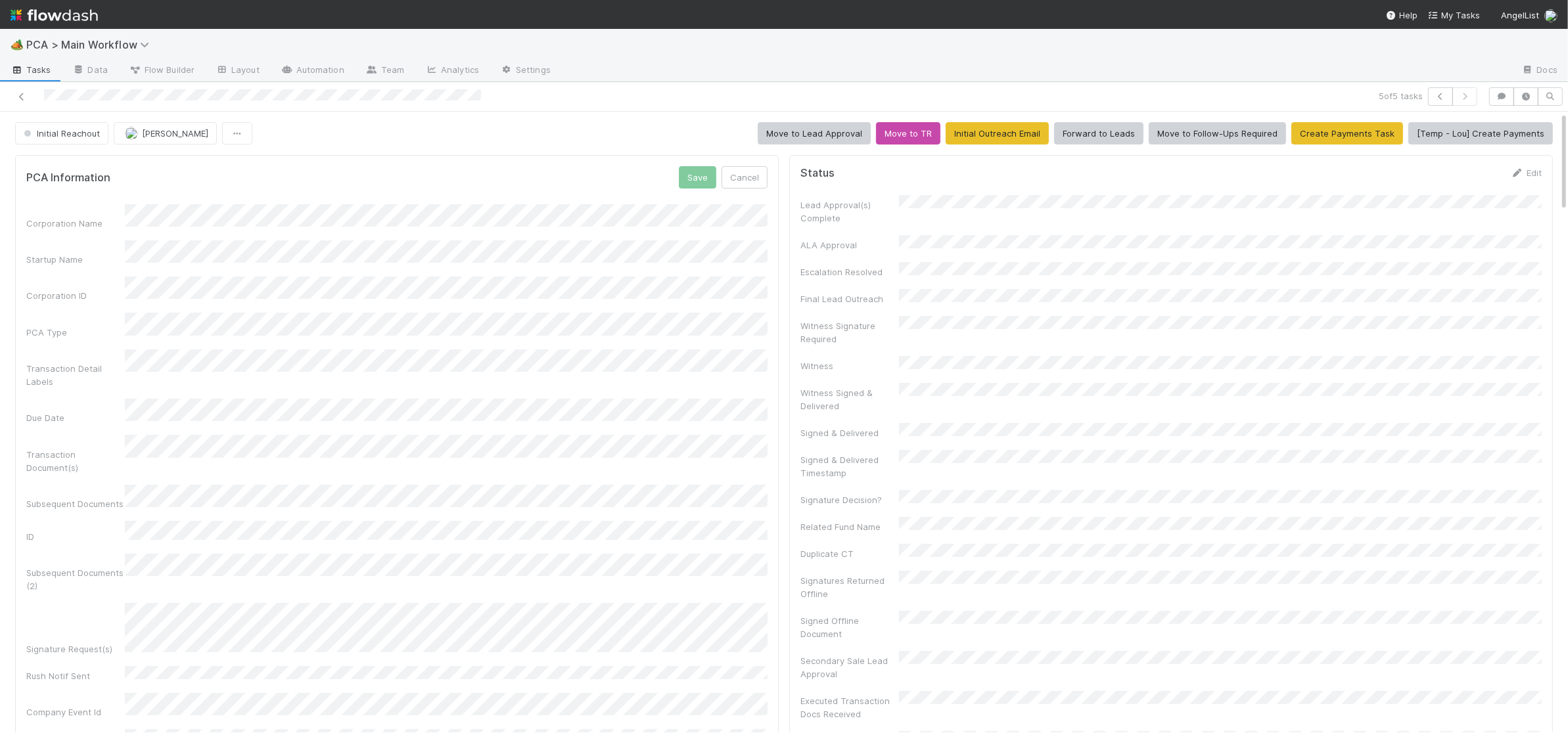
click at [591, 178] on div "PCA Information Save Cancel" at bounding box center [397, 177] width 742 height 22
click at [692, 181] on button "Save" at bounding box center [697, 177] width 37 height 22
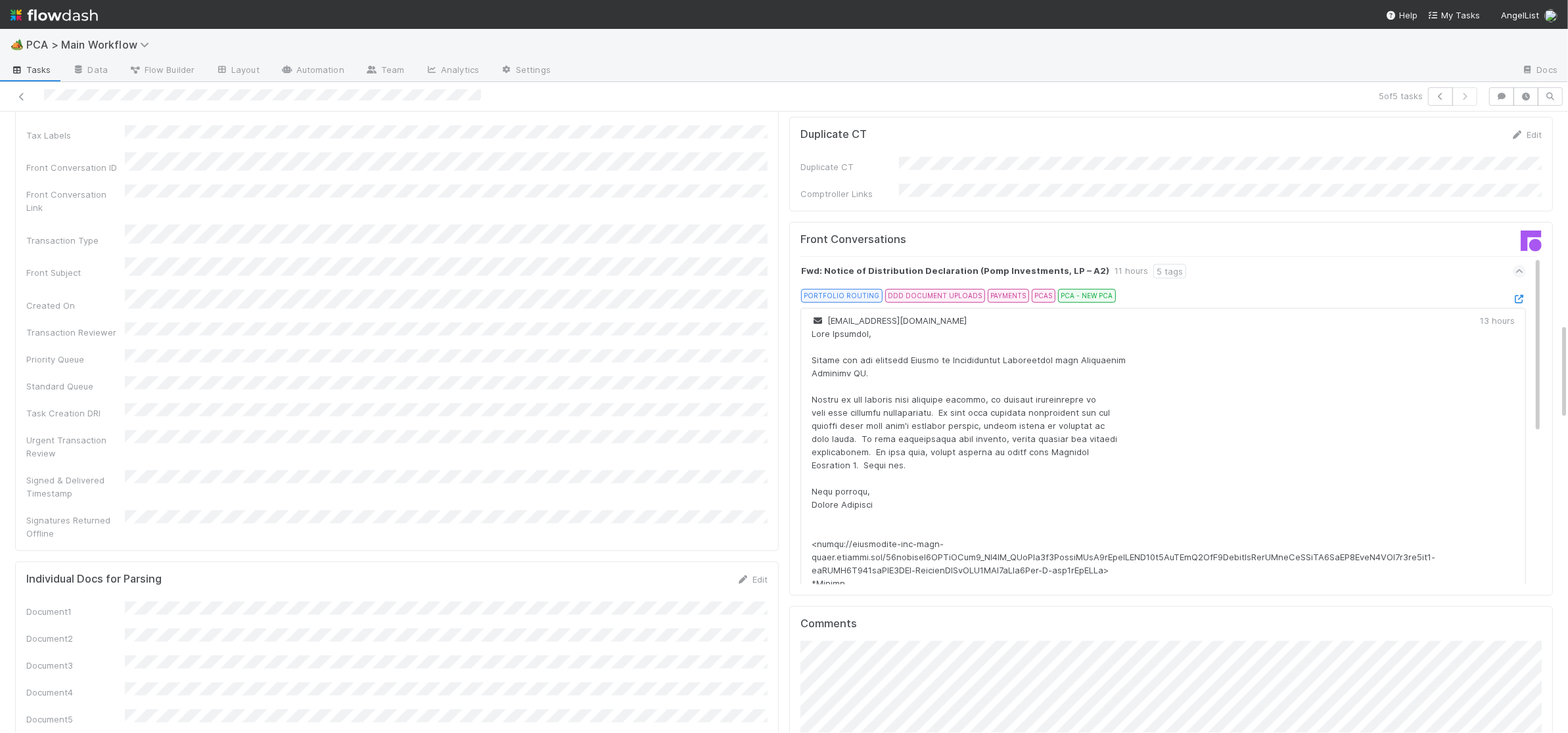
click at [771, 271] on div "Further Details Edit Tax Labels Front Conversation ID Front Conversation Link T…" at bounding box center [397, 318] width 764 height 465
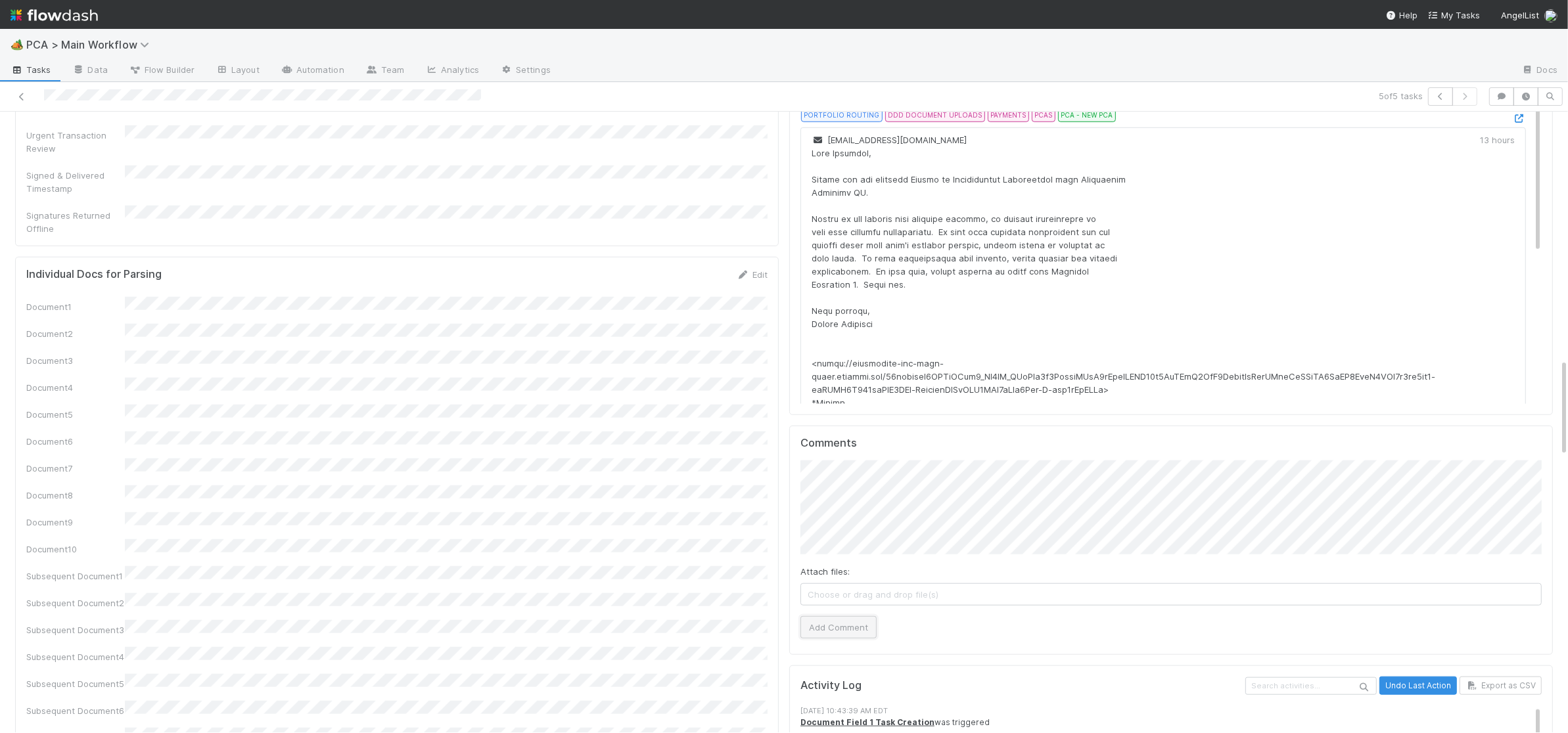
click at [837, 616] on button "Add Comment" at bounding box center [838, 627] width 77 height 22
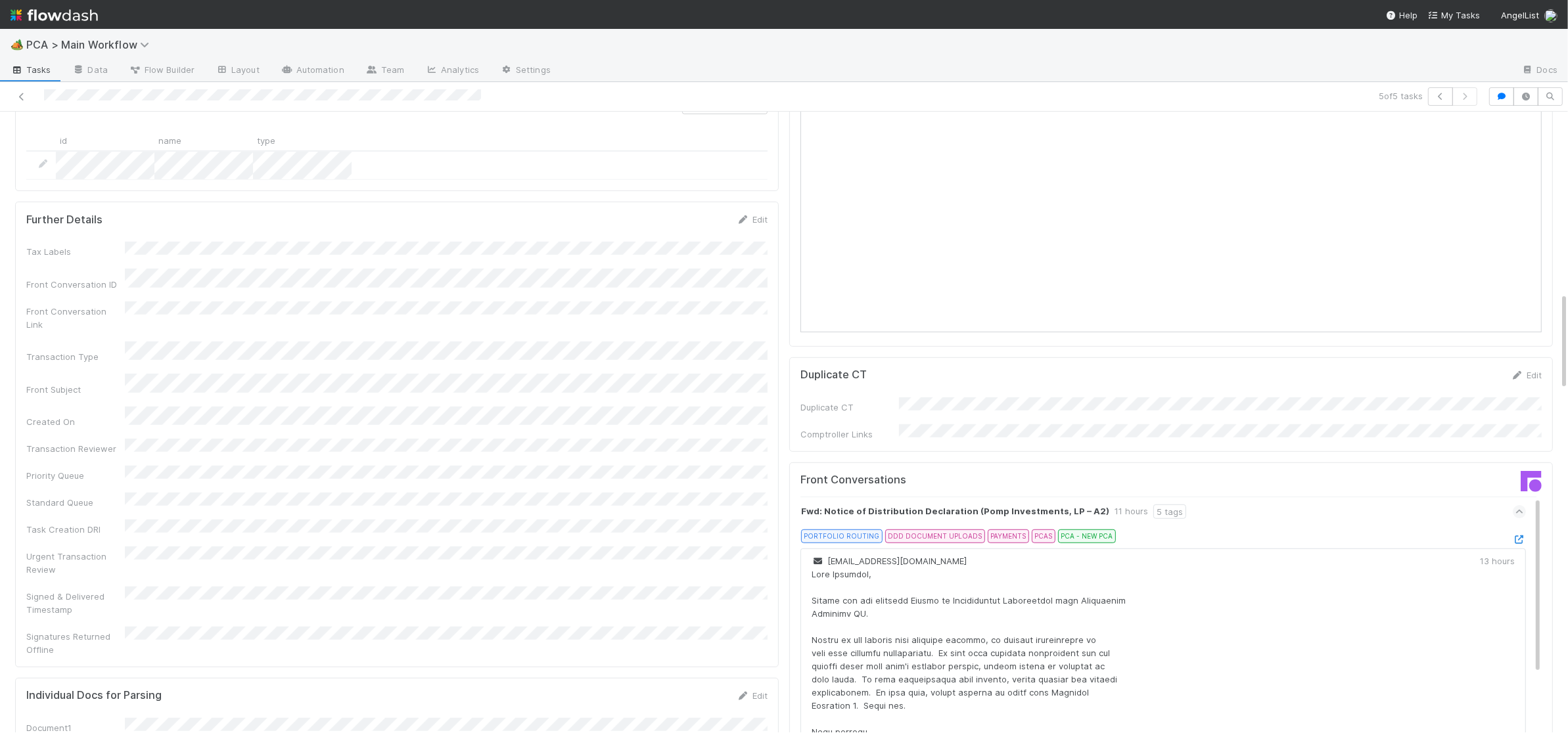
scroll to position [0, 0]
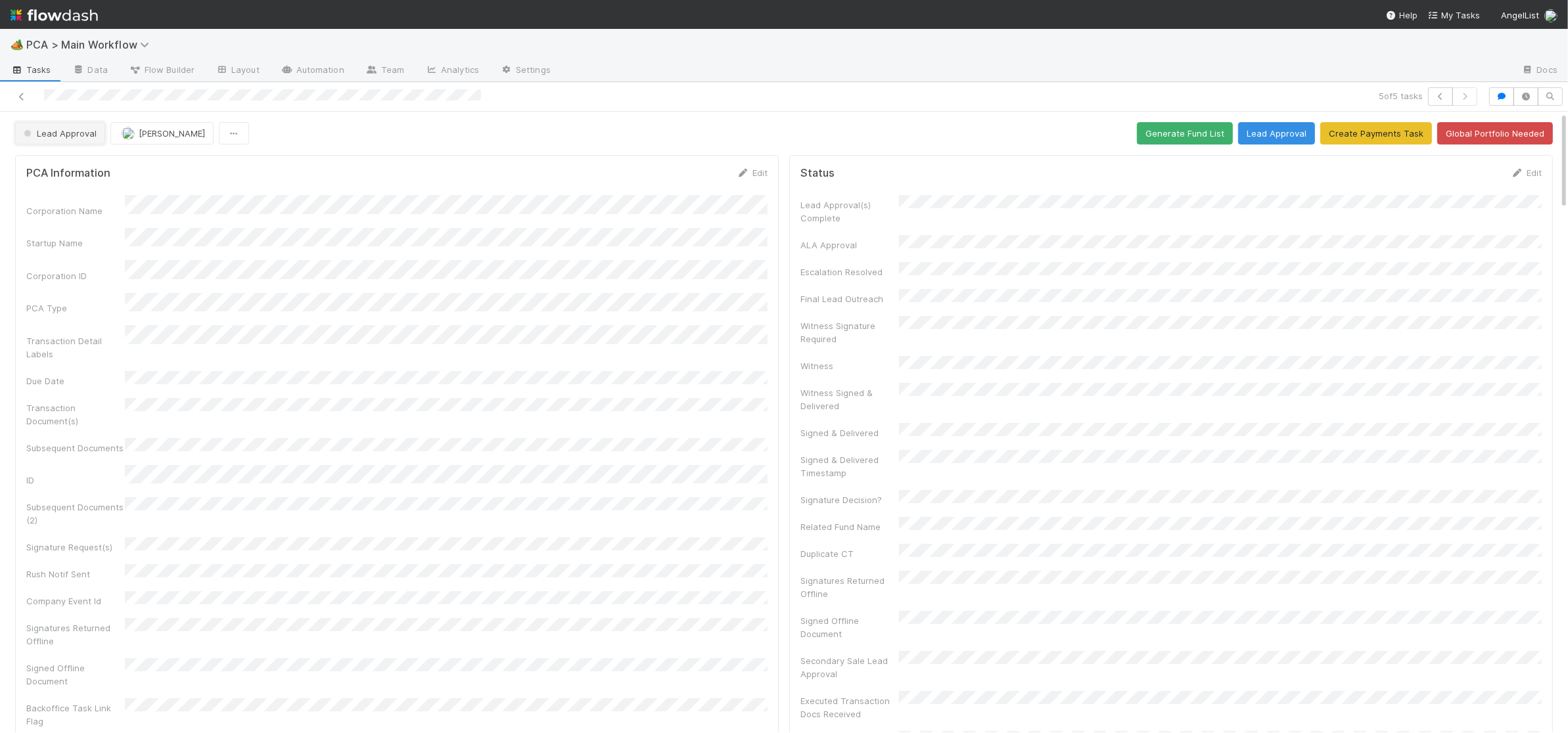
click at [75, 134] on span "Lead Approval" at bounding box center [59, 133] width 76 height 10
click at [74, 188] on span "Record Transaction" at bounding box center [67, 190] width 97 height 10
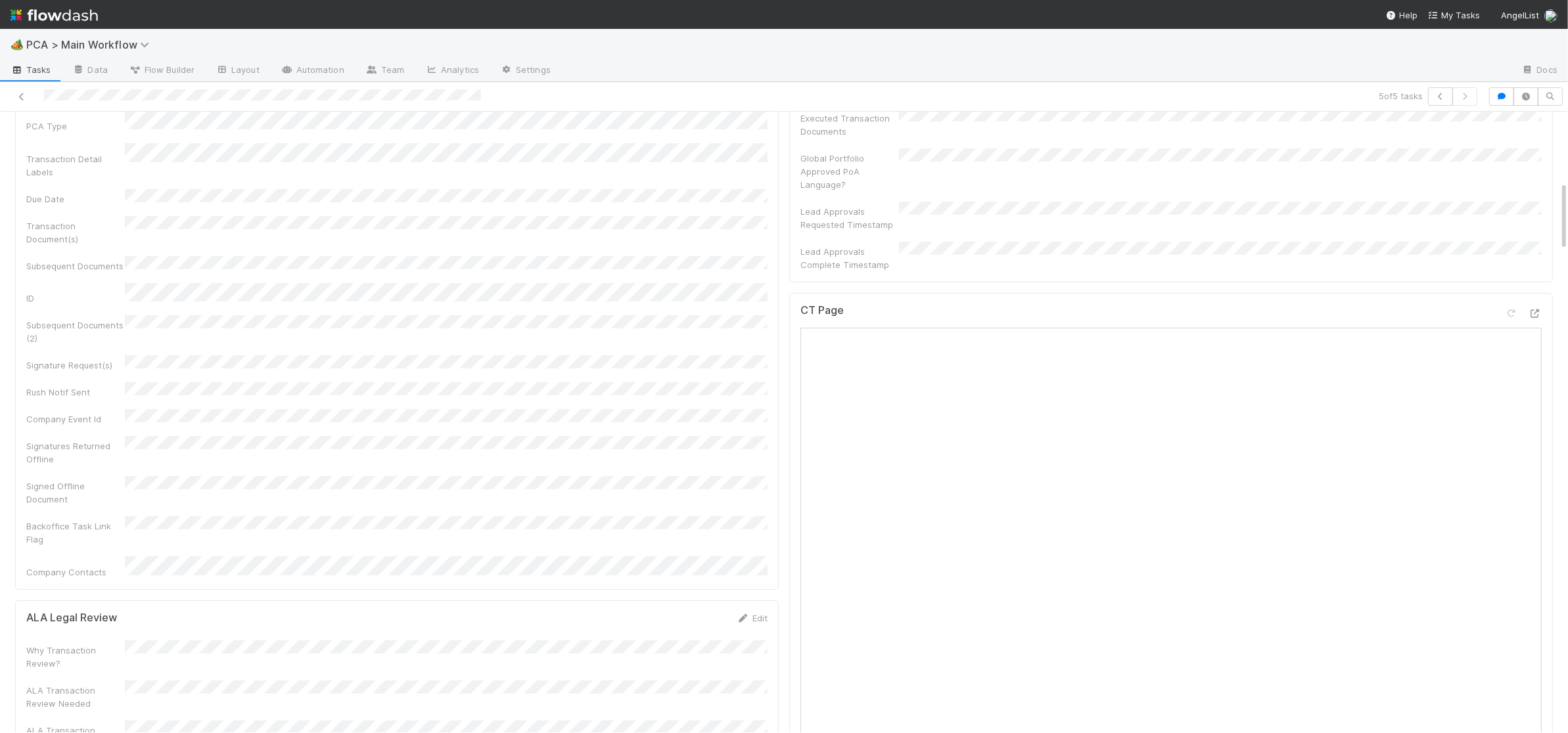
scroll to position [596, 0]
click at [1537, 319] on div "CT Page" at bounding box center [1171, 607] width 764 height 575
click at [1536, 333] on div at bounding box center [1535, 339] width 13 height 13
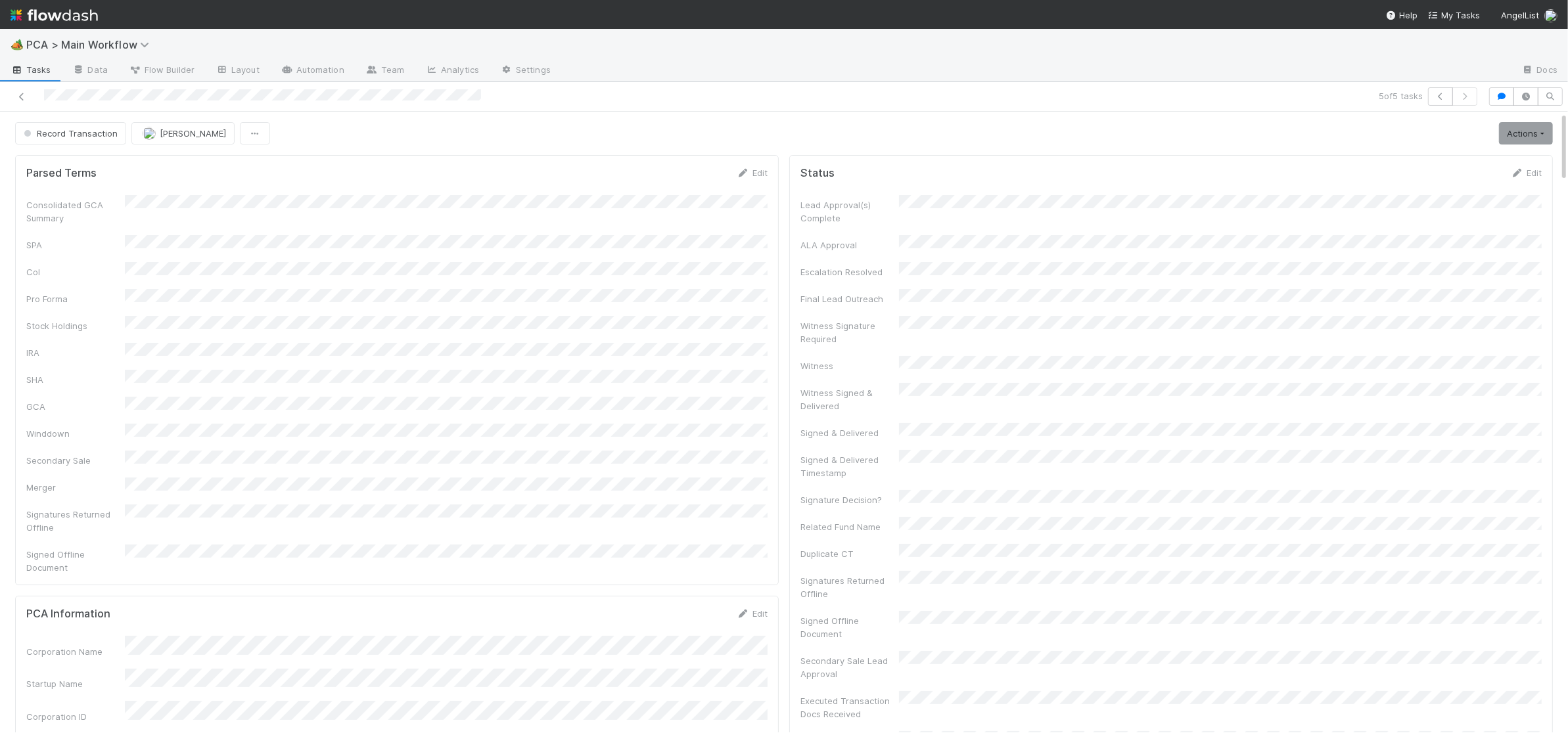
click at [66, 13] on img at bounding box center [54, 15] width 88 height 22
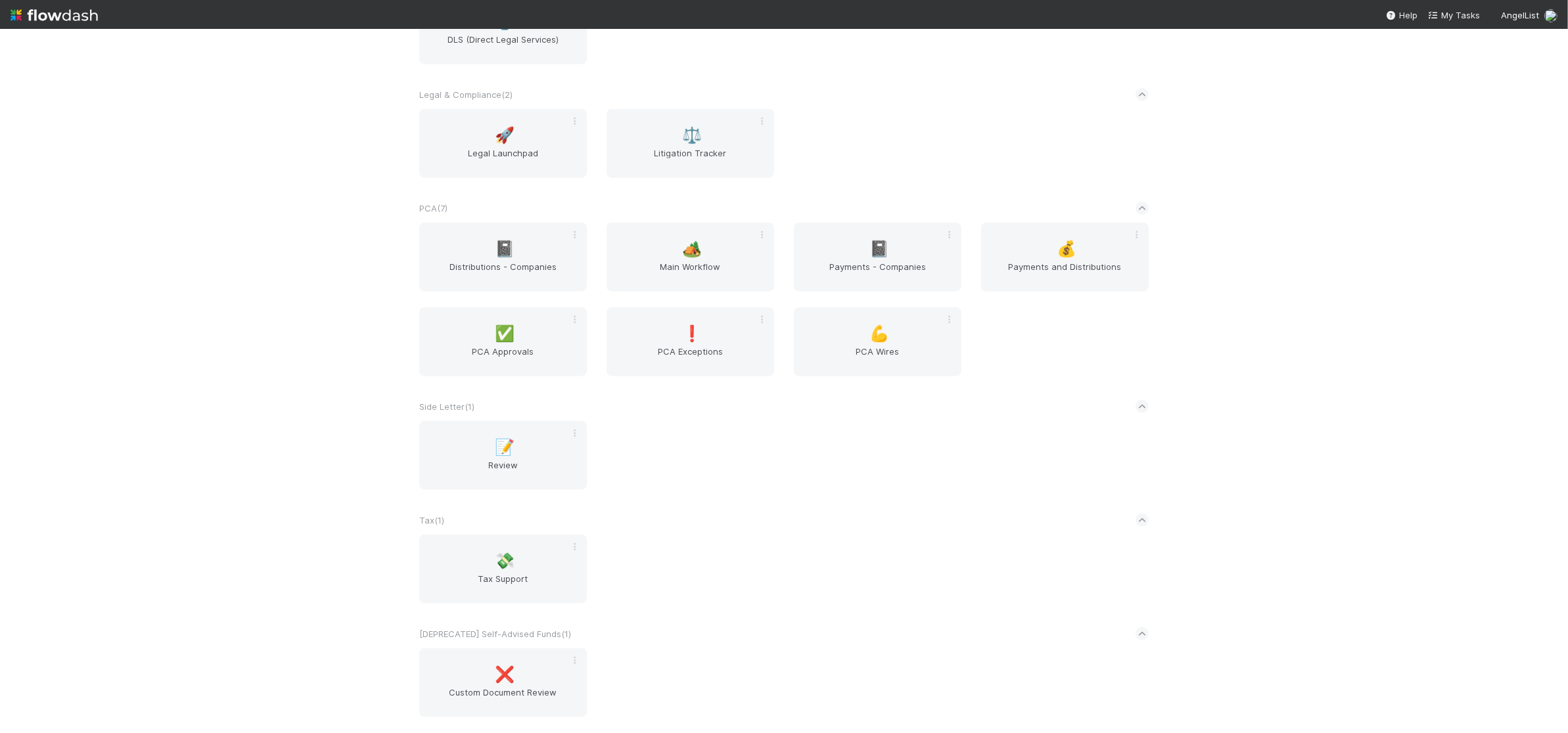
scroll to position [2085, 0]
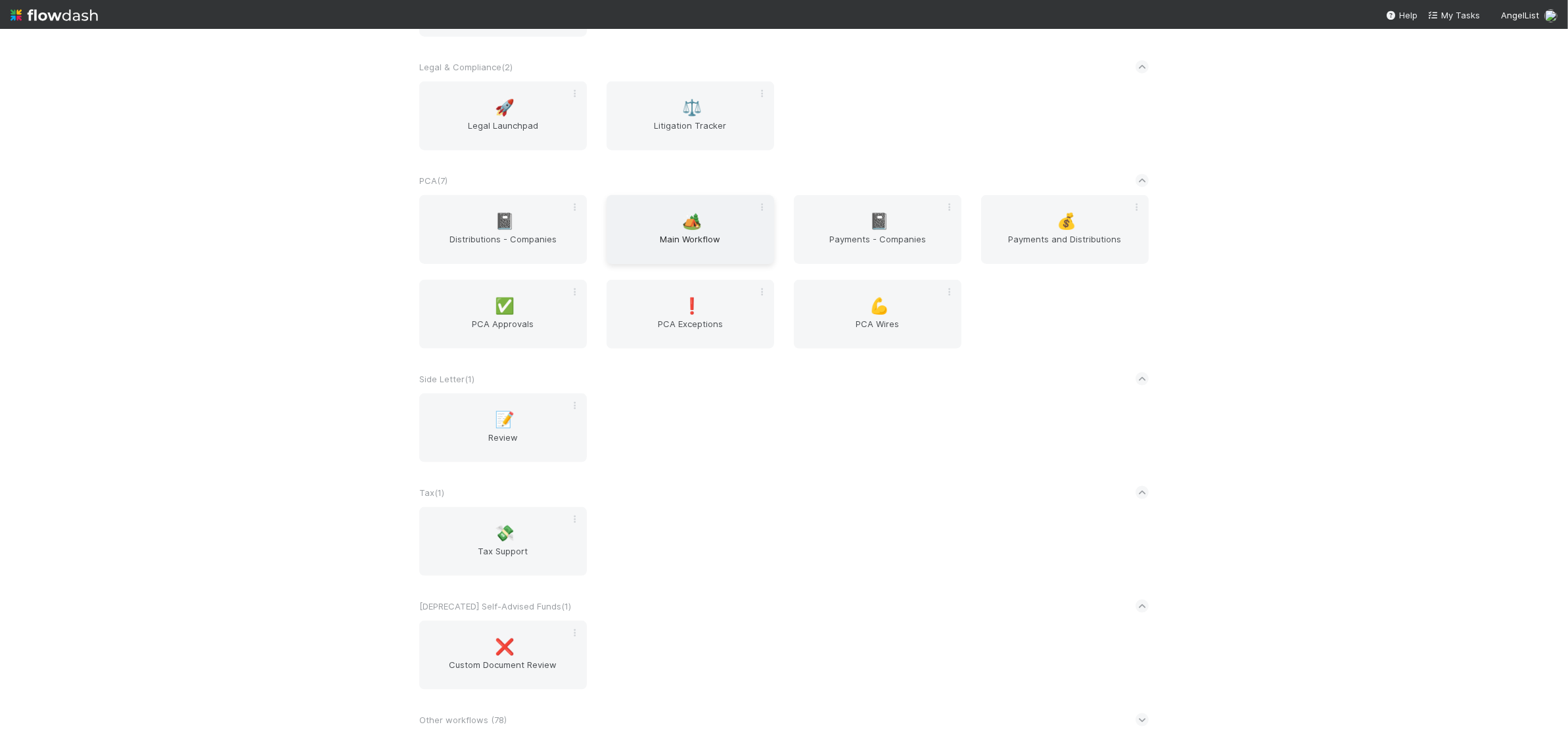
click at [682, 235] on span "Main Workflow" at bounding box center [691, 245] width 157 height 26
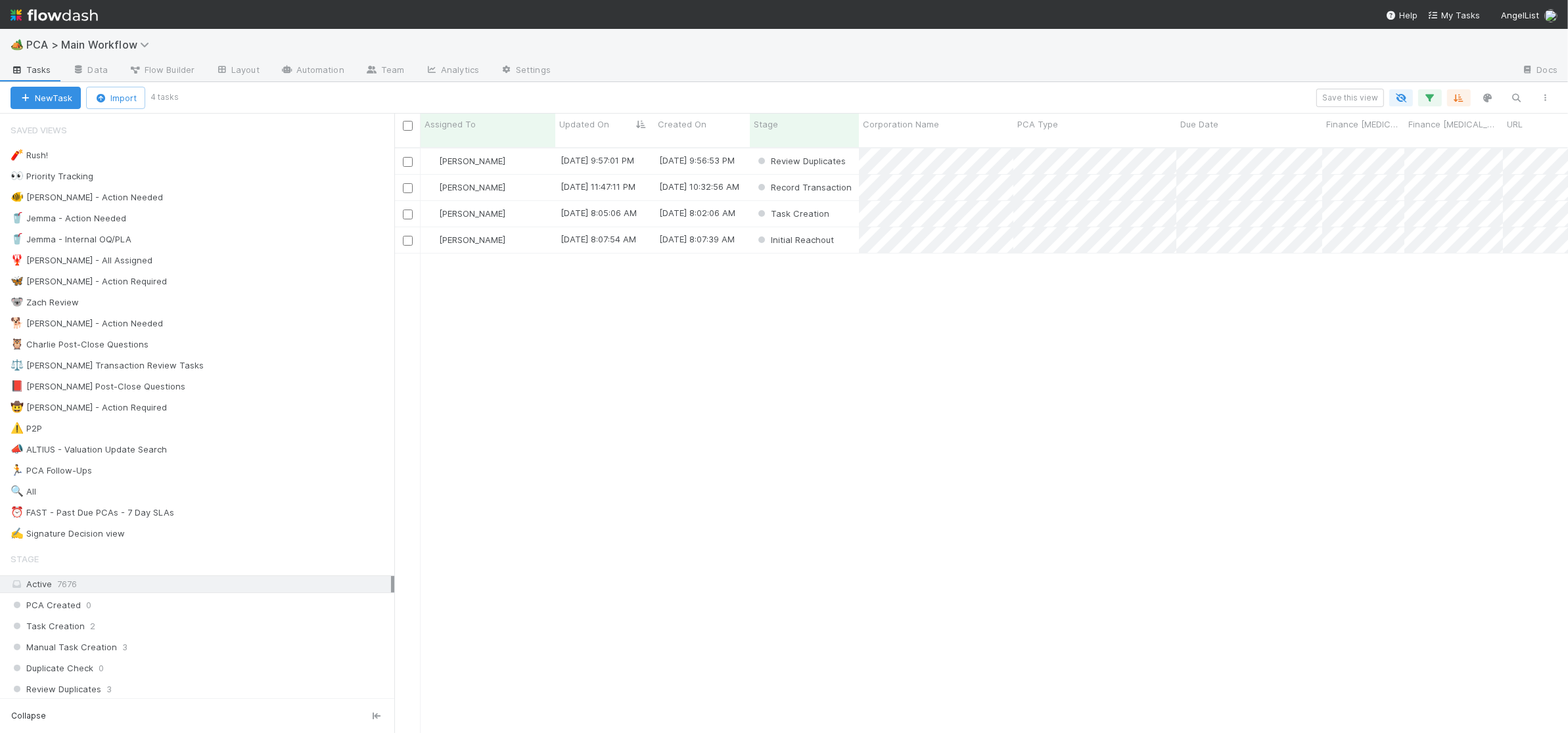
scroll to position [1, 1]
click at [222, 325] on div "🐕 Charlie - Action Needed" at bounding box center [202, 323] width 384 height 17
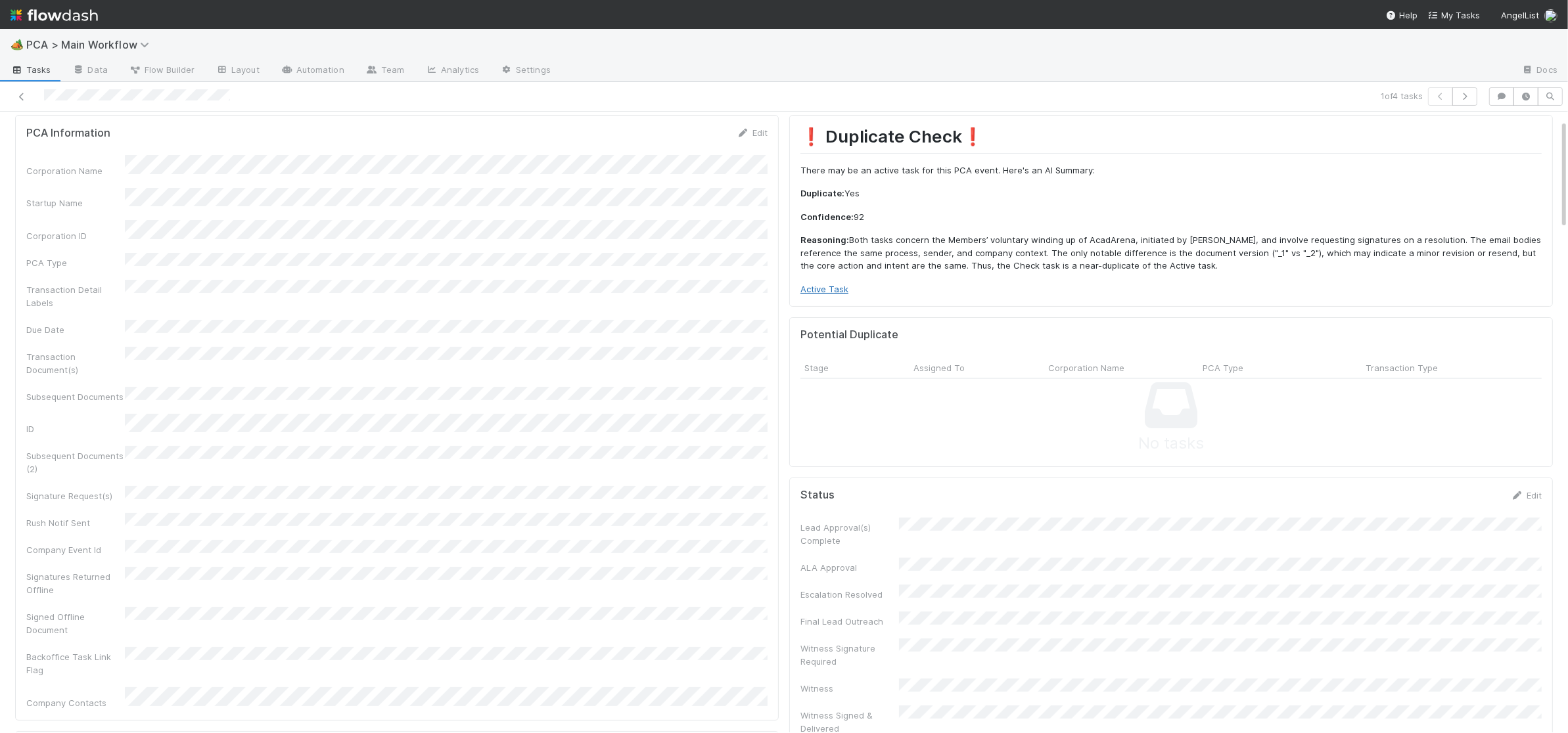
scroll to position [31, 0]
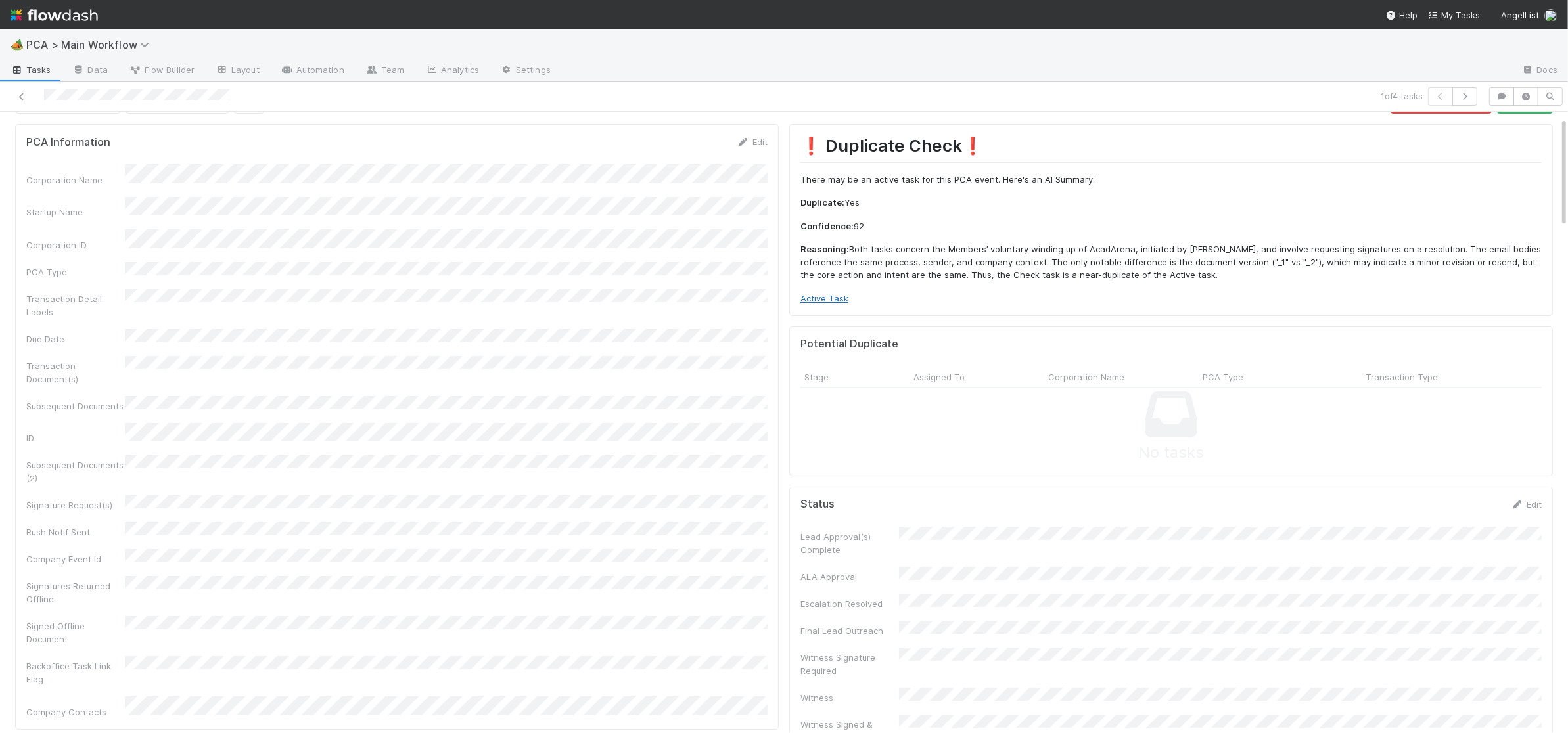
click at [837, 297] on link "Active Task" at bounding box center [824, 298] width 48 height 10
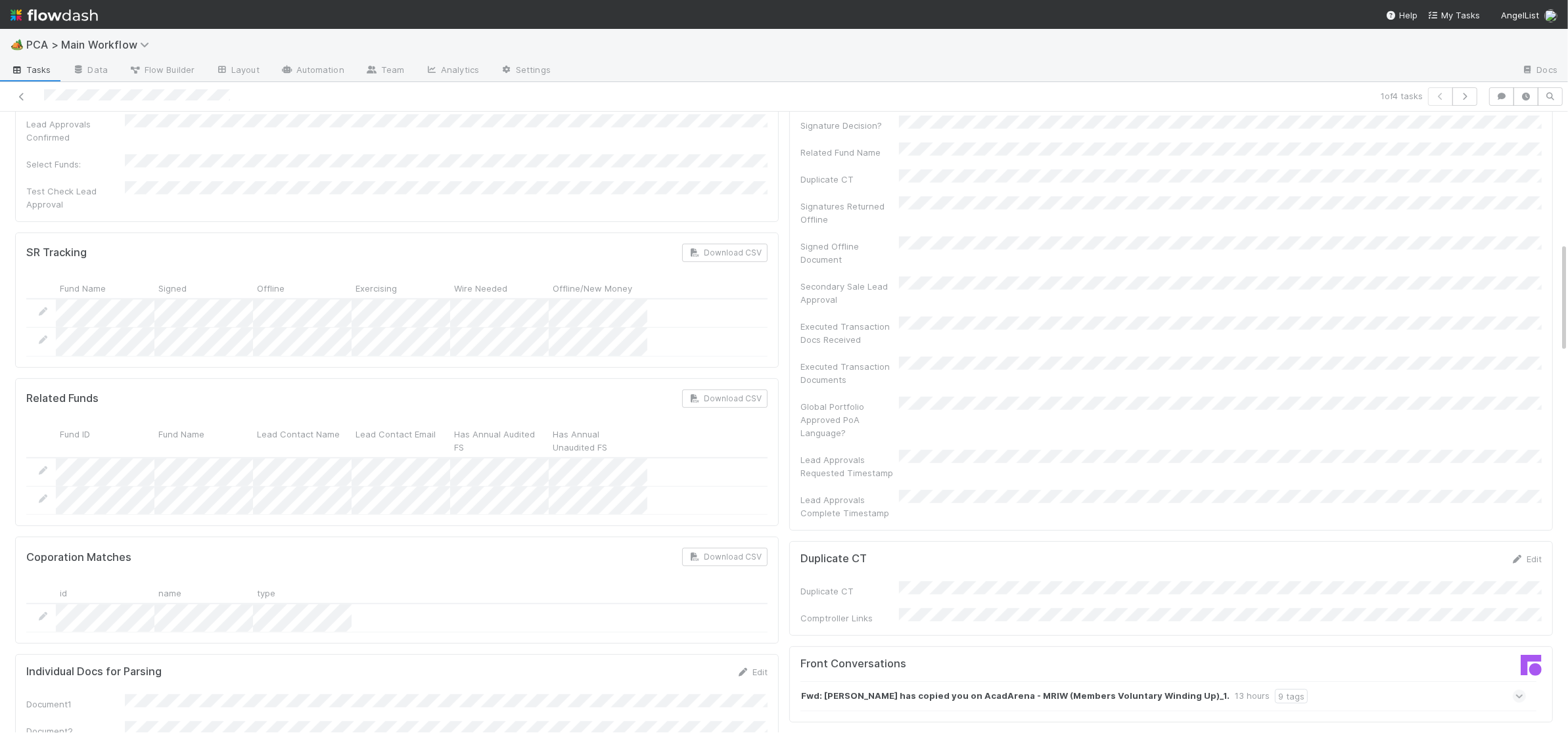
scroll to position [763, 0]
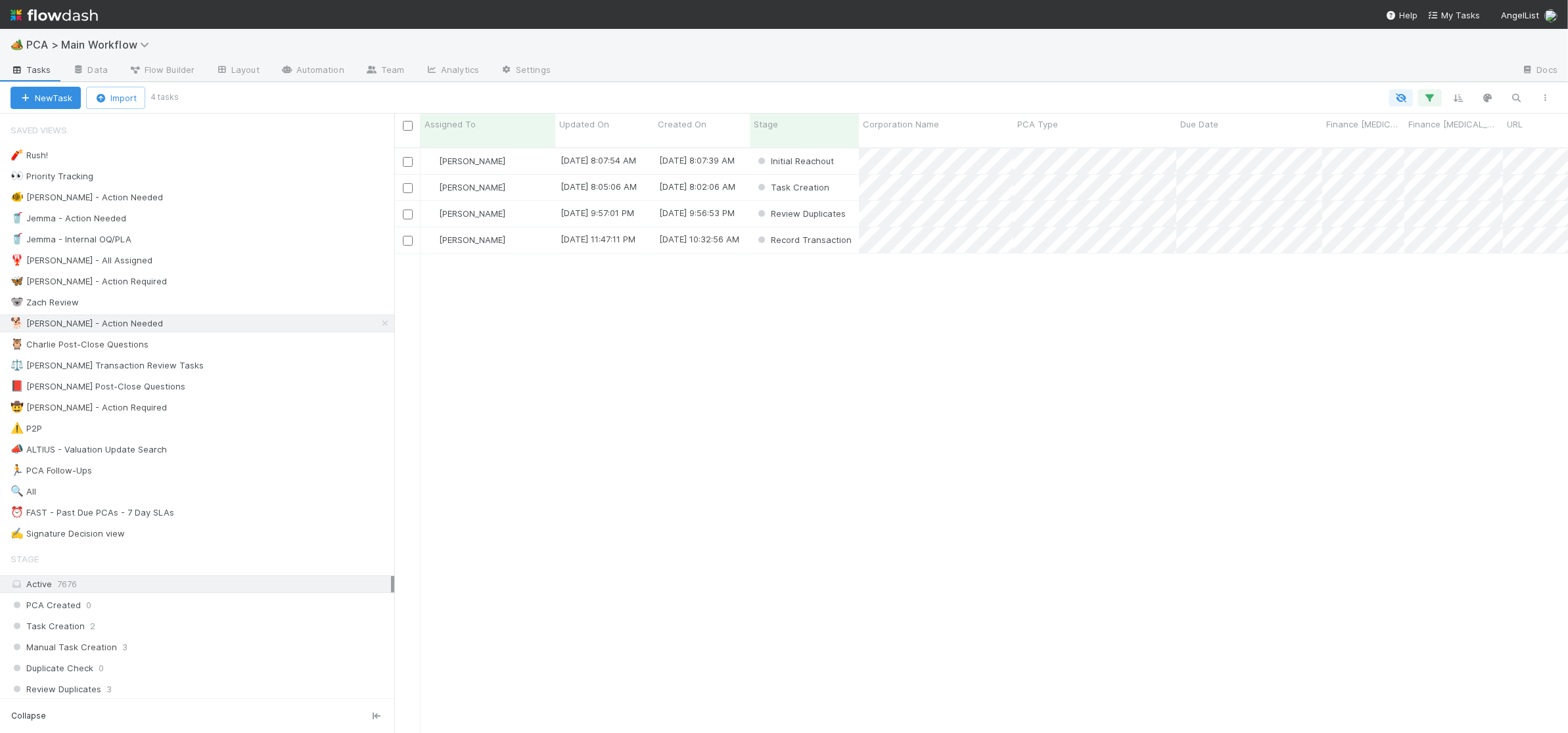
scroll to position [596, 1173]
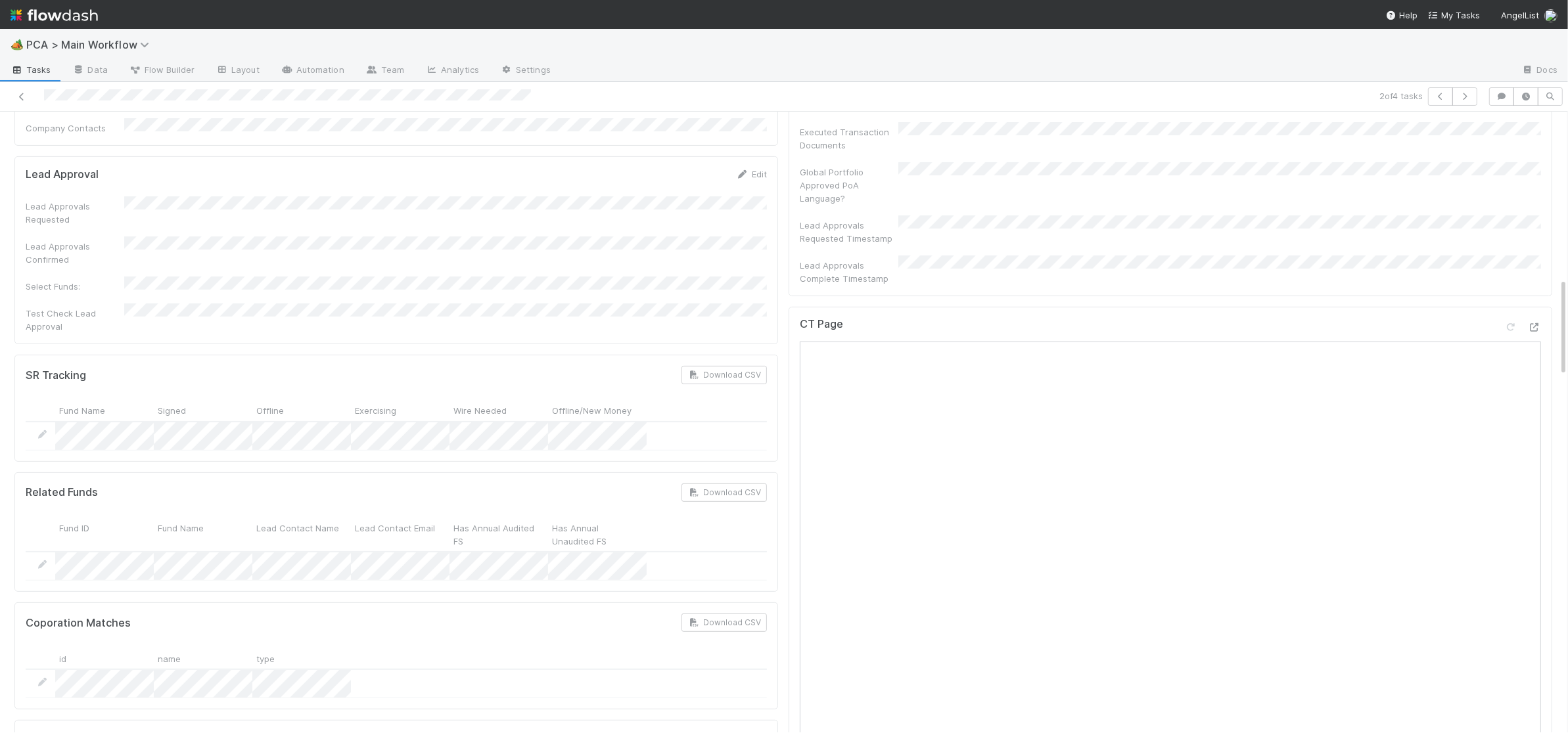
scroll to position [1075, 0]
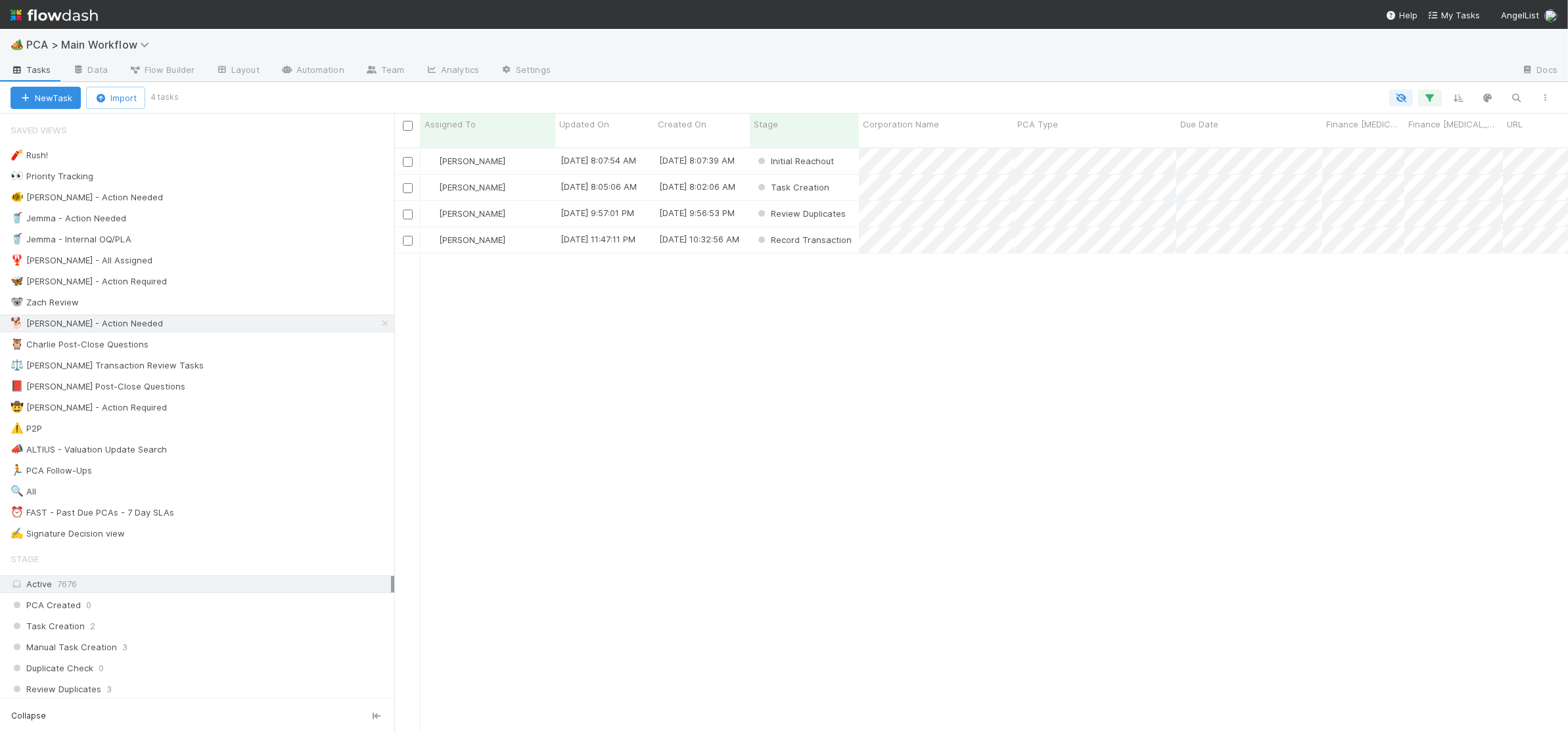
scroll to position [596, 1173]
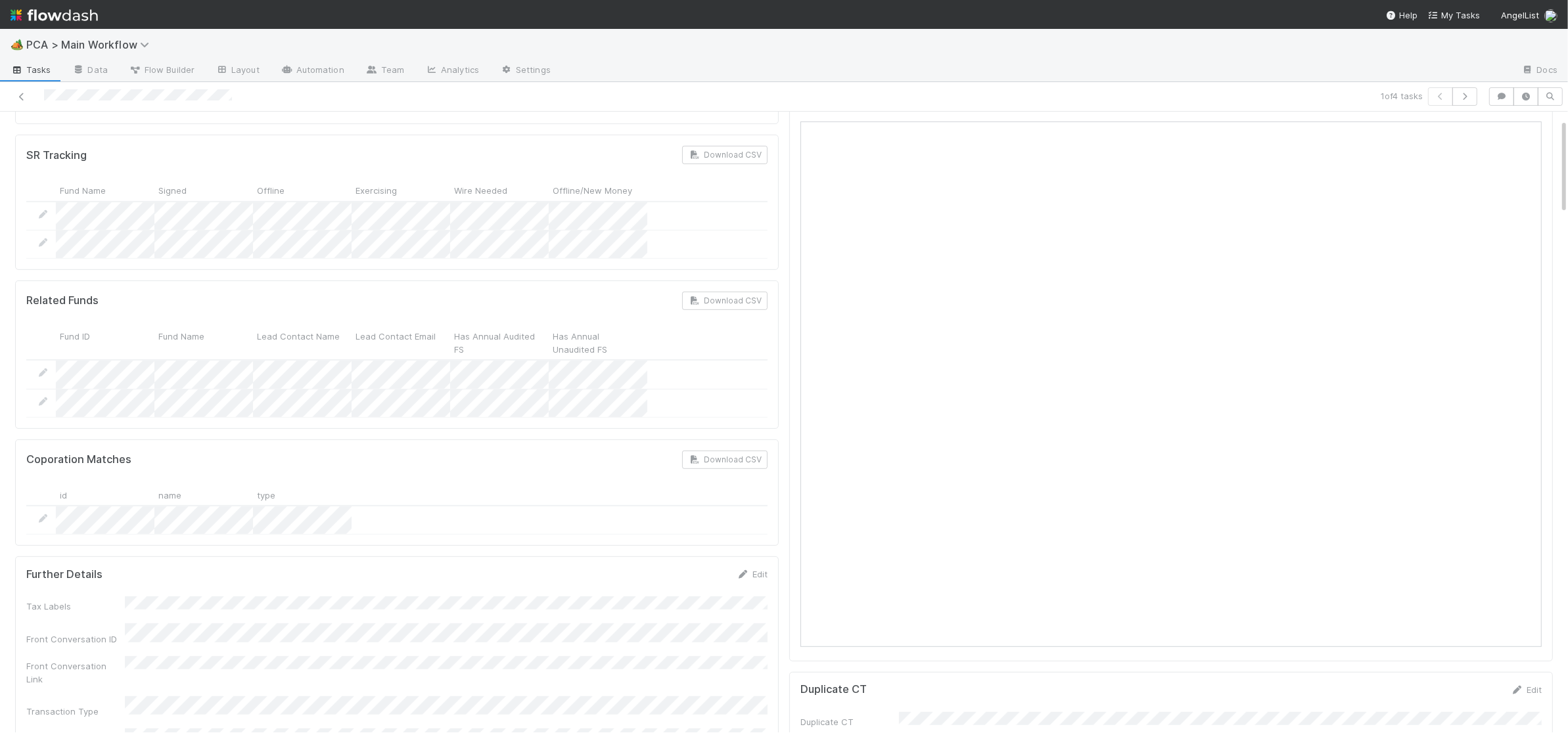
scroll to position [982, 0]
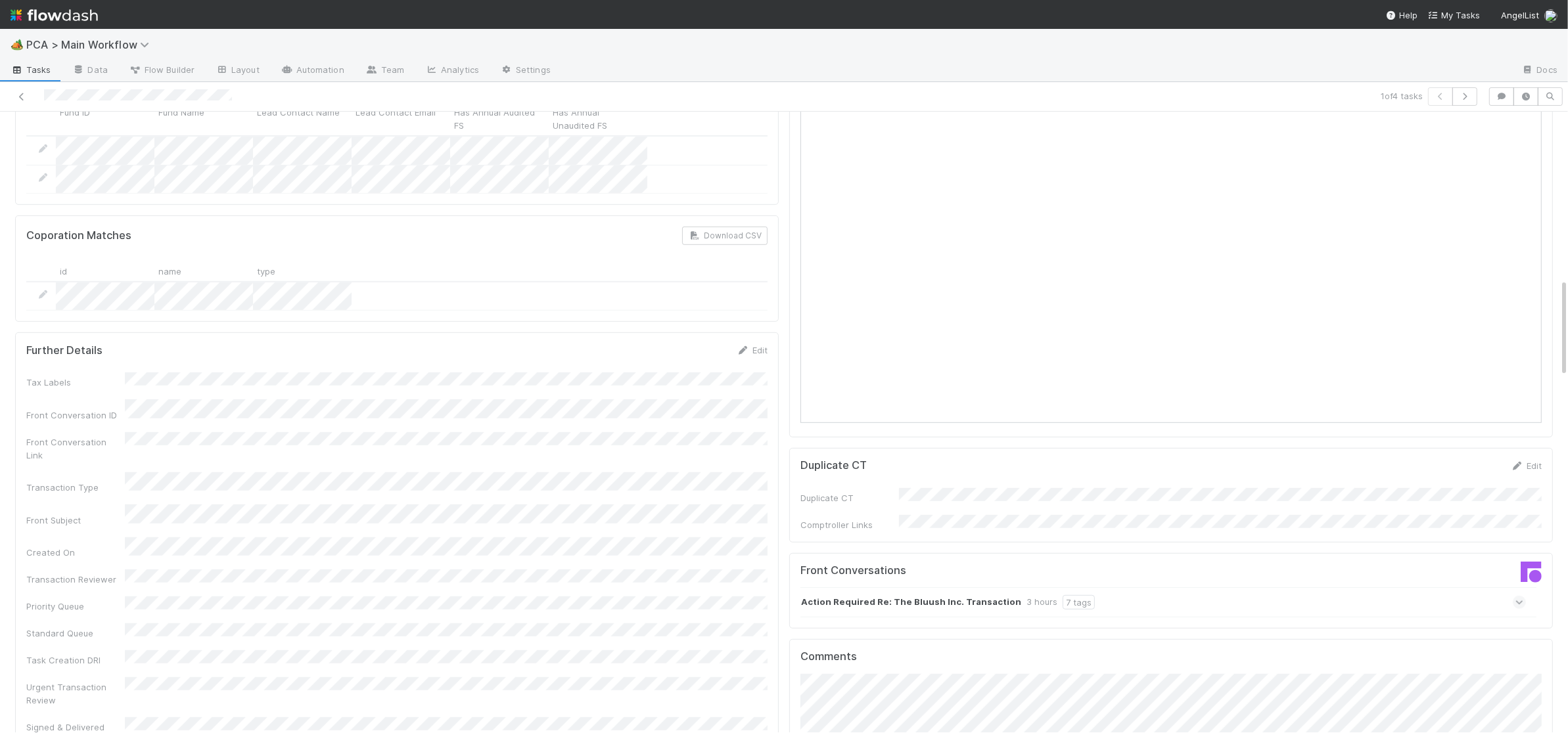
click at [965, 595] on strong "Action Required Re: The Bluush Inc. Transaction" at bounding box center [911, 602] width 220 height 14
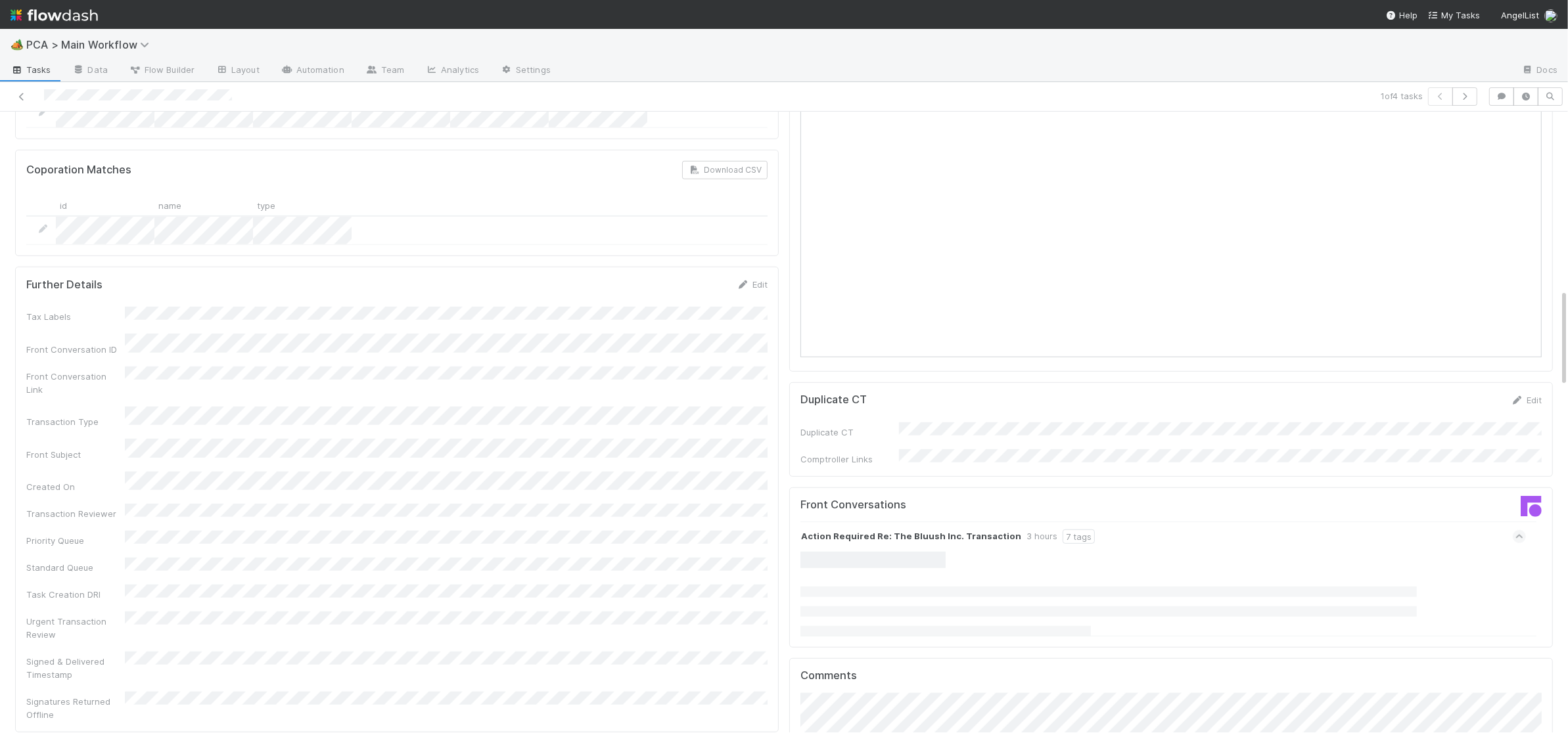
scroll to position [1118, 0]
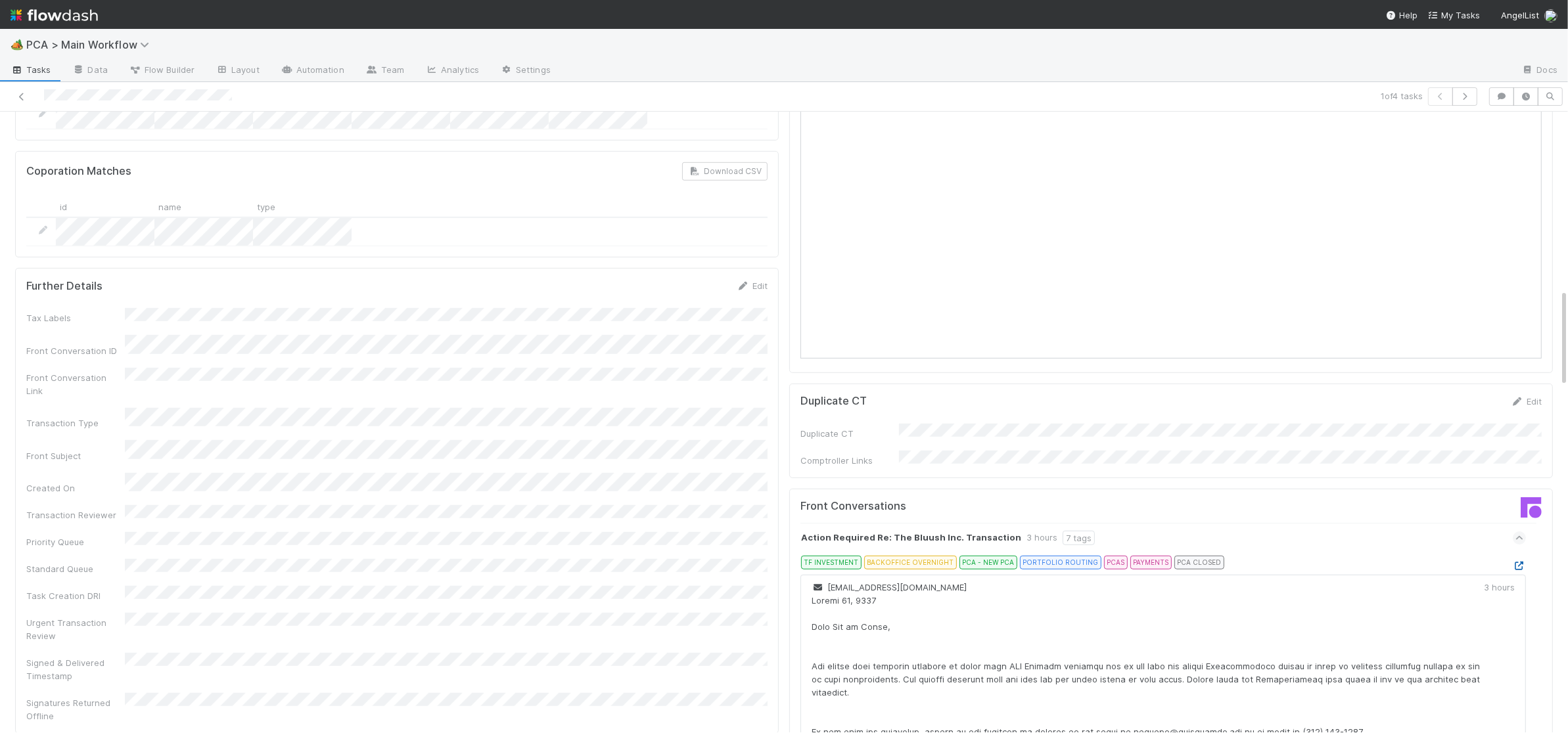
click at [1520, 562] on icon at bounding box center [1519, 566] width 13 height 8
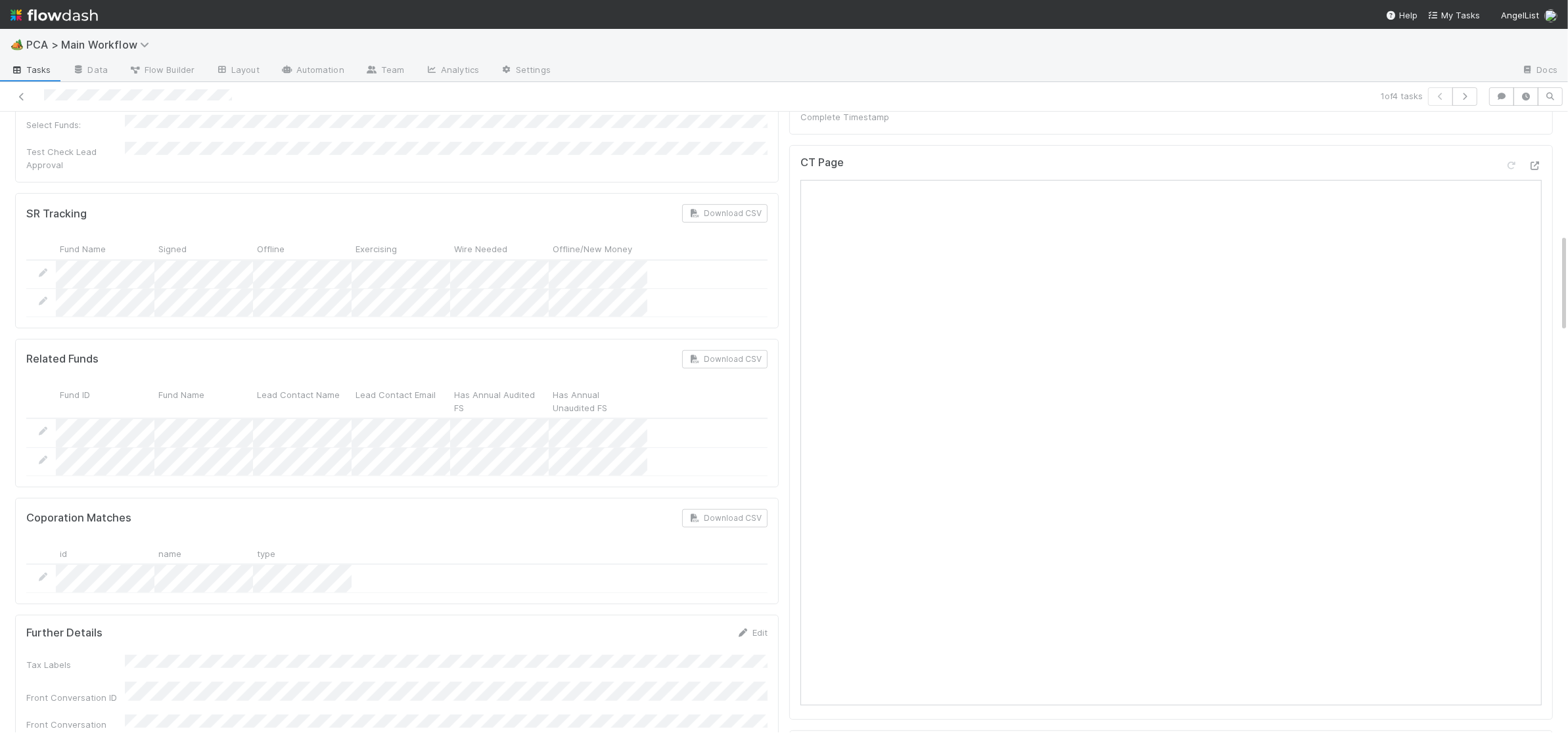
scroll to position [770, 0]
click at [70, 94] on div at bounding box center [376, 97] width 742 height 19
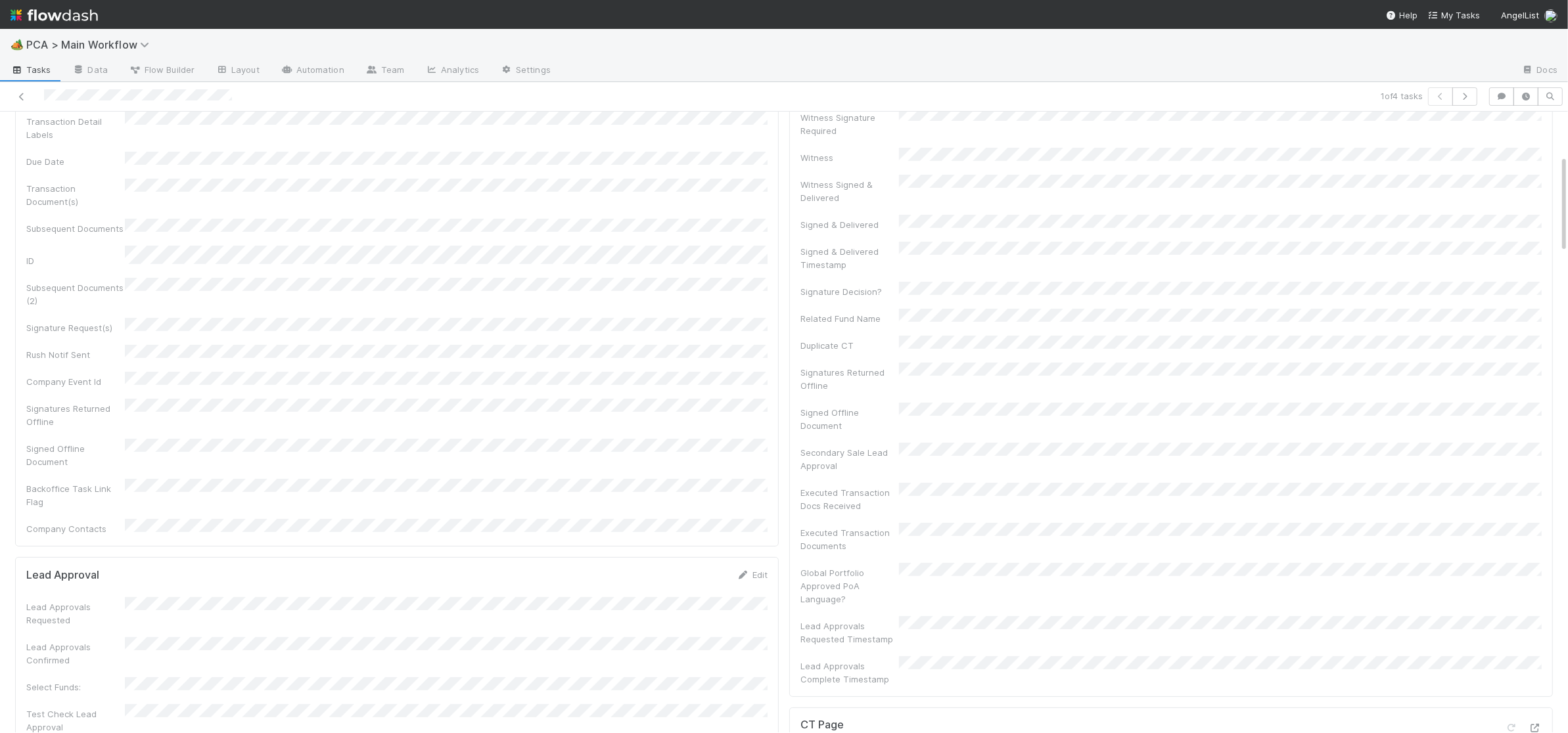
scroll to position [706, 0]
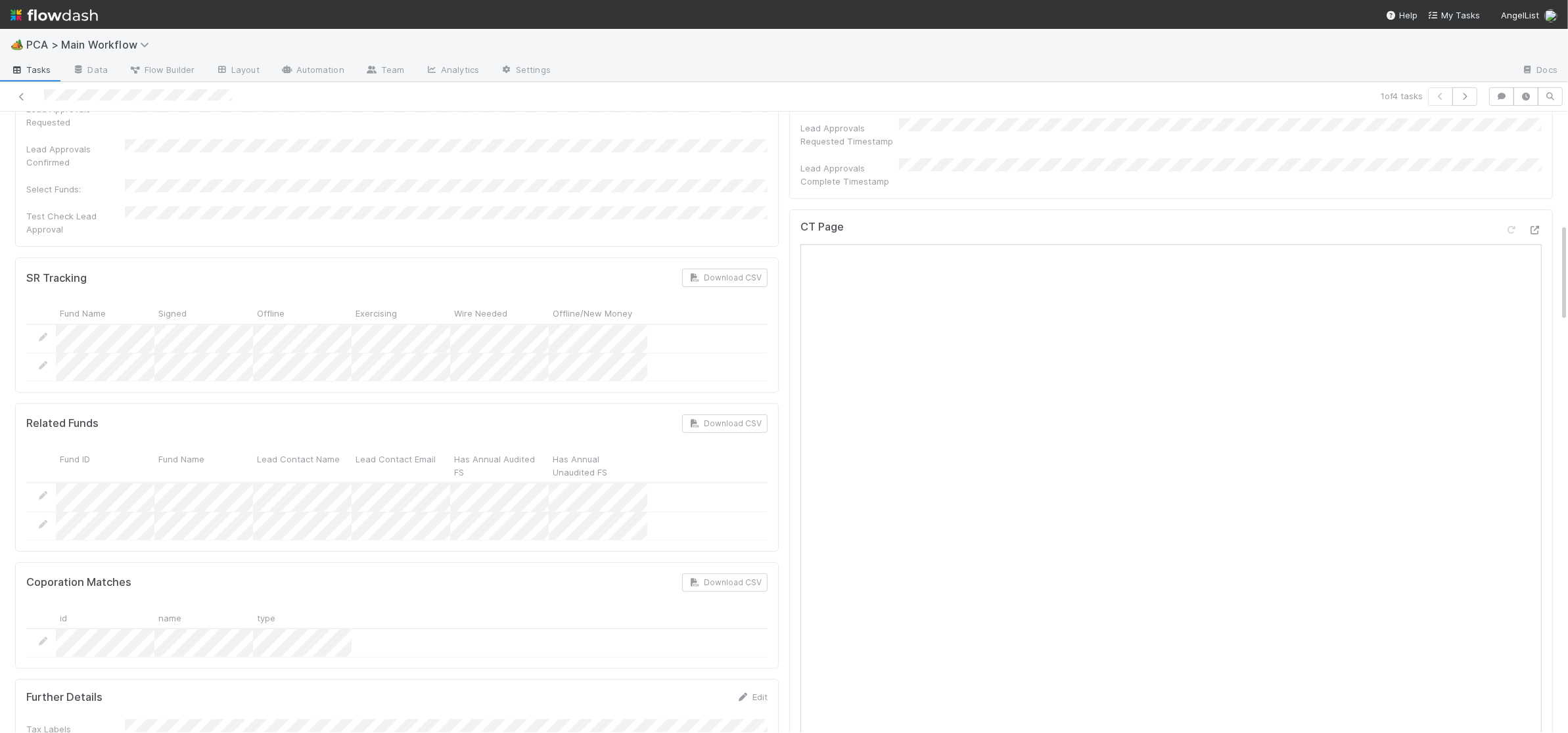
click at [85, 23] on img at bounding box center [54, 15] width 88 height 22
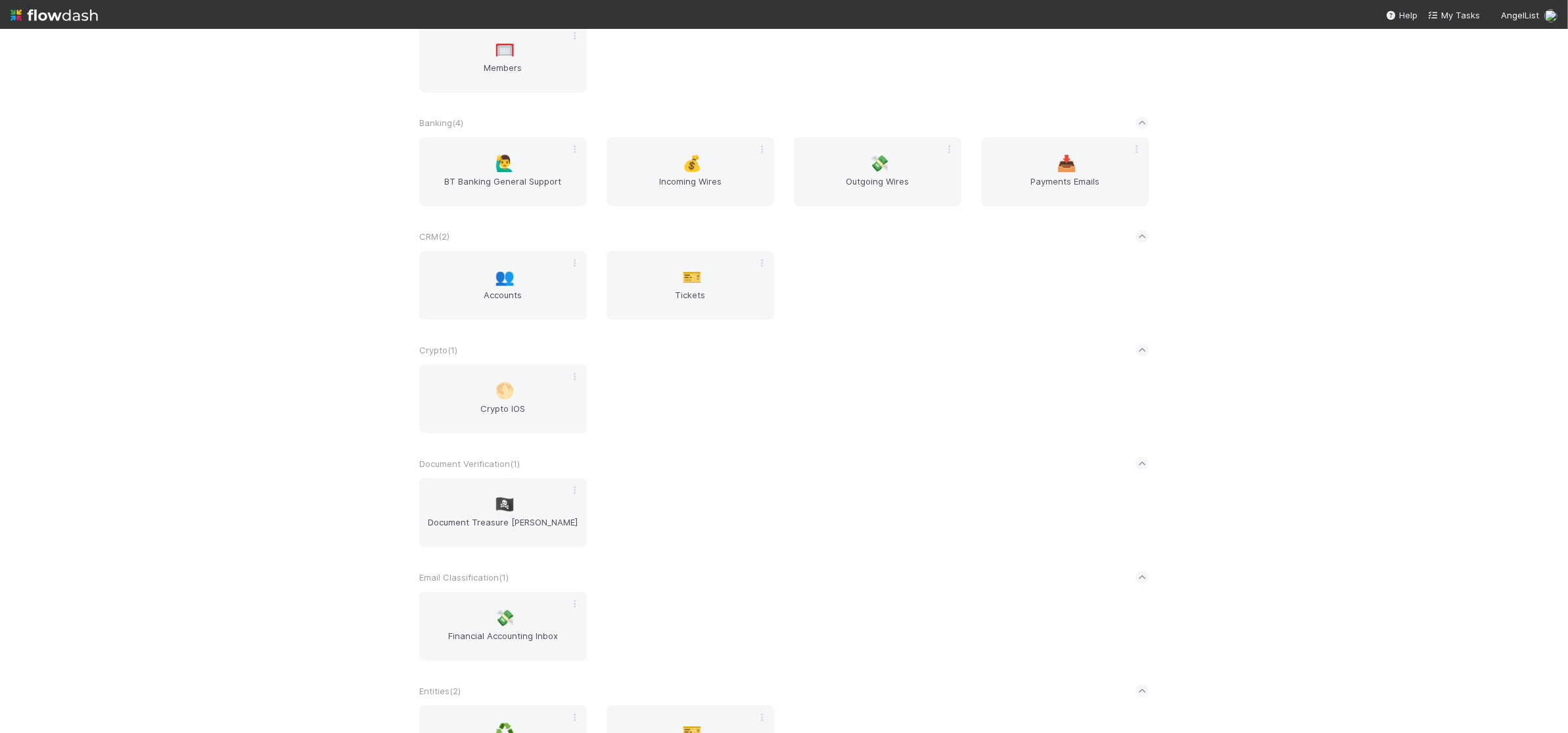
scroll to position [604, 0]
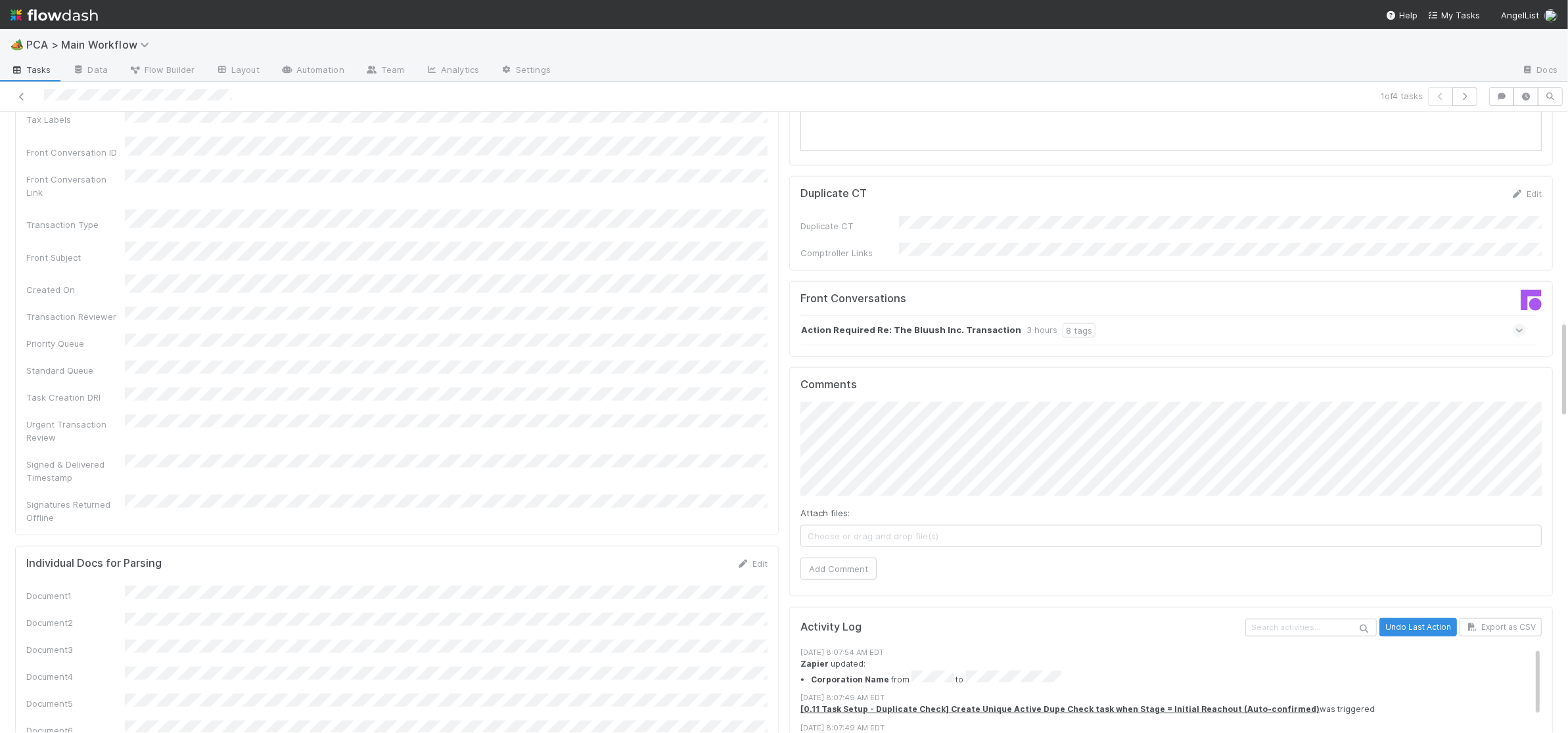
scroll to position [1316, 0]
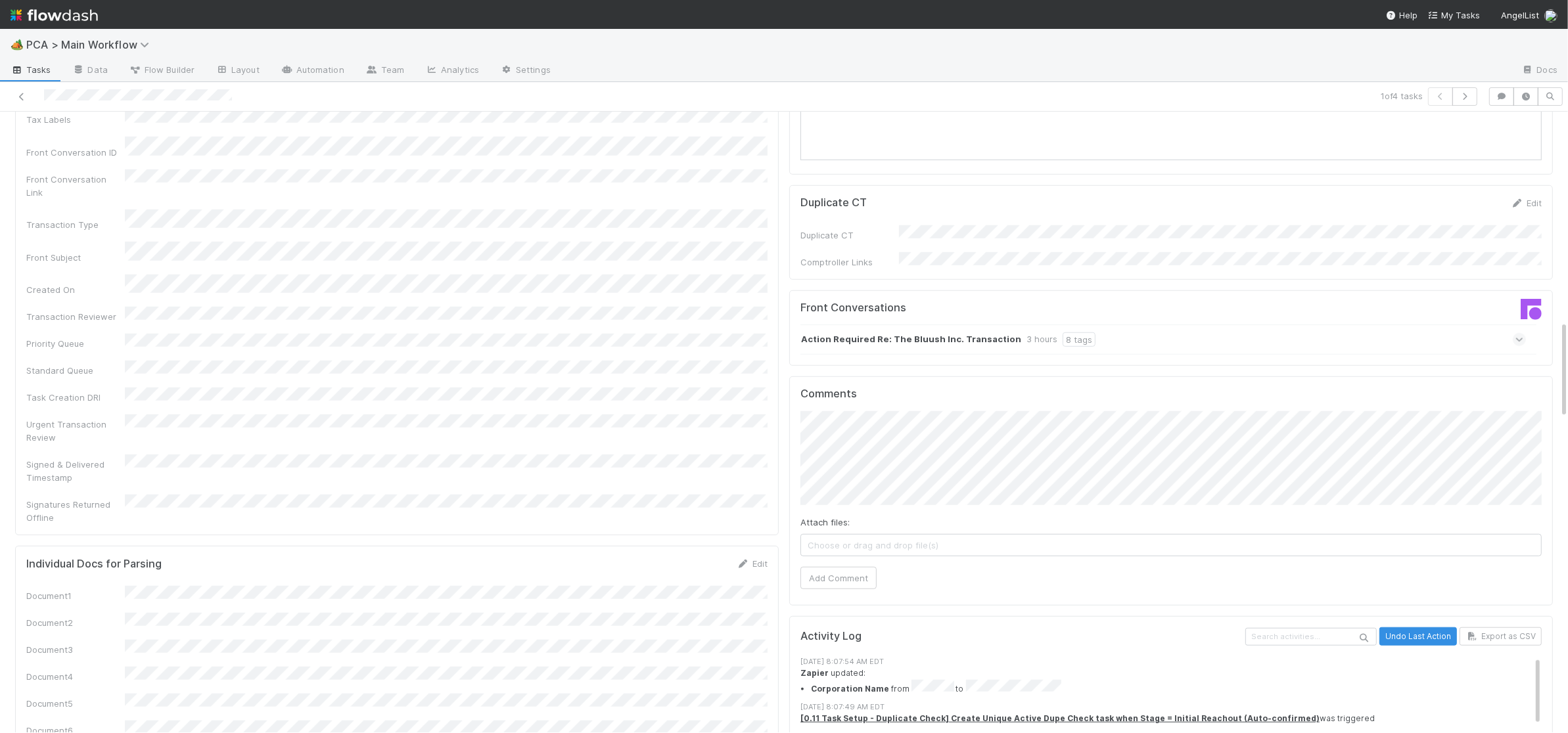
click at [1062, 301] on div "Front Conversations" at bounding box center [981, 313] width 381 height 23
drag, startPoint x: 1062, startPoint y: 261, endPoint x: 1093, endPoint y: 261, distance: 31.0
click at [1062, 325] on div "Action Required Re: The Bluush Inc. Transaction 3 hours 8 tags" at bounding box center [1163, 340] width 726 height 30
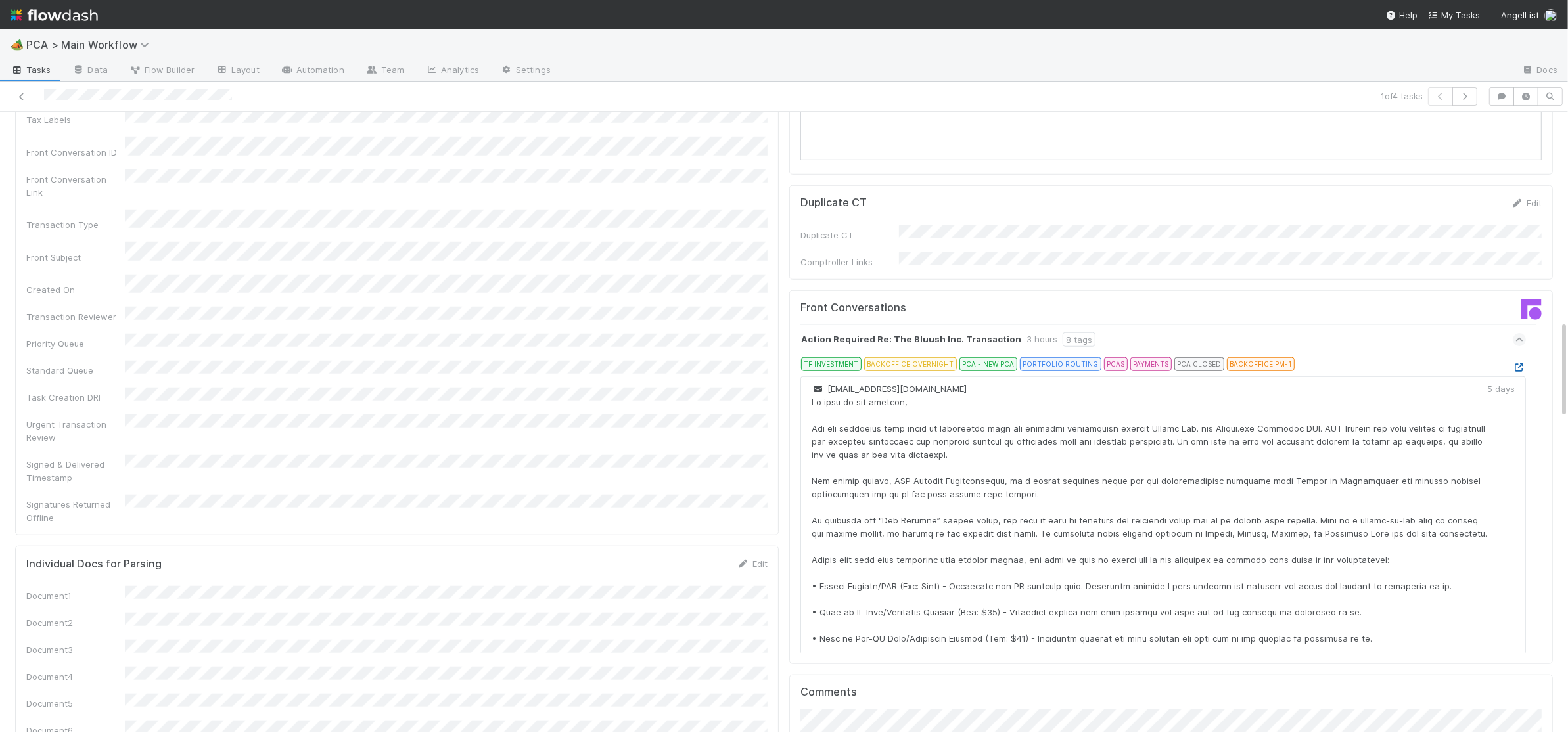
click at [1521, 363] on icon at bounding box center [1519, 368] width 13 height 8
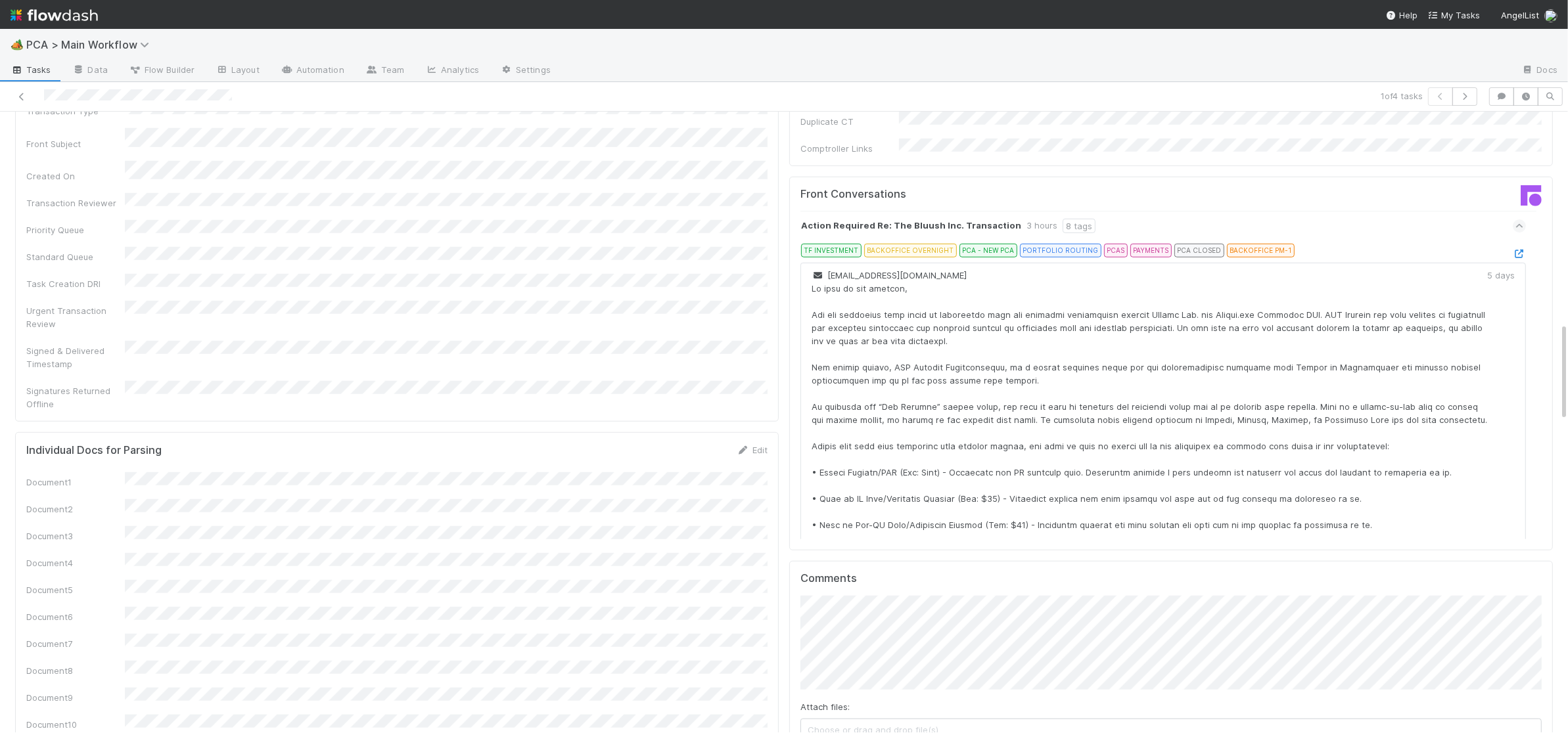
scroll to position [1431, 0]
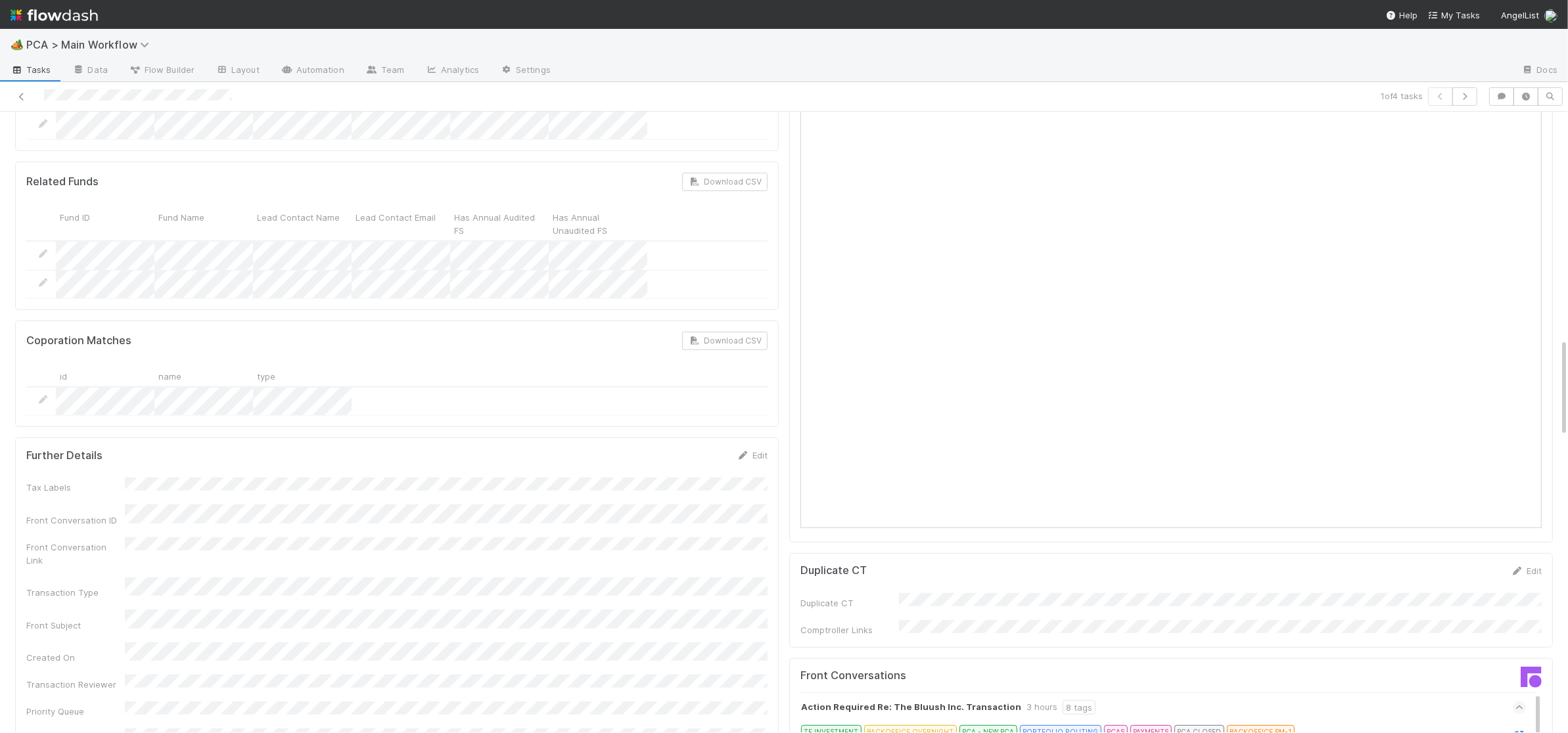
scroll to position [0, 0]
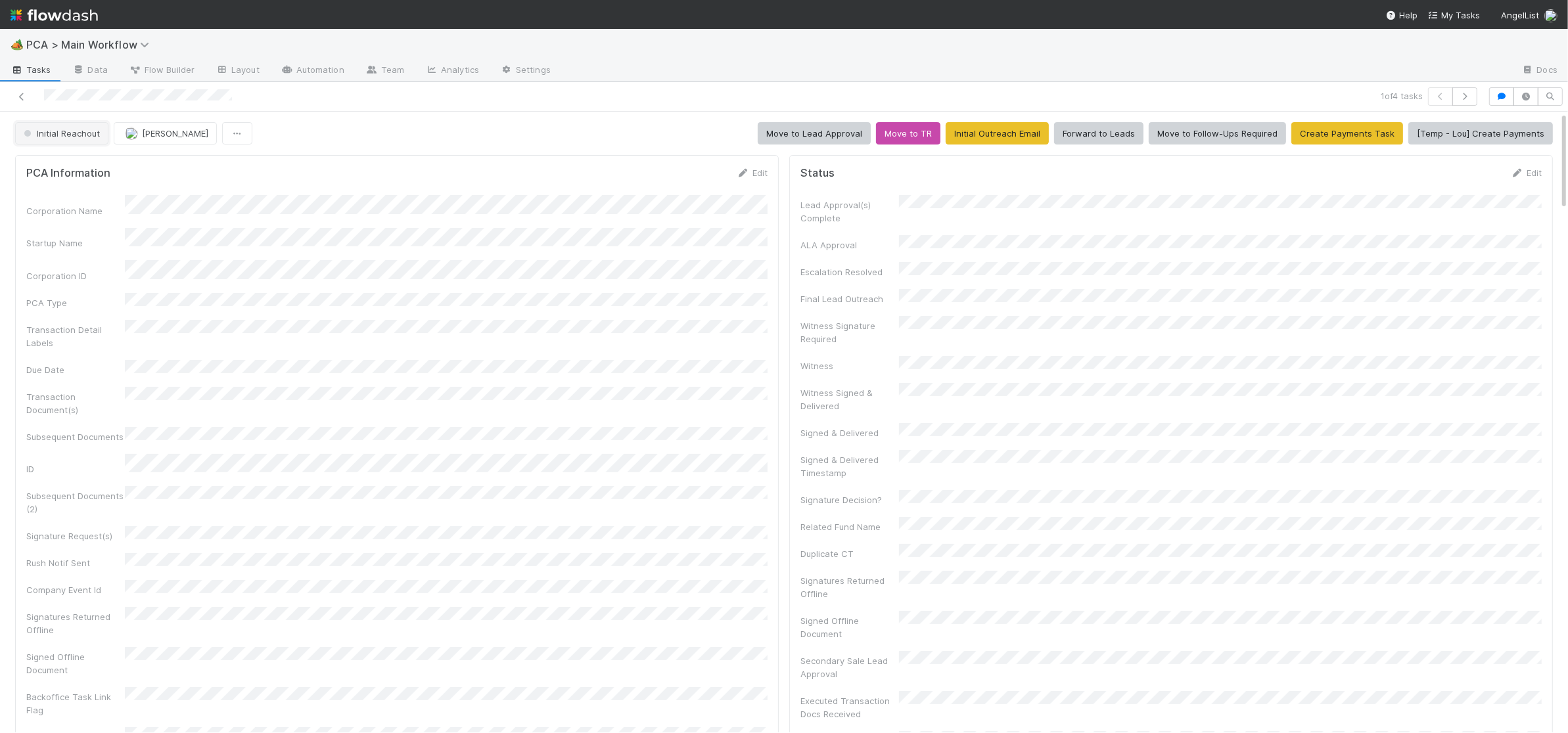
click at [47, 138] on span "Initial Reachout" at bounding box center [60, 133] width 79 height 10
click at [80, 159] on div "Follow-Ups Required" at bounding box center [103, 167] width 186 height 23
click at [59, 11] on img at bounding box center [54, 15] width 88 height 22
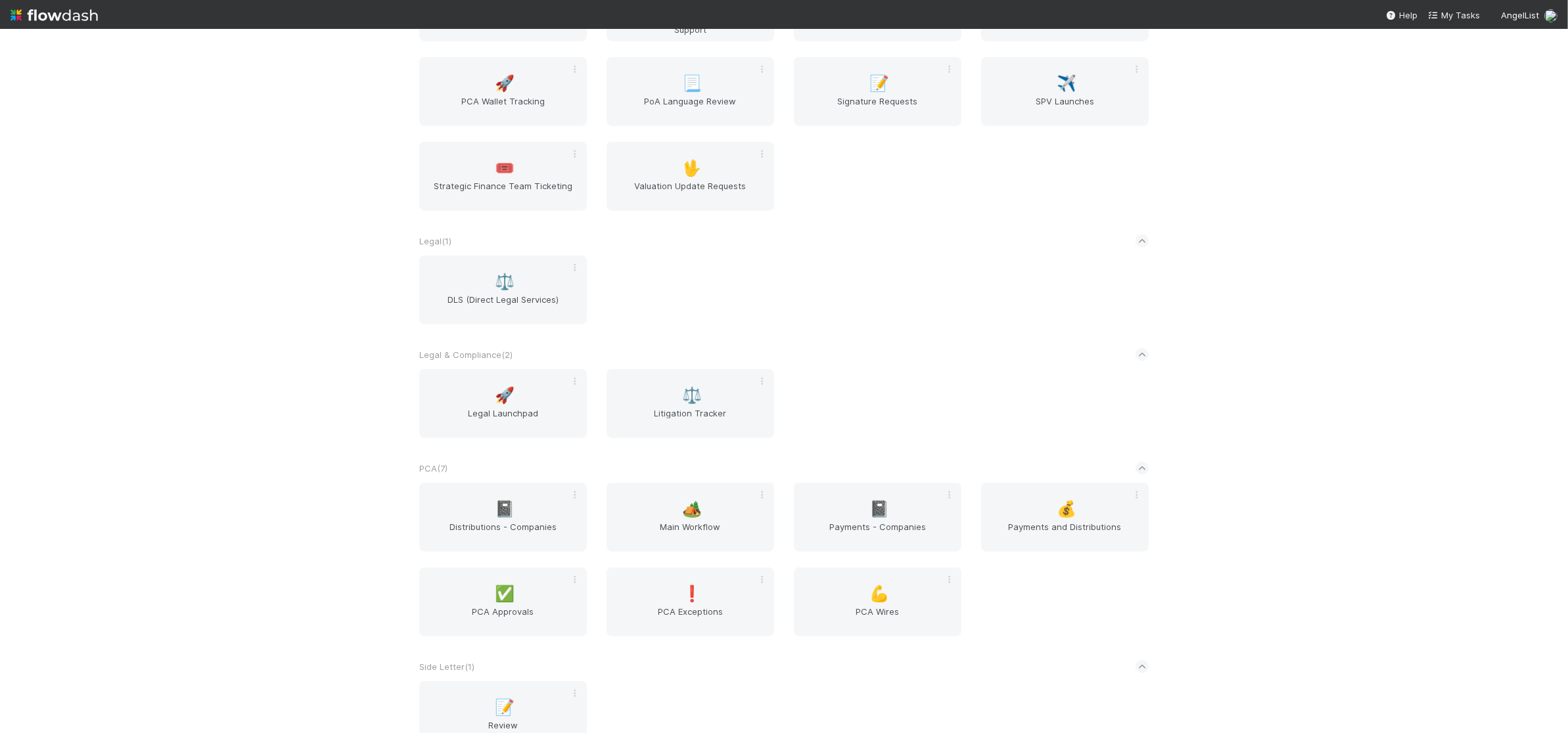
scroll to position [2085, 0]
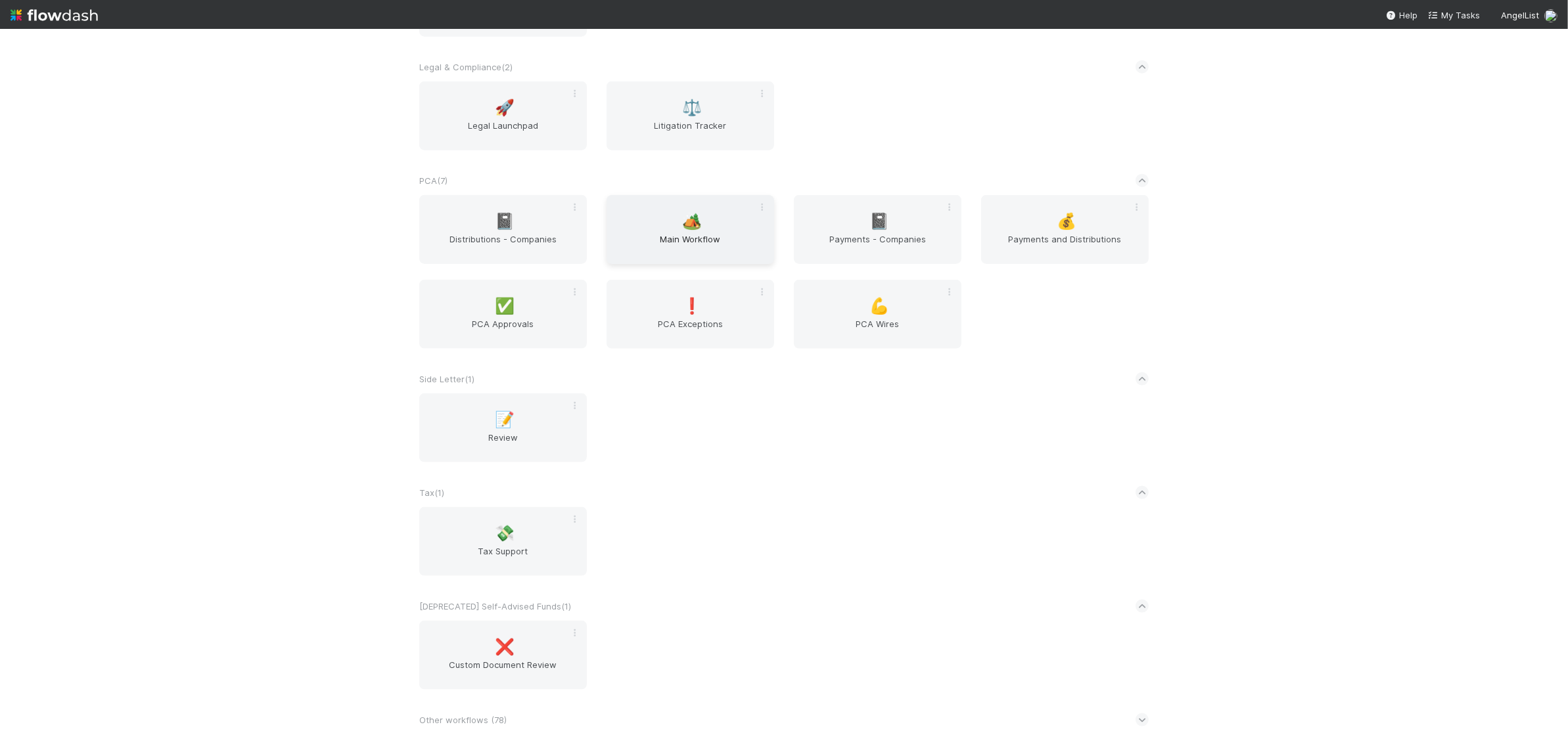
click at [664, 237] on span "Main Workflow" at bounding box center [691, 245] width 157 height 26
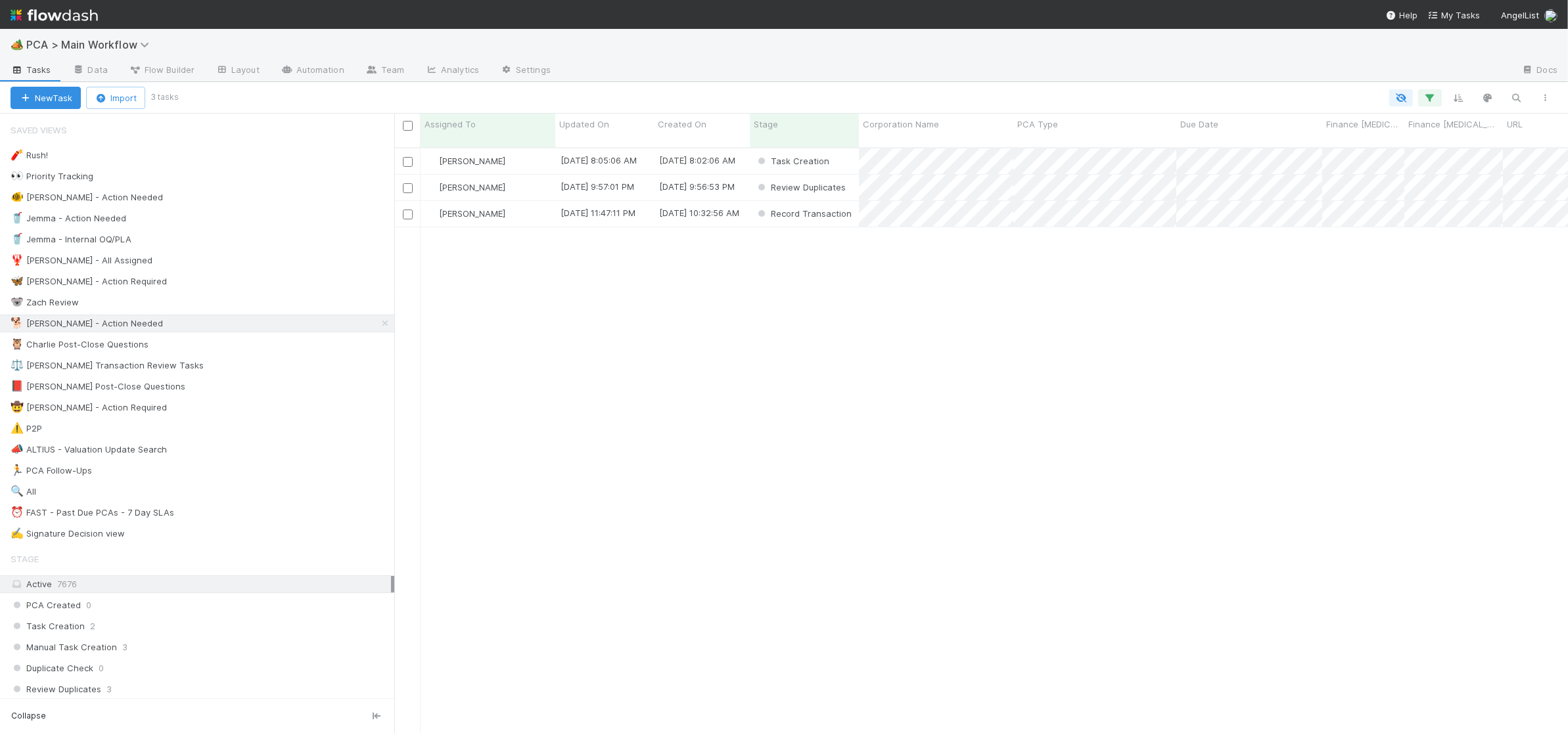
scroll to position [596, 1173]
click at [219, 218] on div "🥤 Jemma - Action Needed 8" at bounding box center [202, 219] width 384 height 17
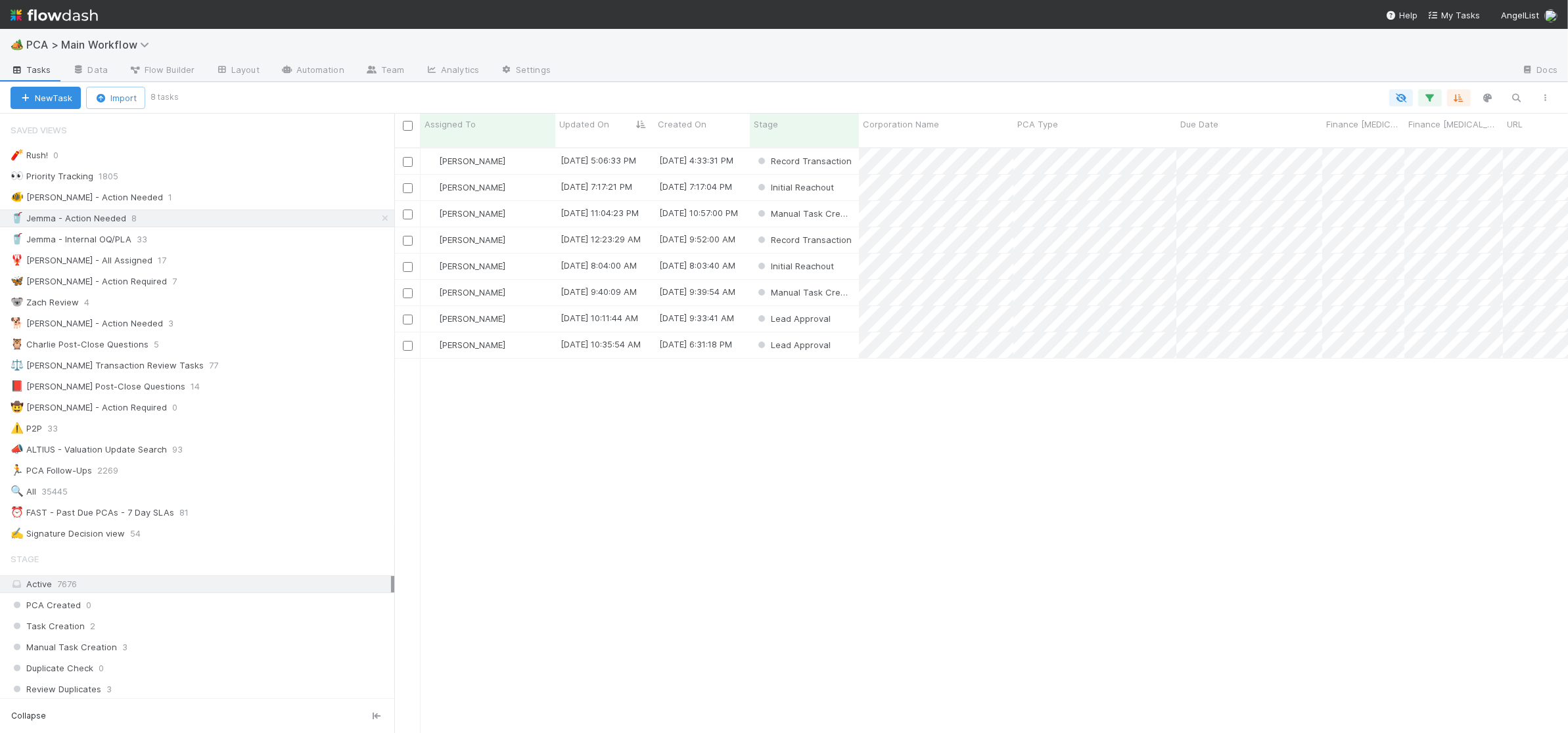
scroll to position [596, 1173]
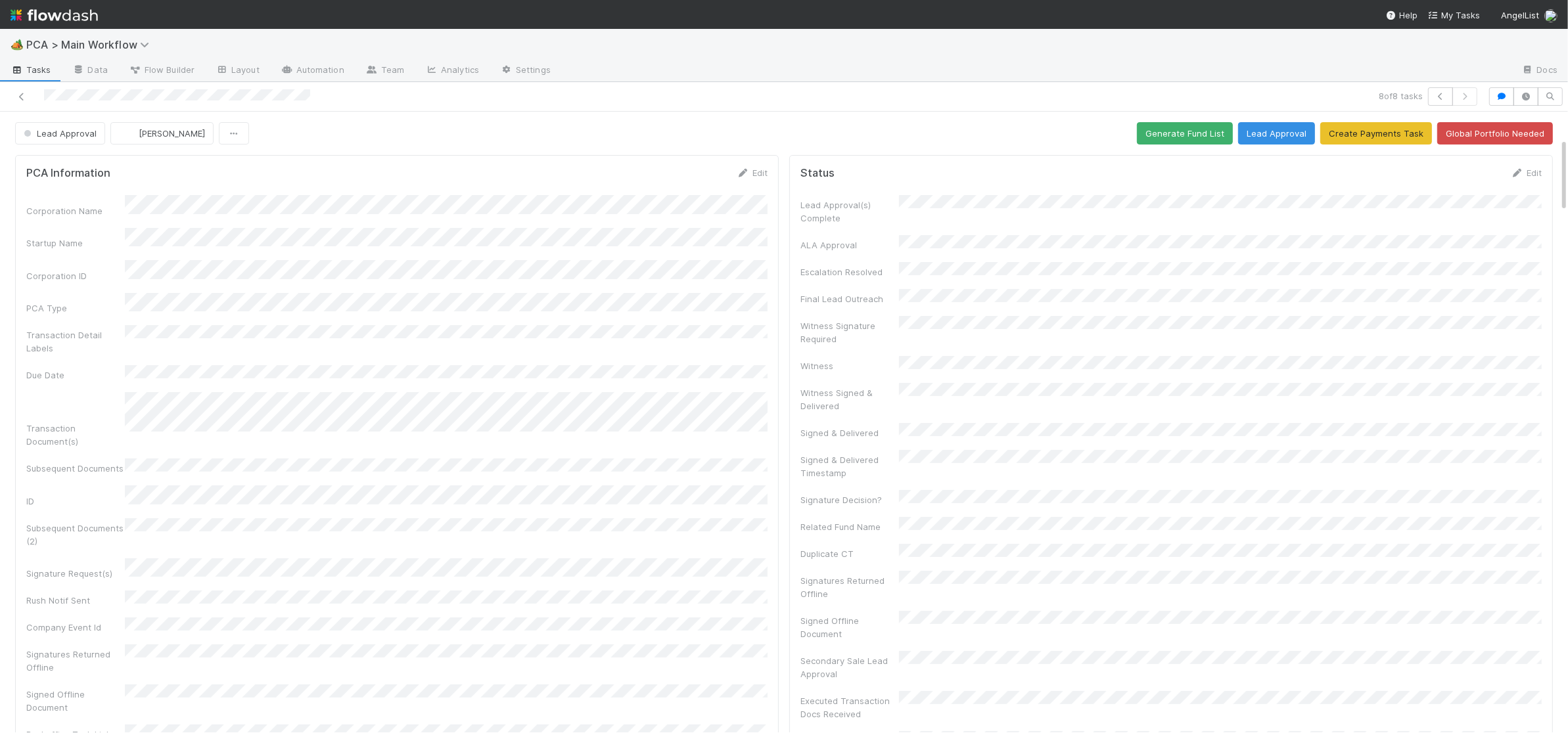
scroll to position [852, 0]
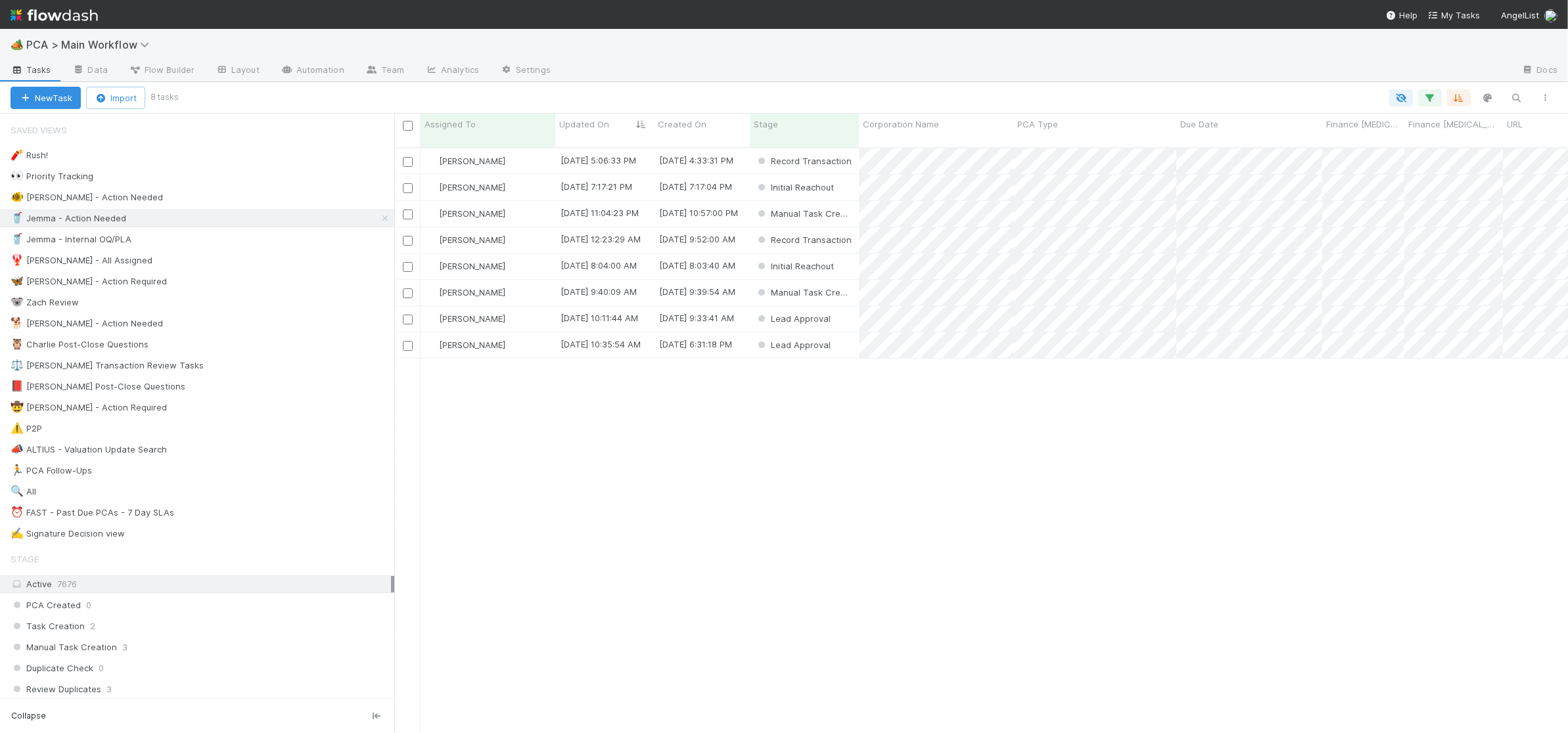
scroll to position [596, 1173]
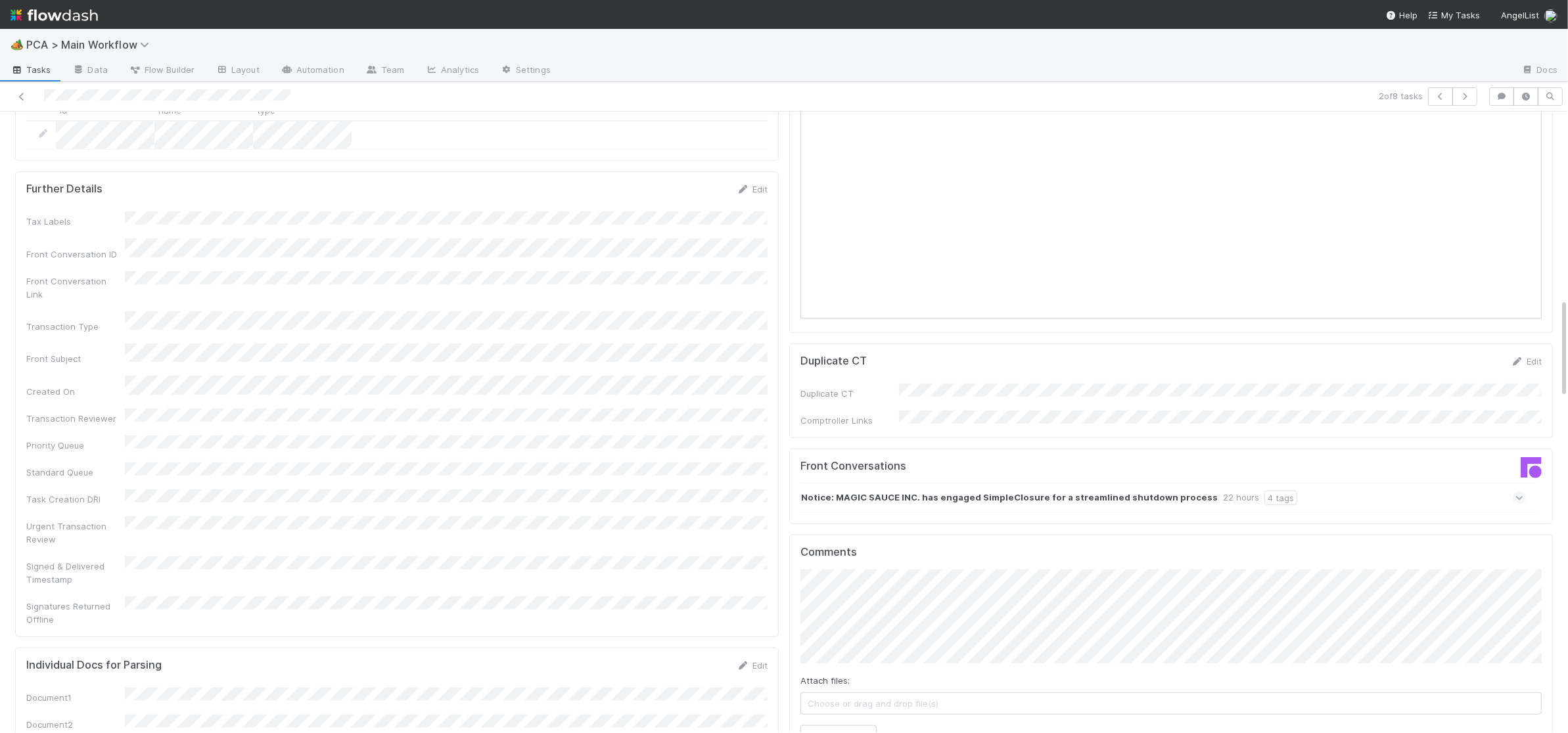
scroll to position [1200, 0]
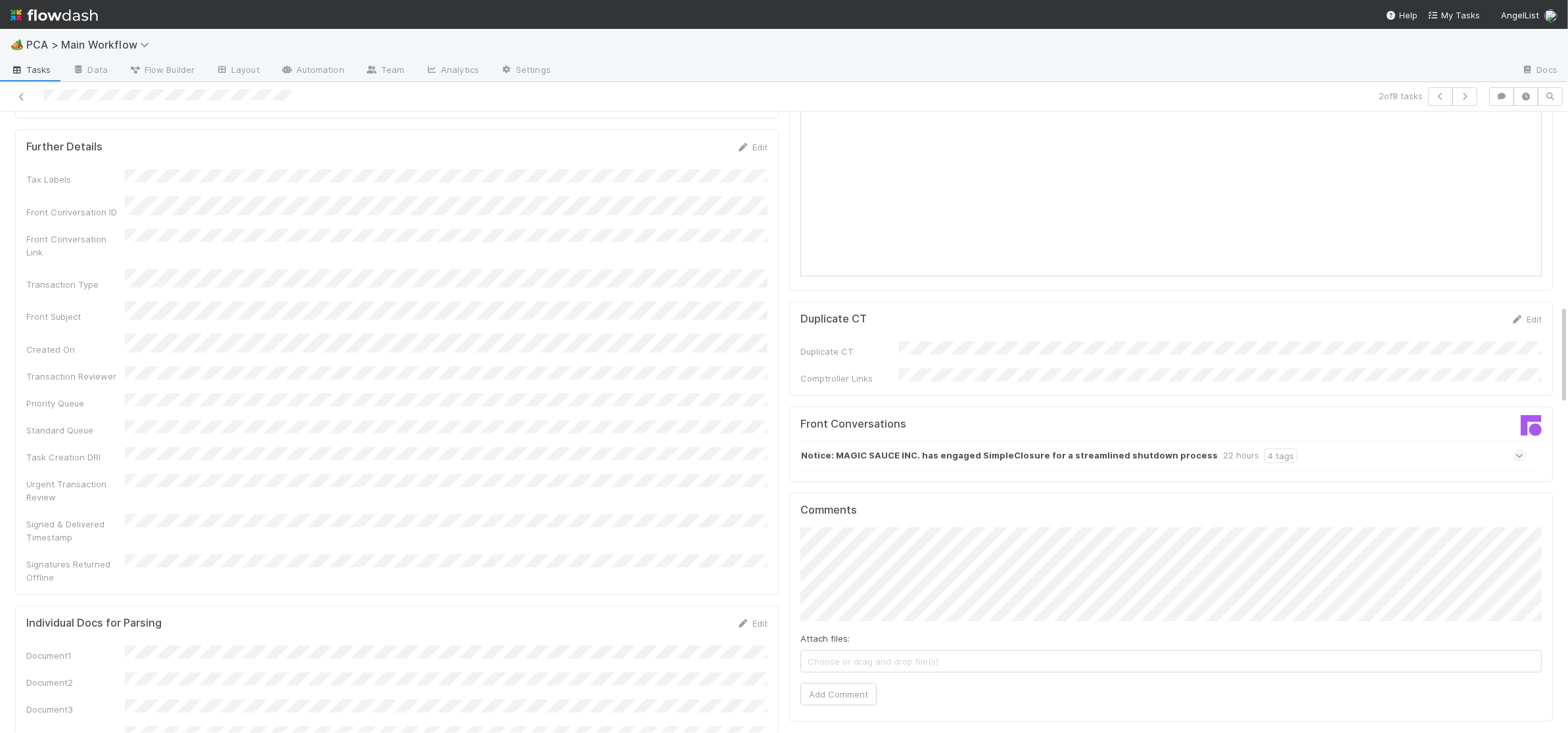
drag, startPoint x: 1204, startPoint y: 387, endPoint x: 1219, endPoint y: 387, distance: 15.0
click at [1223, 449] on div "22 hours" at bounding box center [1241, 456] width 36 height 14
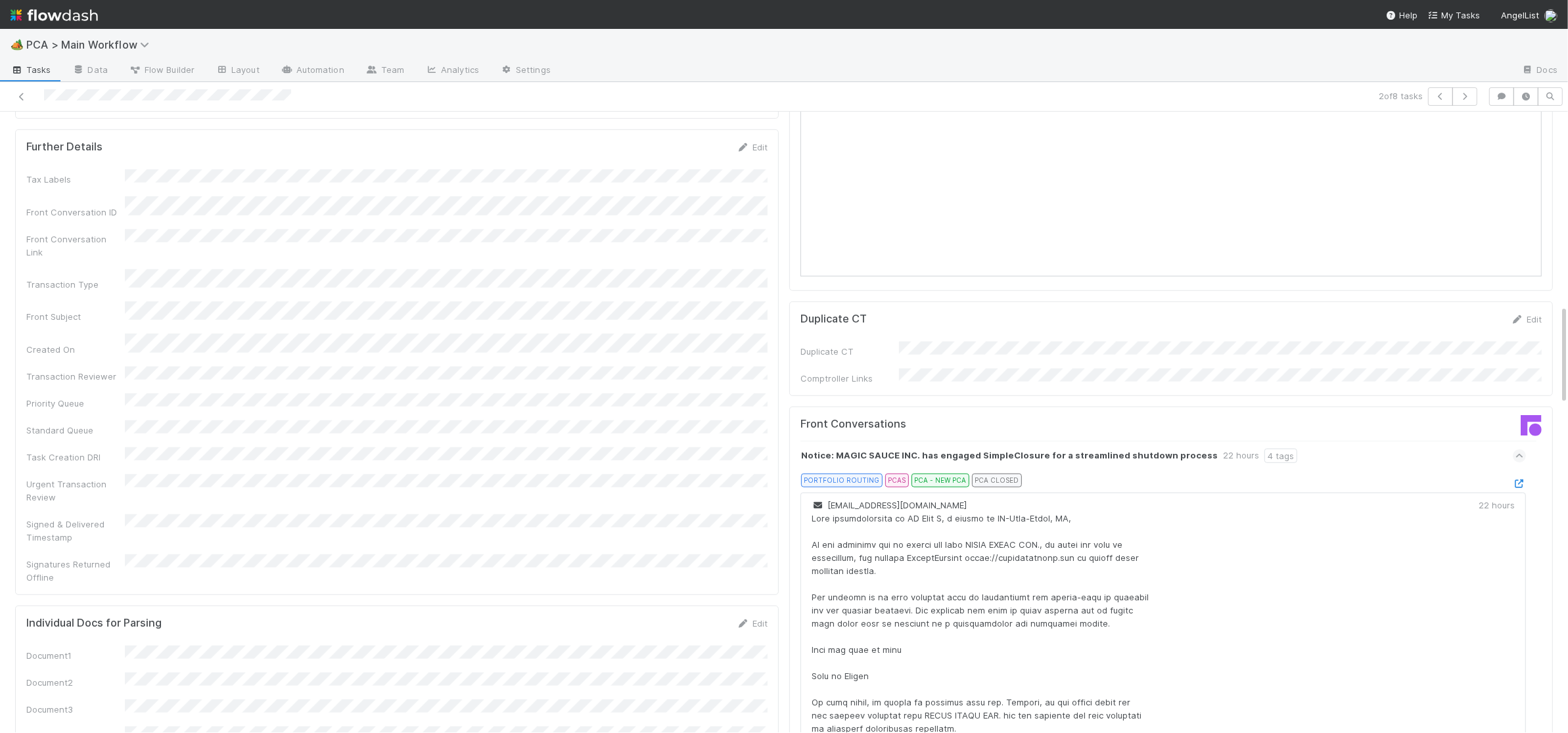
scroll to position [0, 0]
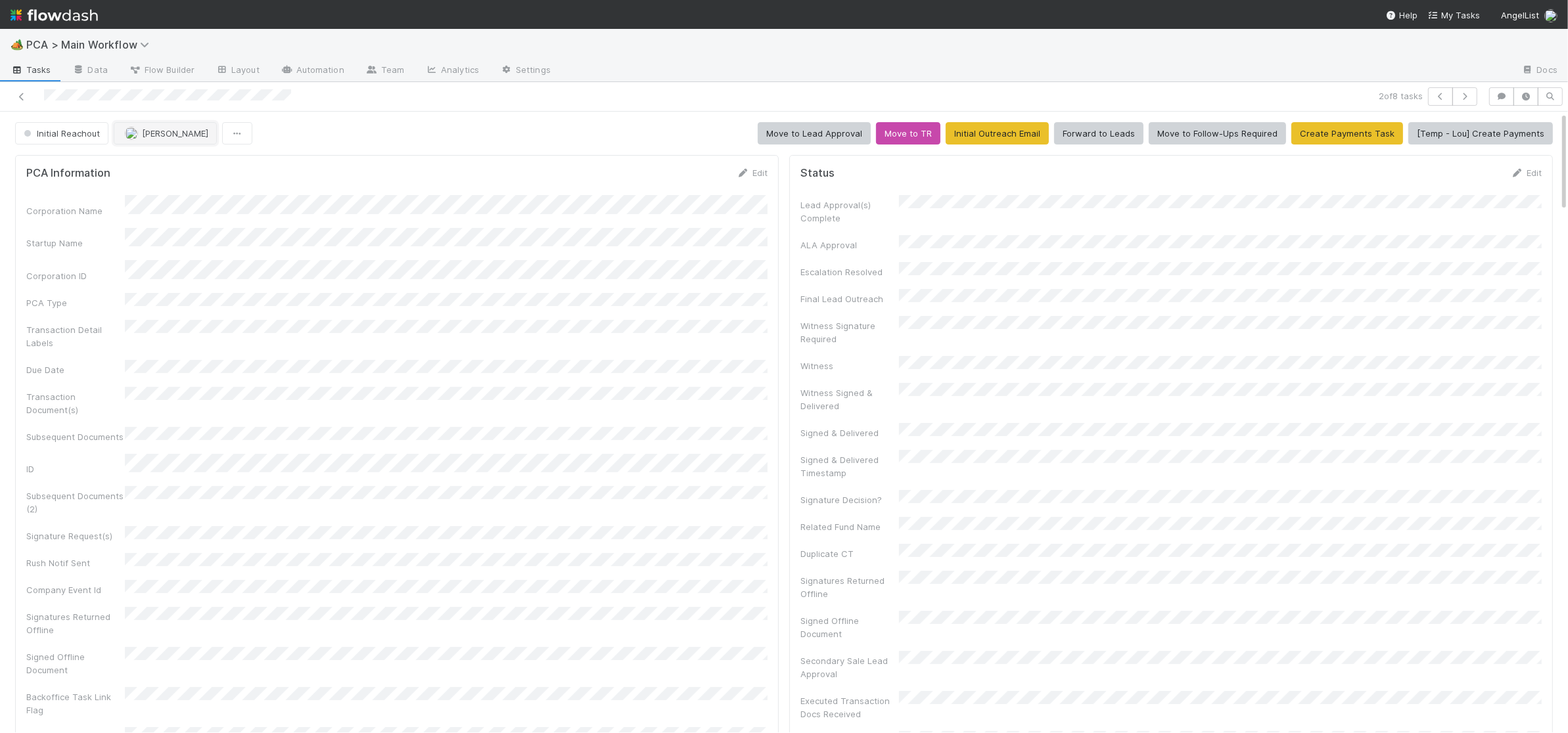
click at [208, 133] on span "[PERSON_NAME]" at bounding box center [175, 133] width 66 height 10
click at [209, 162] on div "Charlie Bell you" at bounding box center [200, 167] width 186 height 23
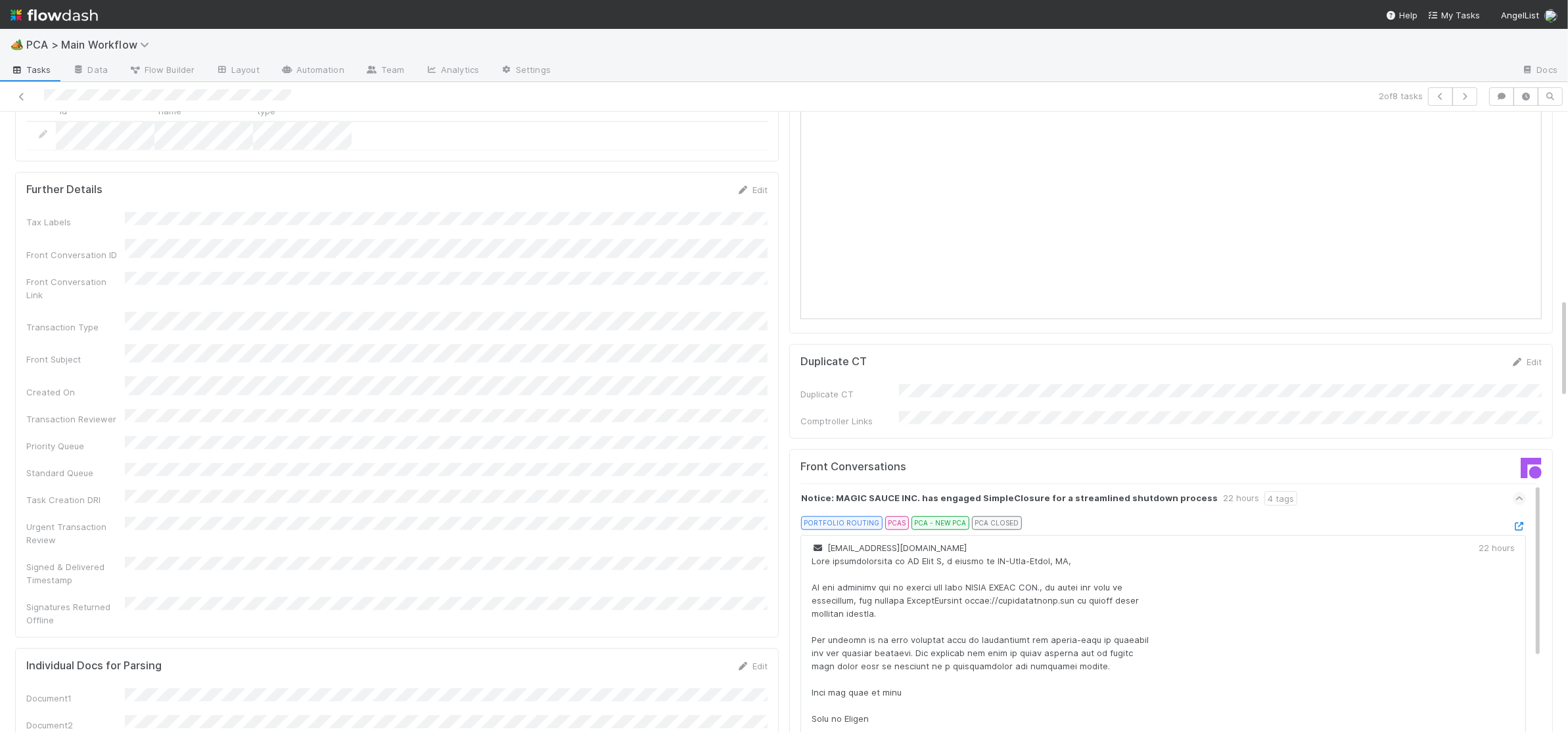
scroll to position [1166, 0]
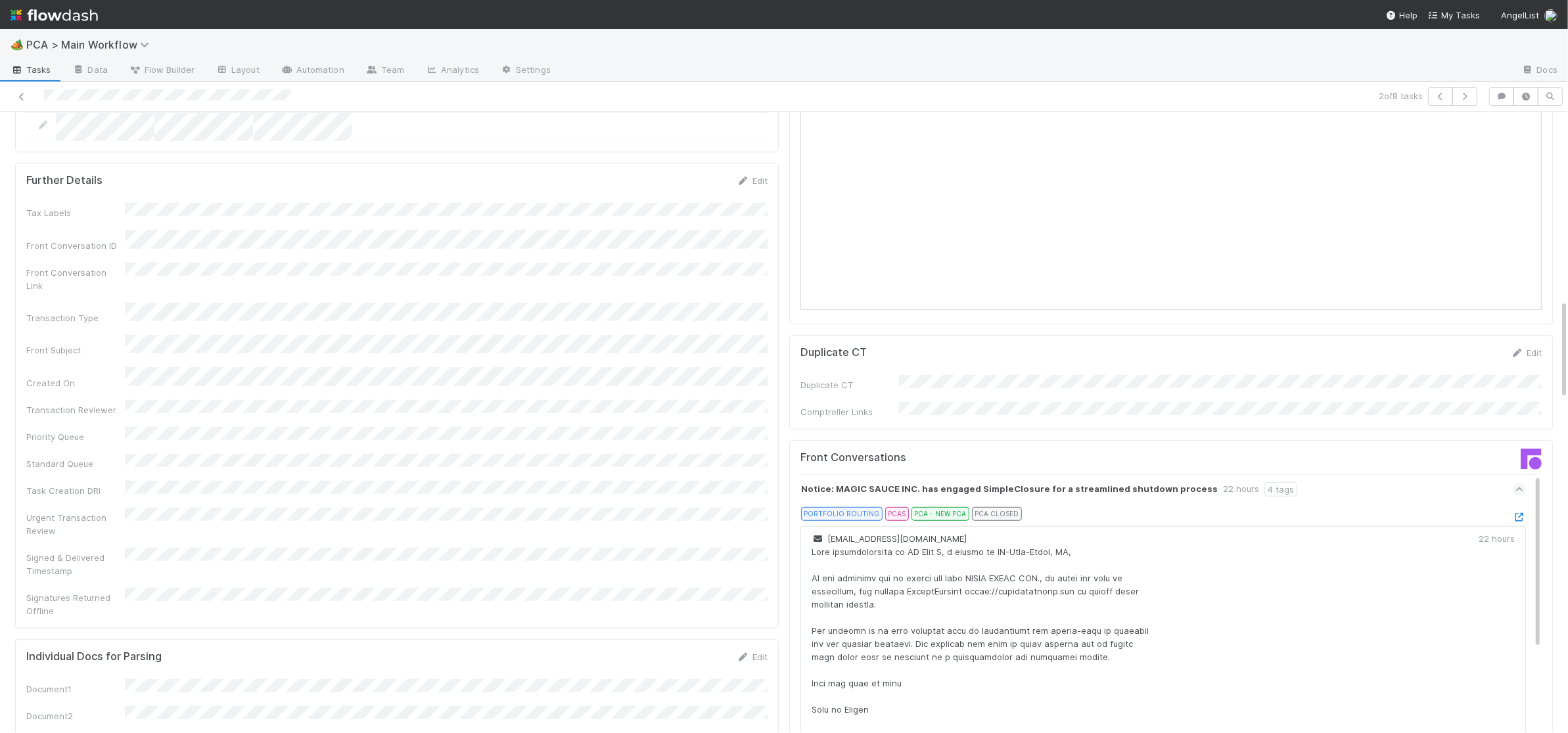
click at [1522, 513] on icon at bounding box center [1519, 517] width 13 height 8
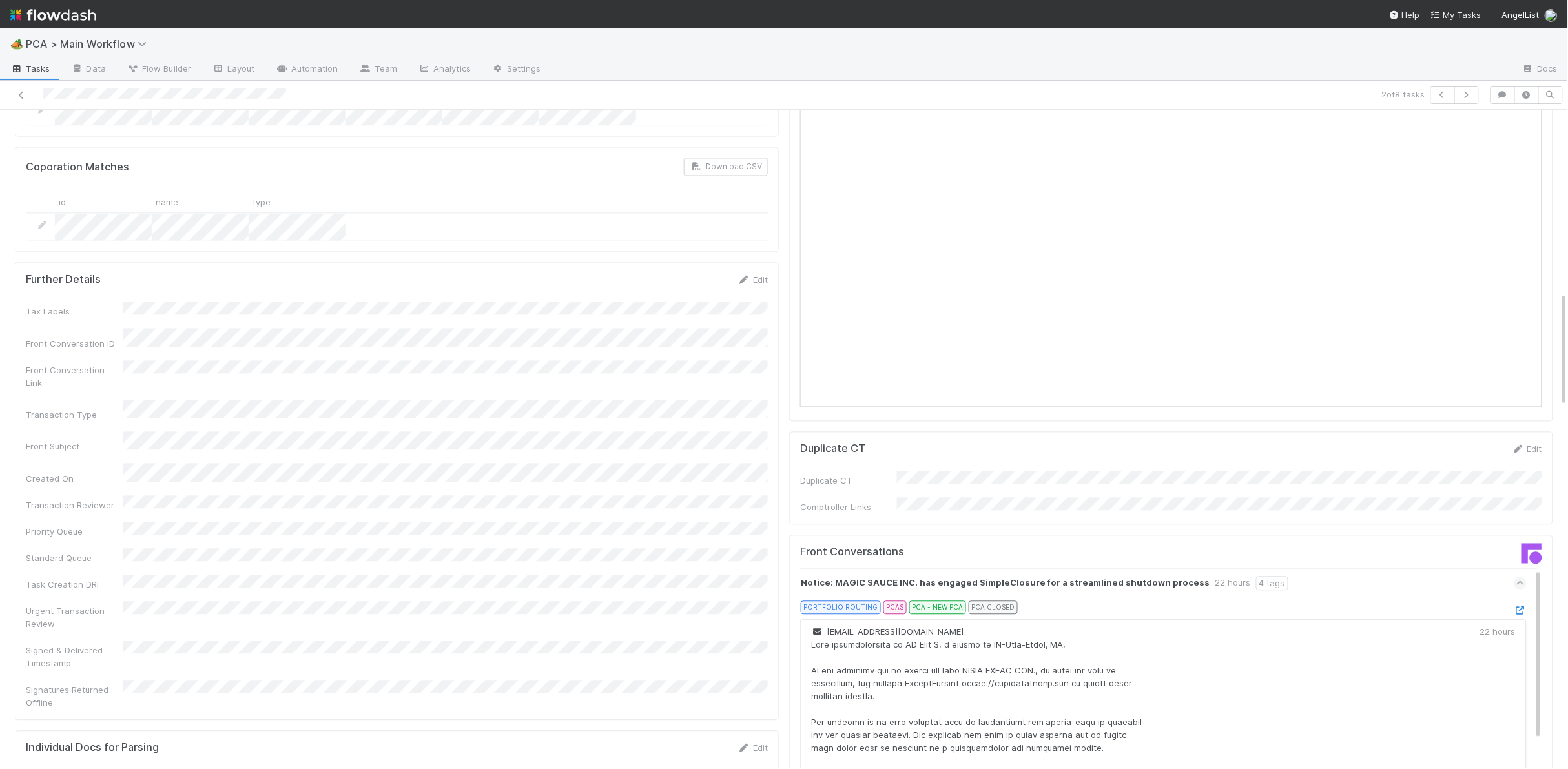
scroll to position [1054, 0]
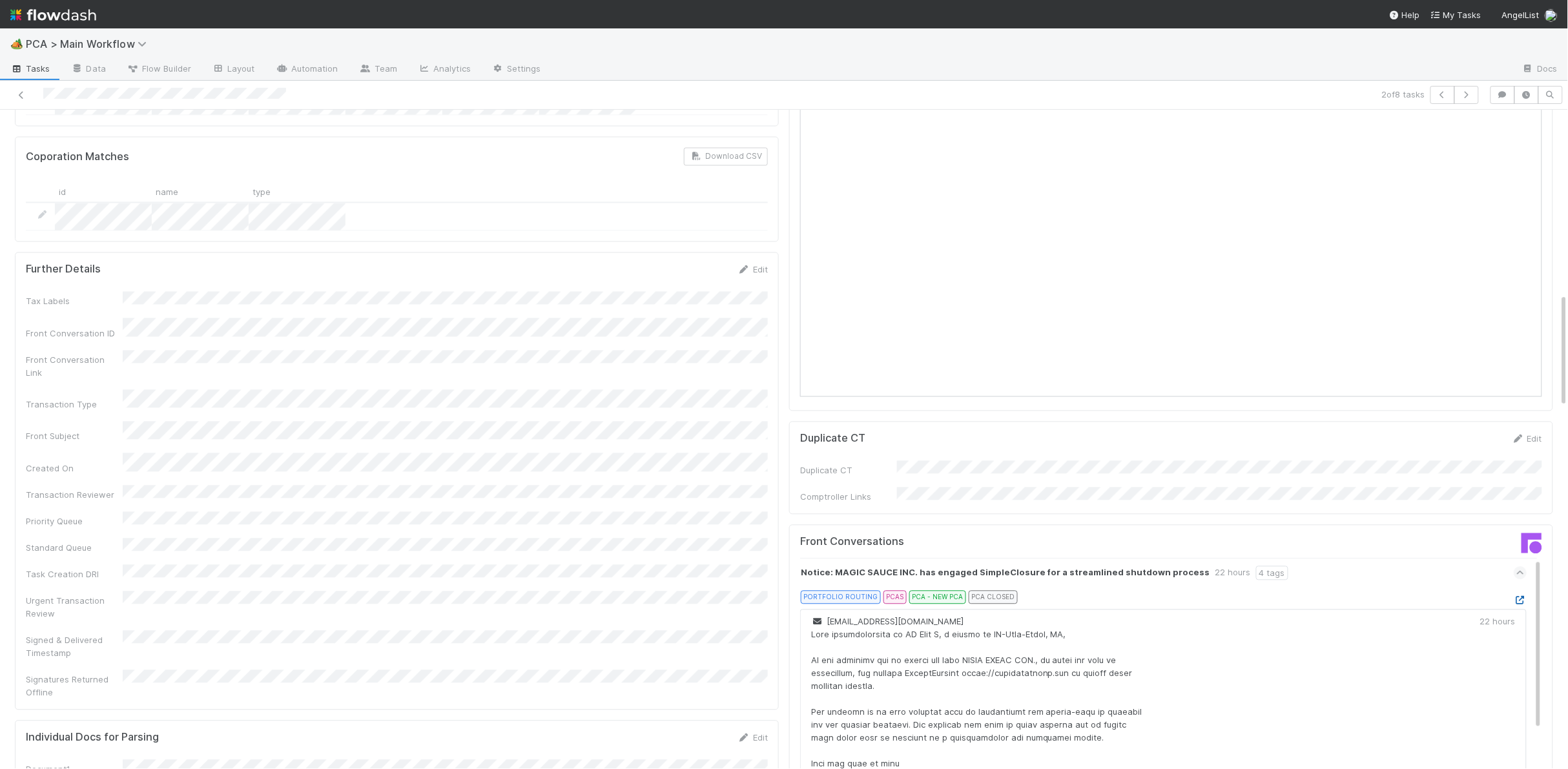
click at [1519, 596] on icon at bounding box center [1520, 600] width 13 height 8
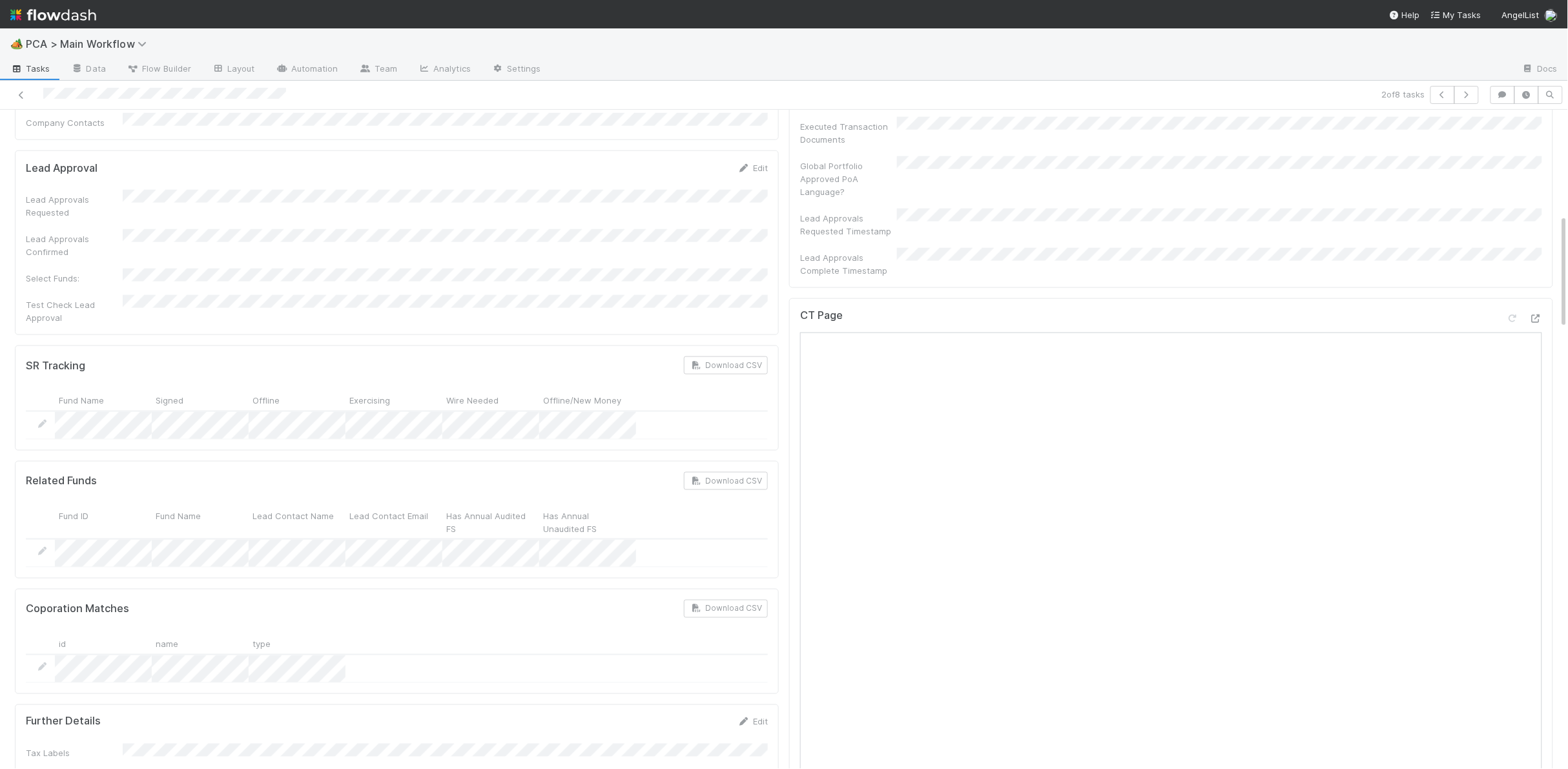
scroll to position [605, 0]
click at [1542, 295] on div "CT Page" at bounding box center [1171, 577] width 764 height 565
click at [1536, 311] on icon at bounding box center [1535, 315] width 13 height 8
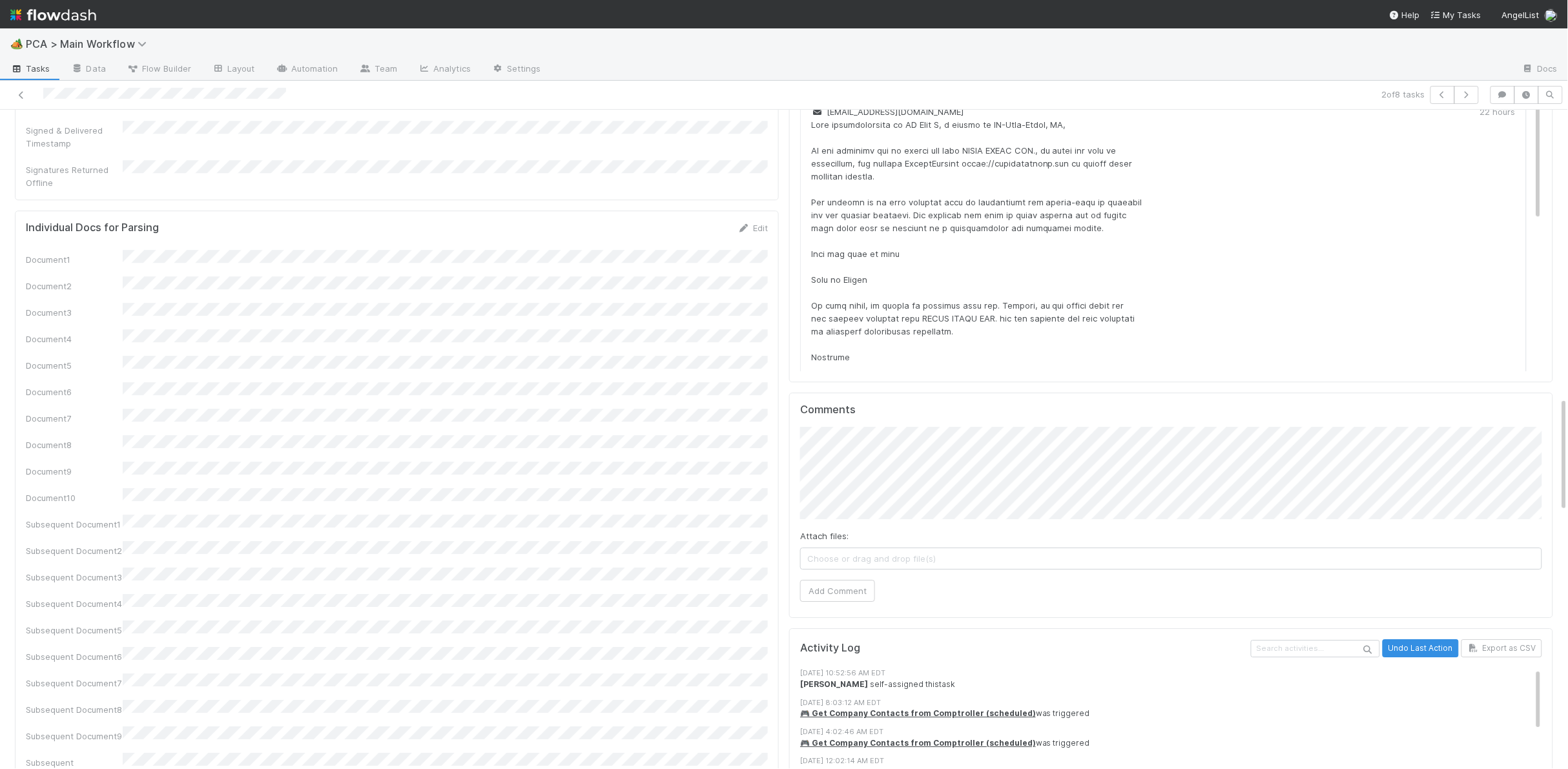
scroll to position [1564, 0]
click at [805, 579] on button "Add Comment" at bounding box center [837, 590] width 75 height 22
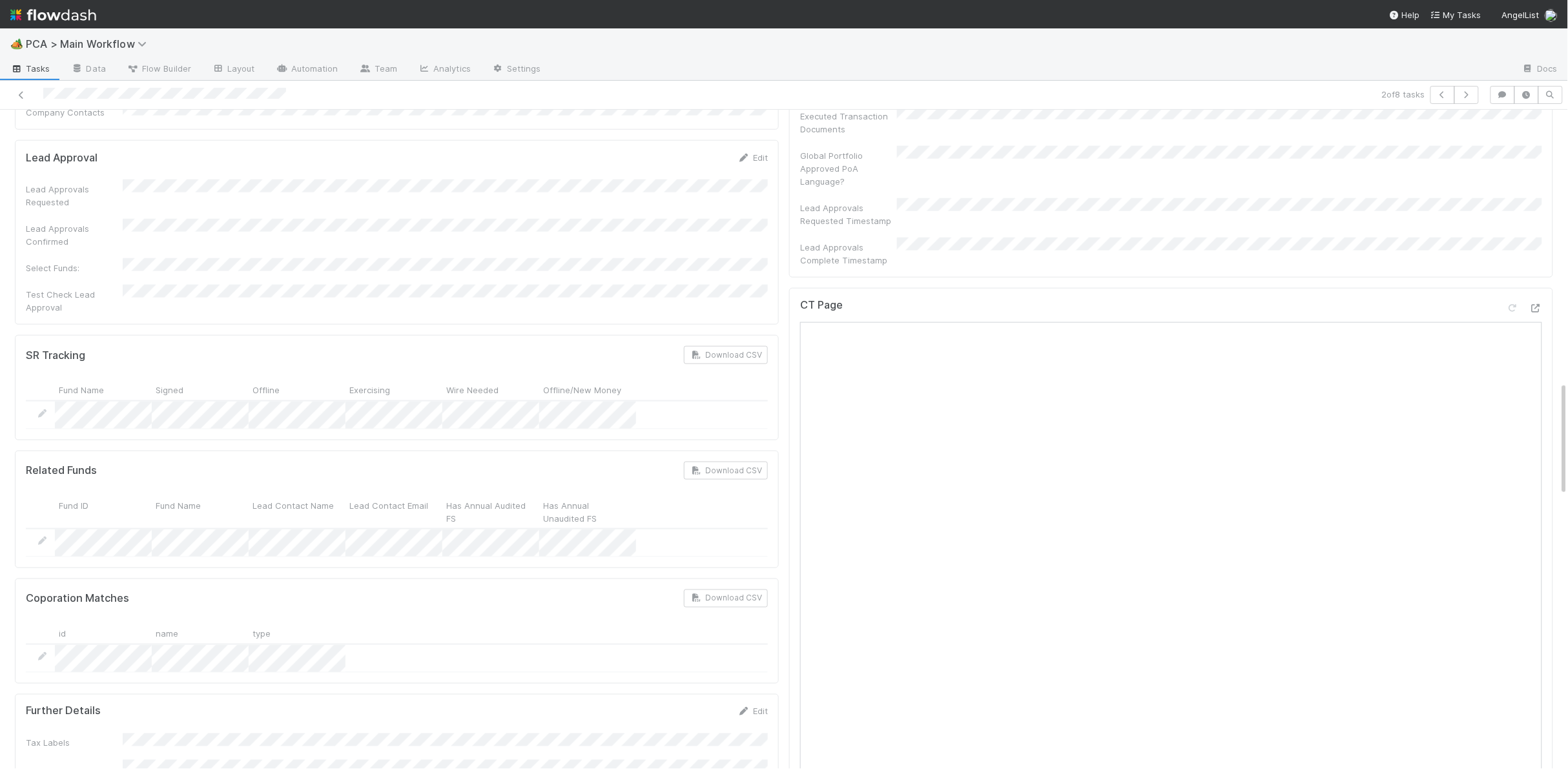
scroll to position [0, 0]
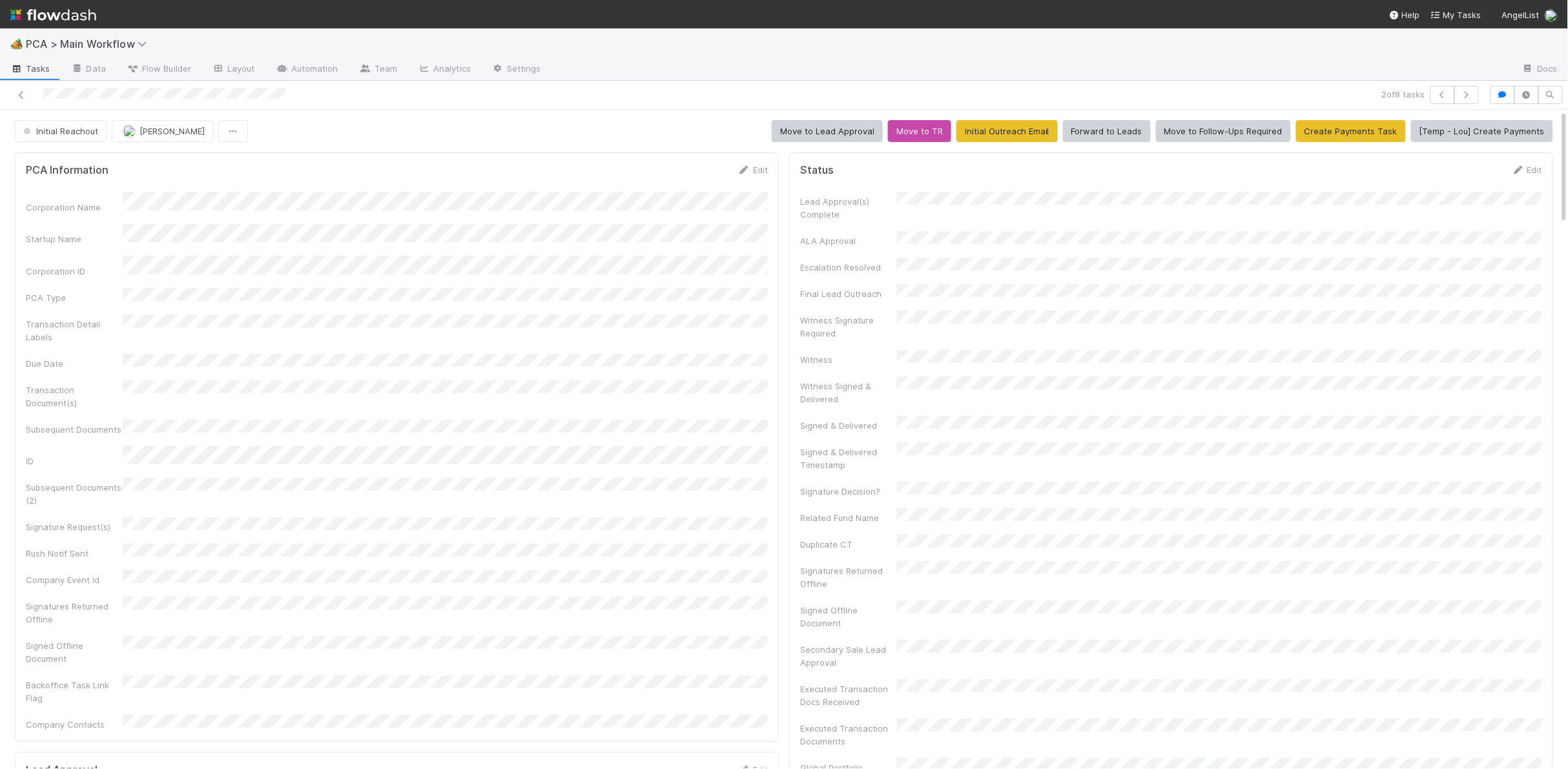
drag, startPoint x: 748, startPoint y: 170, endPoint x: 683, endPoint y: 192, distance: 68.6
click at [748, 170] on icon at bounding box center [744, 170] width 13 height 8
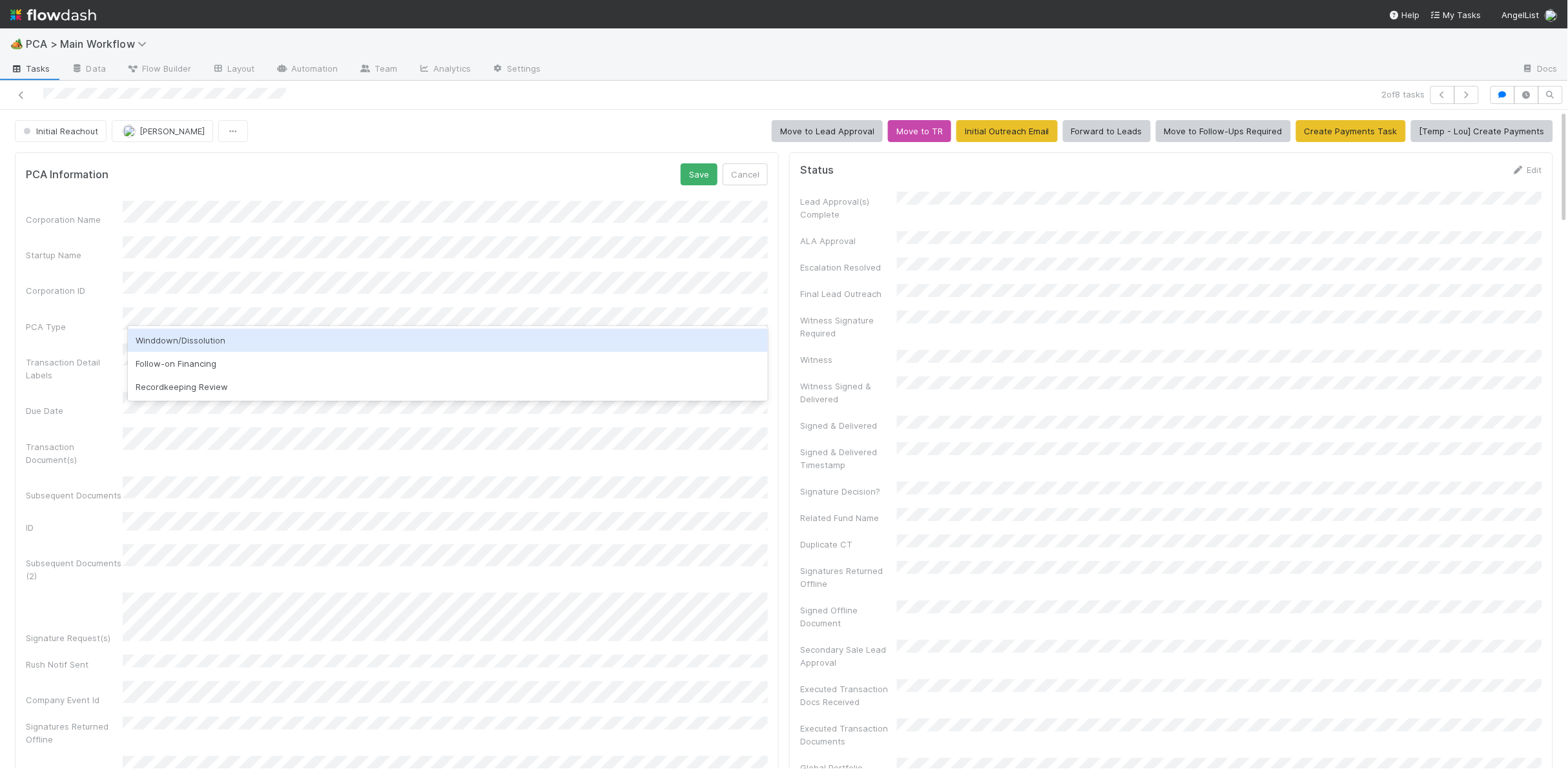
click at [220, 341] on div "Winddown/Dissolution" at bounding box center [448, 340] width 640 height 23
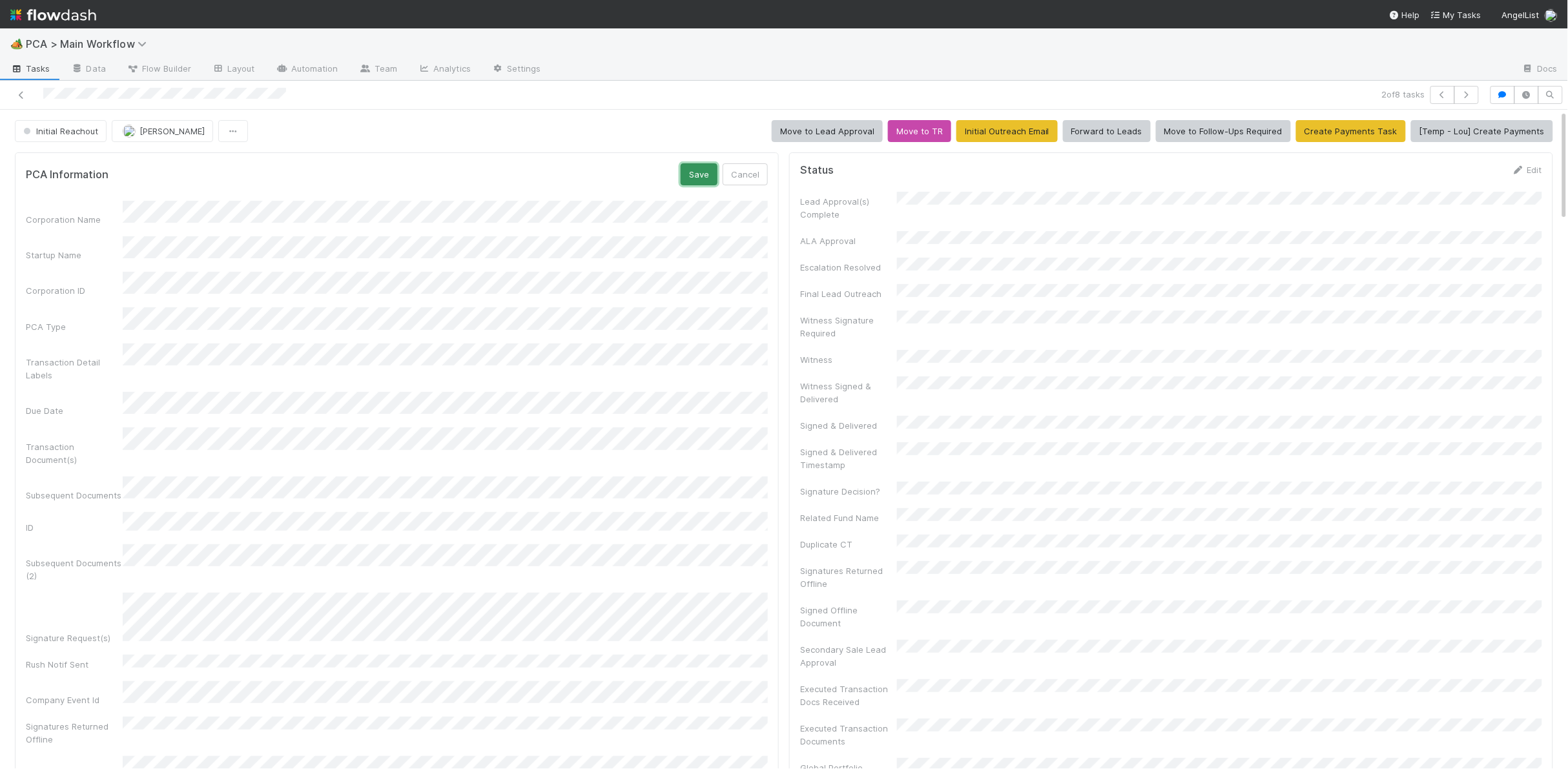
click at [704, 171] on button "Save" at bounding box center [699, 174] width 37 height 22
click at [68, 126] on span "Initial Reachout" at bounding box center [59, 131] width 77 height 10
click at [136, 168] on div "Follow-Ups Required" at bounding box center [101, 164] width 182 height 23
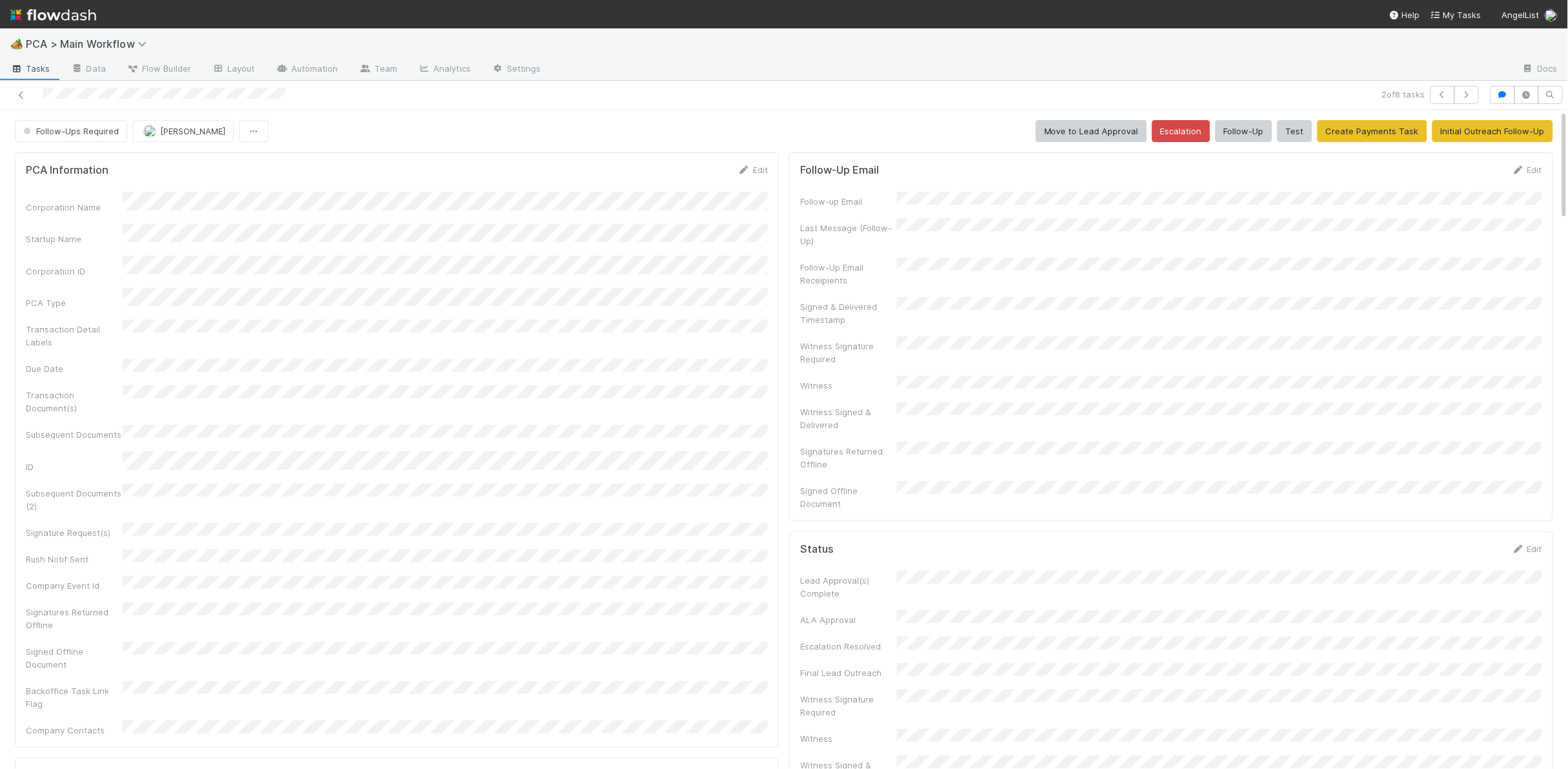
click at [85, 16] on img at bounding box center [53, 15] width 86 height 22
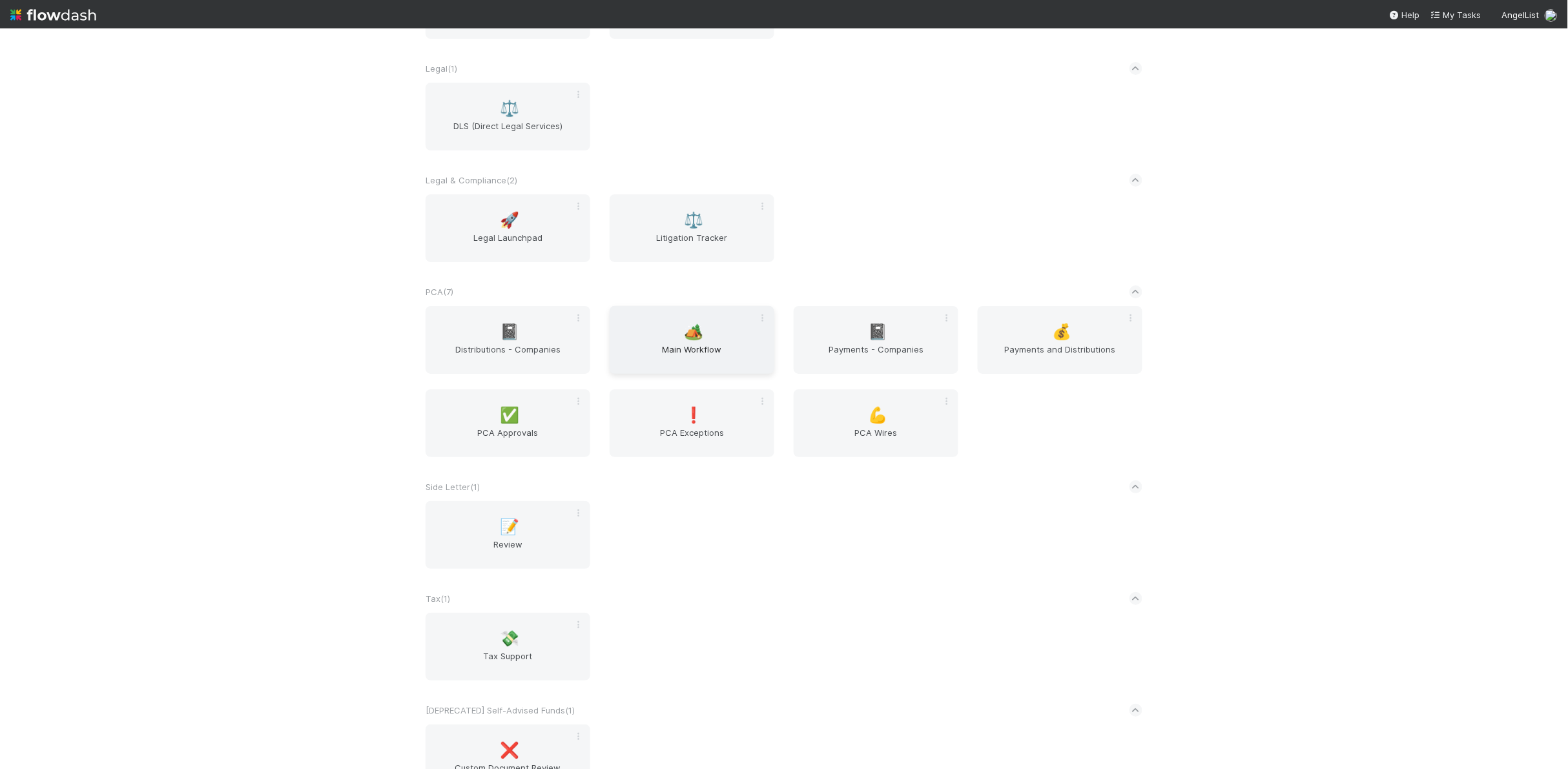
scroll to position [1999, 0]
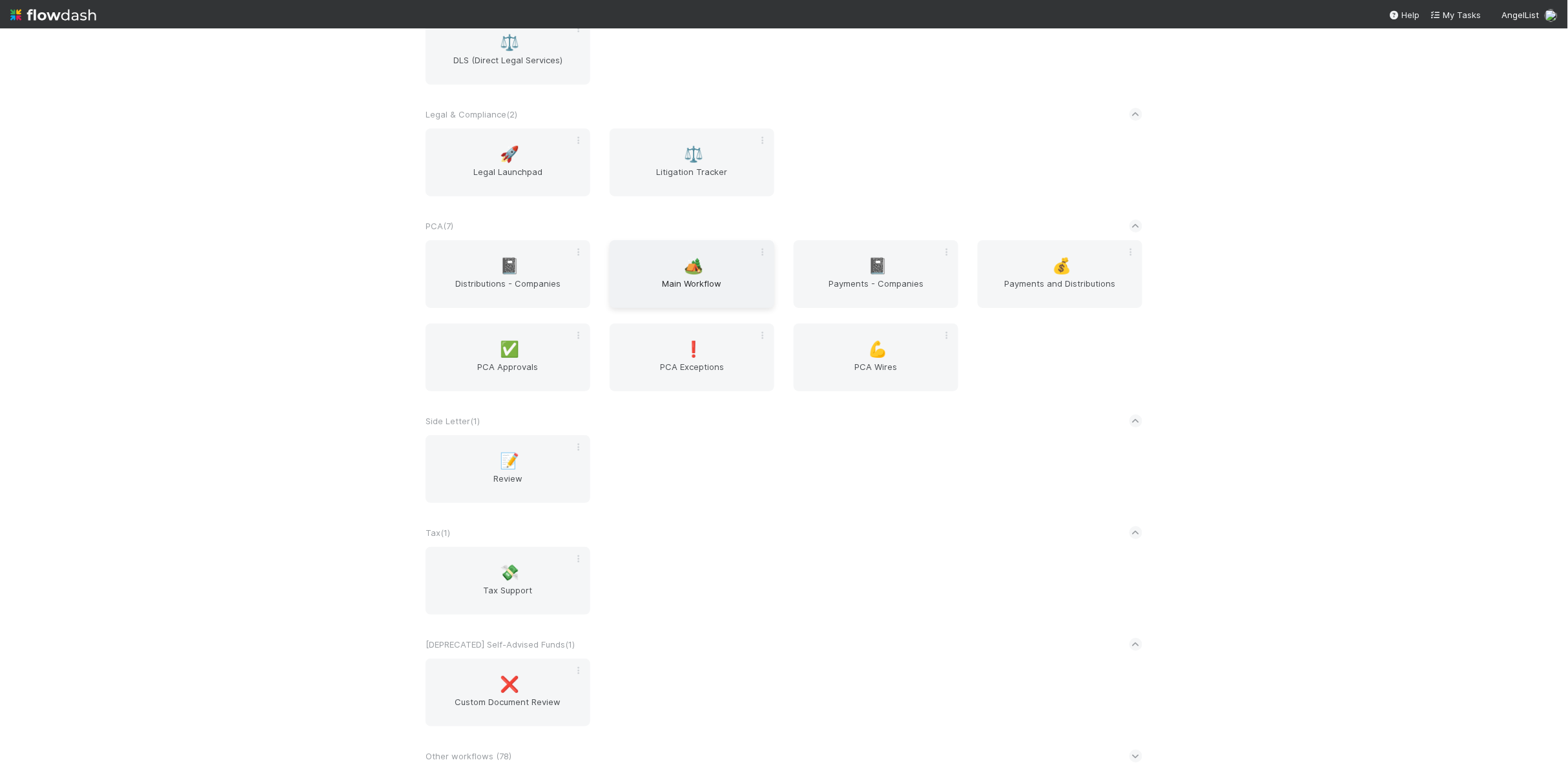
click at [702, 262] on div "🏕️ Main Workflow" at bounding box center [691, 274] width 165 height 68
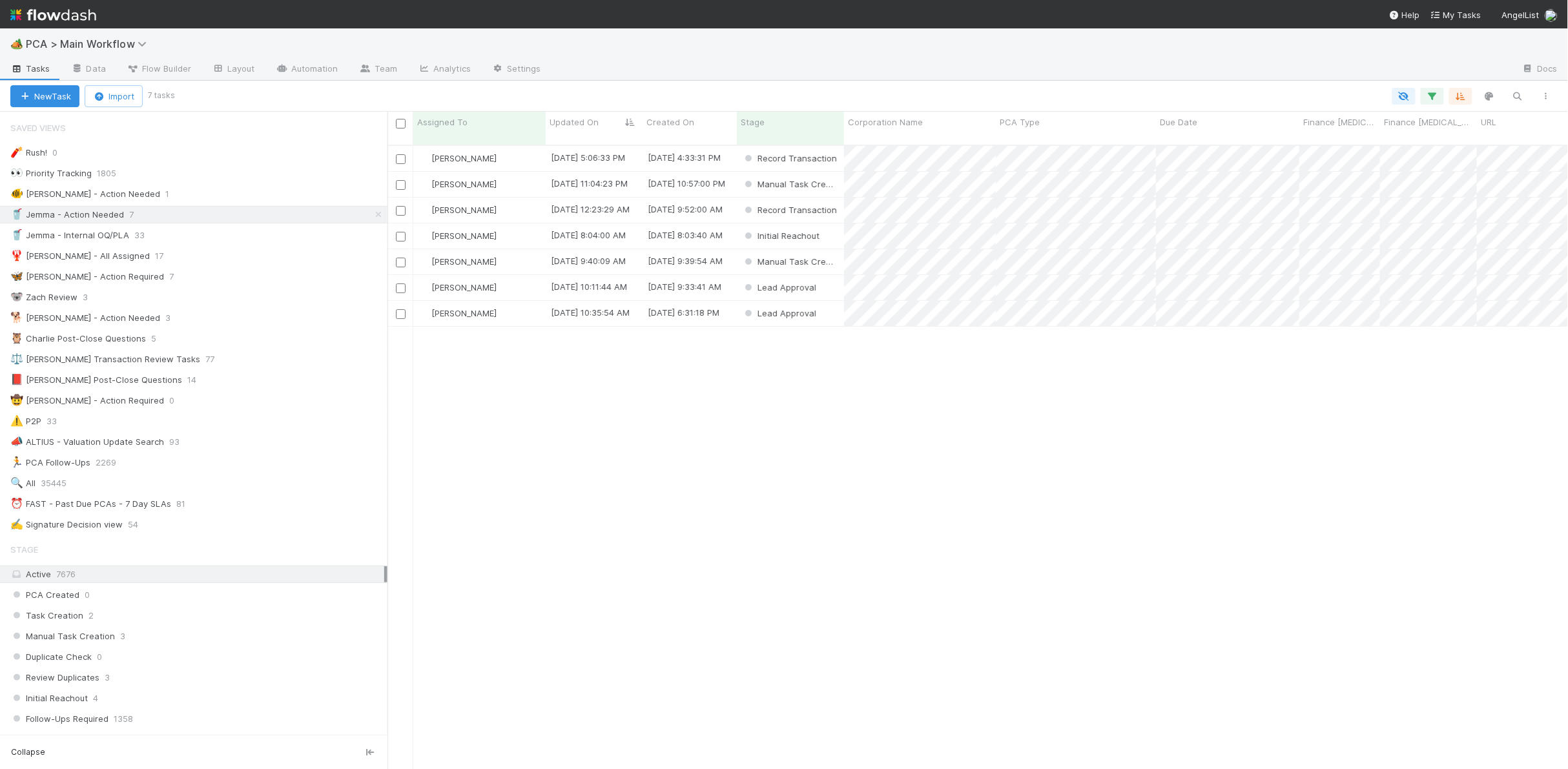
scroll to position [1, 1]
click at [184, 279] on div "🦋 Nathalie - Action Required 7" at bounding box center [199, 276] width 377 height 16
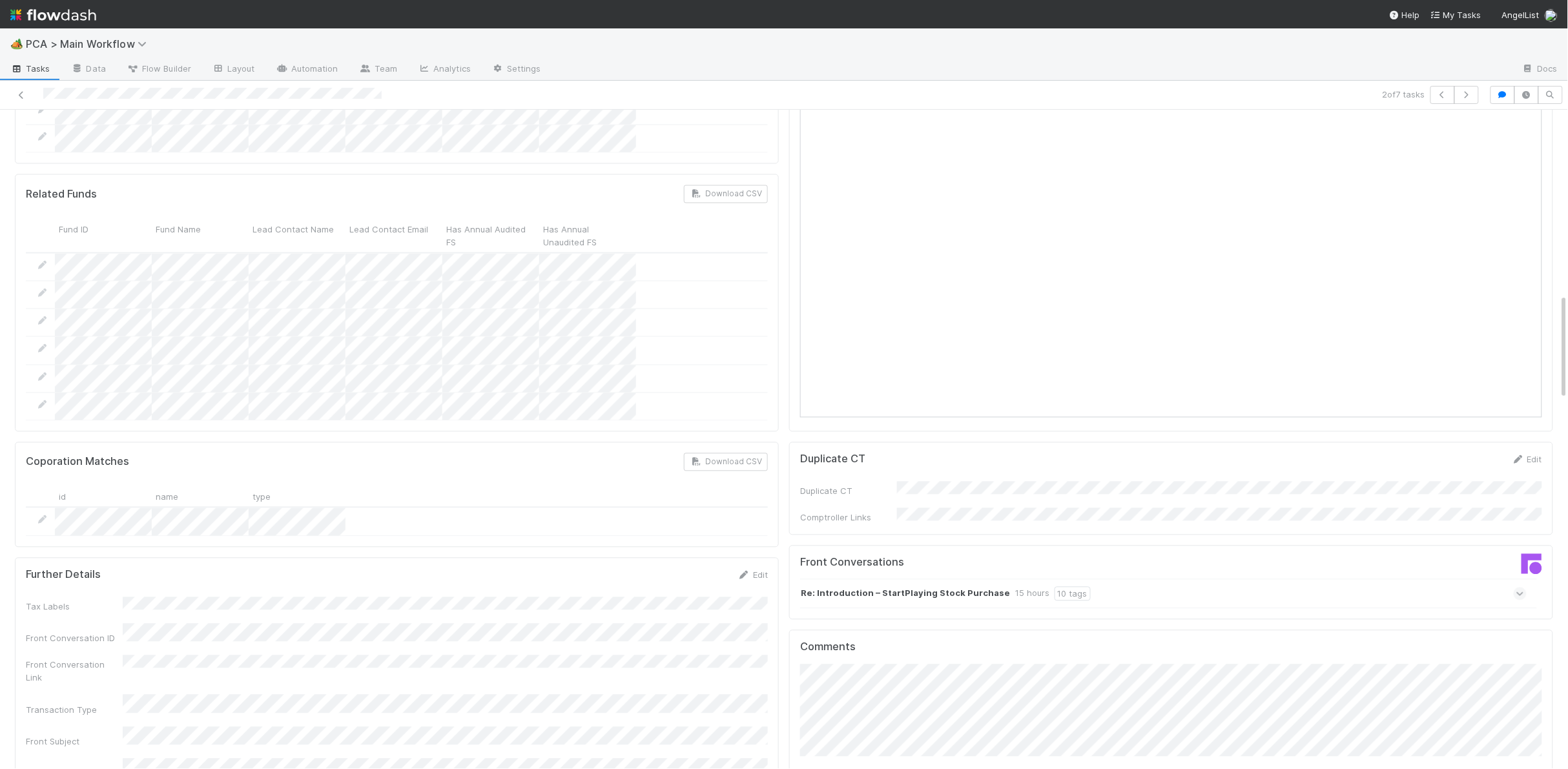
scroll to position [1140, 0]
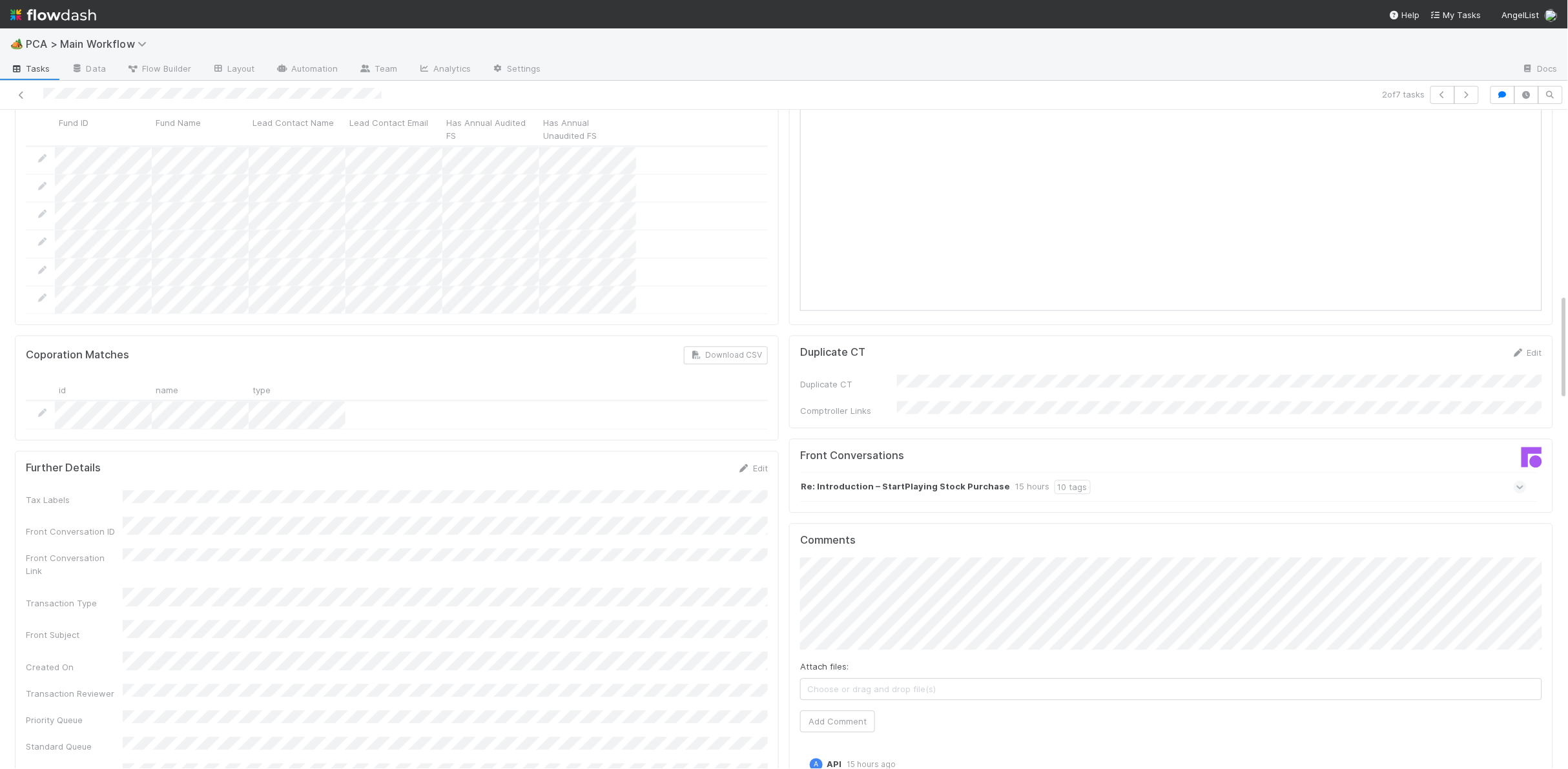
click at [904, 480] on strong "Re: Introduction – StartPlaying Stock Purchase" at bounding box center [905, 486] width 209 height 14
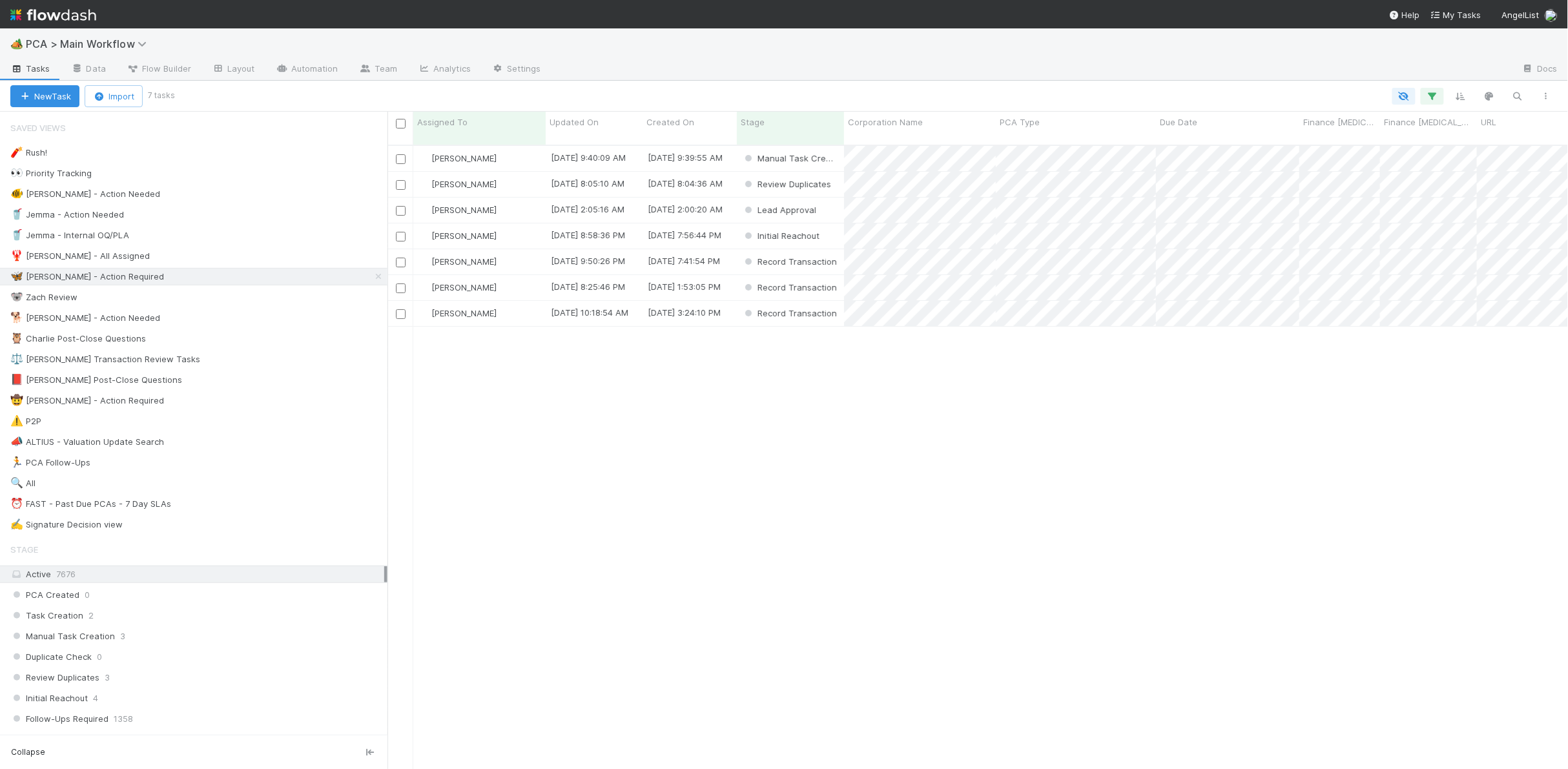
scroll to position [634, 1181]
click at [247, 302] on div "🐨 Zach Review 3" at bounding box center [199, 297] width 377 height 16
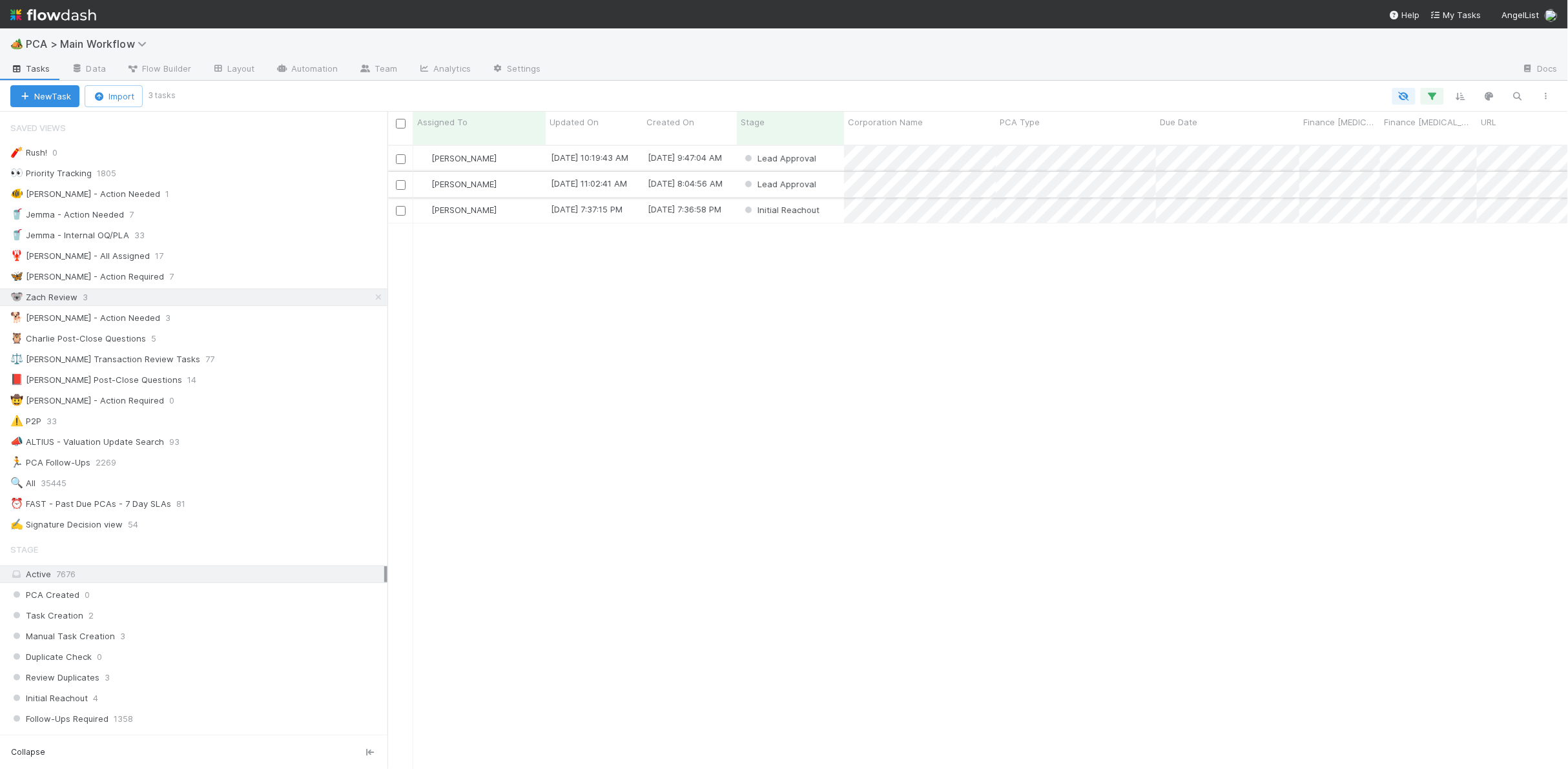
scroll to position [0, 7]
click at [50, 19] on img at bounding box center [53, 15] width 86 height 22
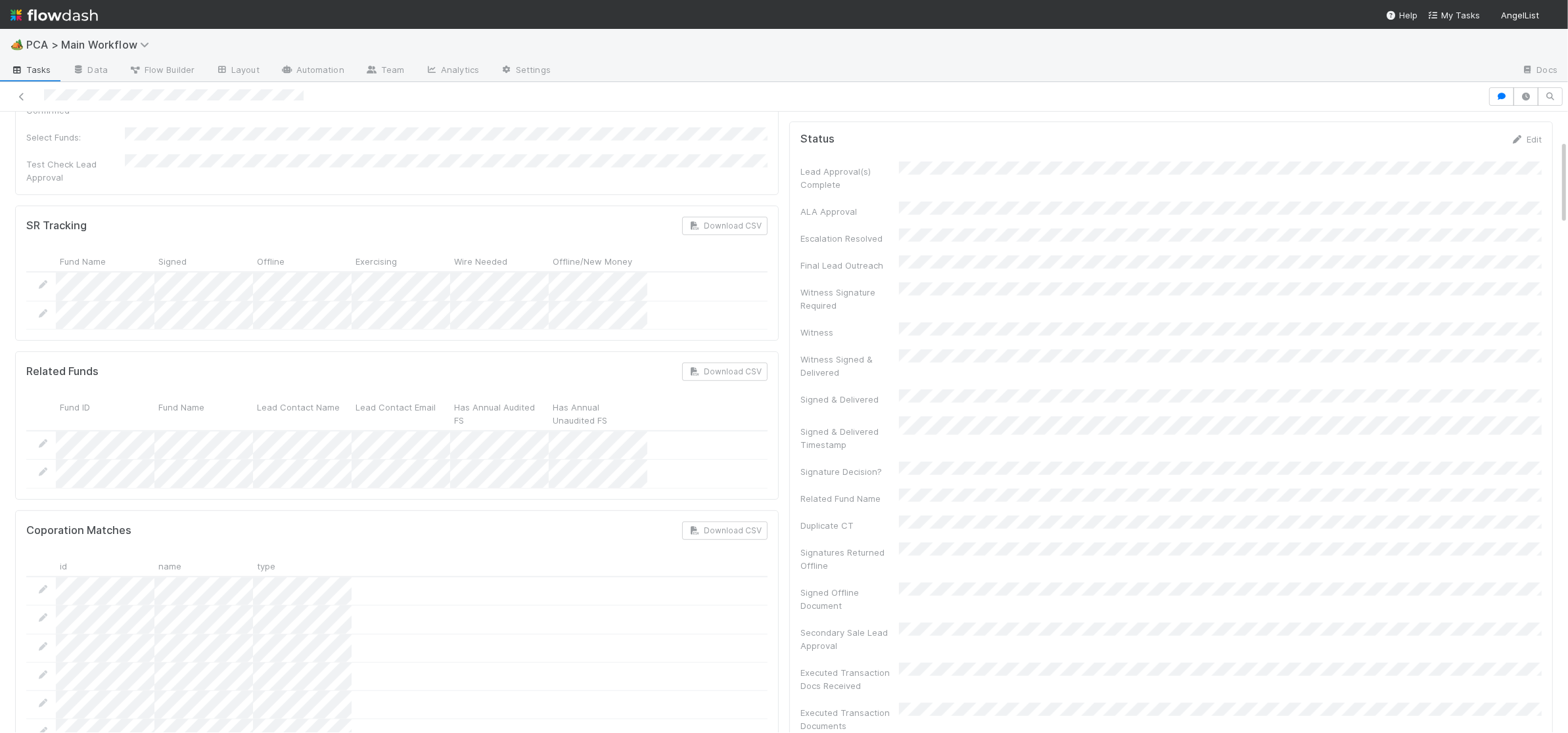
scroll to position [132, 0]
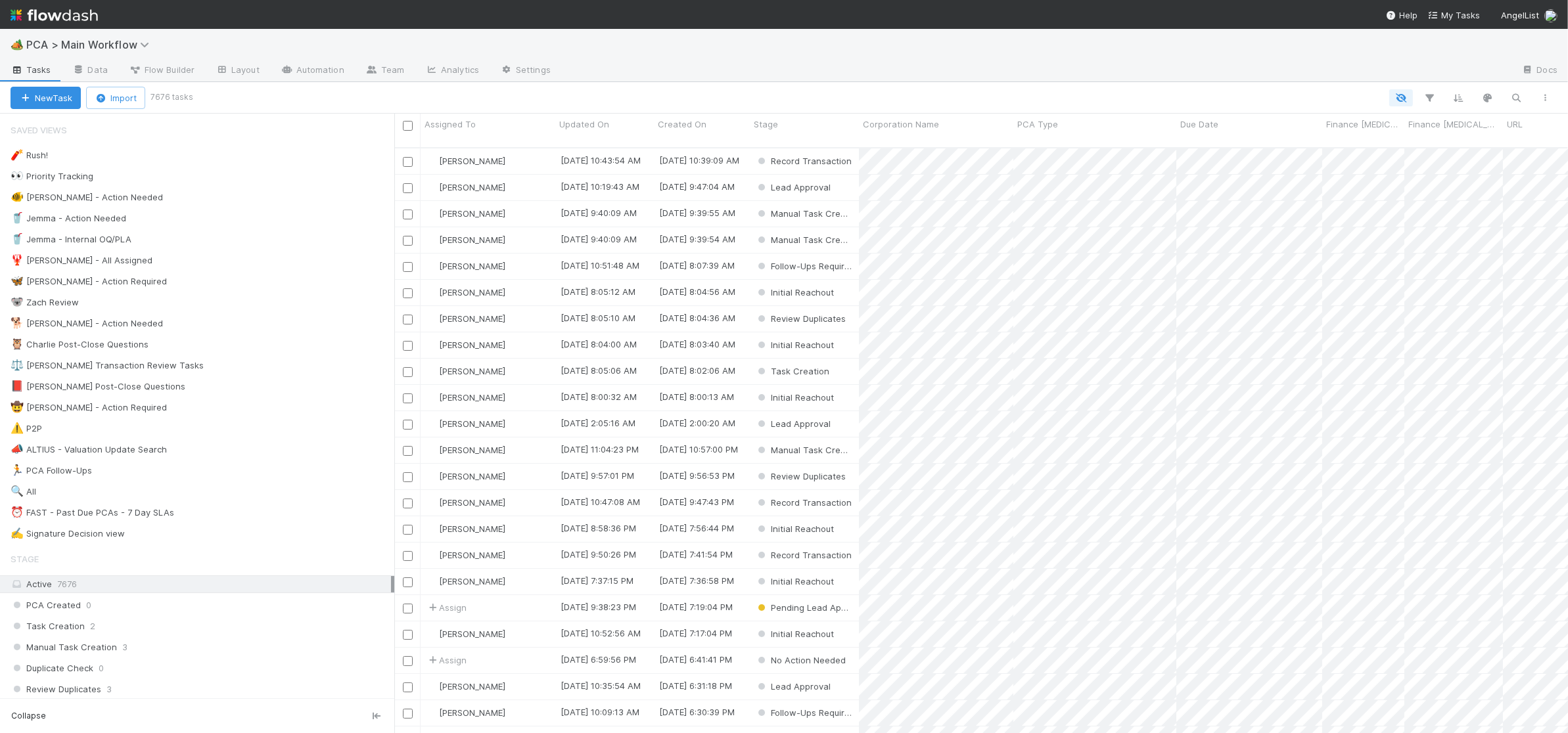
scroll to position [596, 1173]
click at [256, 227] on div "🥤 Jemma - Action Needed 7" at bounding box center [202, 219] width 384 height 17
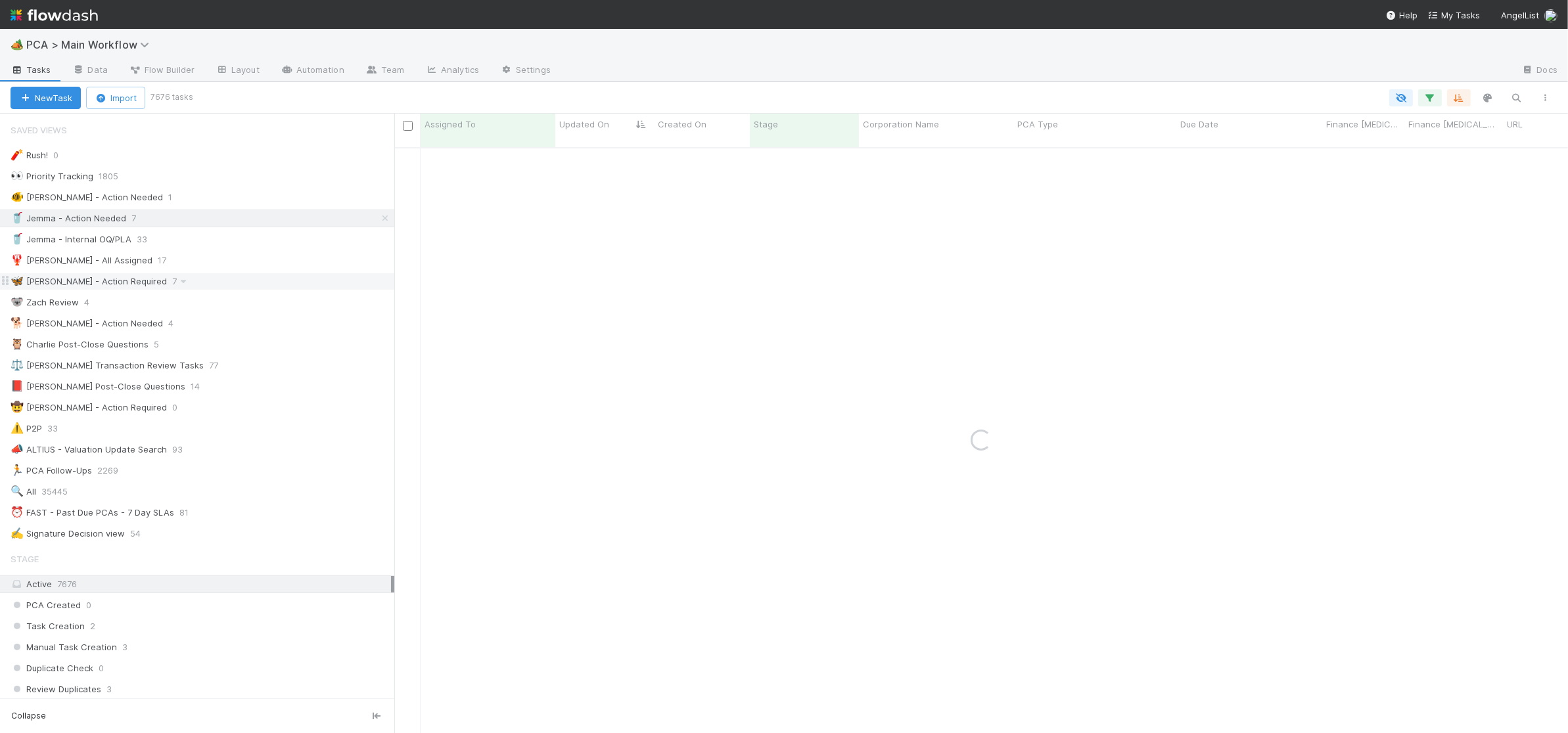
drag, startPoint x: 226, startPoint y: 279, endPoint x: 353, endPoint y: 286, distance: 127.2
click at [226, 279] on div "🦋 Nathalie - Action Required 7" at bounding box center [202, 281] width 384 height 17
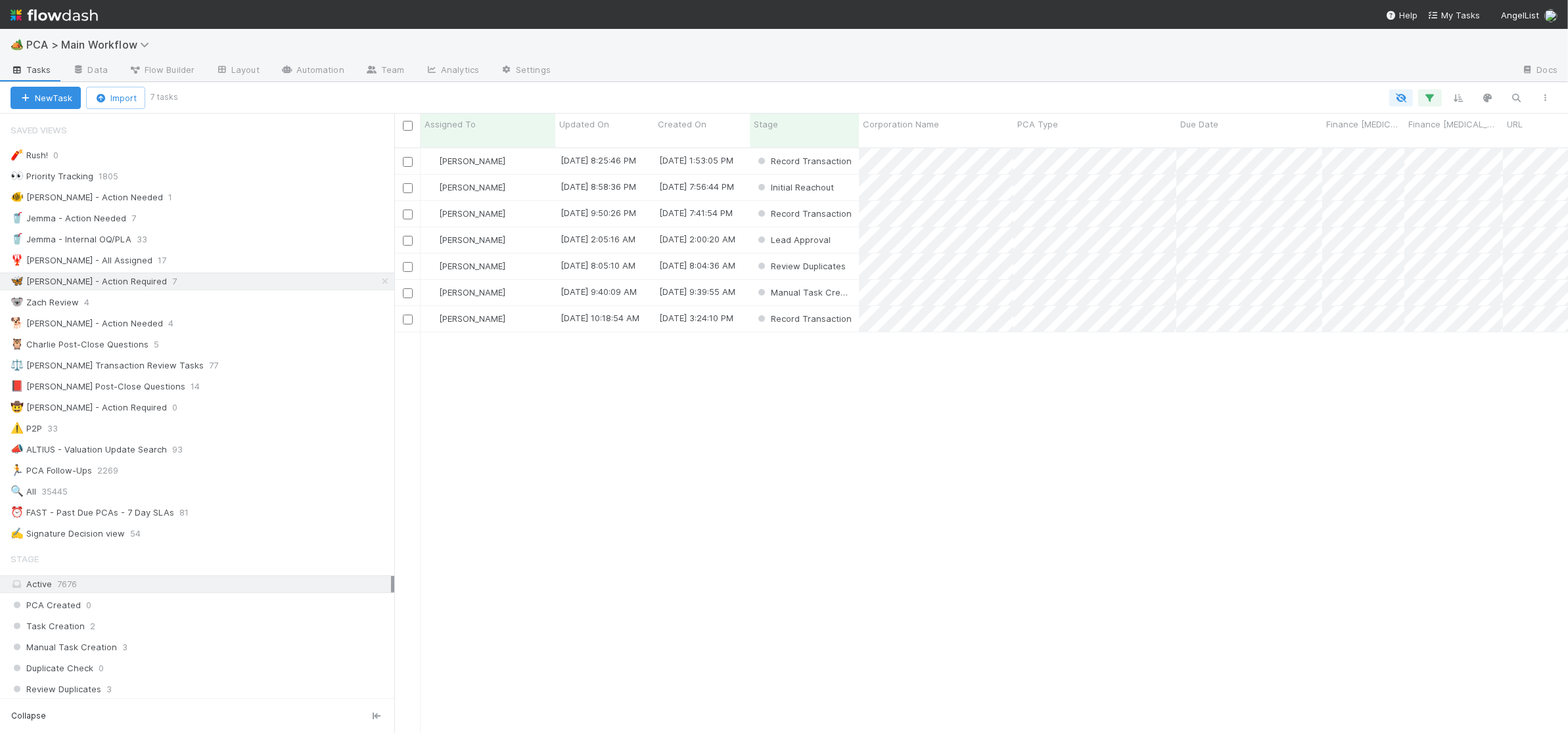
scroll to position [596, 1173]
click at [127, 310] on div "🐨 Zach Review 4" at bounding box center [202, 303] width 384 height 17
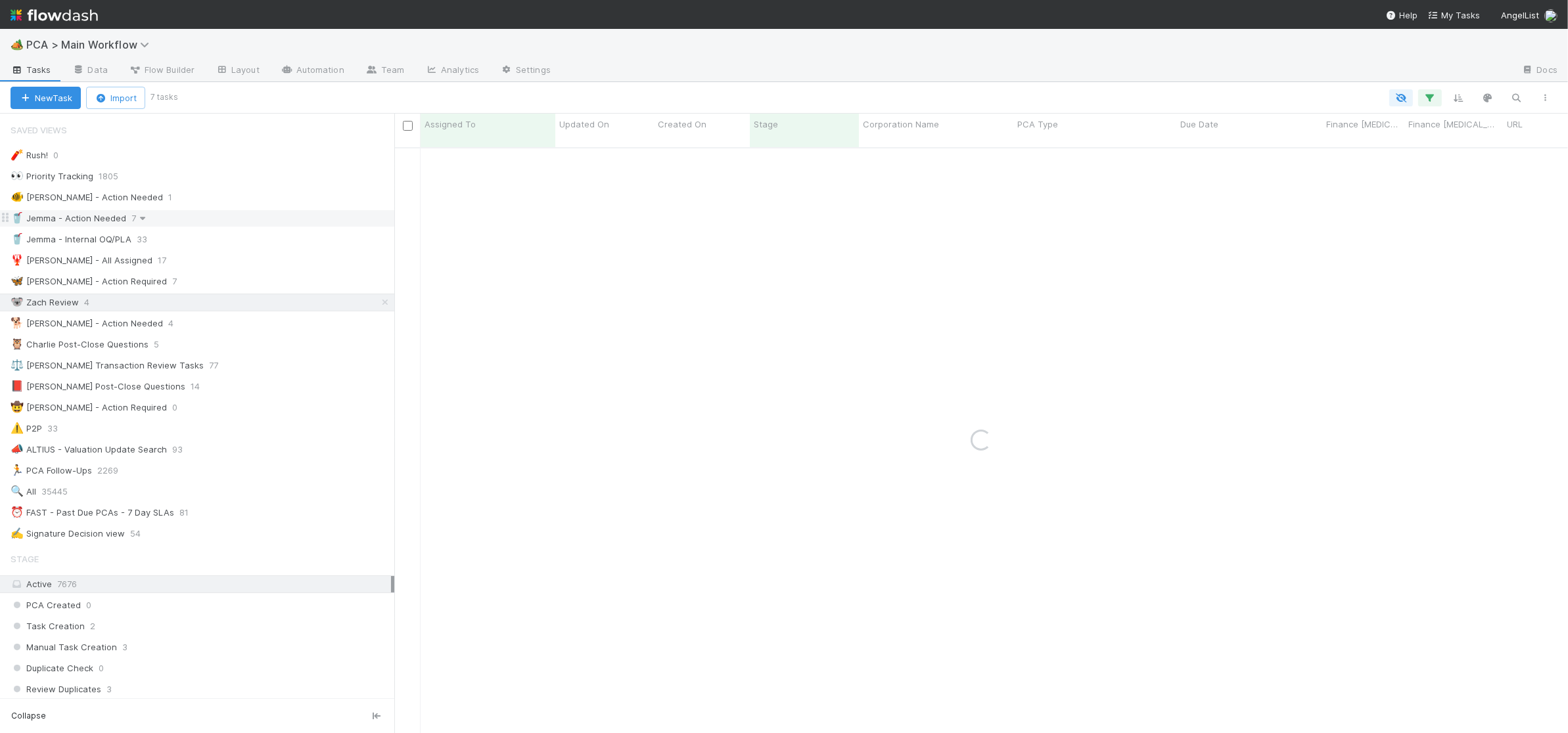
click at [146, 220] on icon at bounding box center [142, 219] width 13 height 8
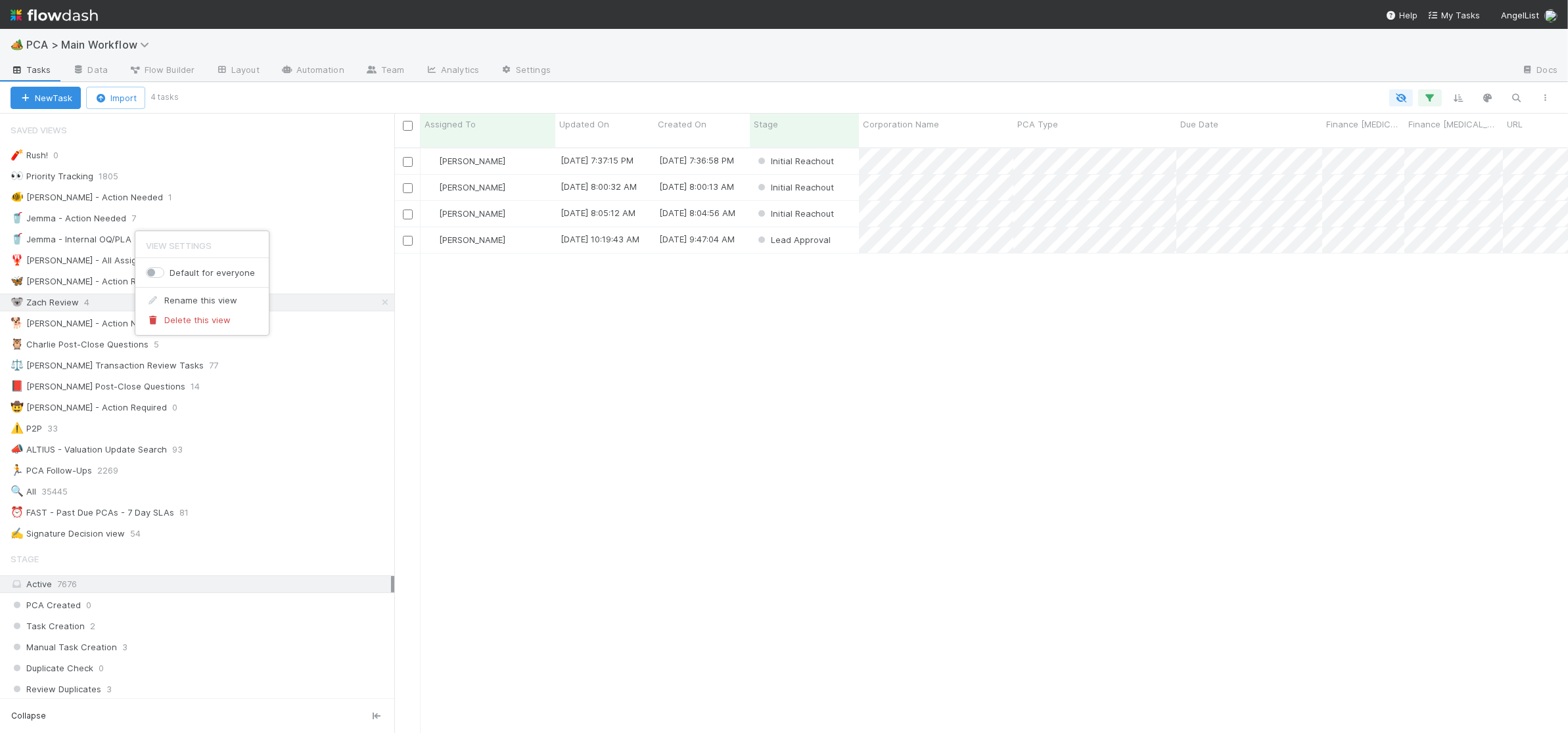
scroll to position [596, 1173]
click at [221, 221] on div "View Settings Default for everyone Rename this view Delete this view" at bounding box center [784, 366] width 1568 height 733
click at [231, 219] on div "🥤 Jemma - Action Needed 7" at bounding box center [202, 219] width 384 height 17
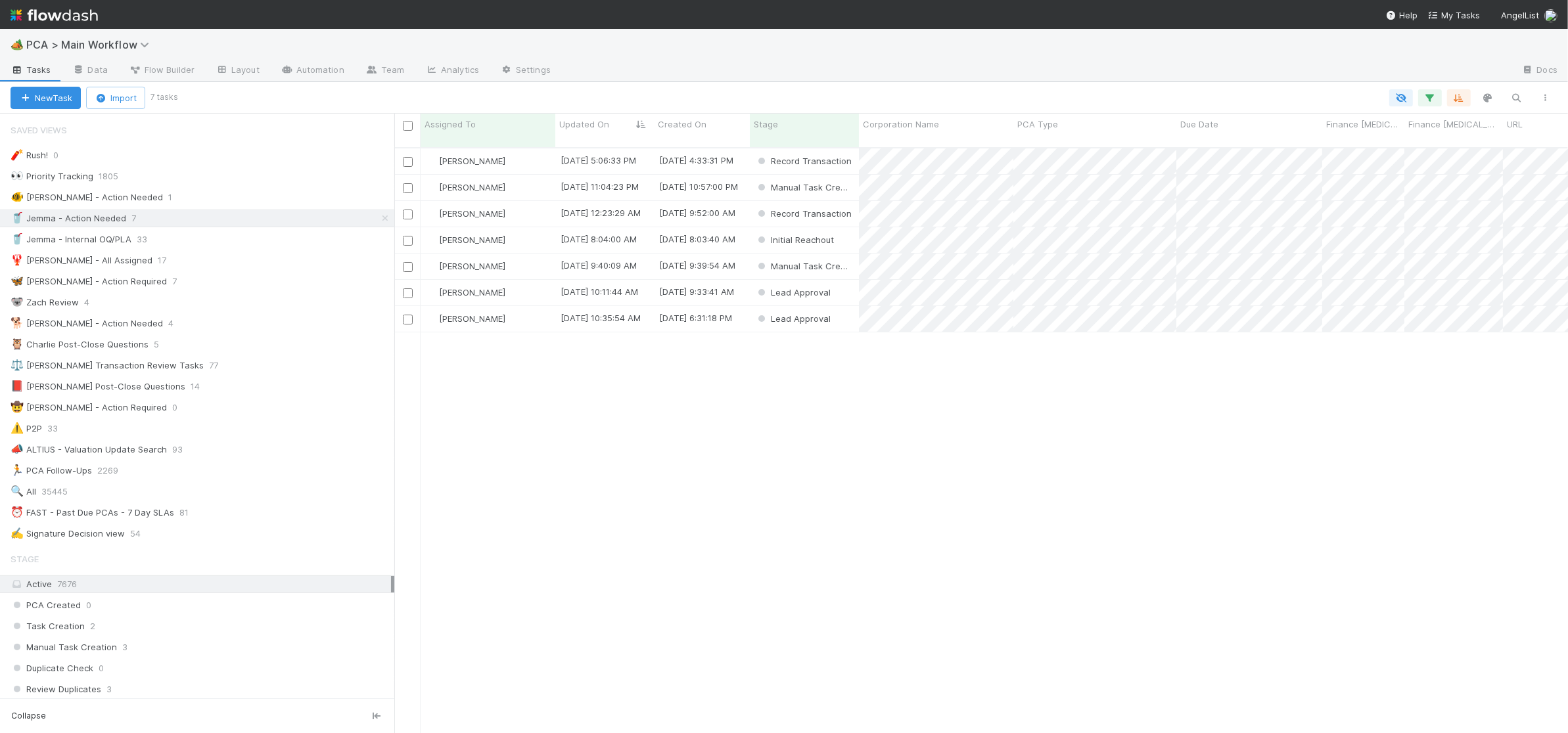
scroll to position [596, 1173]
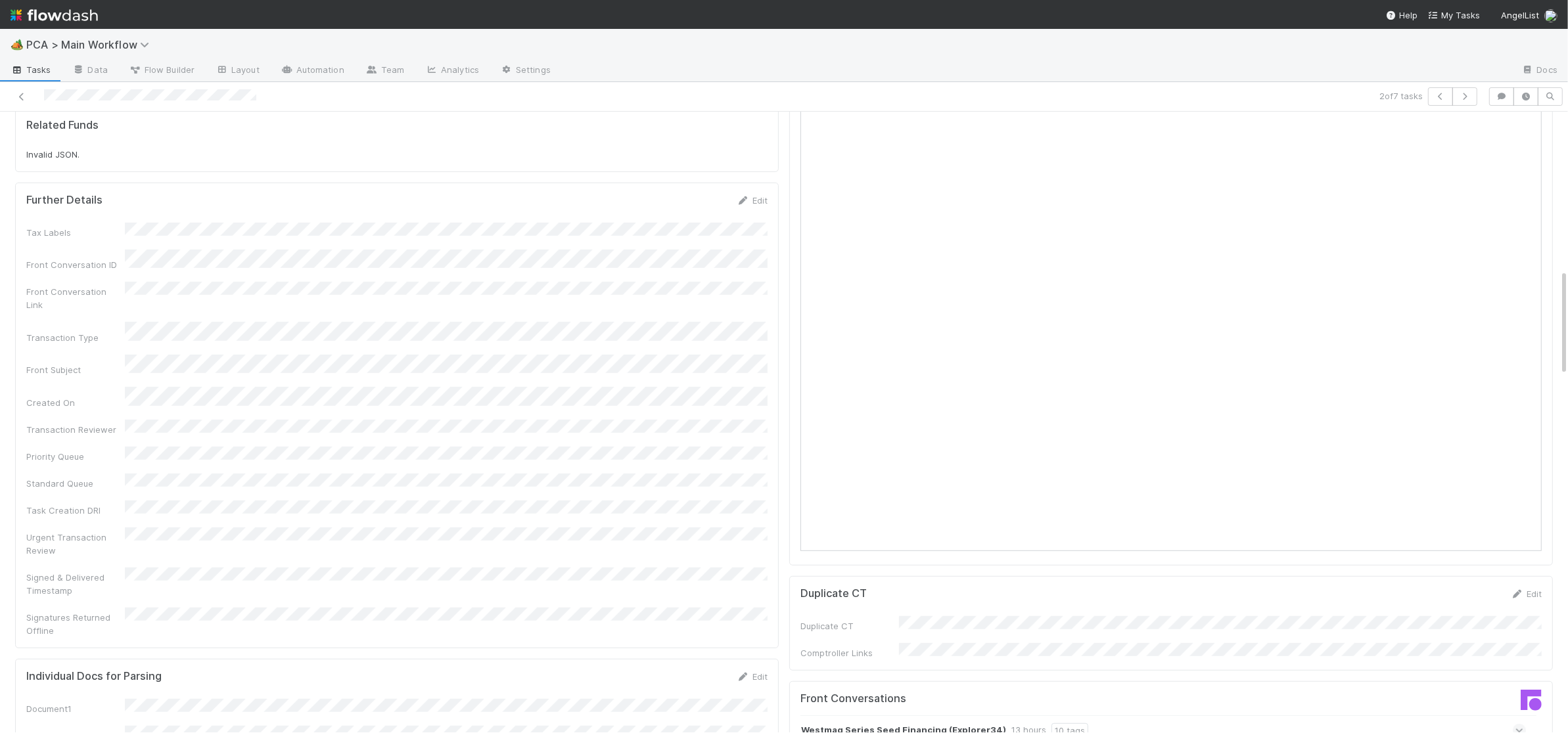
scroll to position [996, 0]
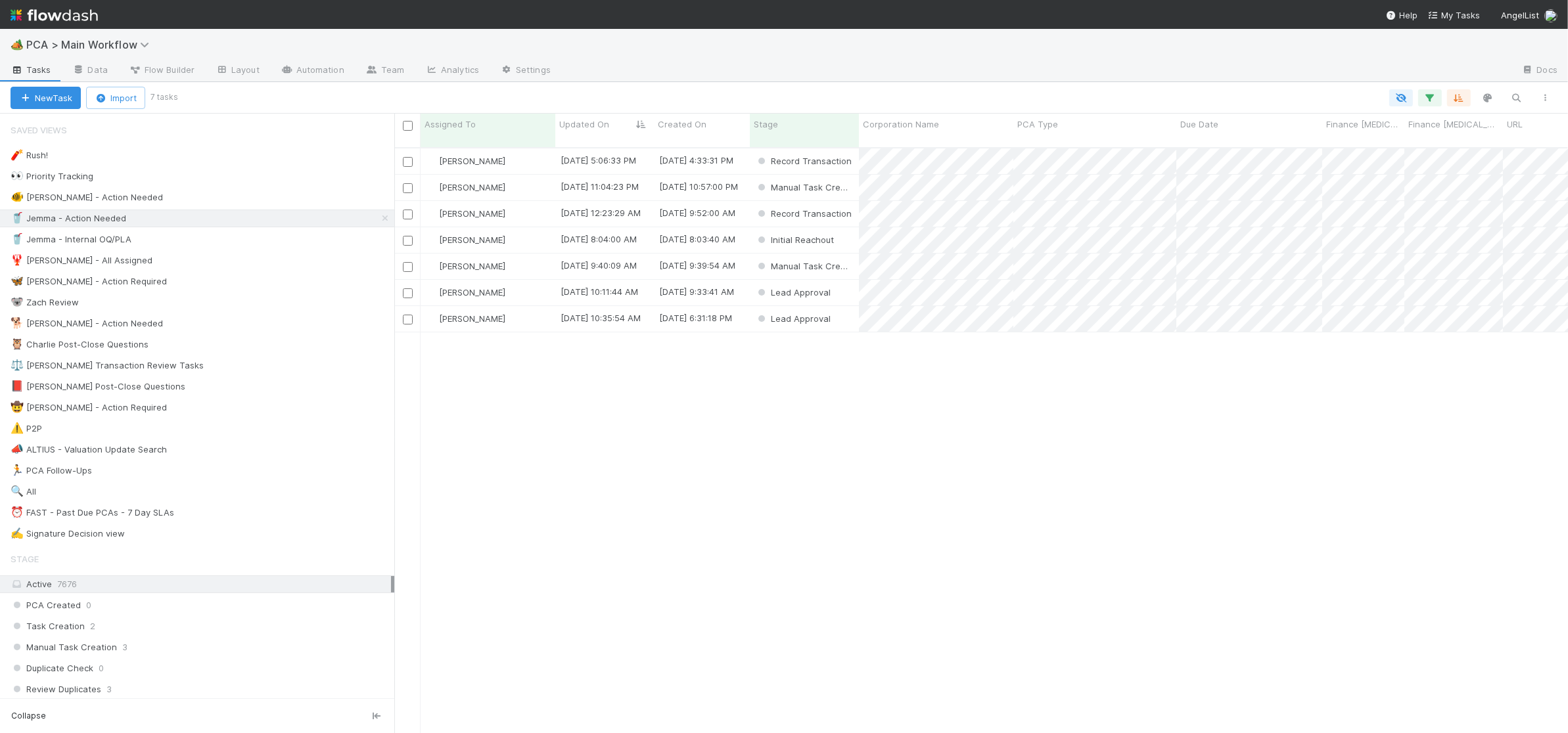
scroll to position [596, 1173]
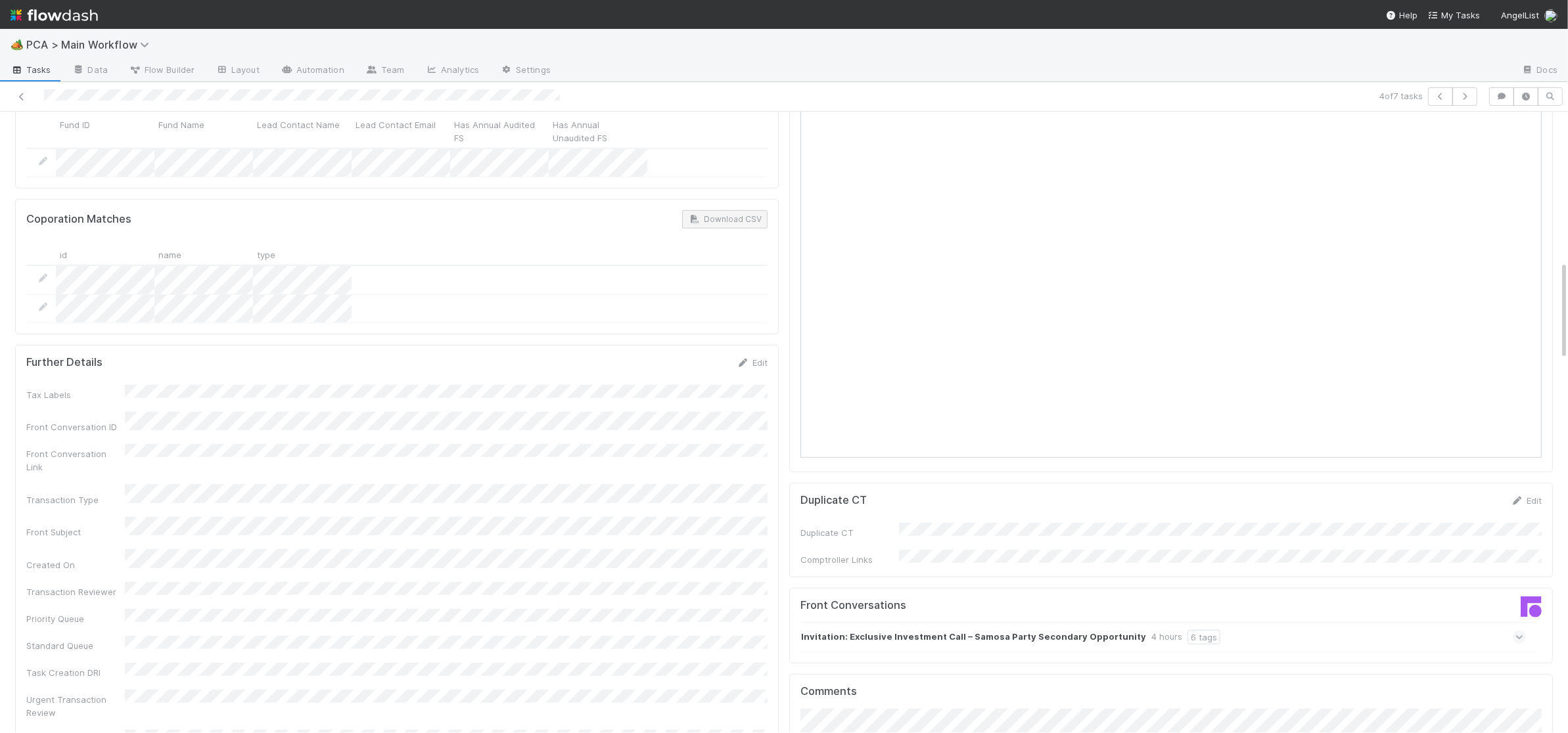
scroll to position [1032, 0]
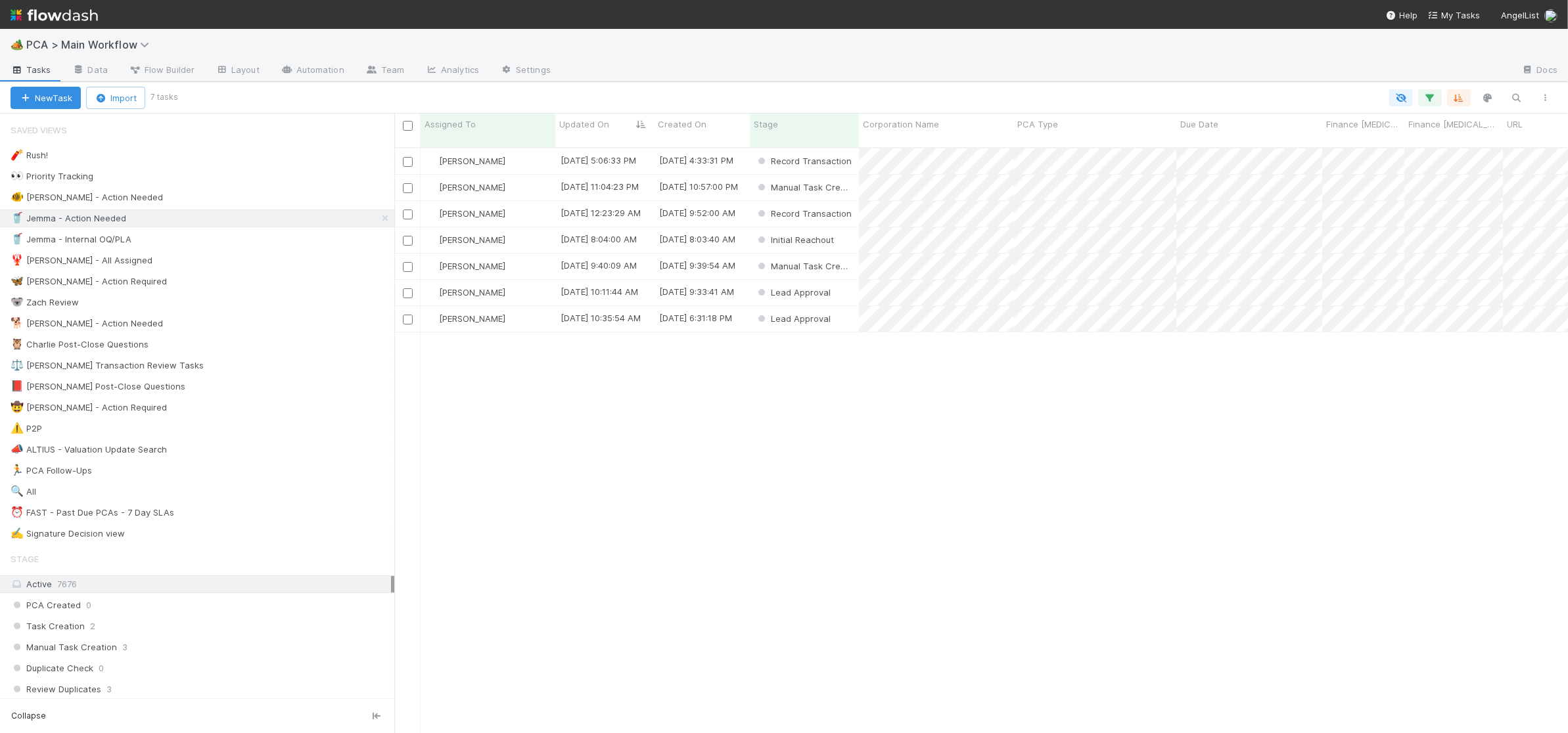
scroll to position [596, 1173]
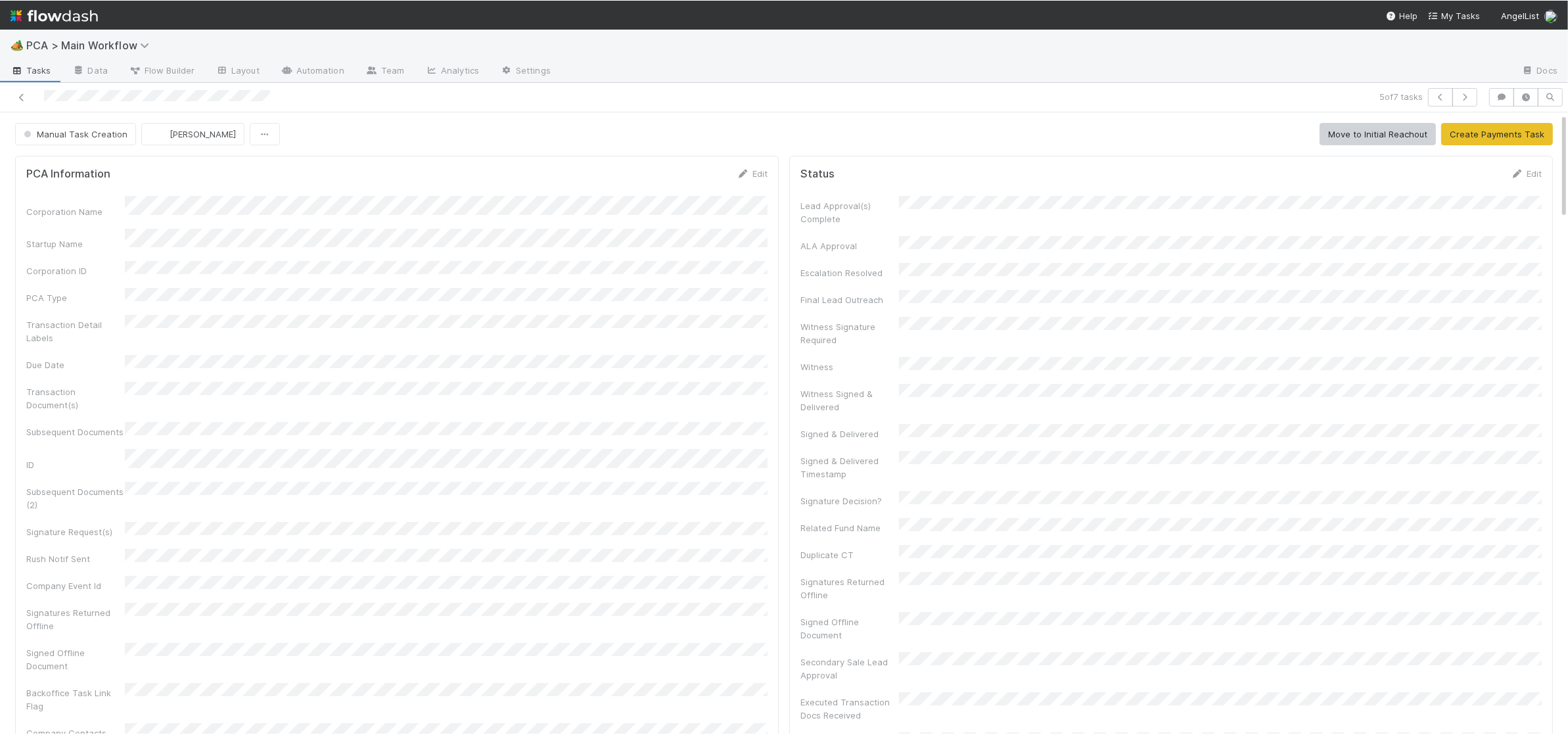
scroll to position [3, 0]
click at [41, 20] on img at bounding box center [54, 15] width 88 height 22
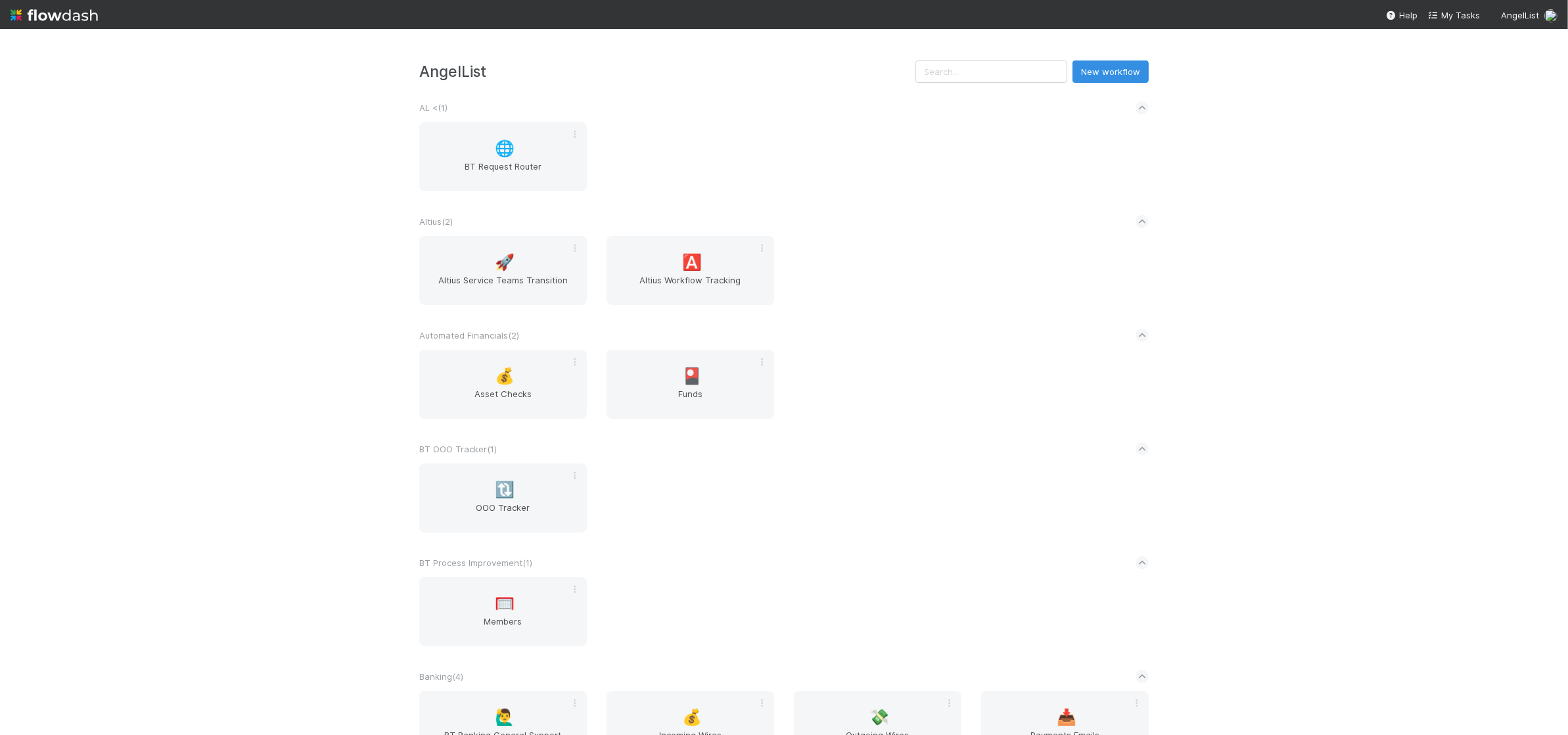
click at [1276, 382] on div "AngelList New workflow AL < ( 1 ) 🌐 BT Request Router Altius ( 2 ) 🚀 Altius Ser…" at bounding box center [784, 382] width 1568 height 706
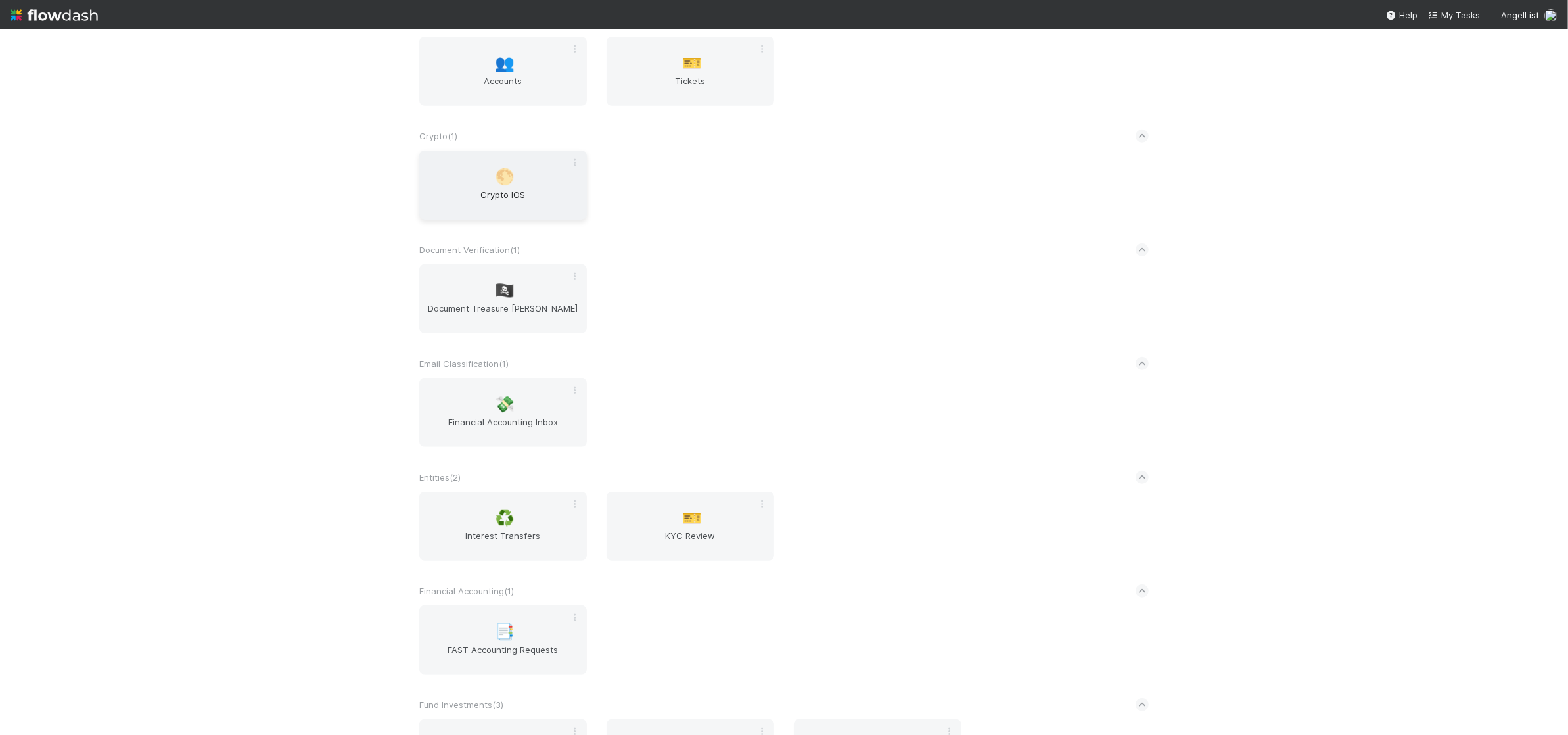
scroll to position [2085, 0]
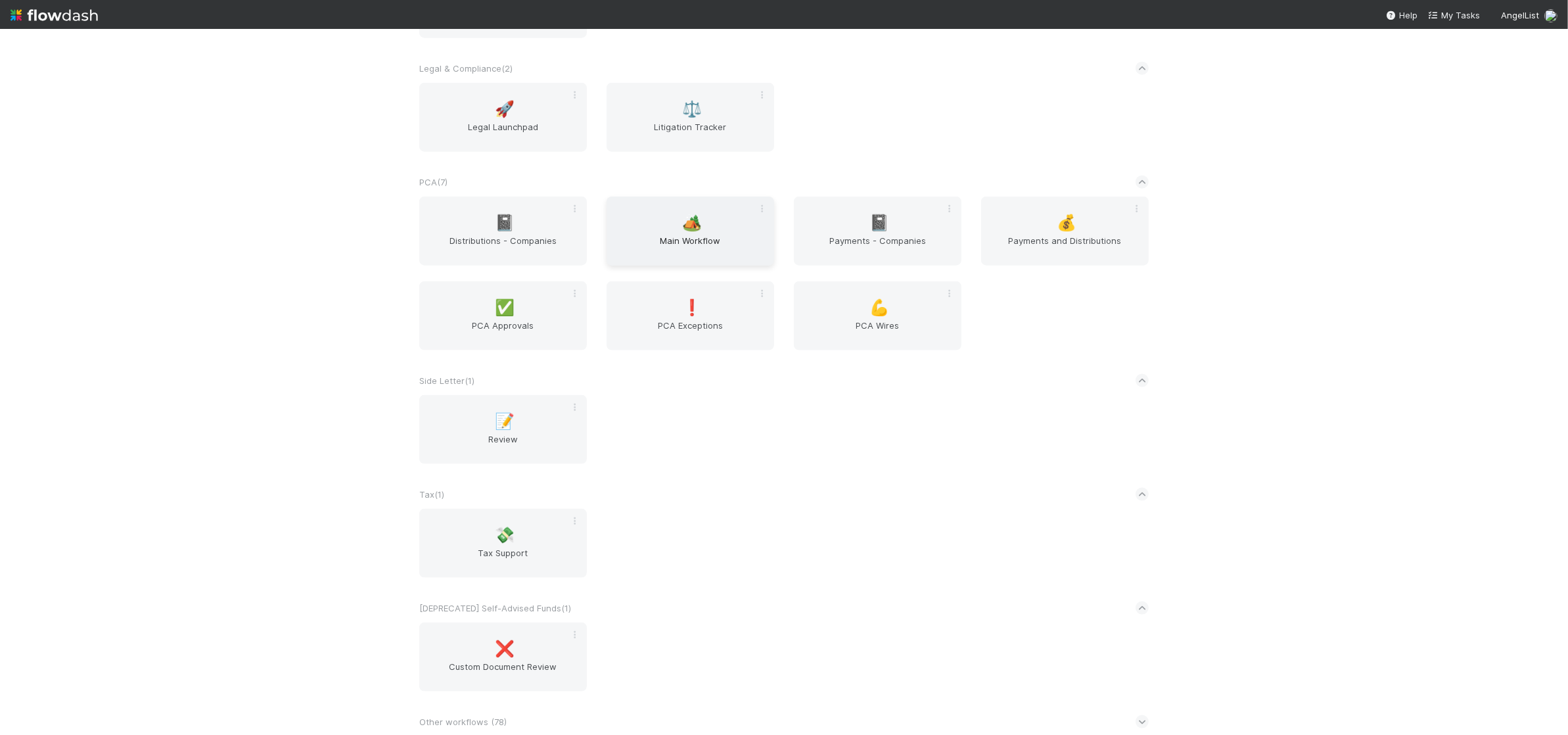
click at [694, 222] on span "🏕️" at bounding box center [693, 223] width 20 height 17
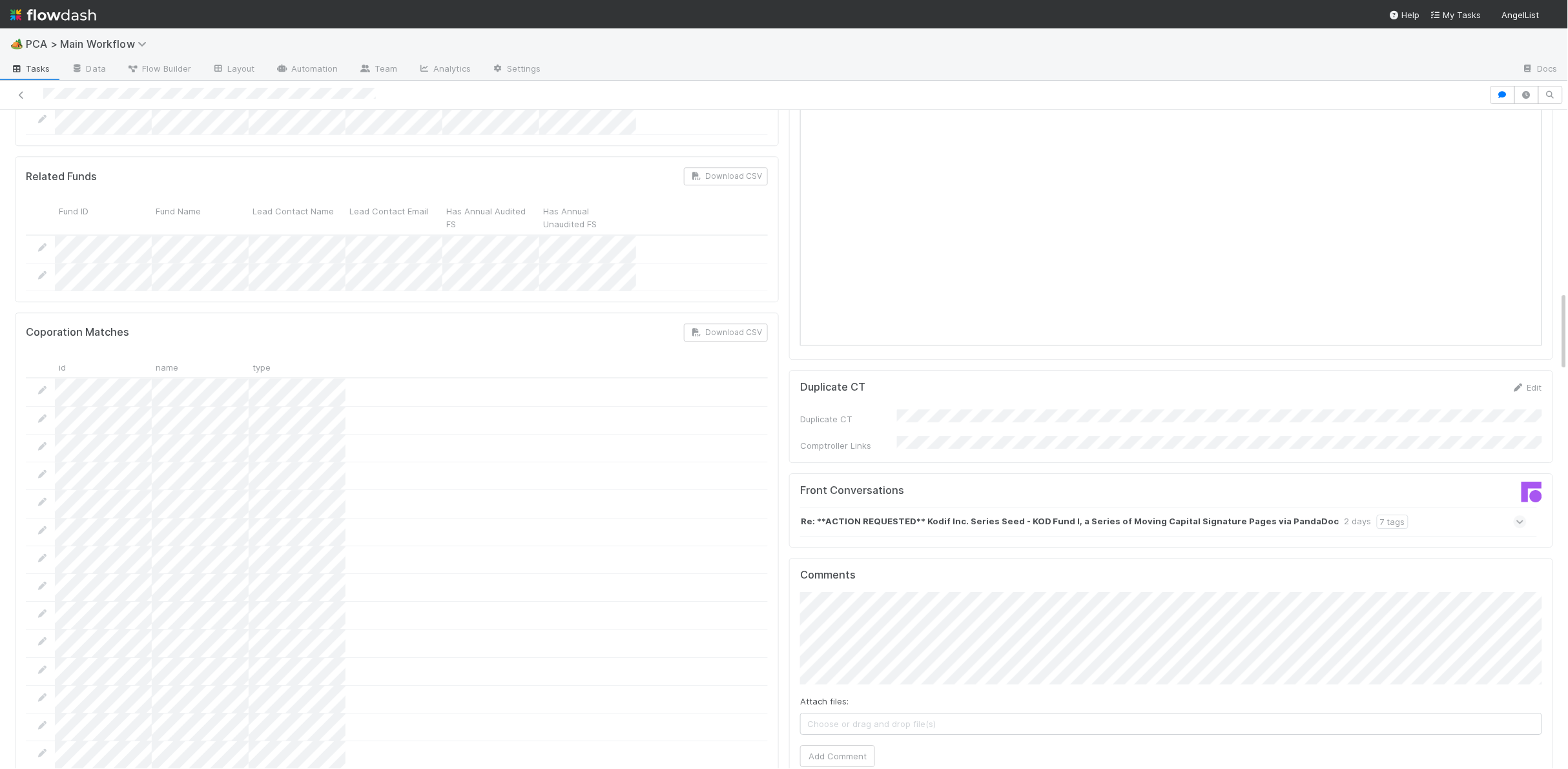
scroll to position [1496, 0]
click at [1057, 510] on strong "Re: **ACTION REQUESTED** Kodif Inc. Series Seed - KOD Fund I, a Series of Movin…" at bounding box center [1070, 517] width 539 height 14
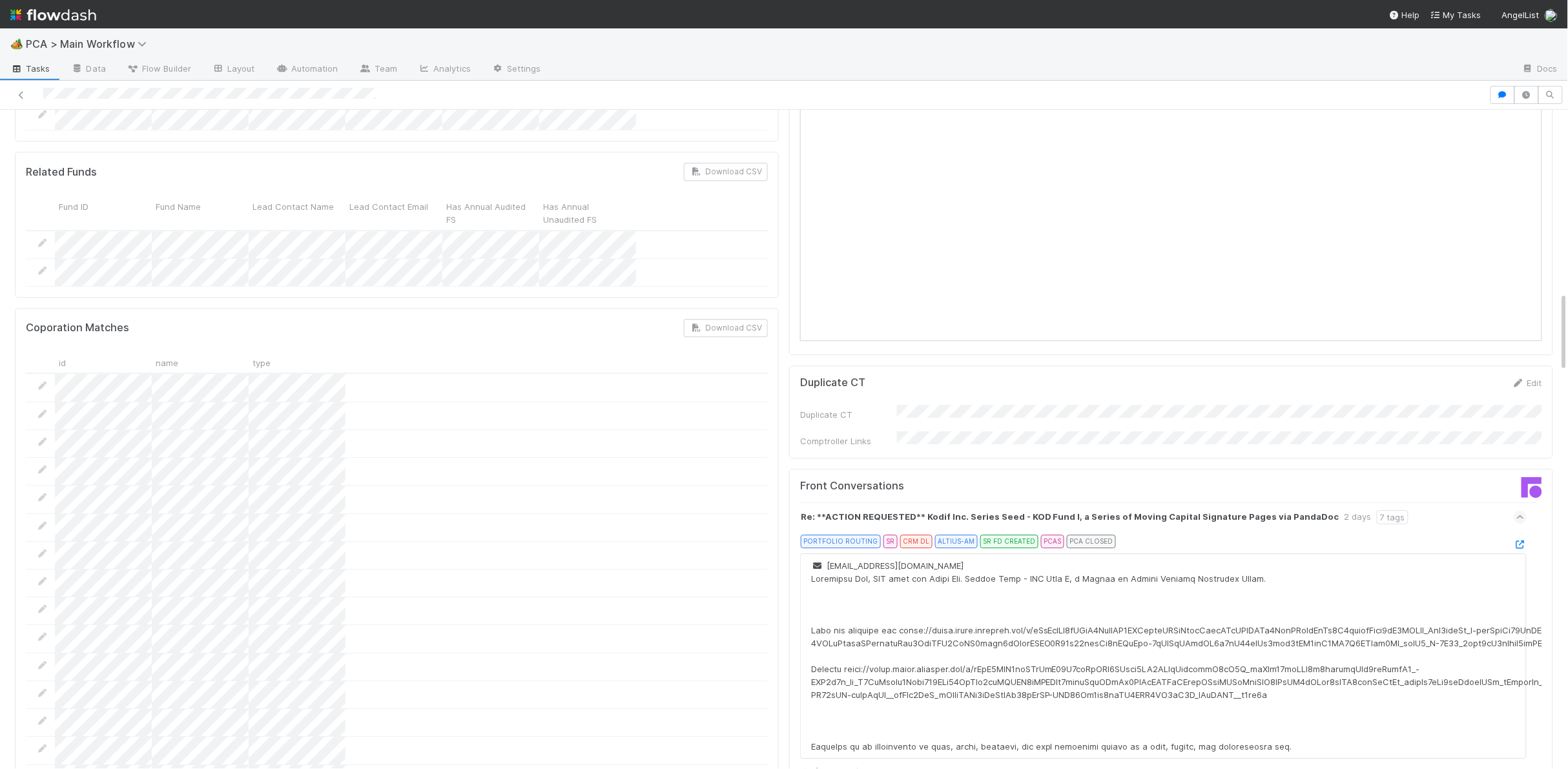
scroll to position [1567, 0]
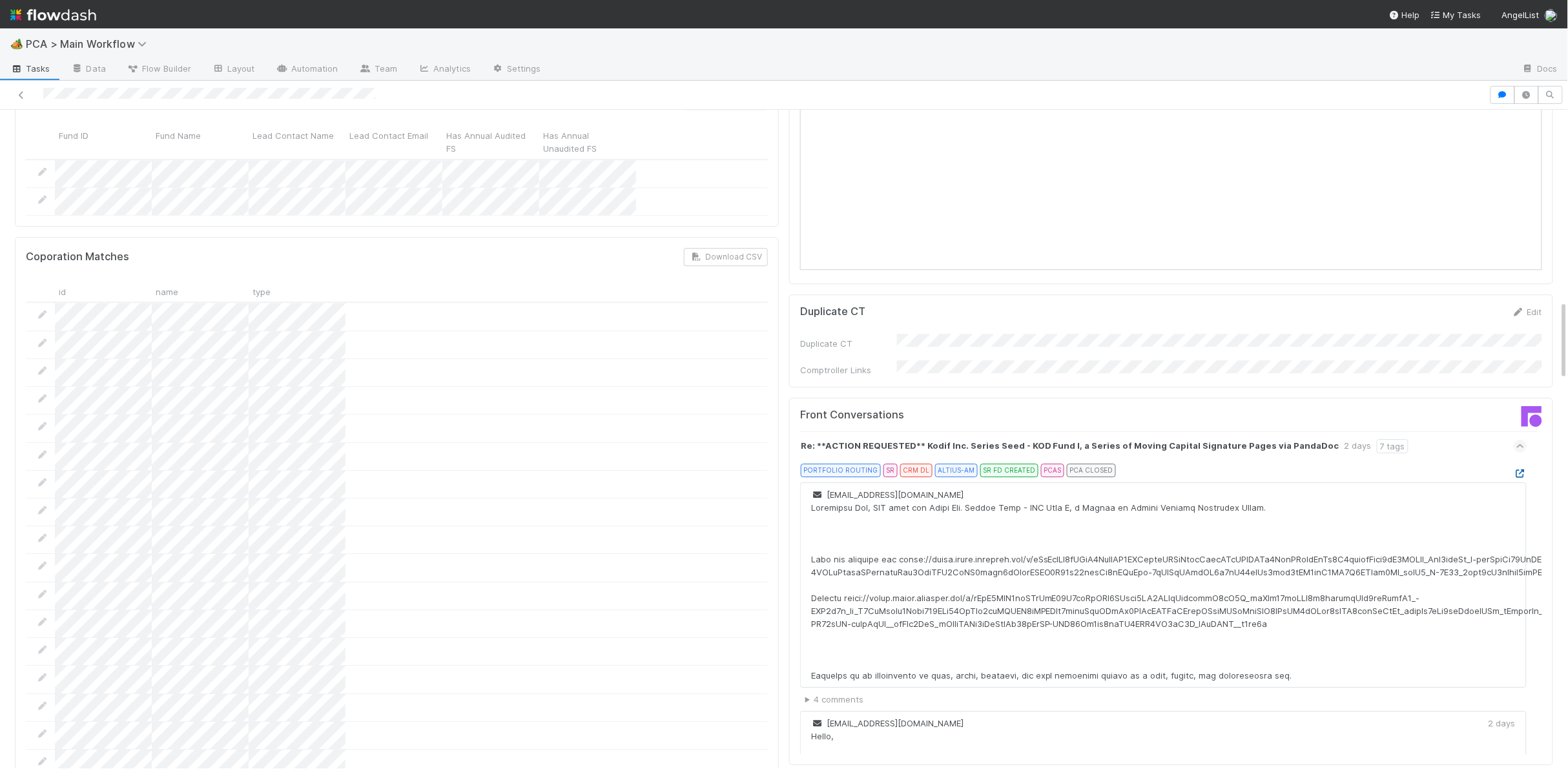
click at [1519, 470] on icon at bounding box center [1520, 474] width 13 height 8
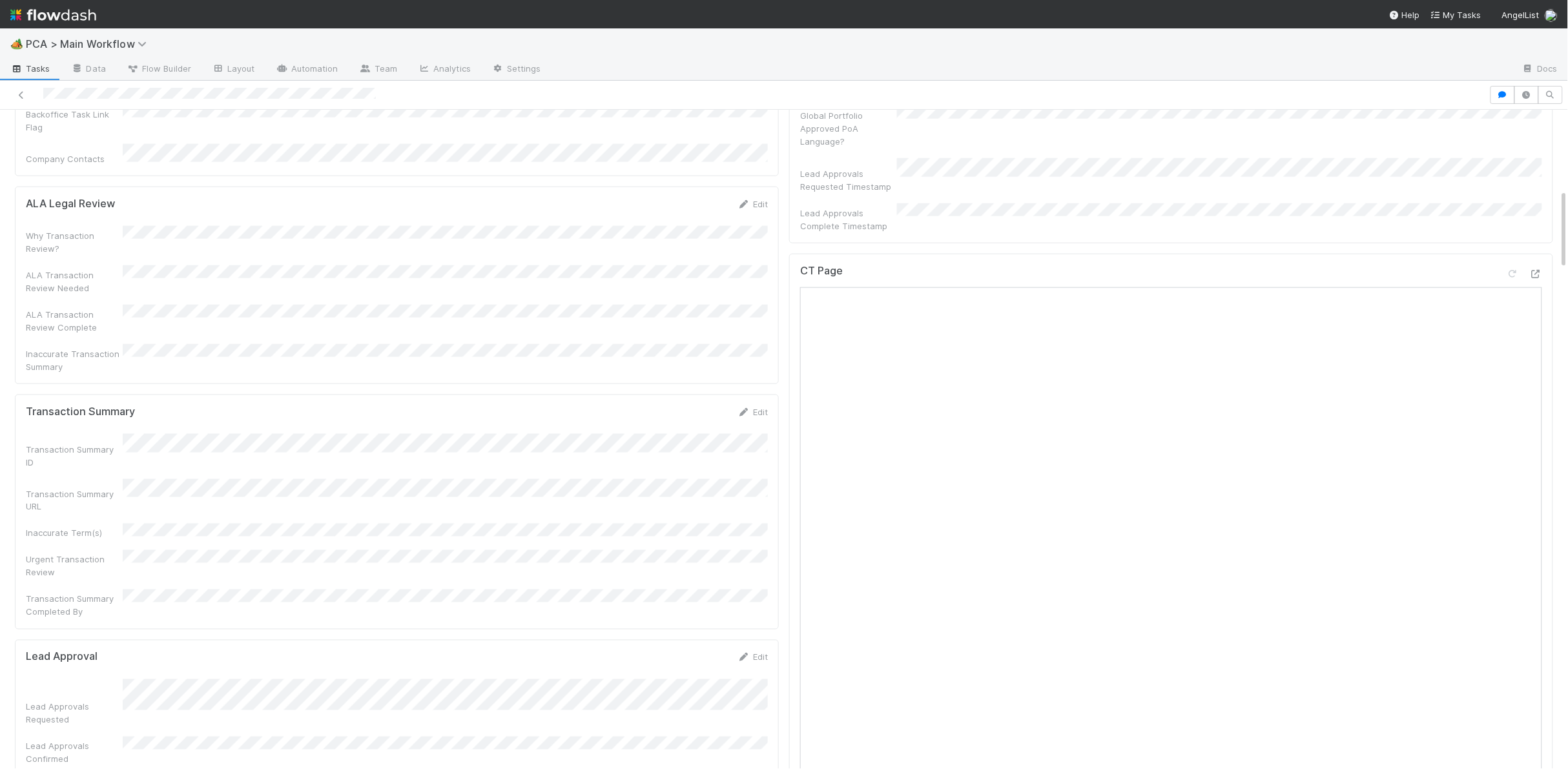
scroll to position [0, 0]
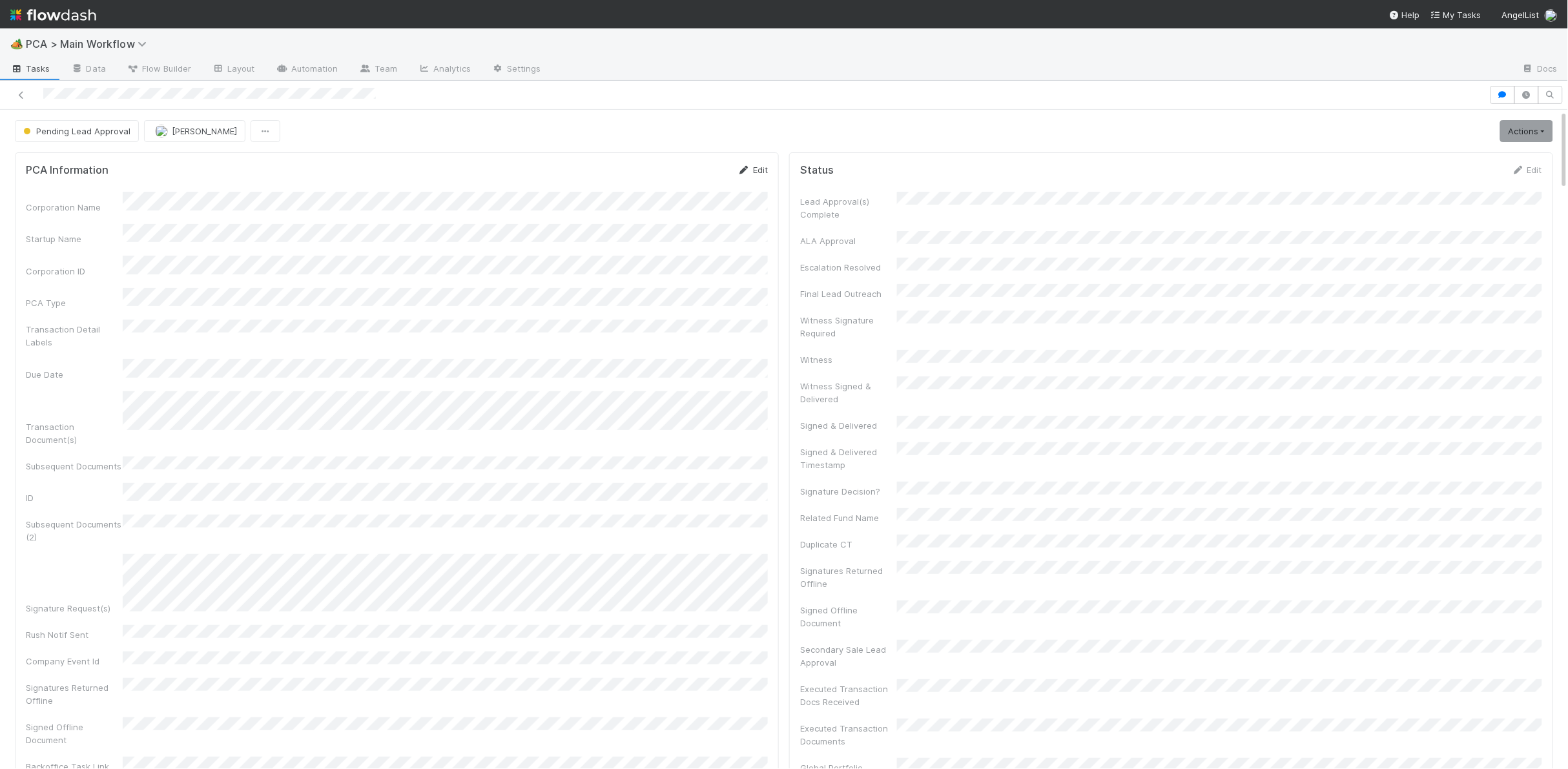
click at [748, 169] on icon at bounding box center [744, 170] width 13 height 8
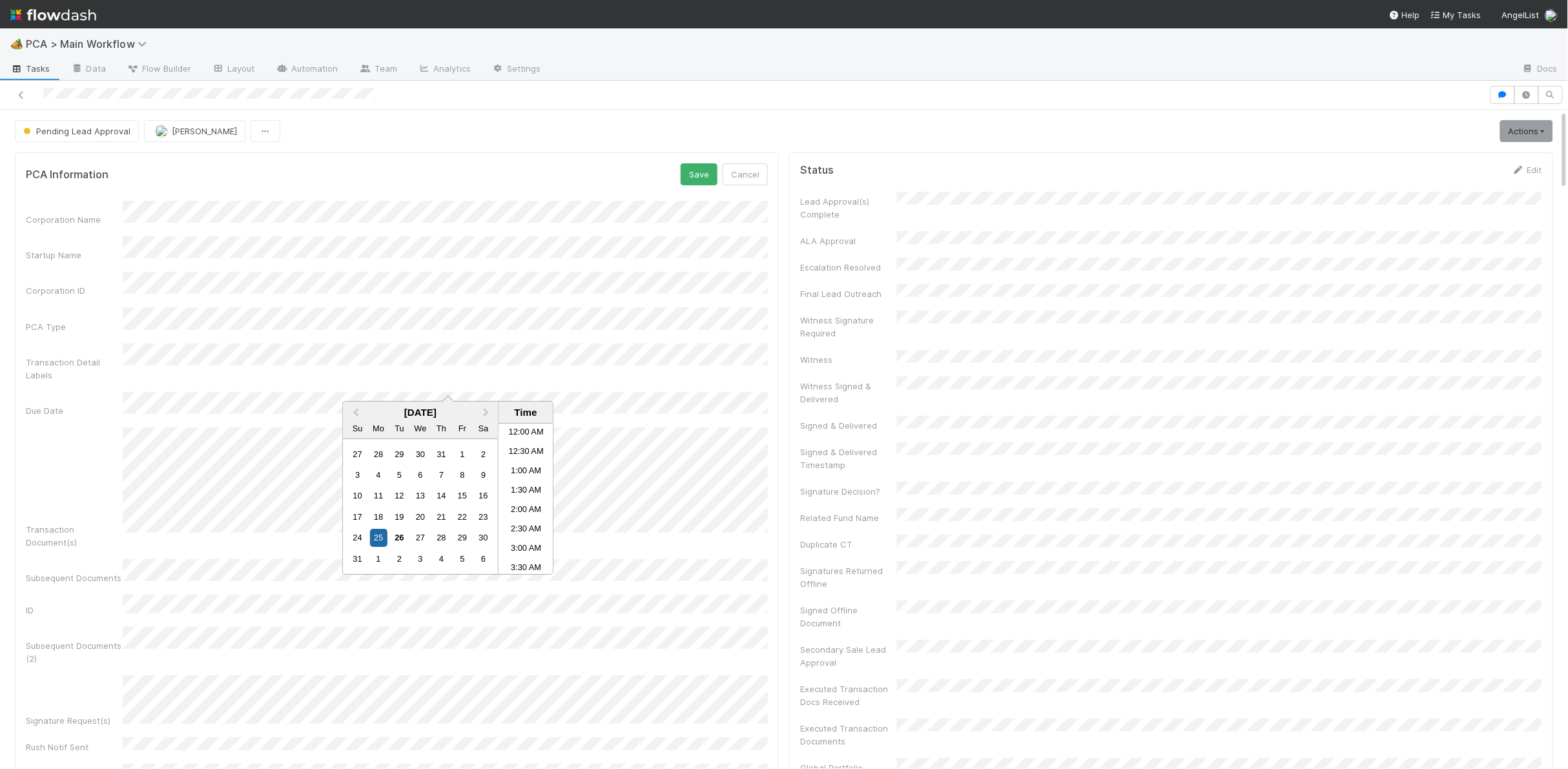
scroll to position [670, 0]
drag, startPoint x: 399, startPoint y: 532, endPoint x: 421, endPoint y: 524, distance: 23.4
click at [399, 532] on div "26" at bounding box center [399, 538] width 18 height 18
drag, startPoint x: 702, startPoint y: 175, endPoint x: 699, endPoint y: 188, distance: 13.3
click at [702, 175] on button "Save" at bounding box center [699, 174] width 37 height 22
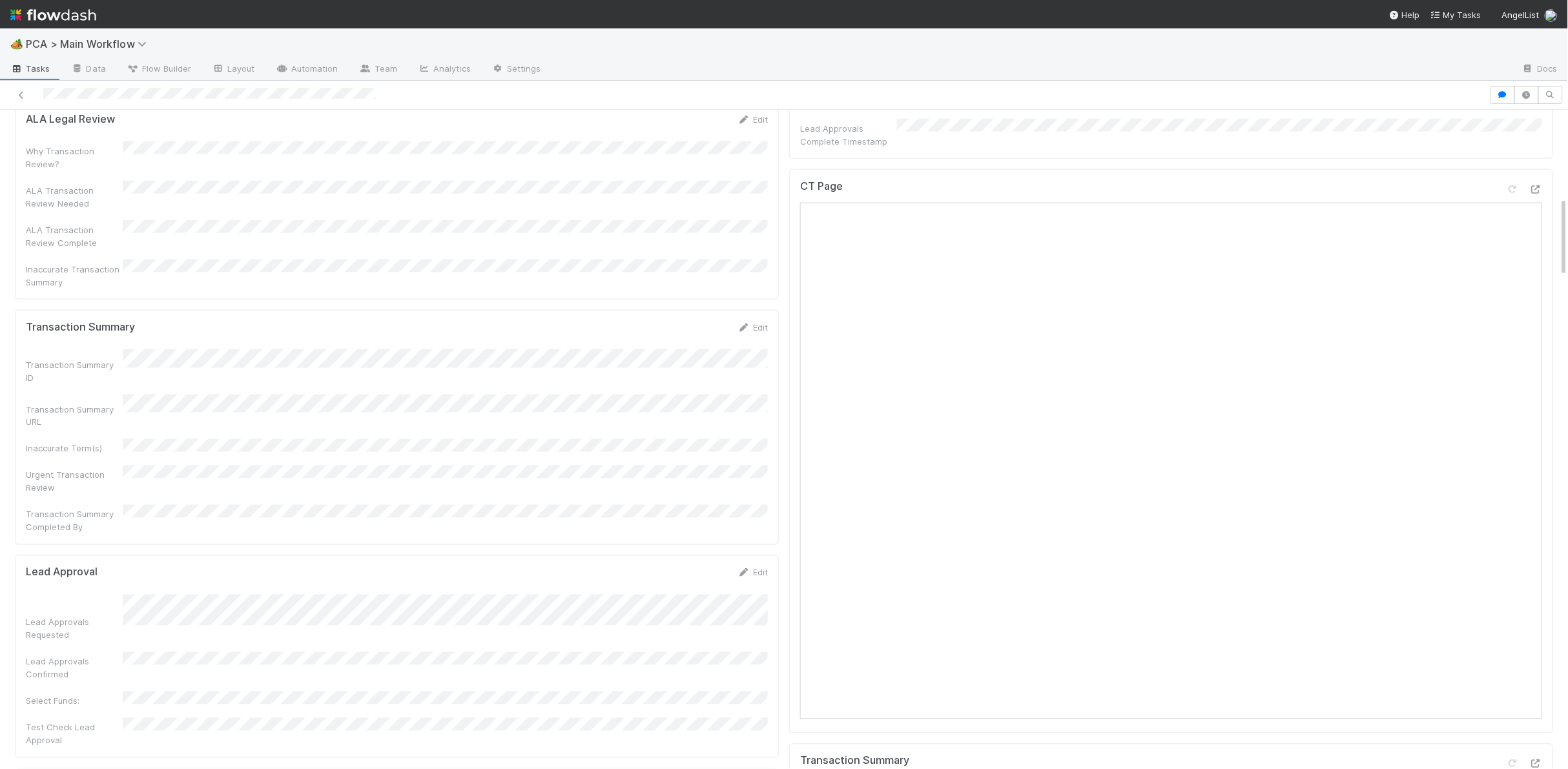
scroll to position [737, 0]
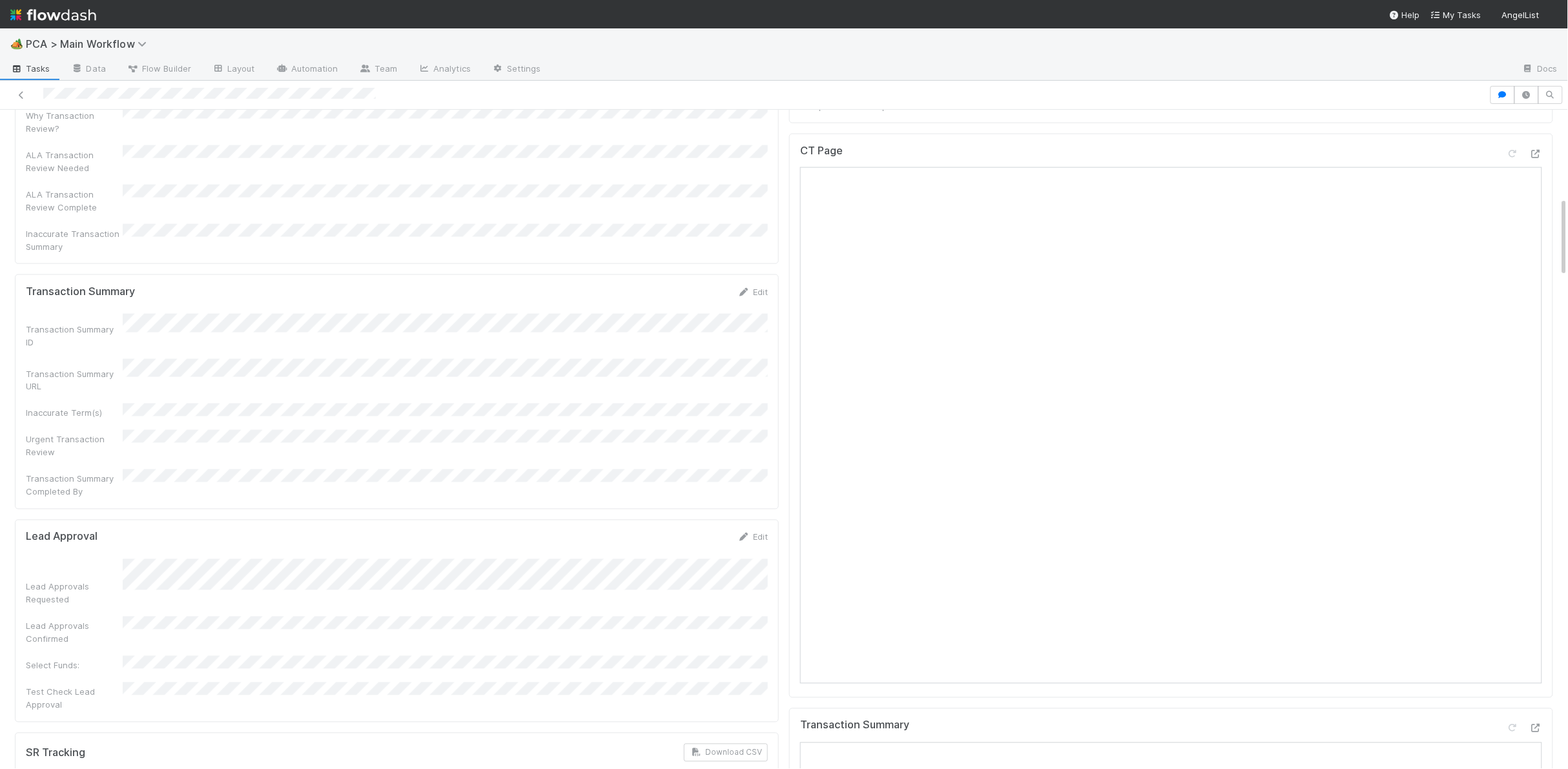
scroll to position [807, 0]
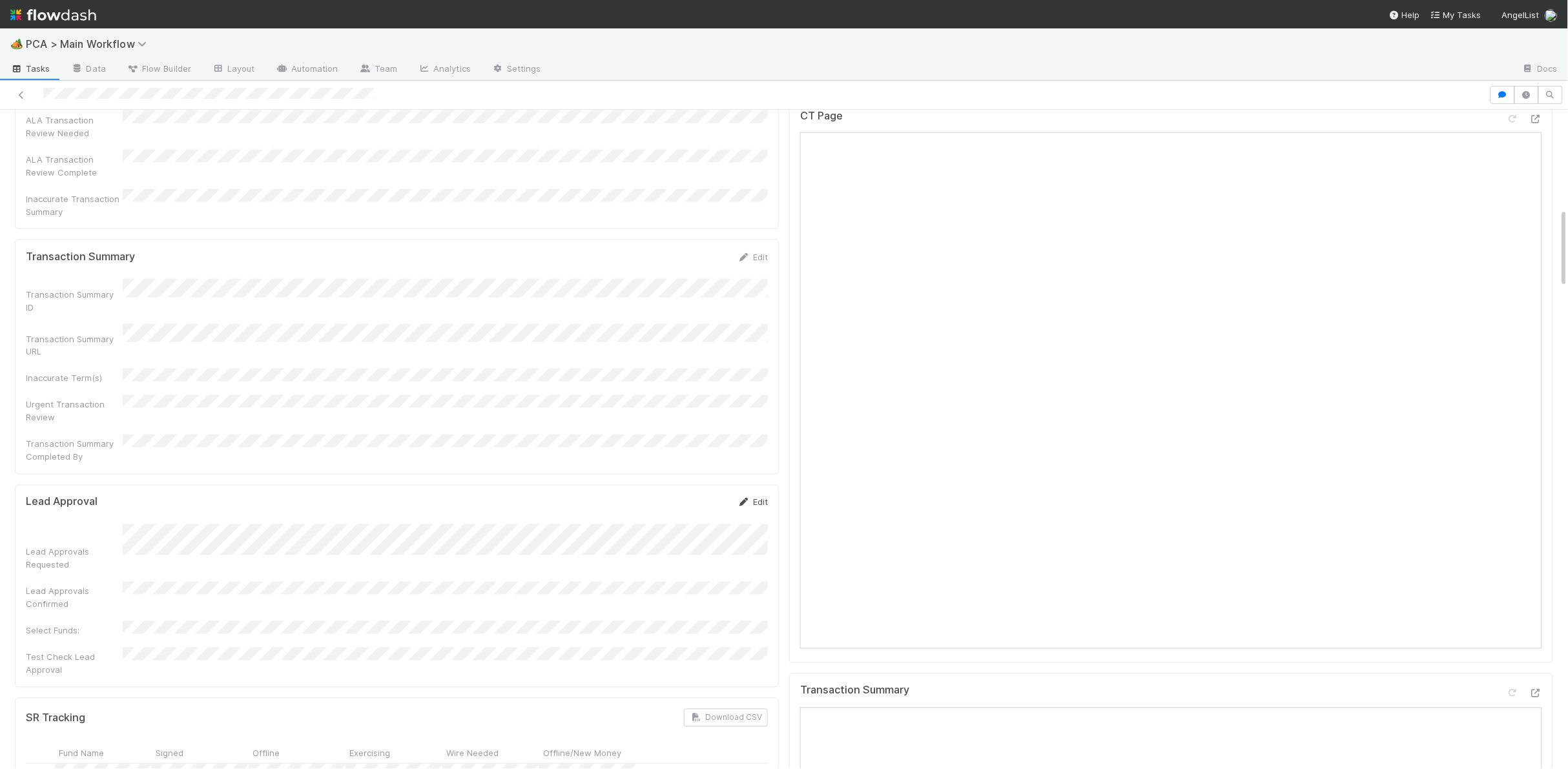
click at [744, 498] on icon at bounding box center [744, 502] width 13 height 8
click at [751, 496] on button "Cancel" at bounding box center [745, 507] width 45 height 22
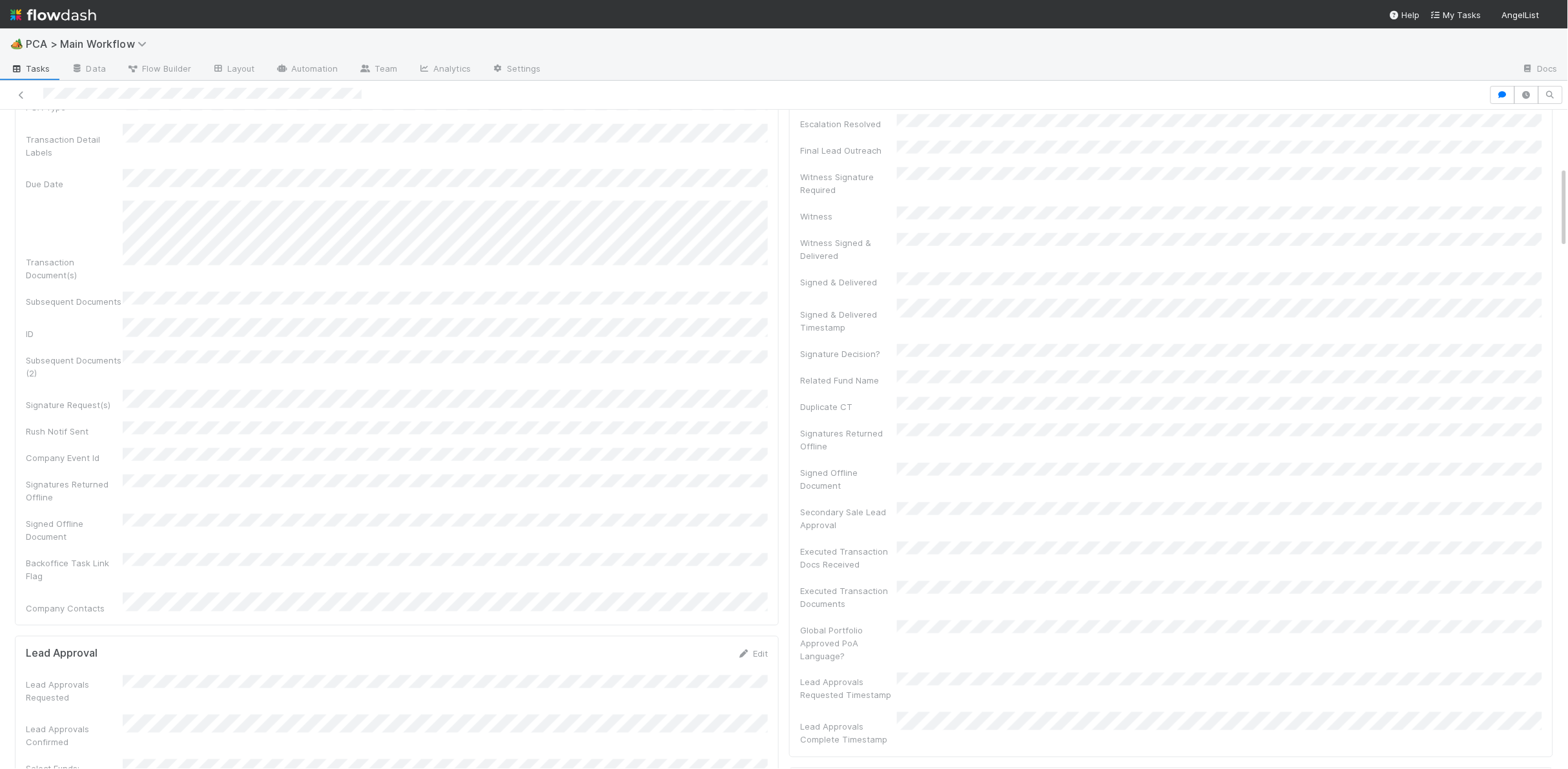
scroll to position [458, 0]
drag, startPoint x: 801, startPoint y: 293, endPoint x: 965, endPoint y: 308, distance: 164.7
click at [1114, 334] on div "Signed & Delivered Timestamp" at bounding box center [1171, 351] width 742 height 34
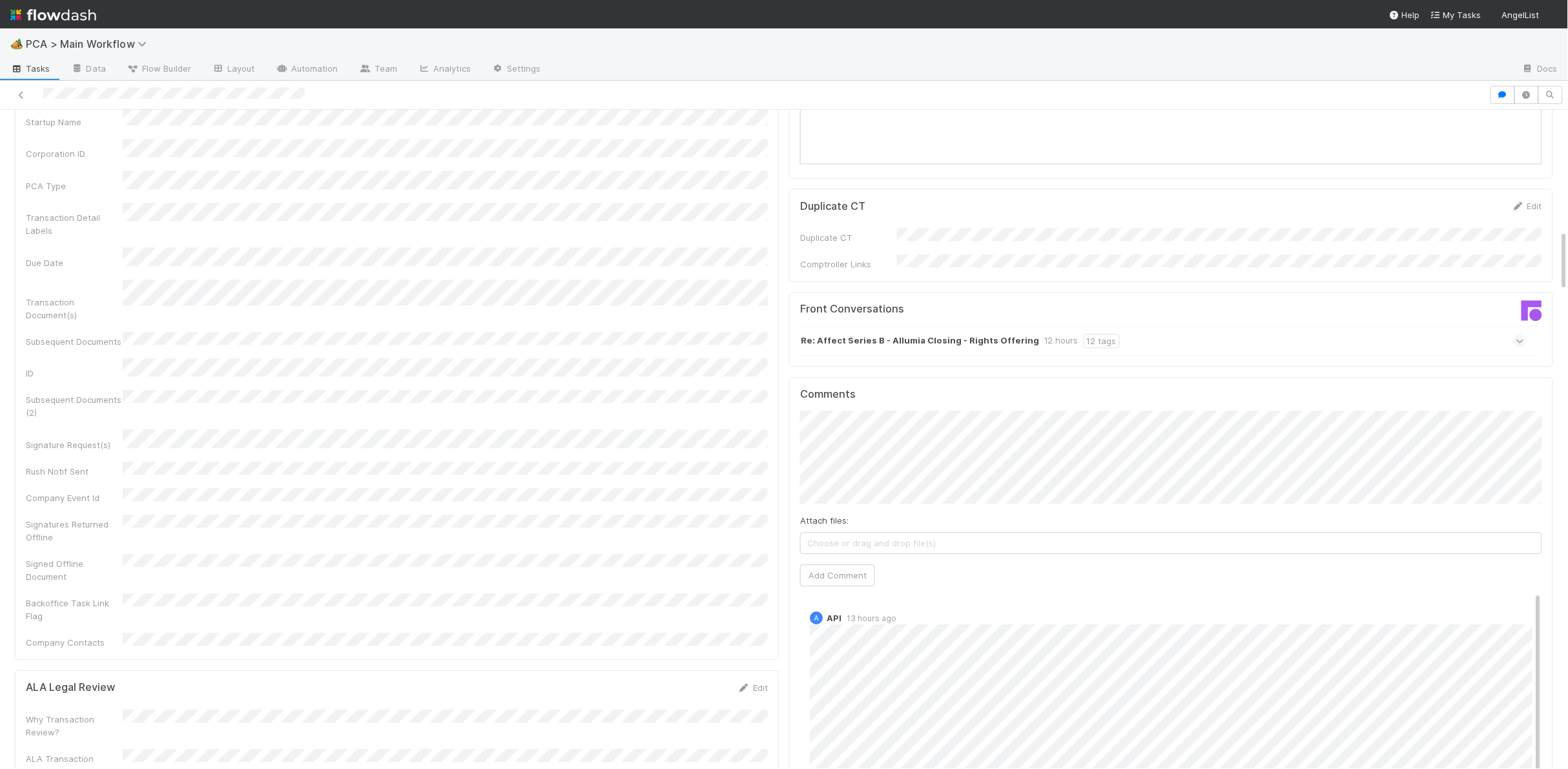
scroll to position [1292, 0]
click at [885, 325] on div "Re: Affect Series B - Allumia Closing - Rights Offering 12 hours 12 tags" at bounding box center [1163, 340] width 727 height 30
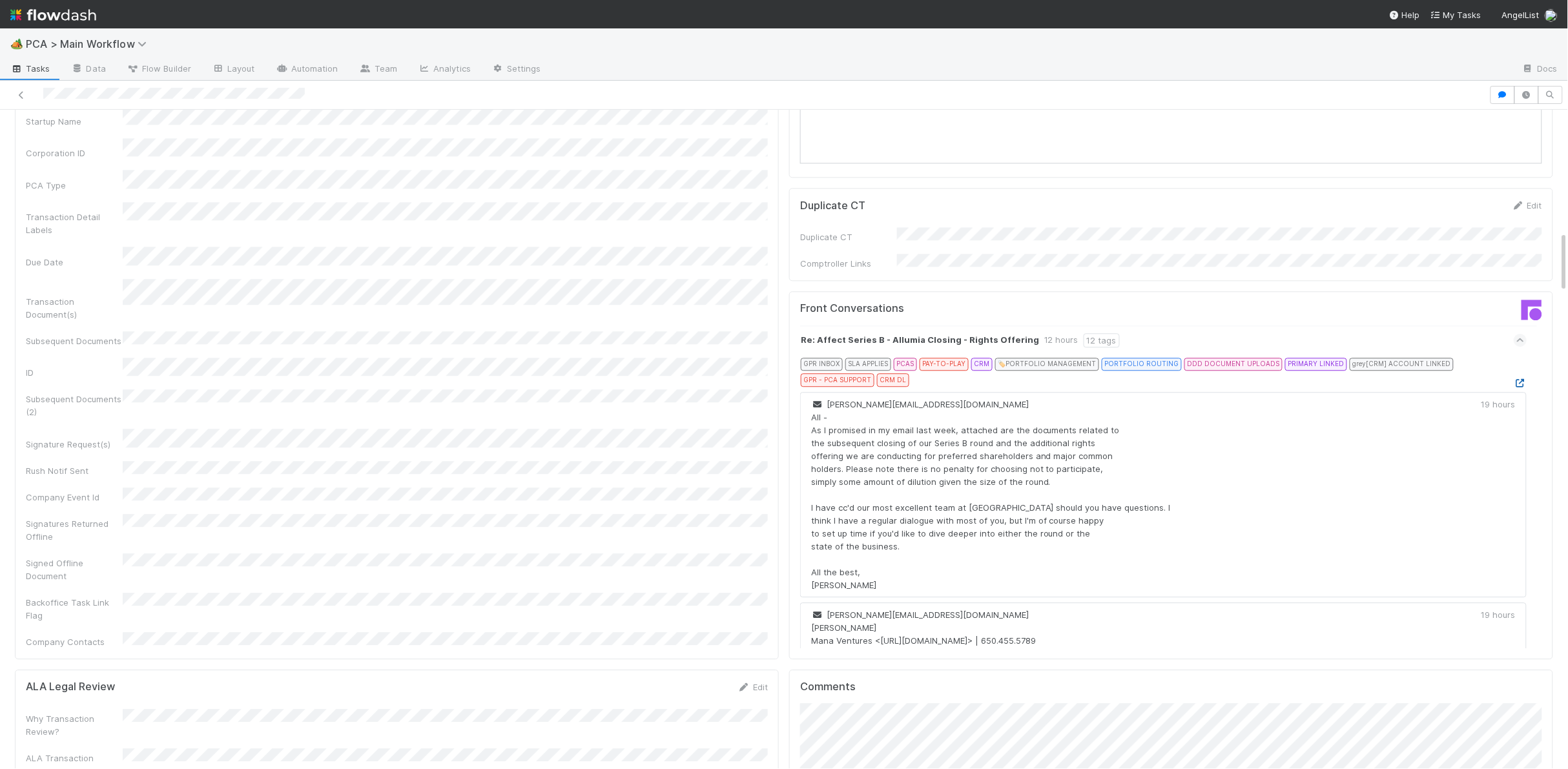
click at [1525, 379] on icon at bounding box center [1520, 383] width 13 height 8
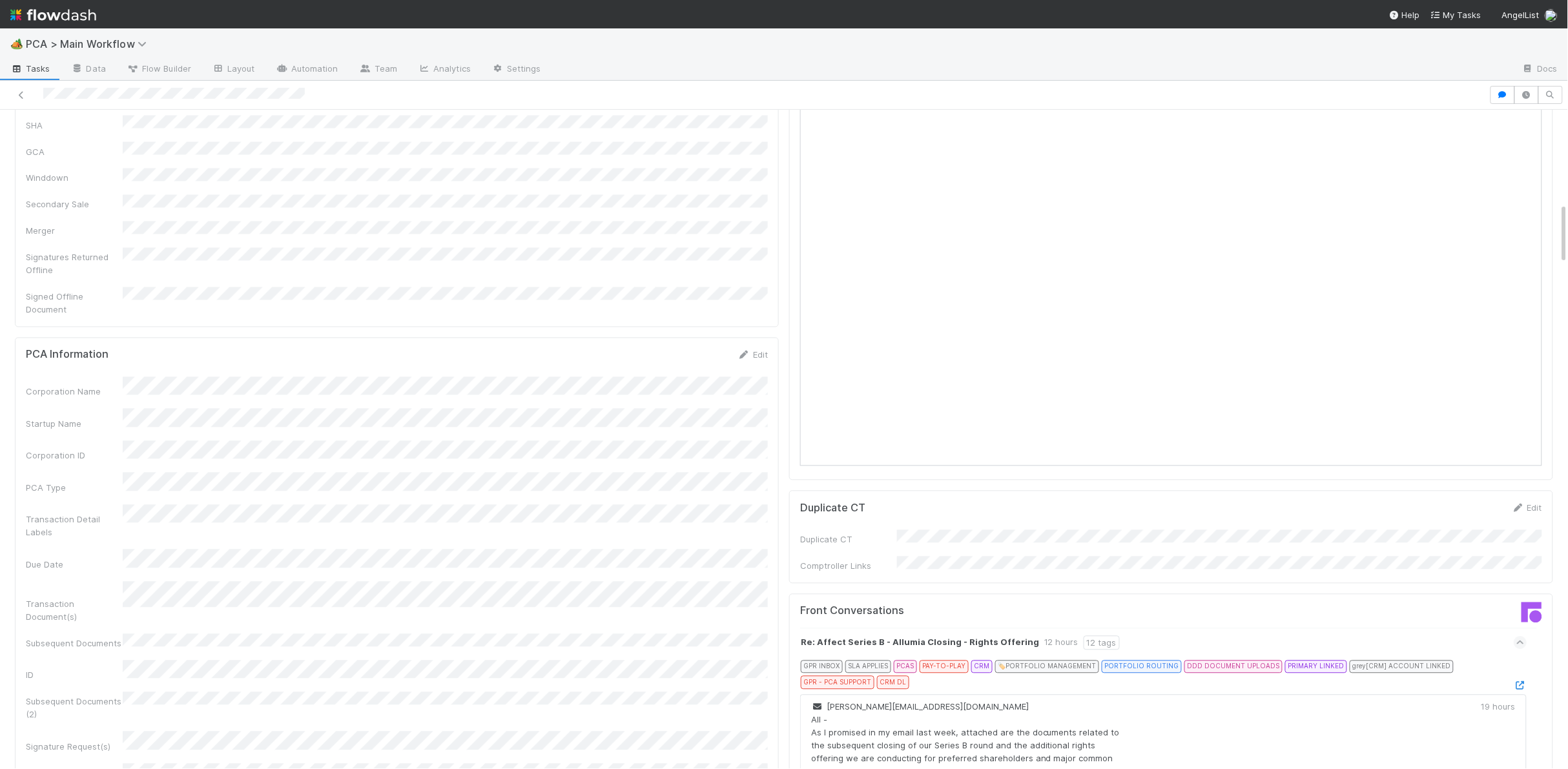
scroll to position [992, 0]
click at [721, 346] on form "PCA Information Edit Corporation Name Startup Name Corporation ID PCA Type Tran…" at bounding box center [397, 647] width 742 height 602
click at [738, 348] on icon at bounding box center [744, 352] width 13 height 8
drag, startPoint x: 679, startPoint y: 308, endPoint x: 693, endPoint y: 299, distance: 16.6
click at [683, 346] on div "PCA Information Save Cancel" at bounding box center [397, 357] width 742 height 22
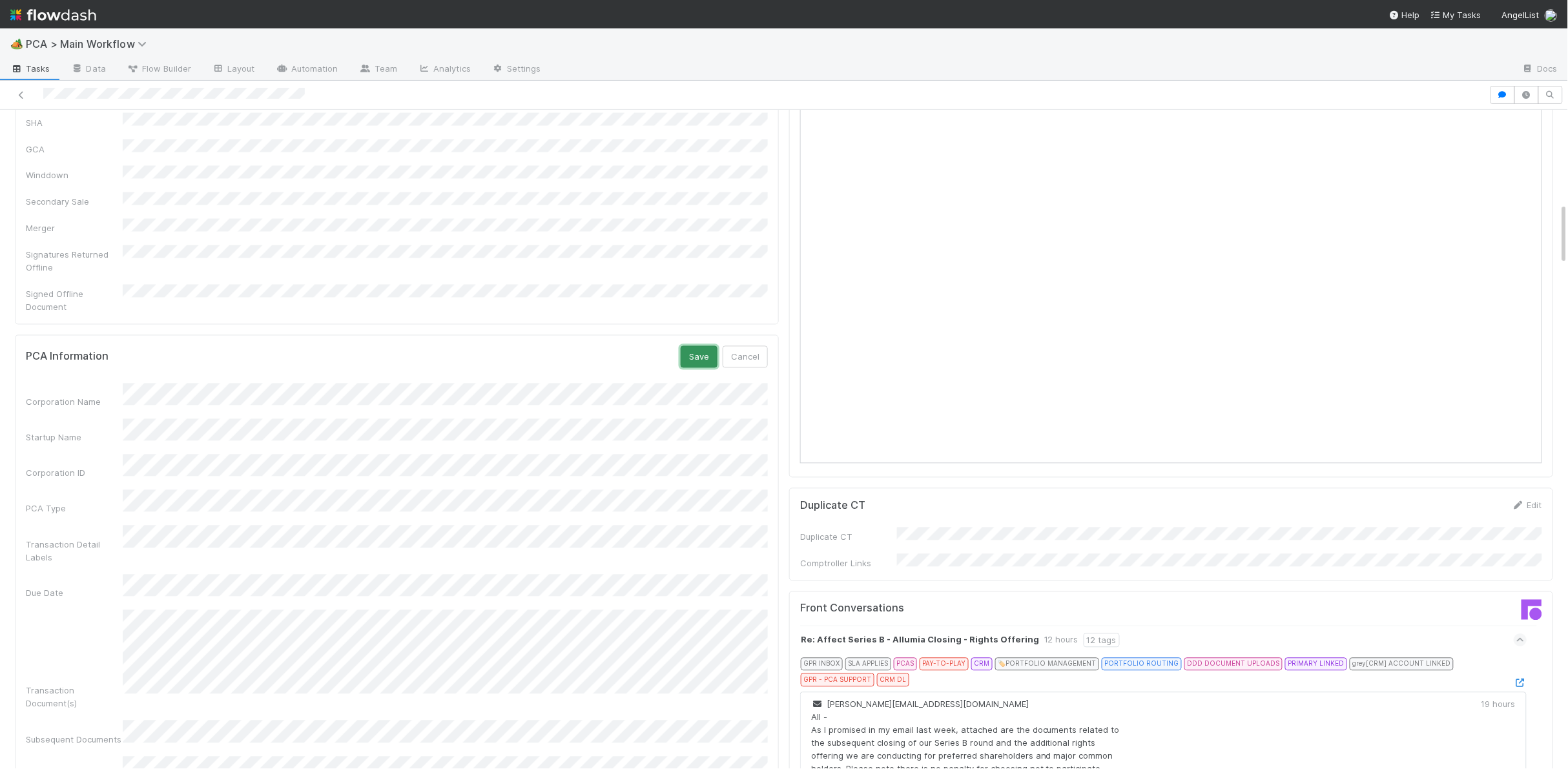
click at [693, 346] on button "Save" at bounding box center [699, 357] width 37 height 22
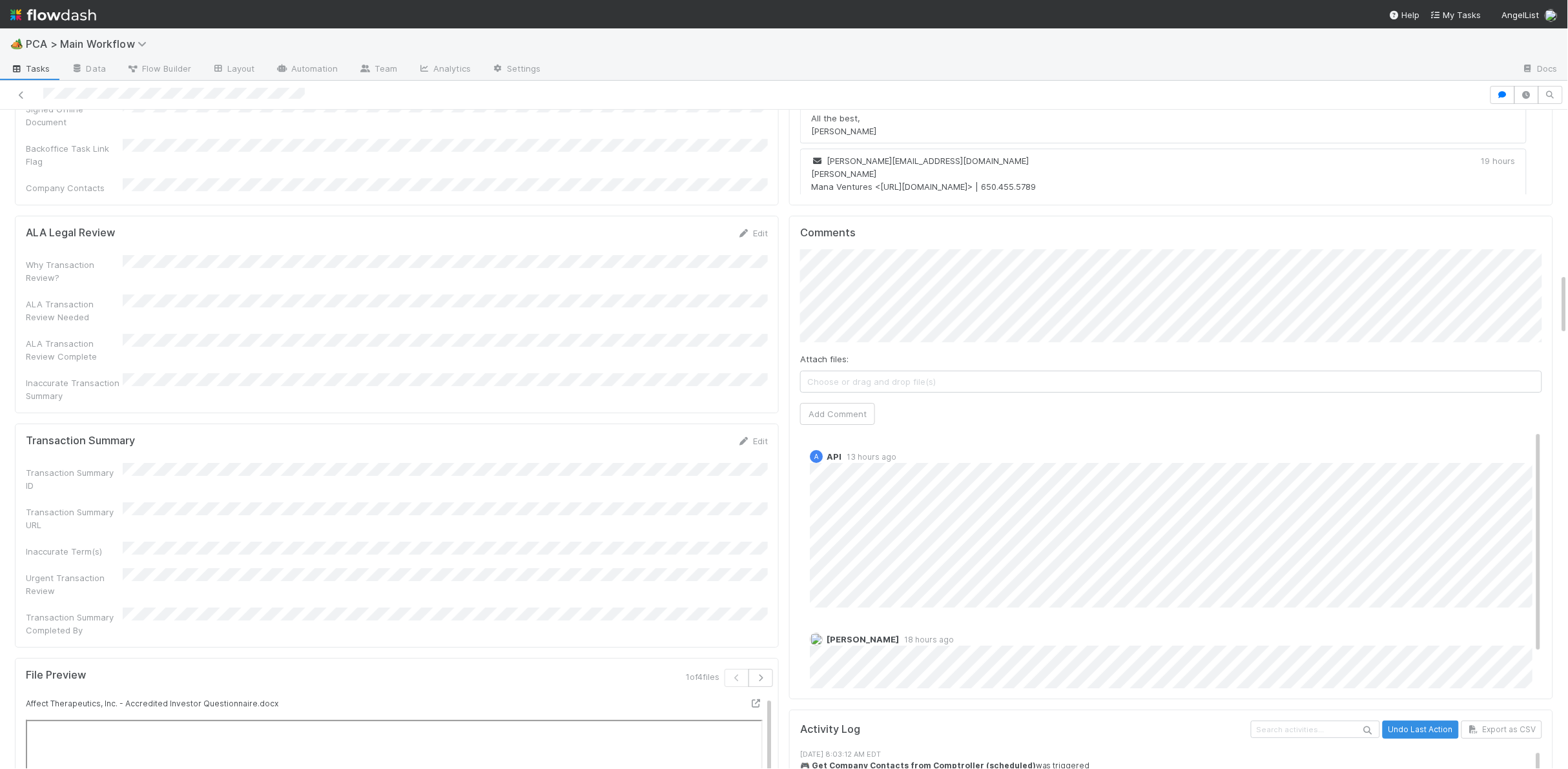
scroll to position [1743, 0]
drag, startPoint x: 839, startPoint y: 339, endPoint x: 769, endPoint y: 306, distance: 77.4
click at [839, 405] on button "Add Comment" at bounding box center [837, 416] width 75 height 22
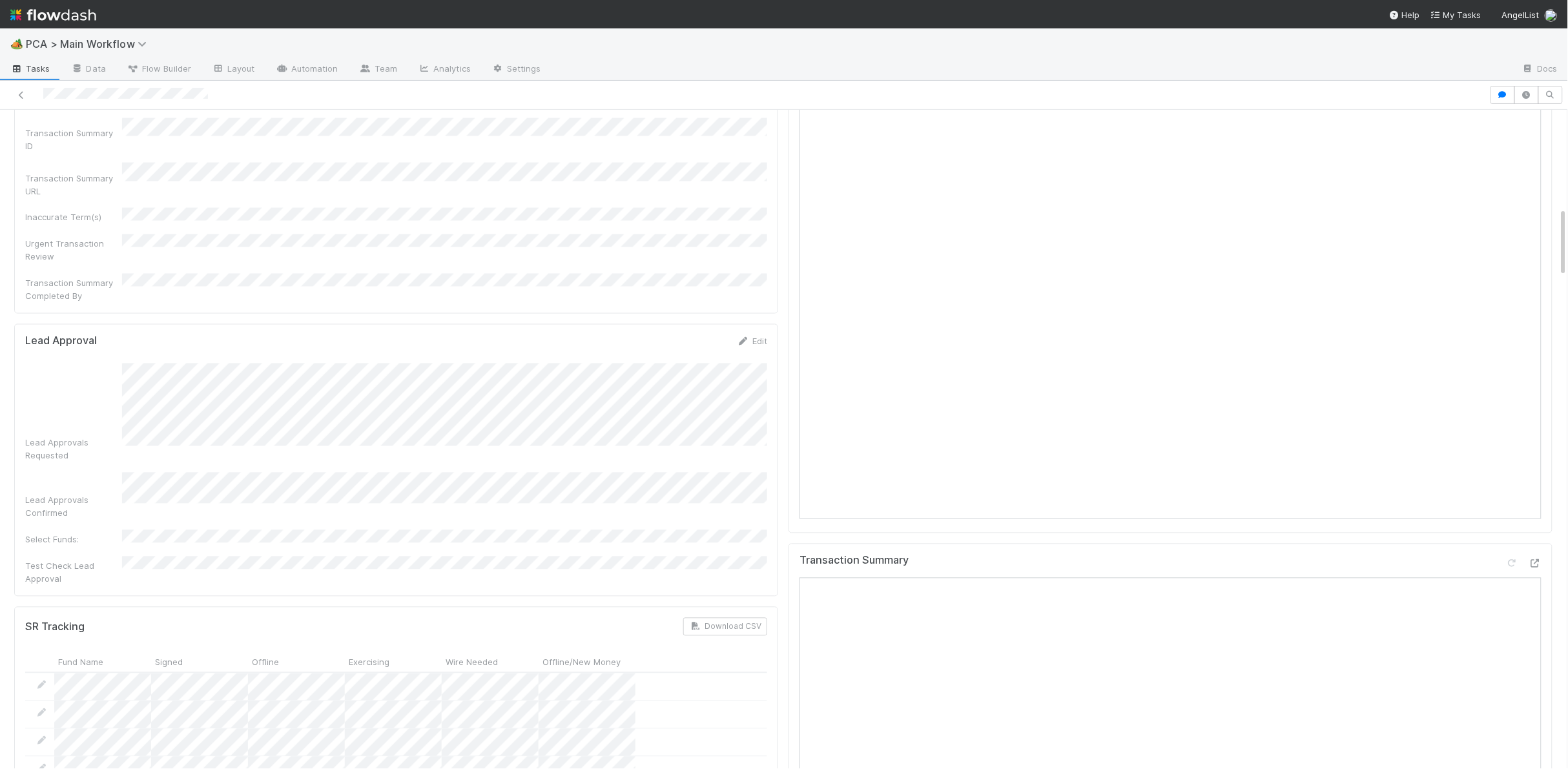
scroll to position [918, 0]
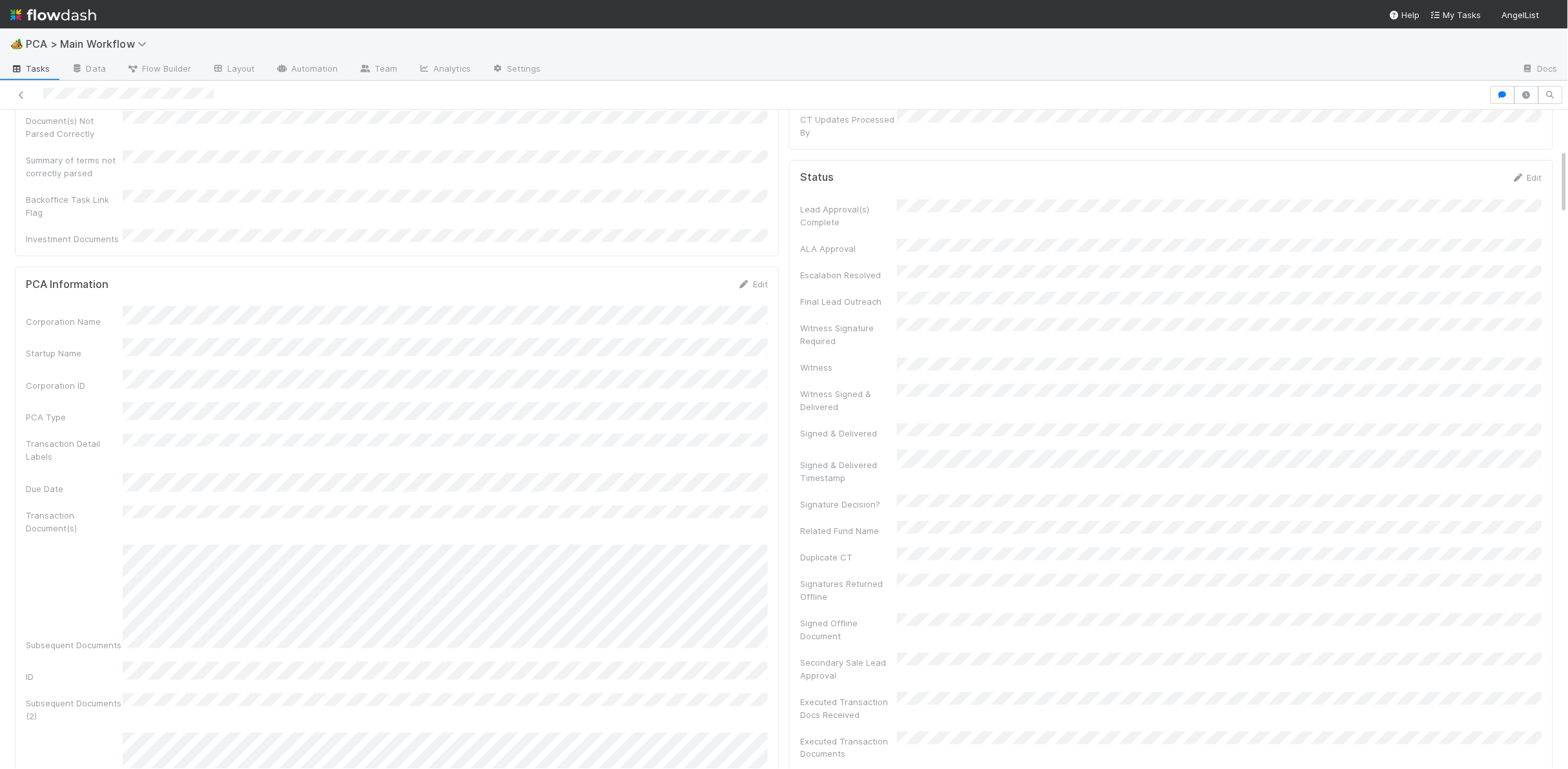
scroll to position [401, 0]
click at [1512, 174] on form "Status Edit Lead Approval(s) Complete ALA Approval Escalation Resolved Final Le…" at bounding box center [1171, 539] width 742 height 731
click at [1514, 177] on icon at bounding box center [1518, 181] width 13 height 8
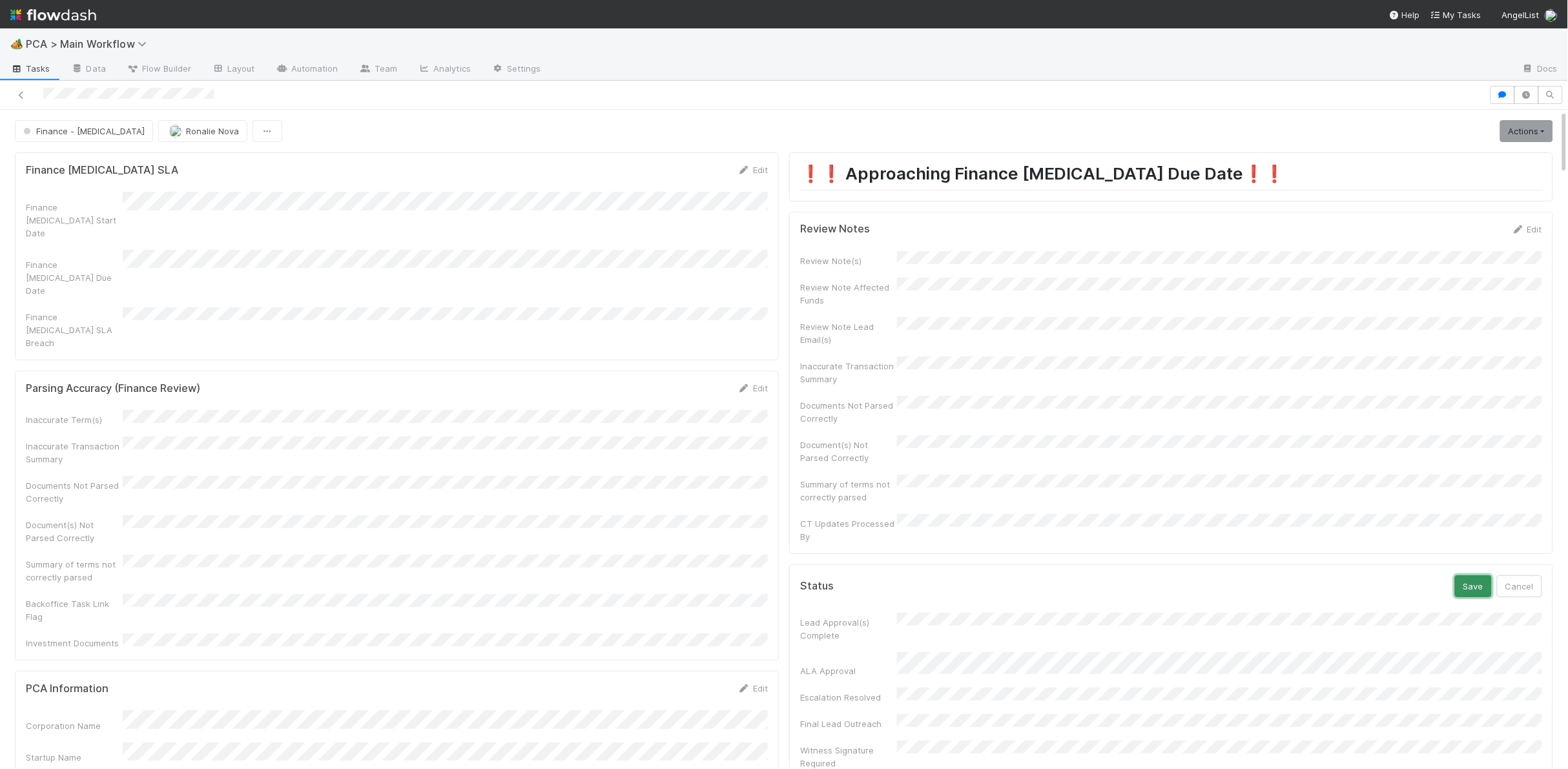
click at [1466, 575] on button "Save" at bounding box center [1473, 586] width 37 height 22
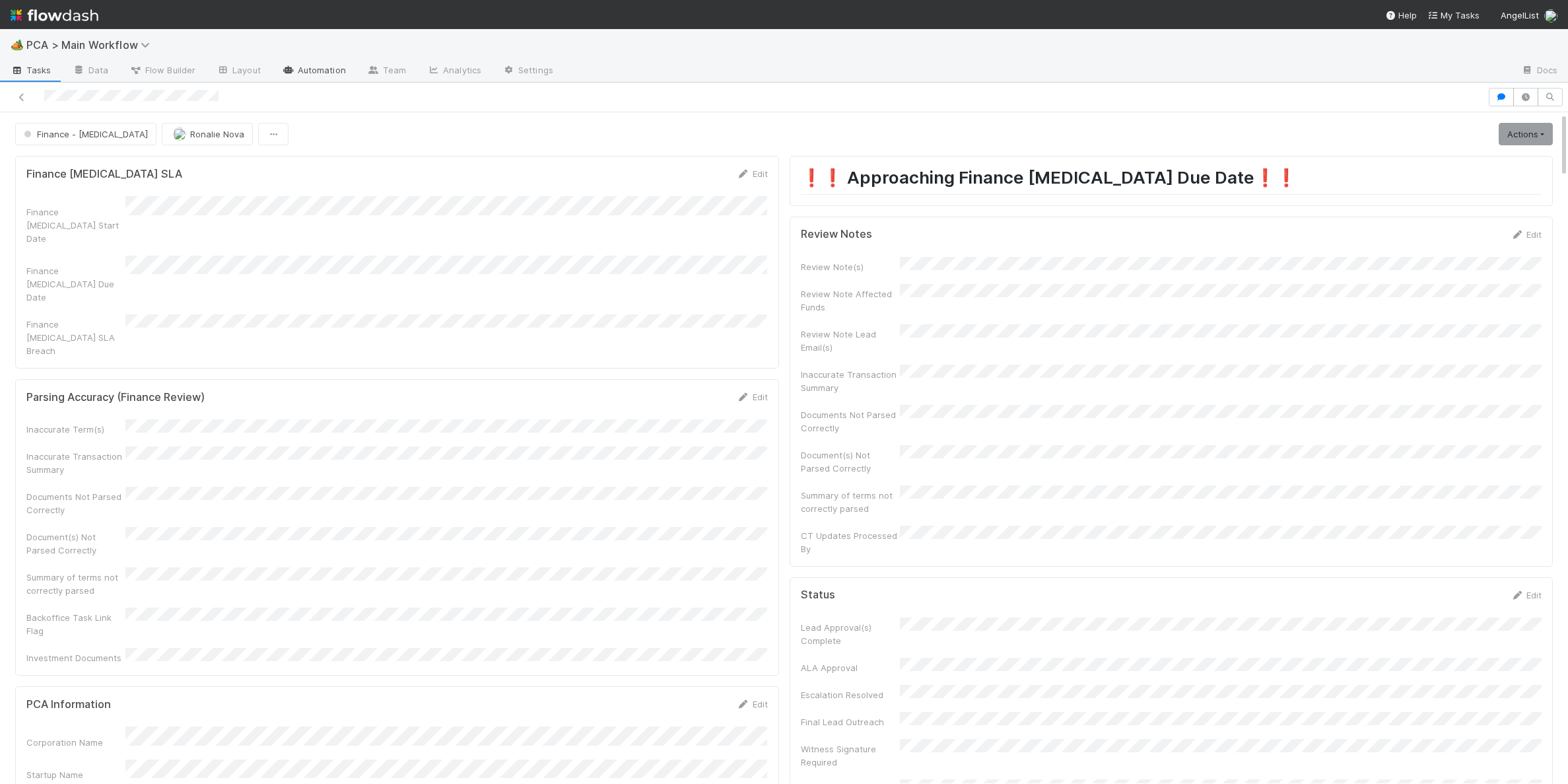
click at [321, 71] on link "Automation" at bounding box center [314, 71] width 85 height 21
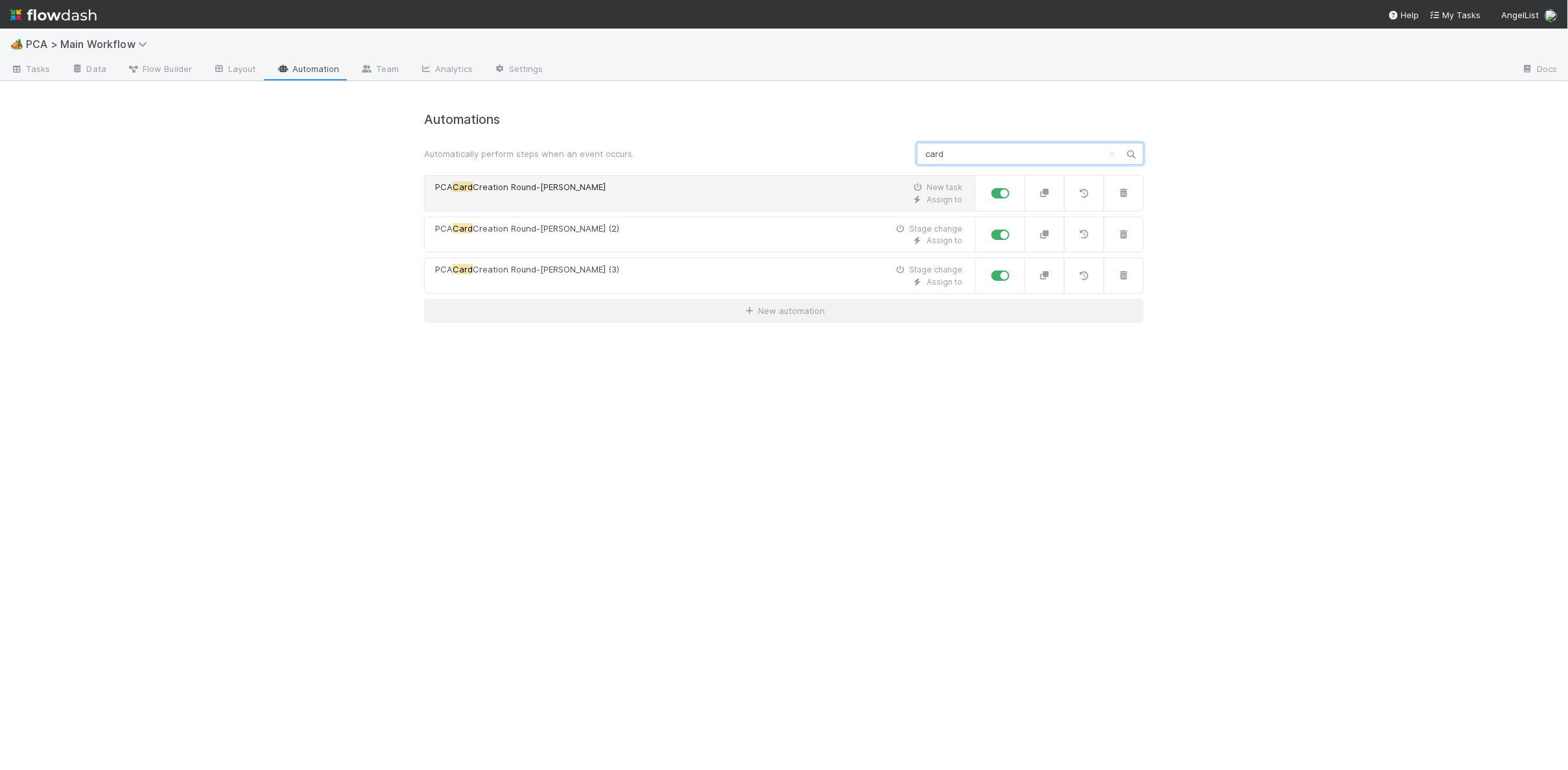
type input "card"
click at [544, 177] on link "PCA Card Creation Round-Robin New task Assign to" at bounding box center [700, 193] width 552 height 36
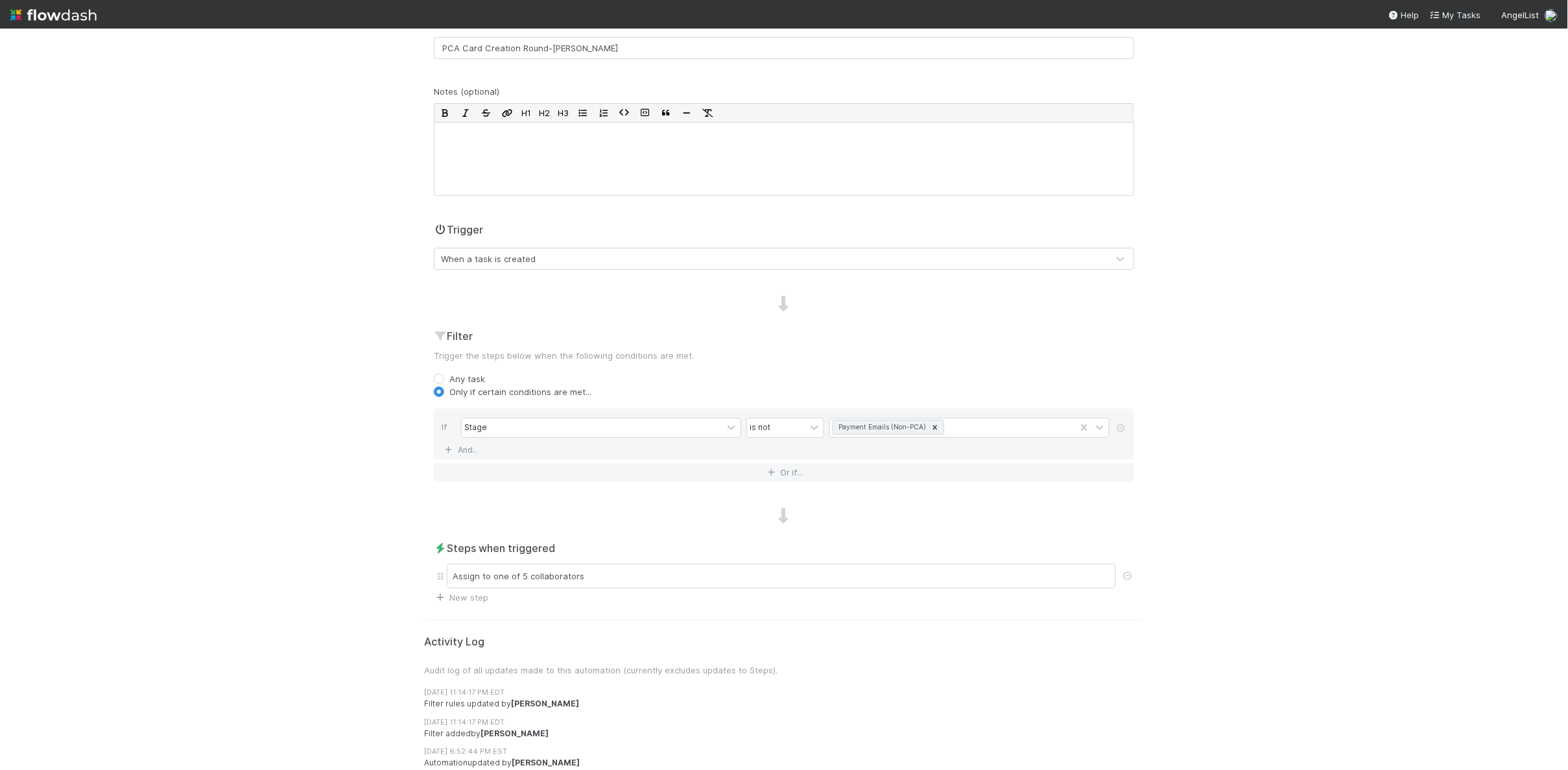
scroll to position [158, 0]
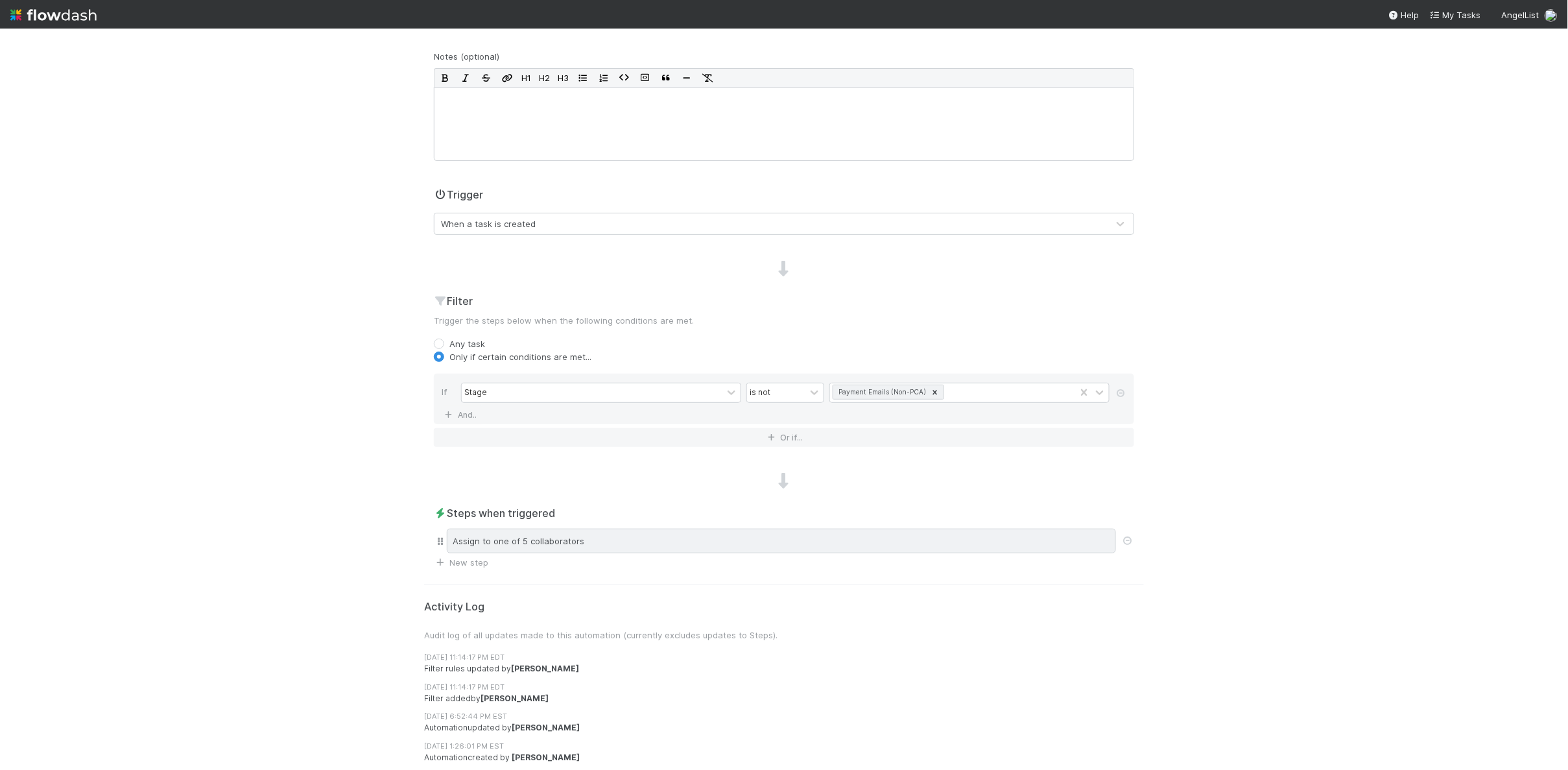
click at [557, 532] on div "Assign to one of 5 collaborators" at bounding box center [781, 541] width 669 height 25
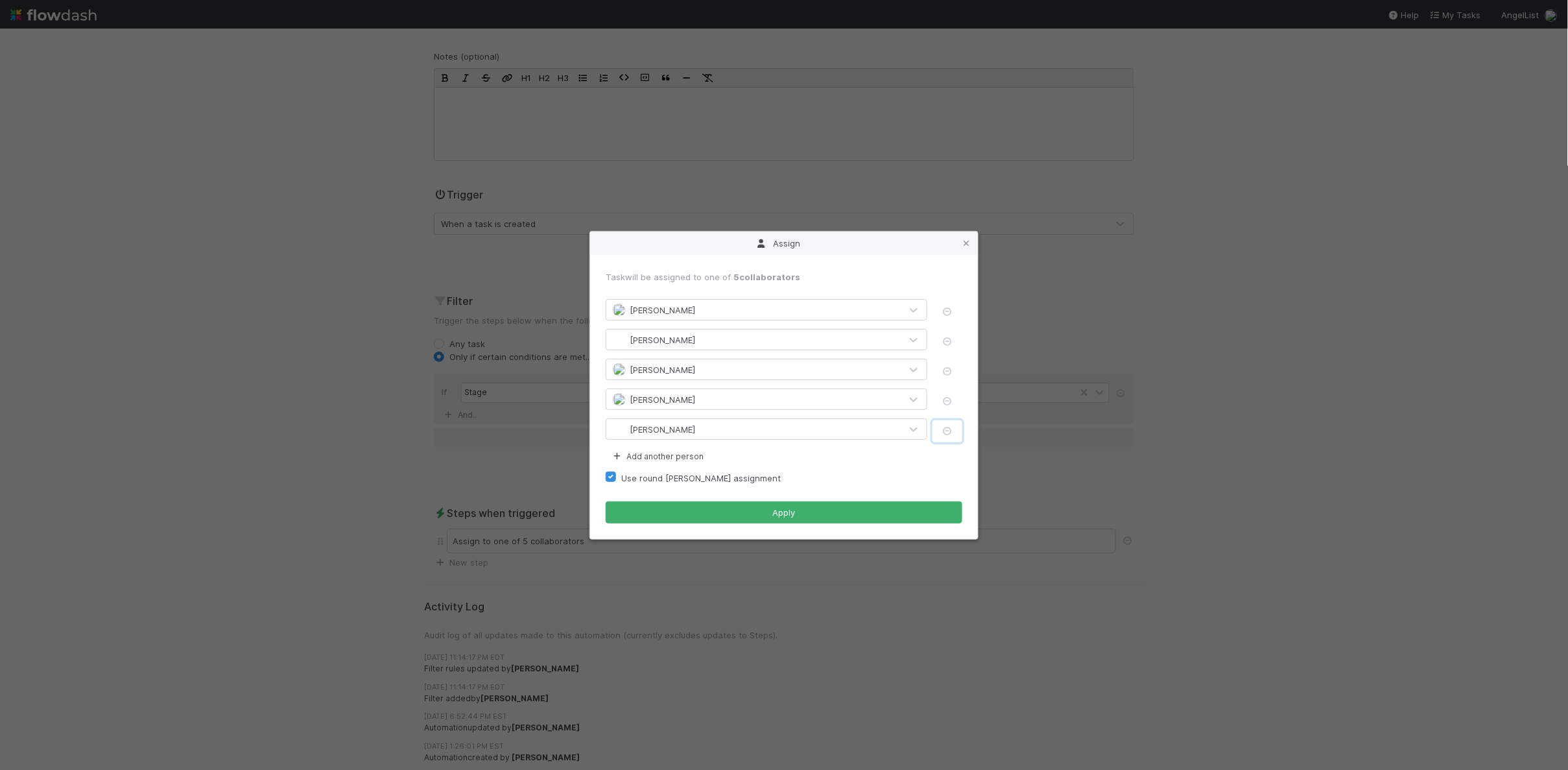
click at [948, 430] on icon "button" at bounding box center [947, 431] width 13 height 8
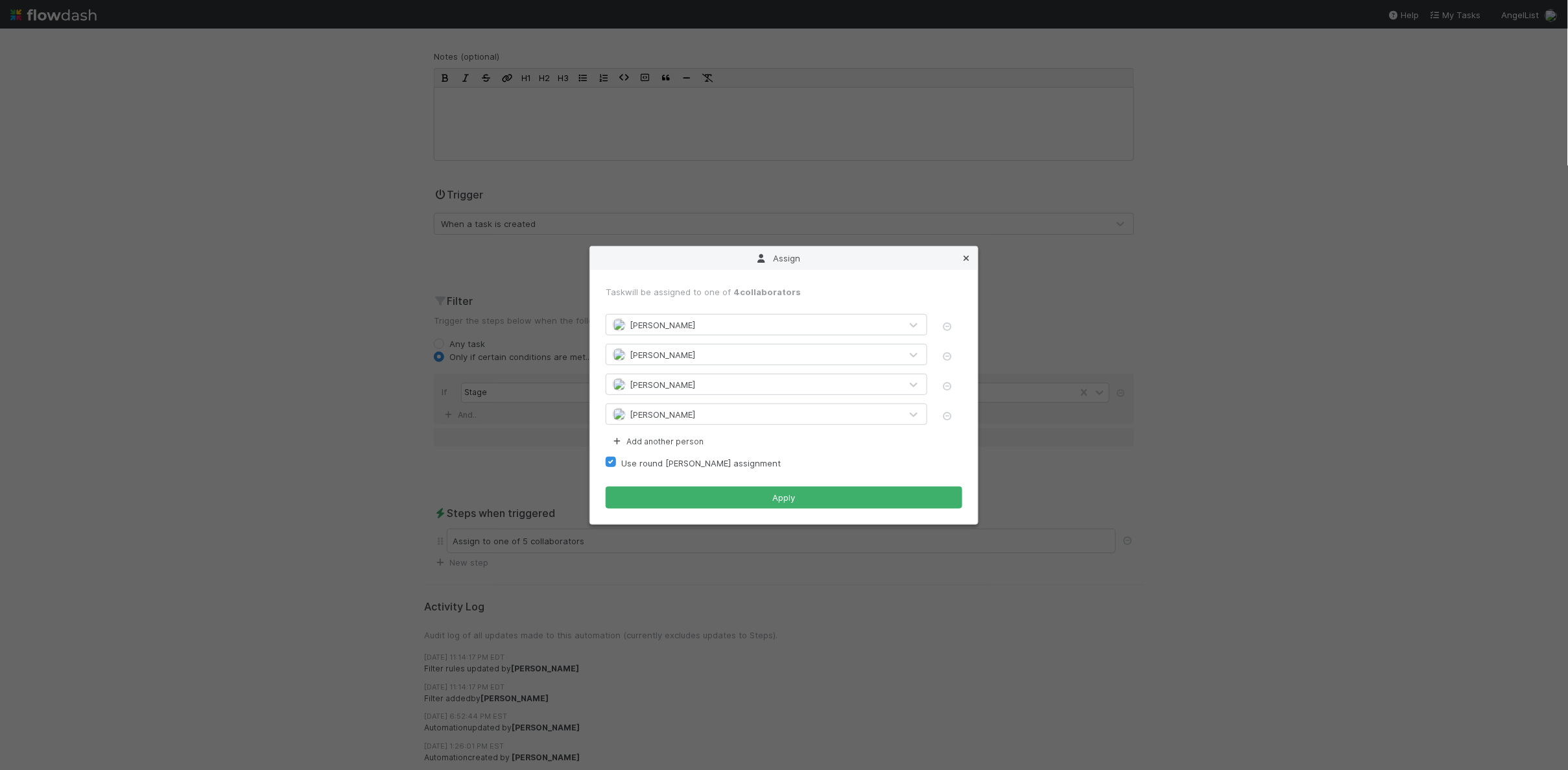
click at [966, 258] on icon at bounding box center [966, 258] width 13 height 8
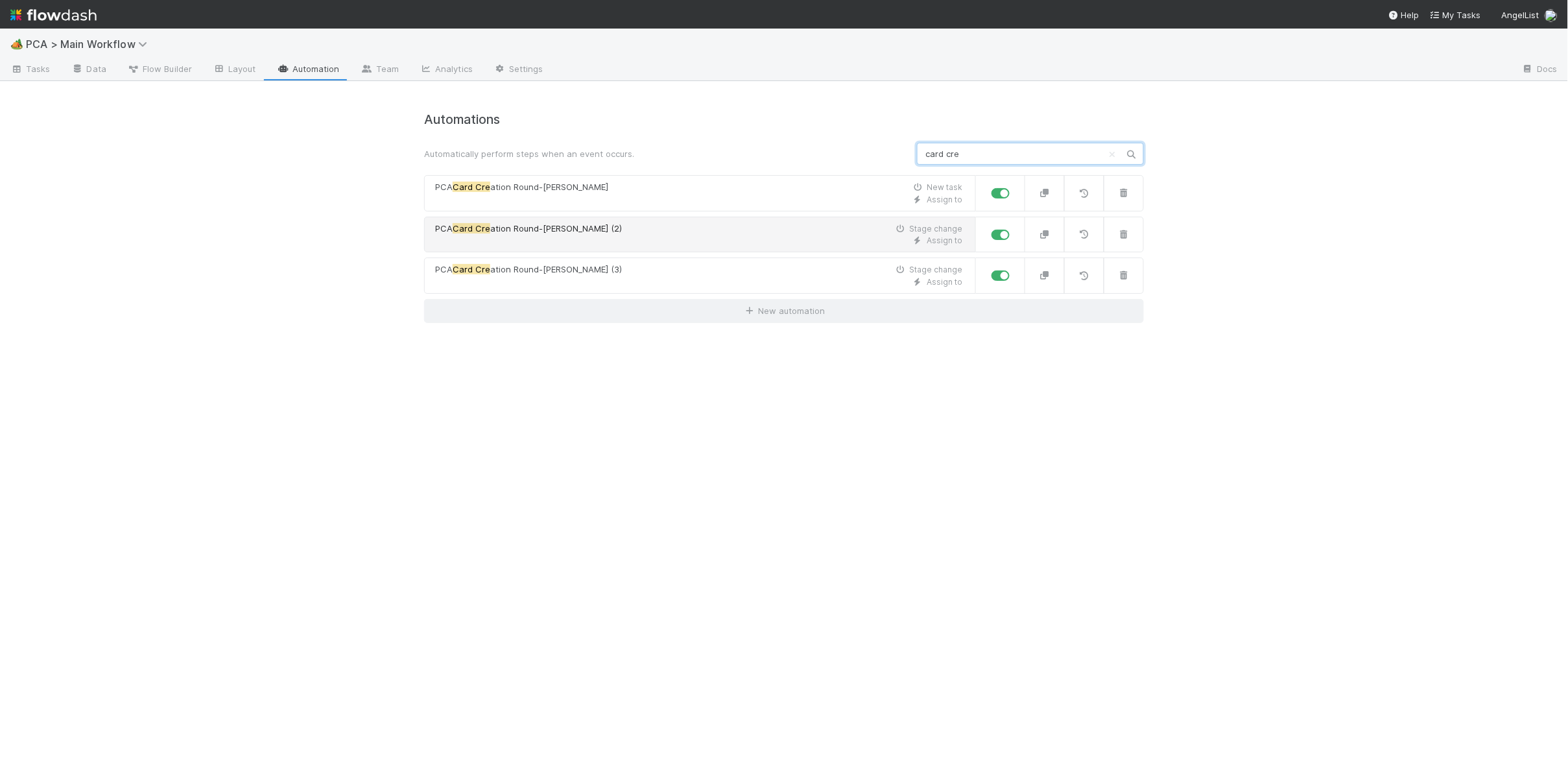
type input "card cre"
click at [637, 221] on link "PCA Card Cre ation Round-Robin (2) Stage change Assign to" at bounding box center [700, 234] width 552 height 36
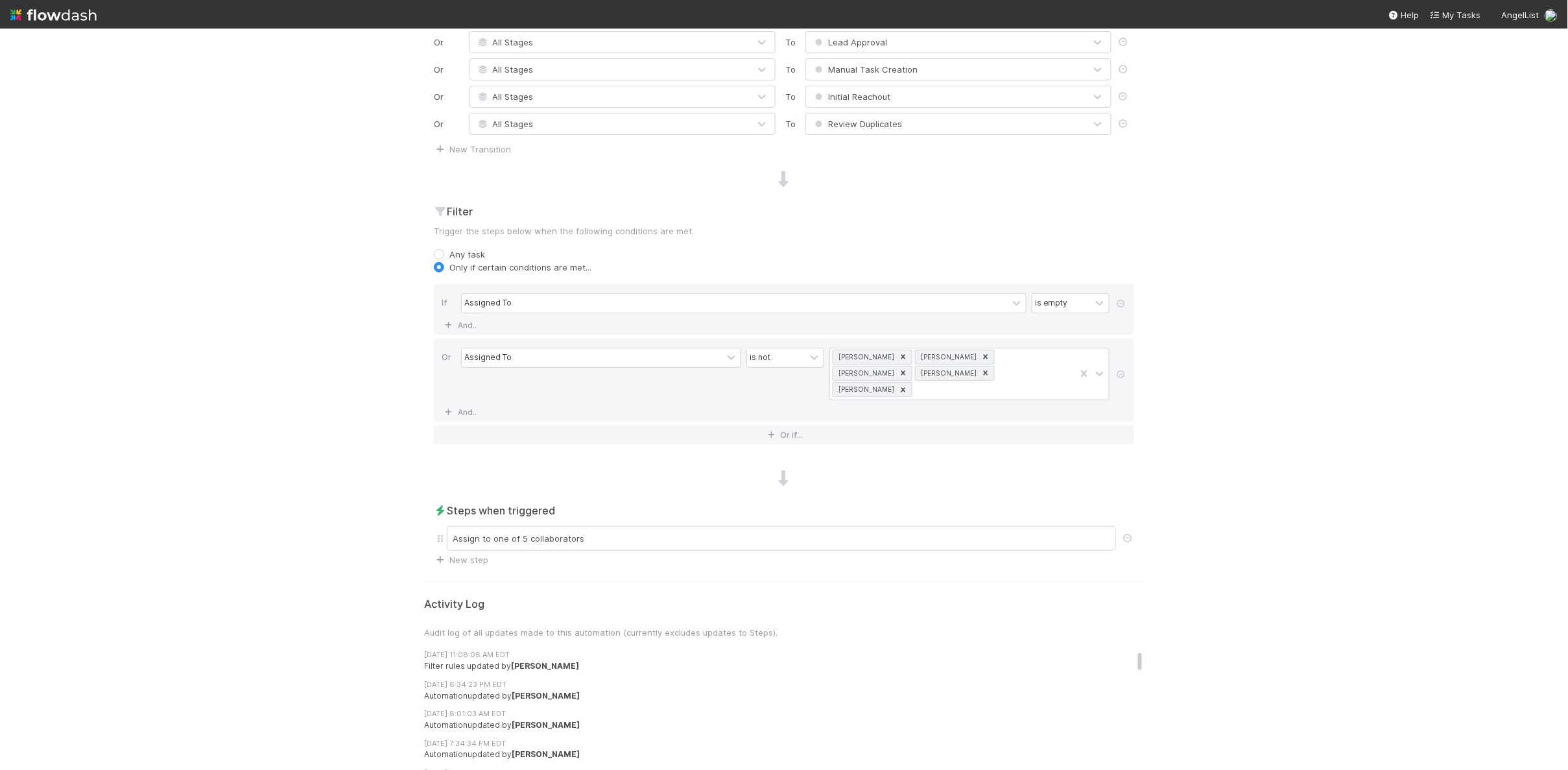
scroll to position [523, 0]
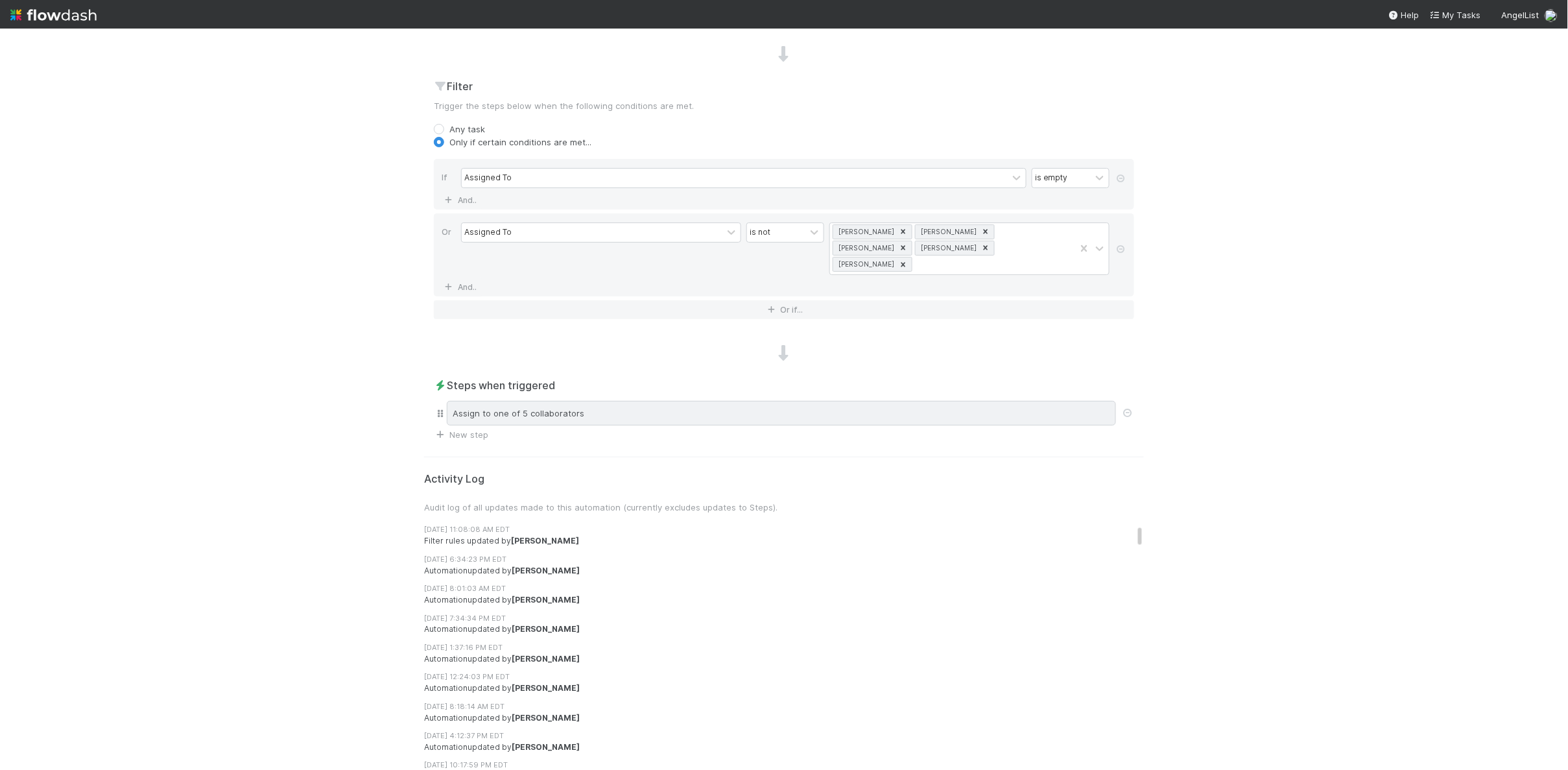
click at [634, 401] on div "Assign to one of 5 collaborators" at bounding box center [781, 413] width 669 height 25
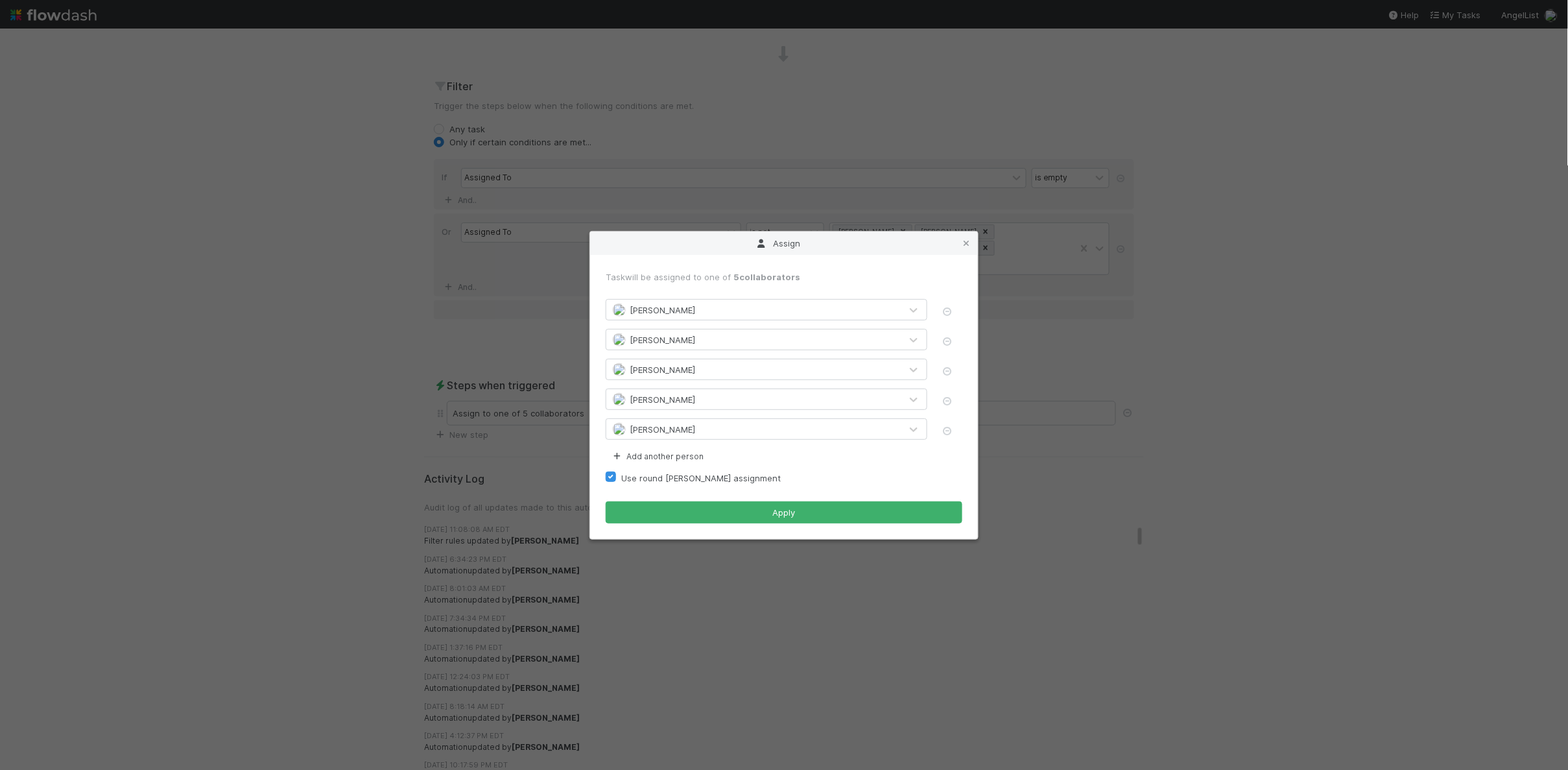
click at [1141, 325] on div "Assign Task will be assigned to one of 5 collaborators Jemma Cunningham Nathali…" at bounding box center [784, 385] width 1568 height 770
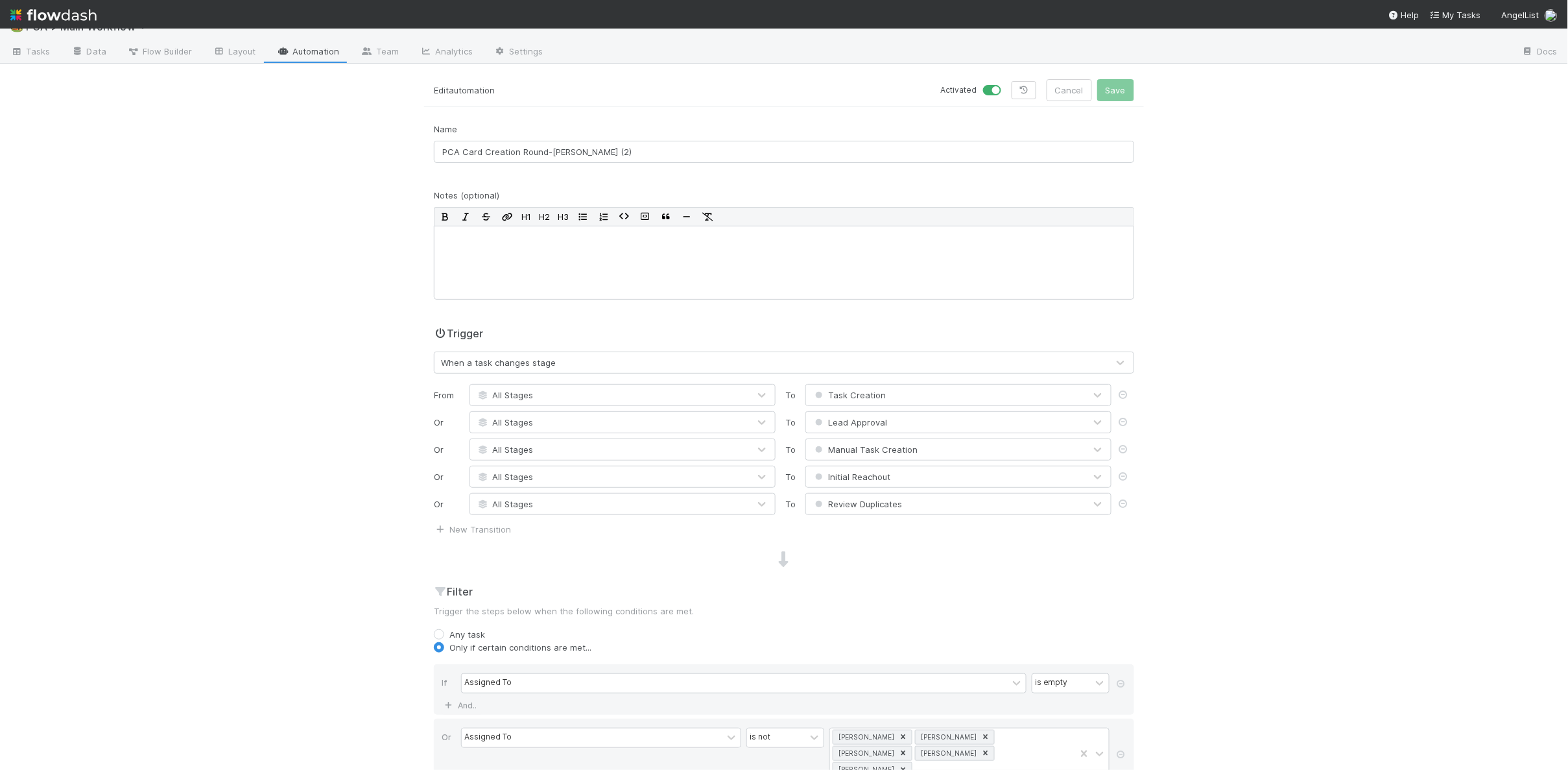
scroll to position [0, 0]
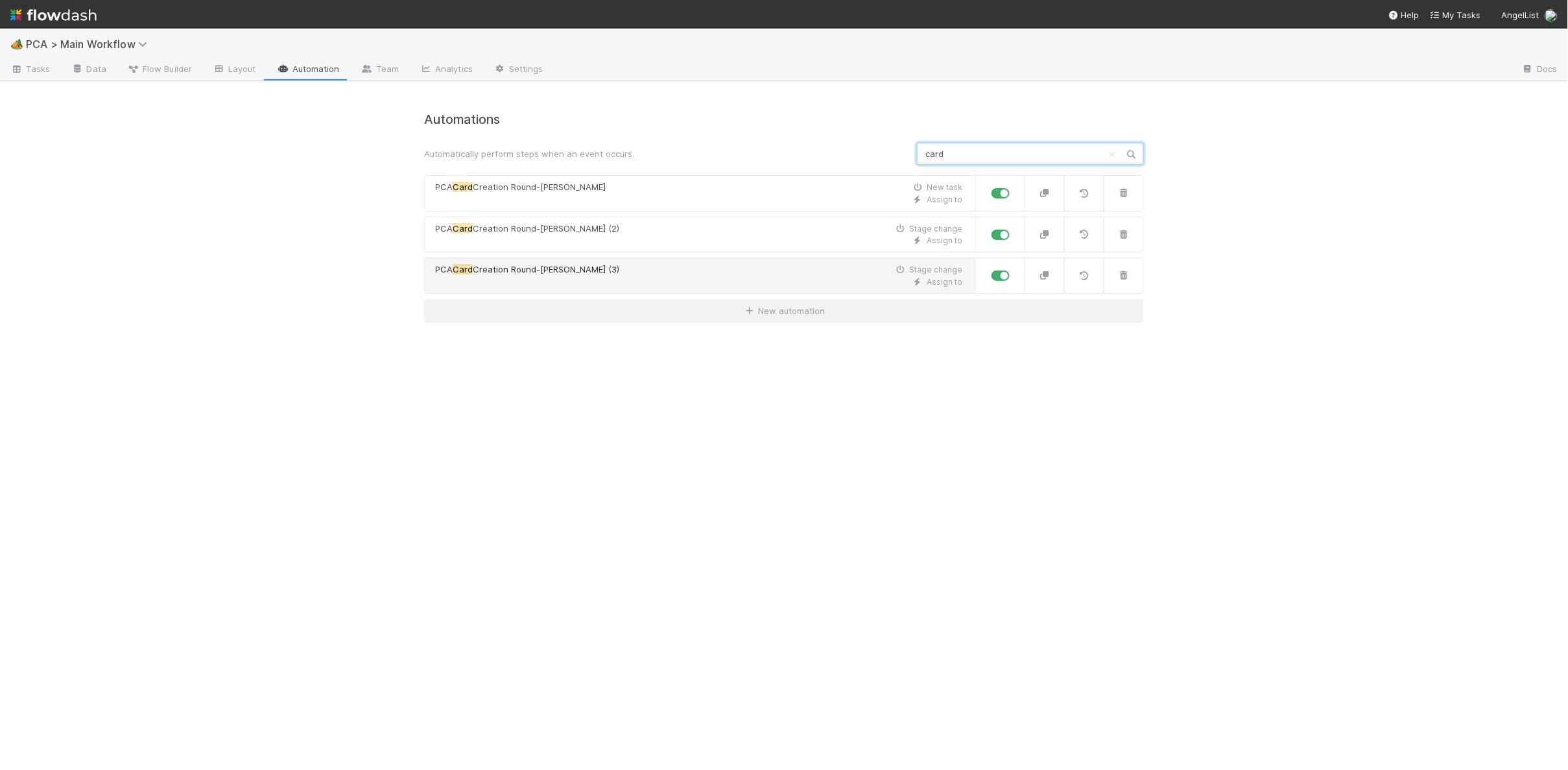
type input "card"
click at [589, 259] on link "PCA Card Creation Round-Robin (3) Stage change Assign to" at bounding box center [700, 275] width 552 height 36
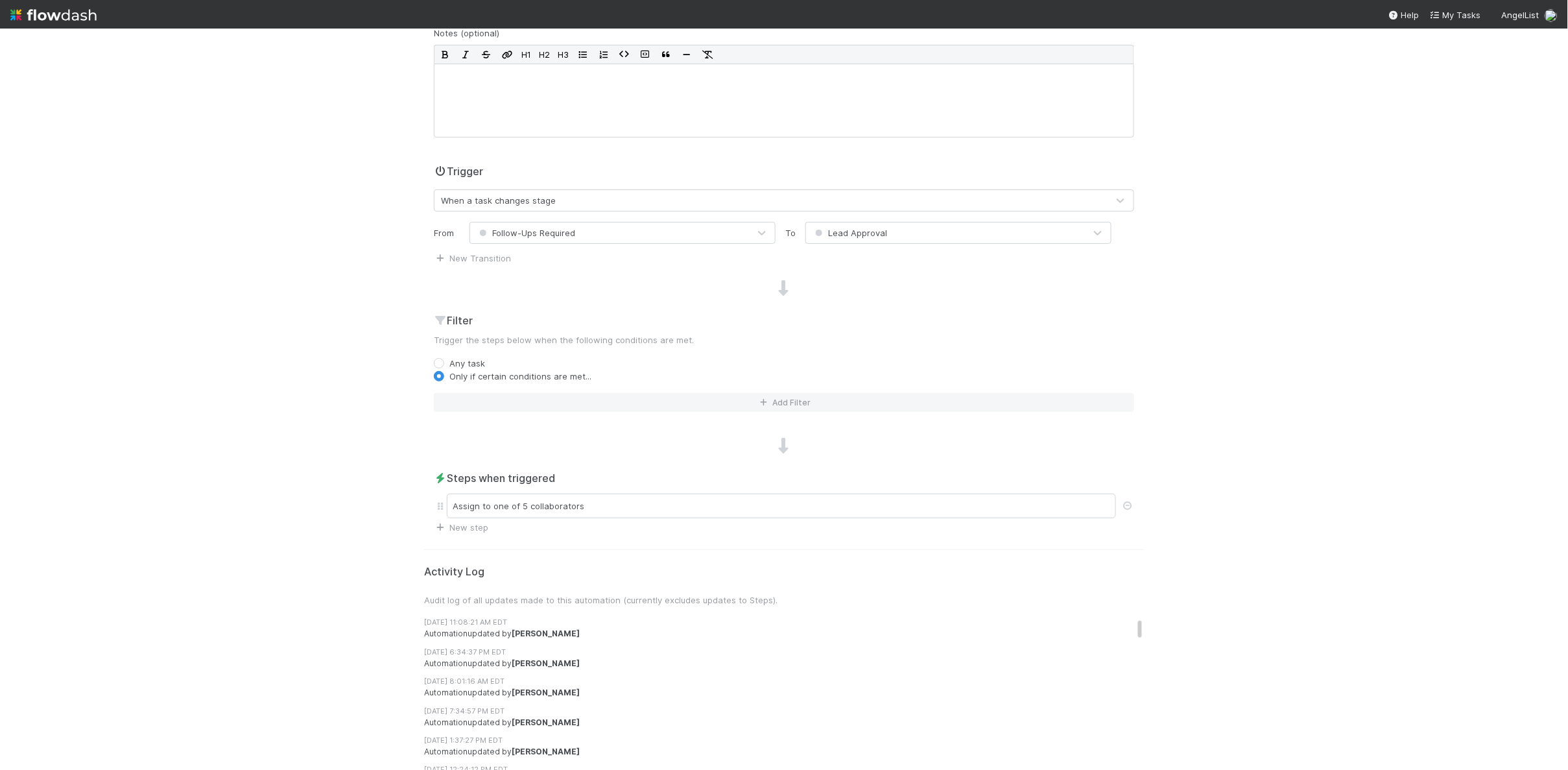
scroll to position [182, 0]
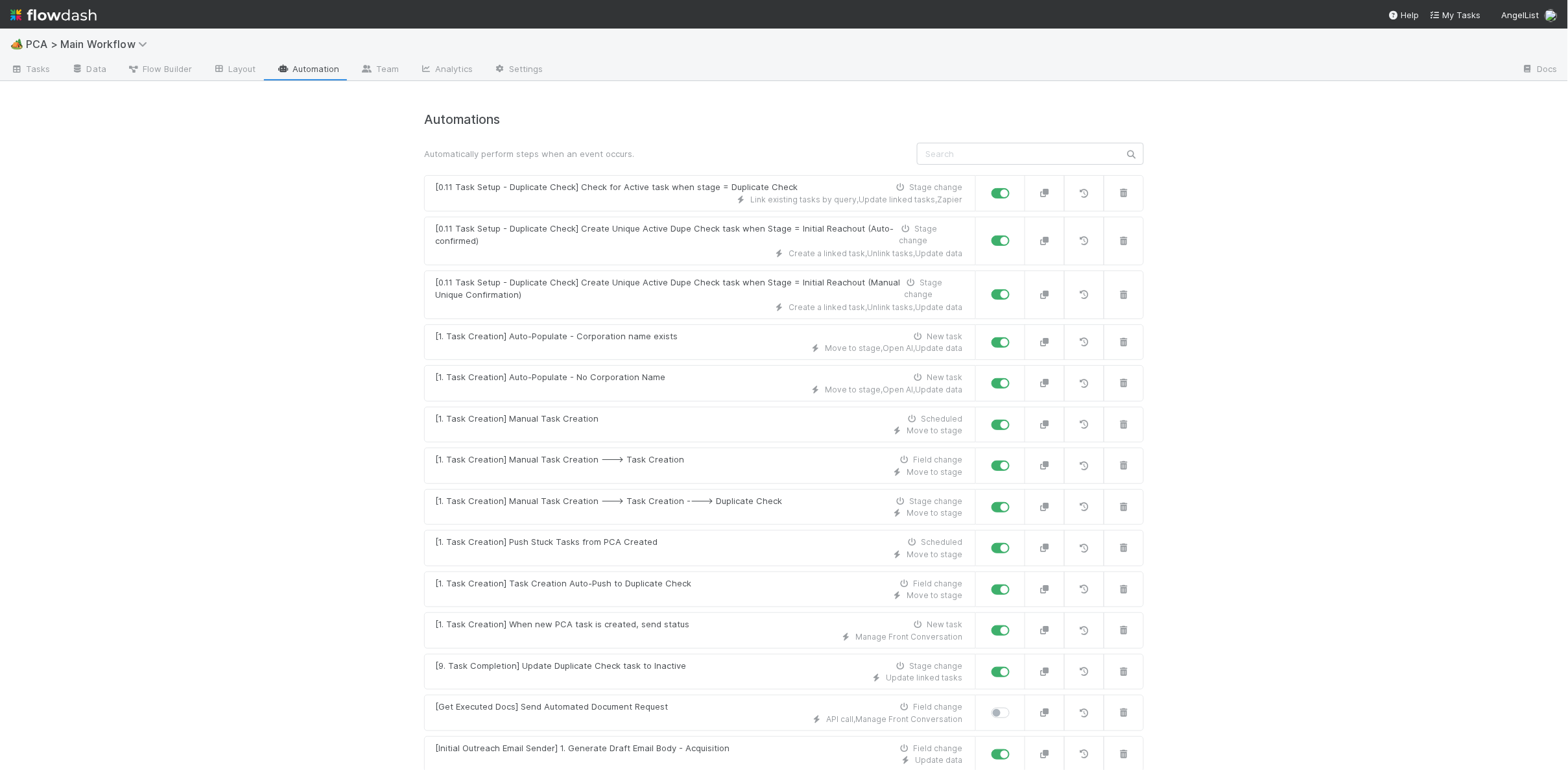
scroll to position [7299, 0]
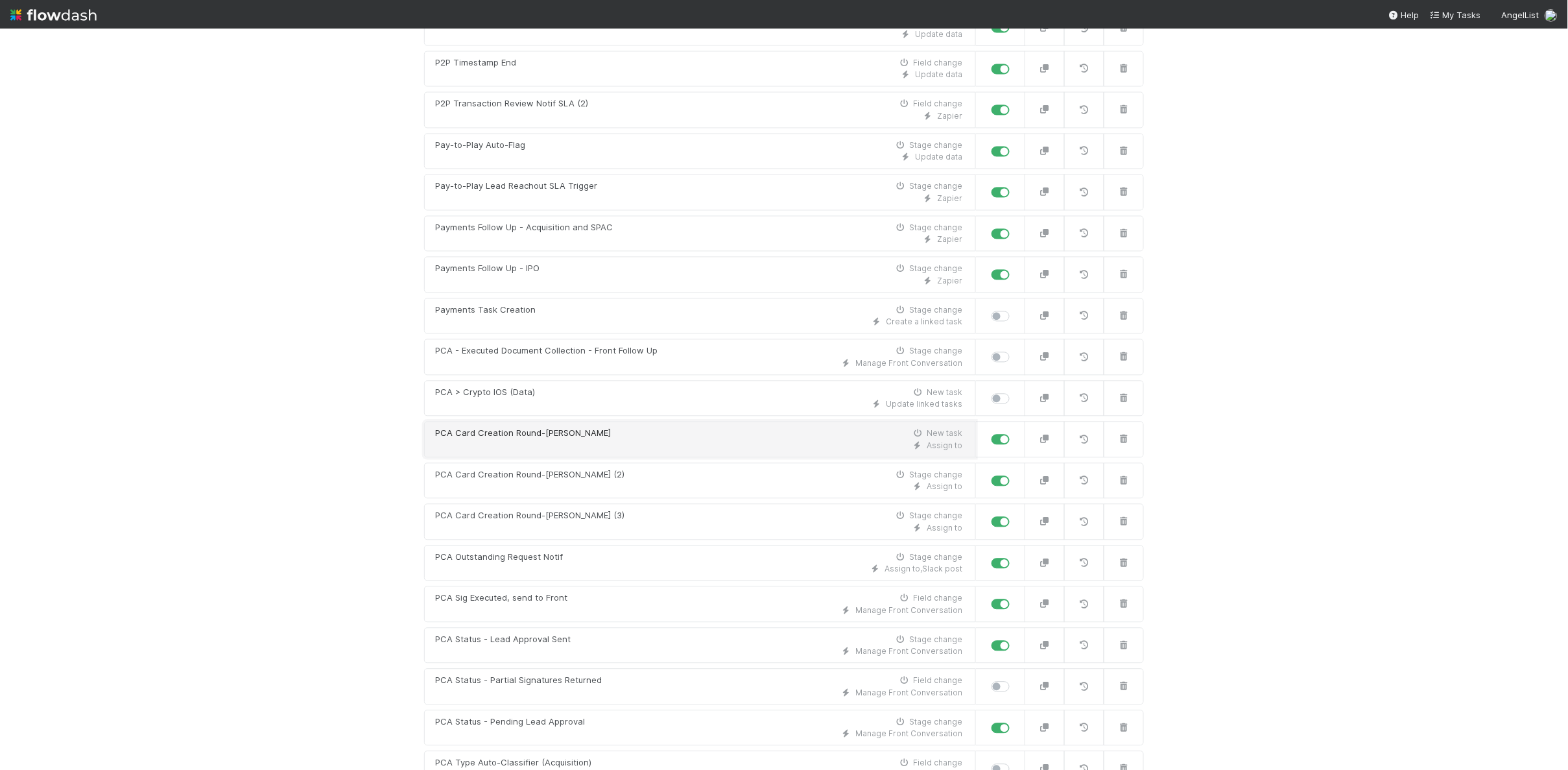
click at [610, 428] on div "PCA Card Creation Round-Robin New task" at bounding box center [698, 434] width 527 height 13
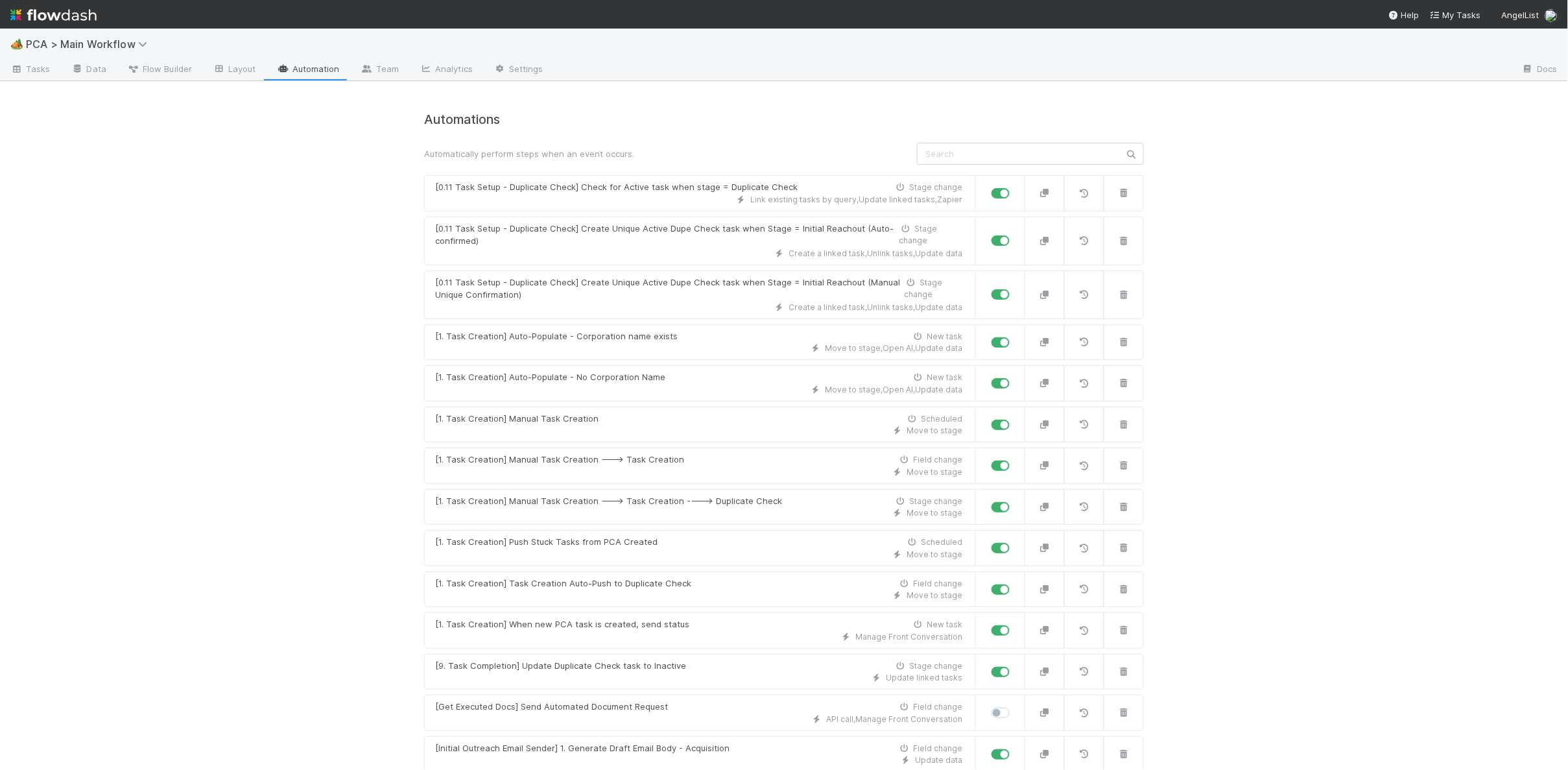
scroll to position [7299, 0]
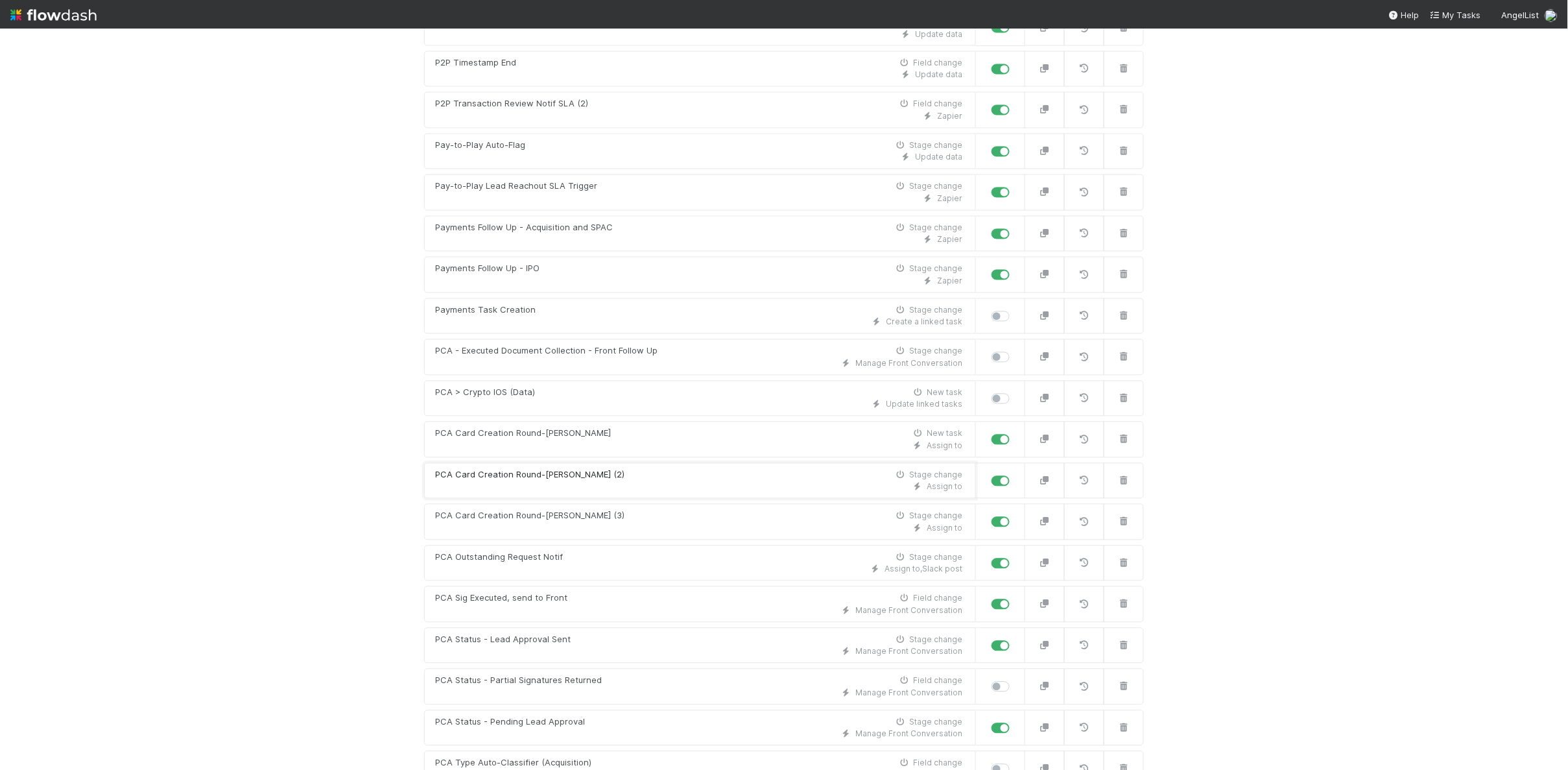
click at [645, 469] on div "PCA Card Creation Round-Robin (2) Stage change" at bounding box center [698, 475] width 527 height 13
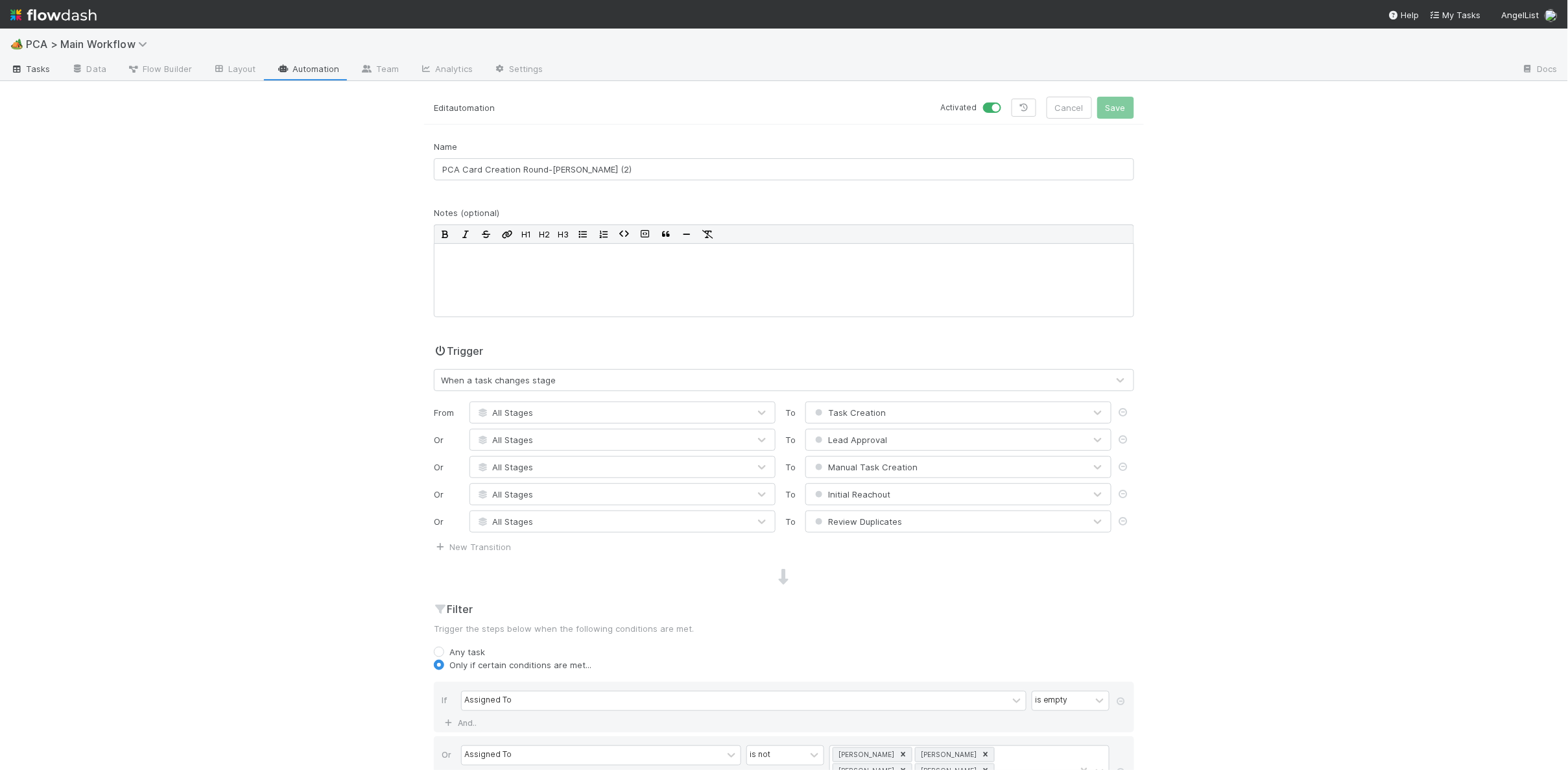
click at [40, 62] on span "Tasks" at bounding box center [30, 68] width 40 height 13
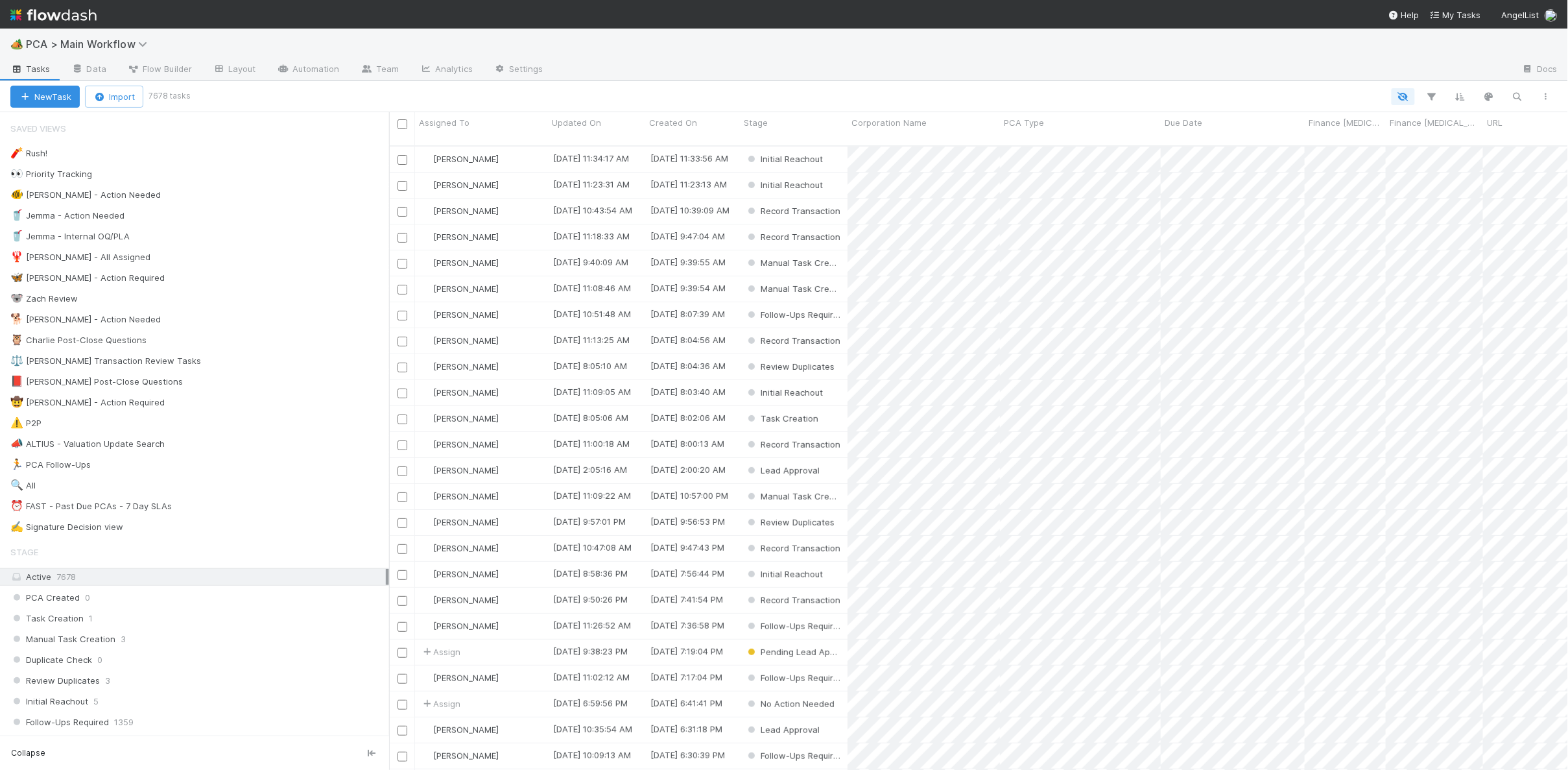
scroll to position [635, 1179]
drag, startPoint x: 220, startPoint y: 197, endPoint x: 392, endPoint y: 204, distance: 172.1
click at [220, 197] on div "🐠 Chris - Action Needed 4" at bounding box center [199, 195] width 378 height 16
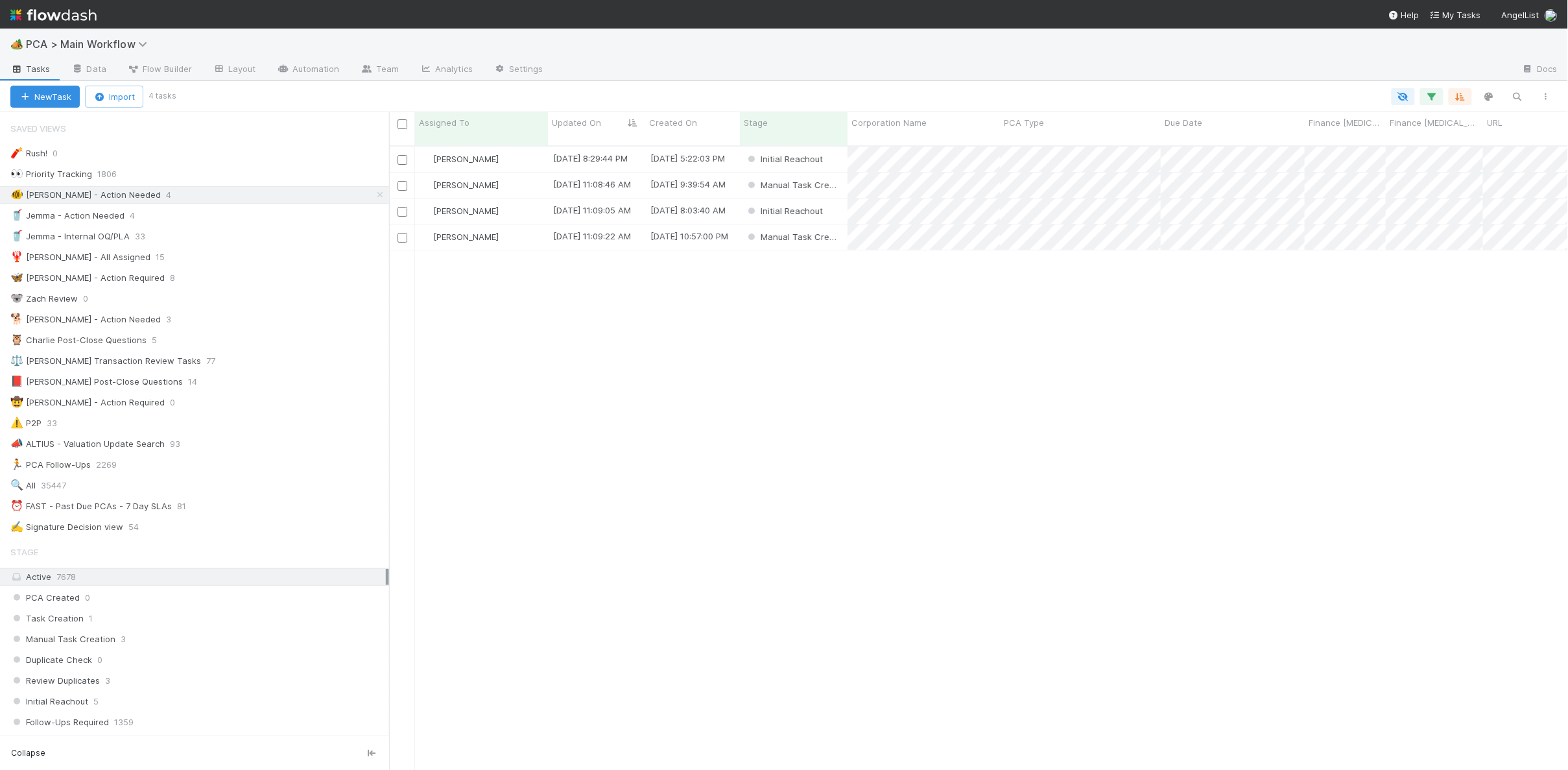
scroll to position [635, 1179]
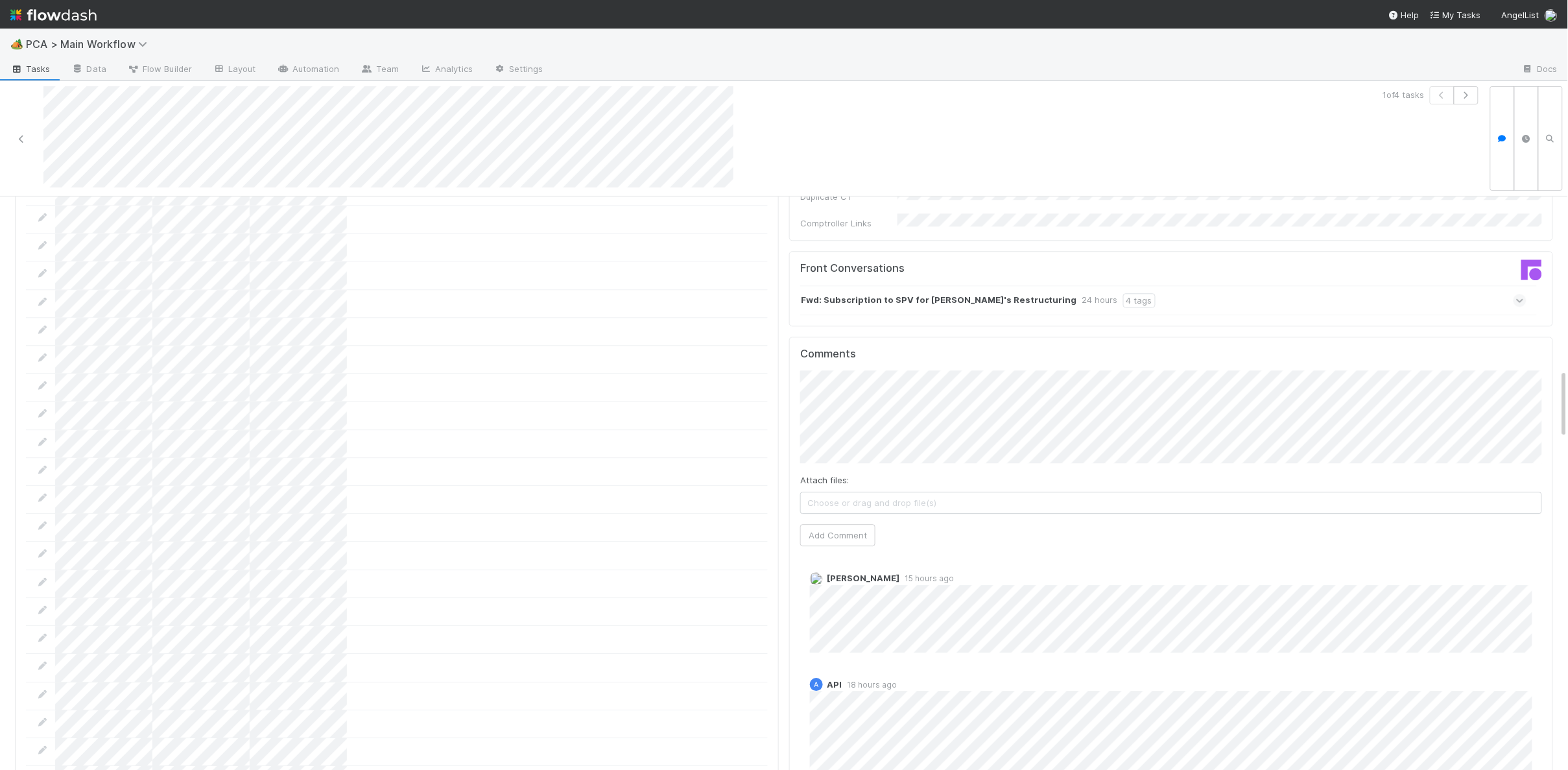
scroll to position [1420, 0]
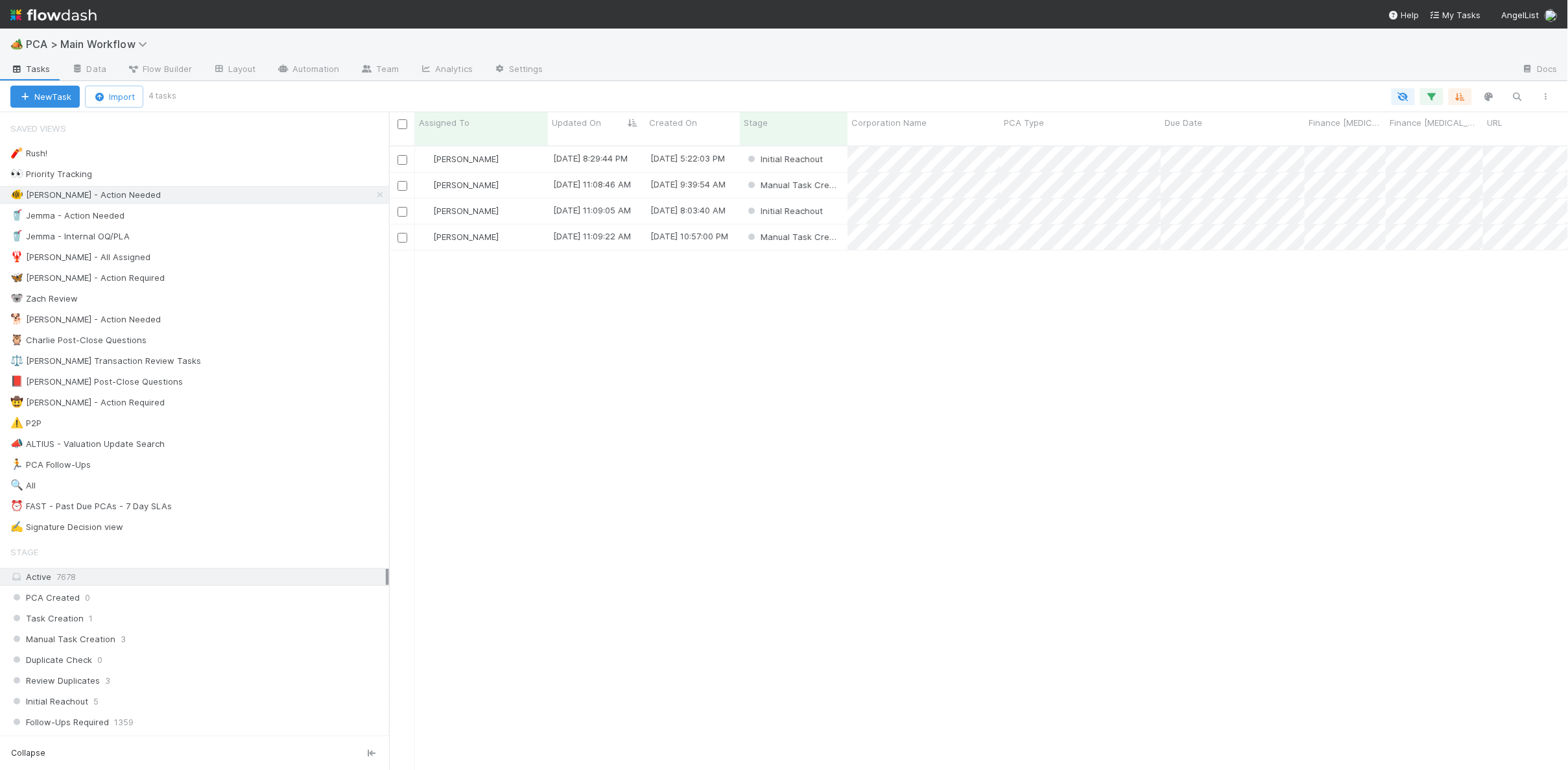
scroll to position [635, 1179]
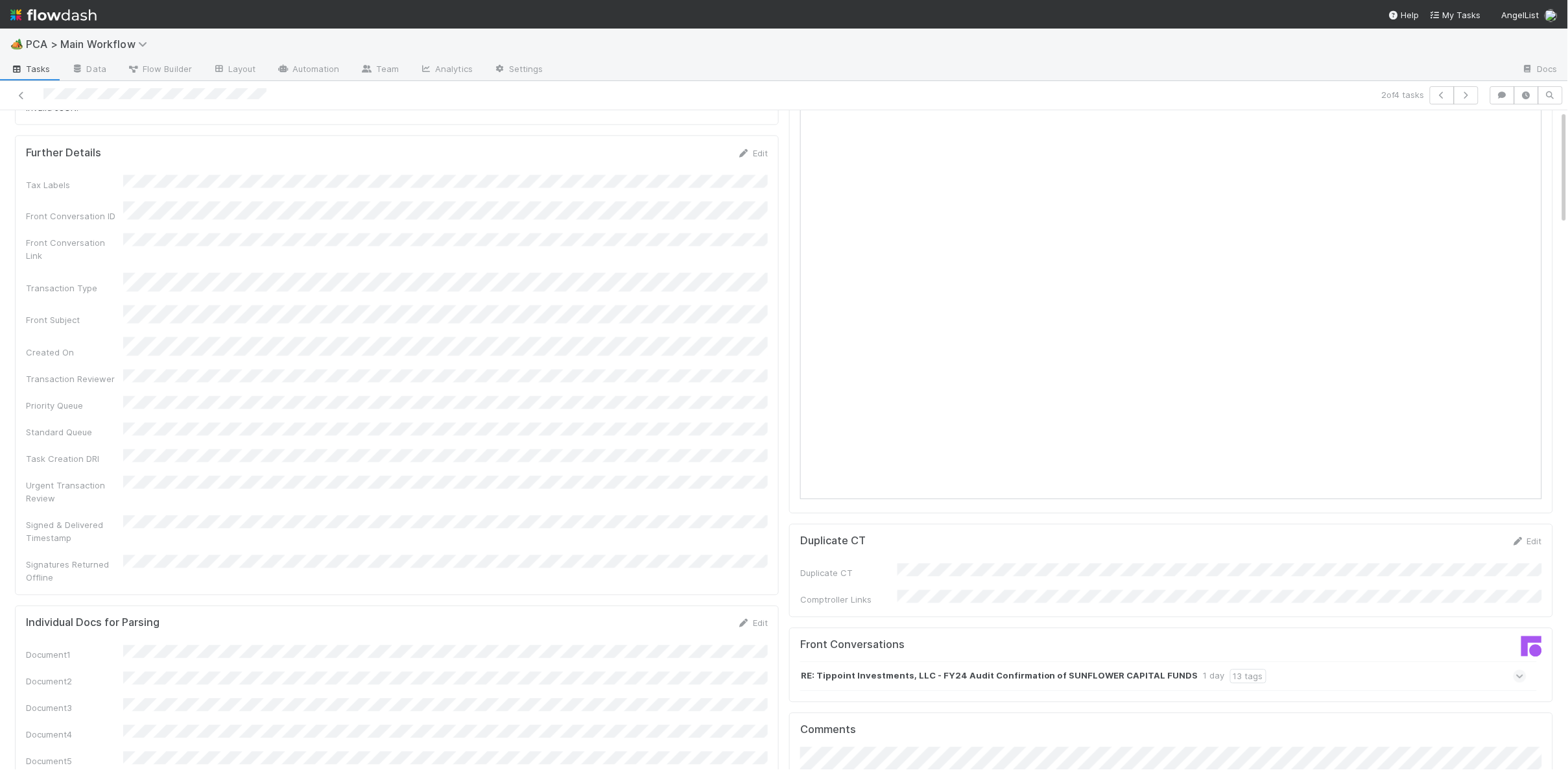
scroll to position [1121, 0]
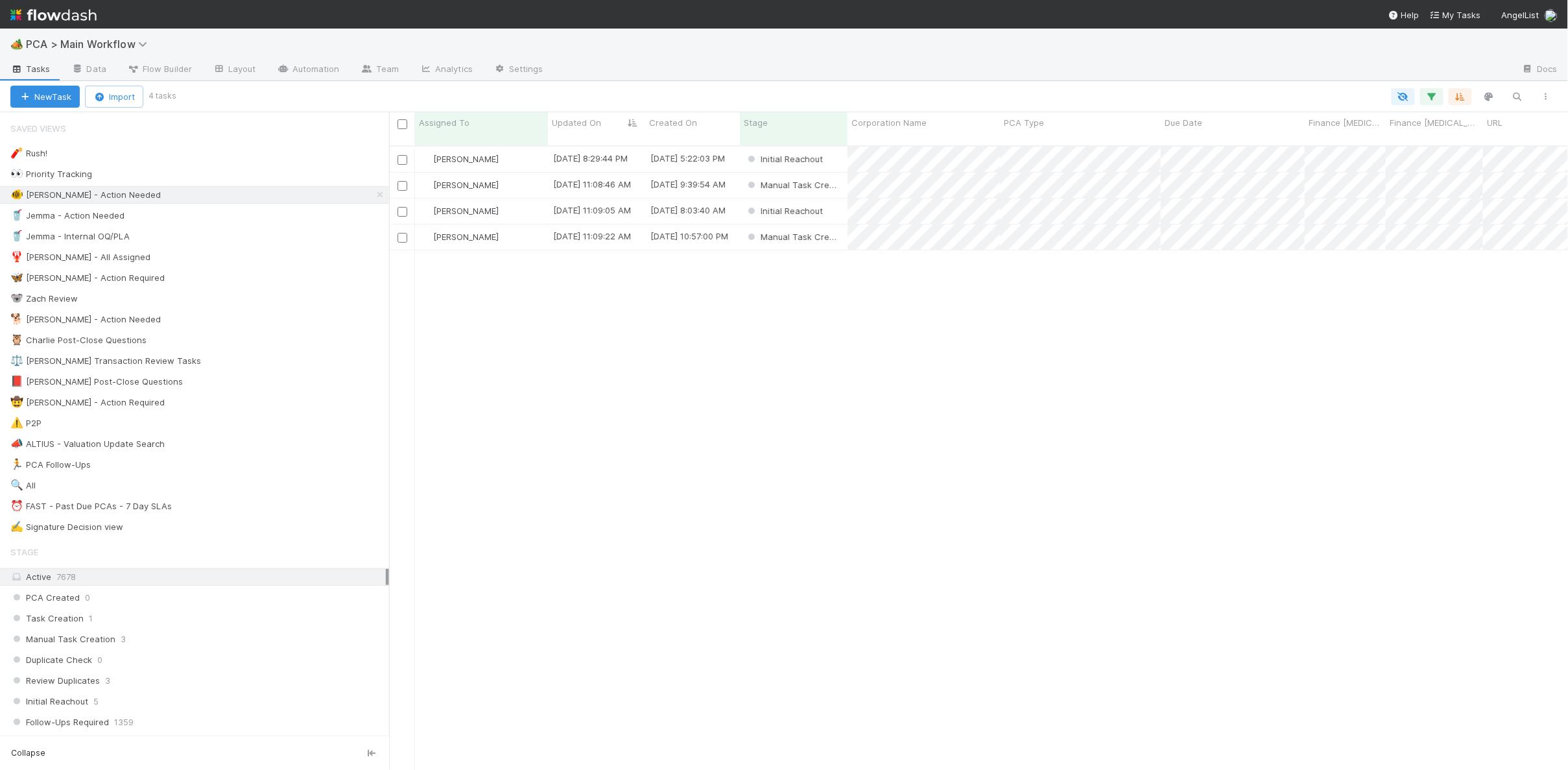
scroll to position [1, 1]
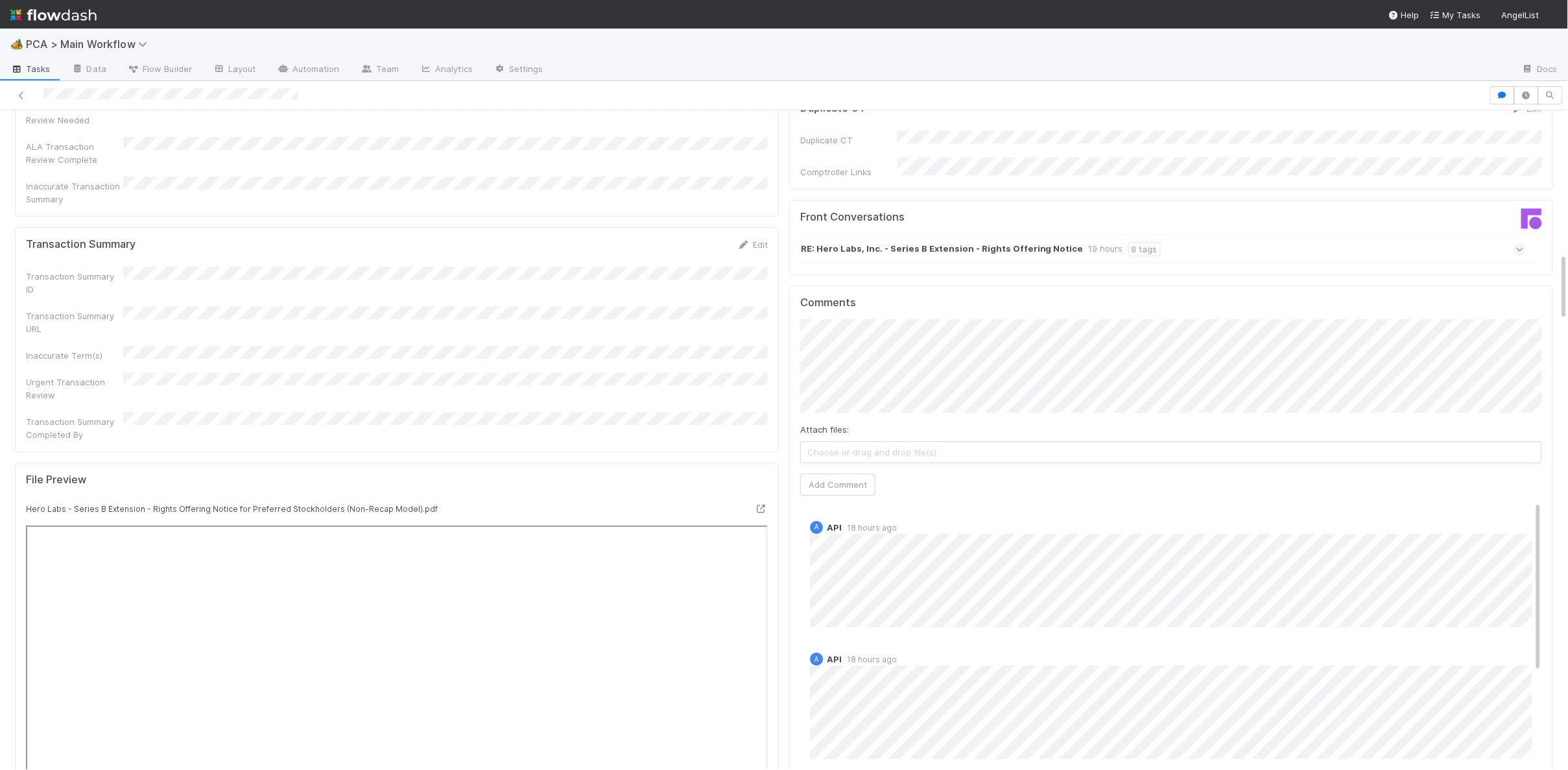
scroll to position [1401, 0]
click at [867, 475] on button "Add Comment" at bounding box center [838, 485] width 76 height 22
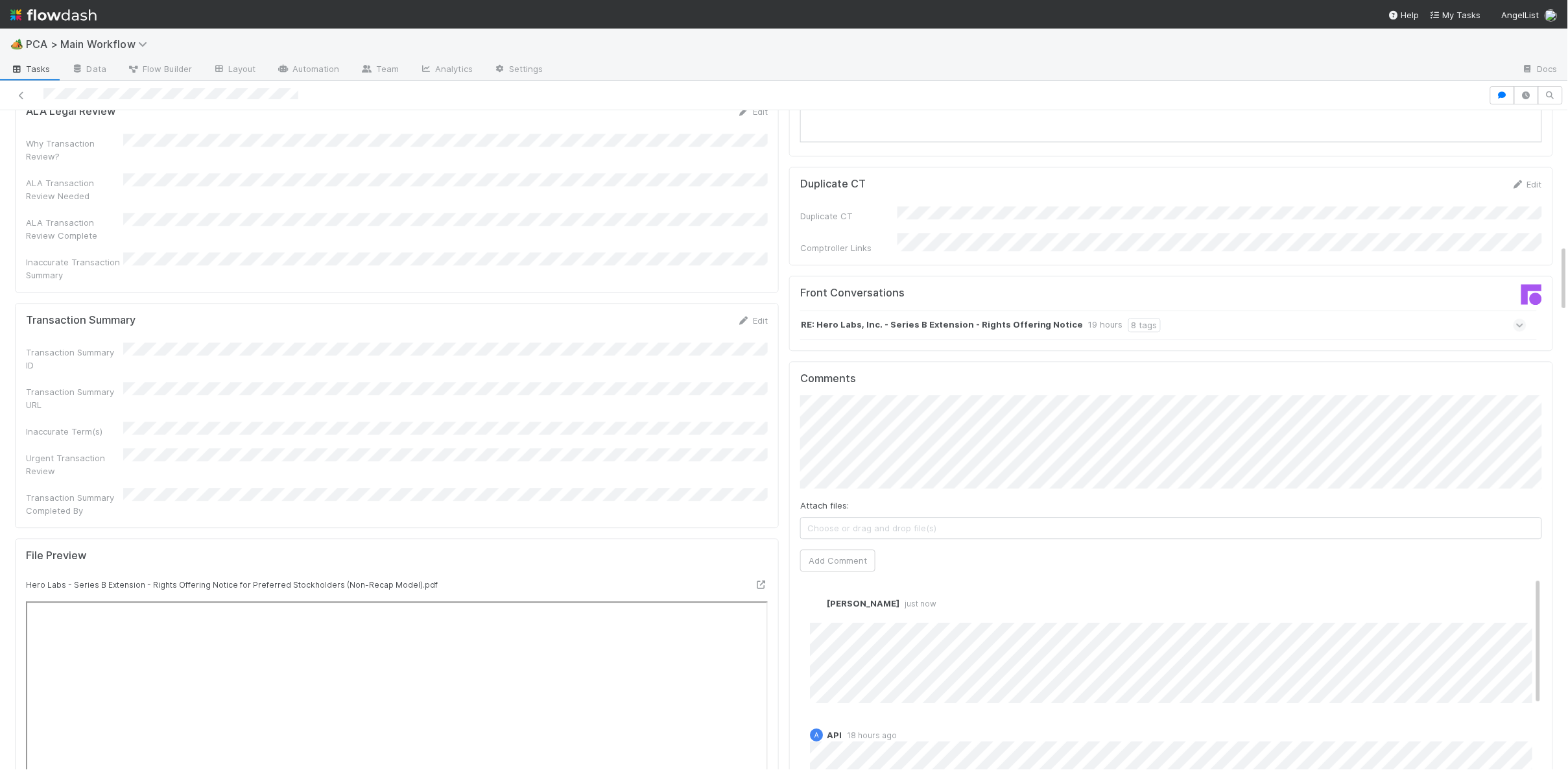
scroll to position [1346, 0]
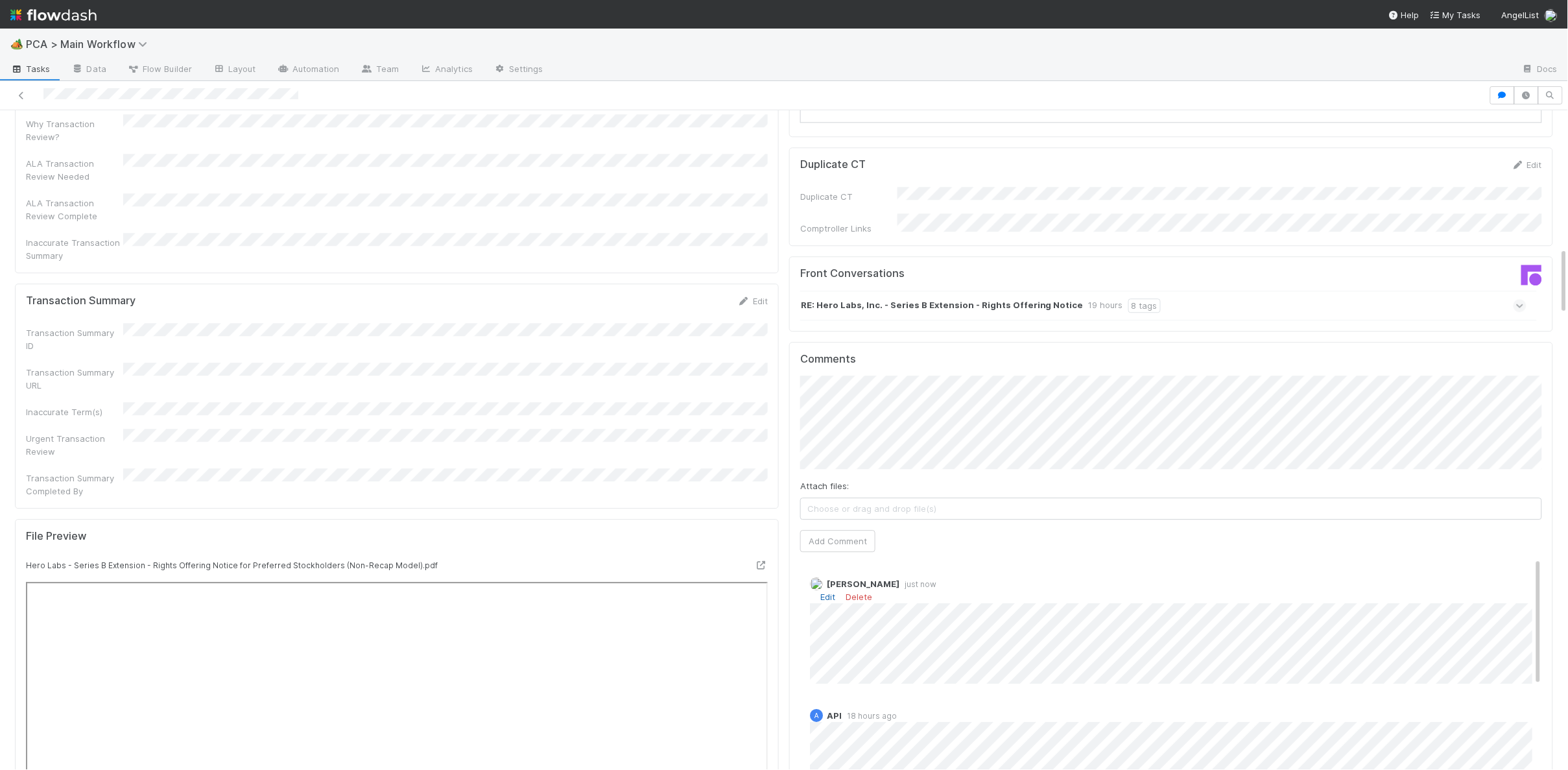
click at [828, 592] on link "Edit" at bounding box center [828, 596] width 15 height 10
click at [808, 628] on div "Charlie Bell 11 seconds ago" at bounding box center [1171, 642] width 742 height 148
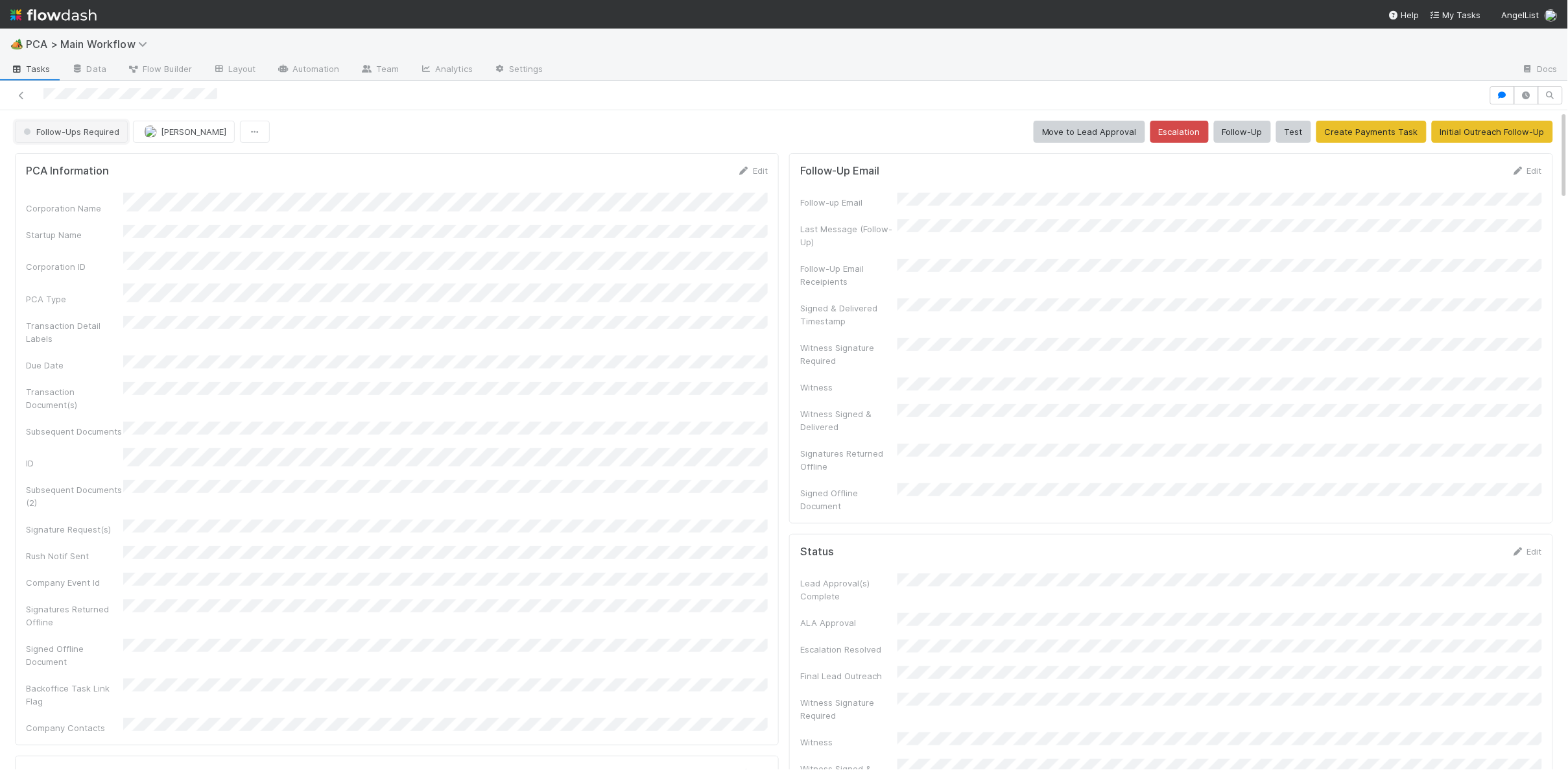
click at [93, 127] on span "Follow-Ups Required" at bounding box center [69, 131] width 99 height 10
click at [82, 155] on div "Initial Reachout" at bounding box center [101, 165] width 183 height 23
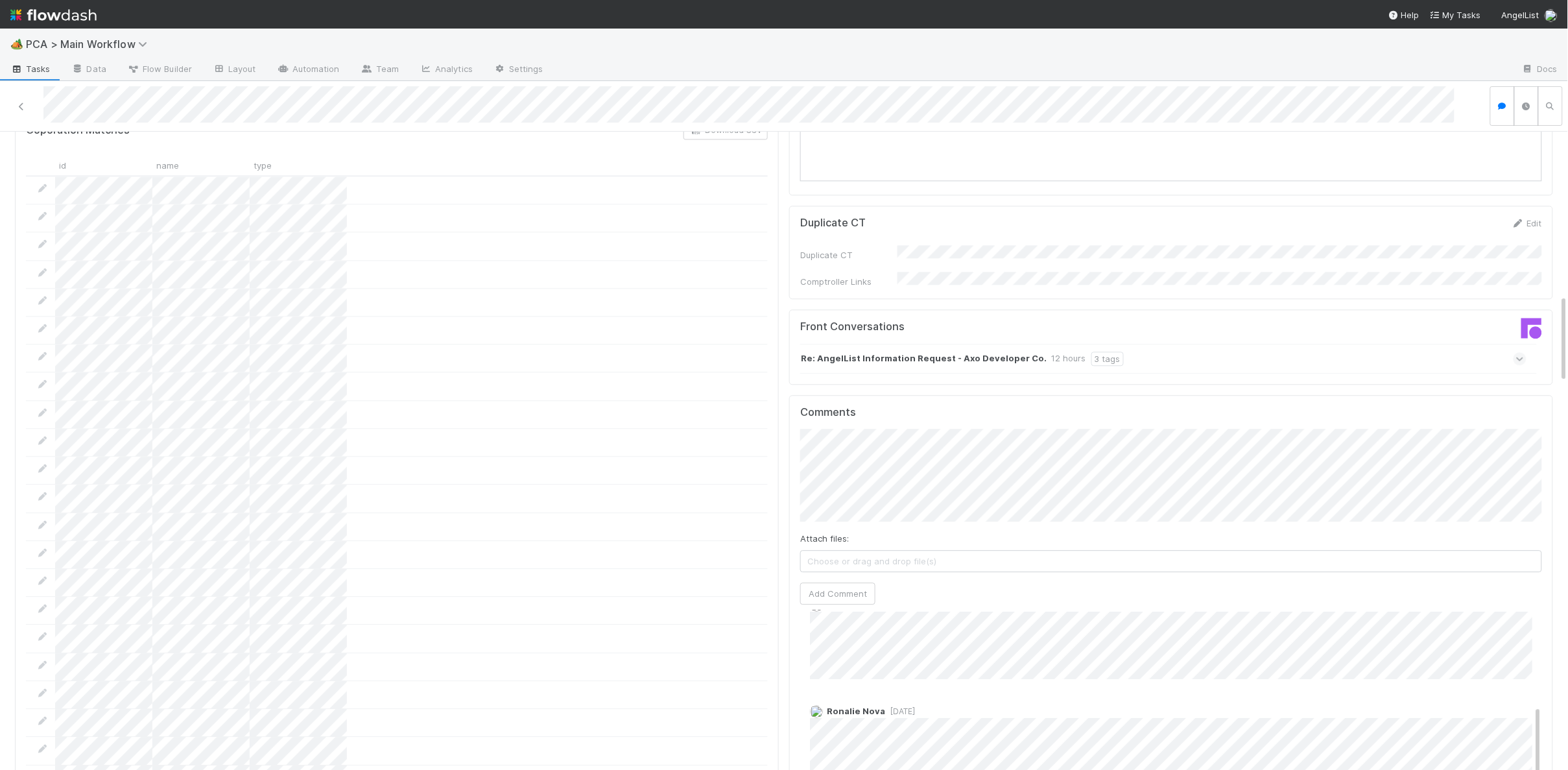
scroll to position [1298, 0]
click at [854, 582] on button "Add Comment" at bounding box center [838, 593] width 76 height 22
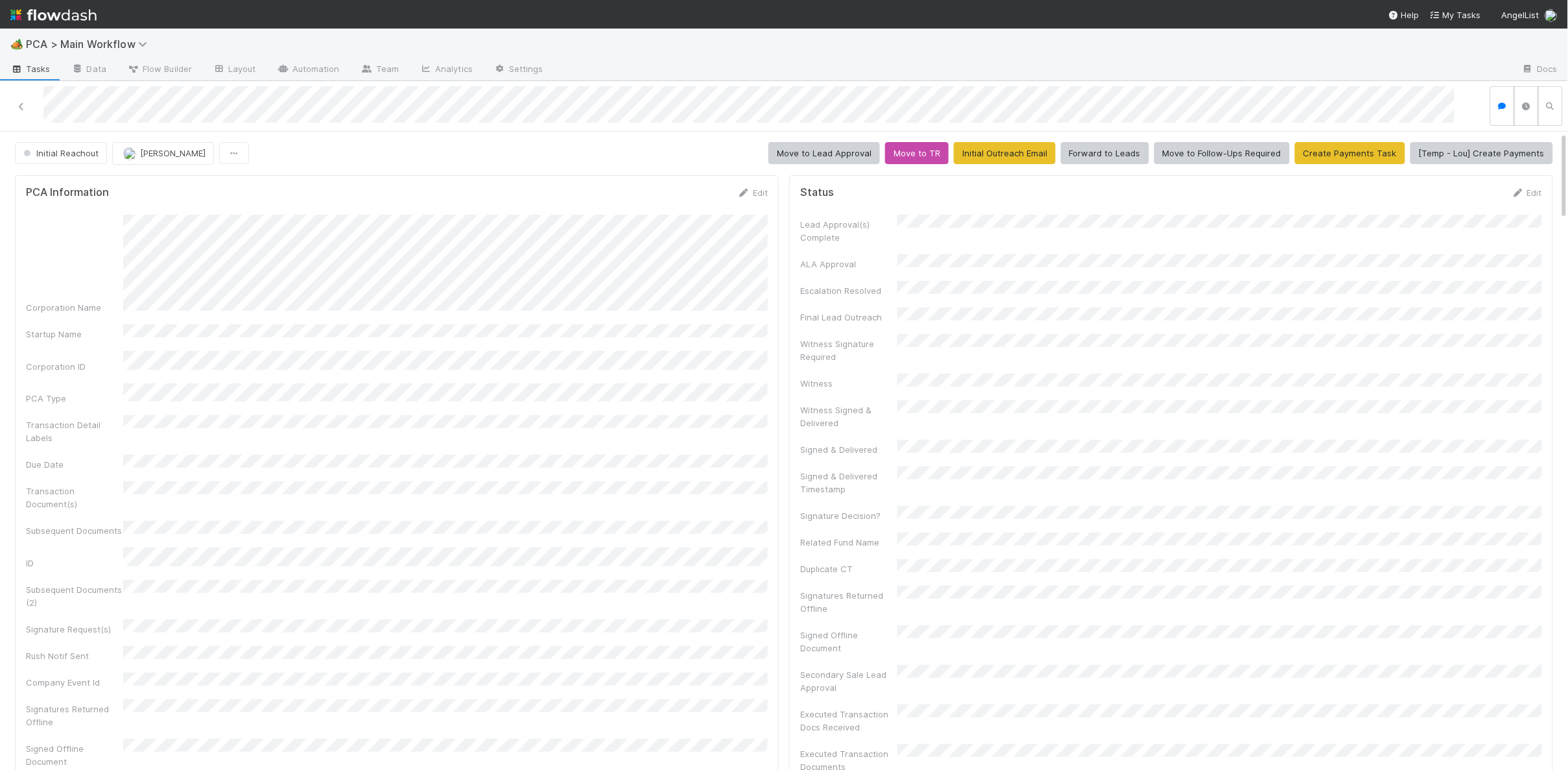
scroll to position [269, 0]
click at [745, 193] on icon at bounding box center [743, 193] width 13 height 8
click at [688, 196] on button "Save" at bounding box center [698, 196] width 37 height 22
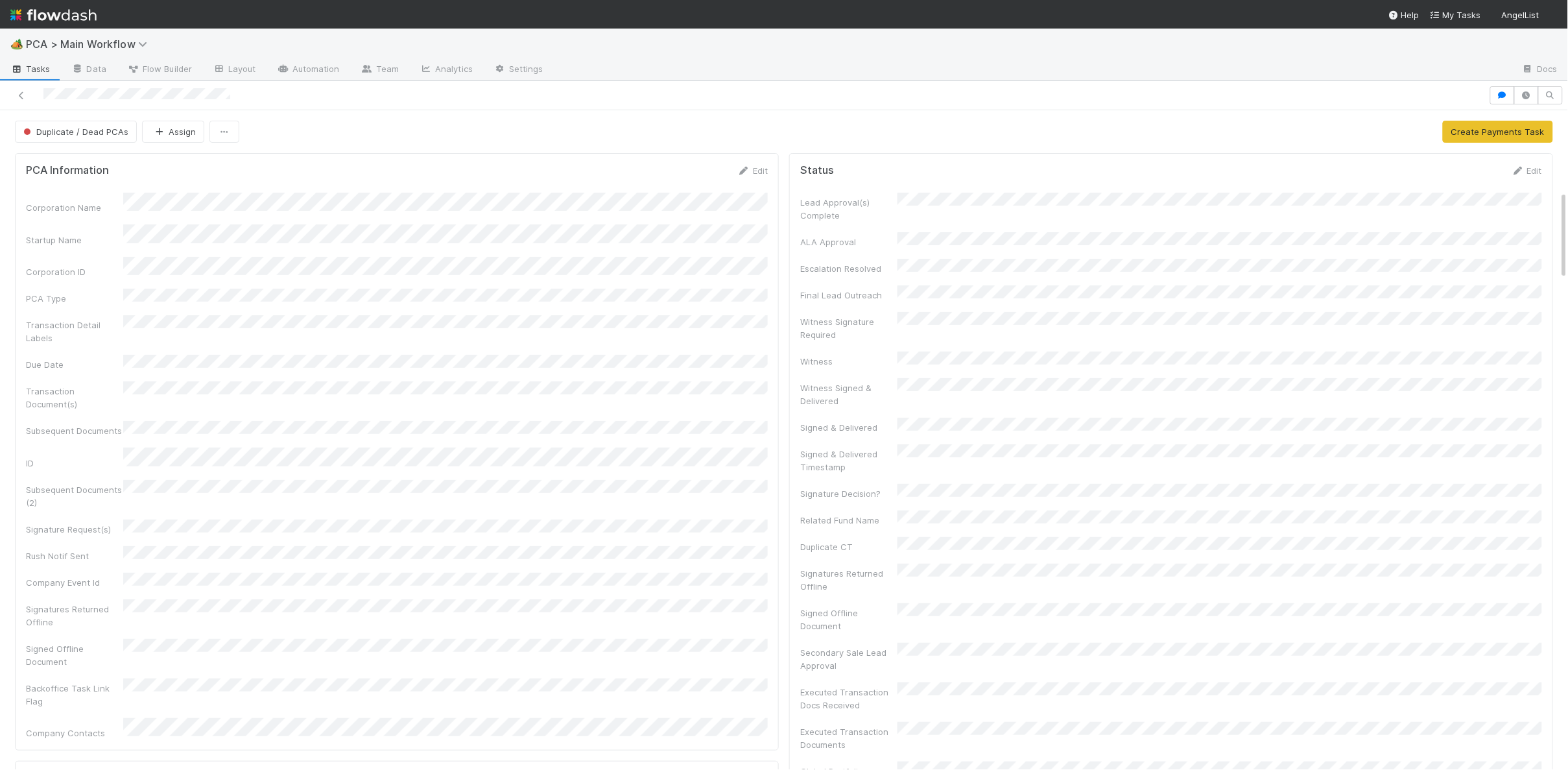
scroll to position [1017, 0]
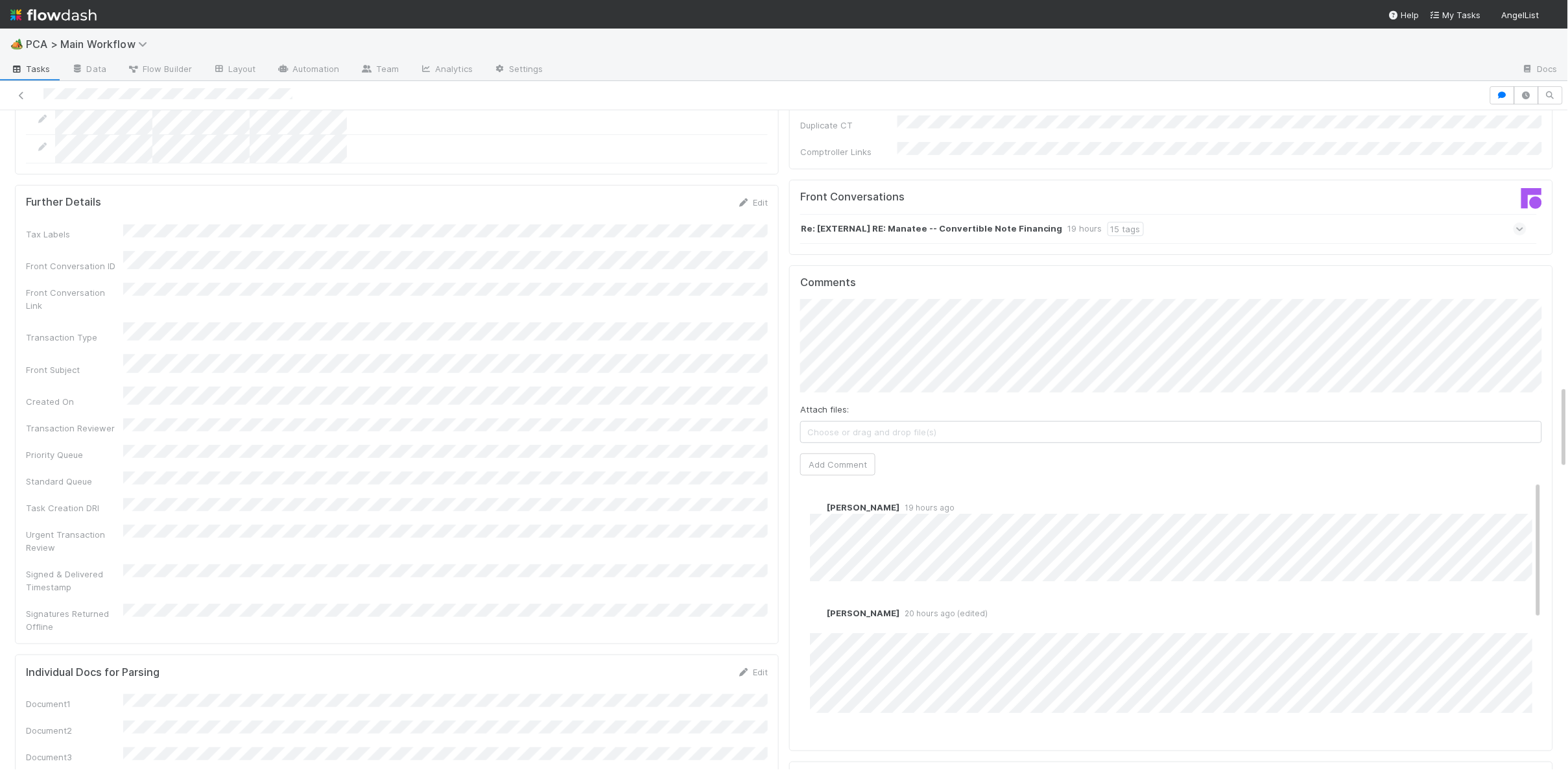
scroll to position [2171, 0]
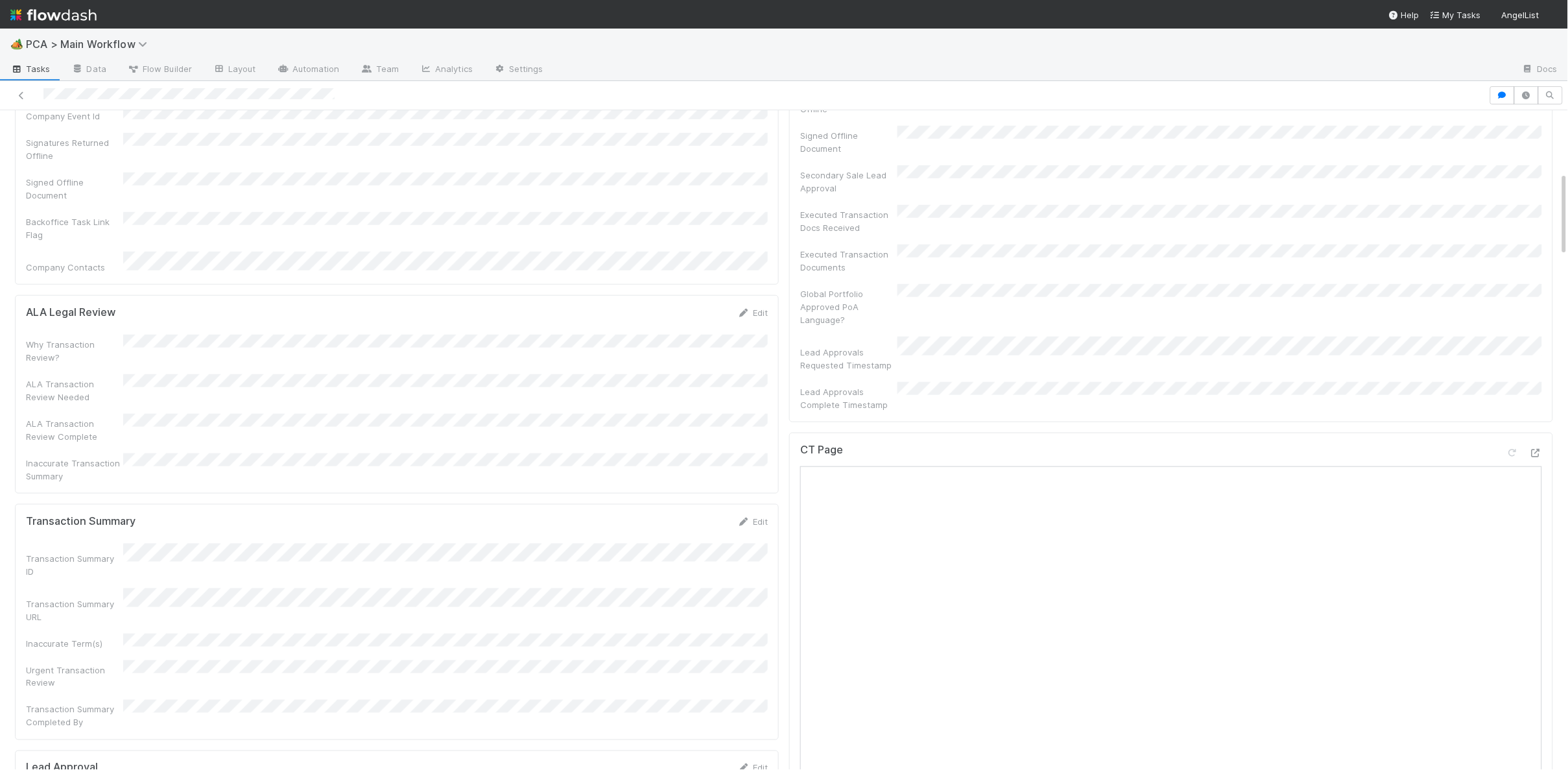
scroll to position [500, 0]
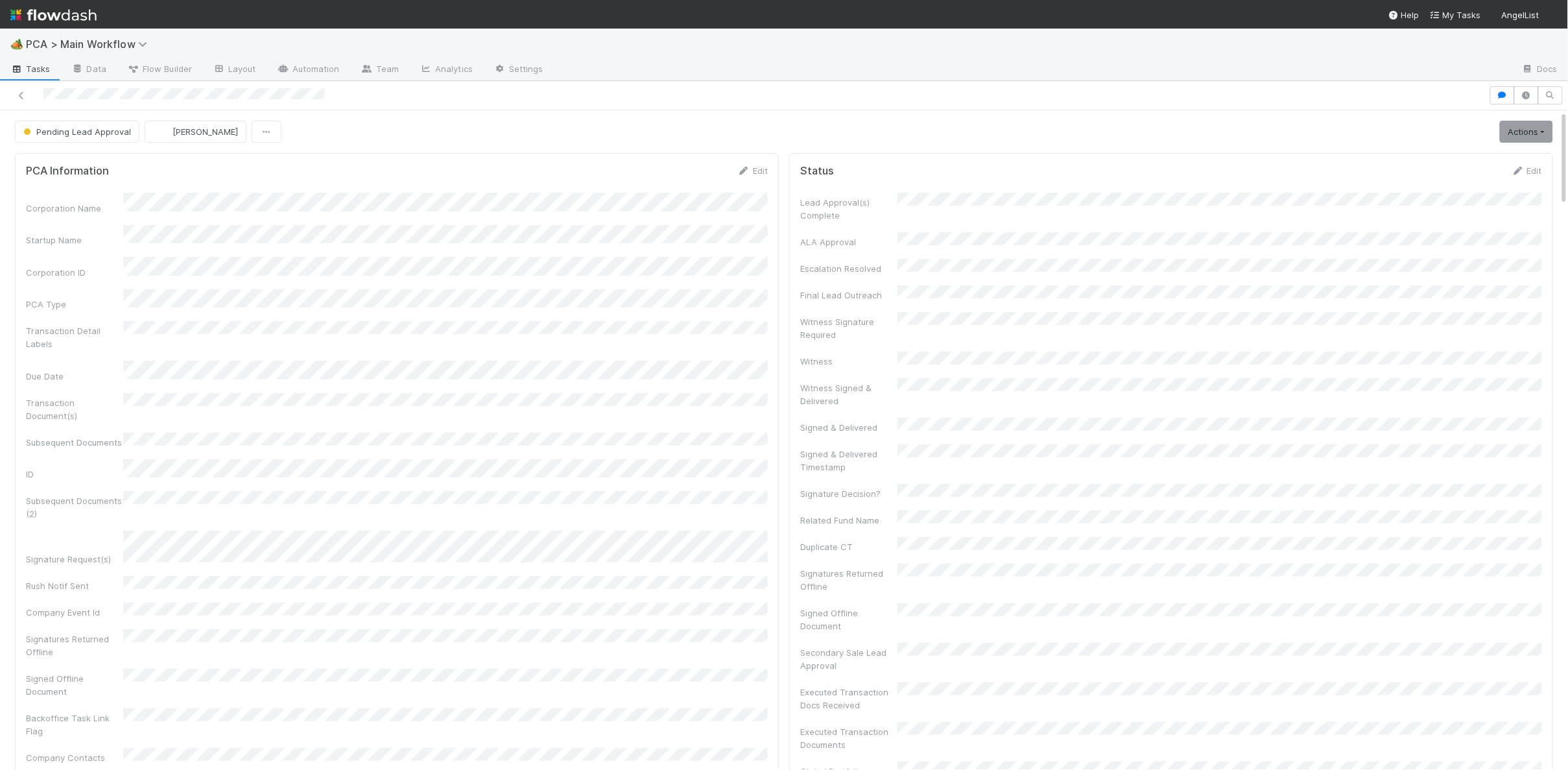
scroll to position [779, 0]
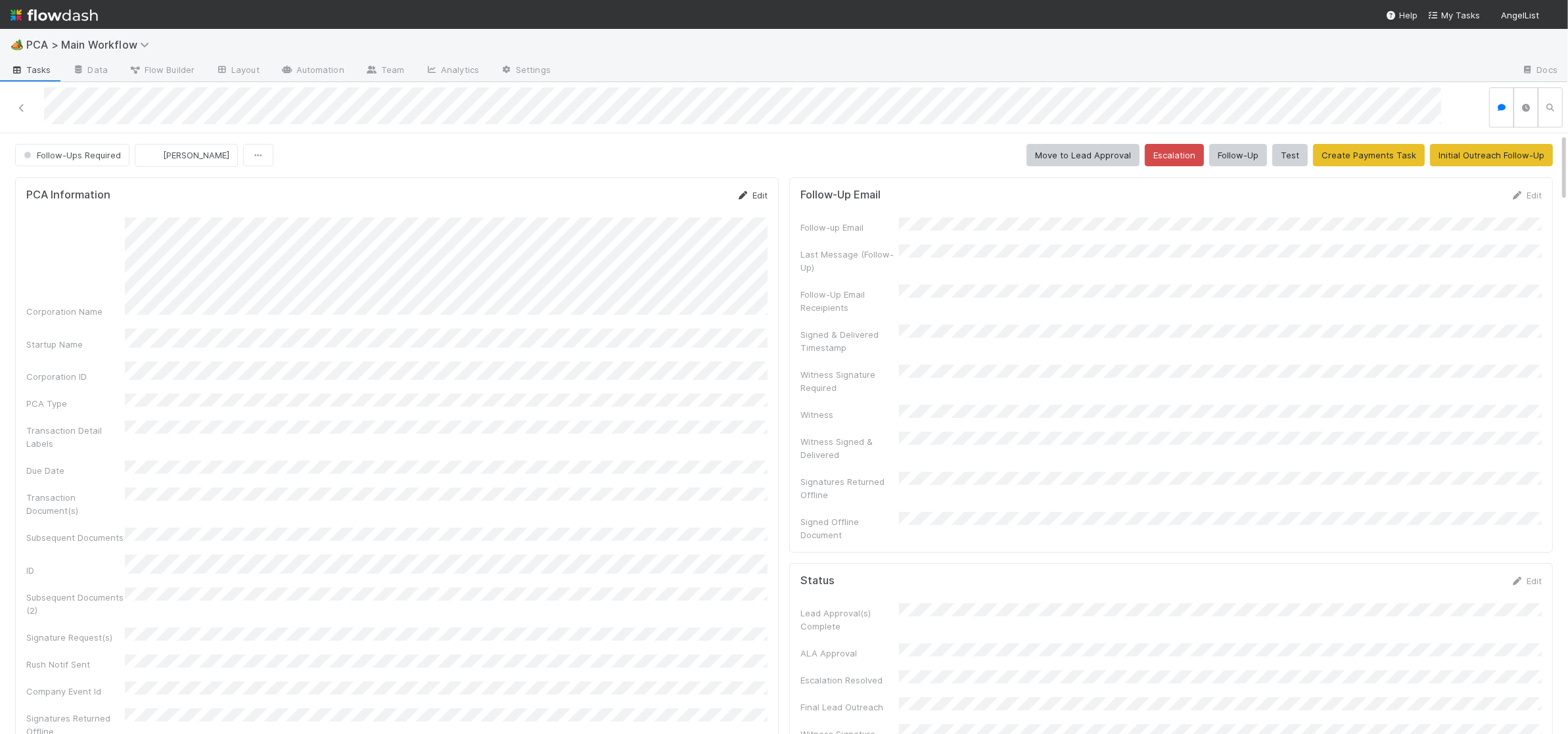
click at [748, 188] on div "PCA Information Edit Corporation Name Startup Name Corporation ID PCA Type Tran…" at bounding box center [397, 517] width 764 height 679
click at [747, 191] on icon at bounding box center [743, 195] width 13 height 8
click at [1562, 284] on div "Follow-Ups Required Febbie Cervantes Move to Lead Approval Escalation Follow-Up…" at bounding box center [784, 434] width 1568 height 602
click at [682, 199] on button "Save" at bounding box center [693, 199] width 37 height 22
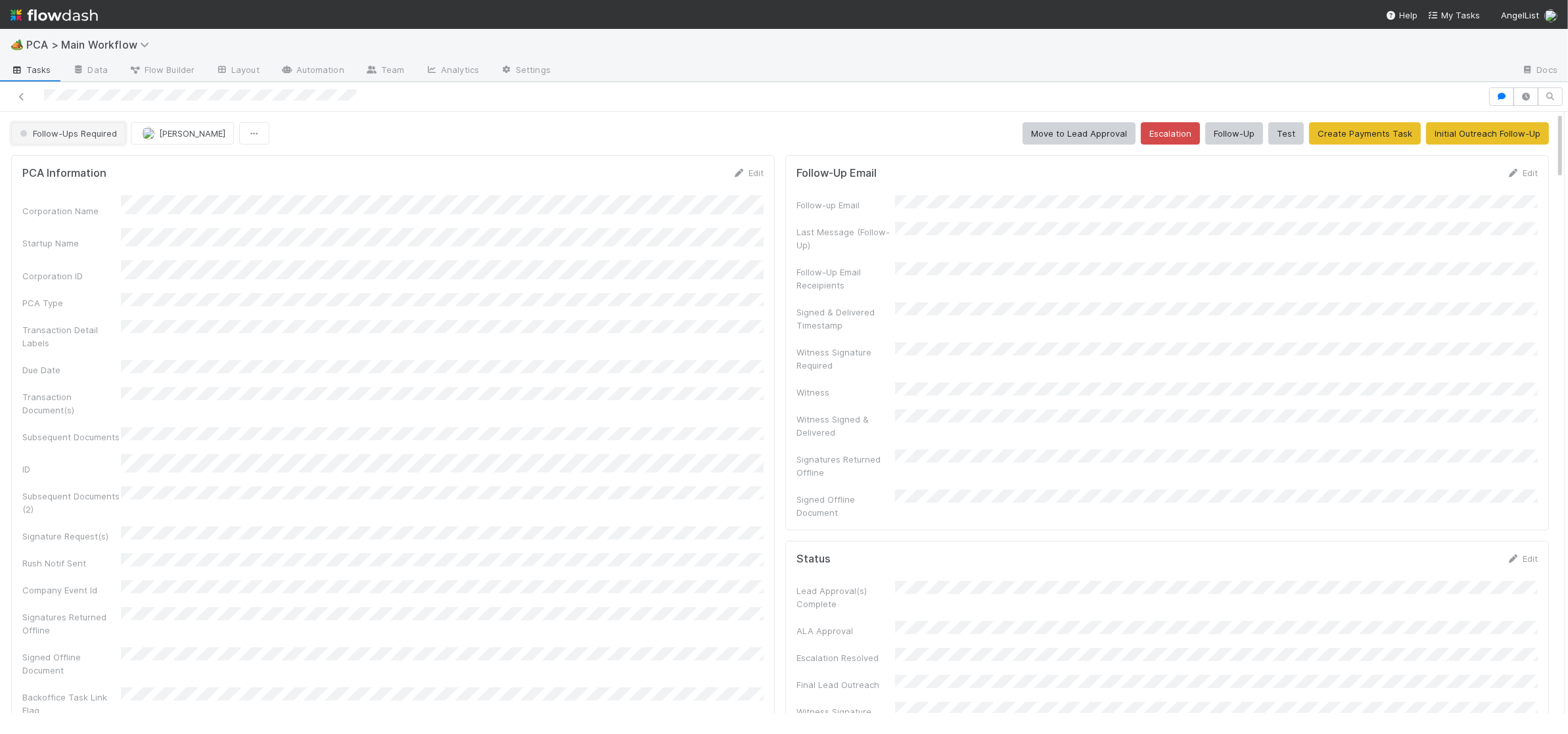
click at [71, 139] on button "Follow-Ups Required" at bounding box center [68, 133] width 115 height 22
click at [72, 172] on span "Initial Reachout" at bounding box center [54, 166] width 79 height 10
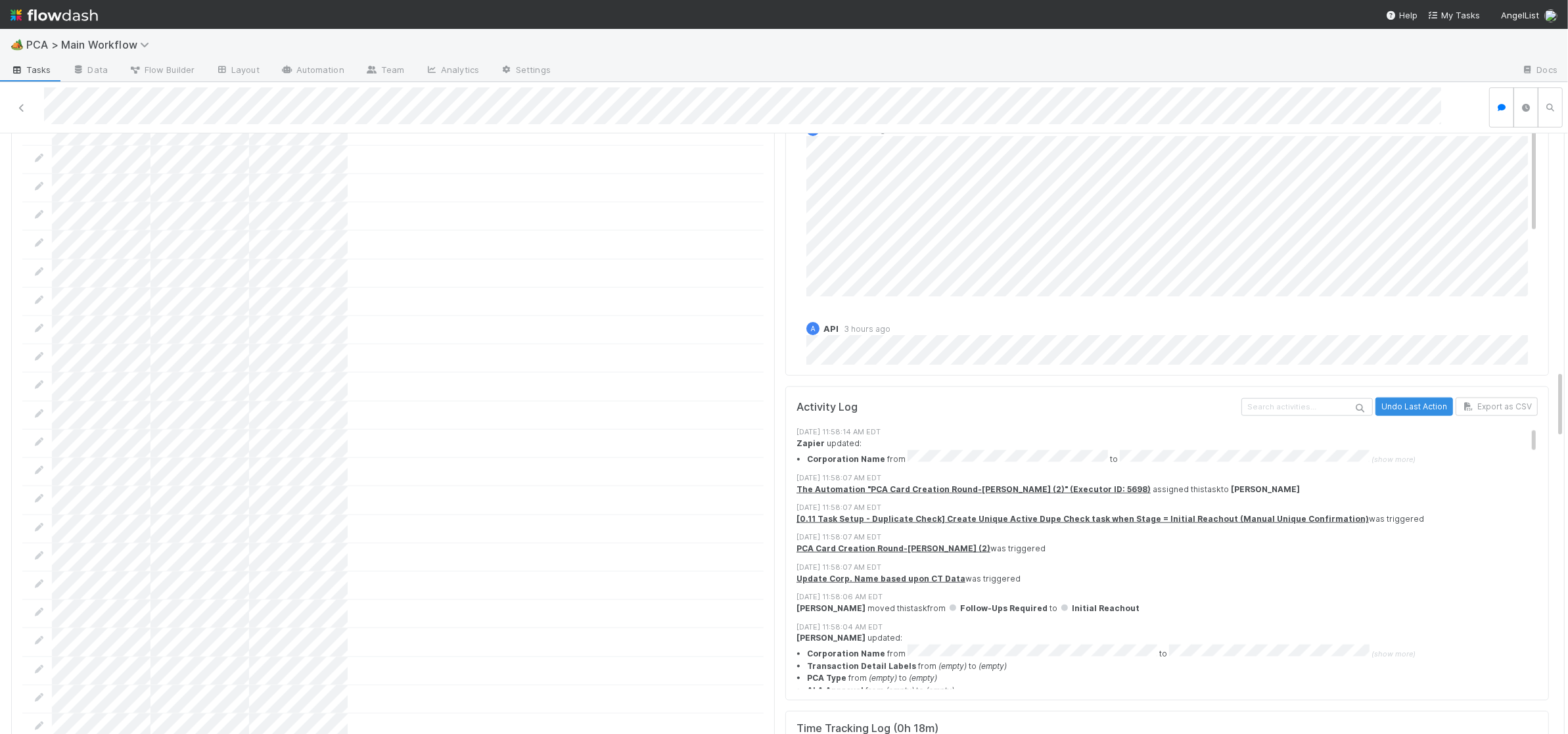
scroll to position [2078, 0]
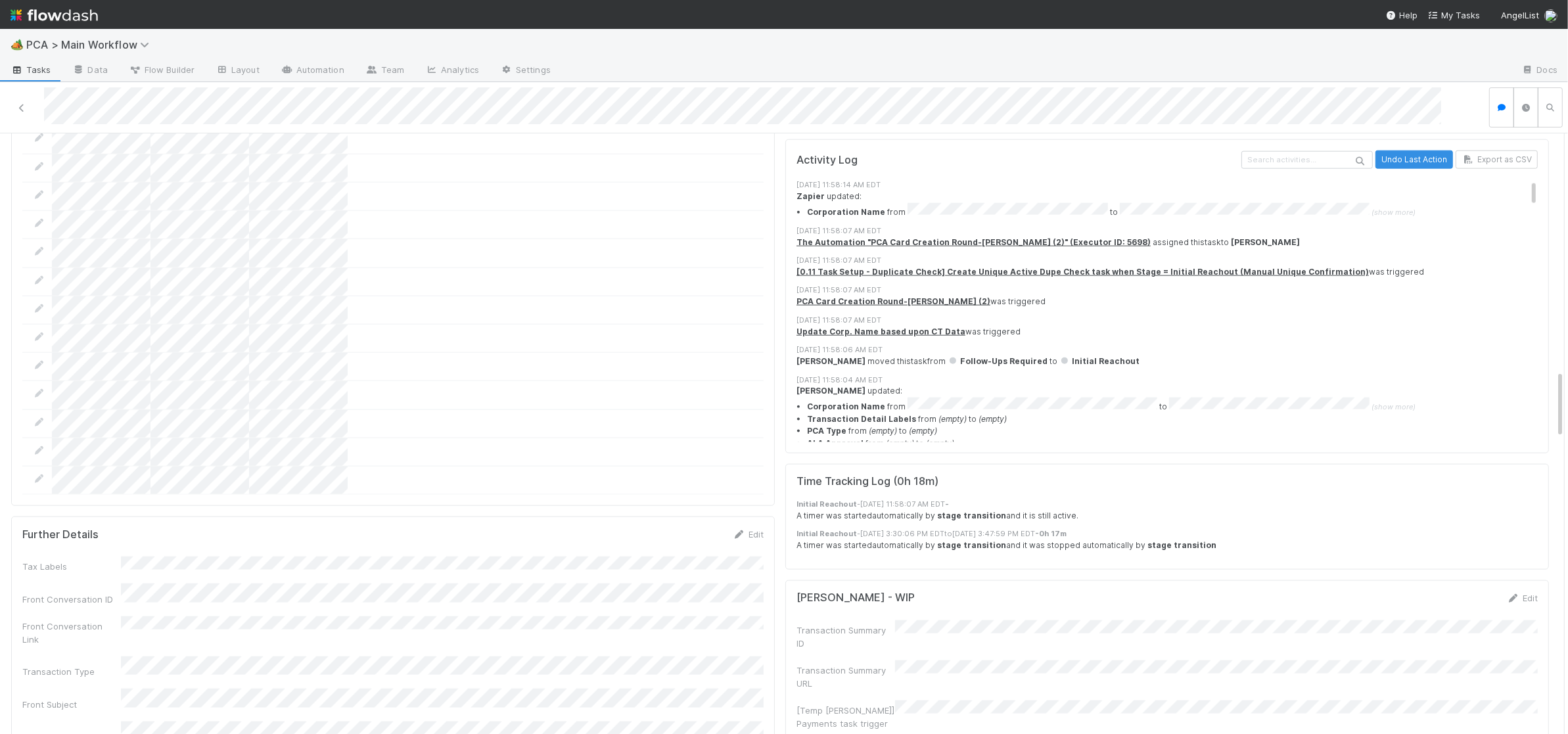
drag, startPoint x: 741, startPoint y: 468, endPoint x: 673, endPoint y: 493, distance: 72.4
click at [741, 530] on icon at bounding box center [739, 535] width 13 height 8
click at [684, 528] on button "Save" at bounding box center [693, 539] width 37 height 22
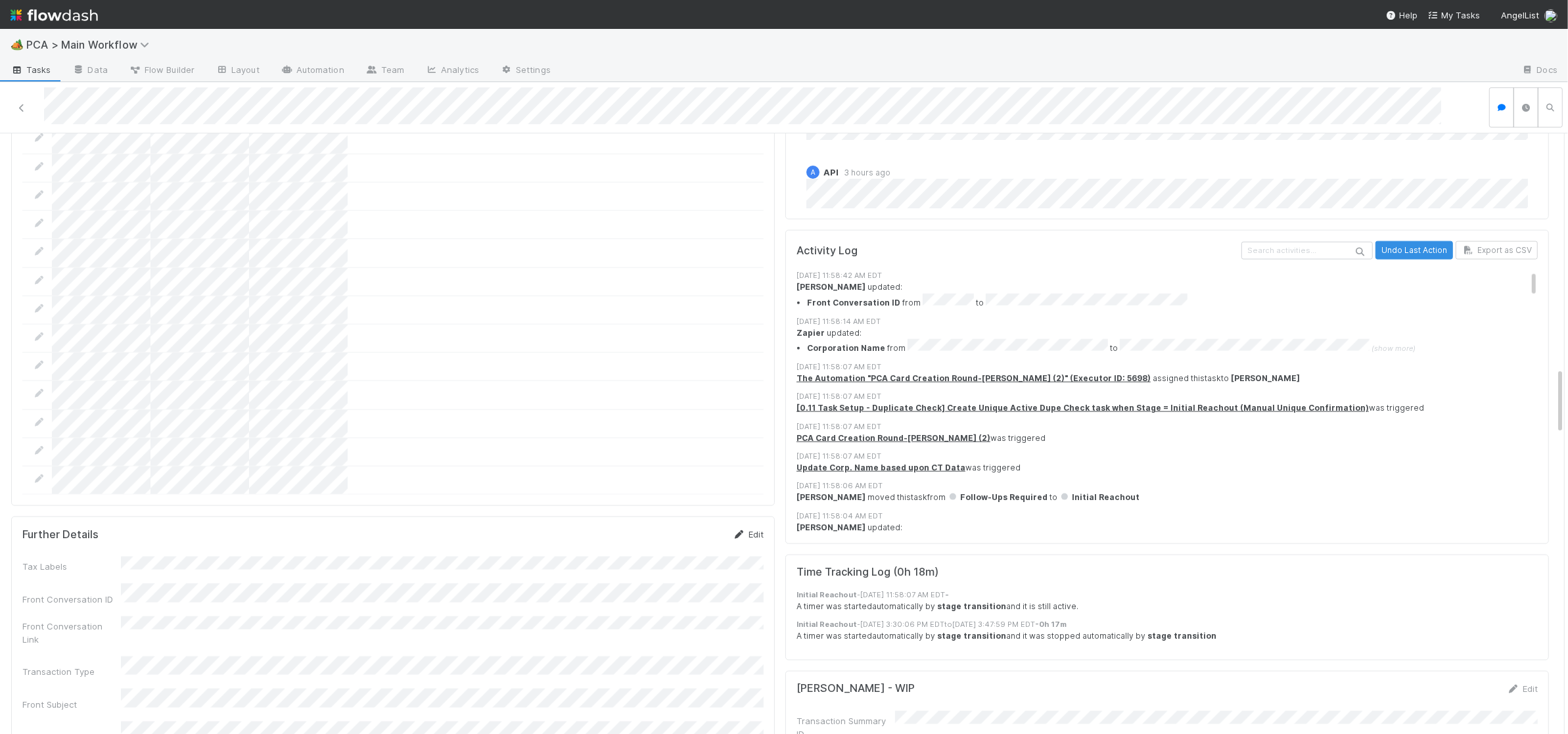
click at [738, 530] on icon at bounding box center [739, 535] width 13 height 8
click at [689, 528] on button "Save" at bounding box center [693, 539] width 37 height 22
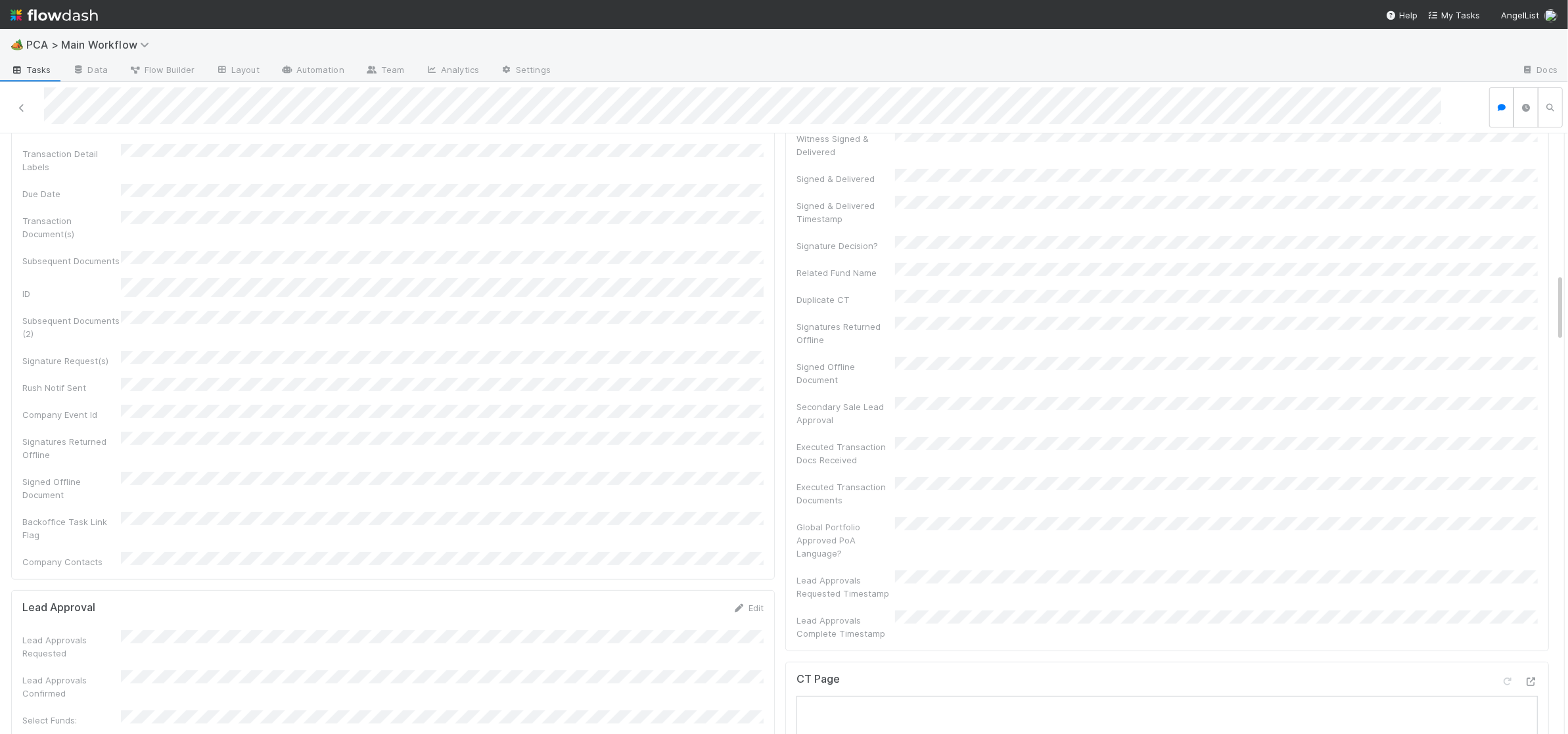
scroll to position [0, 0]
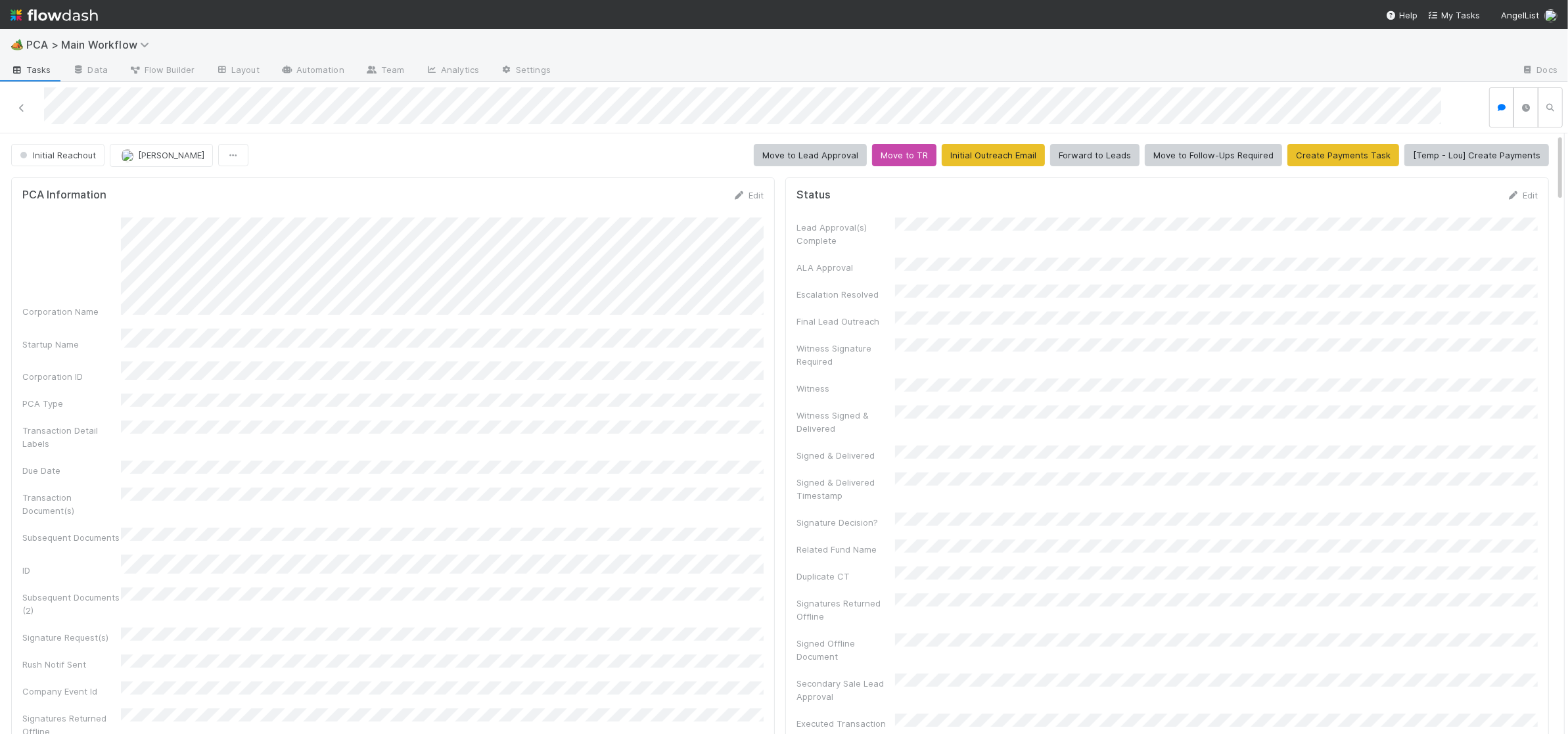
drag, startPoint x: 740, startPoint y: 193, endPoint x: 581, endPoint y: 221, distance: 161.4
click at [740, 193] on icon at bounding box center [739, 195] width 13 height 8
click at [690, 192] on button "Save" at bounding box center [693, 199] width 37 height 22
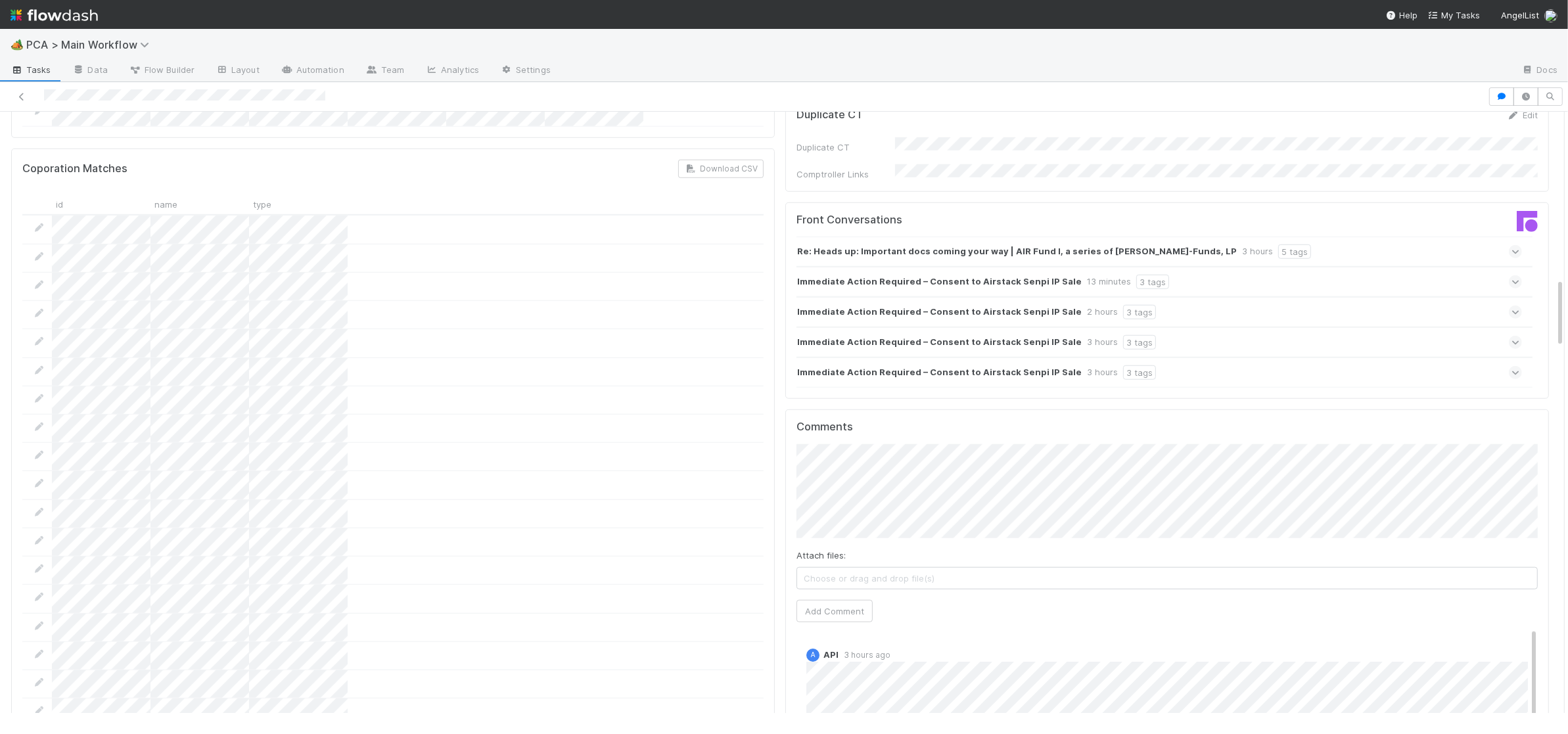
scroll to position [1388, 0]
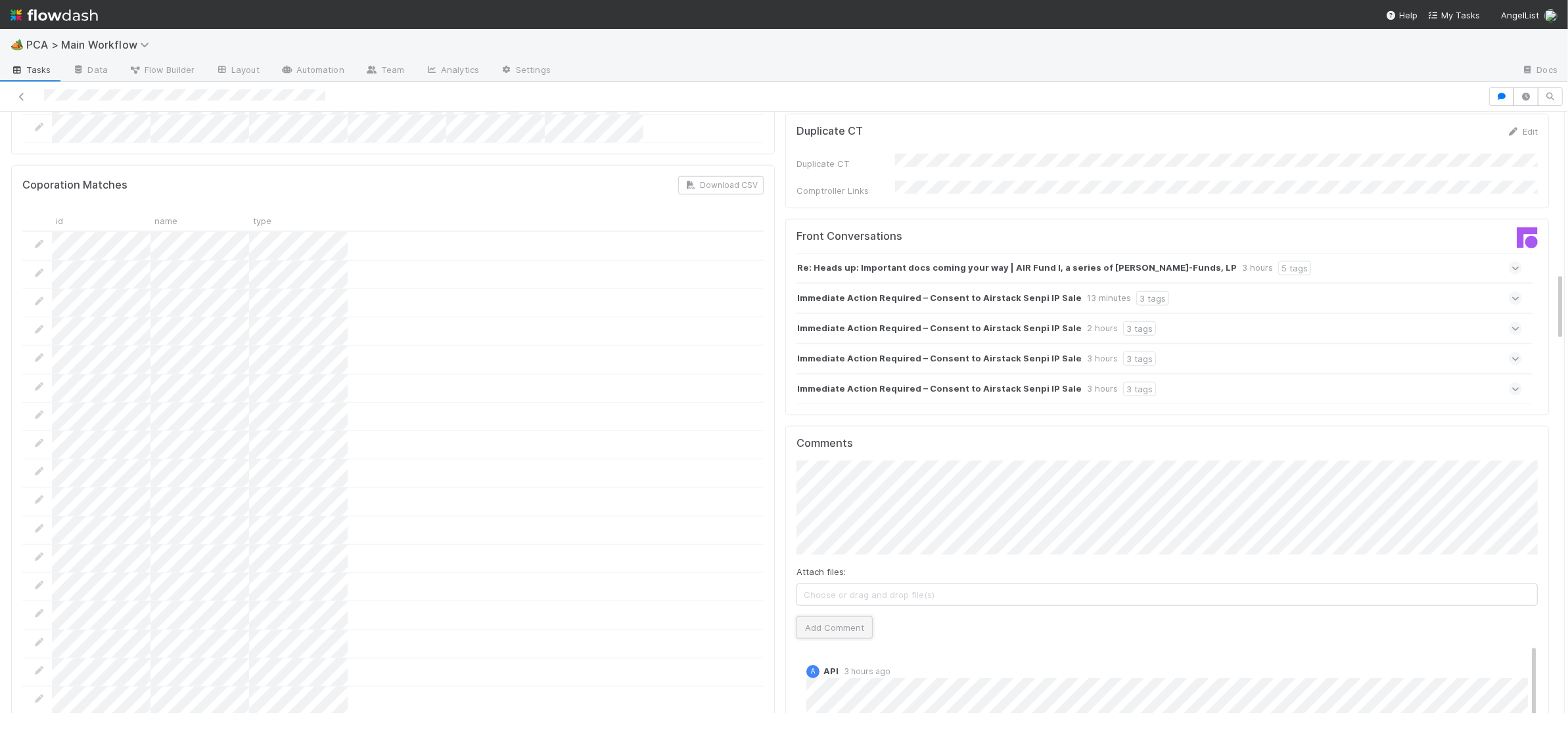
drag, startPoint x: 866, startPoint y: 556, endPoint x: 859, endPoint y: 555, distance: 7.1
click at [864, 617] on button "Add Comment" at bounding box center [835, 628] width 77 height 22
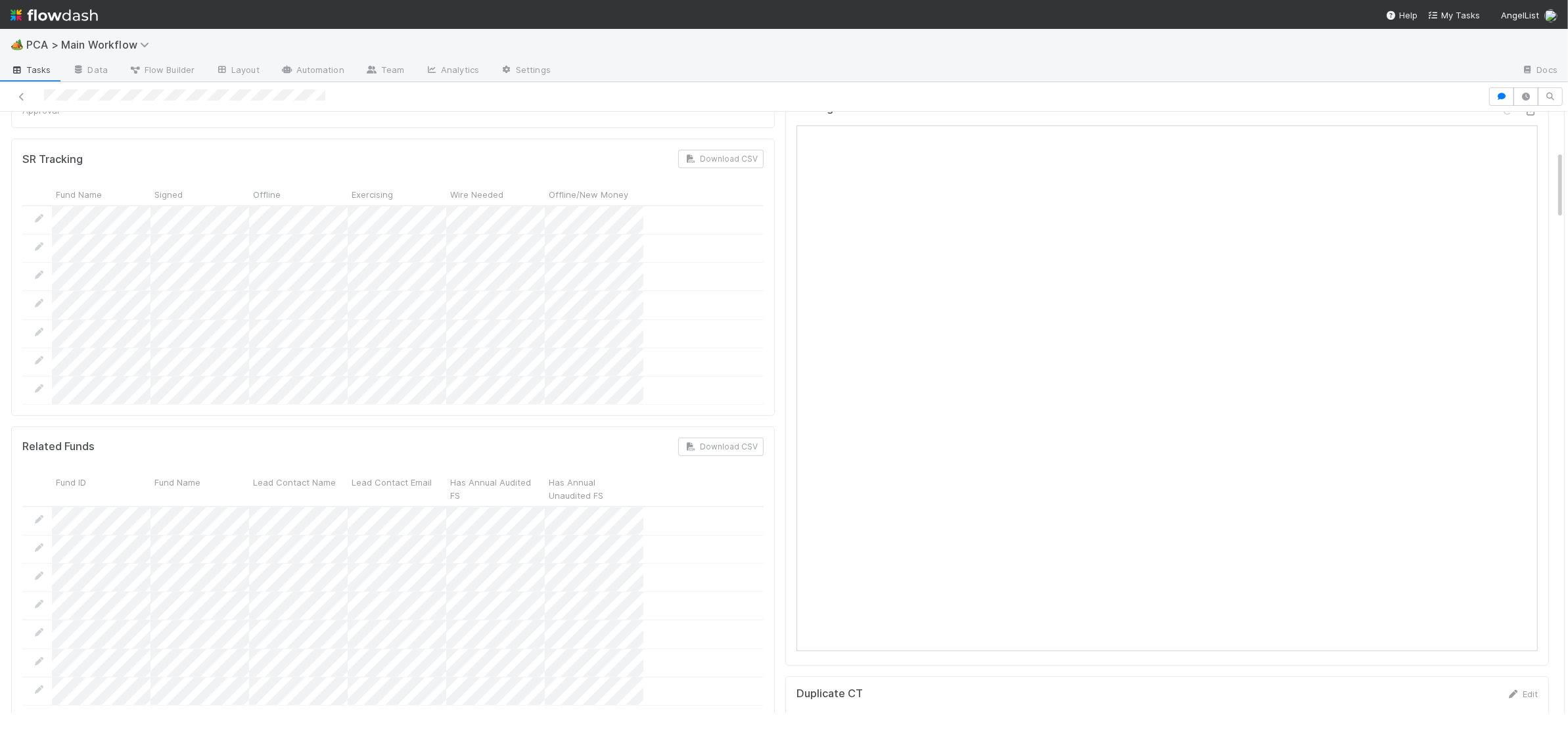
scroll to position [0, 0]
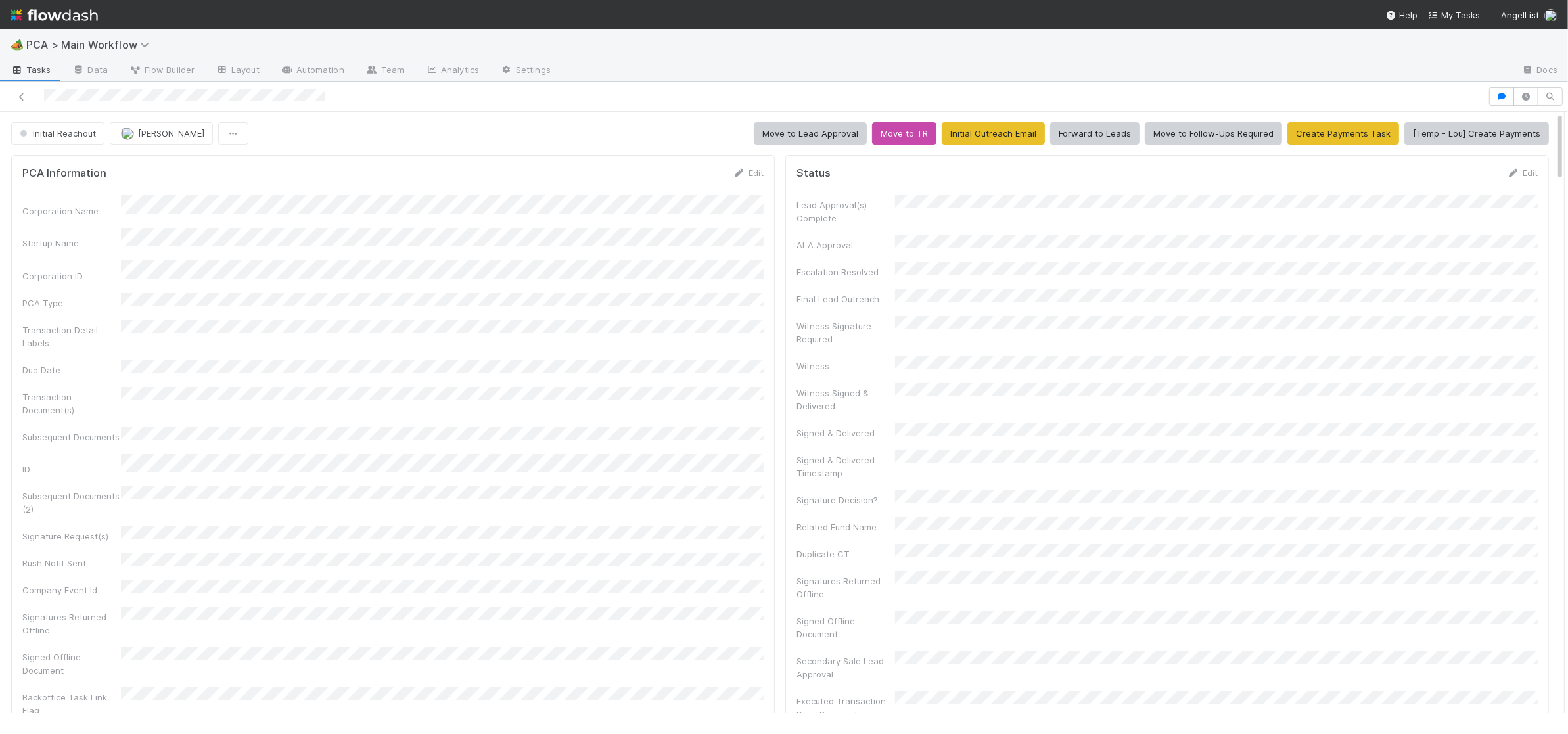
click at [758, 166] on div "PCA Information Edit Corporation Name Startup Name Corporation ID PCA Type Tran…" at bounding box center [393, 455] width 764 height 600
click at [744, 172] on link "Edit" at bounding box center [748, 172] width 31 height 10
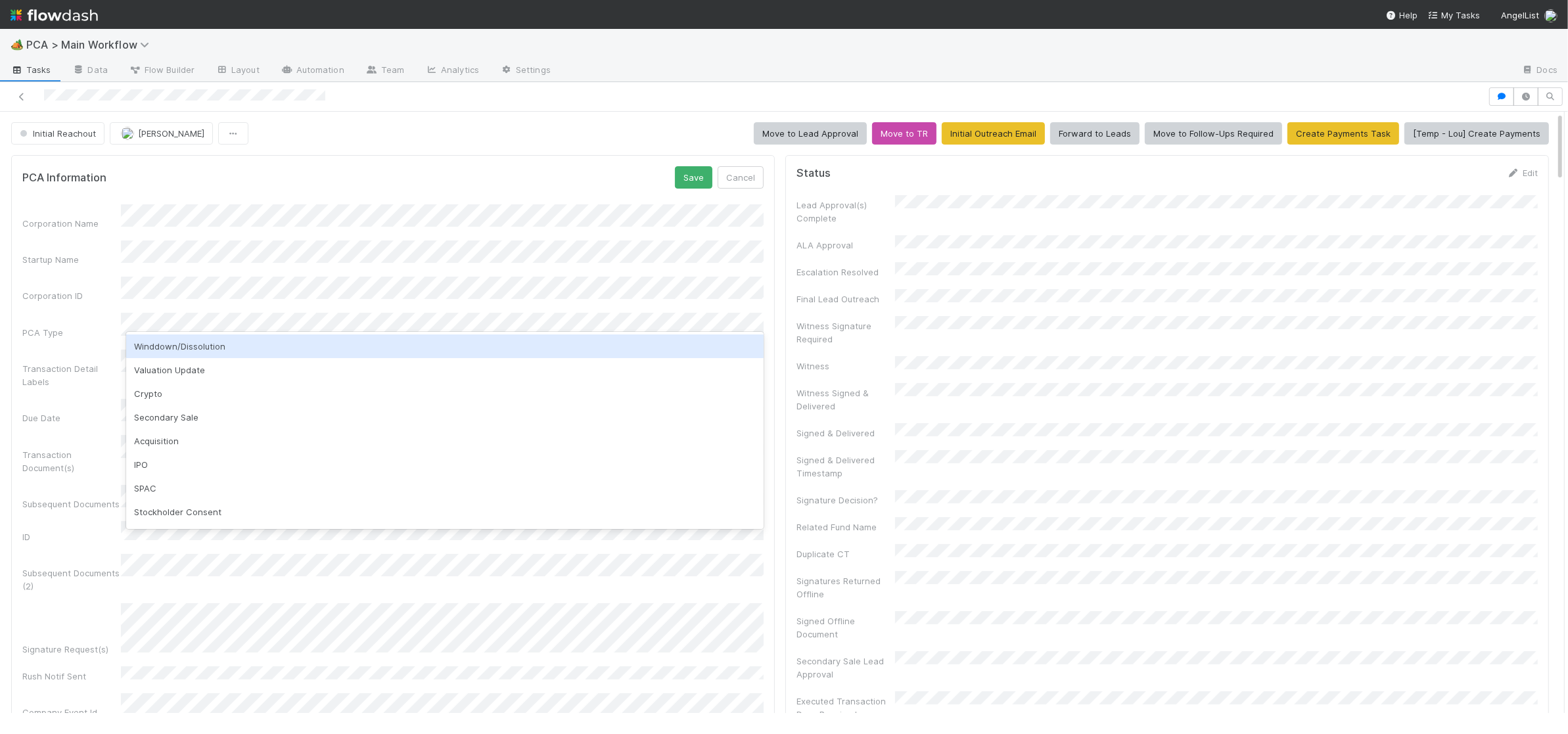
drag, startPoint x: 321, startPoint y: 184, endPoint x: 232, endPoint y: 230, distance: 100.2
click at [310, 187] on div "PCA Information Save Cancel" at bounding box center [393, 177] width 742 height 22
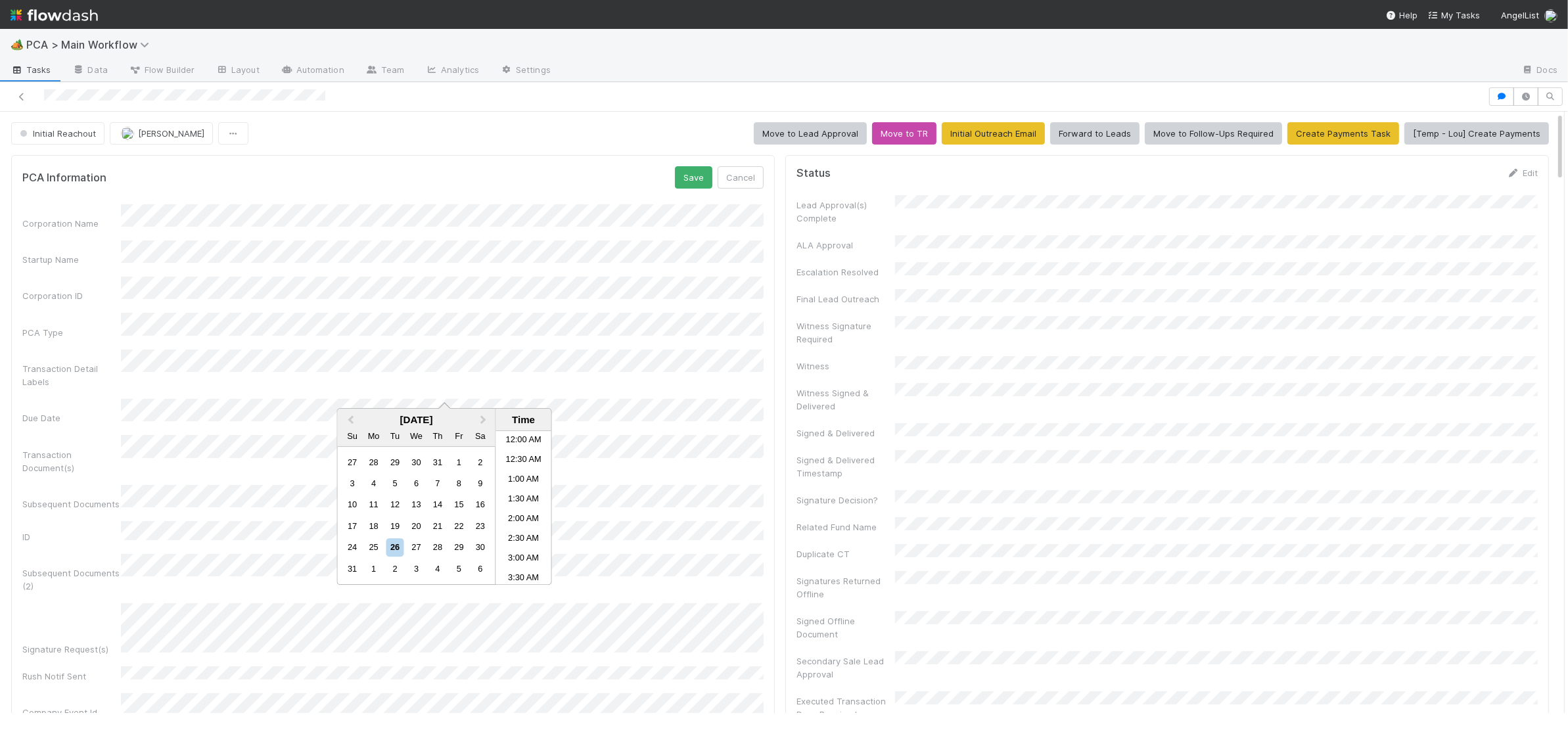
scroll to position [406, 0]
click at [419, 552] on div "27" at bounding box center [417, 548] width 18 height 18
click at [526, 515] on li "10:00 PM" at bounding box center [524, 515] width 56 height 20
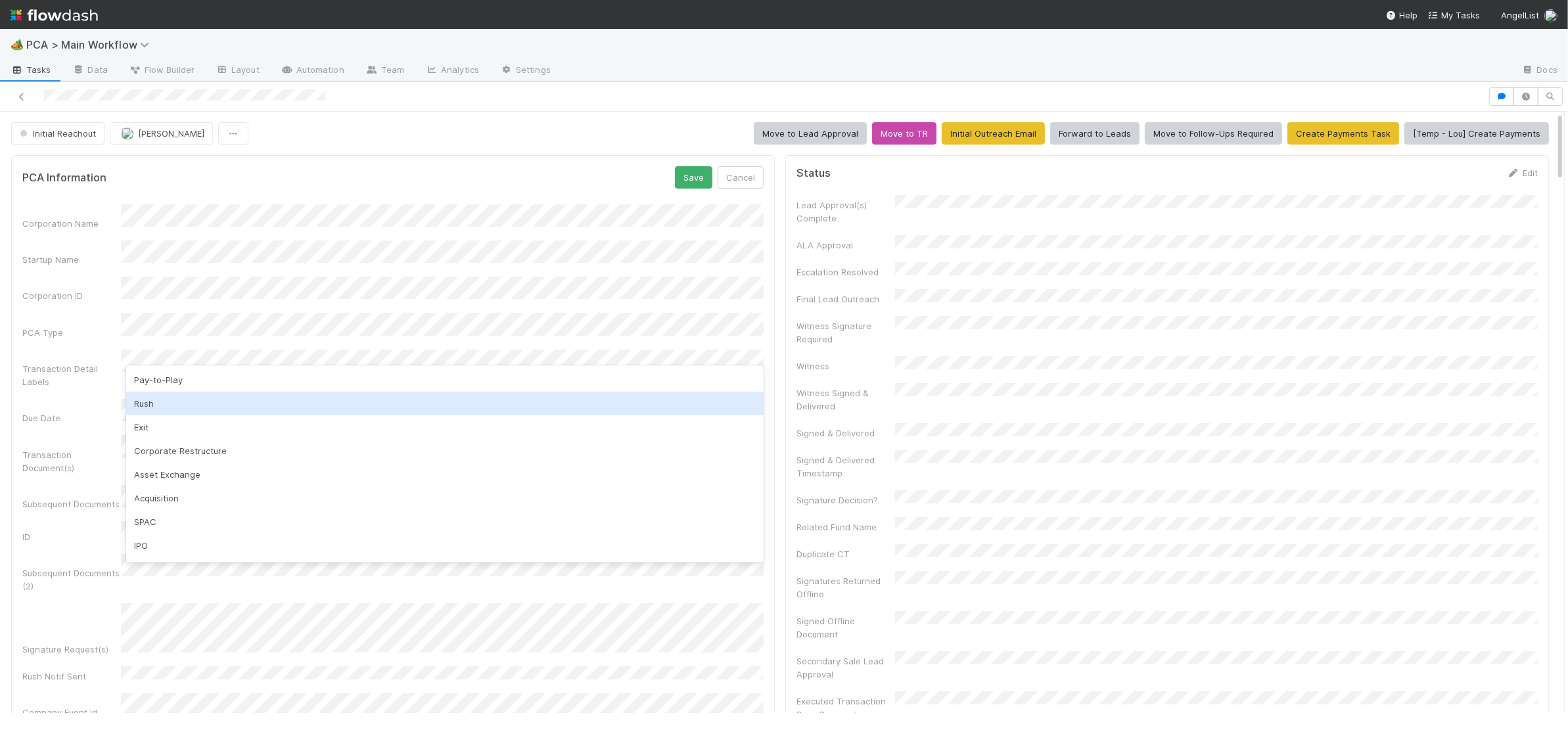
click at [181, 402] on div "Rush" at bounding box center [445, 404] width 637 height 23
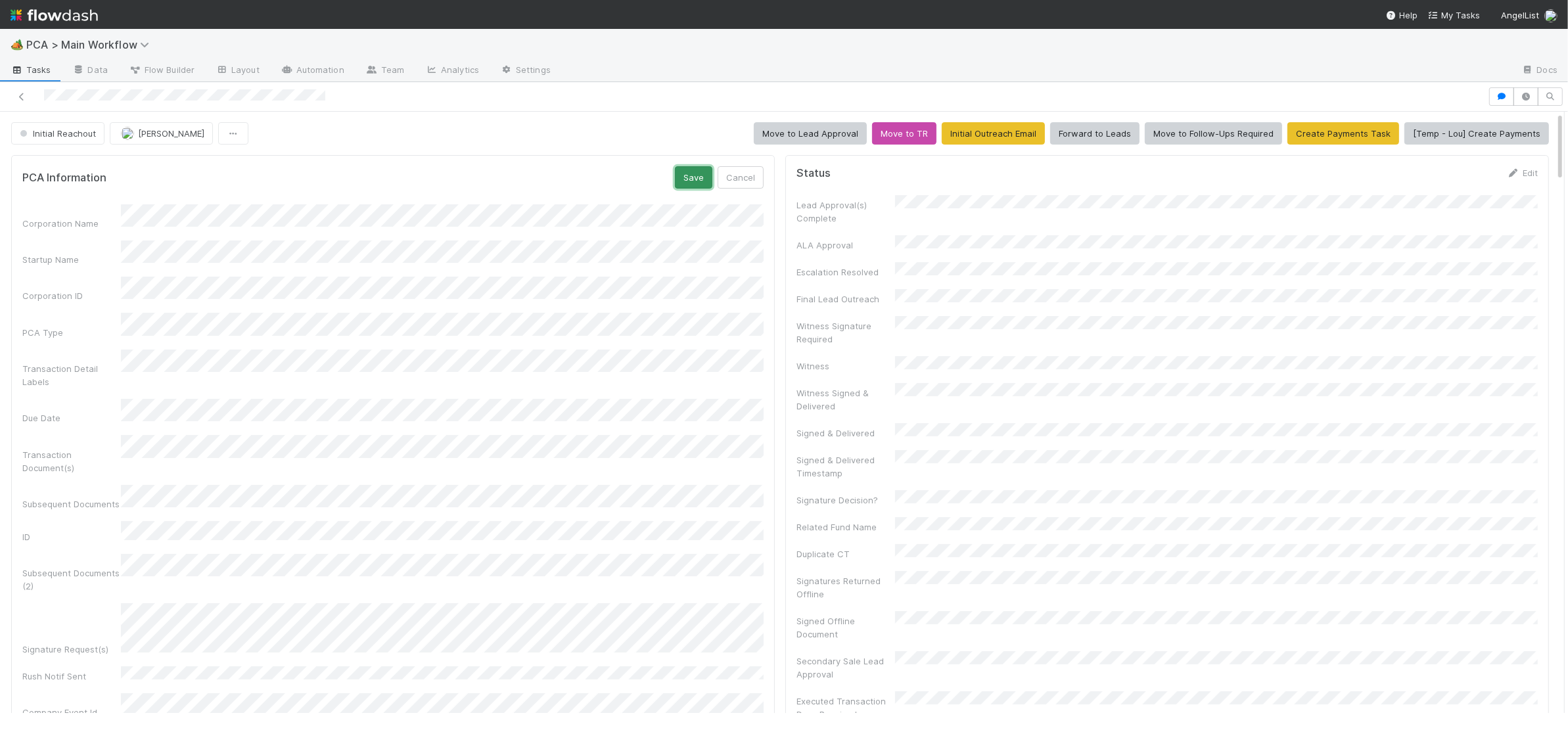
click at [697, 174] on button "Save" at bounding box center [693, 177] width 37 height 22
click at [71, 18] on img at bounding box center [54, 15] width 88 height 22
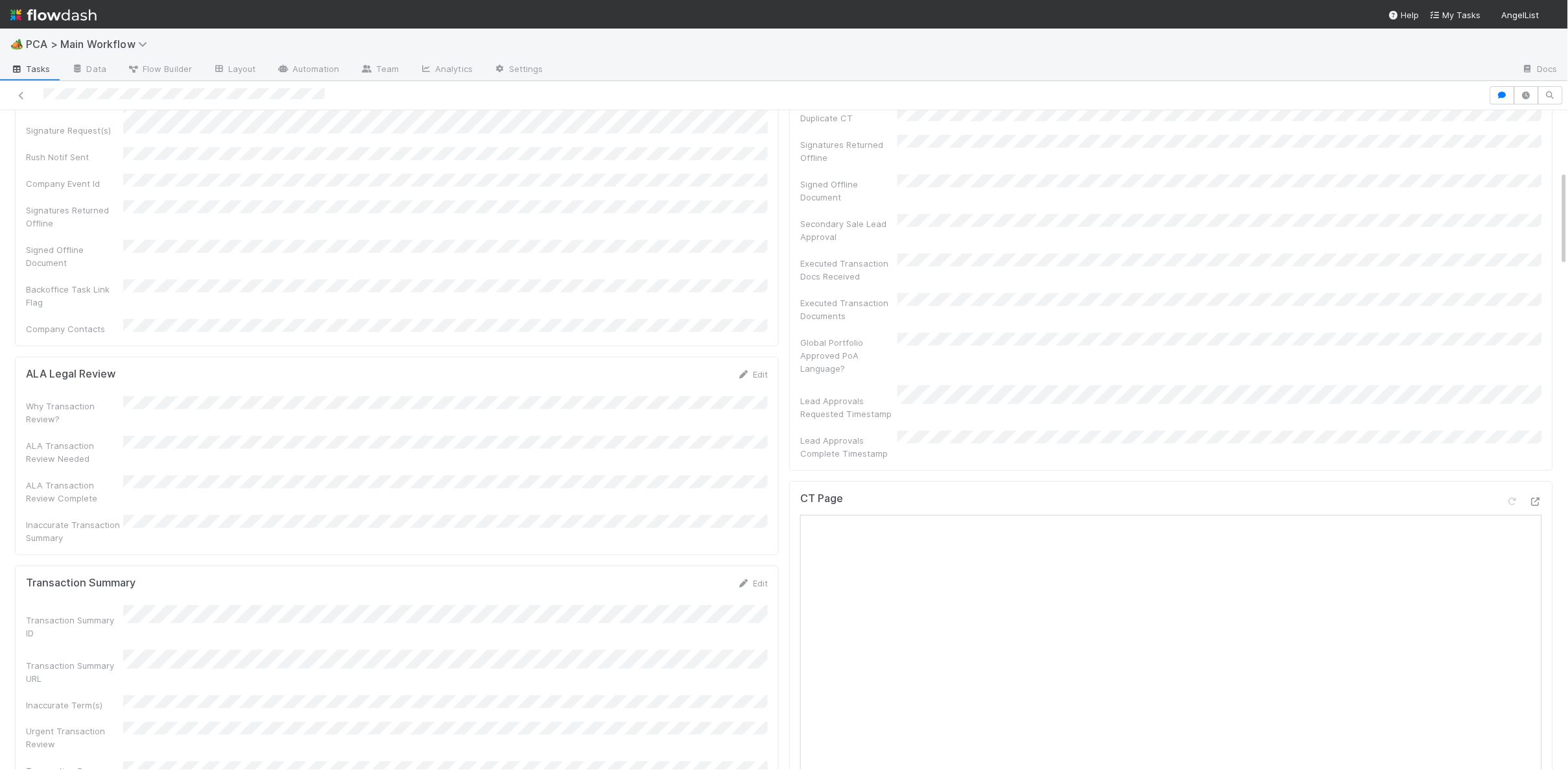
scroll to position [407, 0]
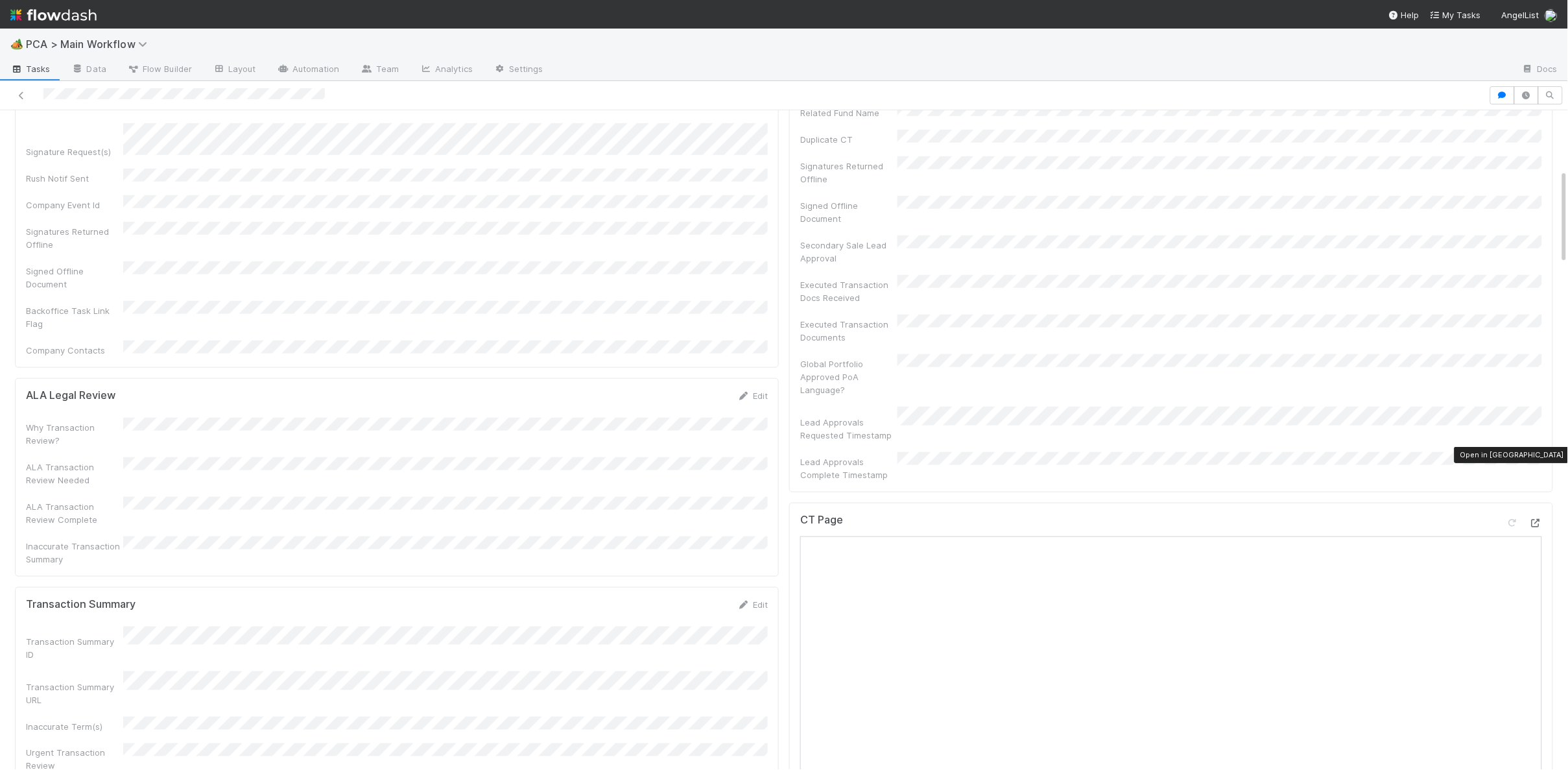
click at [1531, 519] on icon at bounding box center [1535, 523] width 13 height 8
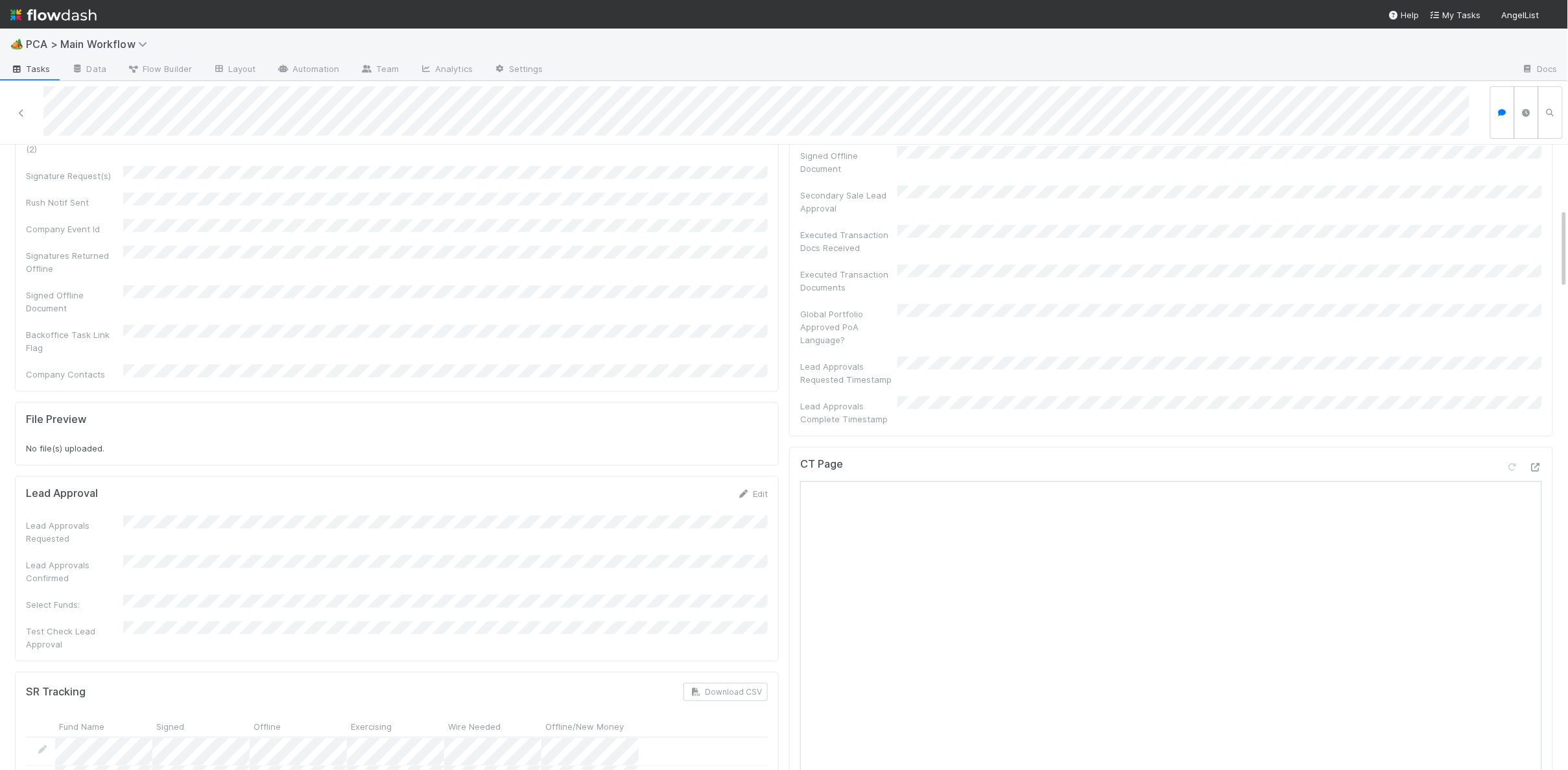
scroll to position [494, 0]
click at [1531, 461] on icon at bounding box center [1535, 465] width 13 height 8
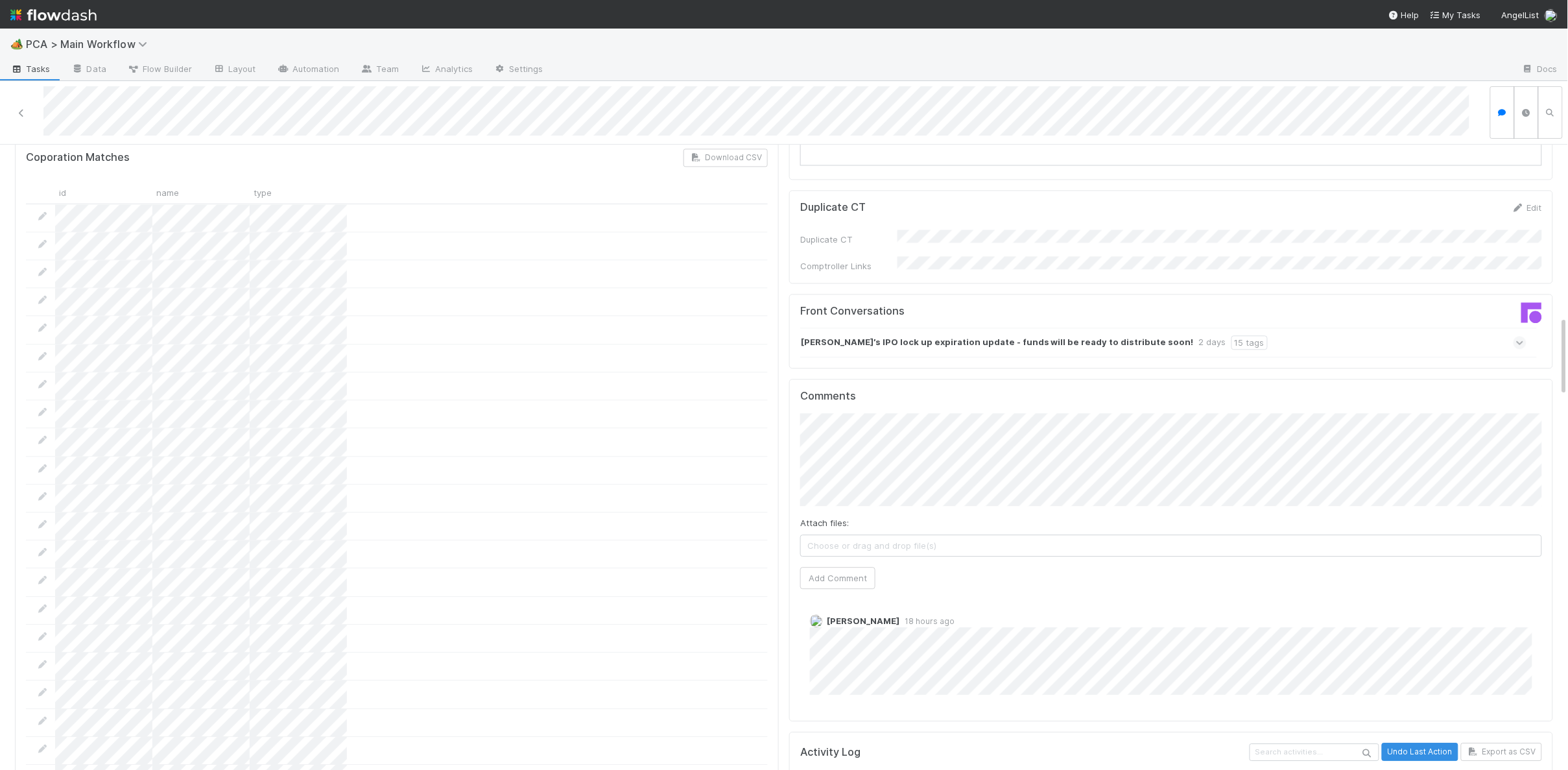
scroll to position [1324, 0]
